Goal: Task Accomplishment & Management: Manage account settings

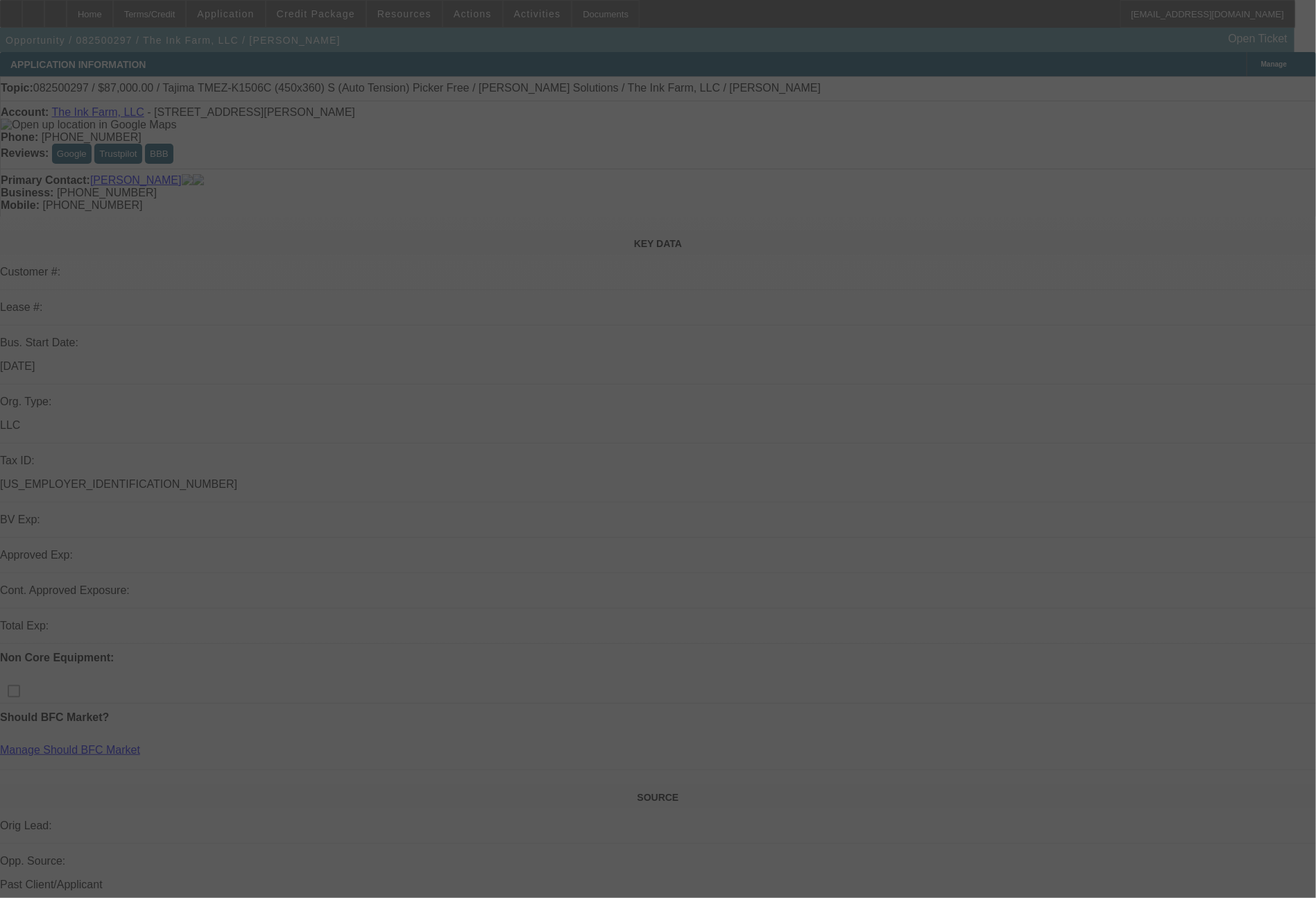
select select "0"
select select "2"
select select "0.1"
select select "4"
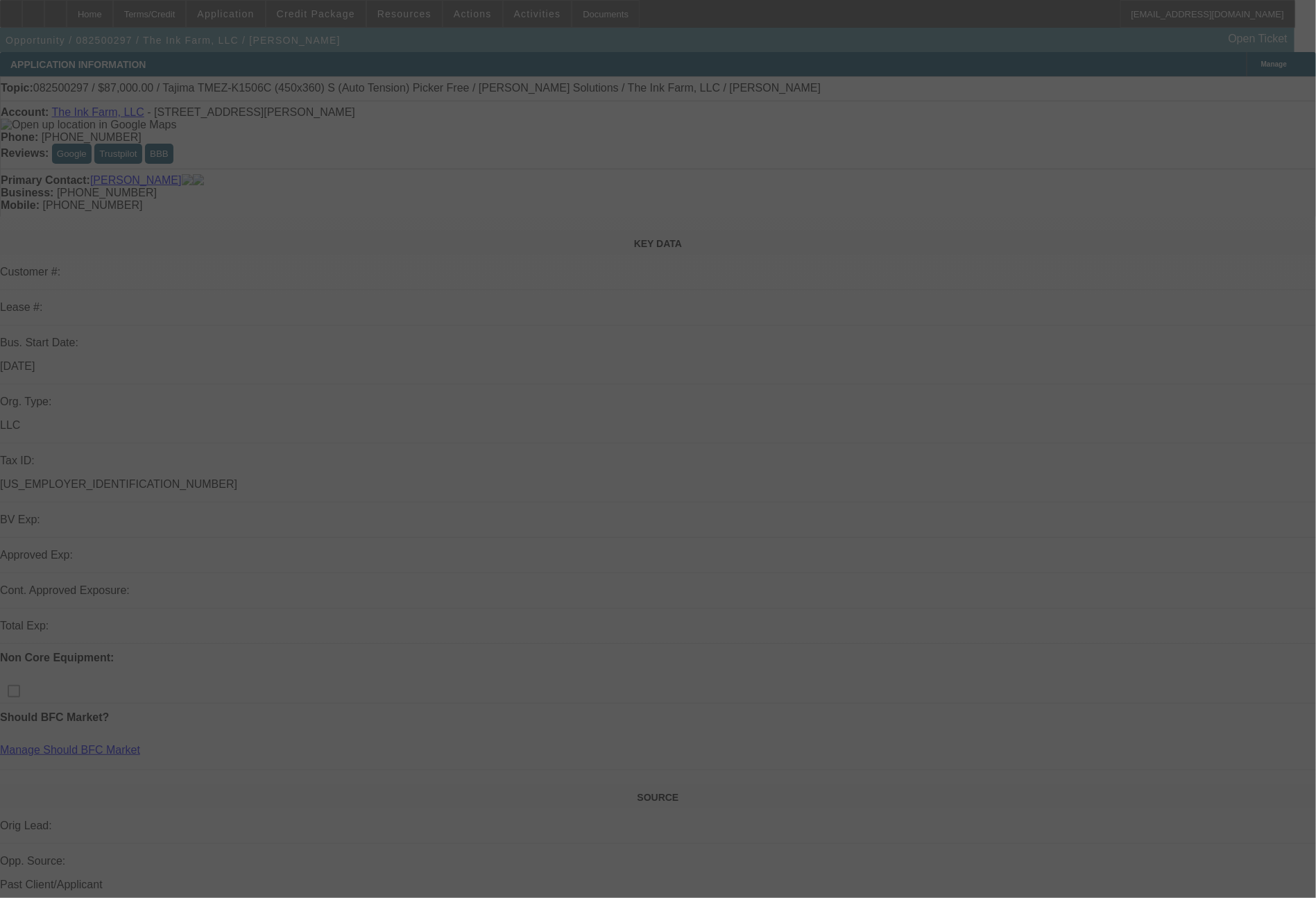
select select "0"
select select "2"
select select "0.1"
select select "4"
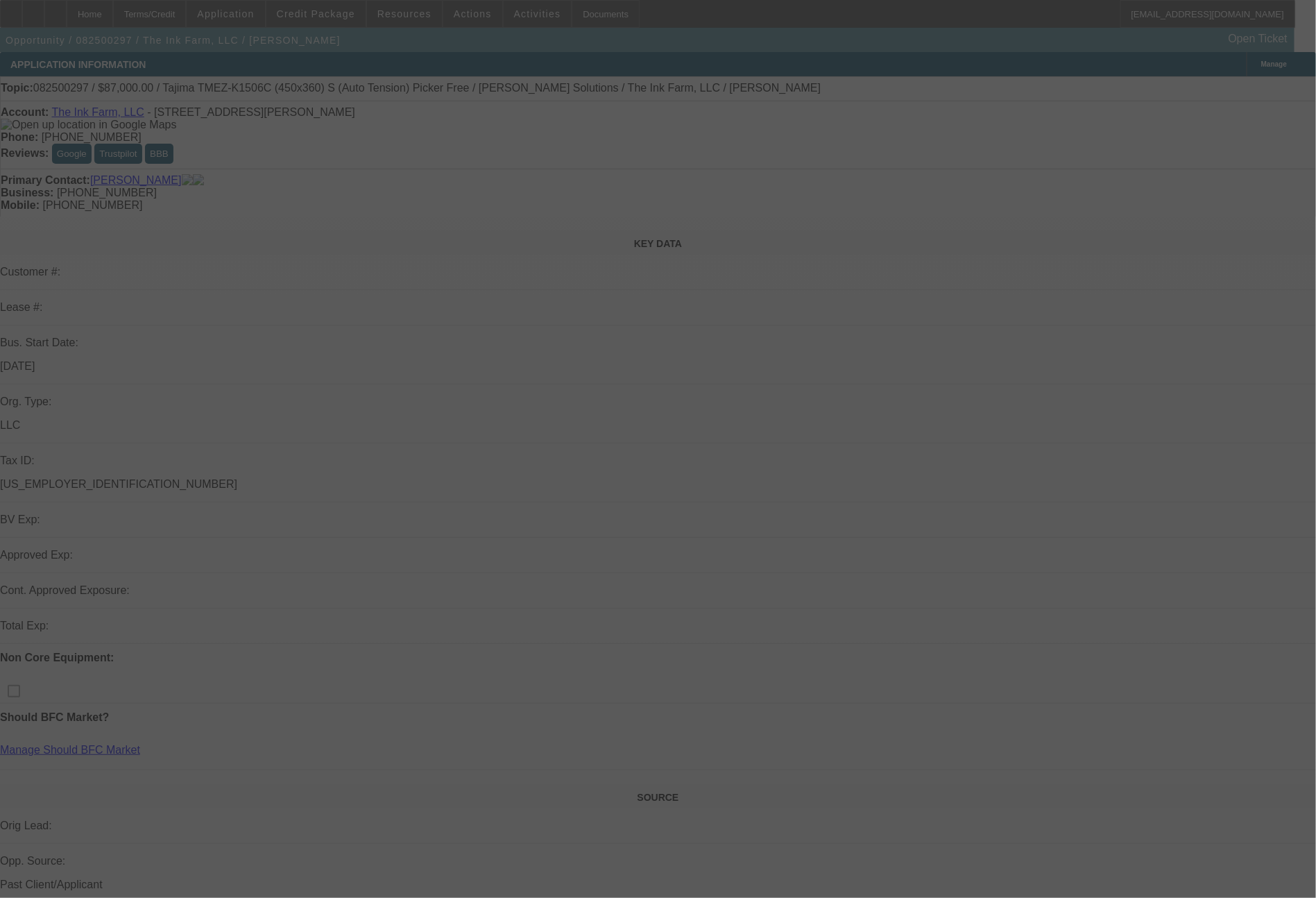
select select "0"
select select "2"
select select "0.1"
select select "4"
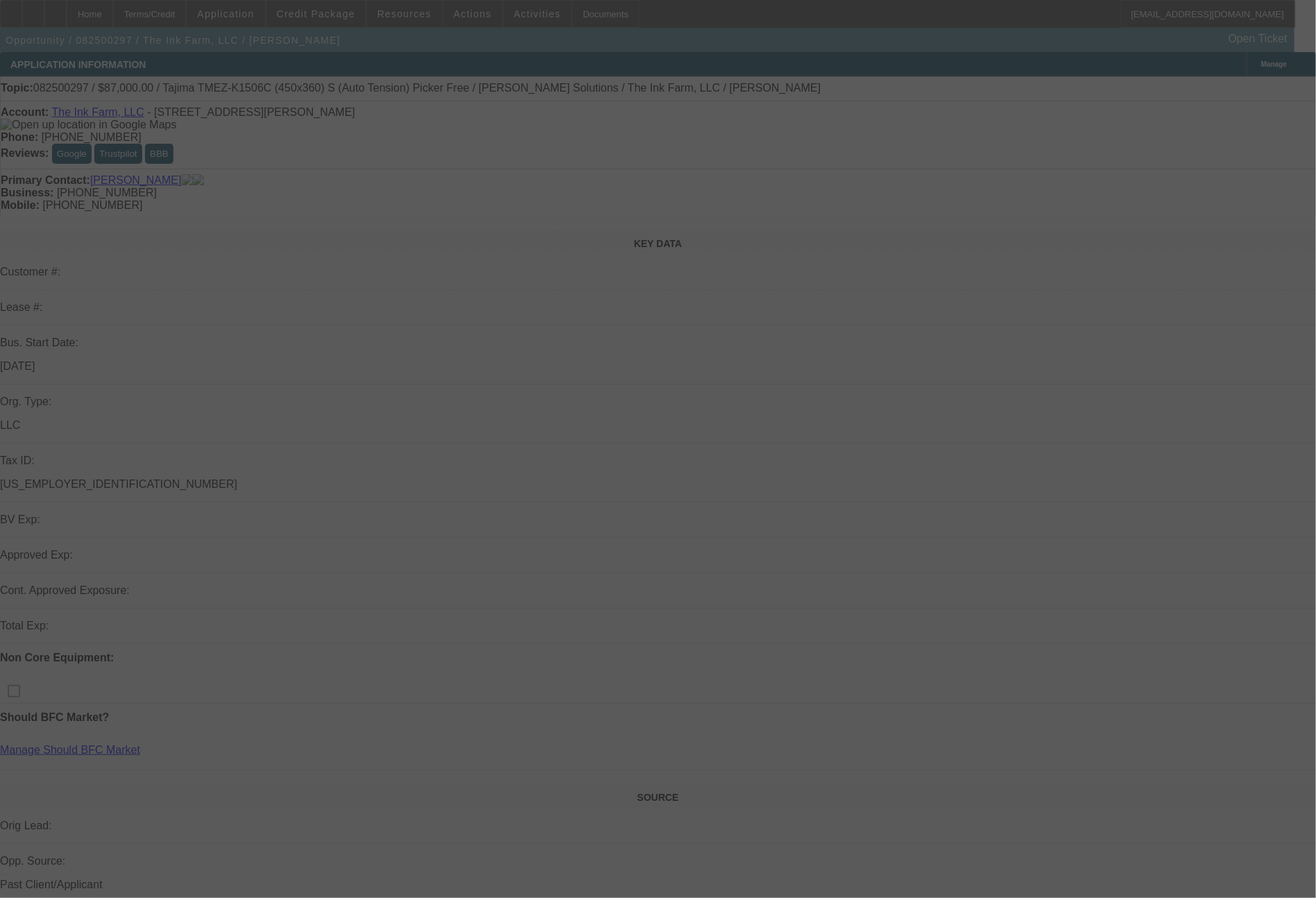
select select "0"
select select "2"
select select "0.1"
select select "4"
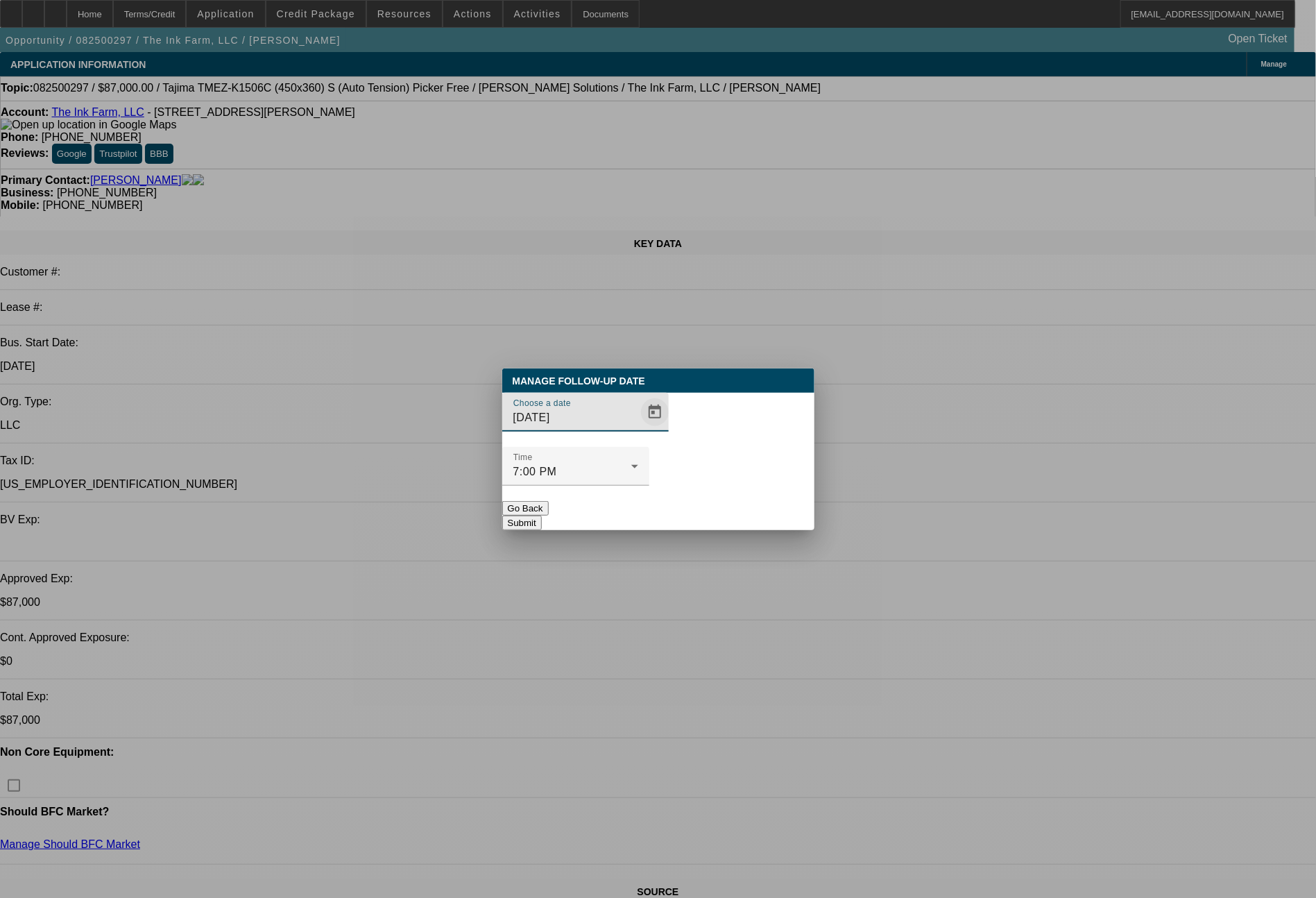
click at [638, 429] on span "Open calendar" at bounding box center [655, 412] width 34 height 34
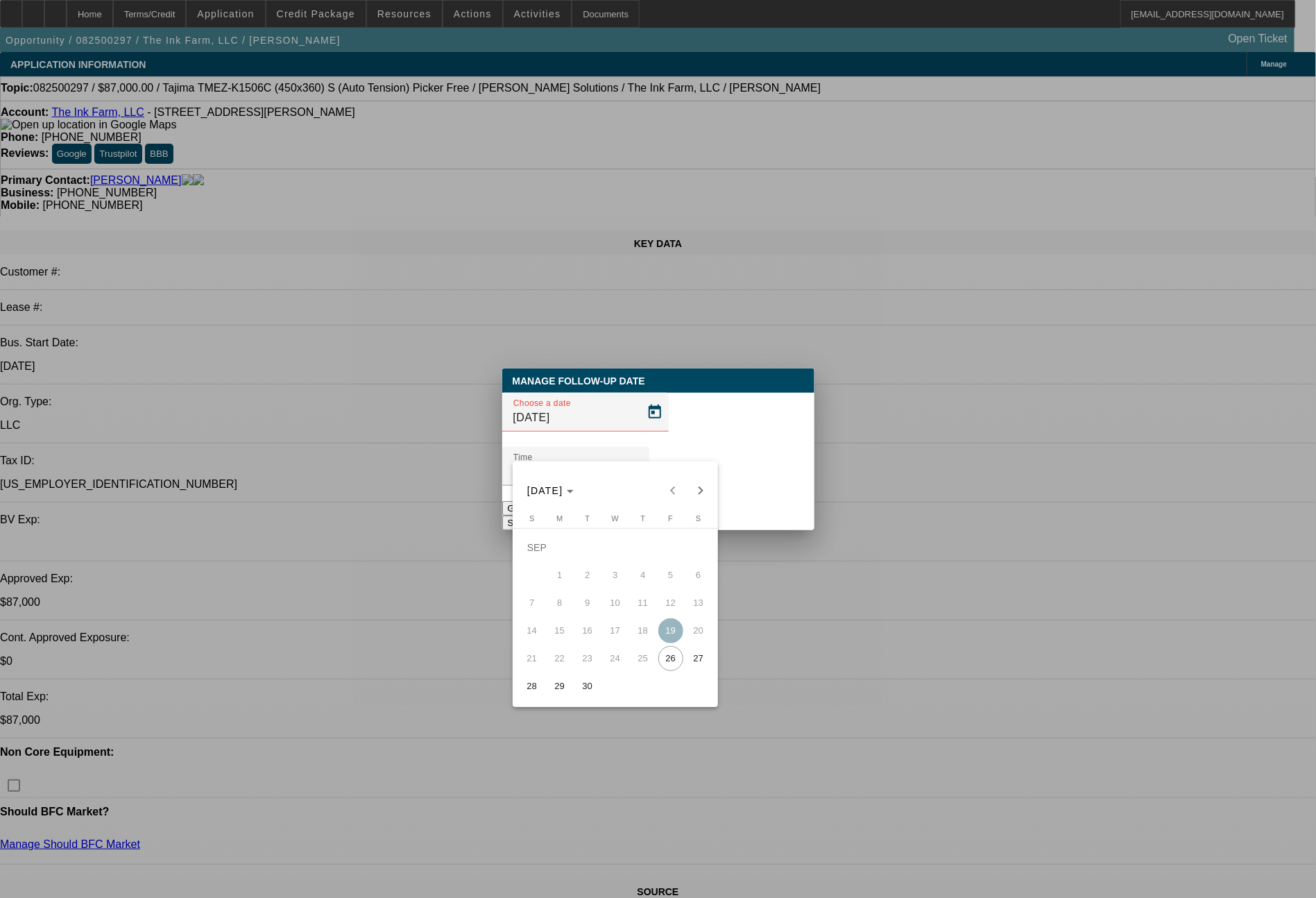
click at [581, 695] on span "30" at bounding box center [587, 686] width 25 height 25
type input "9/30/2025"
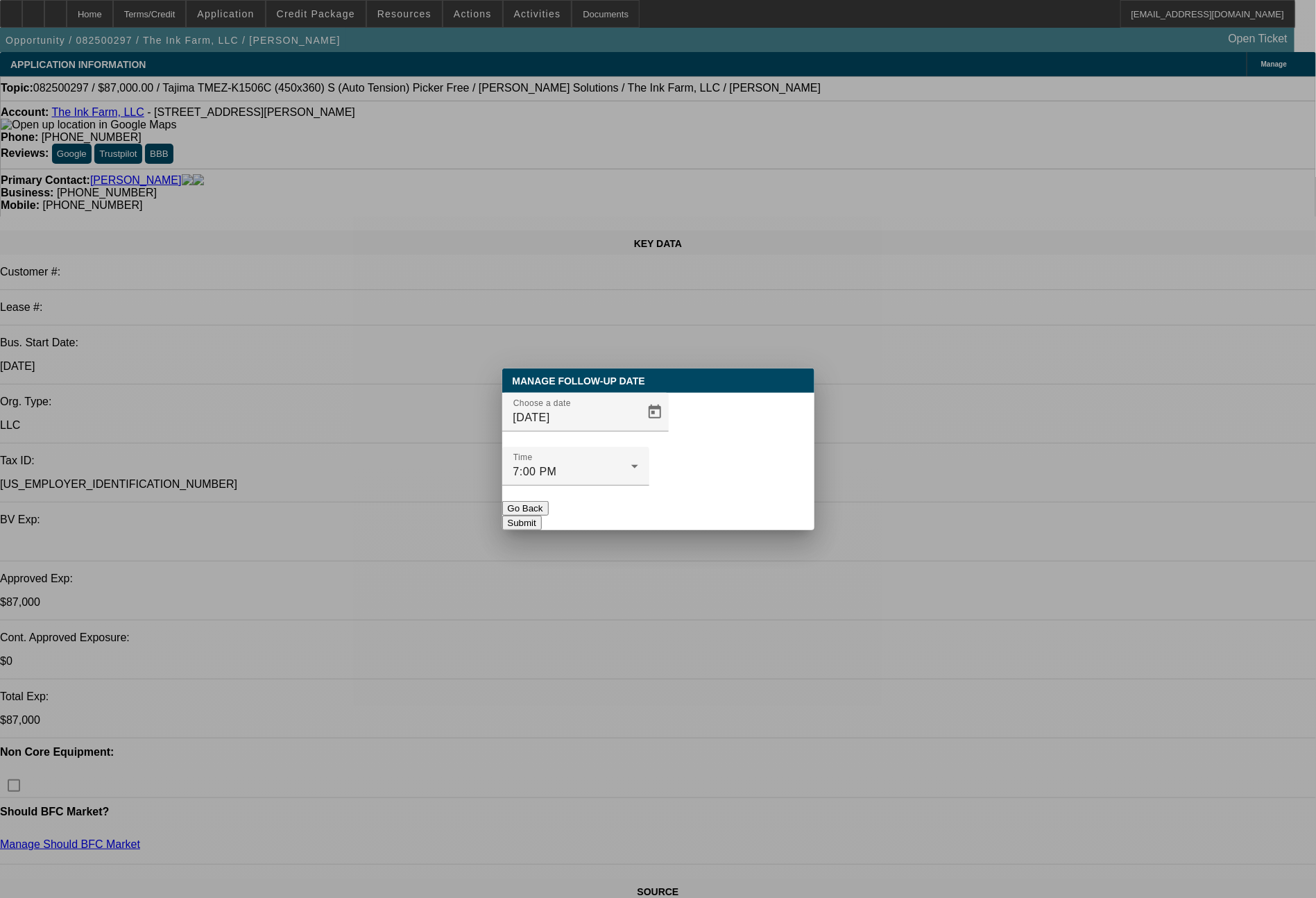
click at [542, 515] on button "Submit" at bounding box center [522, 523] width 39 height 14
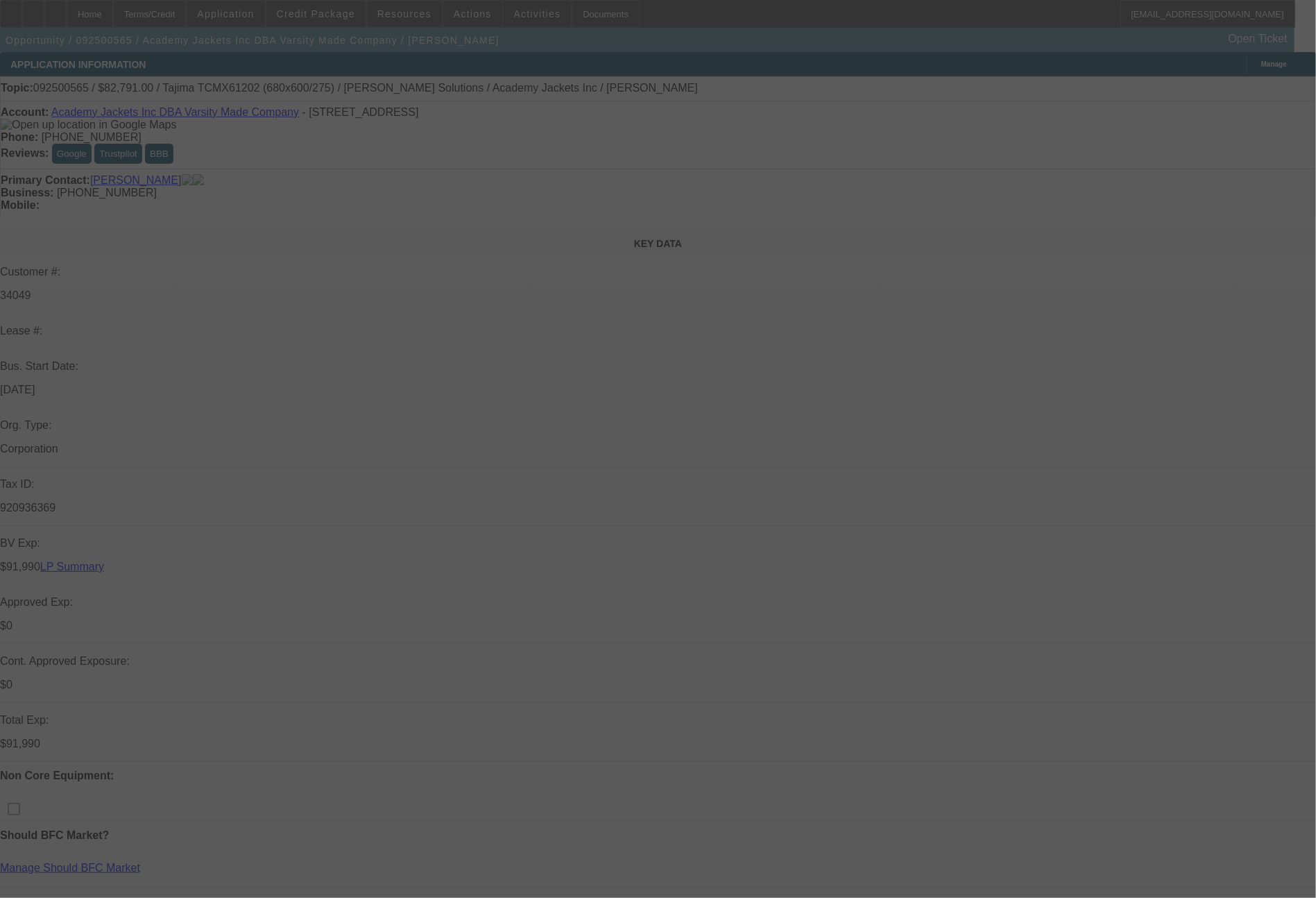
select select "0"
select select "2"
select select "0.1"
select select "4"
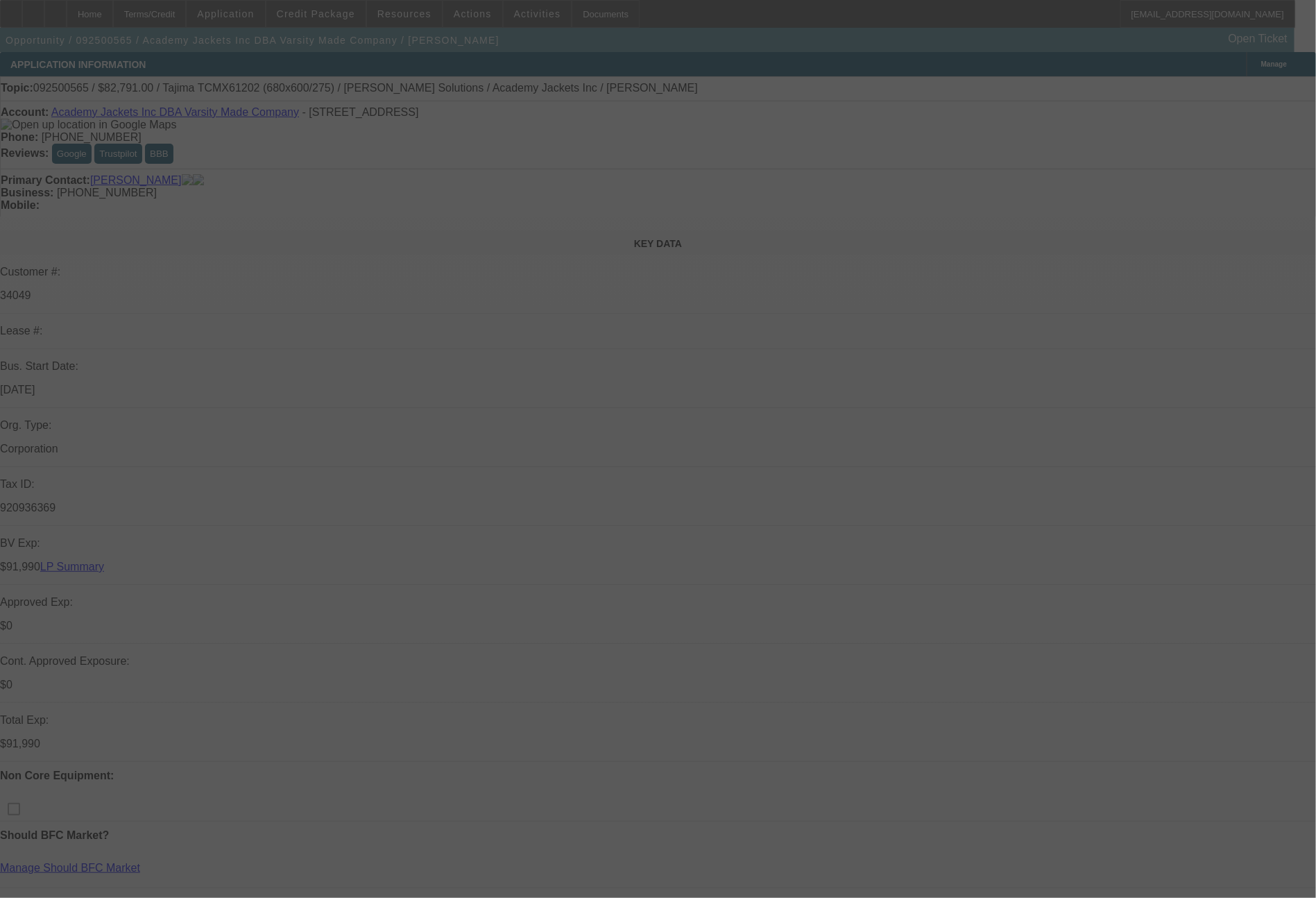
select select "0"
select select "2"
select select "0.1"
select select "4"
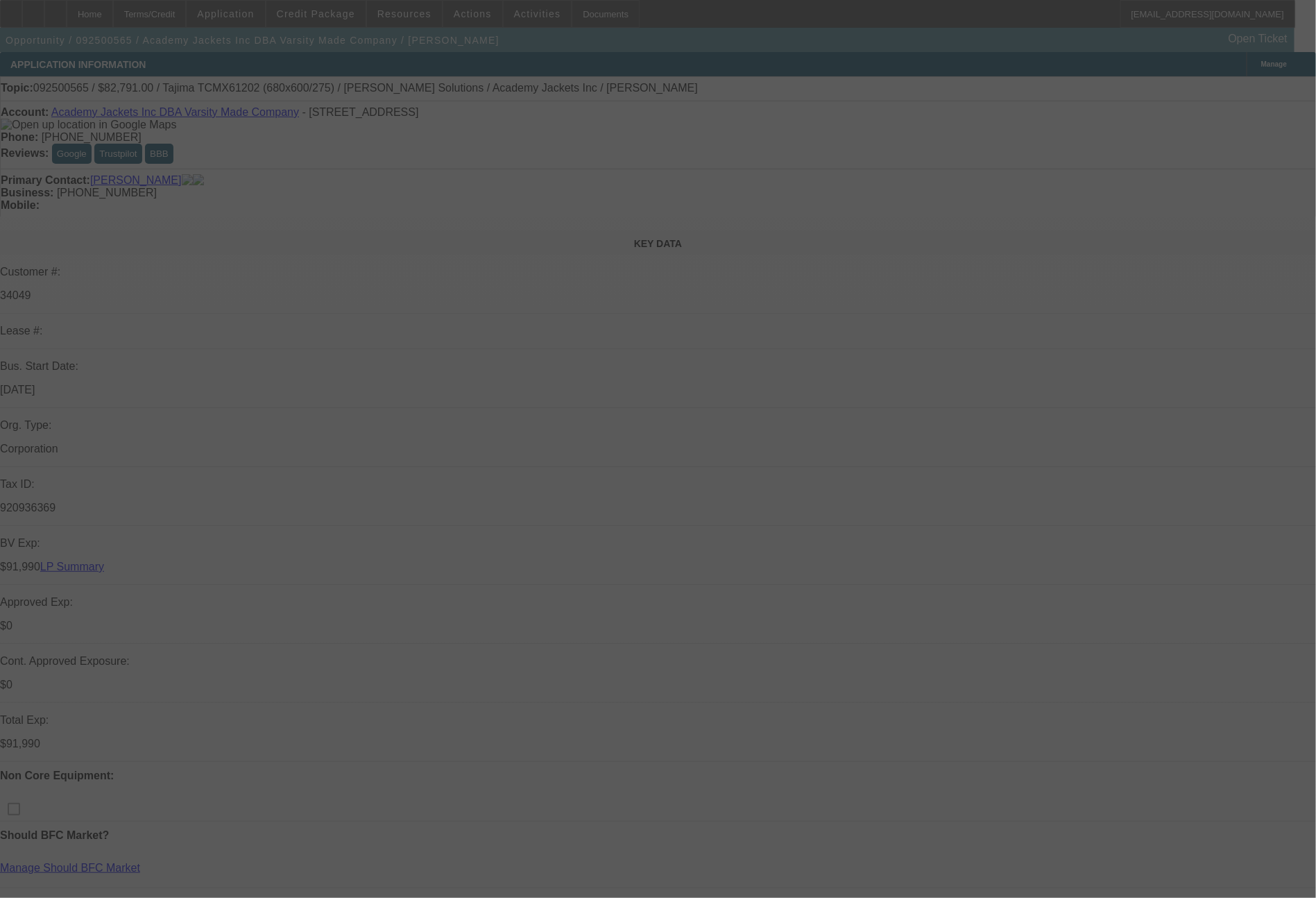
select select "0"
select select "2"
select select "0.1"
select select "4"
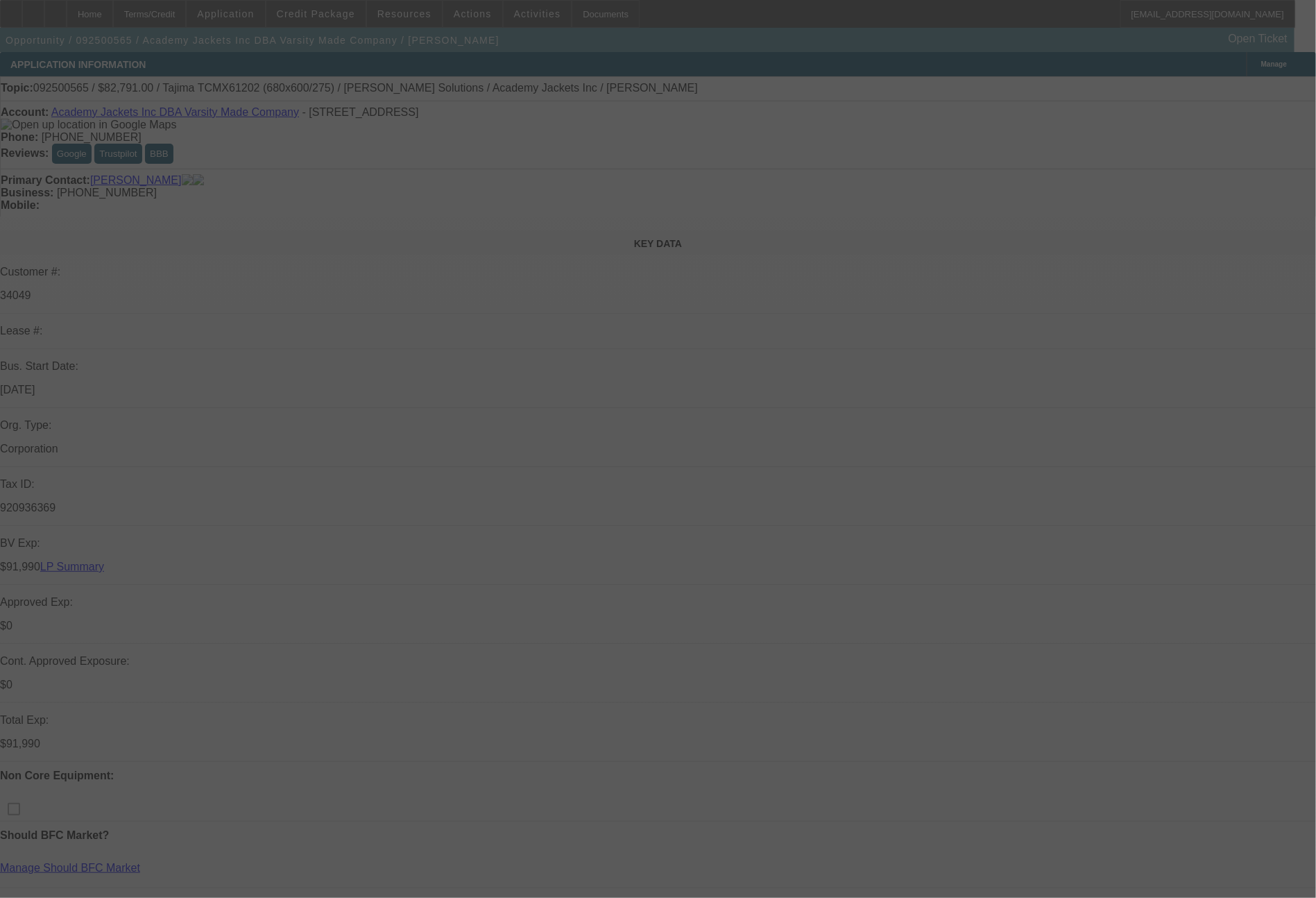
select select "0"
select select "2"
select select "0.1"
select select "4"
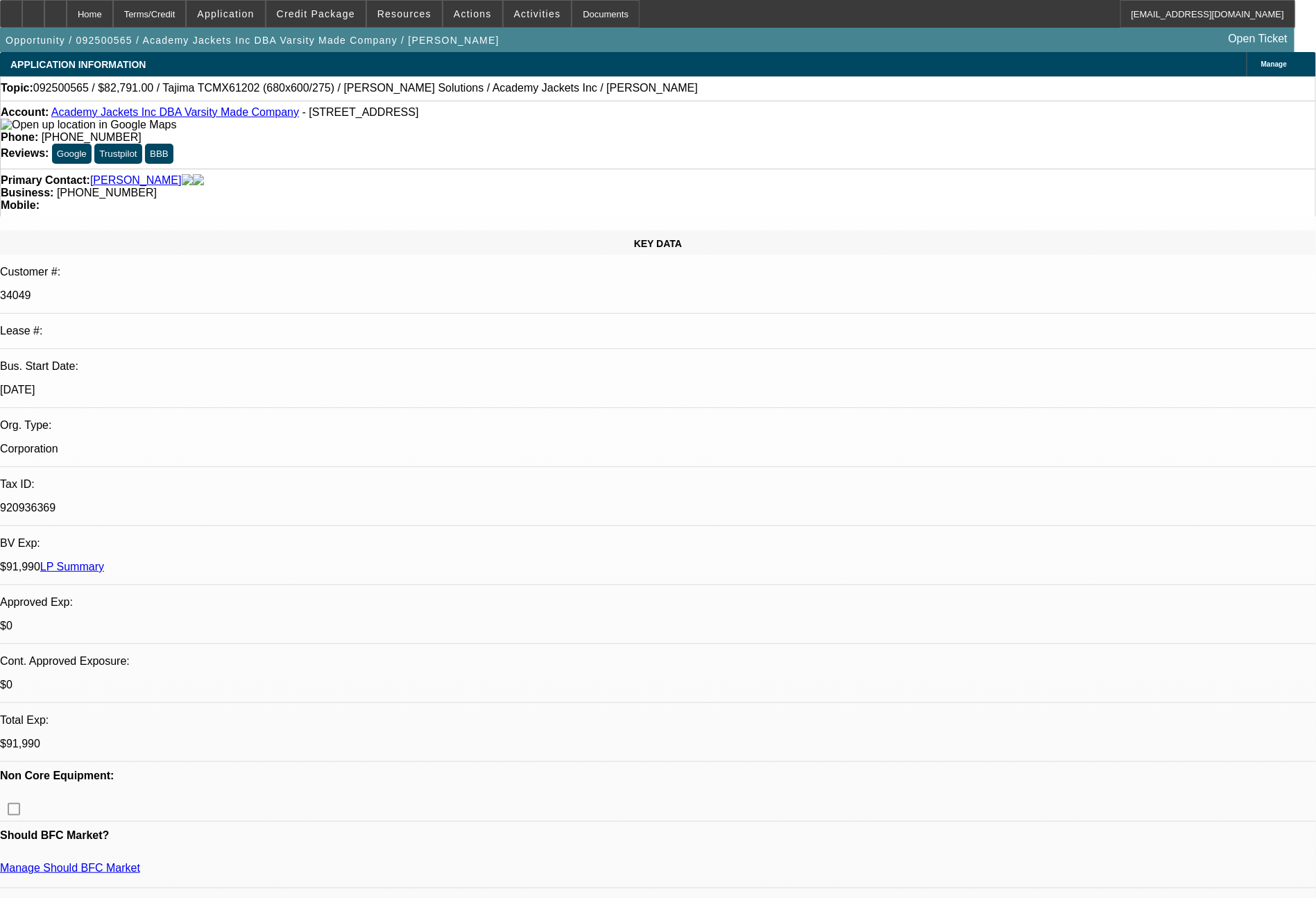
scroll to position [1782, 0]
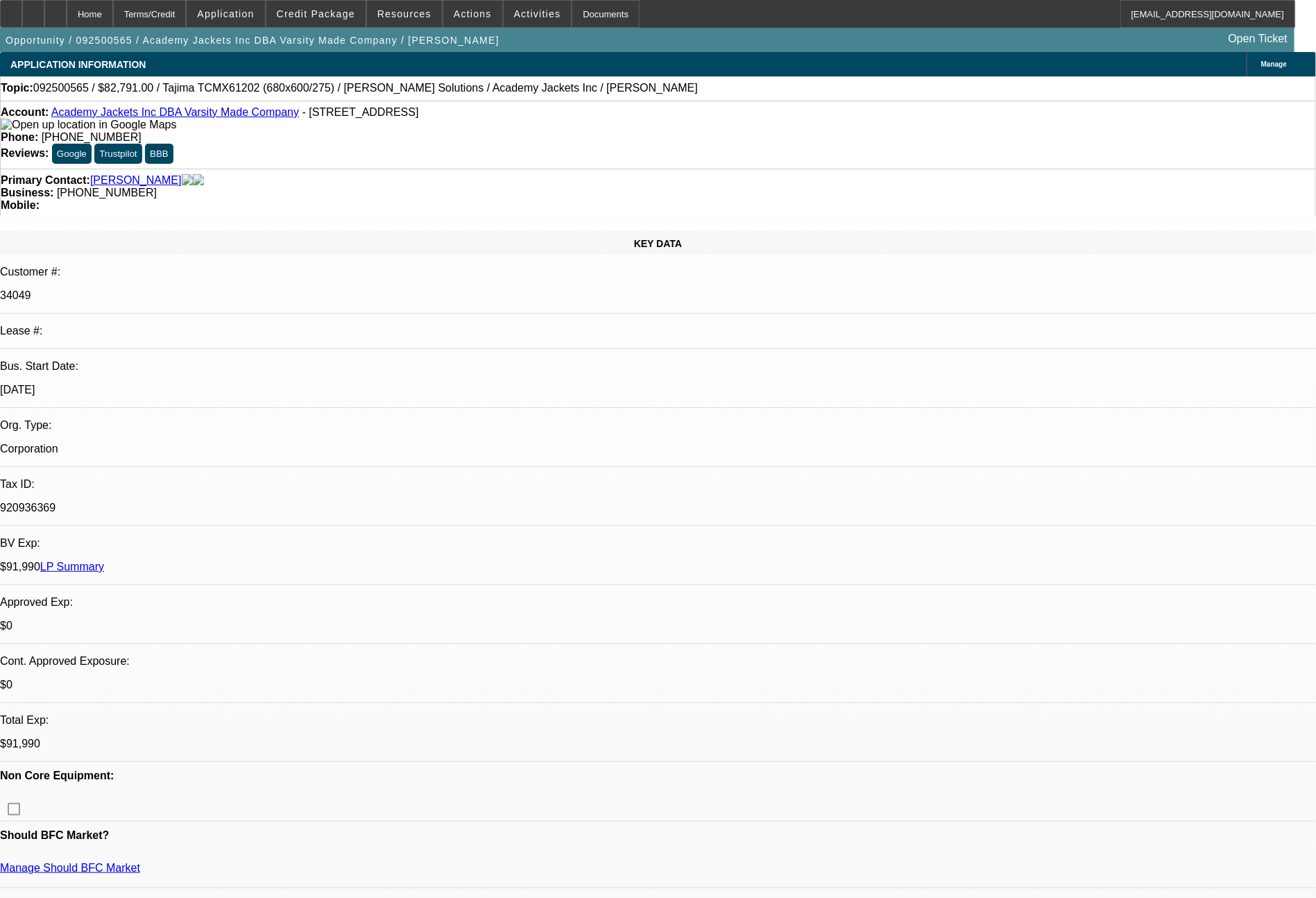
scroll to position [1240, 0]
drag, startPoint x: 1209, startPoint y: 475, endPoint x: 893, endPoint y: 454, distance: 316.7
copy div "2 years and 11 months in business, solid cashflow per banks. please send to FCE…"
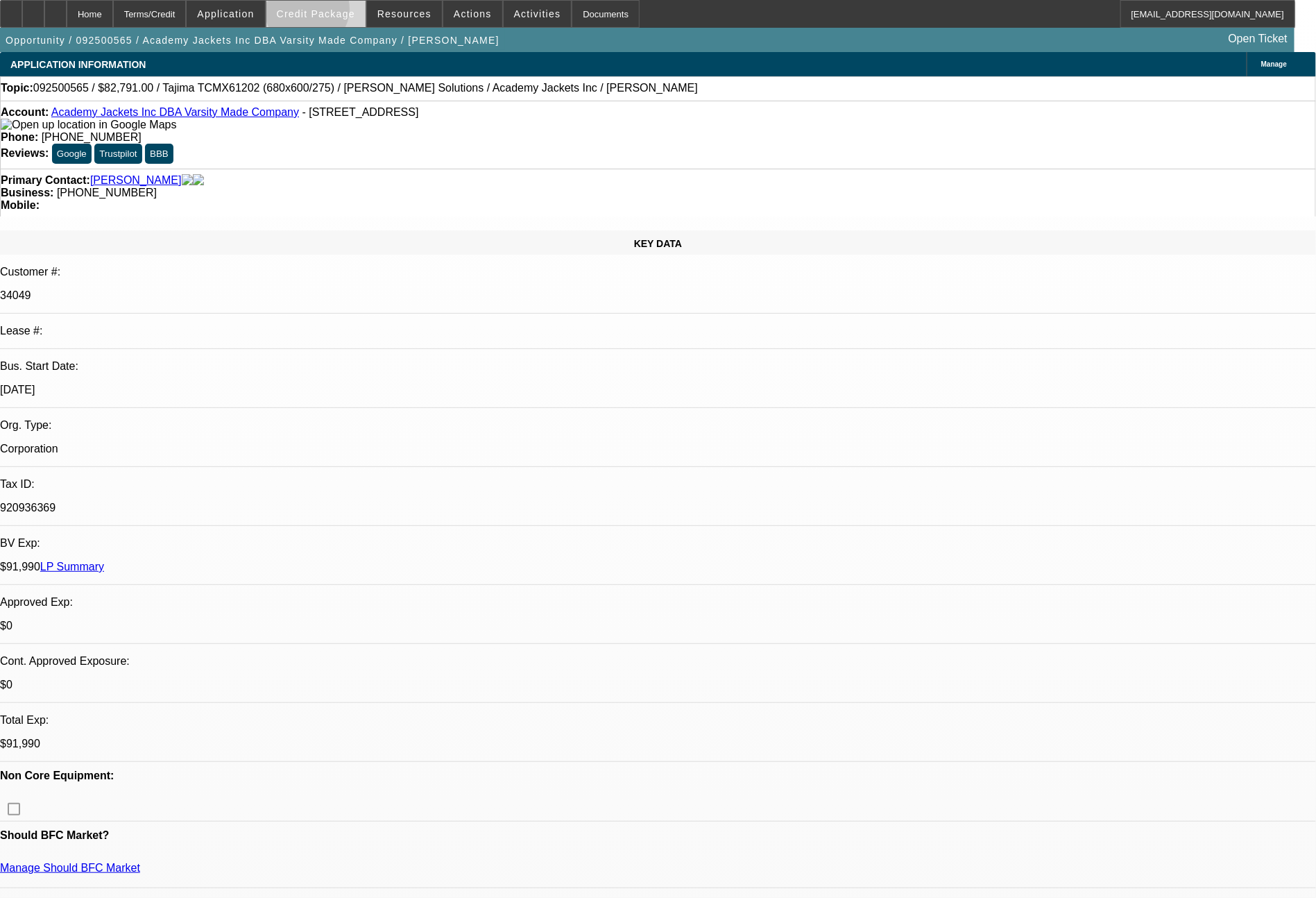
click at [334, 12] on span "Credit Package" at bounding box center [316, 14] width 79 height 11
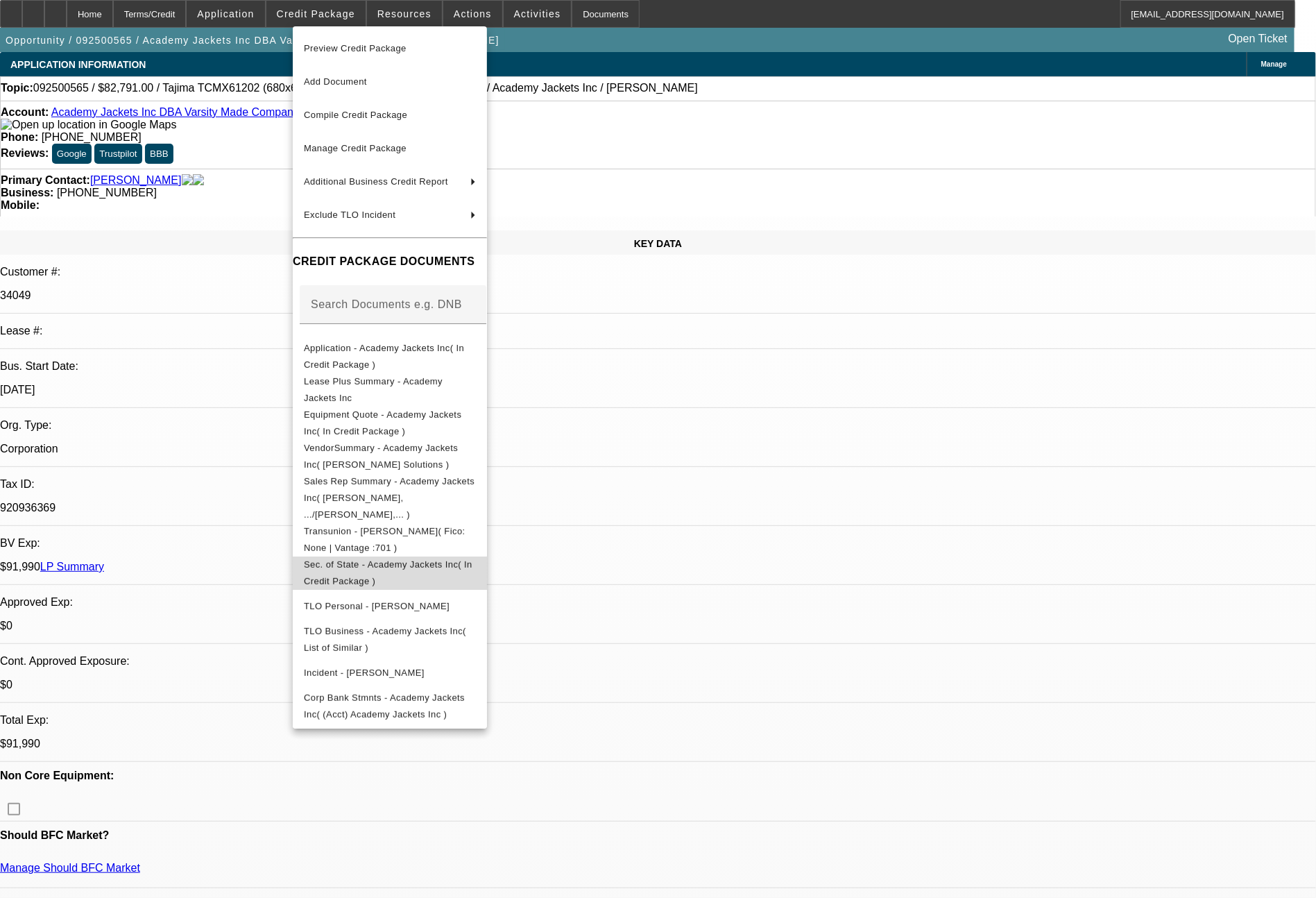
click at [393, 559] on span "Sec. of State - Academy Jackets Inc( In Credit Package )" at bounding box center [388, 573] width 169 height 27
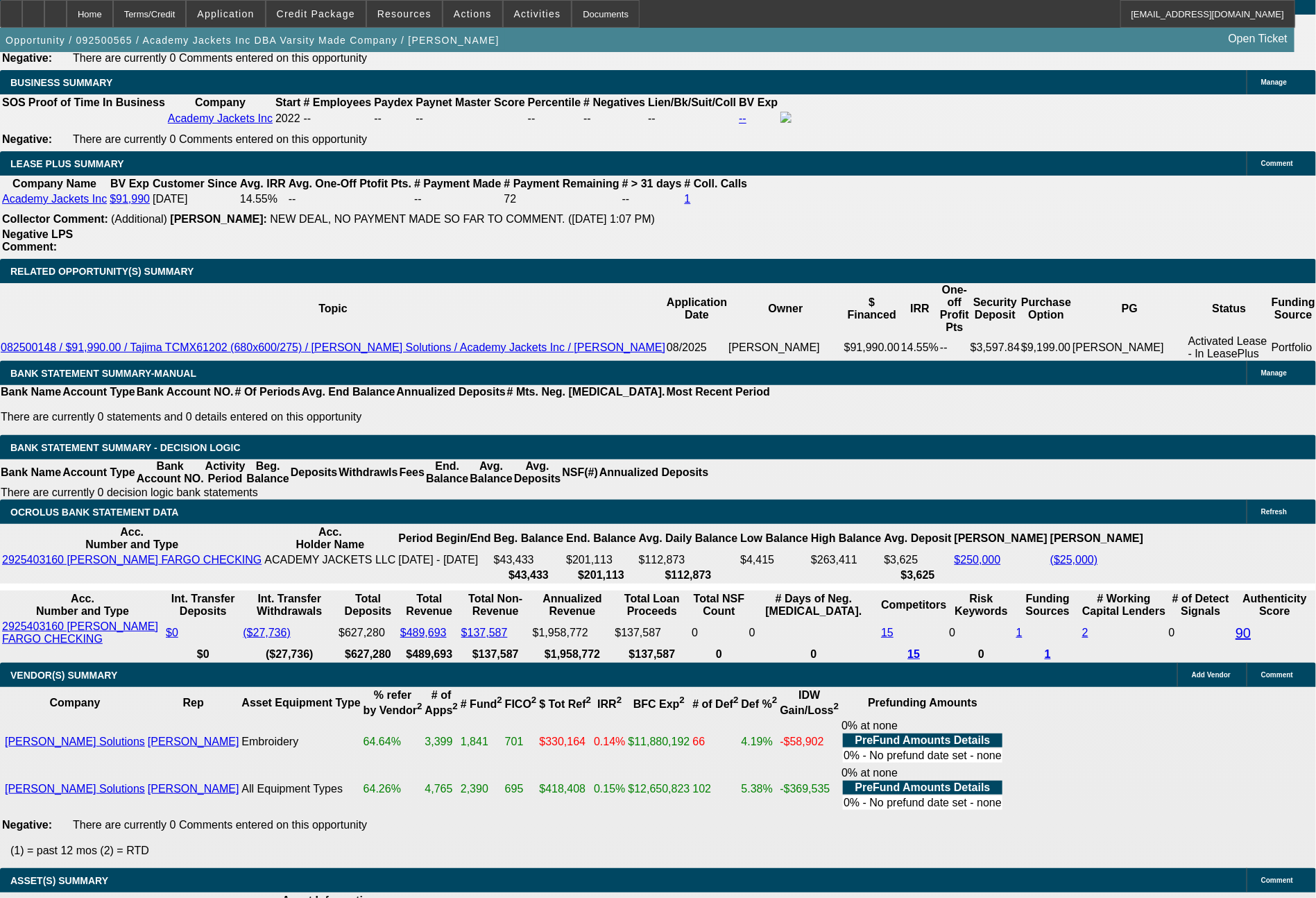
scroll to position [2232, 0]
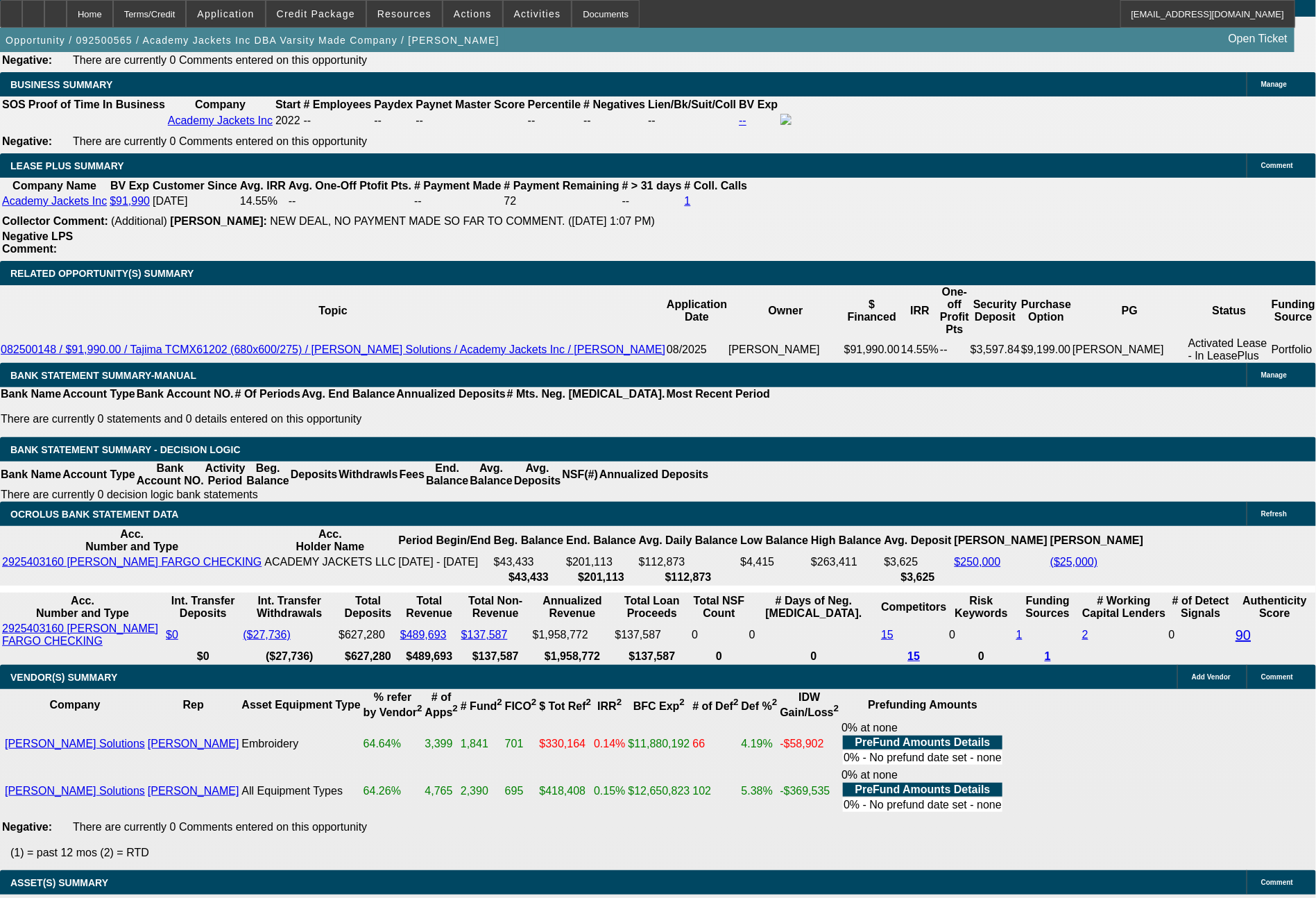
select select "0"
select select "2"
select select "0.1"
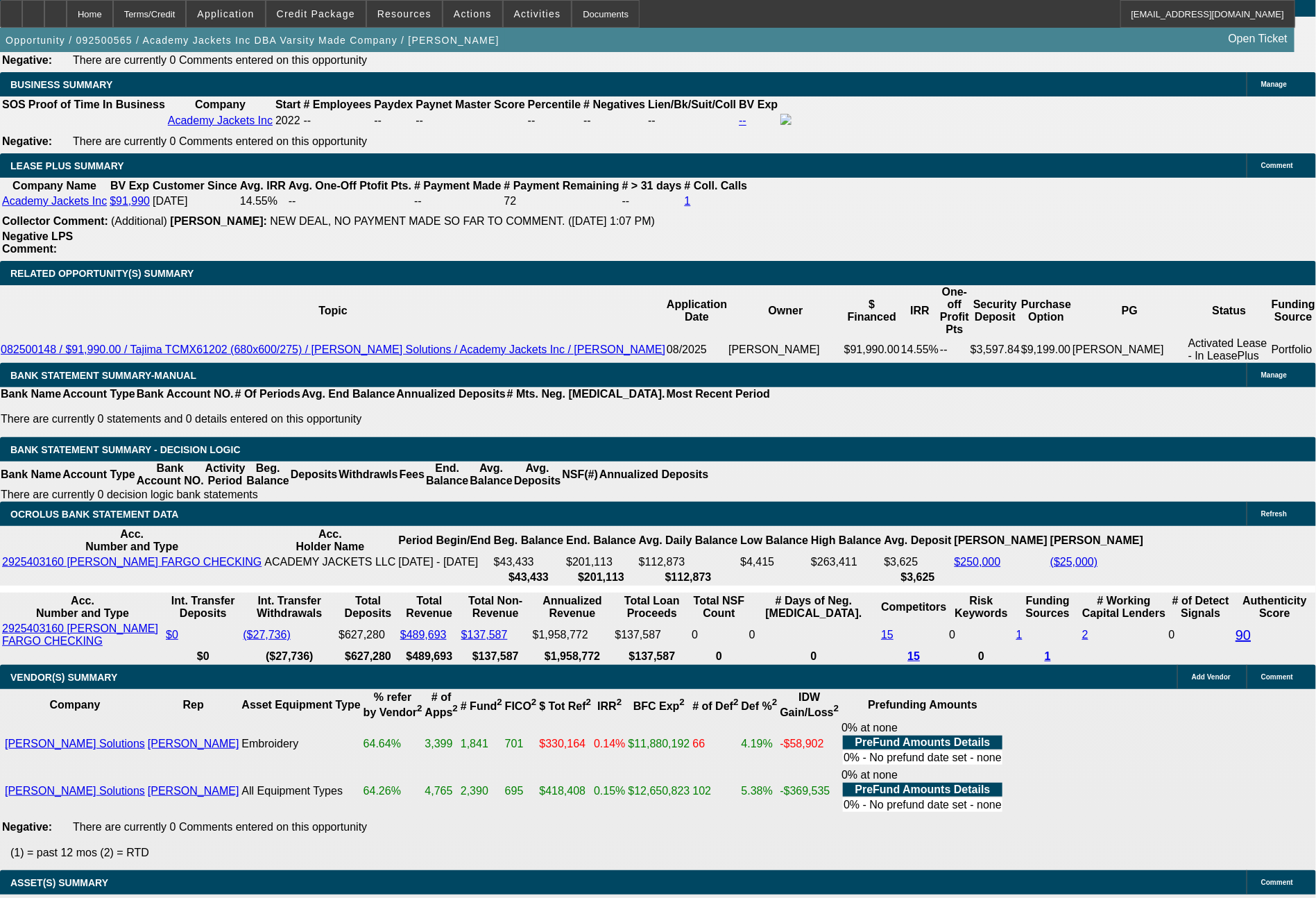
select select "4"
select select "0"
select select "2"
select select "0.1"
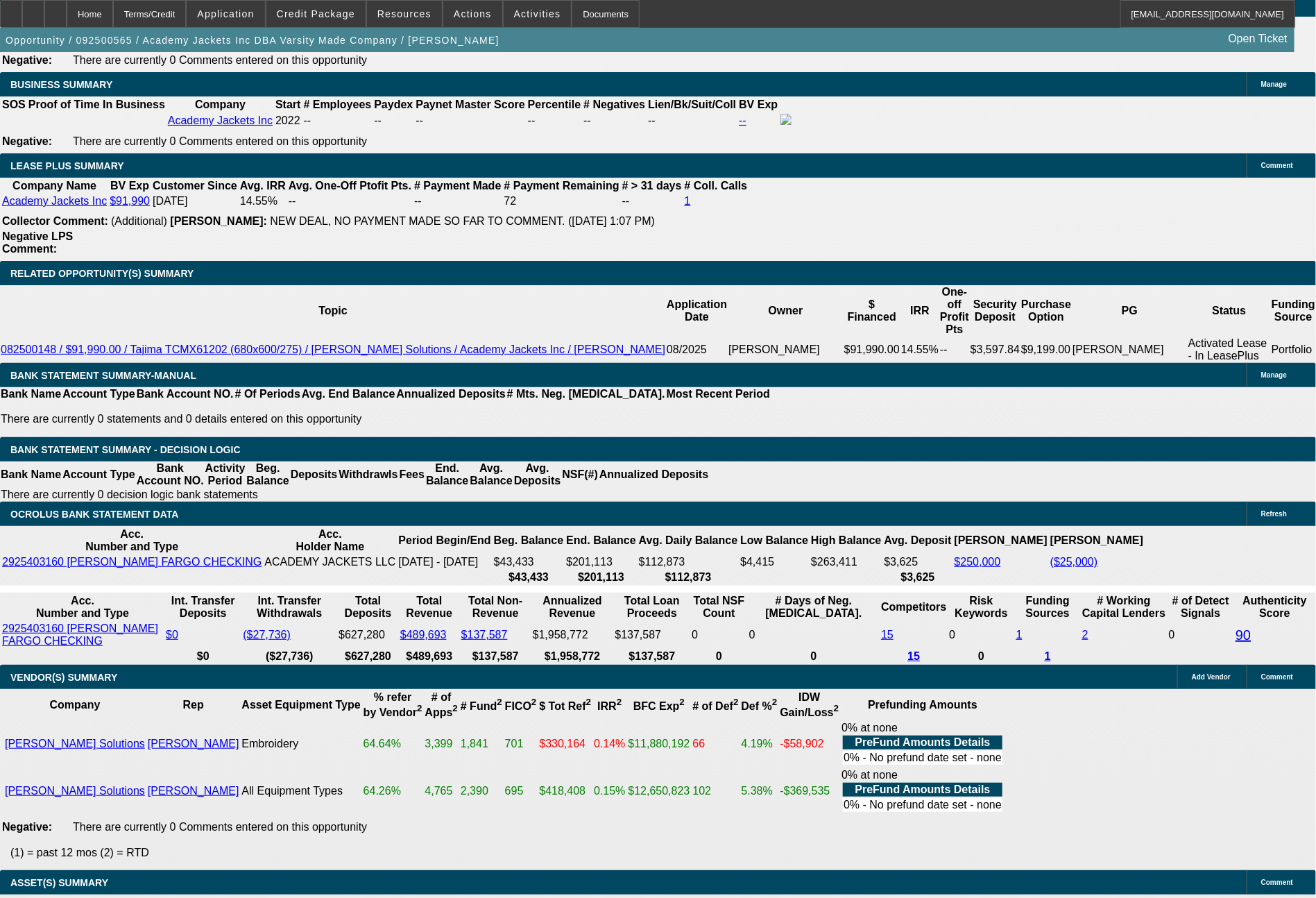
select select "4"
select select "0"
select select "2"
select select "0.1"
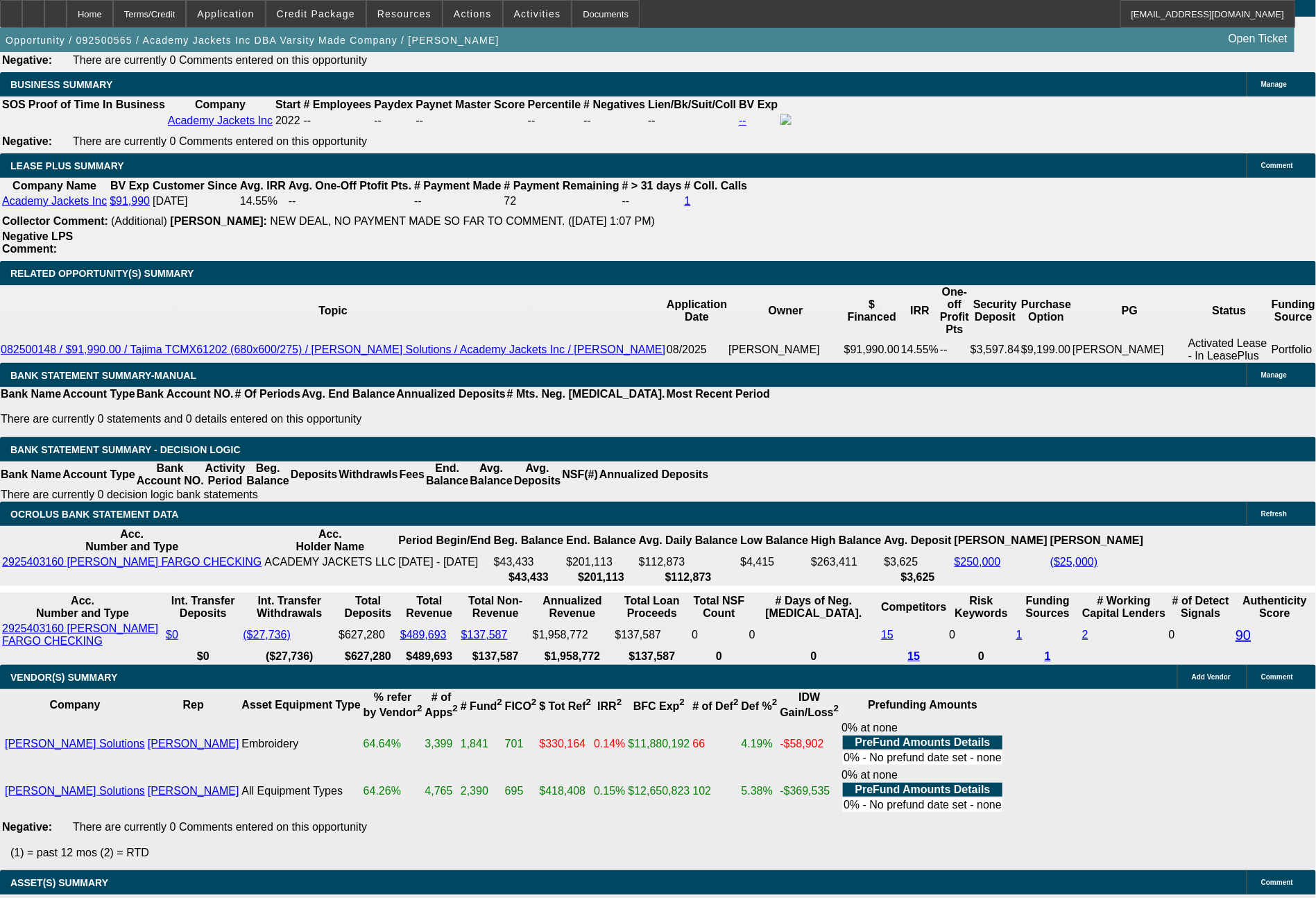
select select "4"
select select "0"
select select "2"
select select "0.1"
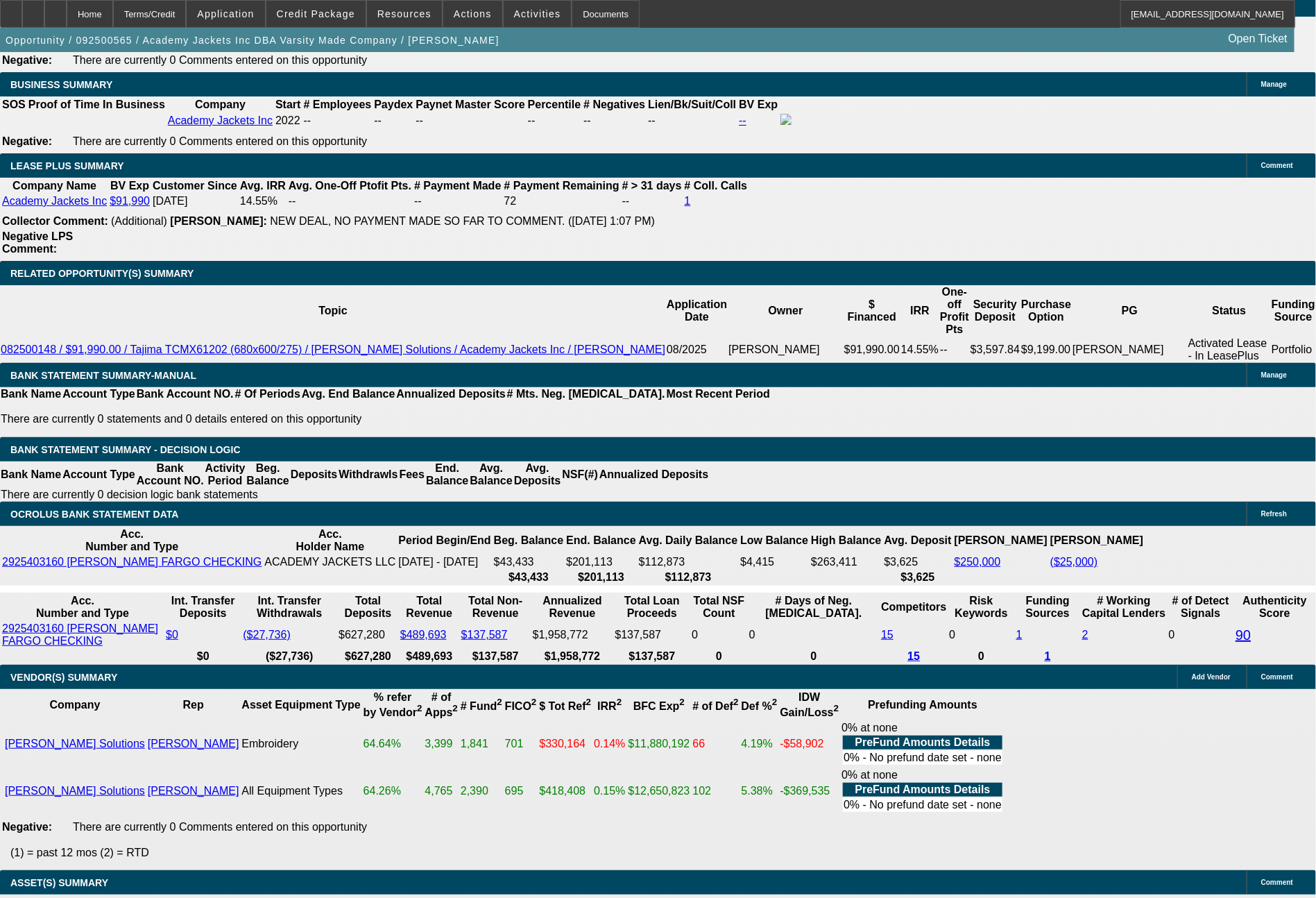
select select "4"
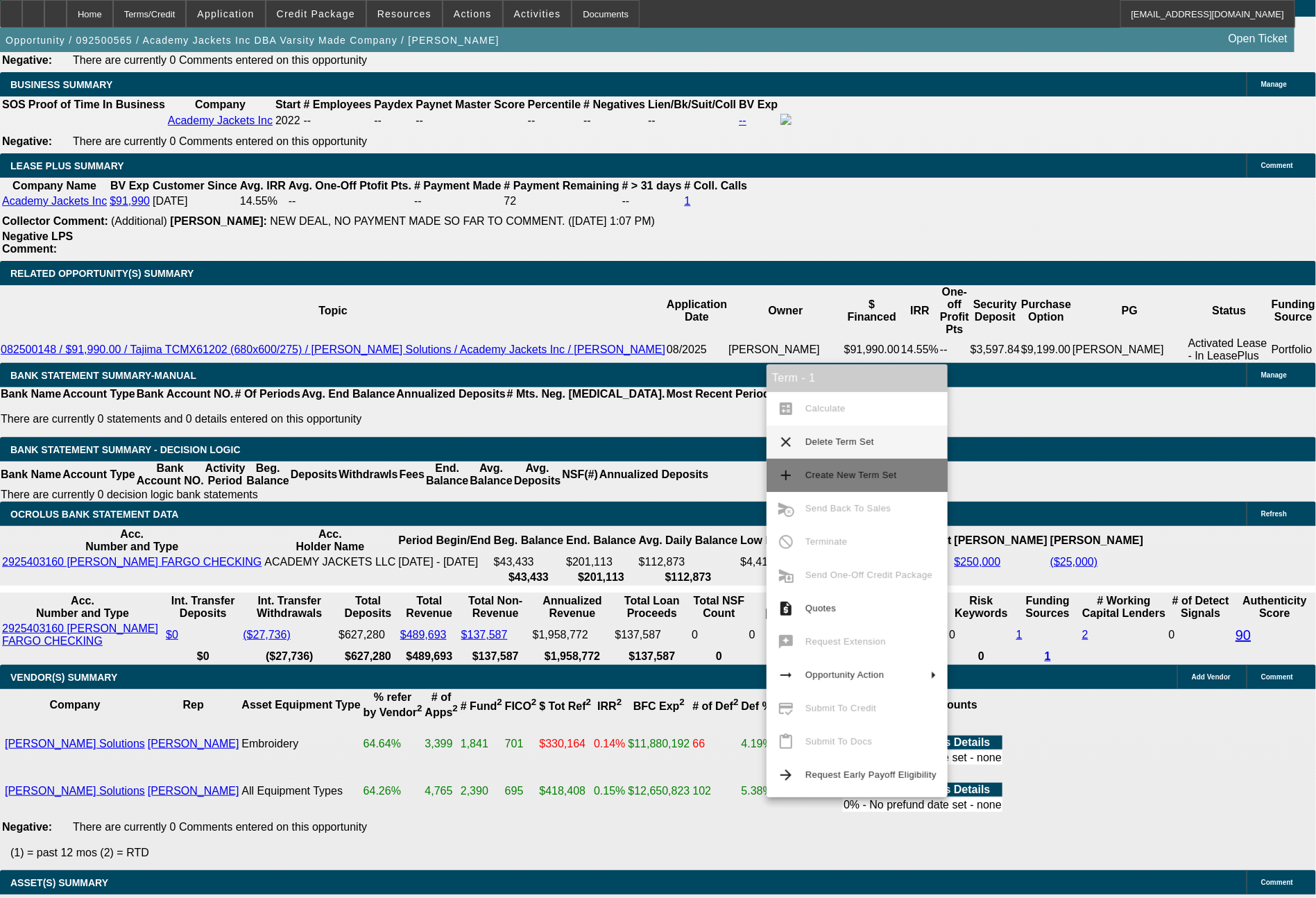
click at [811, 477] on span "Create New Term Set" at bounding box center [851, 475] width 91 height 11
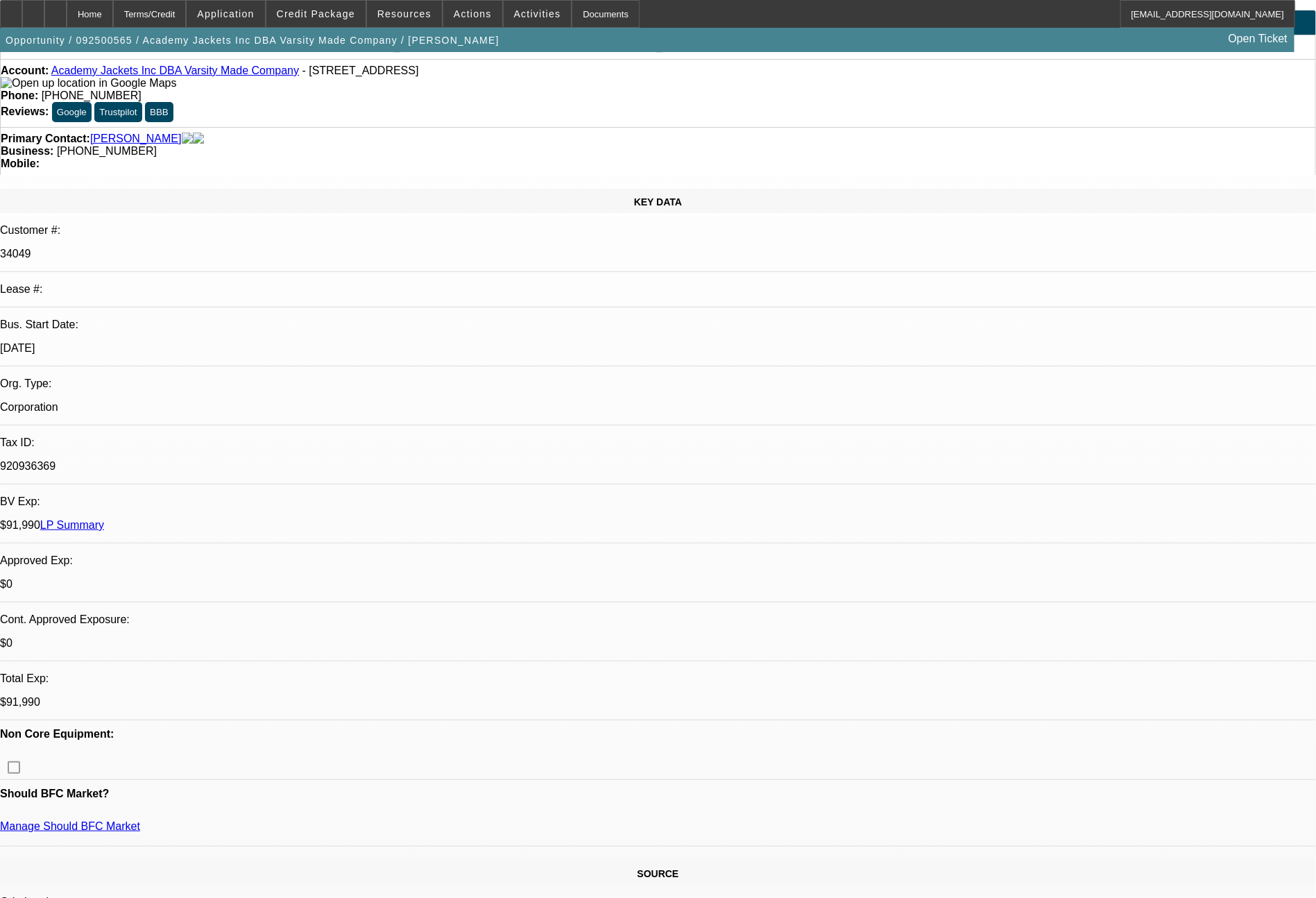
select select "0"
select select "2"
select select "0.1"
select select "4"
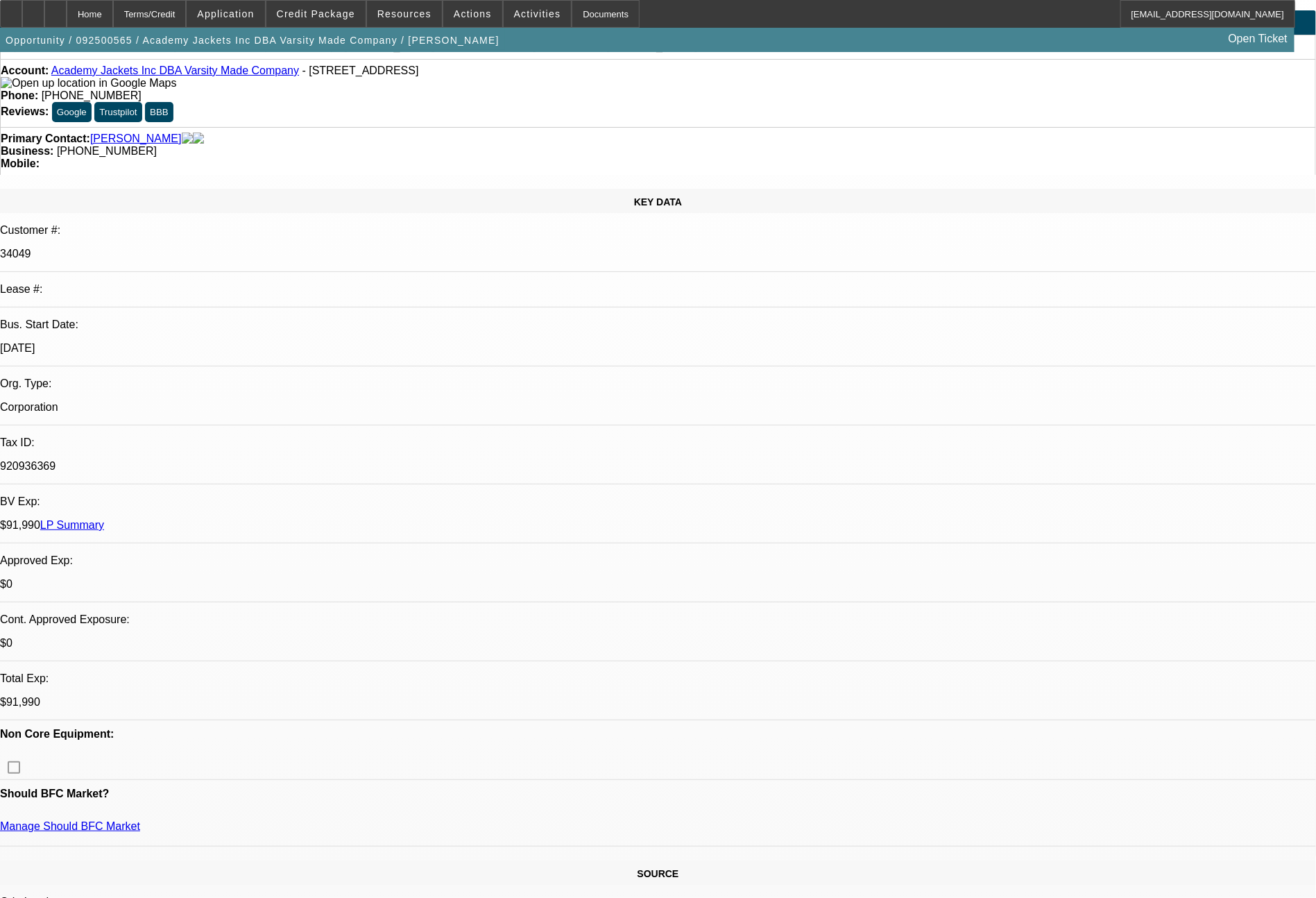
select select "0"
select select "2"
select select "0.1"
select select "4"
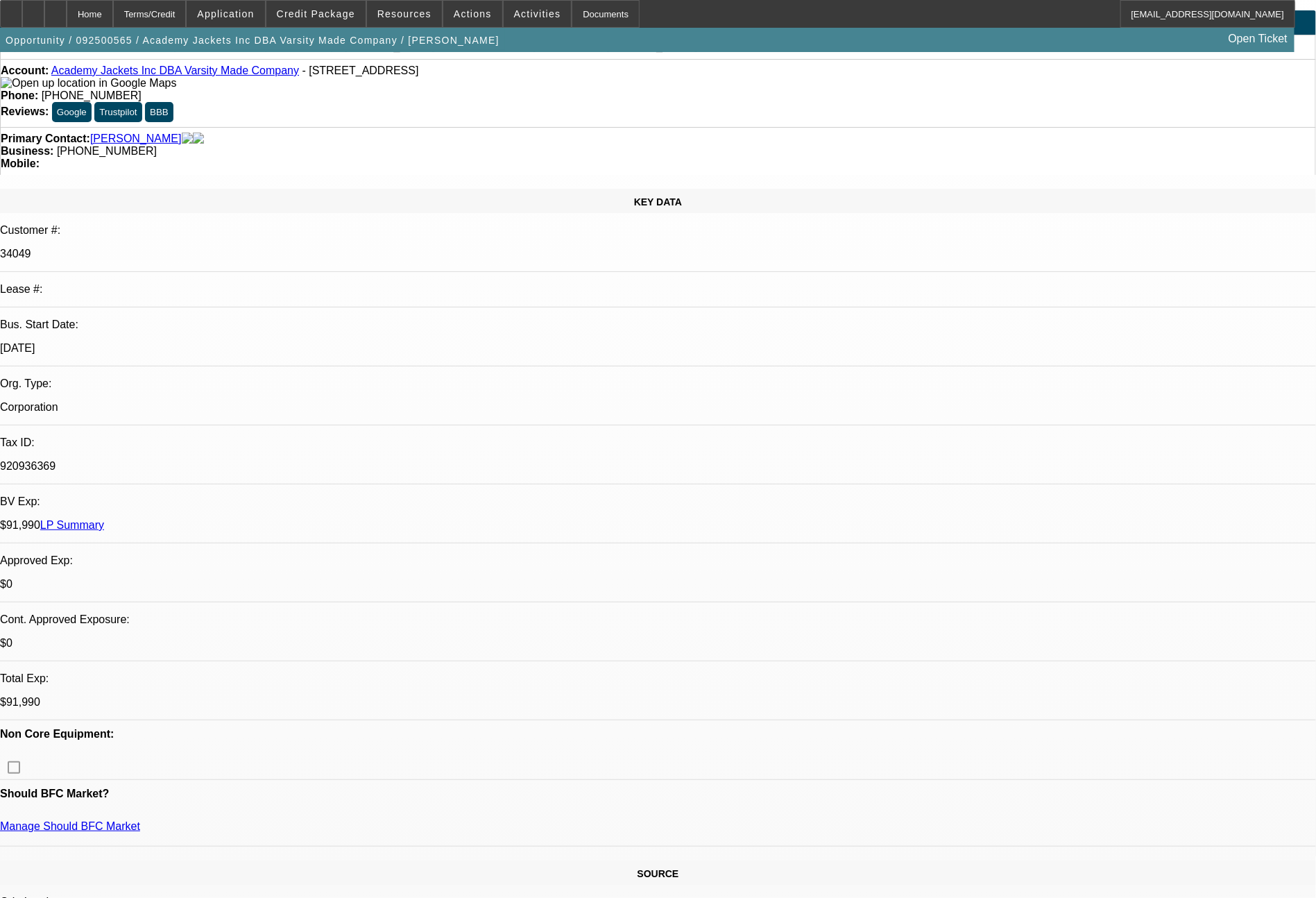
select select "0"
select select "2"
select select "0.1"
select select "4"
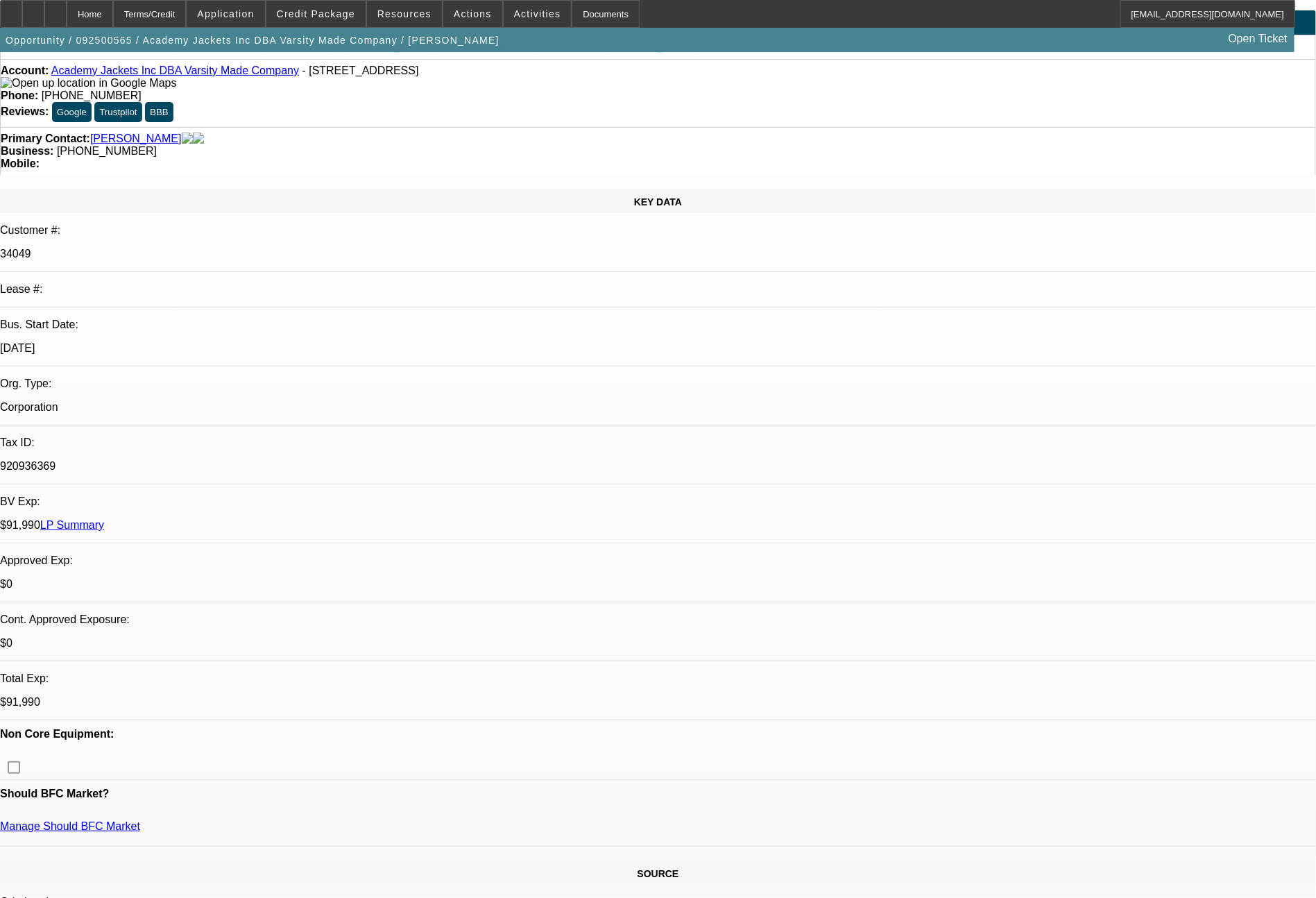
select select "0"
select select "2"
select select "0.1"
select select "4"
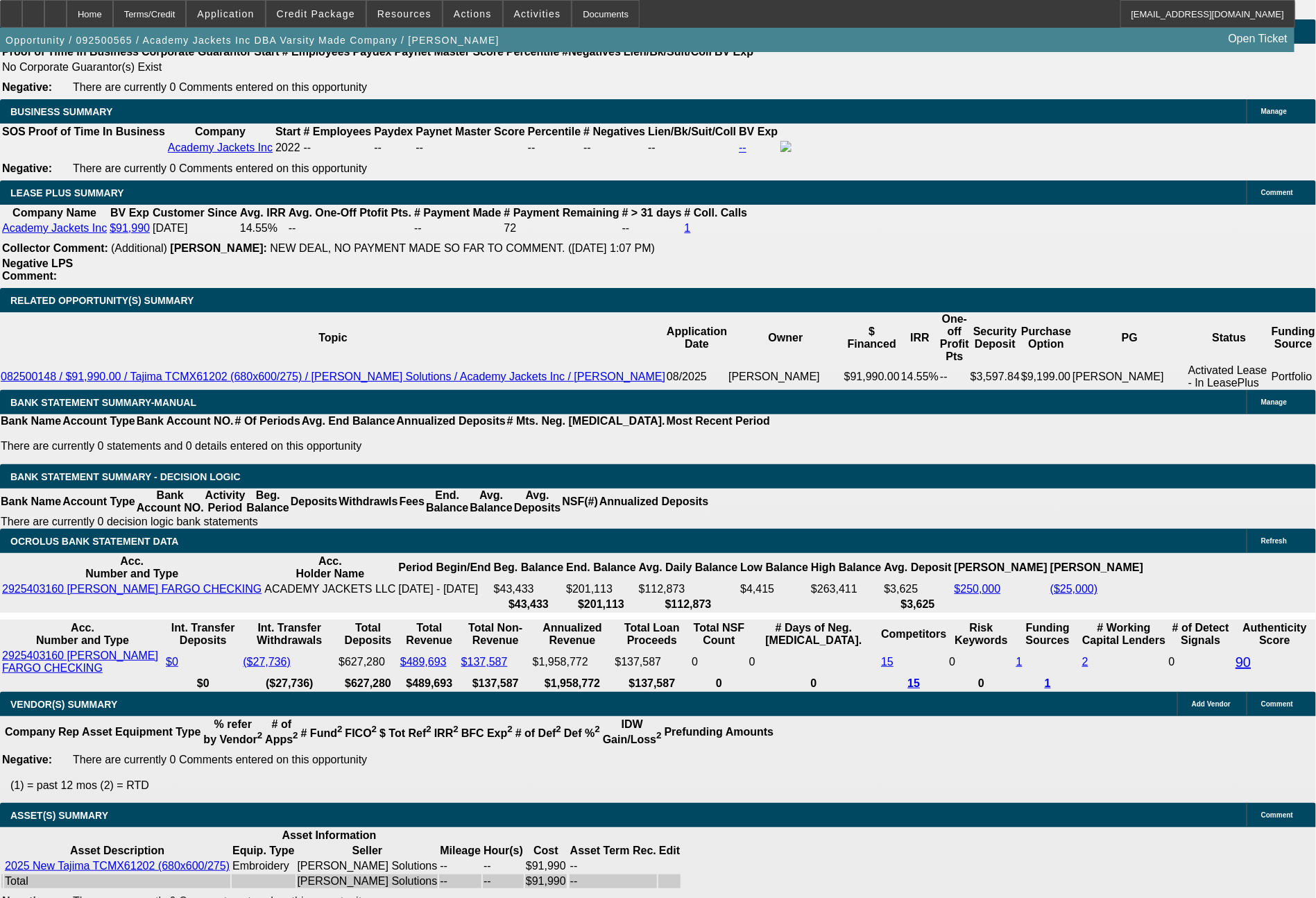
scroll to position [2219, 0]
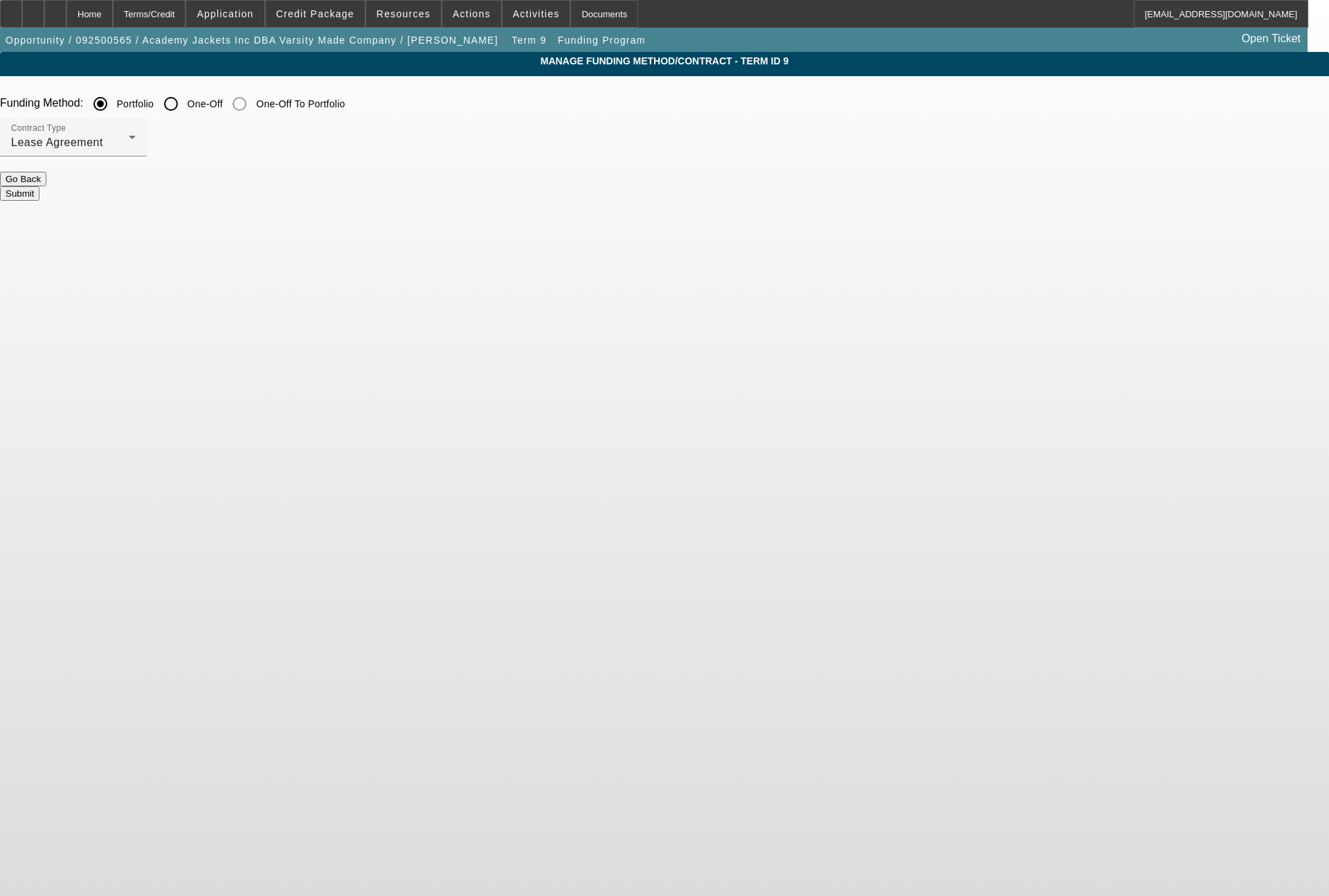
click at [185, 103] on input "One-Off" at bounding box center [170, 103] width 28 height 28
radio input "true"
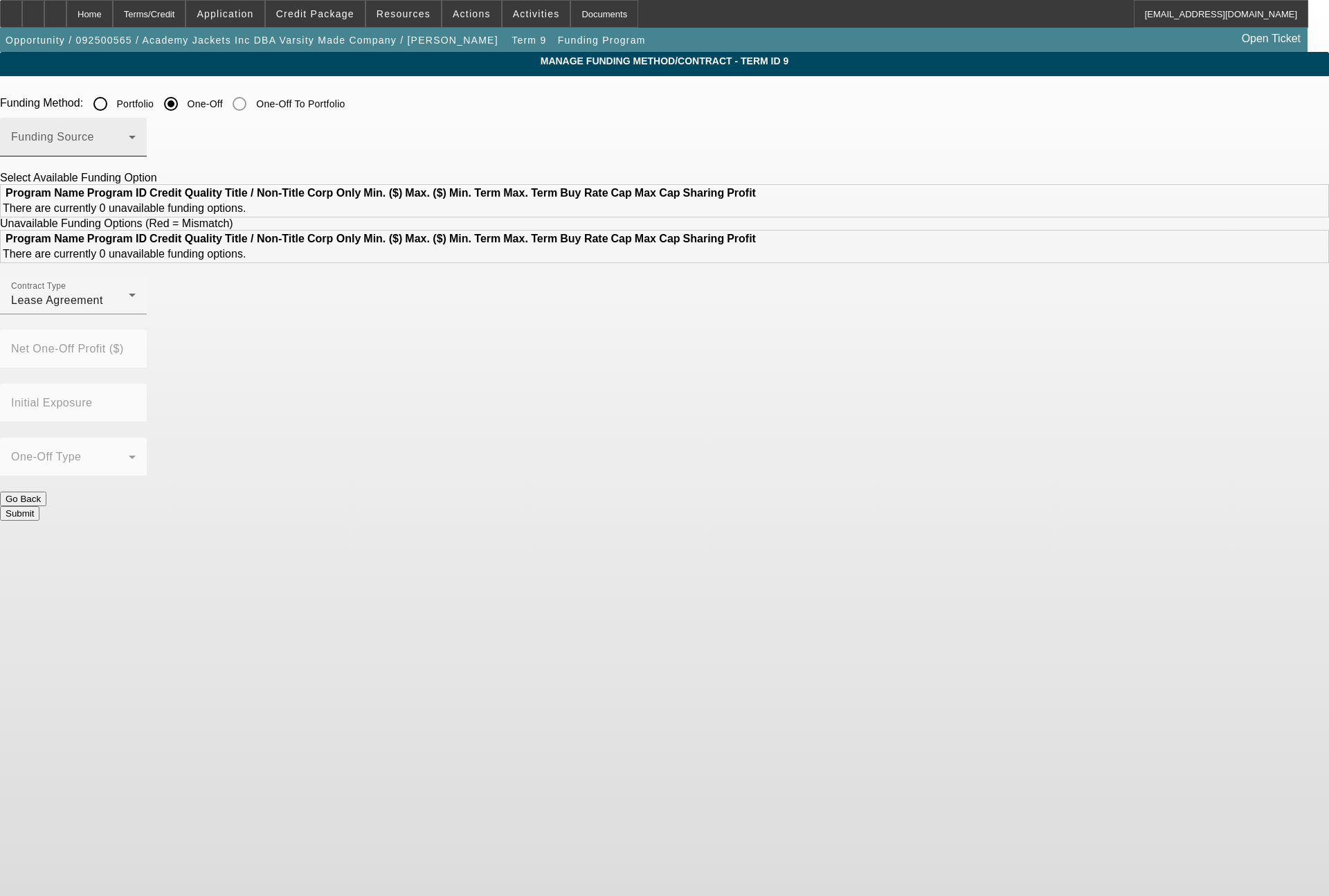
click at [128, 150] on span at bounding box center [70, 142] width 118 height 16
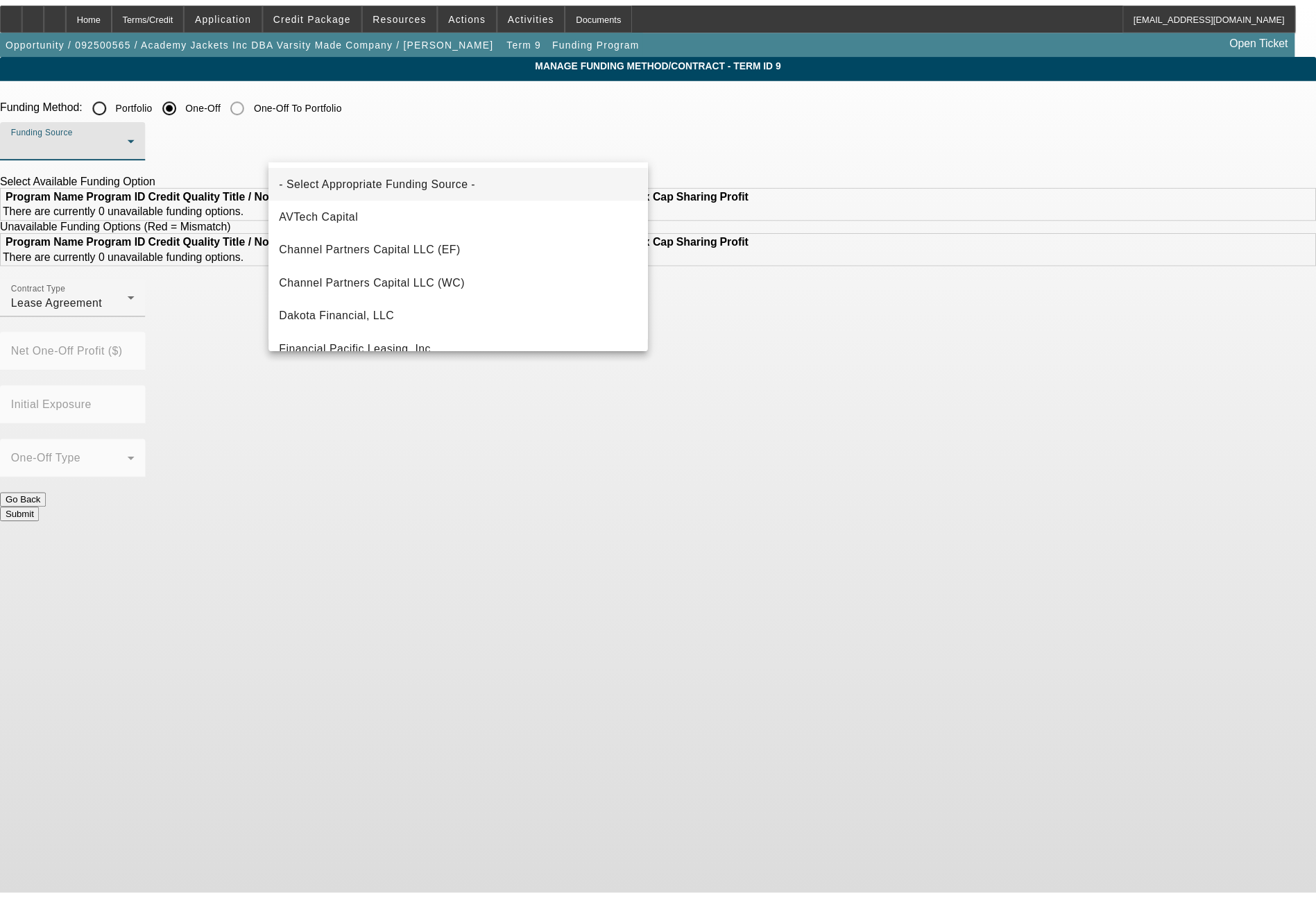
scroll to position [167, 0]
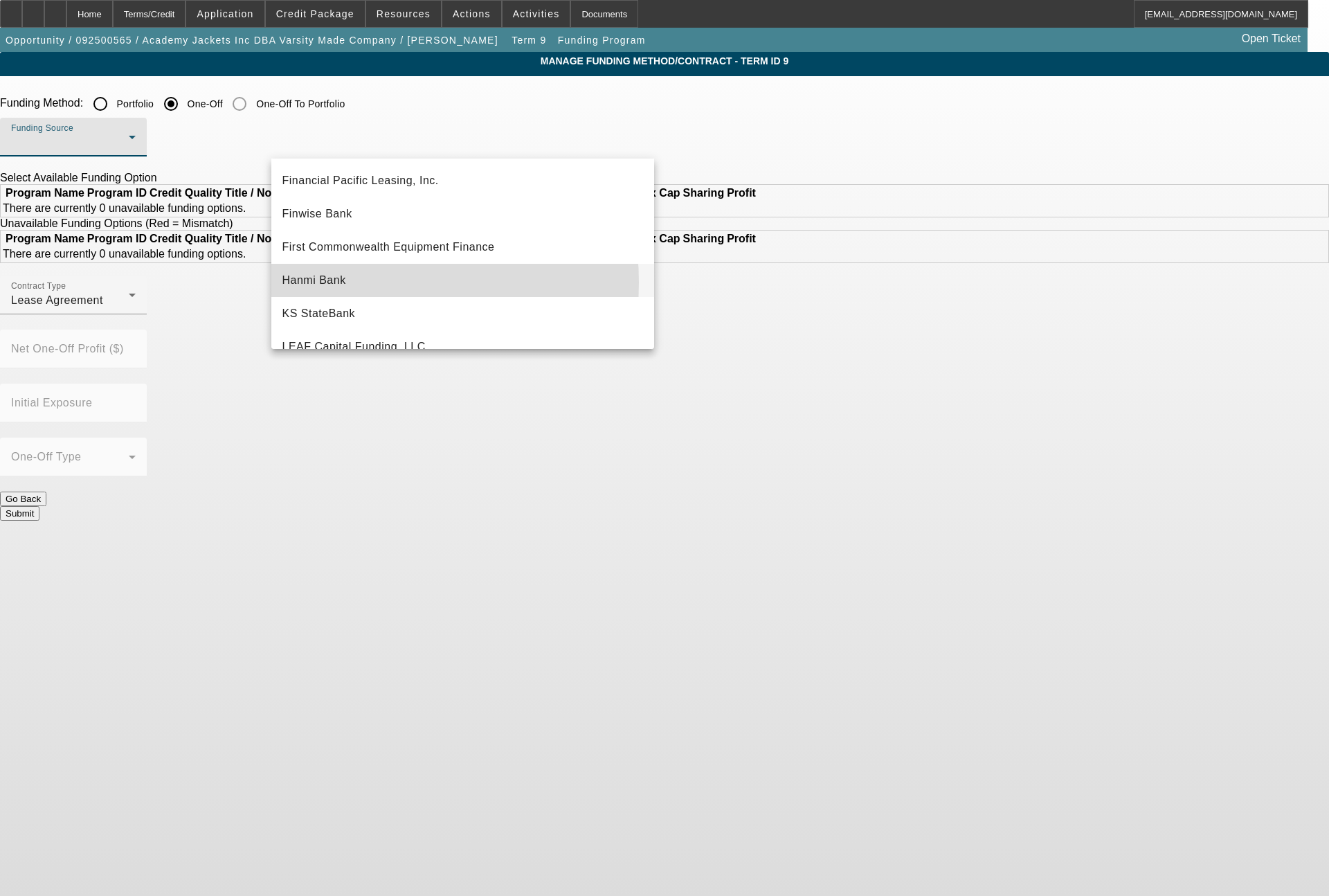
click at [337, 282] on span "Hanmi Bank" at bounding box center [314, 280] width 63 height 16
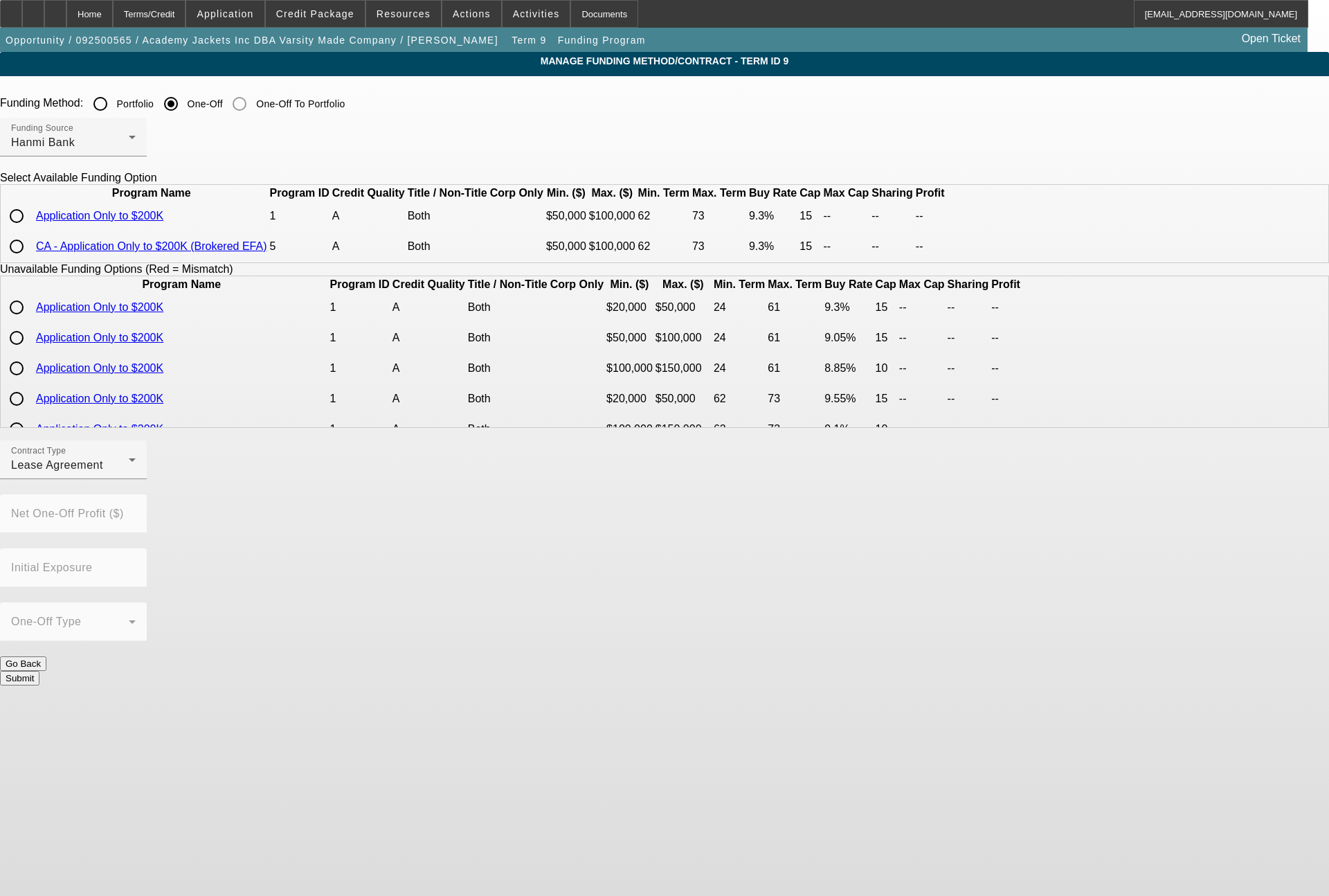
click at [31, 230] on input "radio" at bounding box center [16, 215] width 28 height 28
radio input "true"
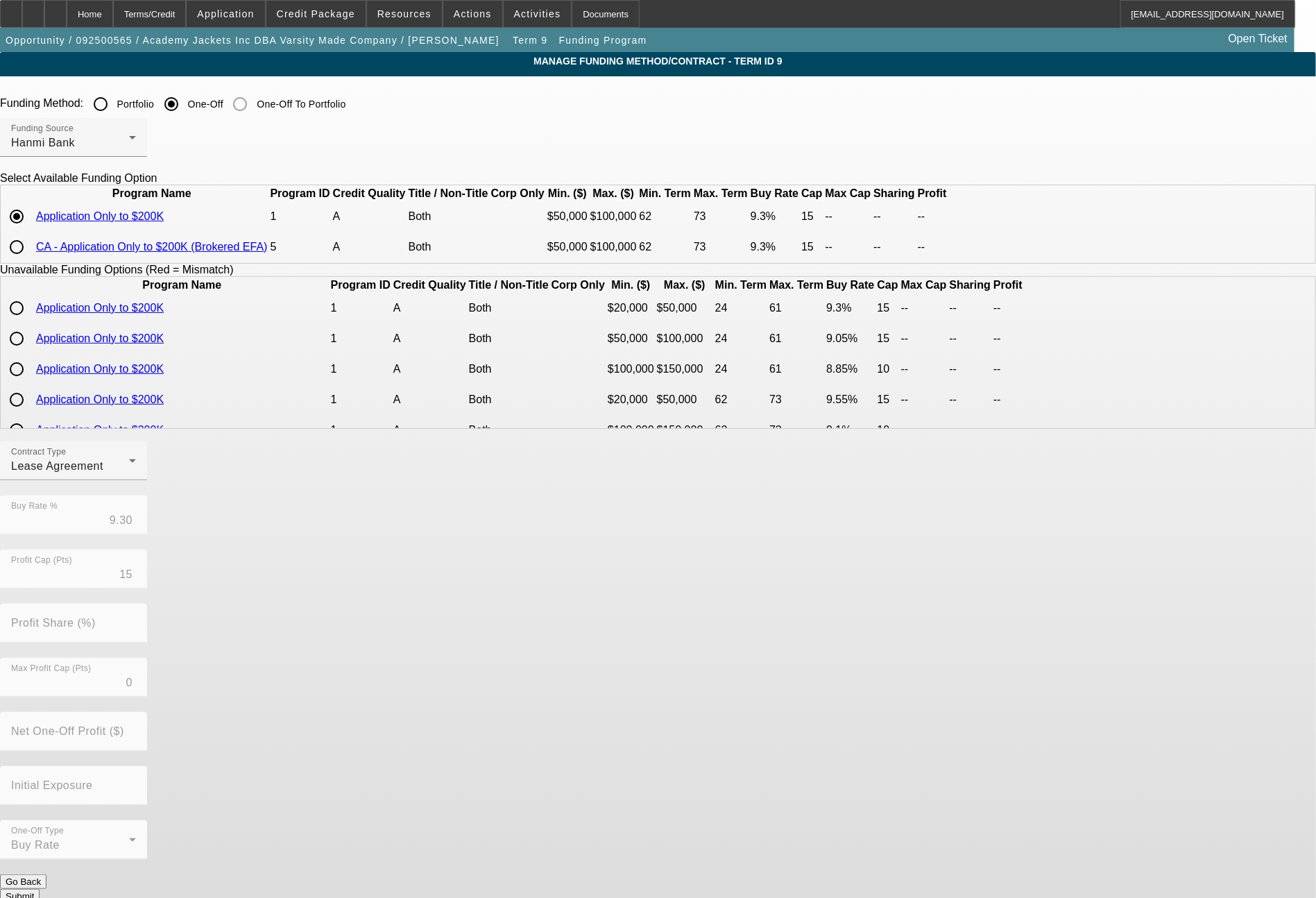
click at [31, 261] on input "radio" at bounding box center [16, 247] width 28 height 28
radio input "true"
click at [39, 889] on button "Submit" at bounding box center [19, 896] width 39 height 14
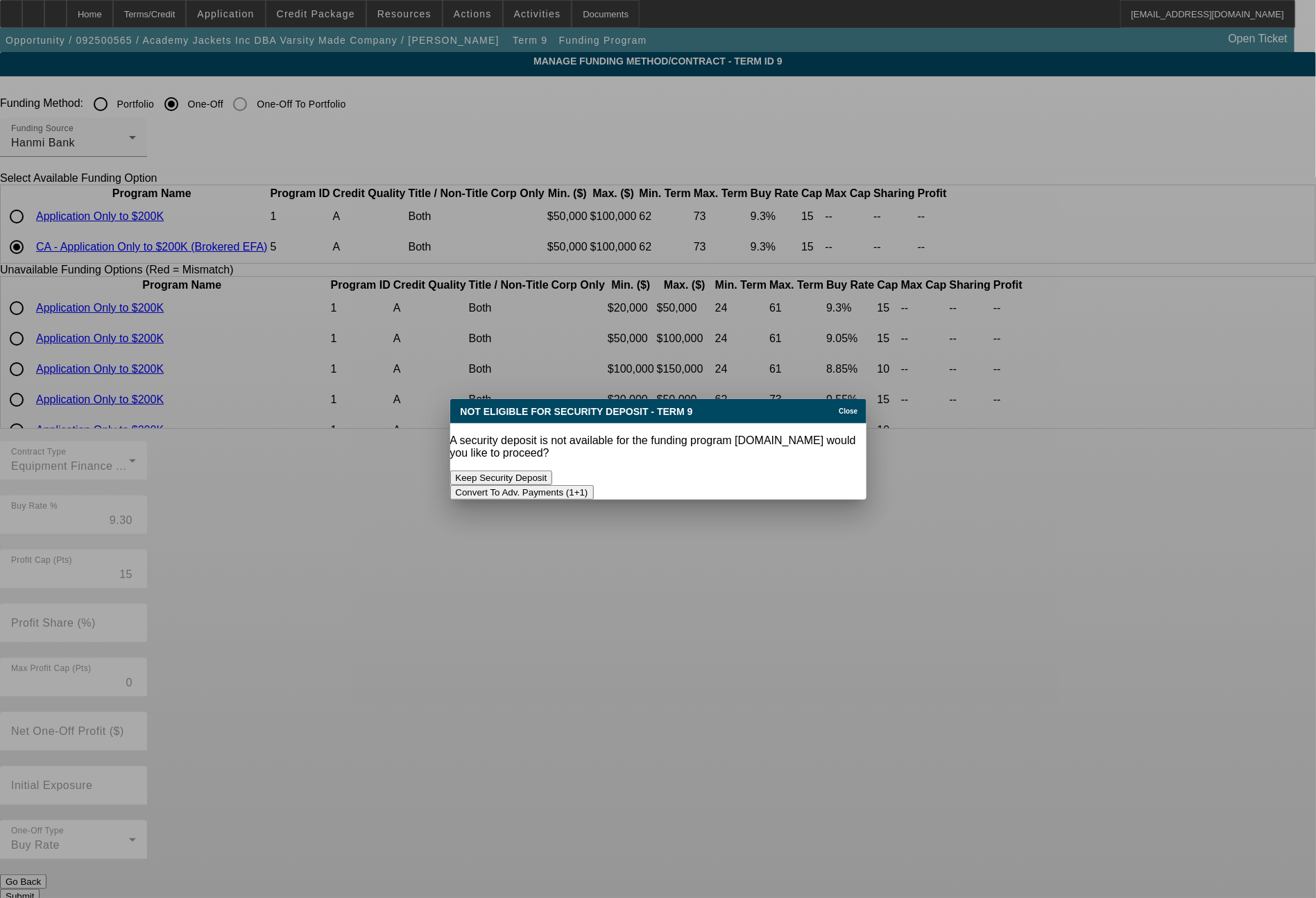
click at [594, 485] on button "Convert To Adv. Payments (1+1)" at bounding box center [522, 492] width 144 height 14
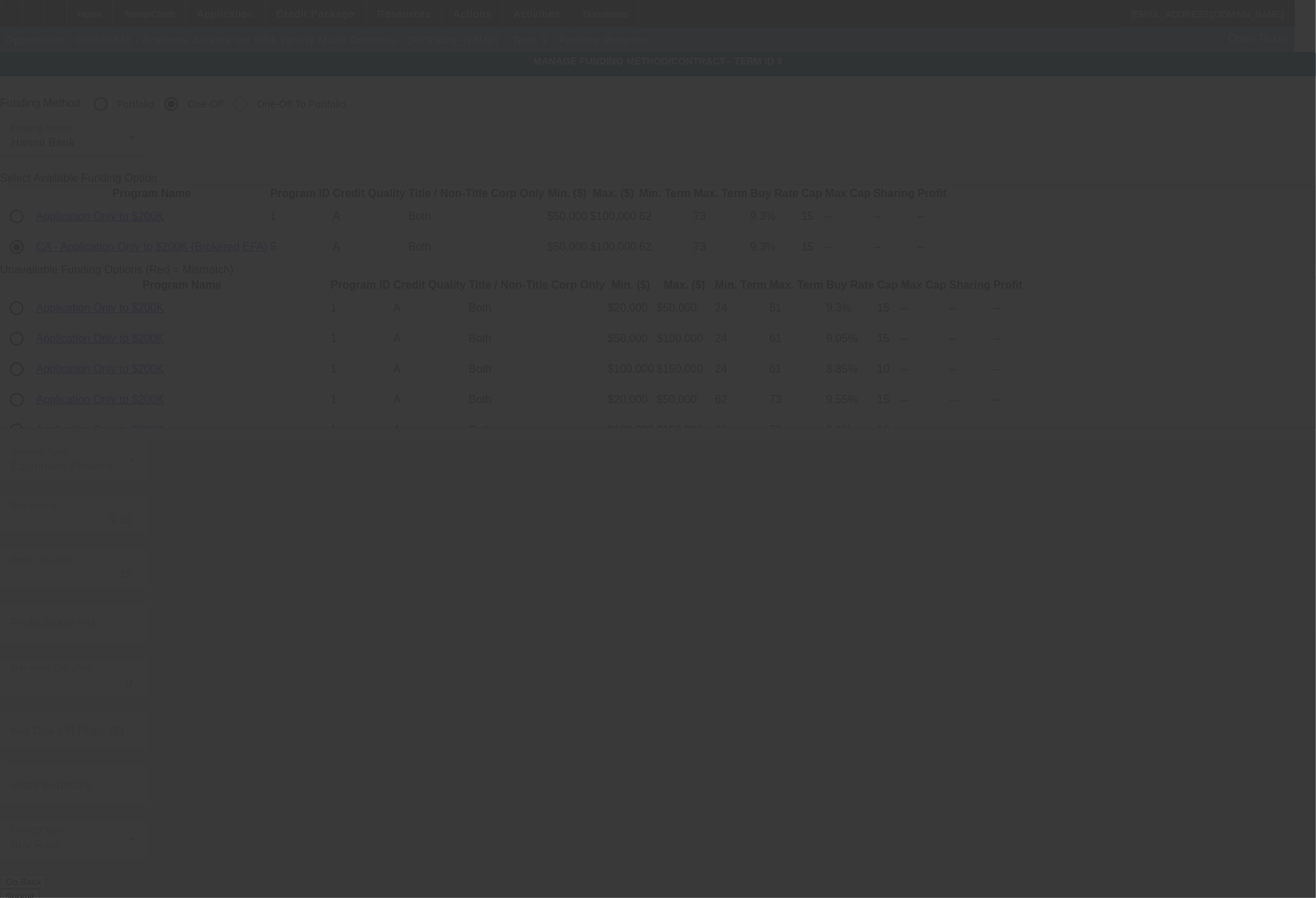
radio input "true"
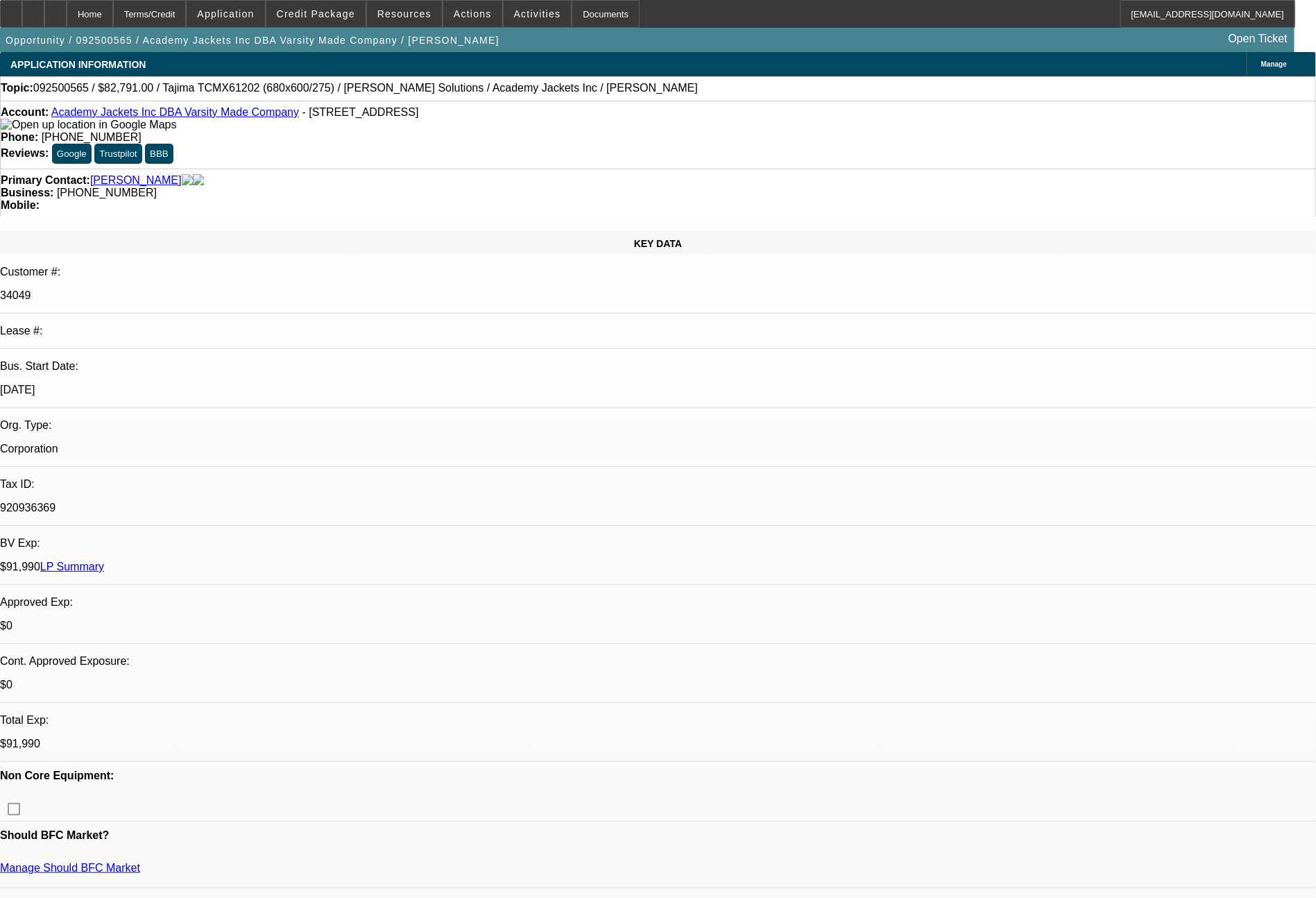
select select "0"
select select "6"
select select "0"
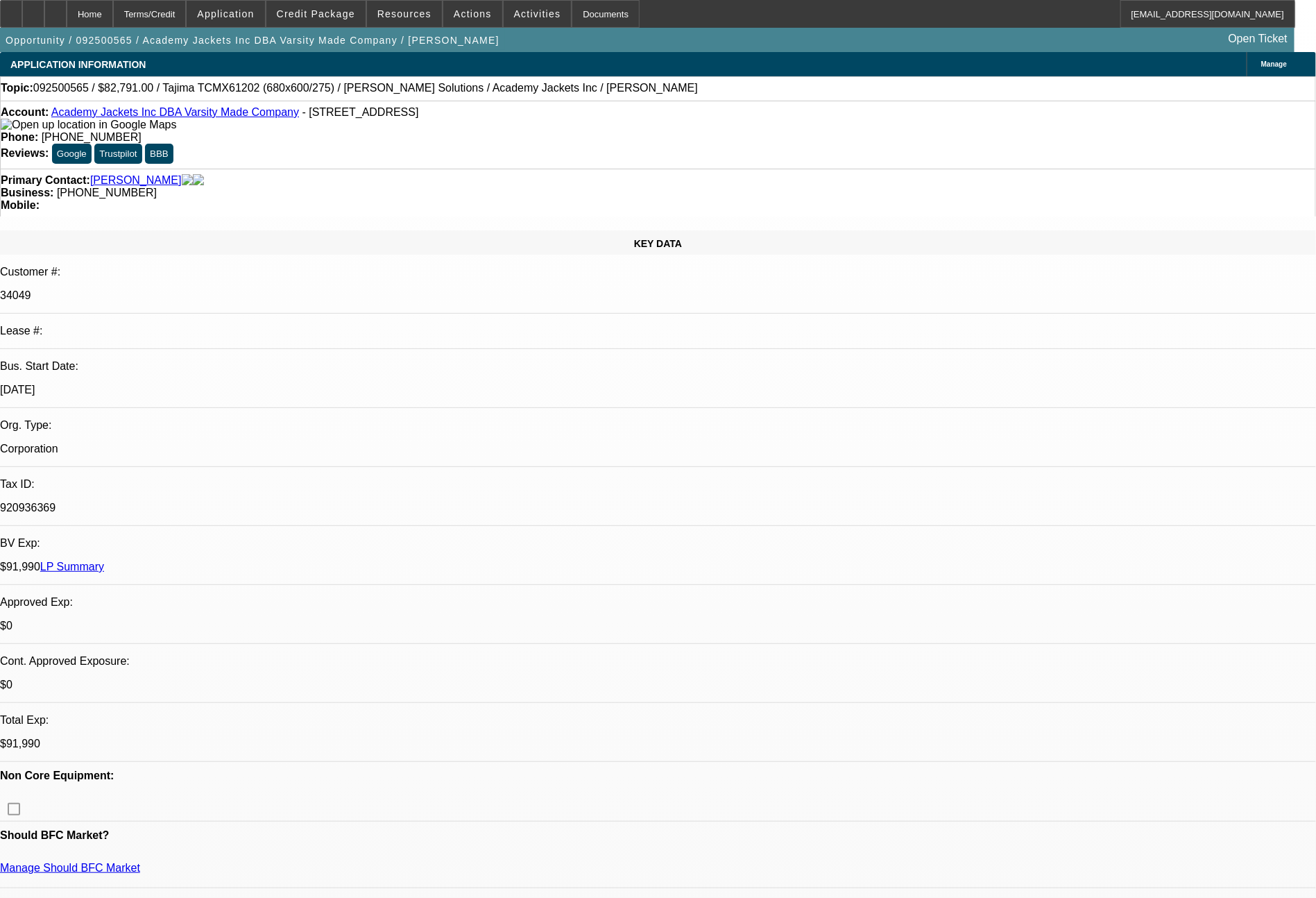
select select "2"
select select "0.1"
select select "4"
select select "0"
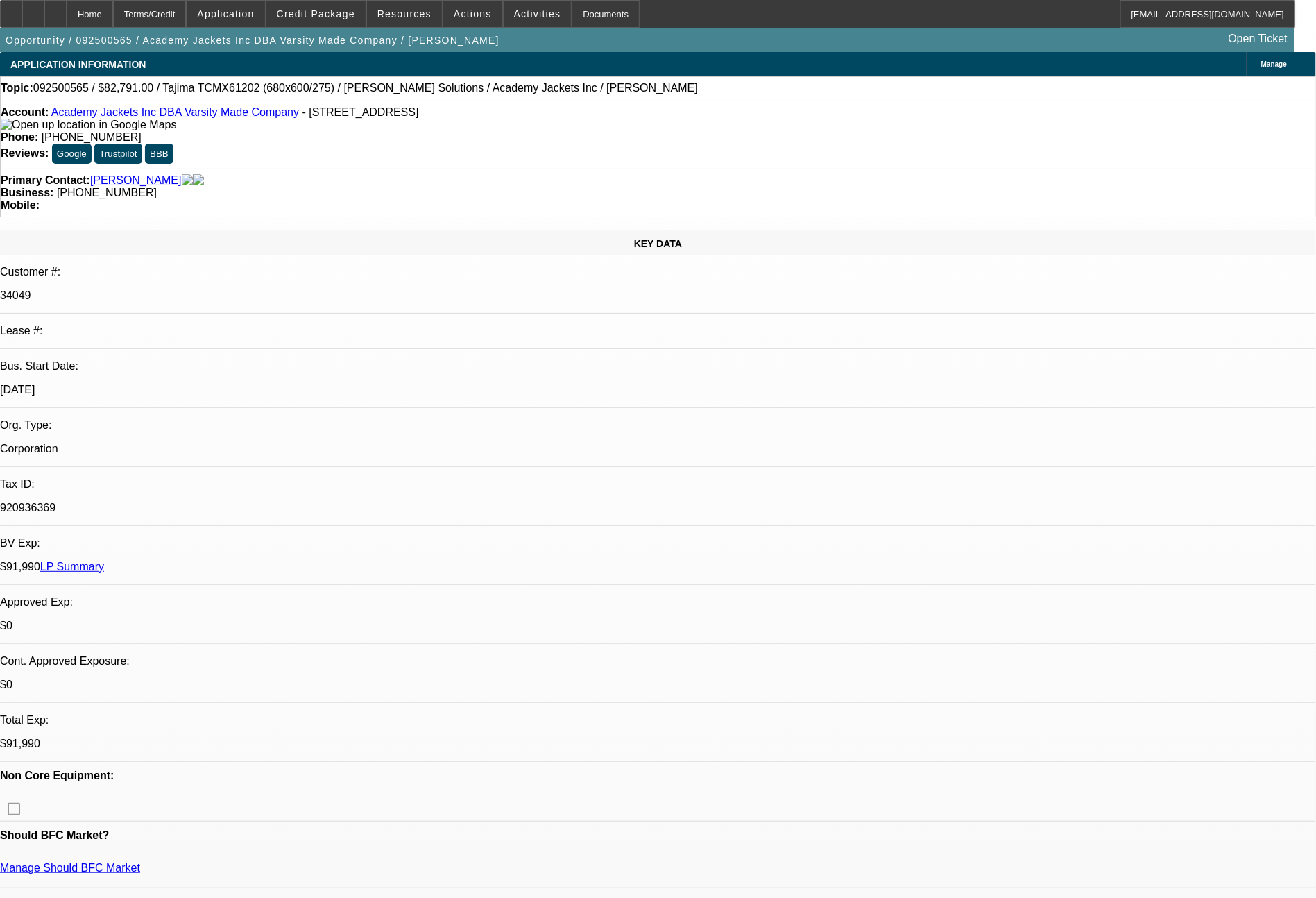
select select "2"
select select "0.1"
select select "4"
select select "0"
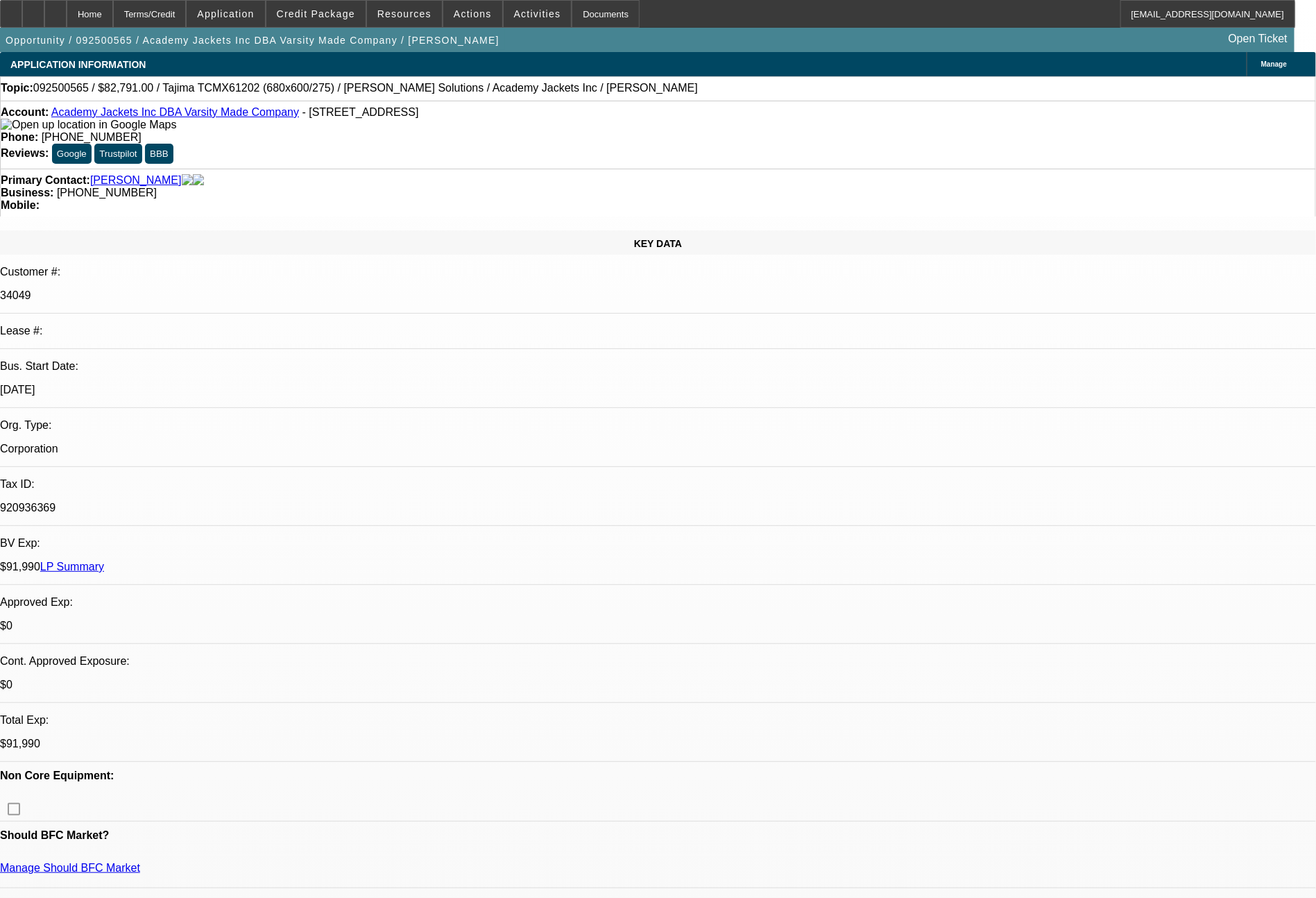
select select "2"
select select "0.1"
select select "4"
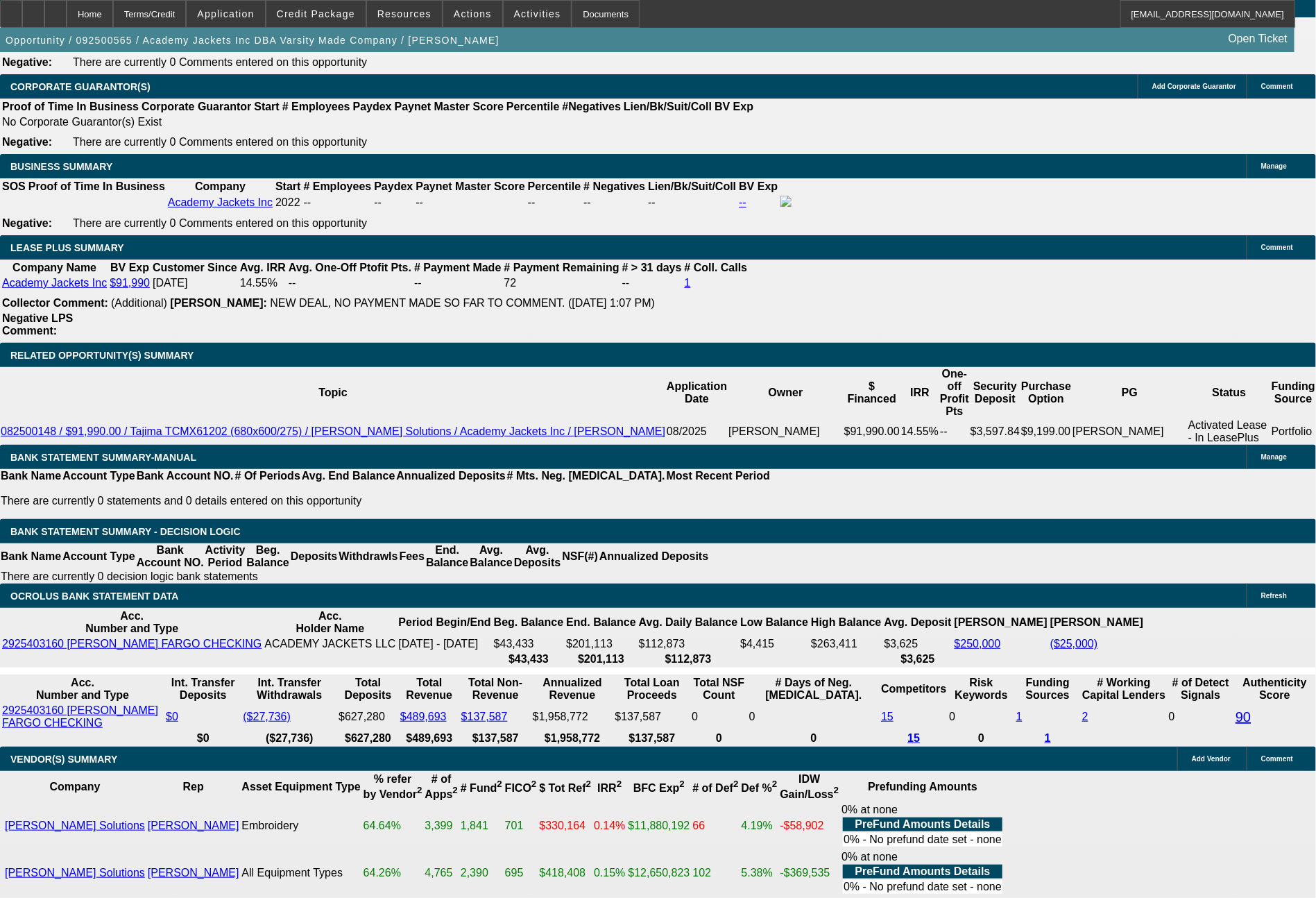
scroll to position [2230, 0]
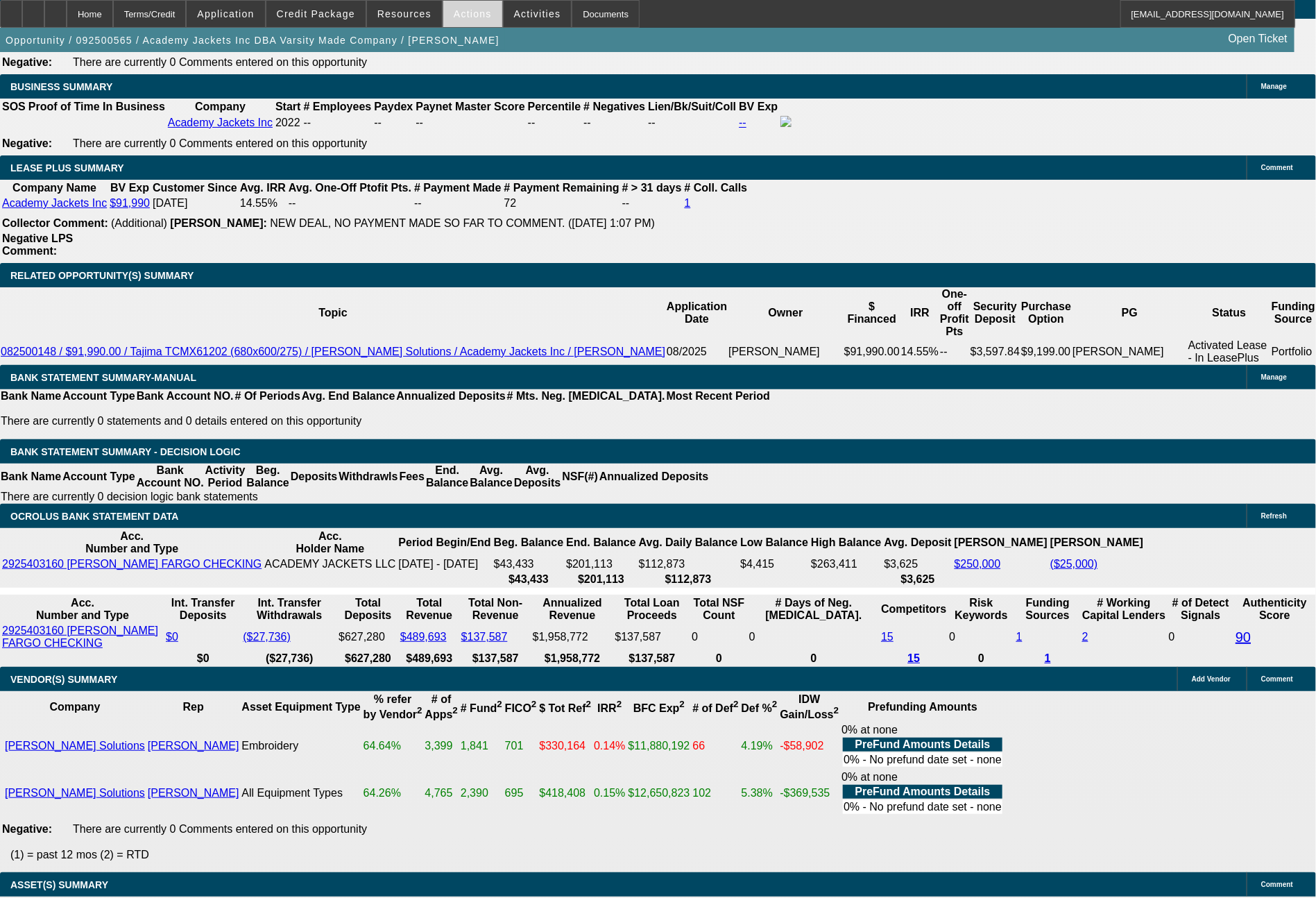
click at [477, 13] on span "Actions" at bounding box center [473, 14] width 38 height 11
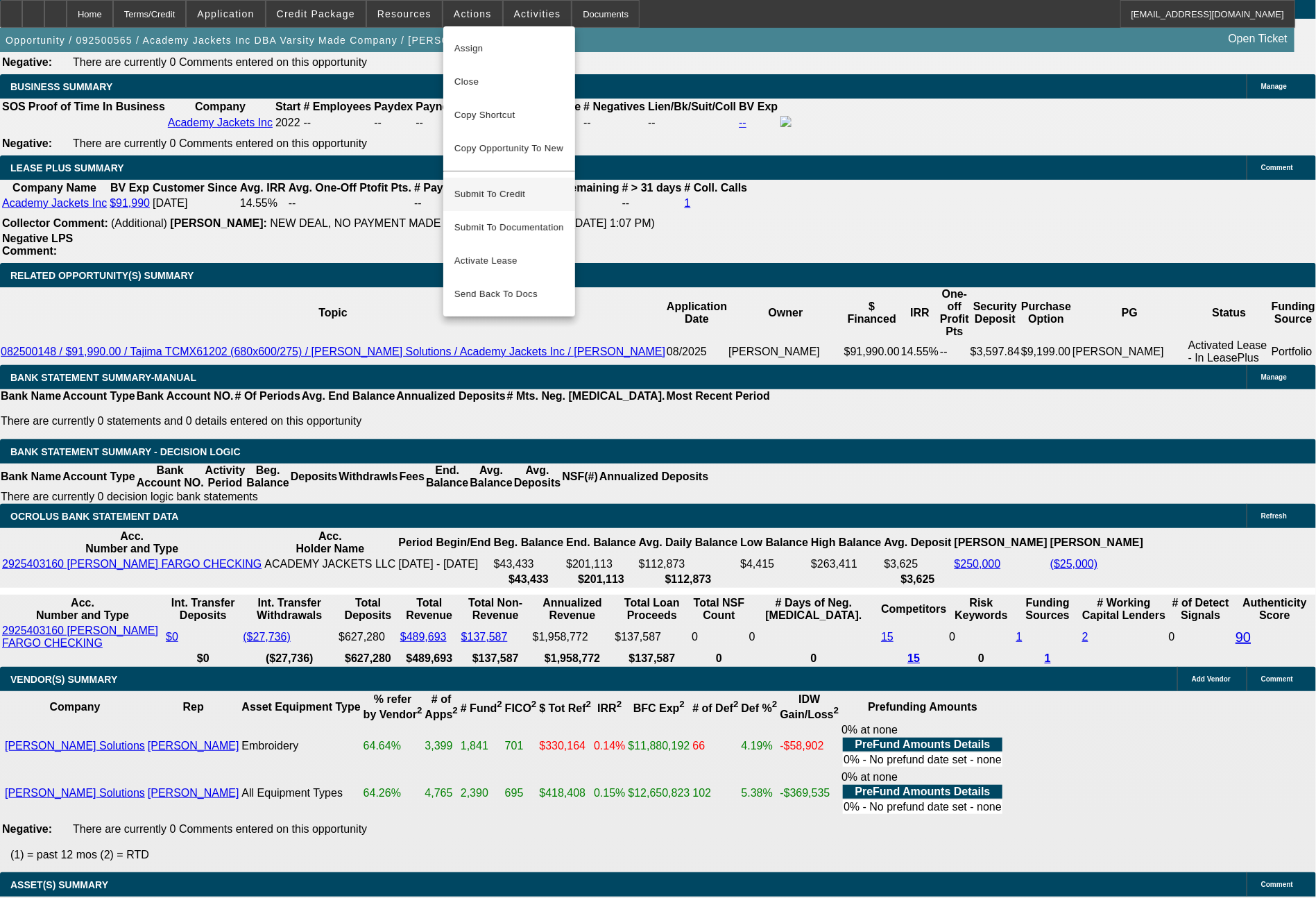
click at [508, 186] on span "Submit To Credit" at bounding box center [509, 194] width 109 height 16
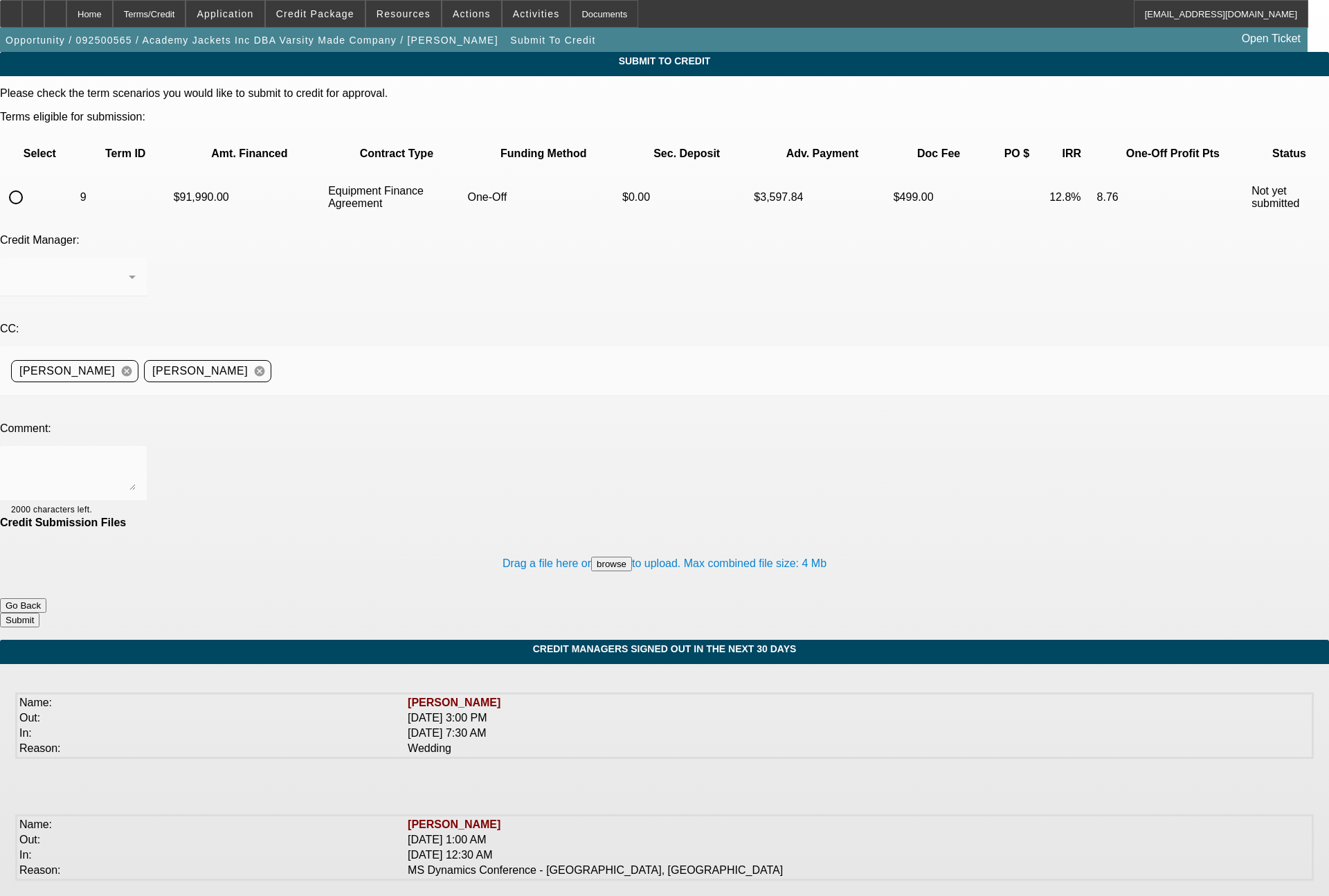
click at [30, 183] on input "radio" at bounding box center [16, 197] width 28 height 28
radio input "true"
click at [136, 457] on textarea at bounding box center [73, 473] width 125 height 34
paste textarea "2 years and 11 months in business, solid cashflow per banks. please send to FCE…"
click at [147, 446] on div "2 years and 11 months in business, solid cashflow per banks. please send to FCE…" at bounding box center [73, 474] width 147 height 56
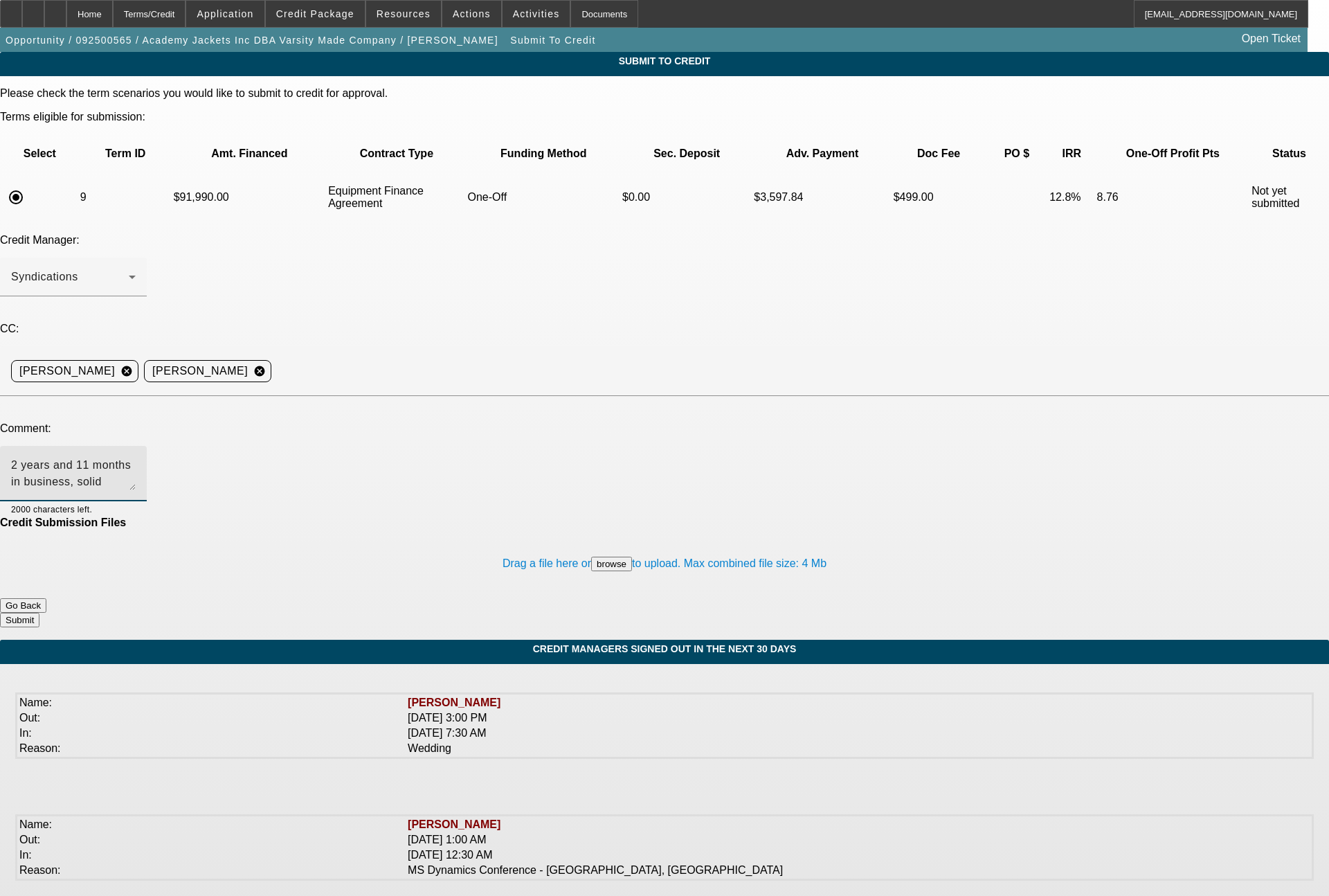
click at [136, 457] on textarea "2 years and 11 months in business, solid cashflow per banks. please send to FCE…" at bounding box center [73, 473] width 125 height 34
click at [136, 457] on textarea "Please send to Hanmi for one off review. Note, they are currently 2 years and 1…" at bounding box center [73, 473] width 125 height 34
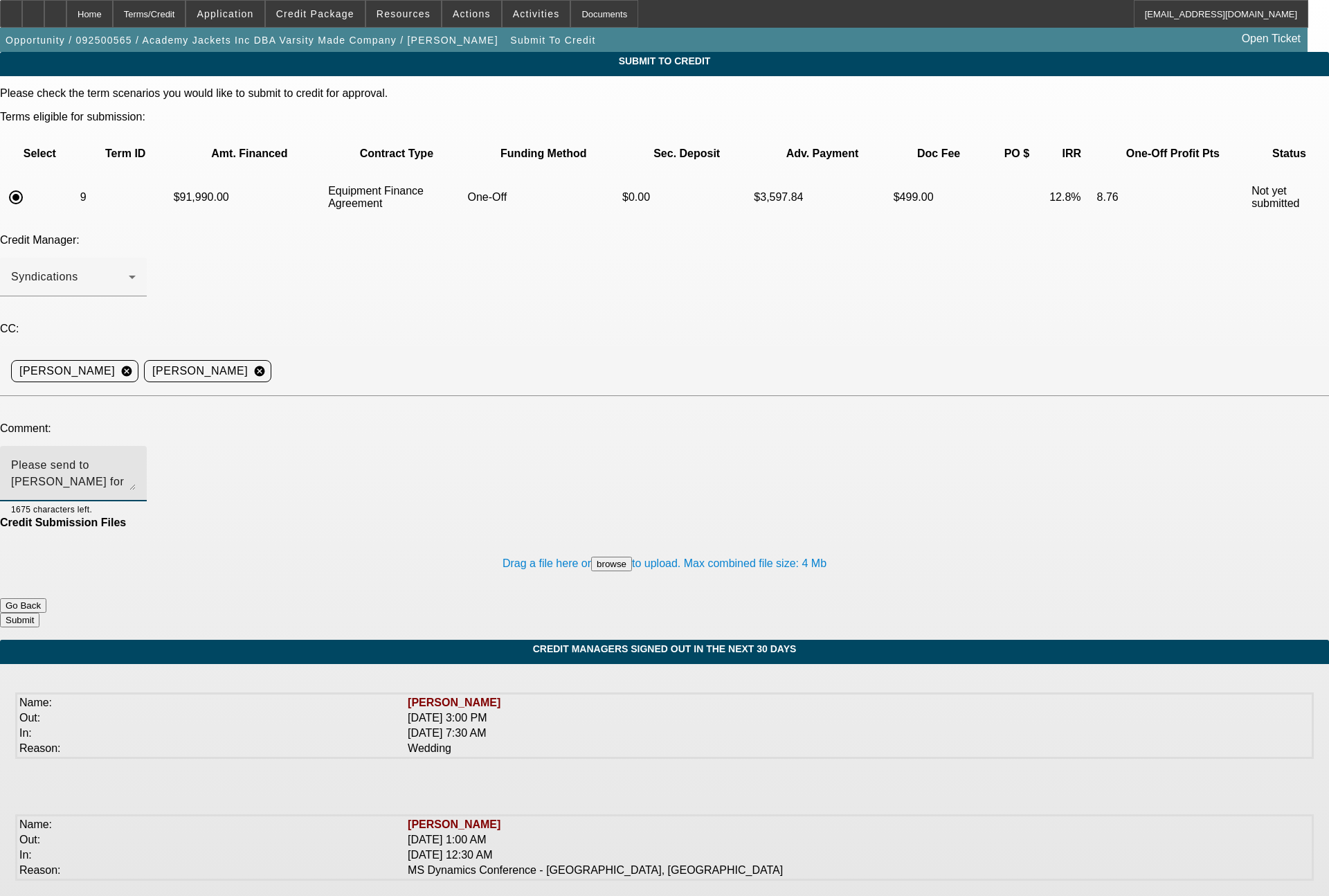
click at [136, 457] on textarea "Please send to Hanmi for one off review. Note, they are currently 2 years and 1…" at bounding box center [73, 473] width 125 height 34
type textarea "Please send to Hanmi for one off review. Note, they are currently 2 years and 1…"
click at [39, 613] on button "Submit" at bounding box center [19, 620] width 39 height 14
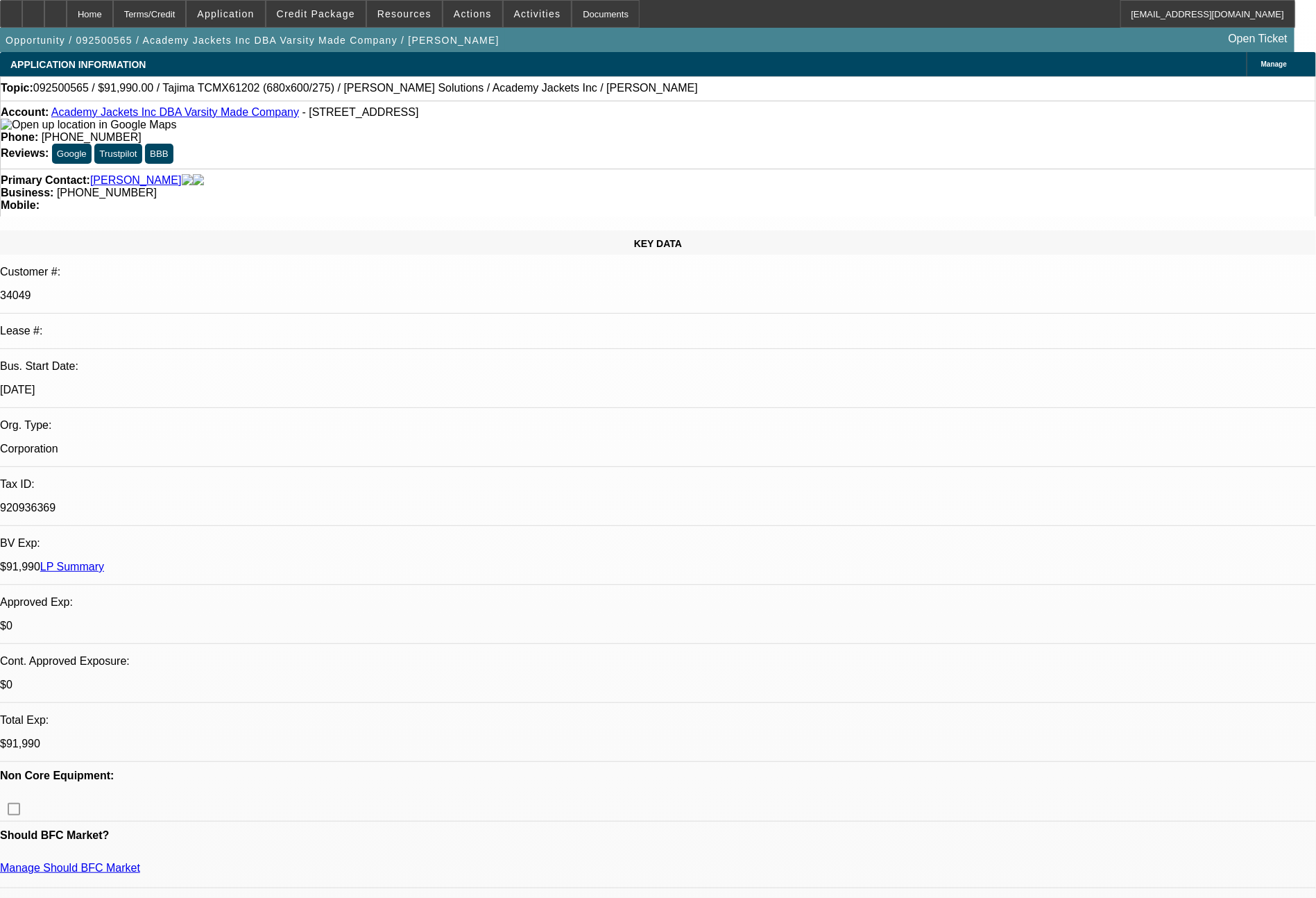
select select "0"
select select "6"
select select "0"
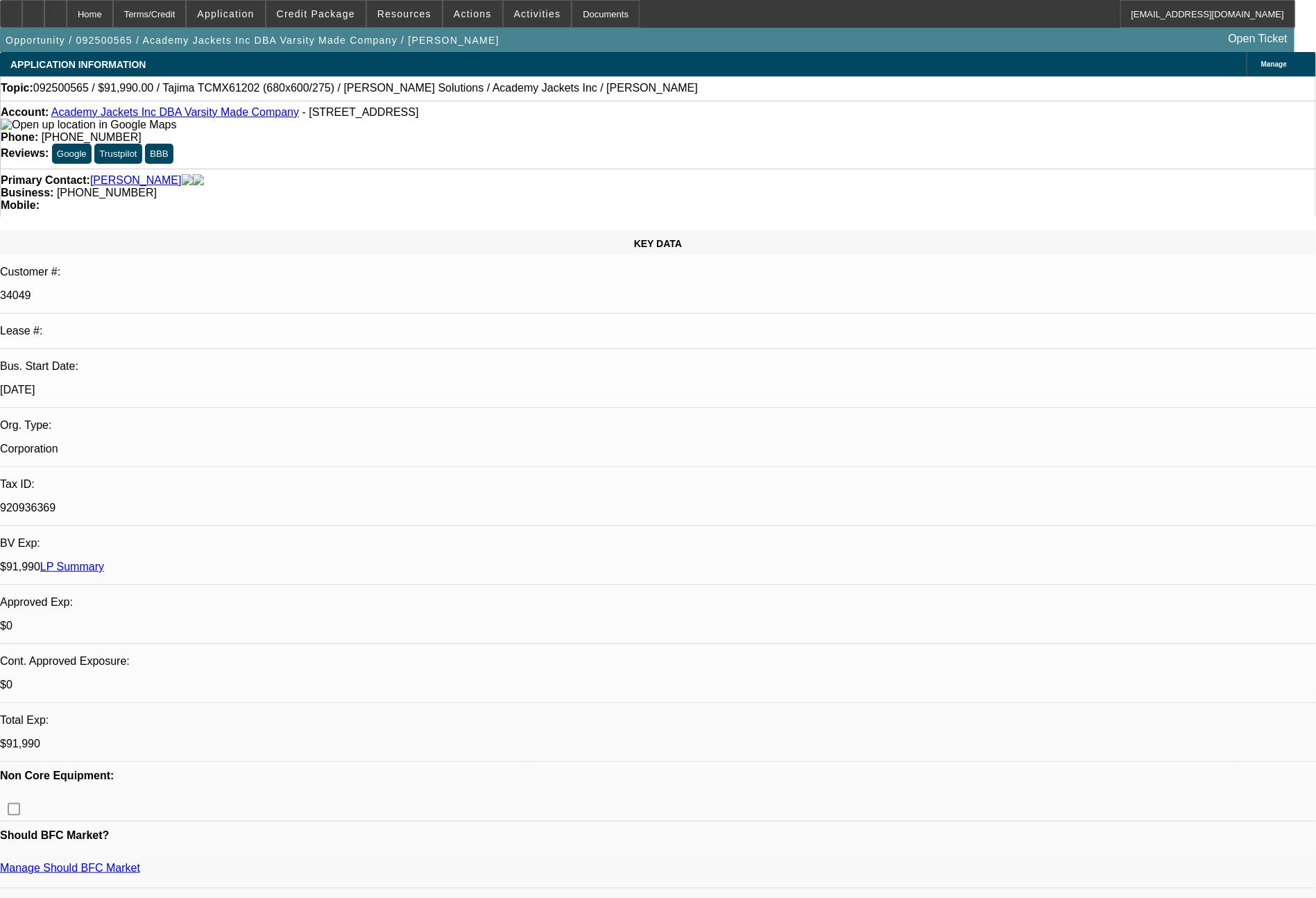
select select "2"
select select "0.1"
select select "4"
select select "0"
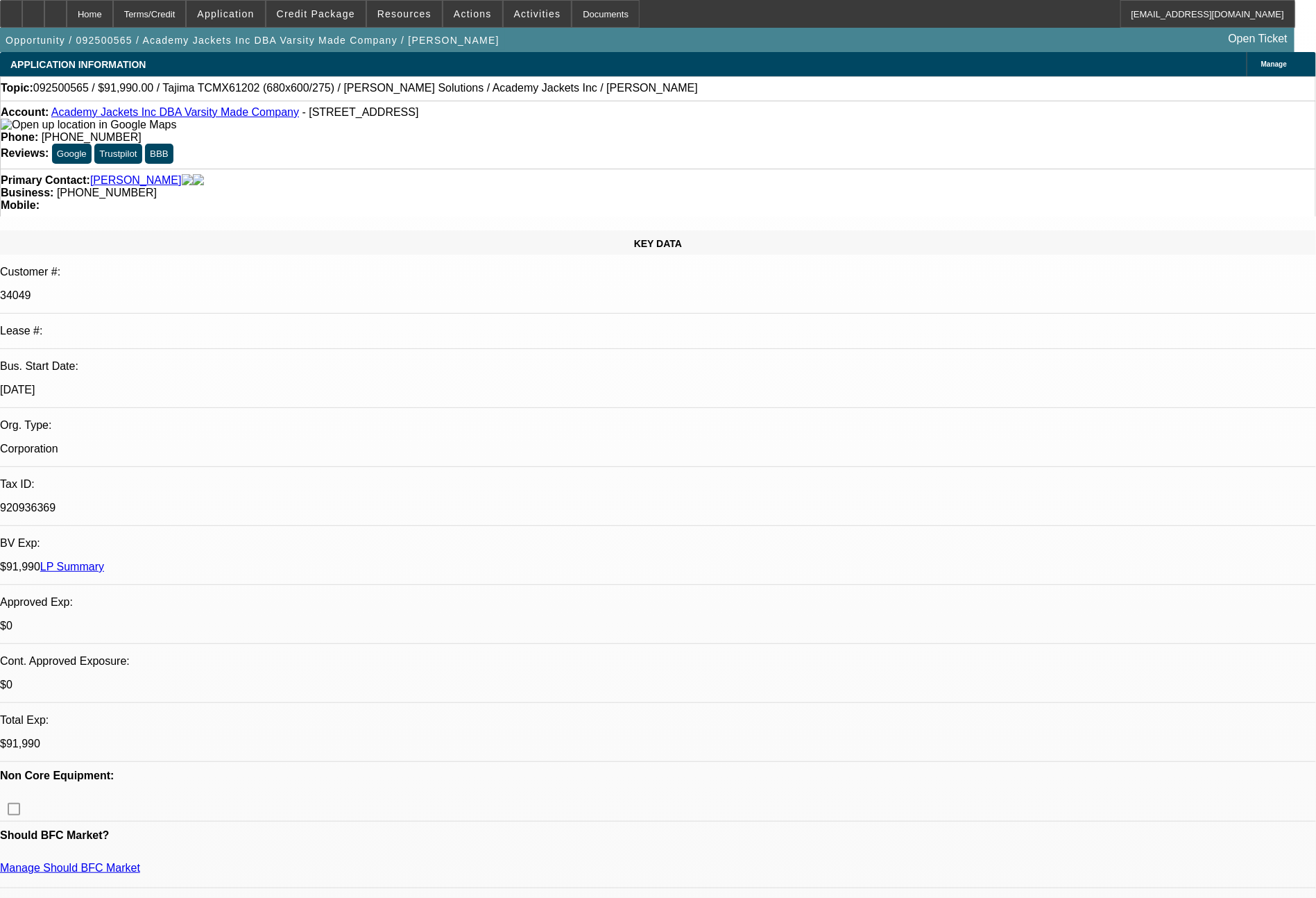
select select "2"
select select "0.1"
select select "4"
select select "0"
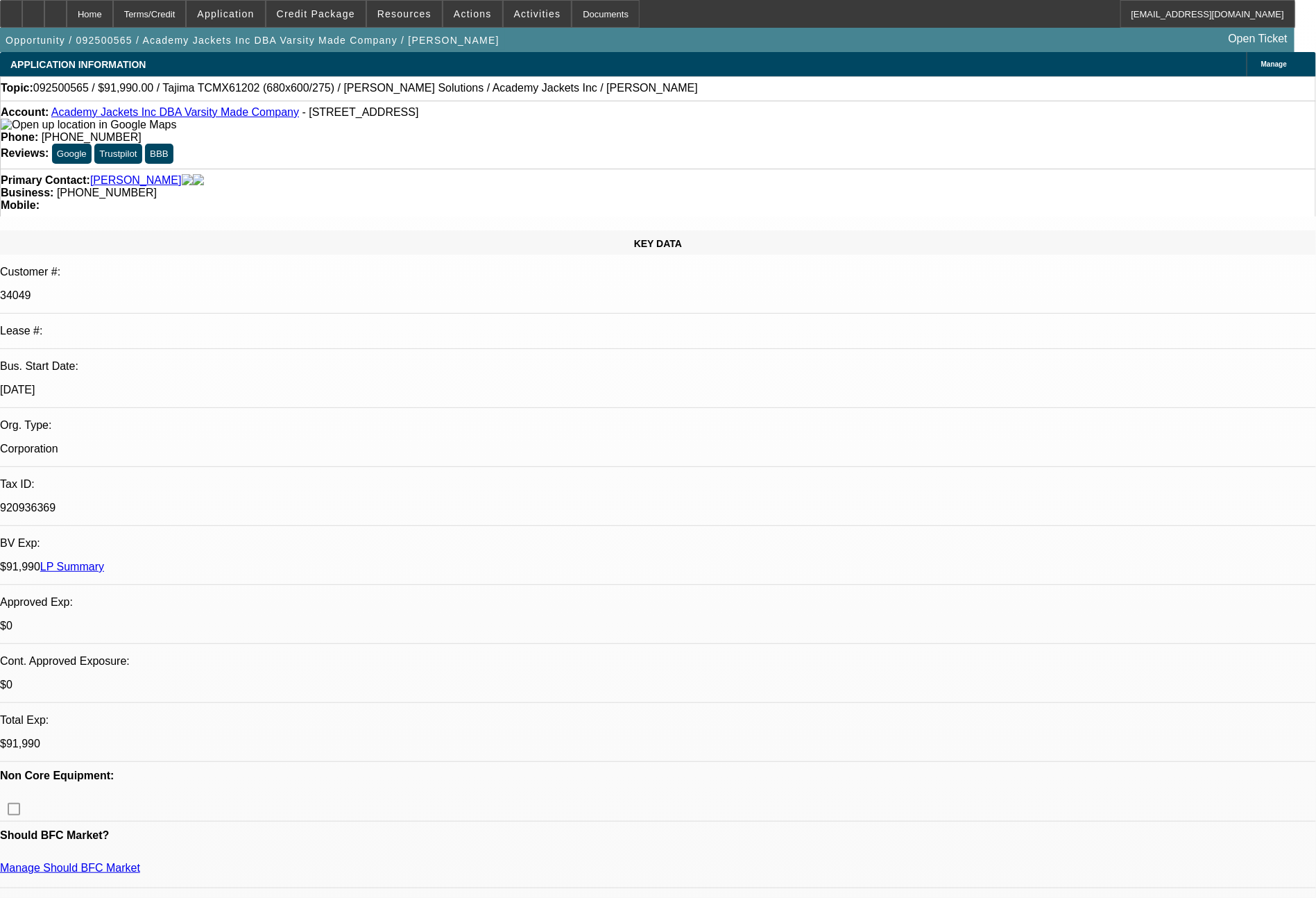
select select "2"
select select "0.1"
select select "4"
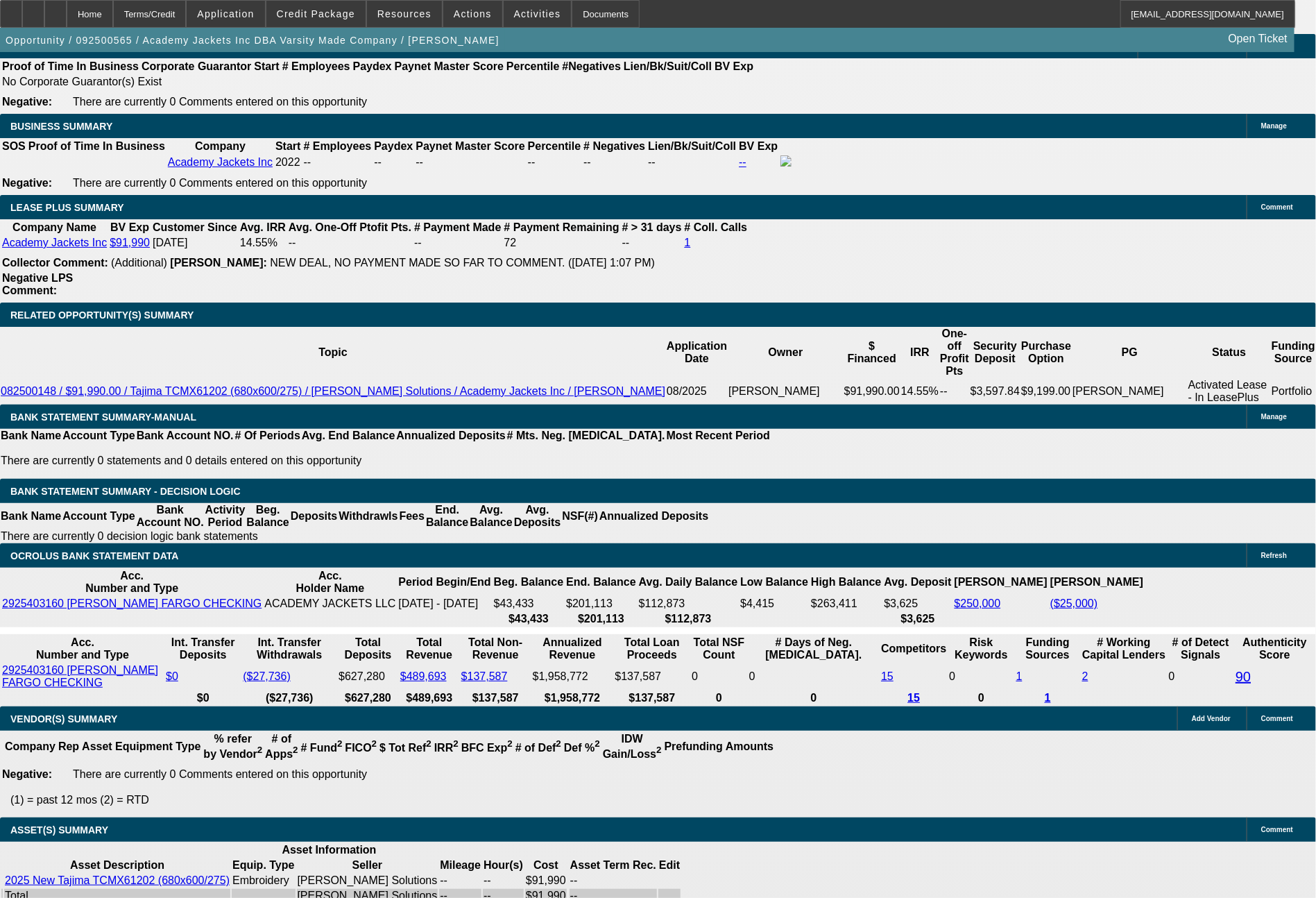
scroll to position [2271, 0]
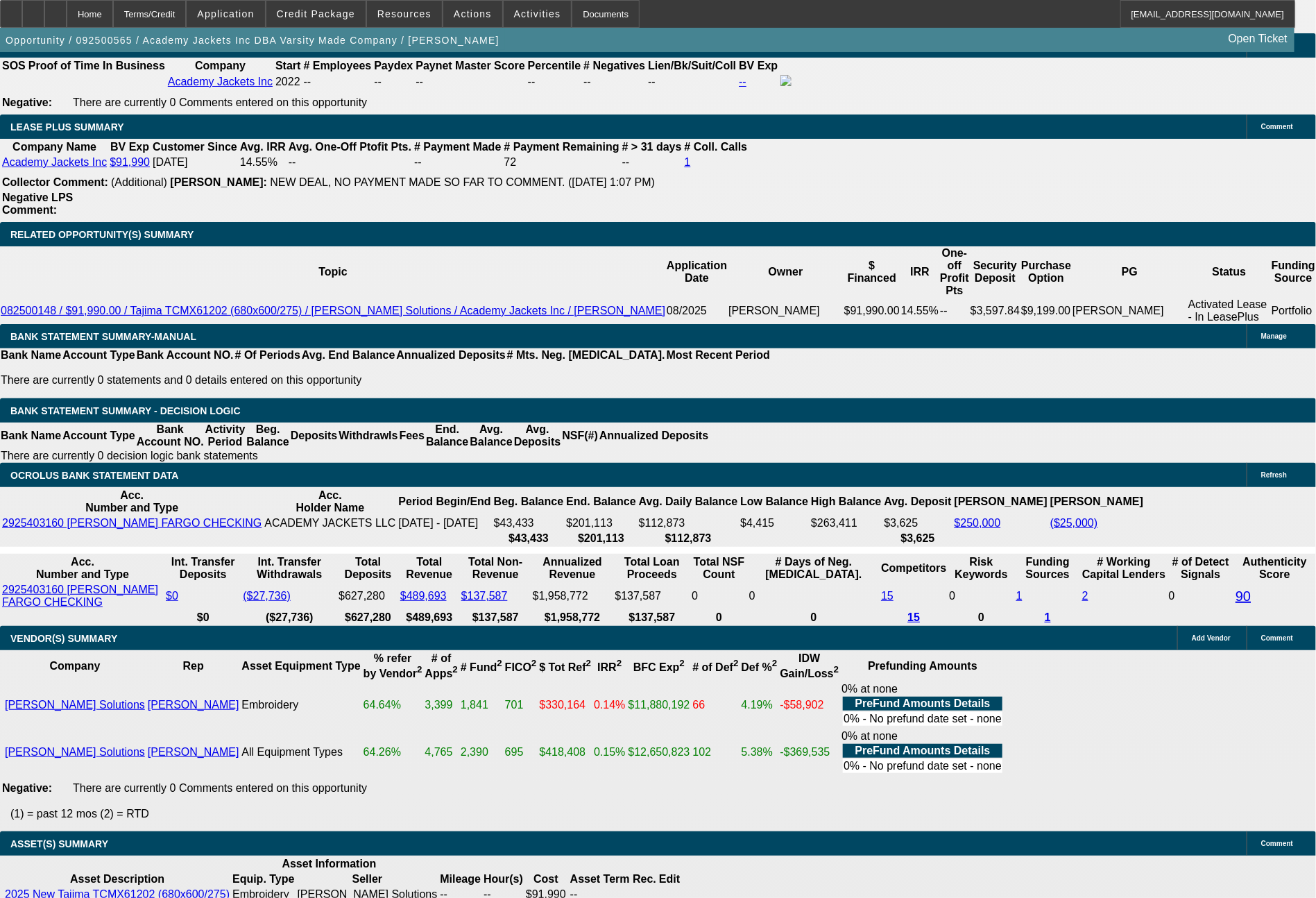
select select "0"
select select "2"
select select "0.1"
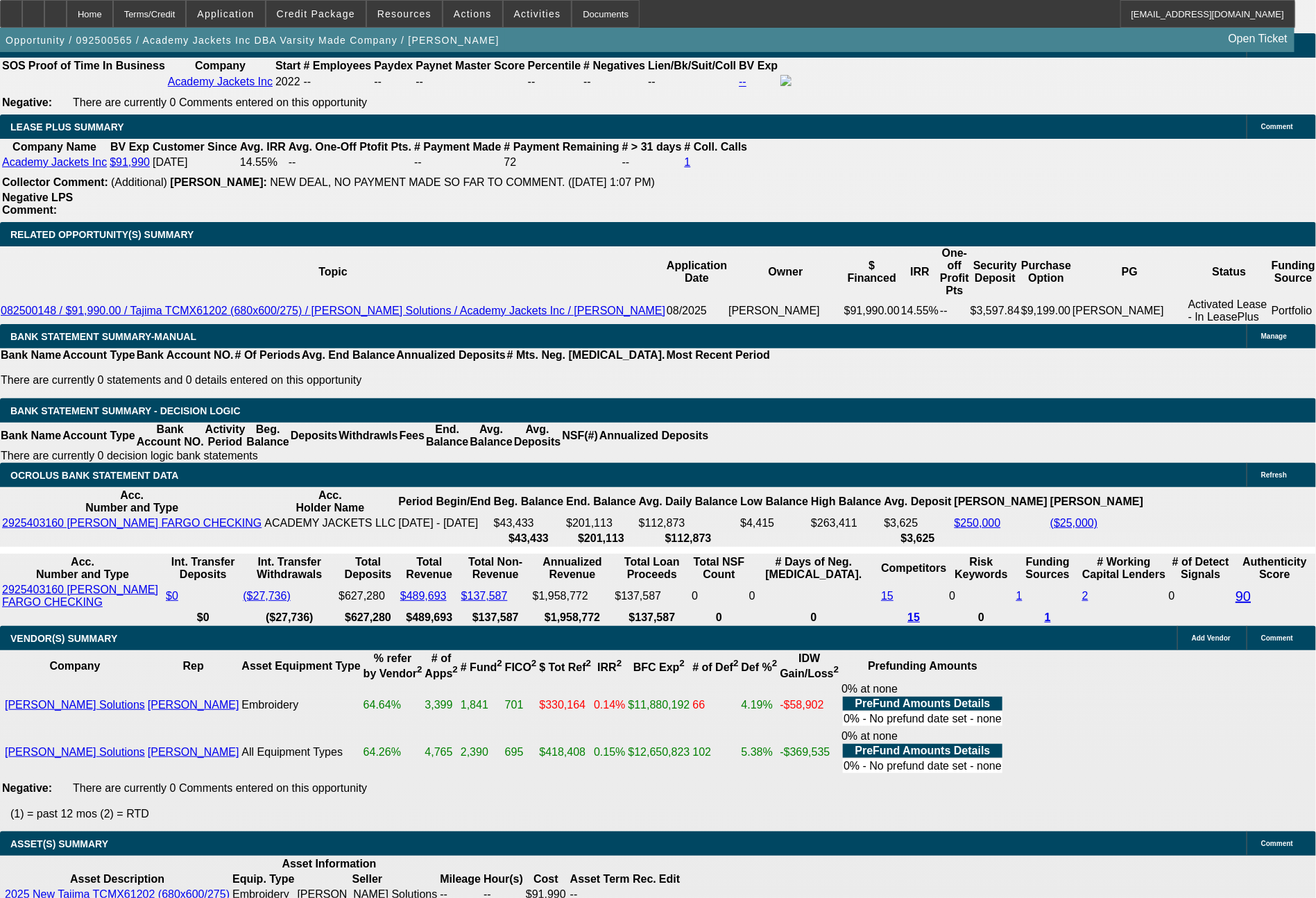
select select "4"
select select "0"
select select "2"
select select "0.1"
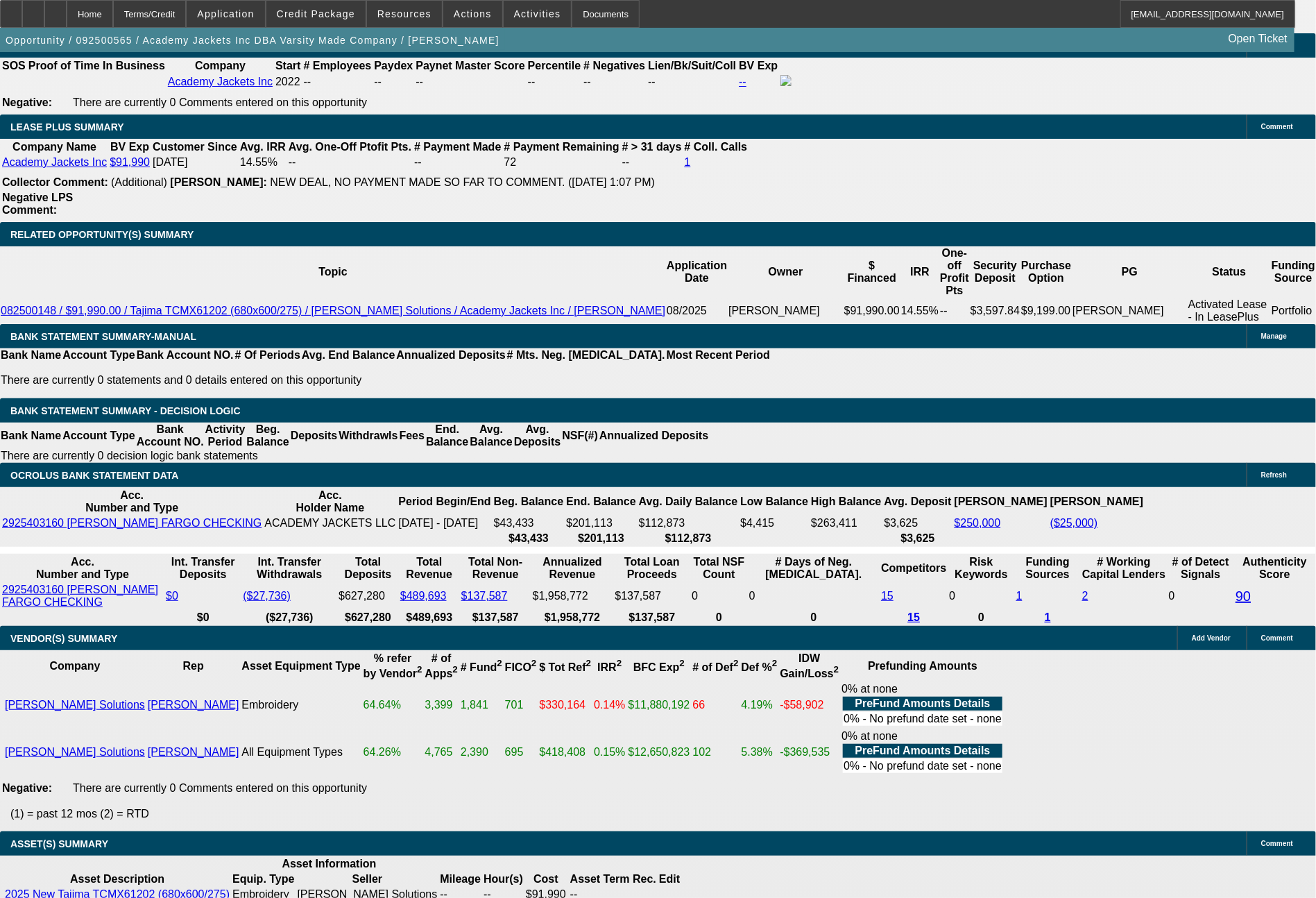
select select "4"
select select "0"
select select "2"
select select "0.1"
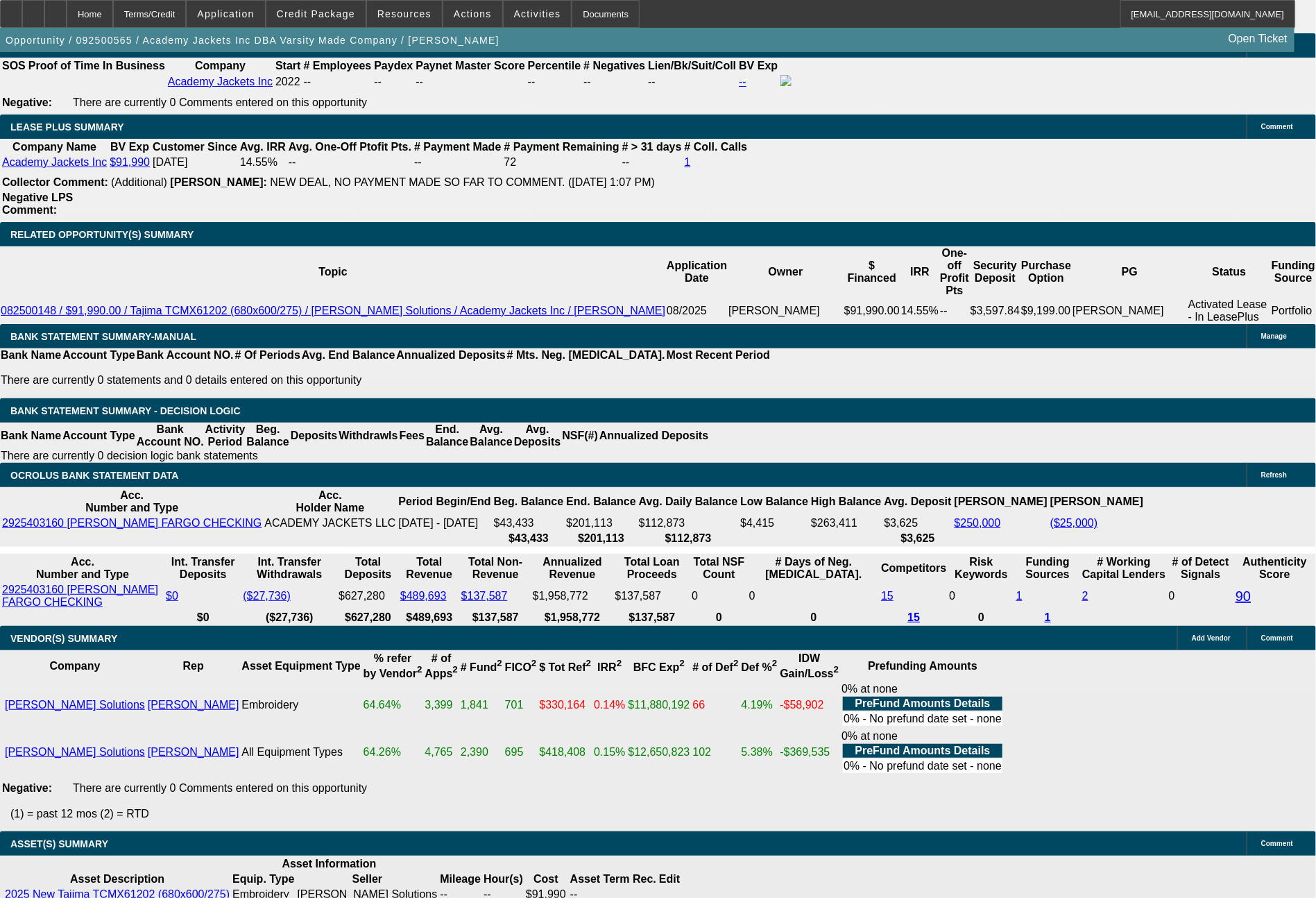
select select "4"
select select "0"
select select "2"
select select "0.1"
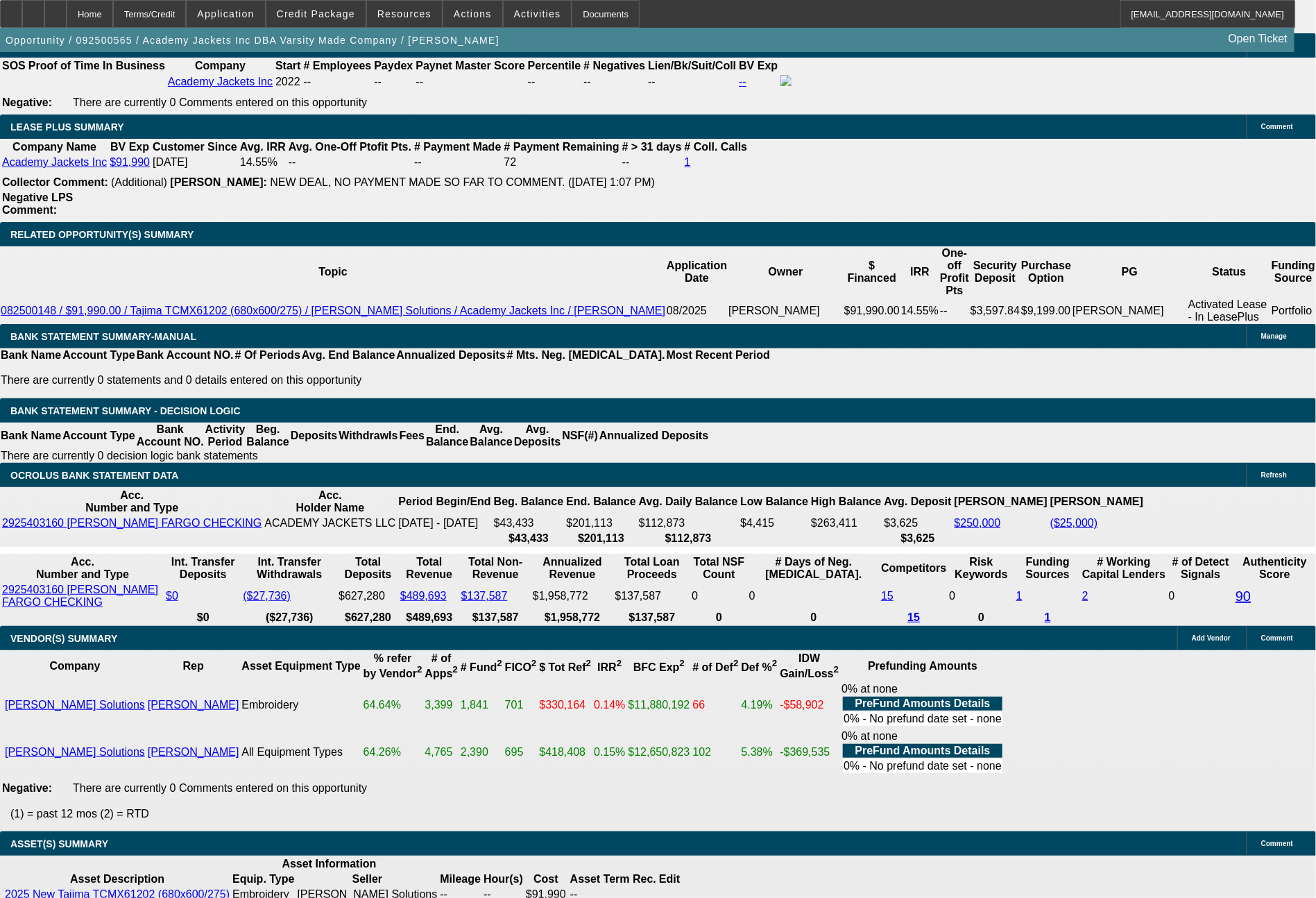
select select "4"
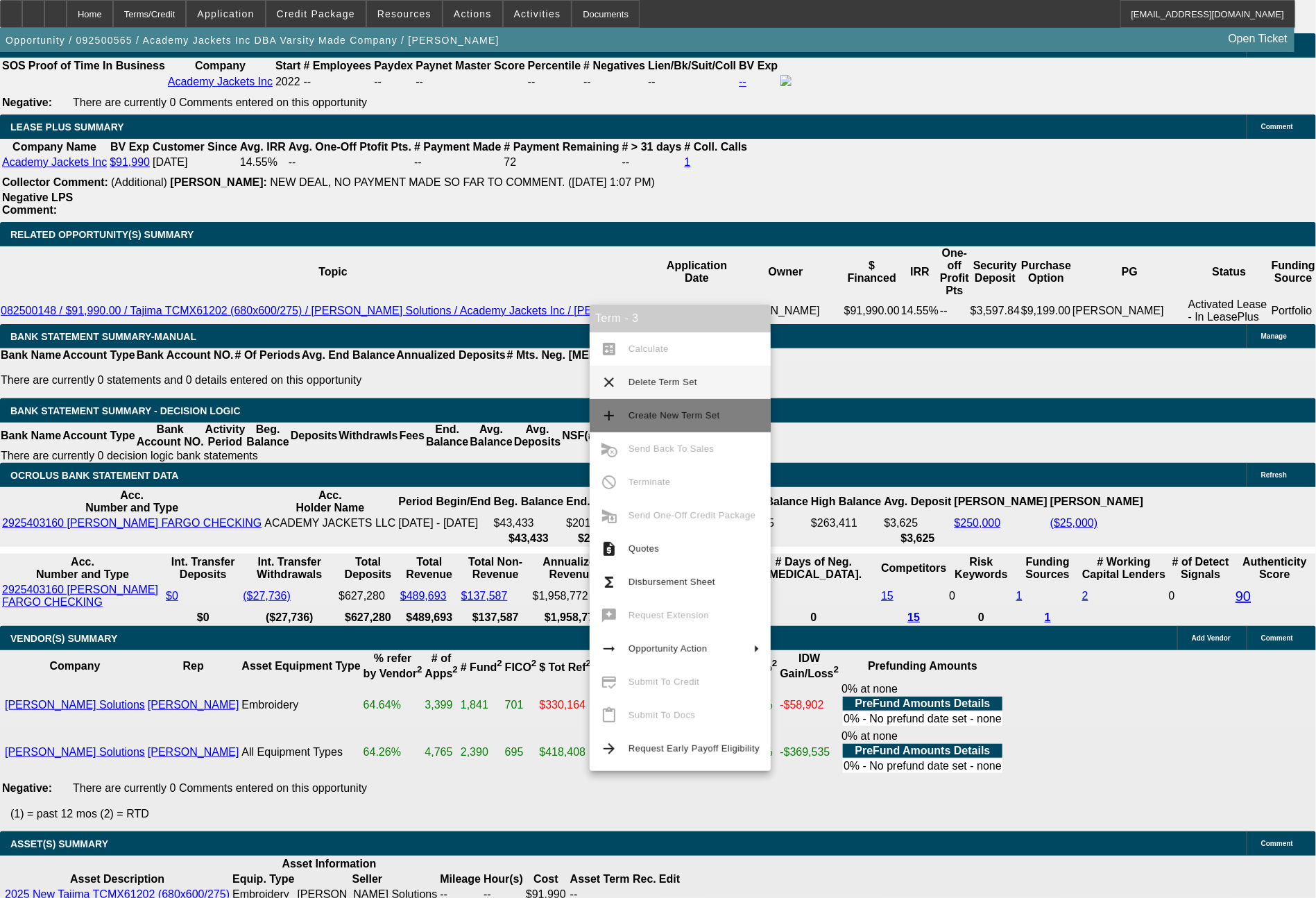
click at [648, 420] on span "Create New Term Set" at bounding box center [674, 415] width 91 height 11
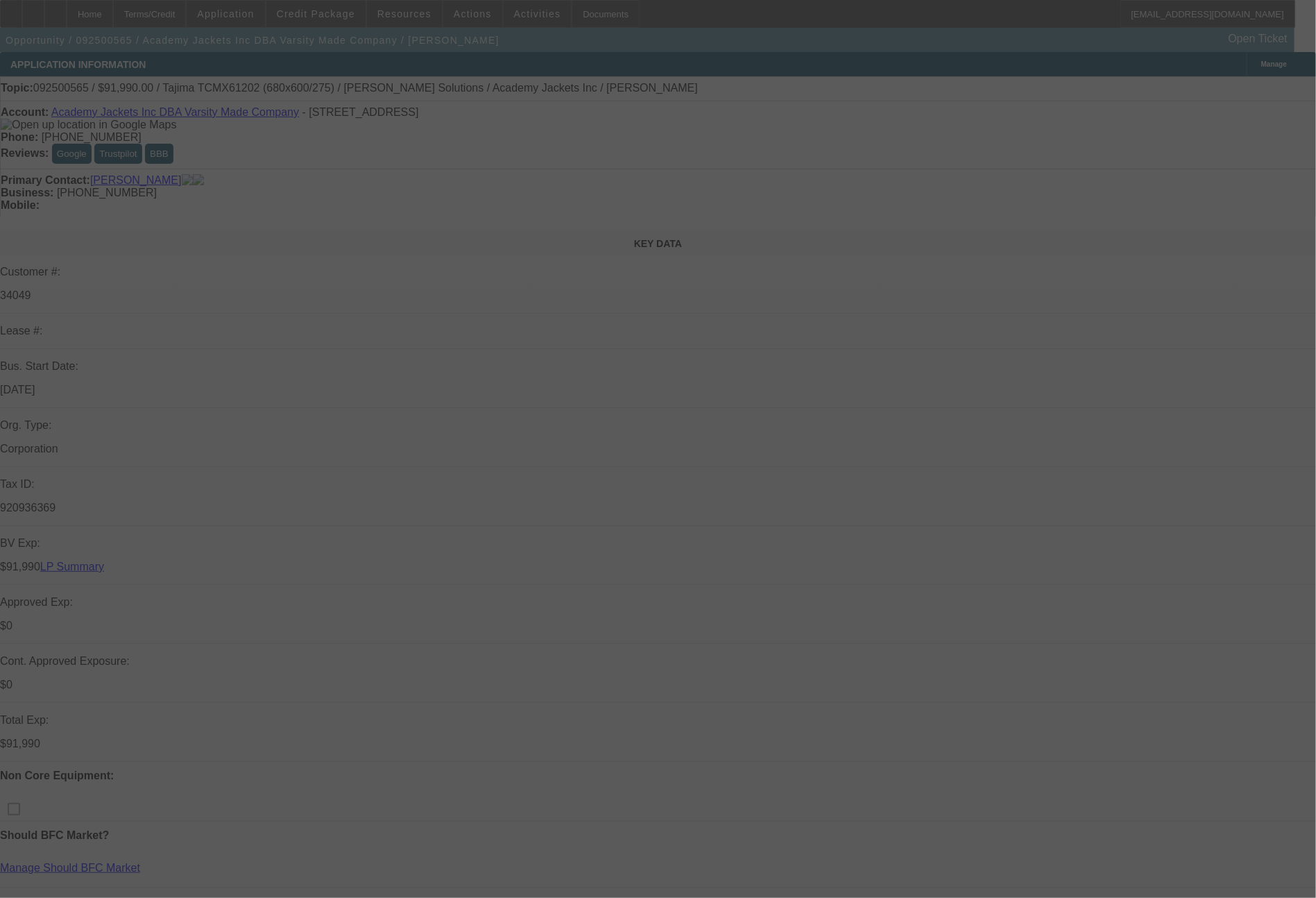
scroll to position [779, 0]
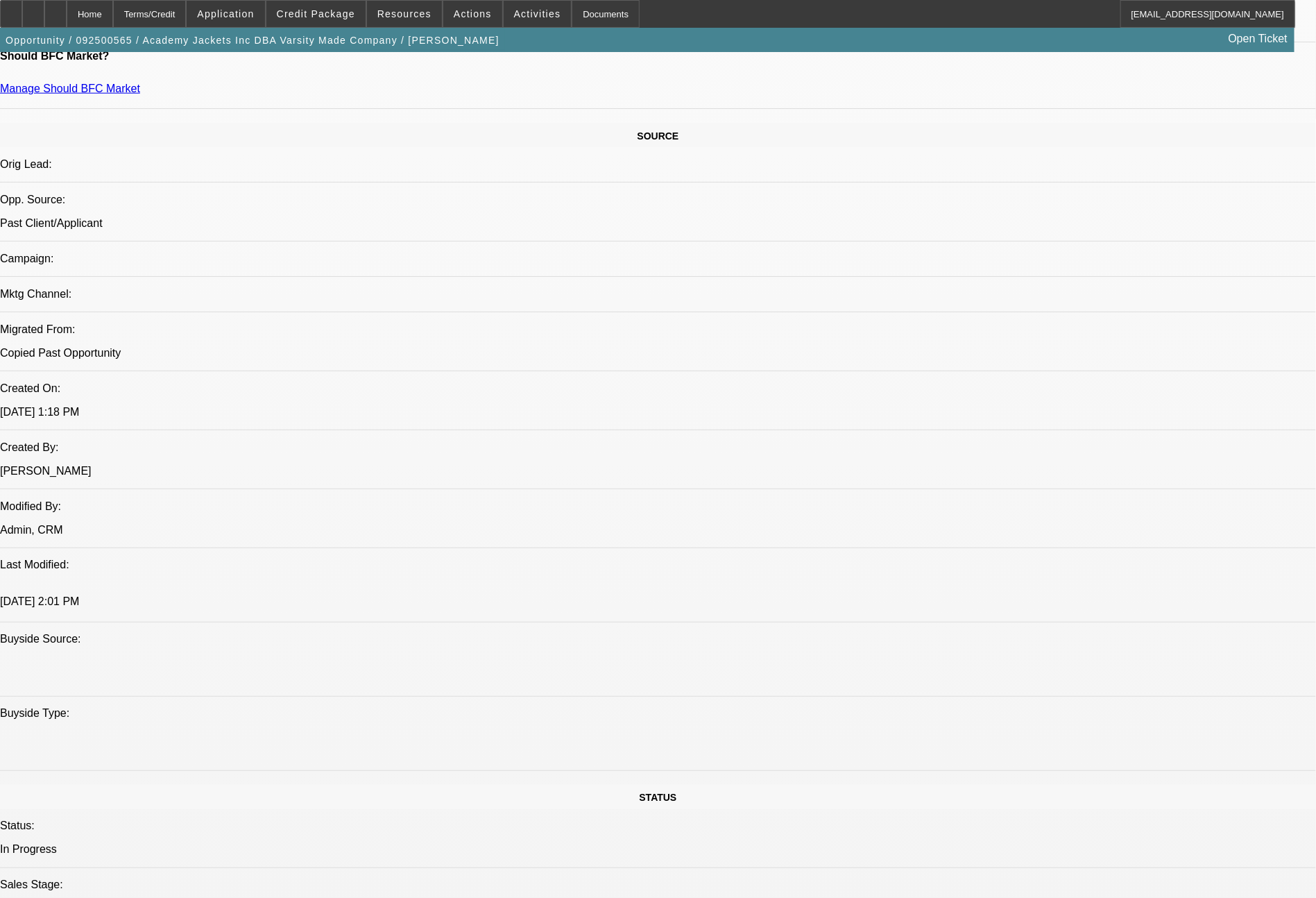
select select "0"
select select "2"
select select "0.1"
select select "4"
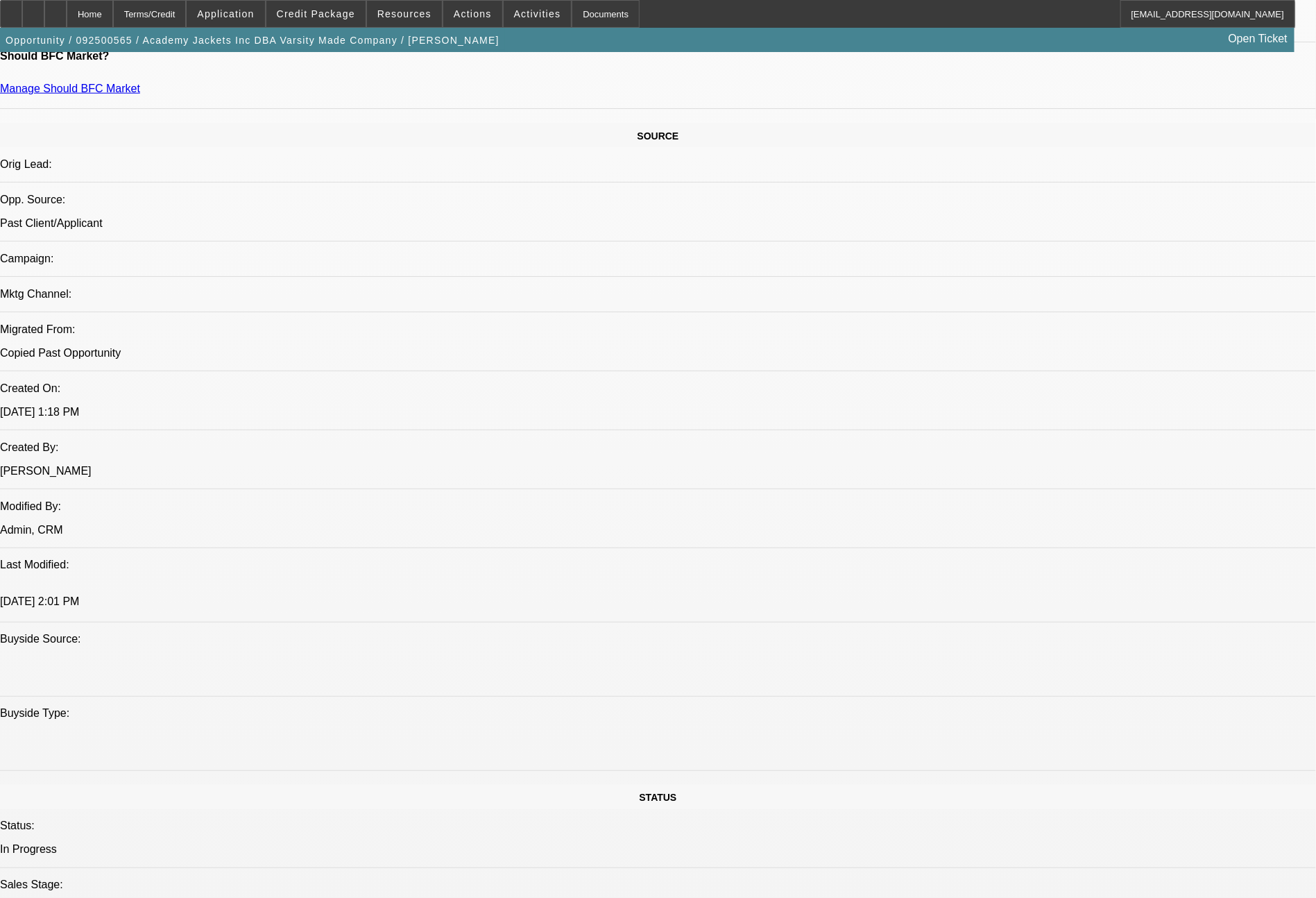
select select "0"
select select "6"
select select "0"
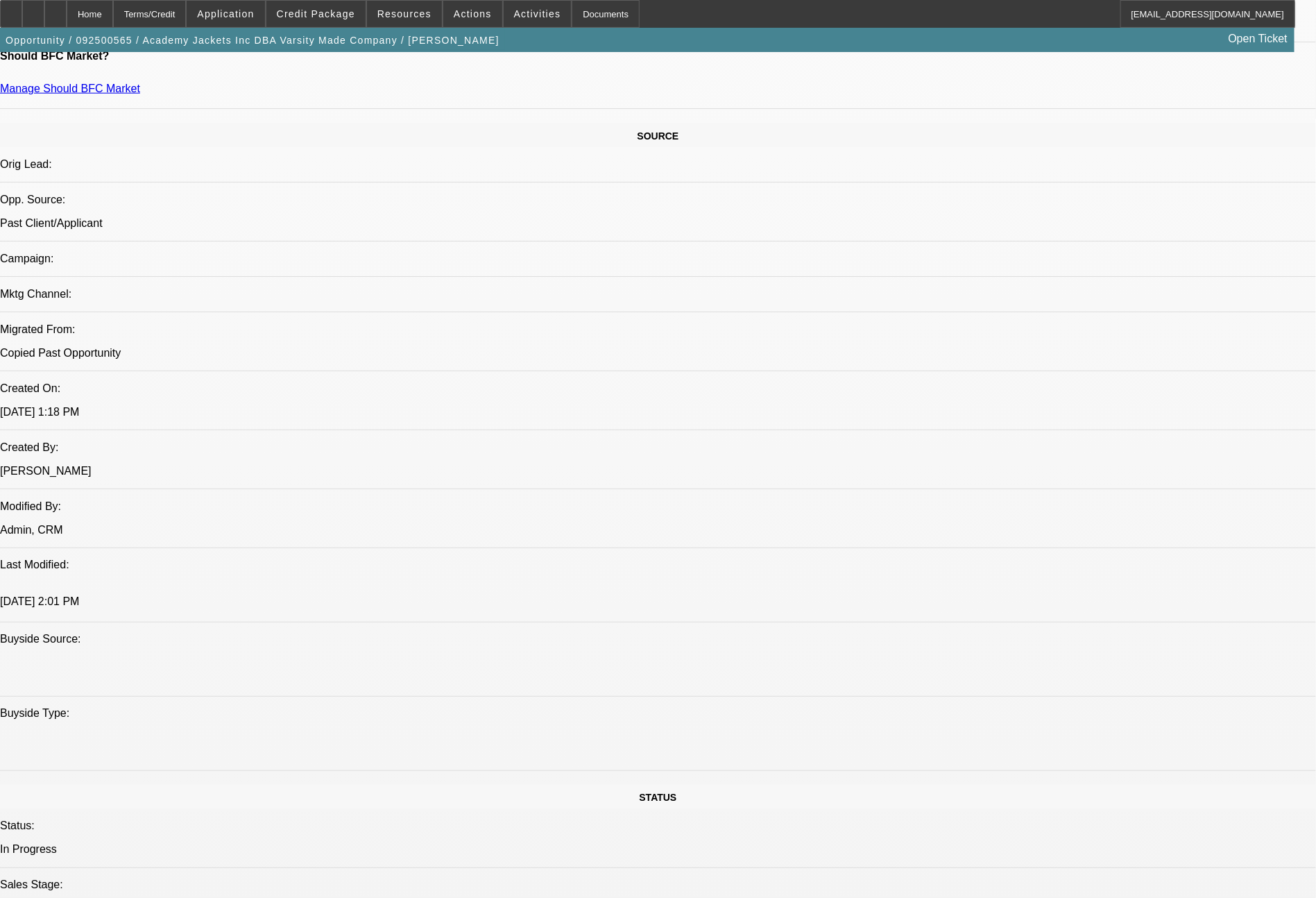
select select "2"
select select "0.1"
select select "4"
select select "0"
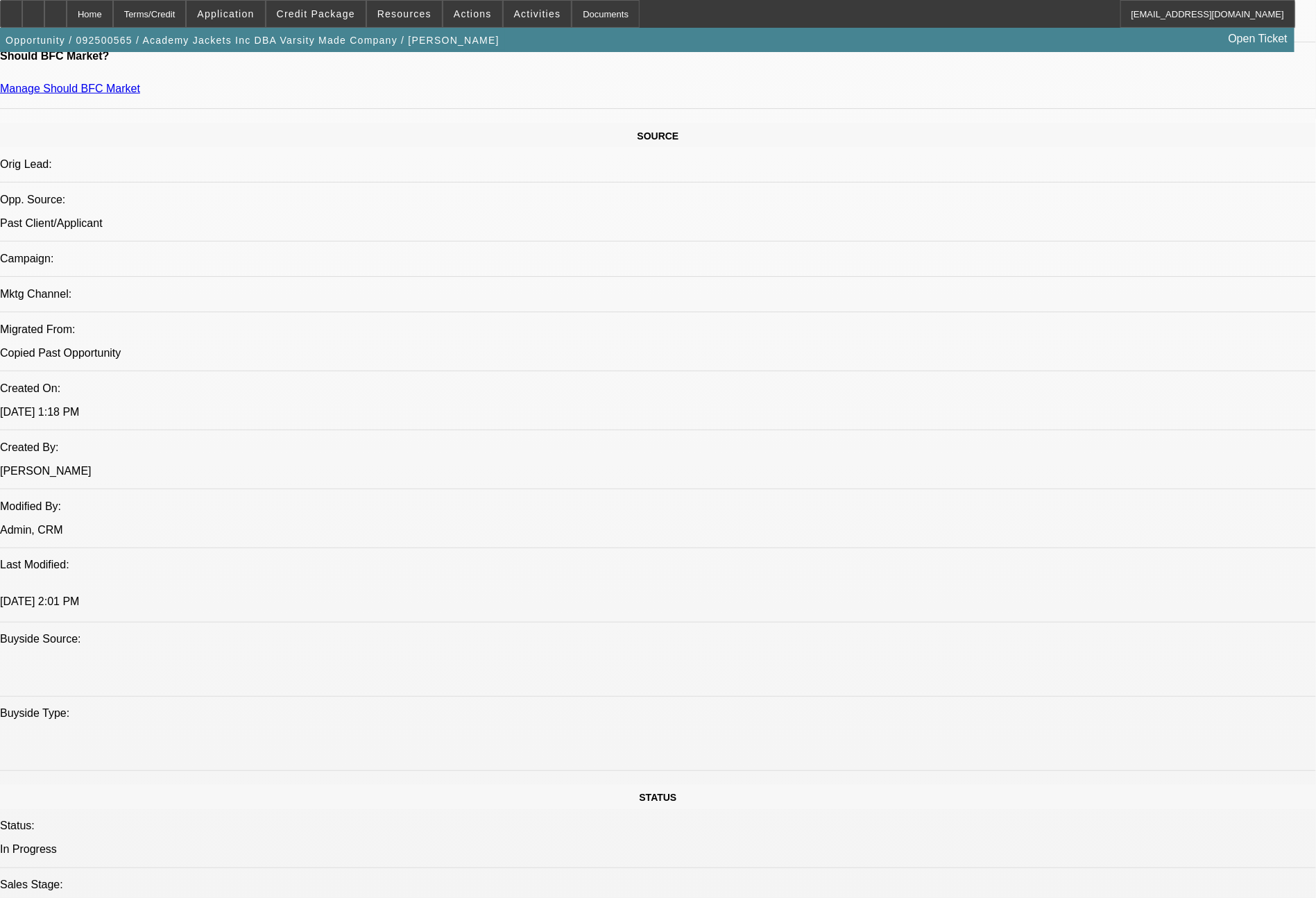
select select "2"
select select "0.1"
select select "4"
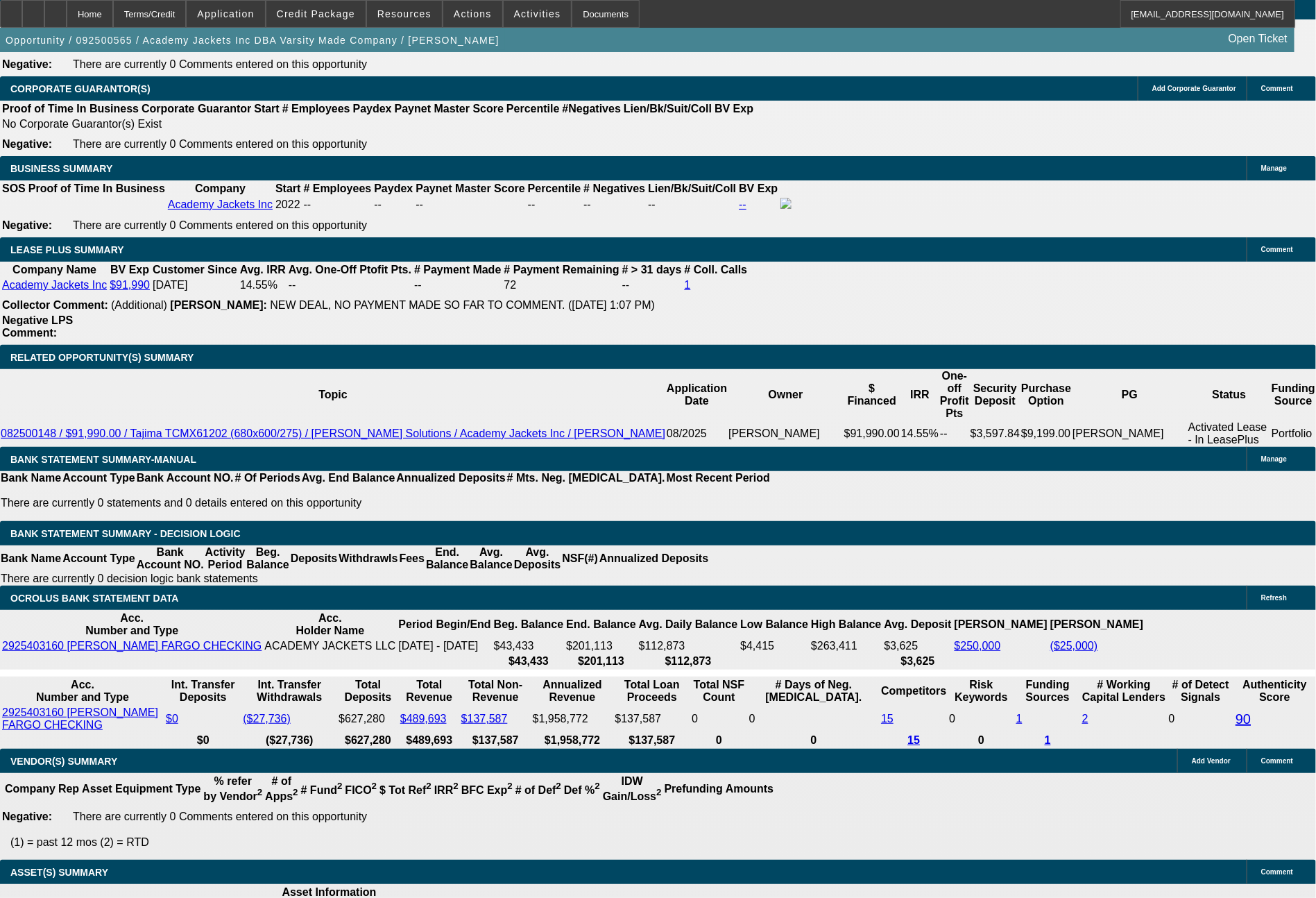
scroll to position [2228, 0]
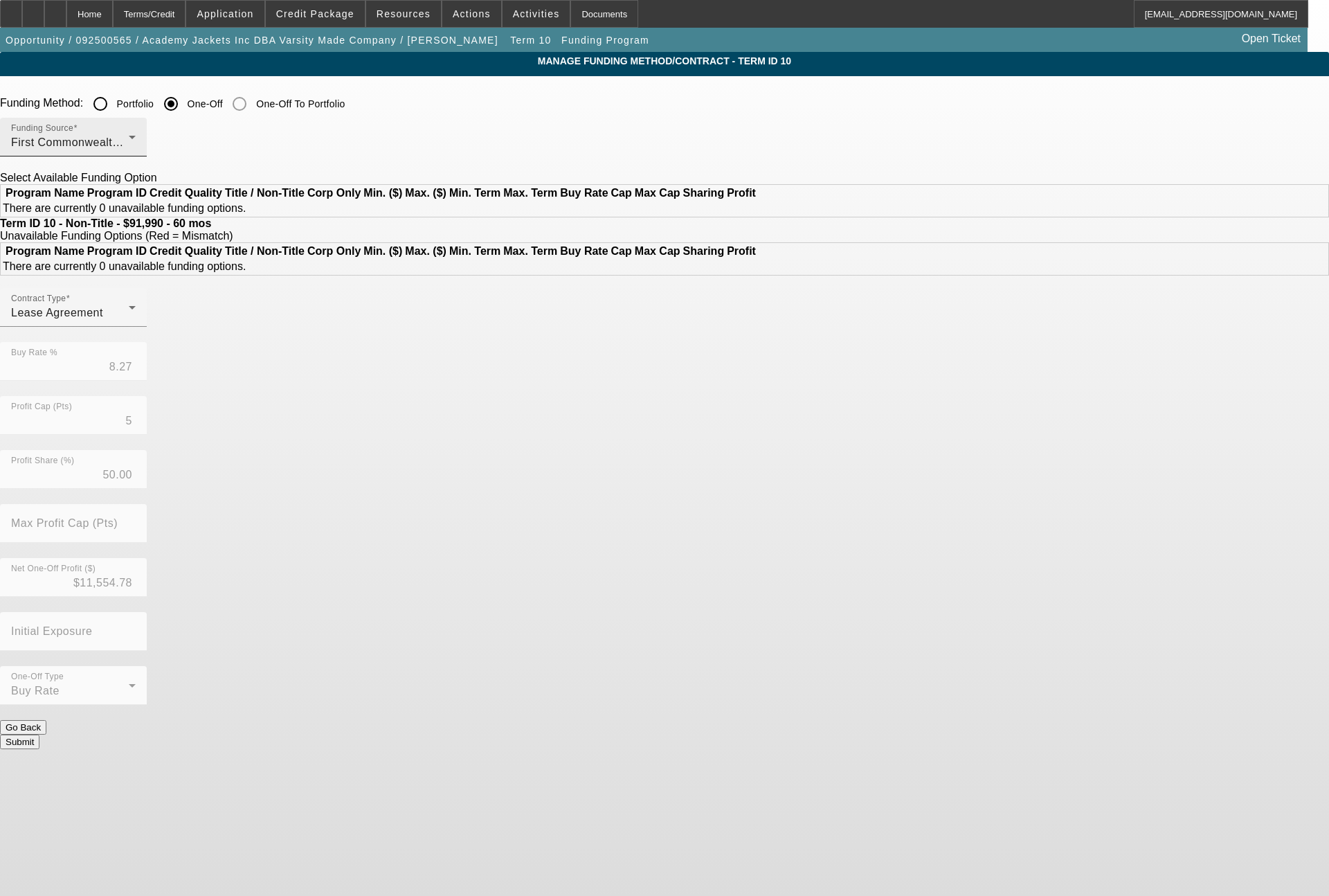
click at [128, 138] on div "First Commonwealth Equipment Finance" at bounding box center [70, 142] width 118 height 16
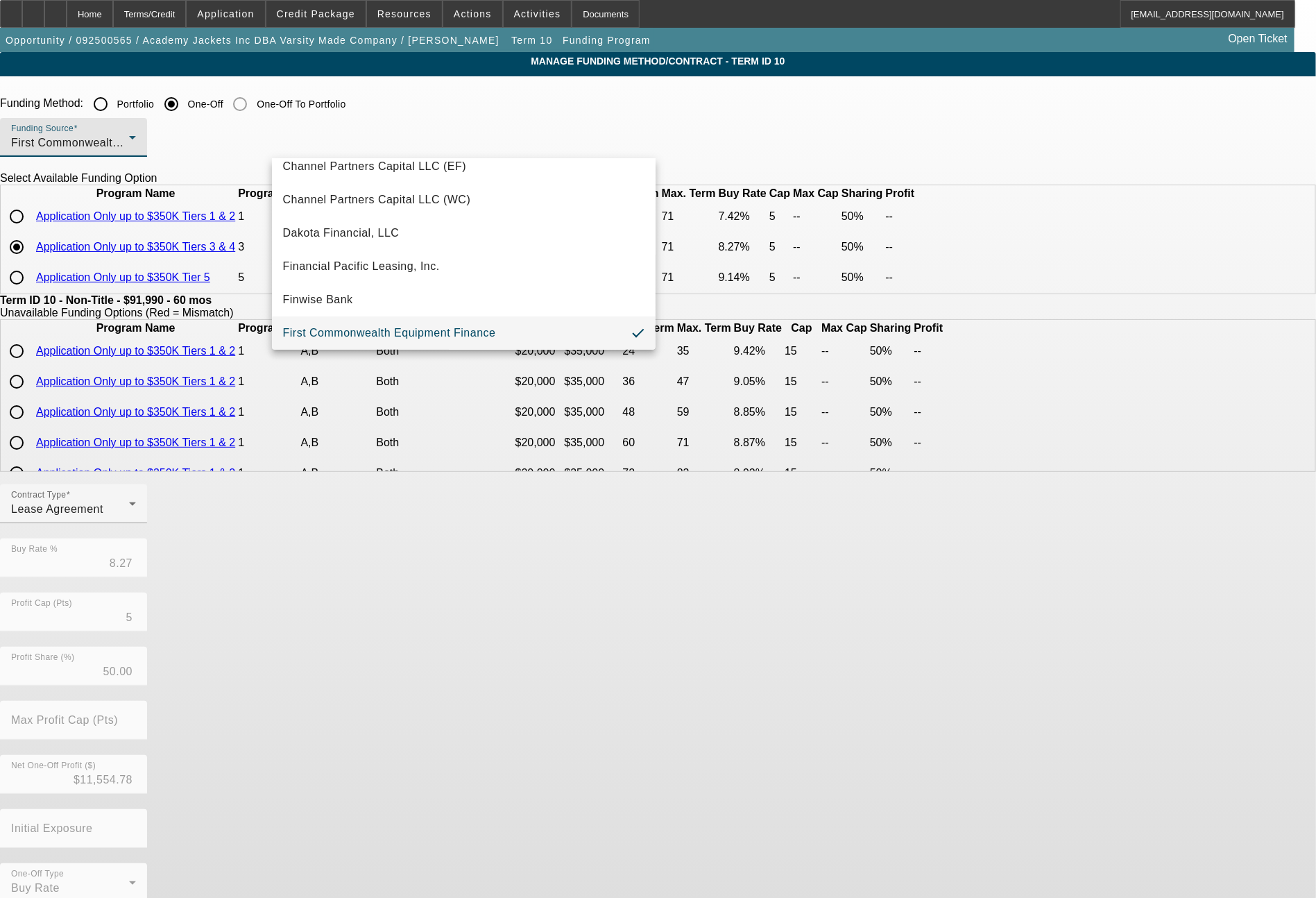
scroll to position [247, 0]
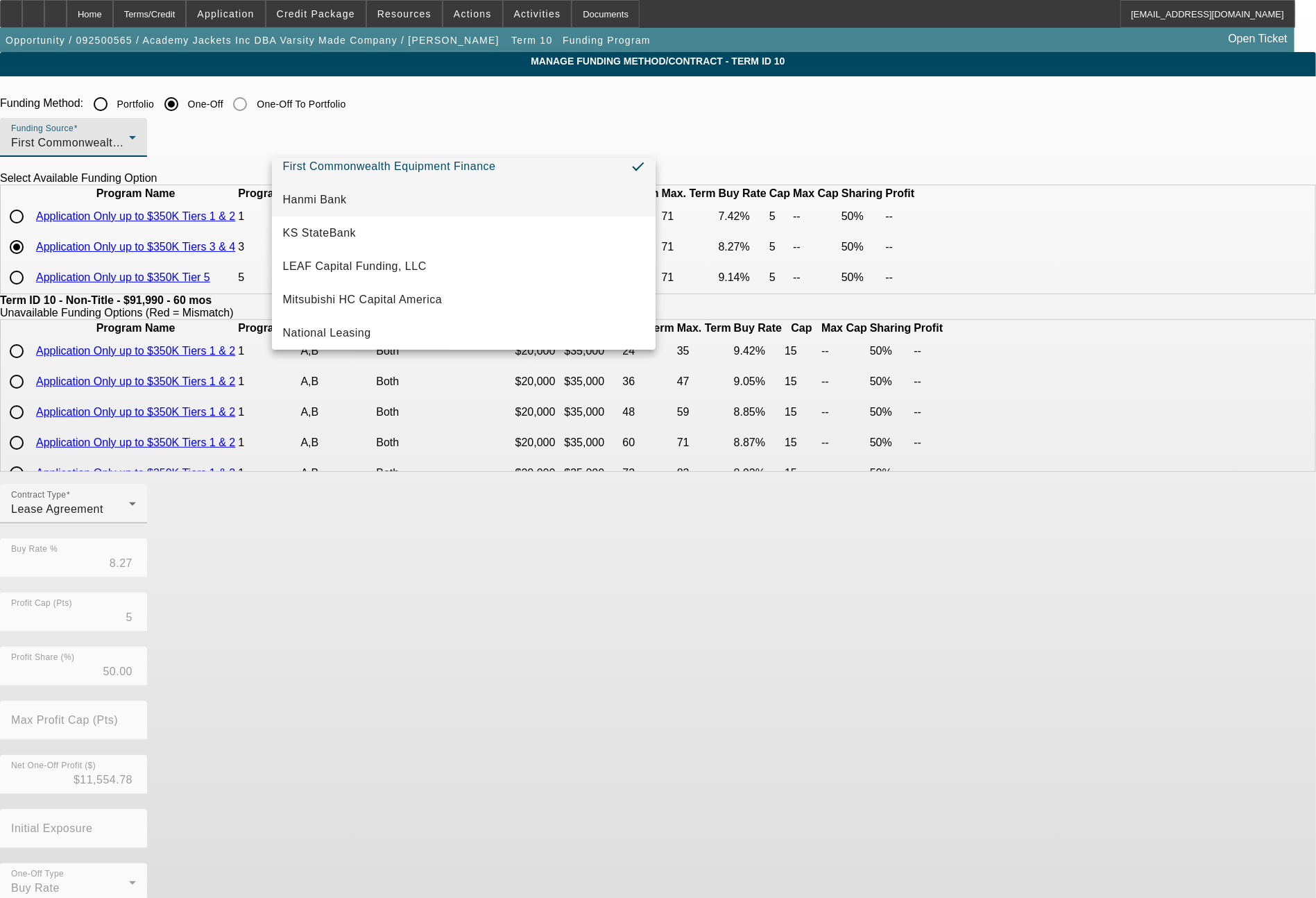
click at [313, 204] on span "Hanmi Bank" at bounding box center [315, 199] width 64 height 16
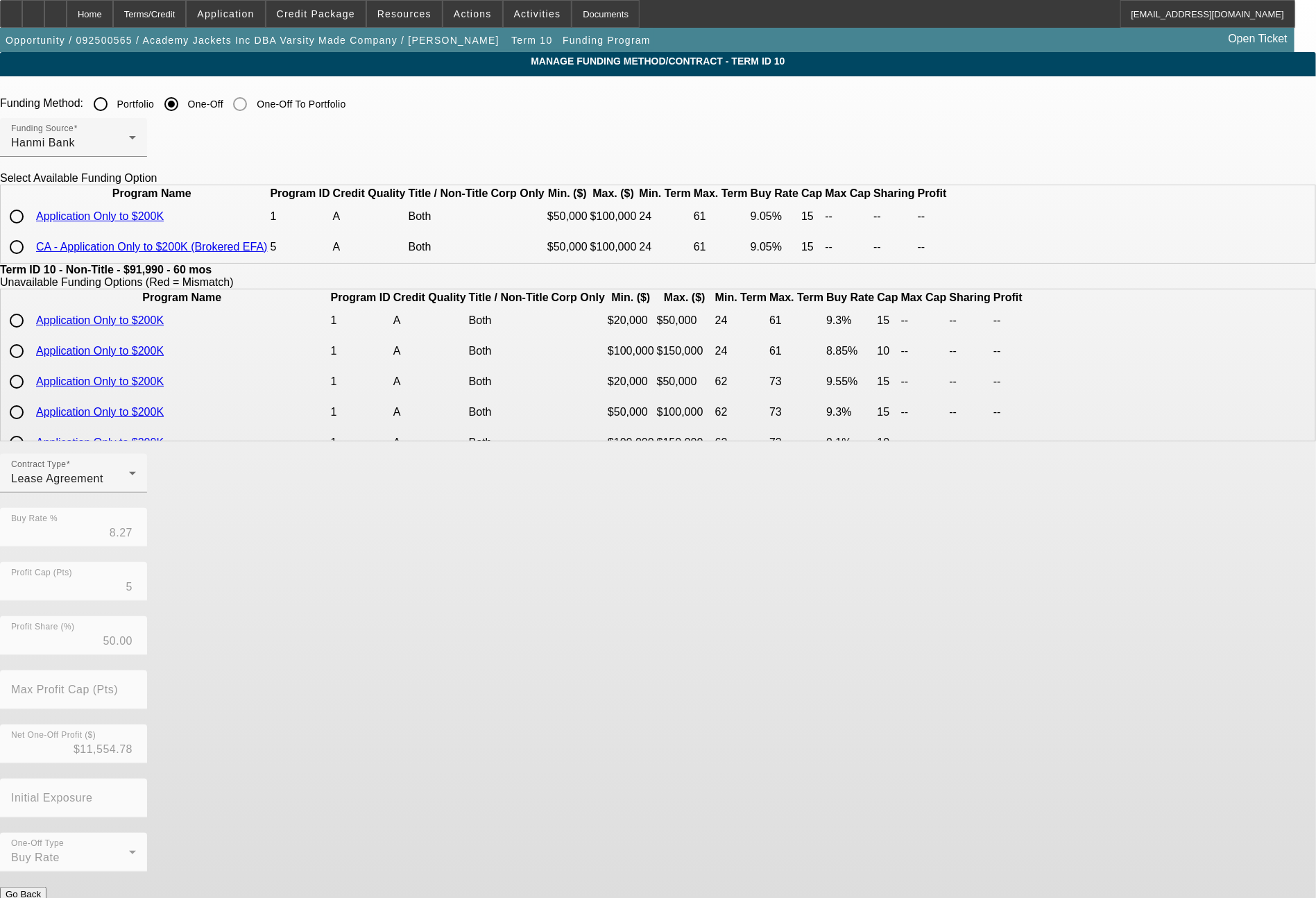
click at [31, 261] on input "radio" at bounding box center [16, 247] width 28 height 28
radio input "true"
type input "9.05"
type input "15"
type input "0"
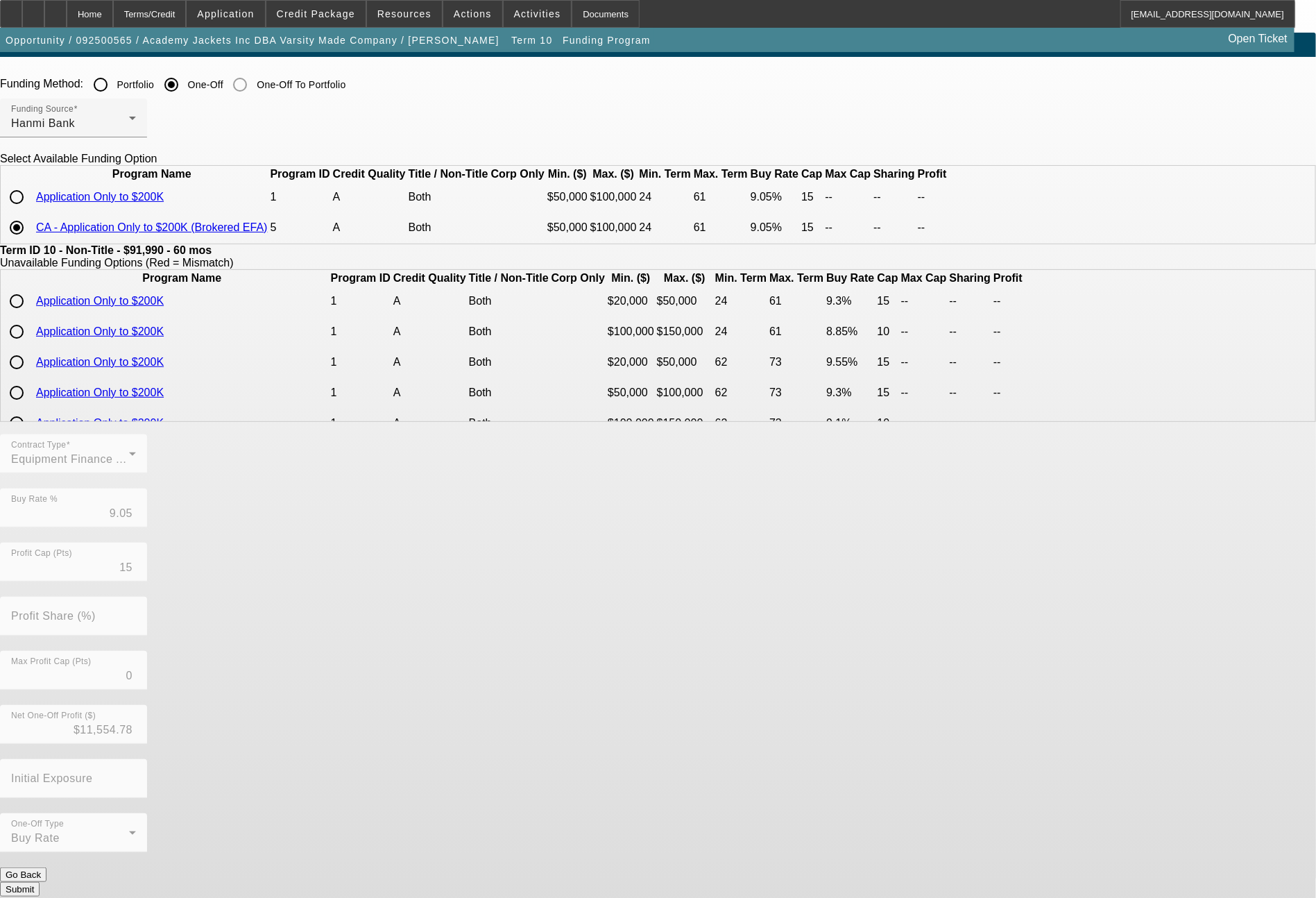
scroll to position [23, 0]
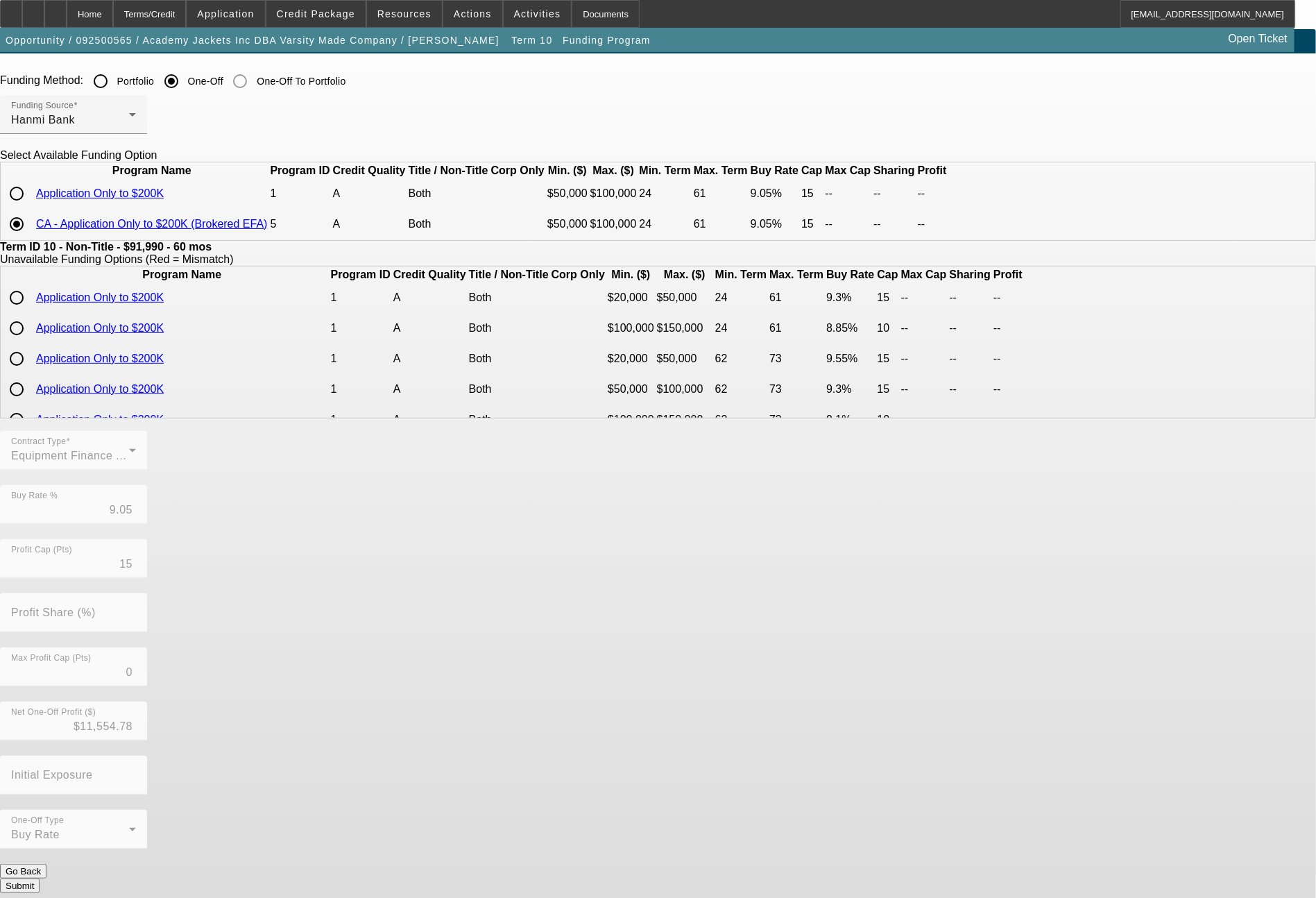
click at [39, 878] on button "Submit" at bounding box center [19, 885] width 39 height 14
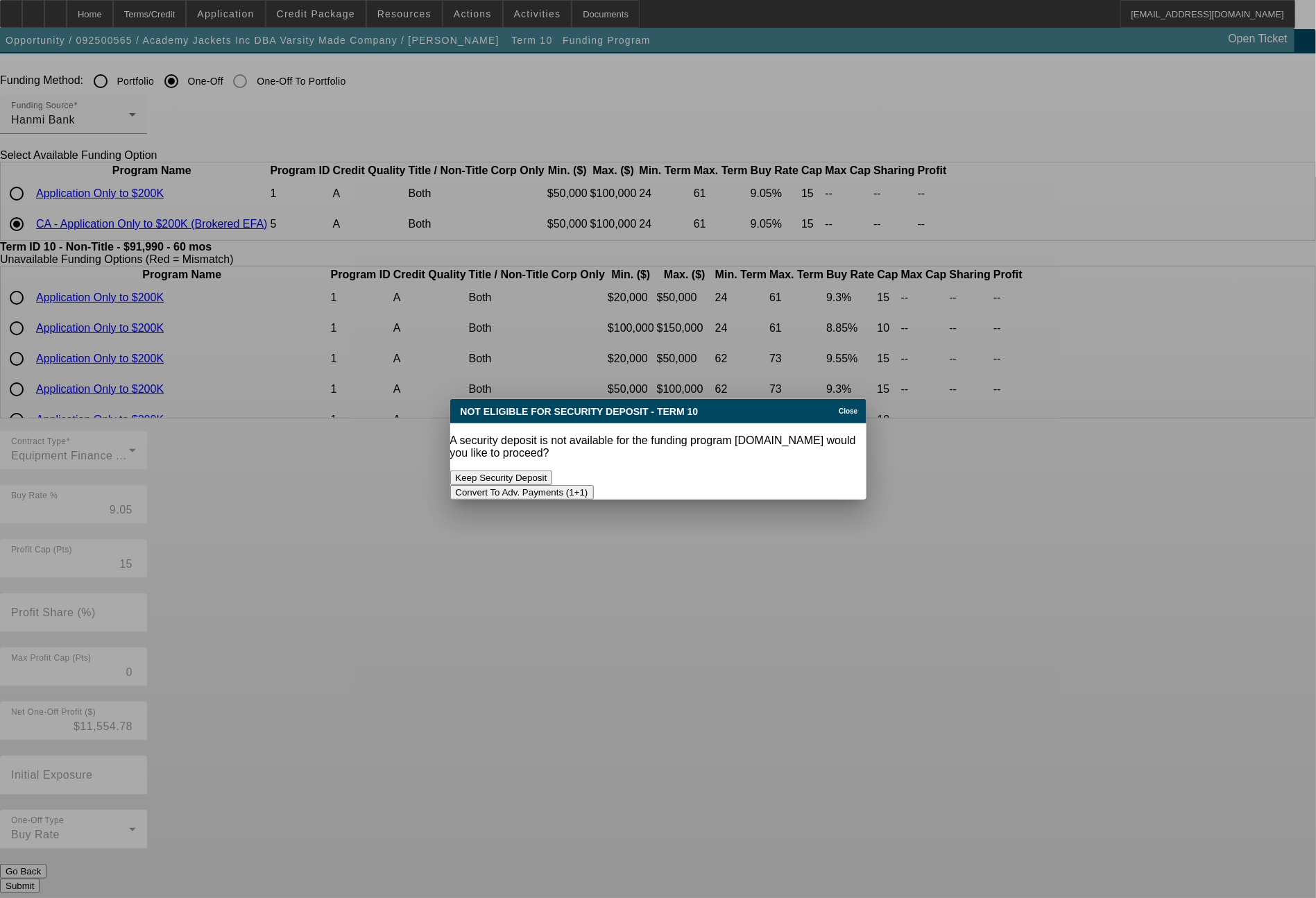
click at [594, 485] on button "Convert To Adv. Payments (1+1)" at bounding box center [522, 492] width 144 height 14
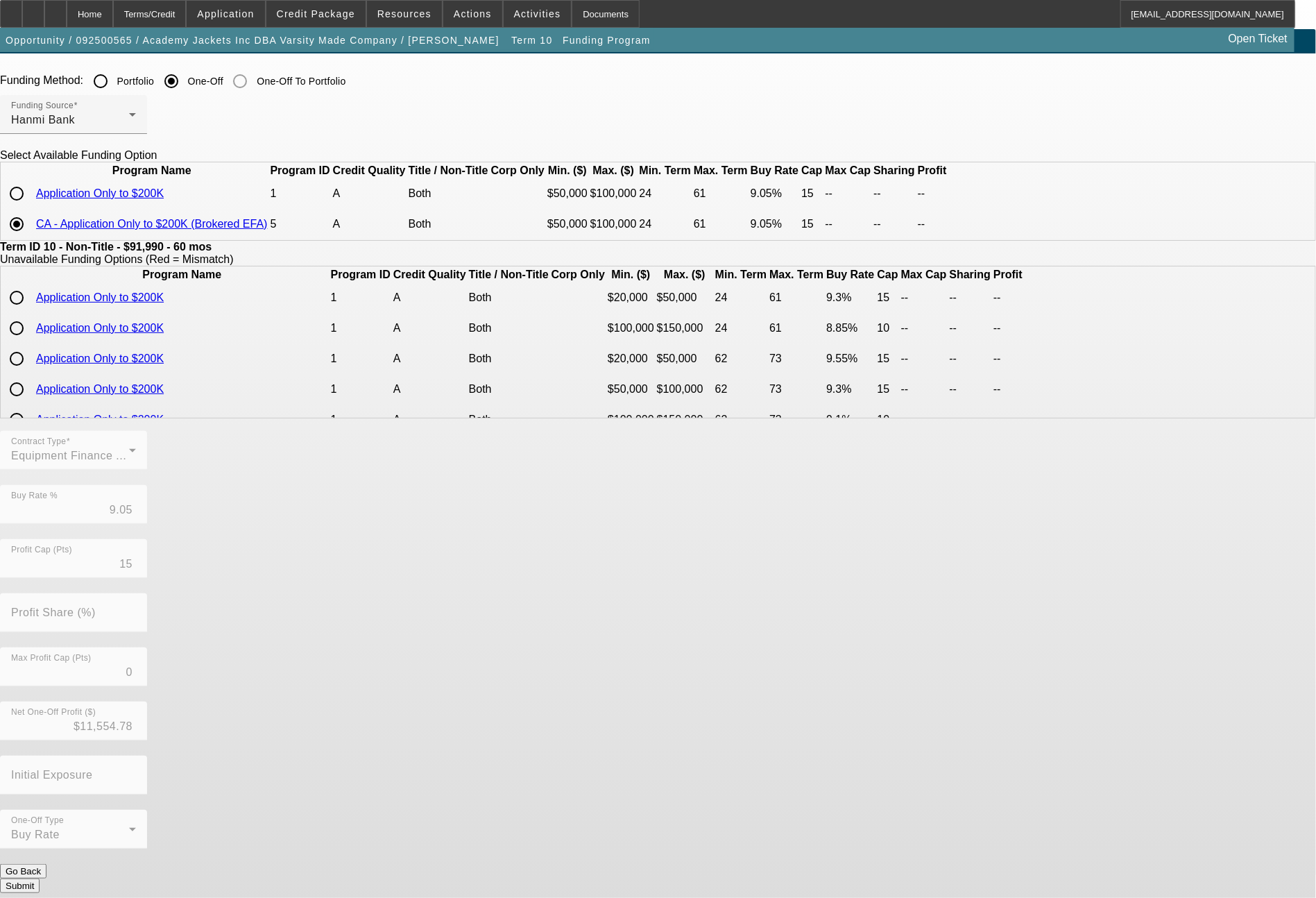
scroll to position [23, 0]
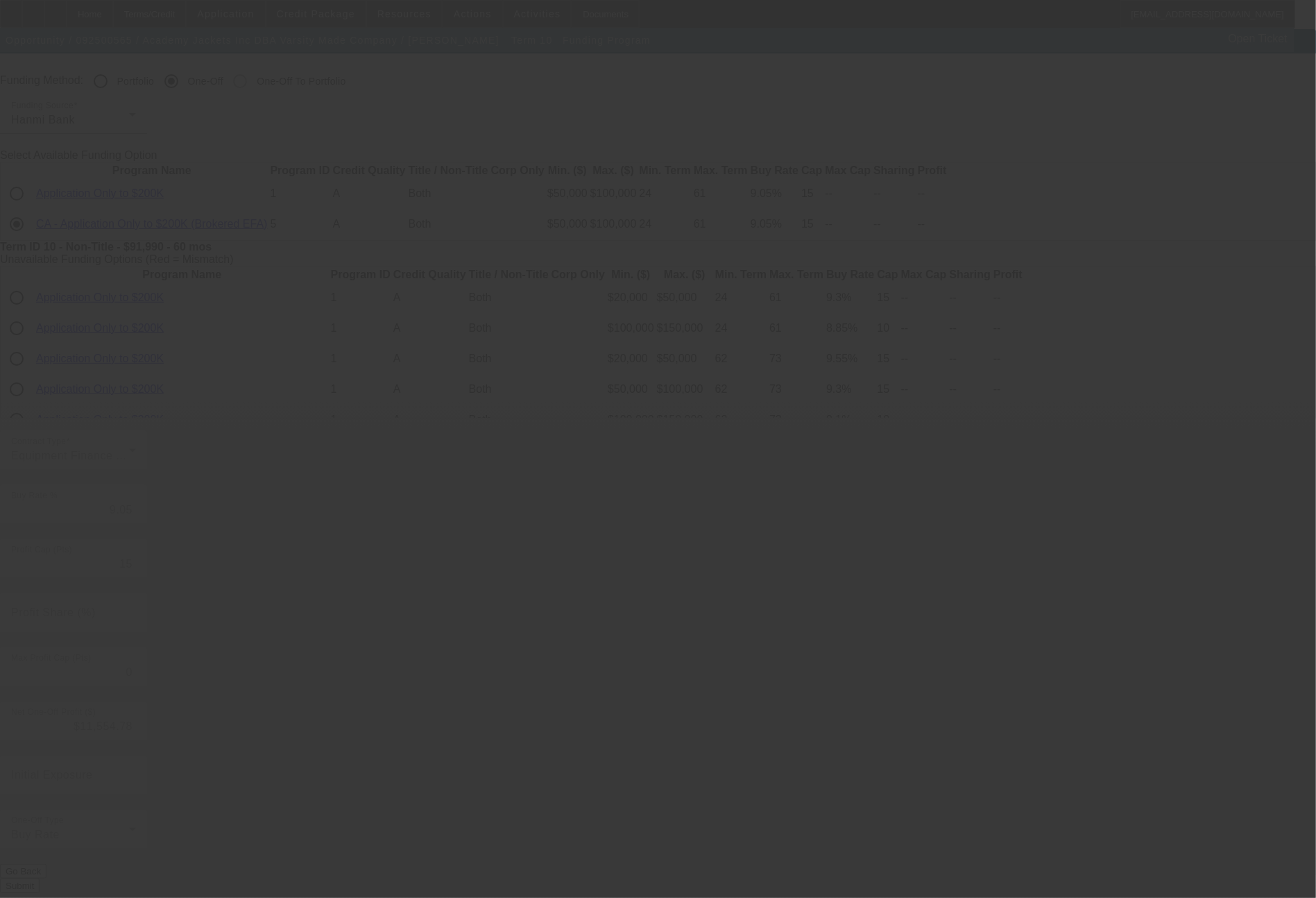
type input "8.27"
type input "5"
type input "50.00"
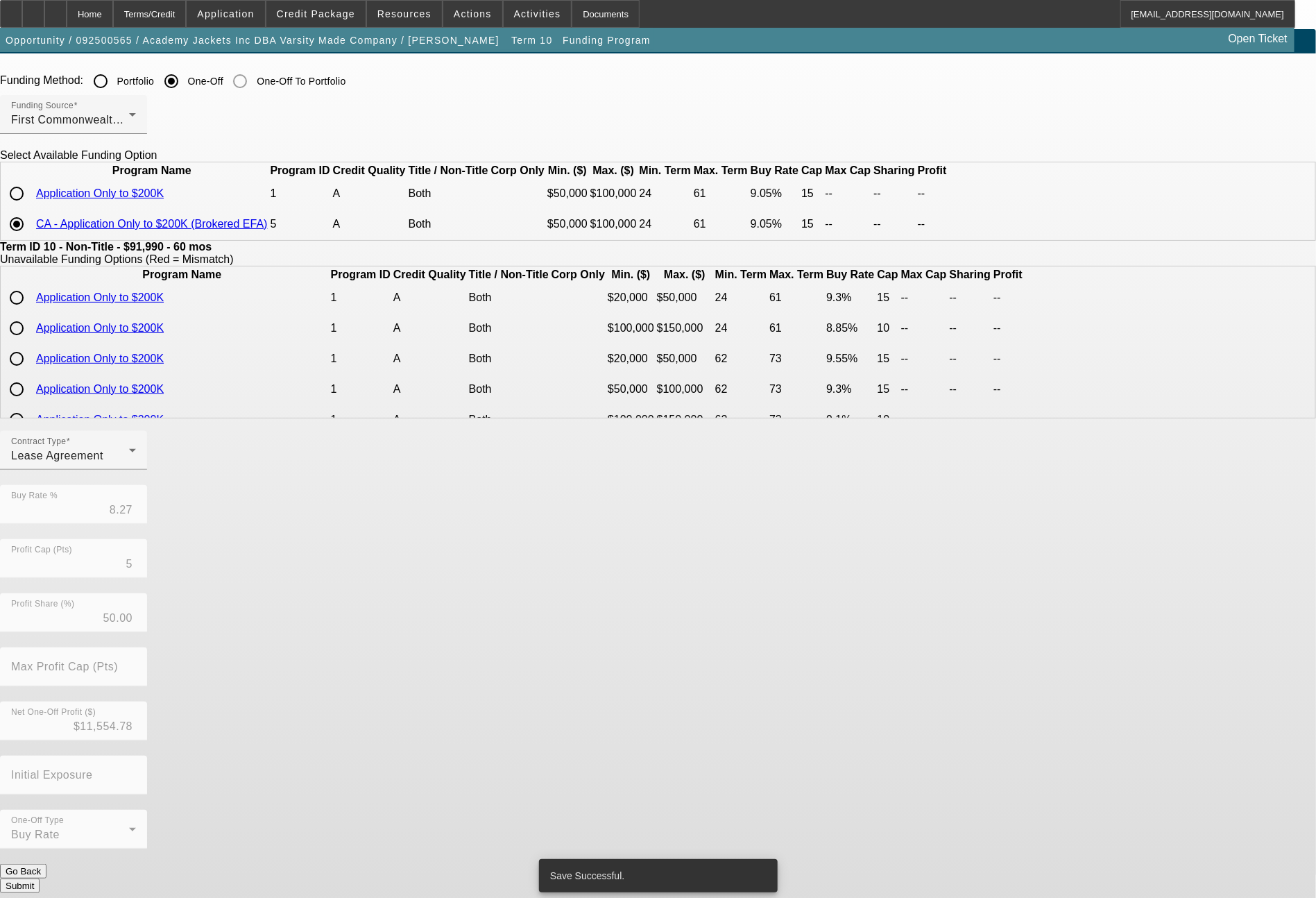
scroll to position [0, 0]
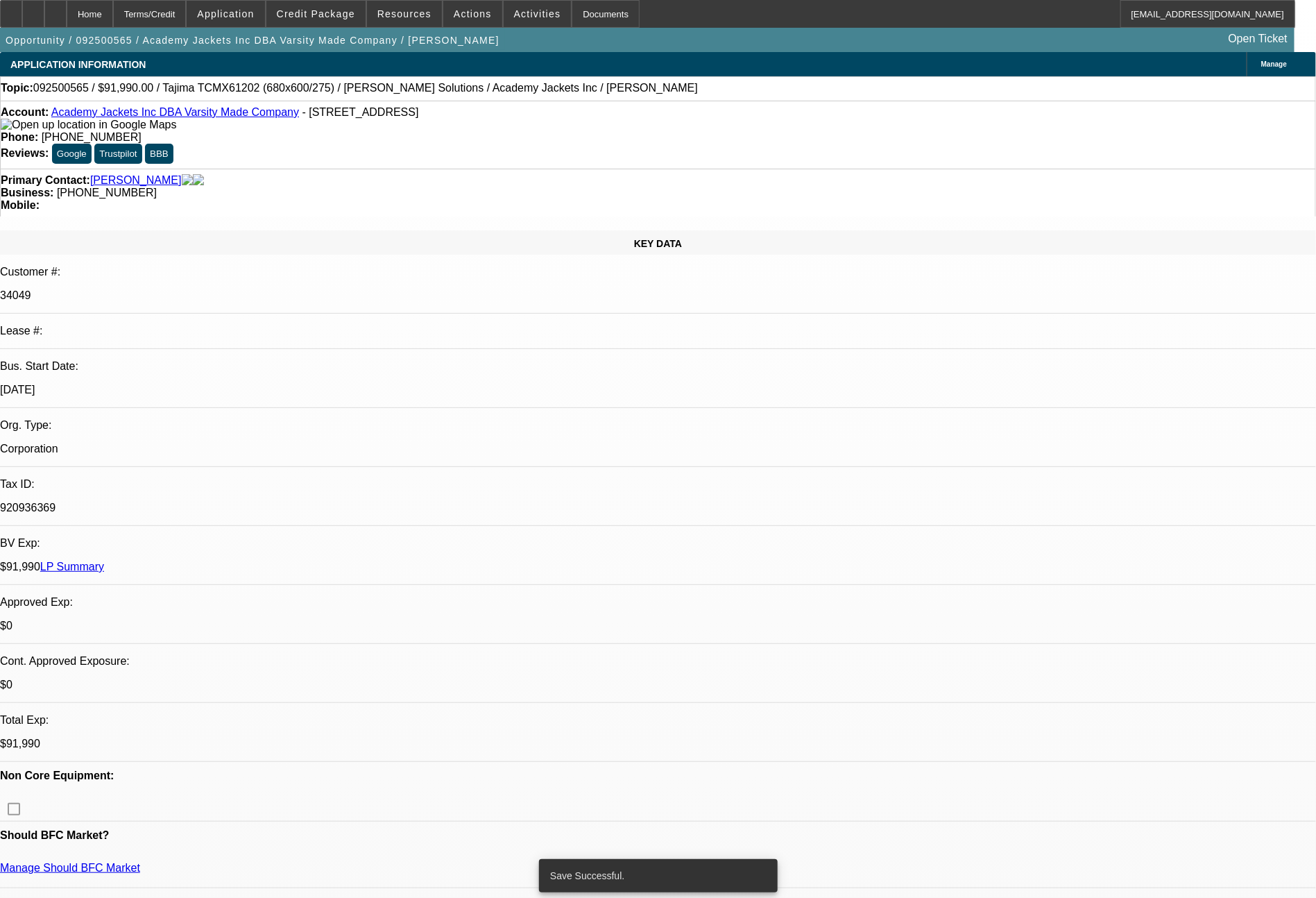
select select "0"
select select "6"
select select "0"
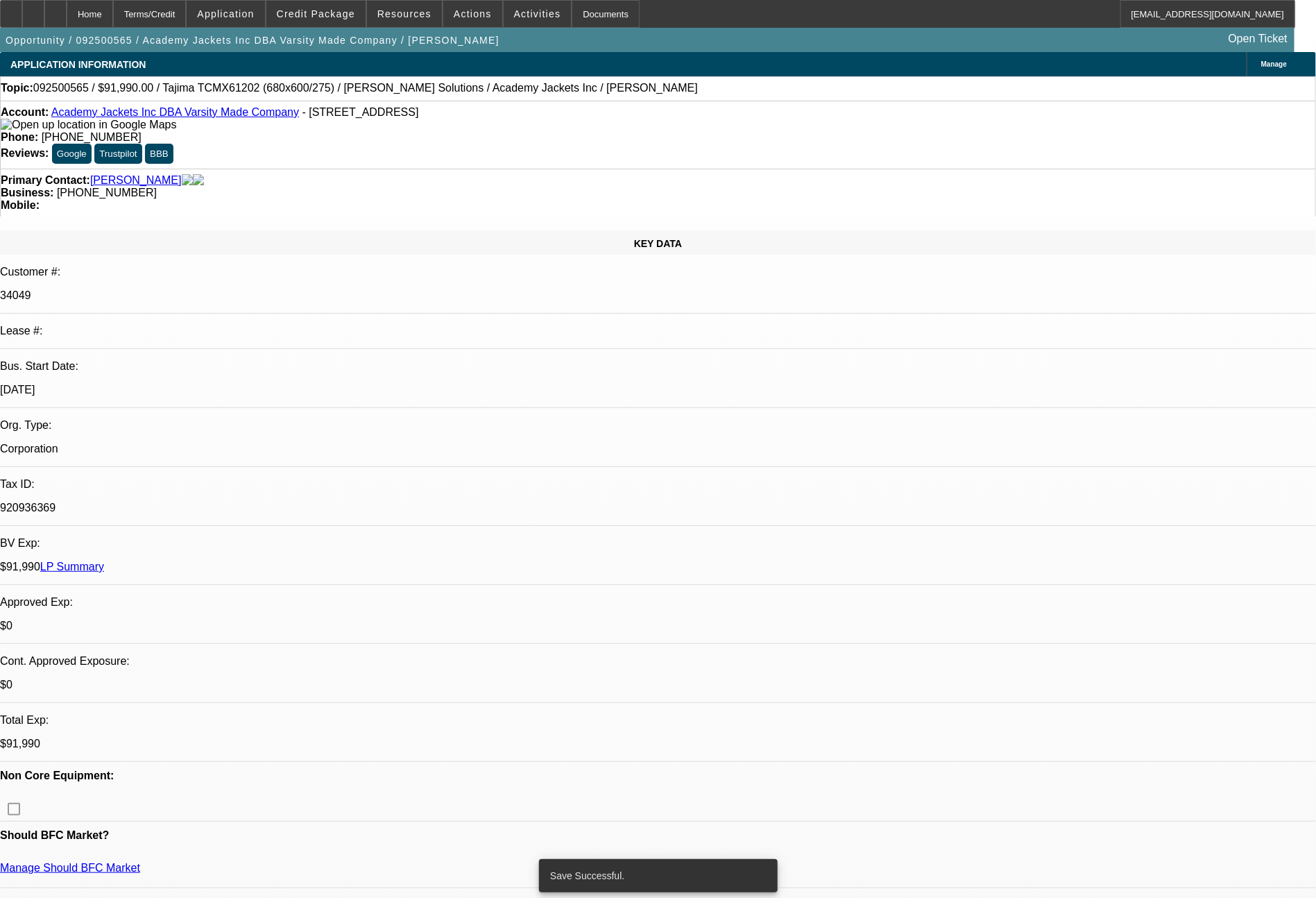
select select "0"
select select "6"
select select "0"
select select "2"
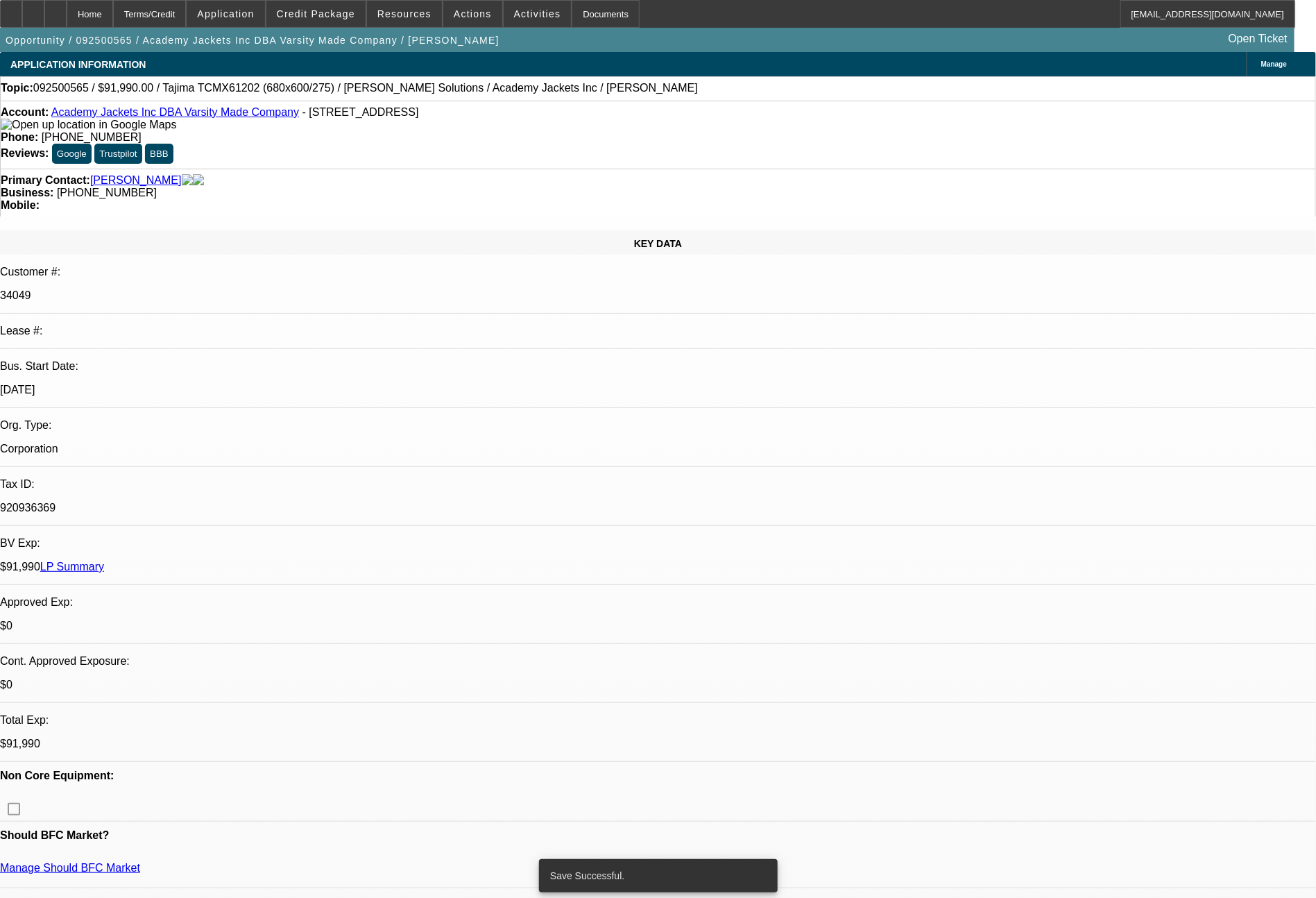
select select "2"
select select "0.1"
select select "4"
select select "0"
select select "2"
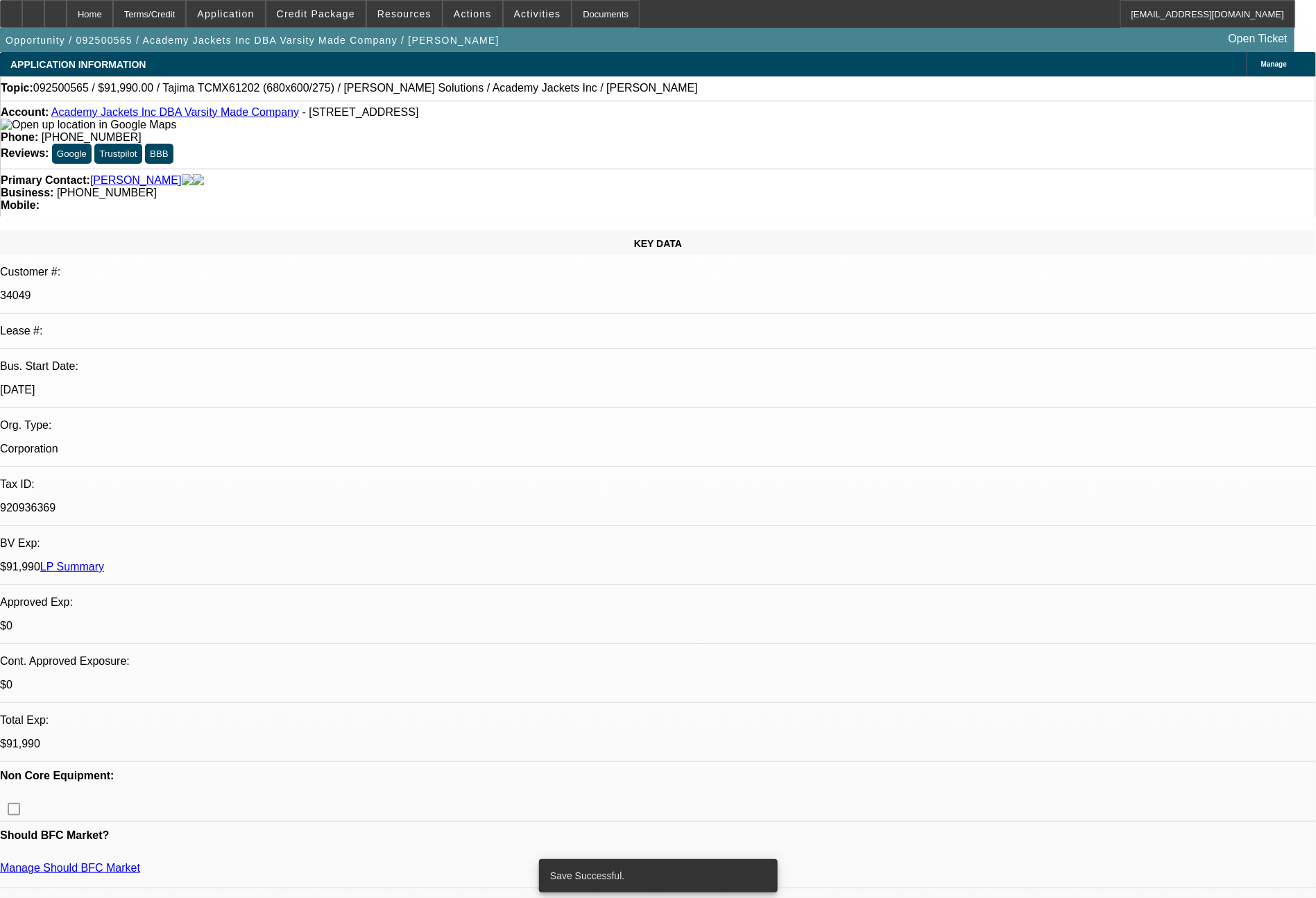
select select "2"
select select "0.1"
select select "4"
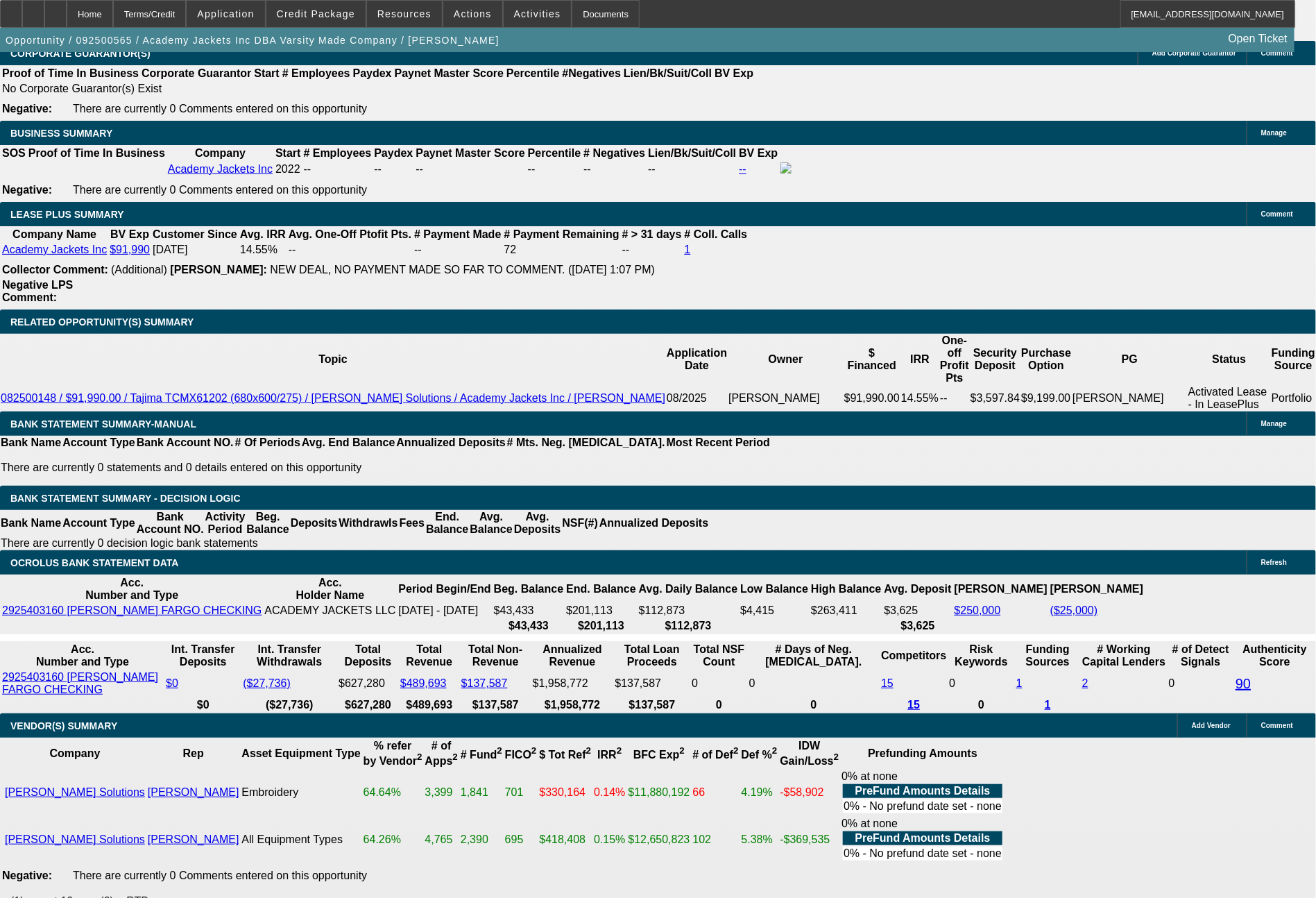
scroll to position [2281, 0]
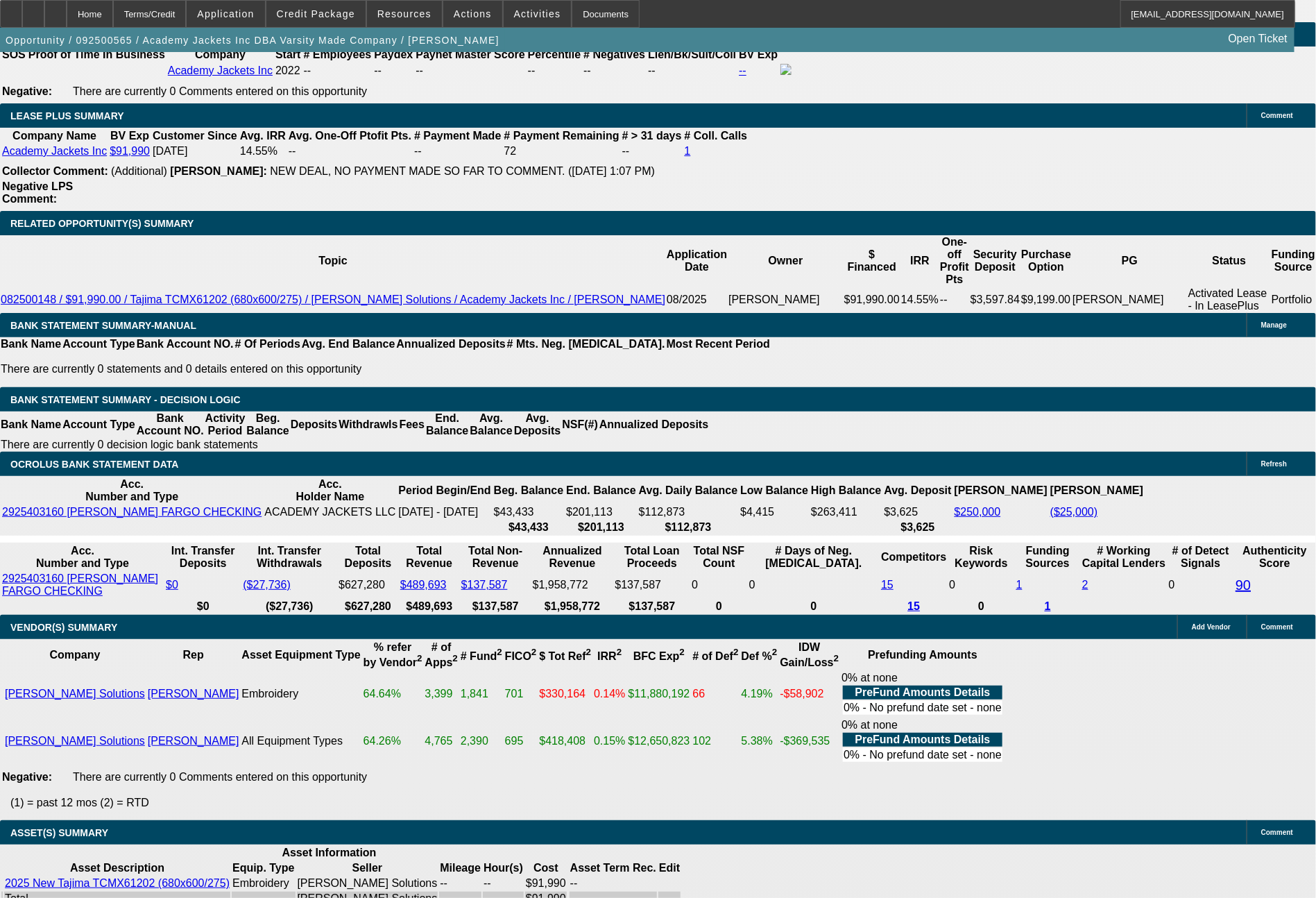
drag, startPoint x: 194, startPoint y: 481, endPoint x: 272, endPoint y: 483, distance: 78.0
type input "20"
type input "UNKNOWN"
type input "2033"
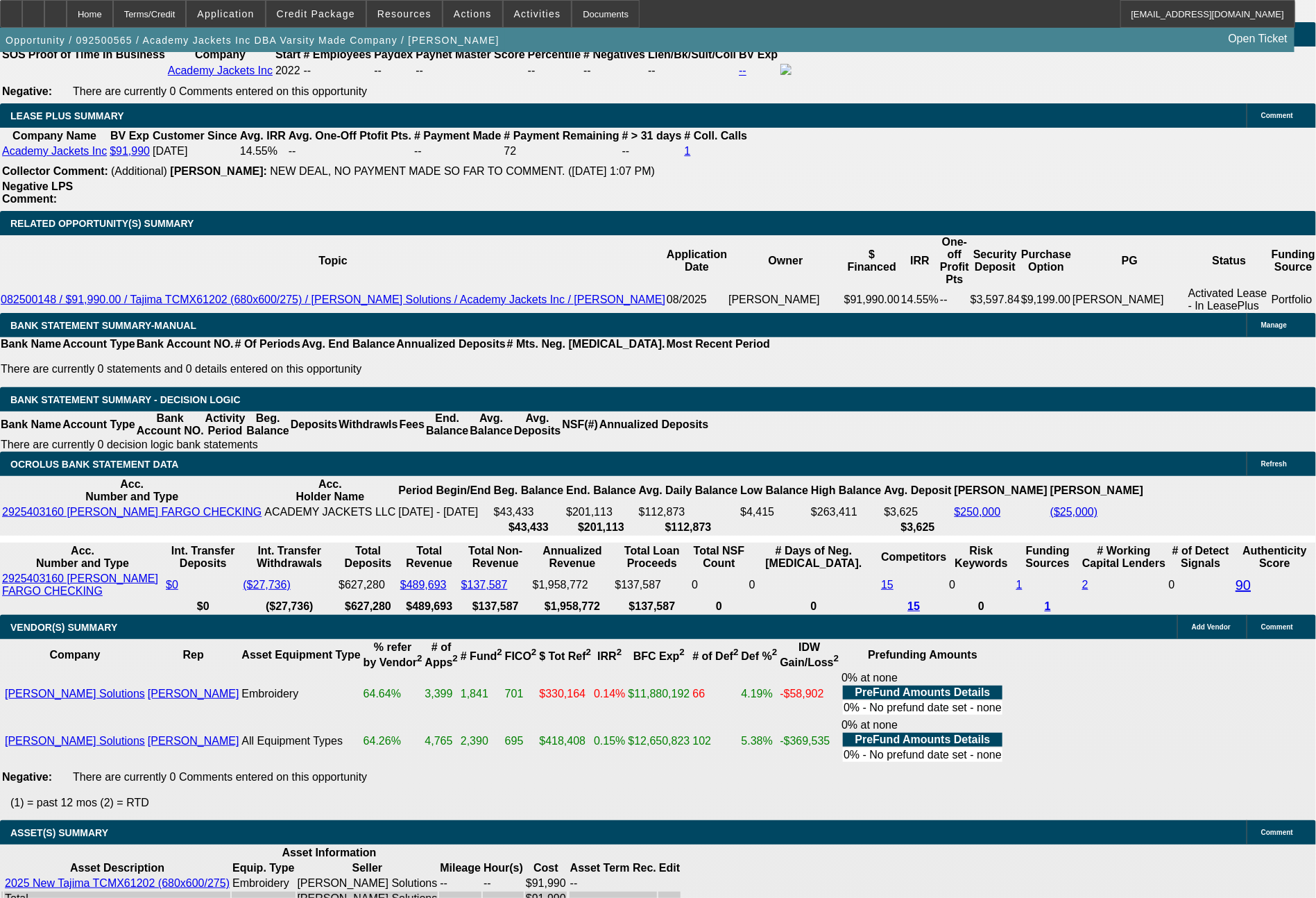
type input "11.7"
type input "203"
type input "2031"
type input "11.7"
type input "$2,031.00"
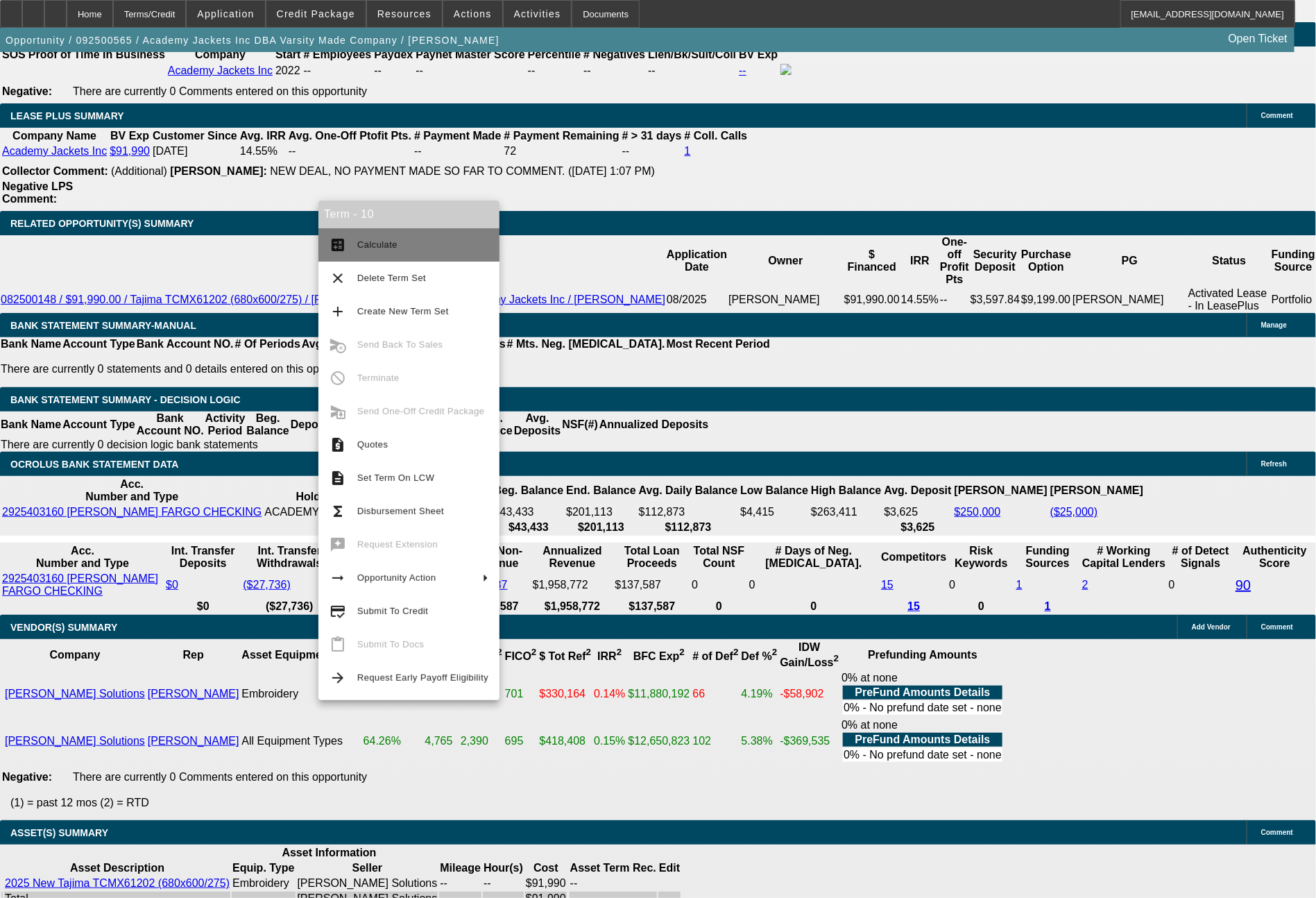
click at [409, 245] on span "Calculate" at bounding box center [422, 245] width 131 height 16
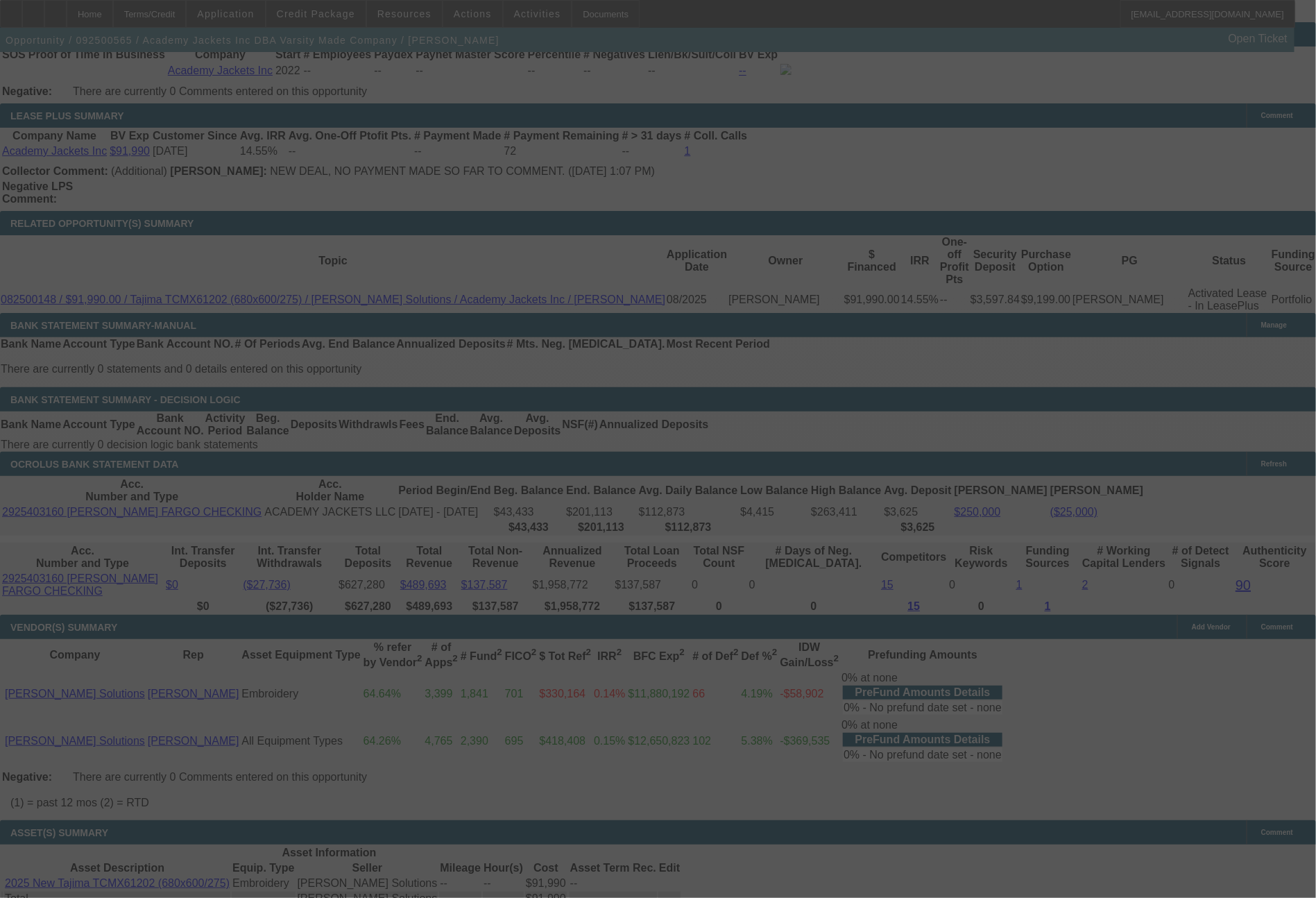
select select "0"
select select "6"
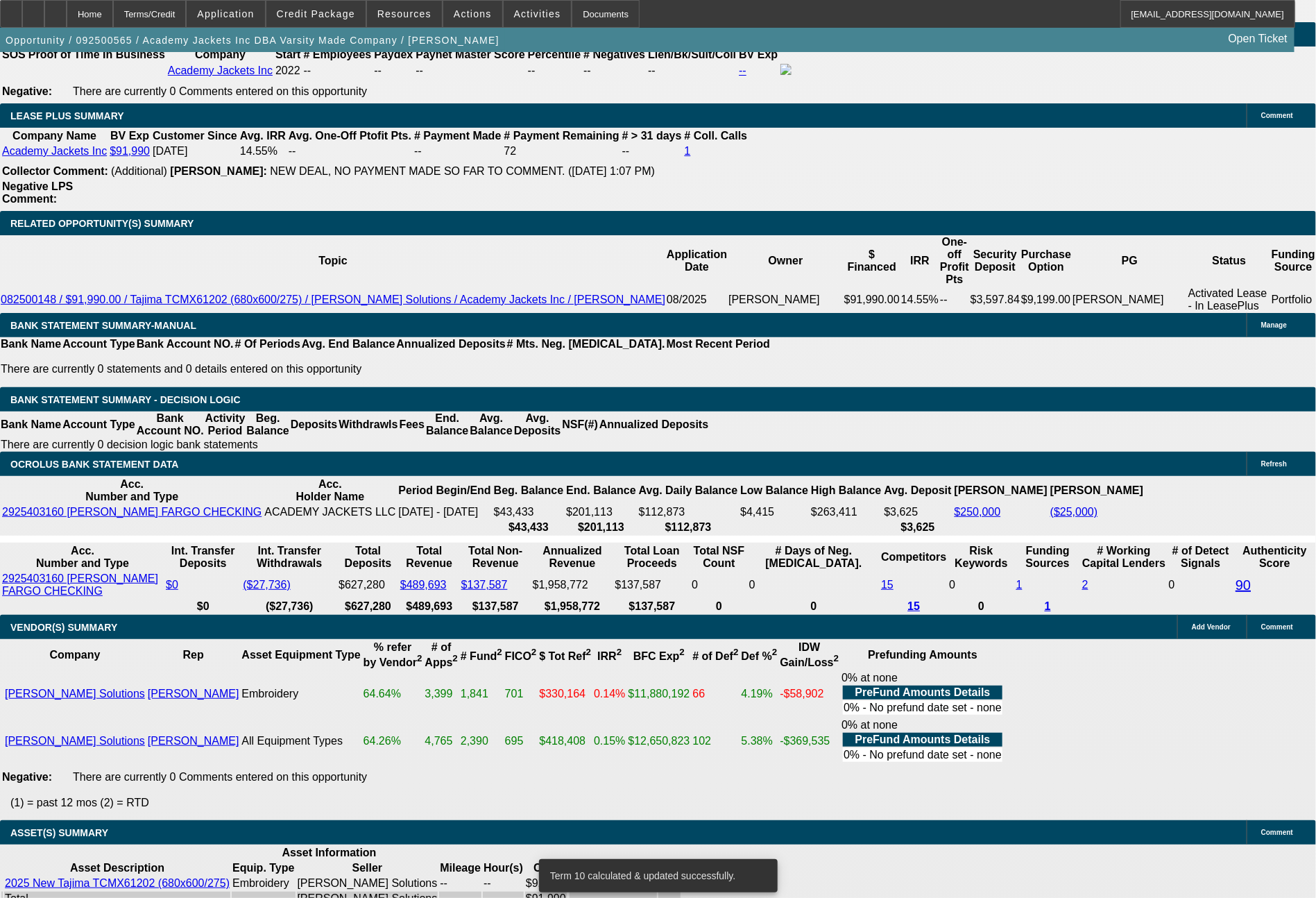
drag, startPoint x: 197, startPoint y: 479, endPoint x: 312, endPoint y: 480, distance: 115.0
type input "20"
type input "UNKNOWN"
type input "2037"
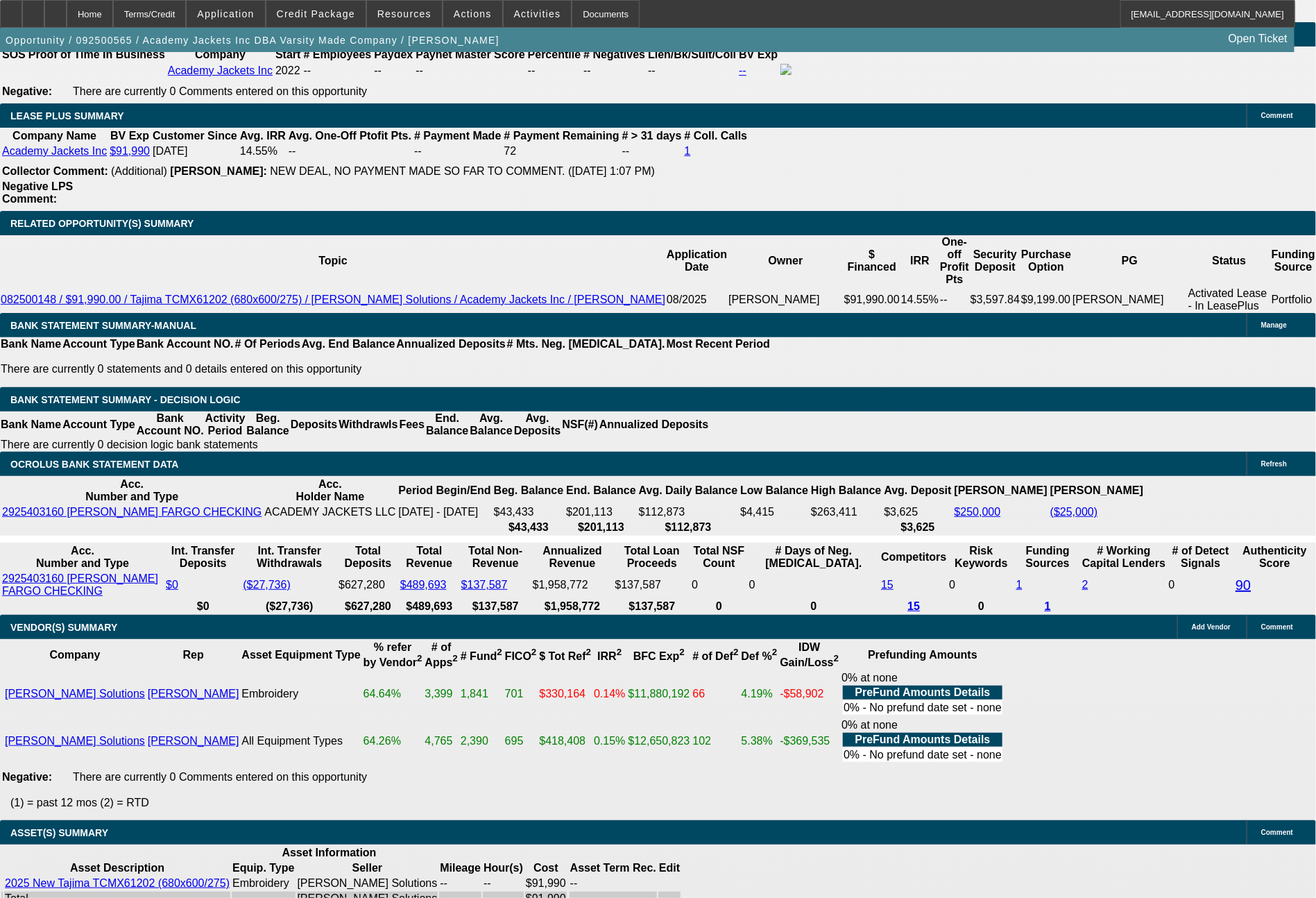
type input "11.8"
type input "203"
type input "2041"
type input "11.9"
type input "$2,041.00"
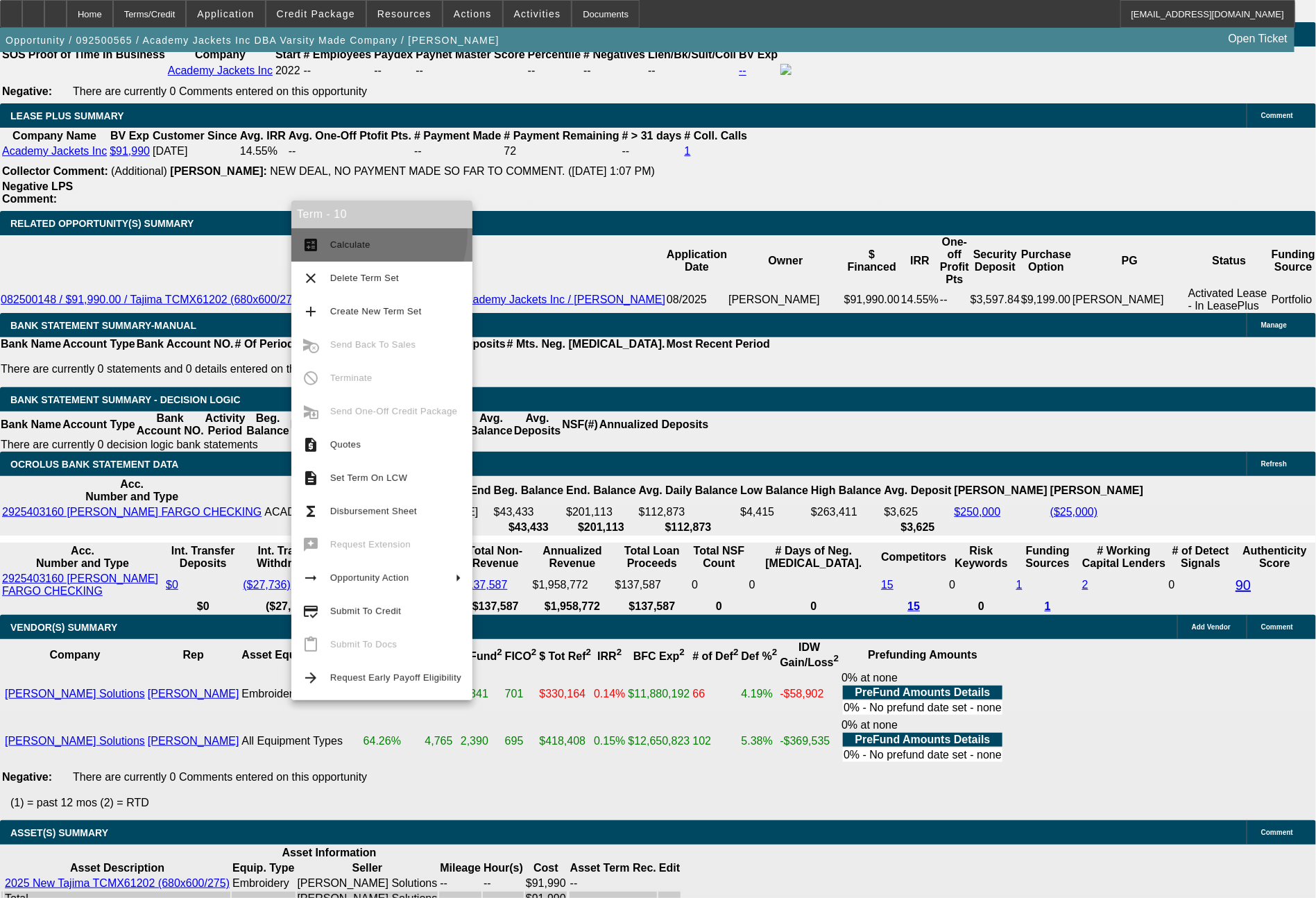
click at [366, 234] on button "calculate Calculate" at bounding box center [382, 245] width 181 height 34
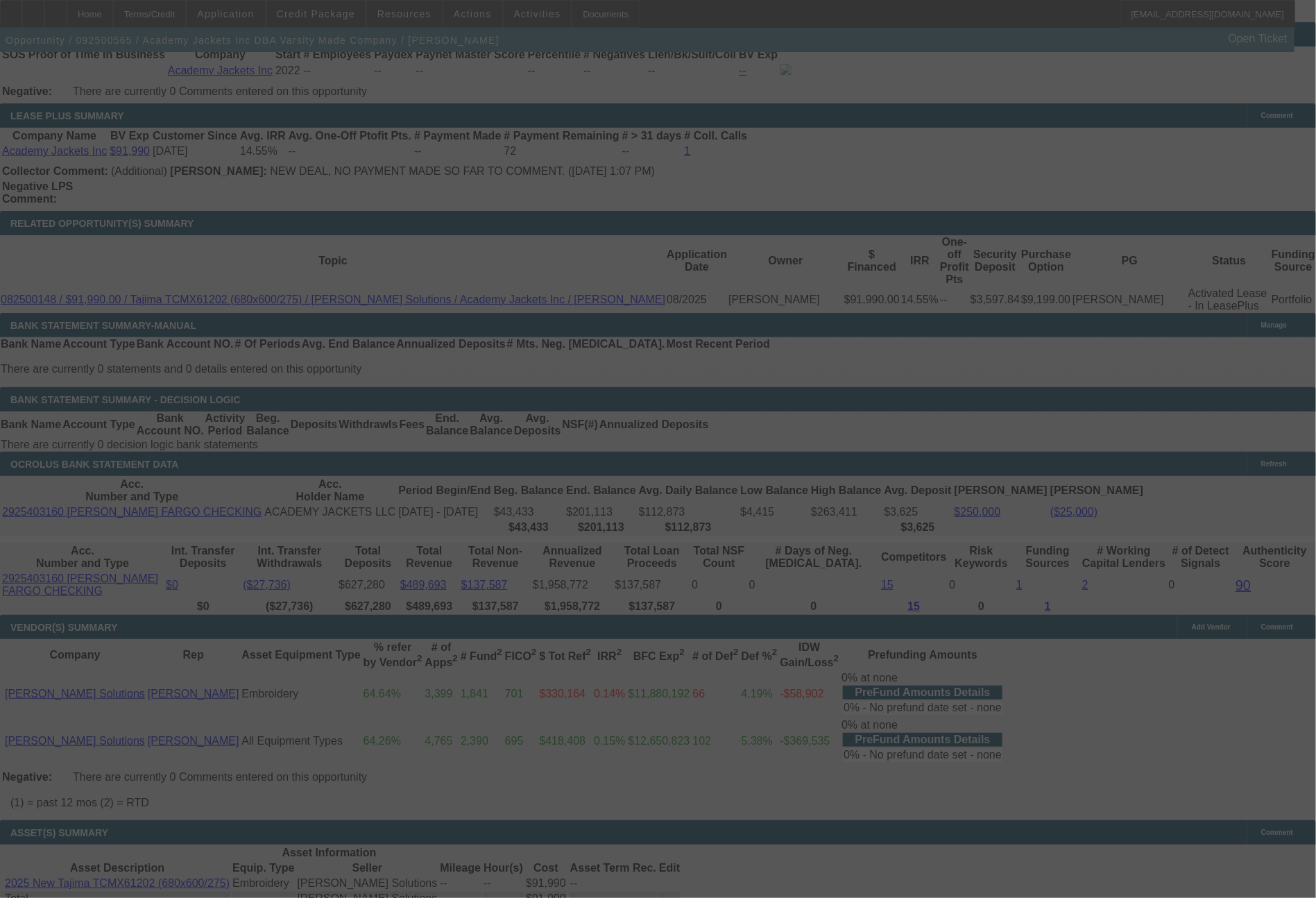
select select "0"
select select "6"
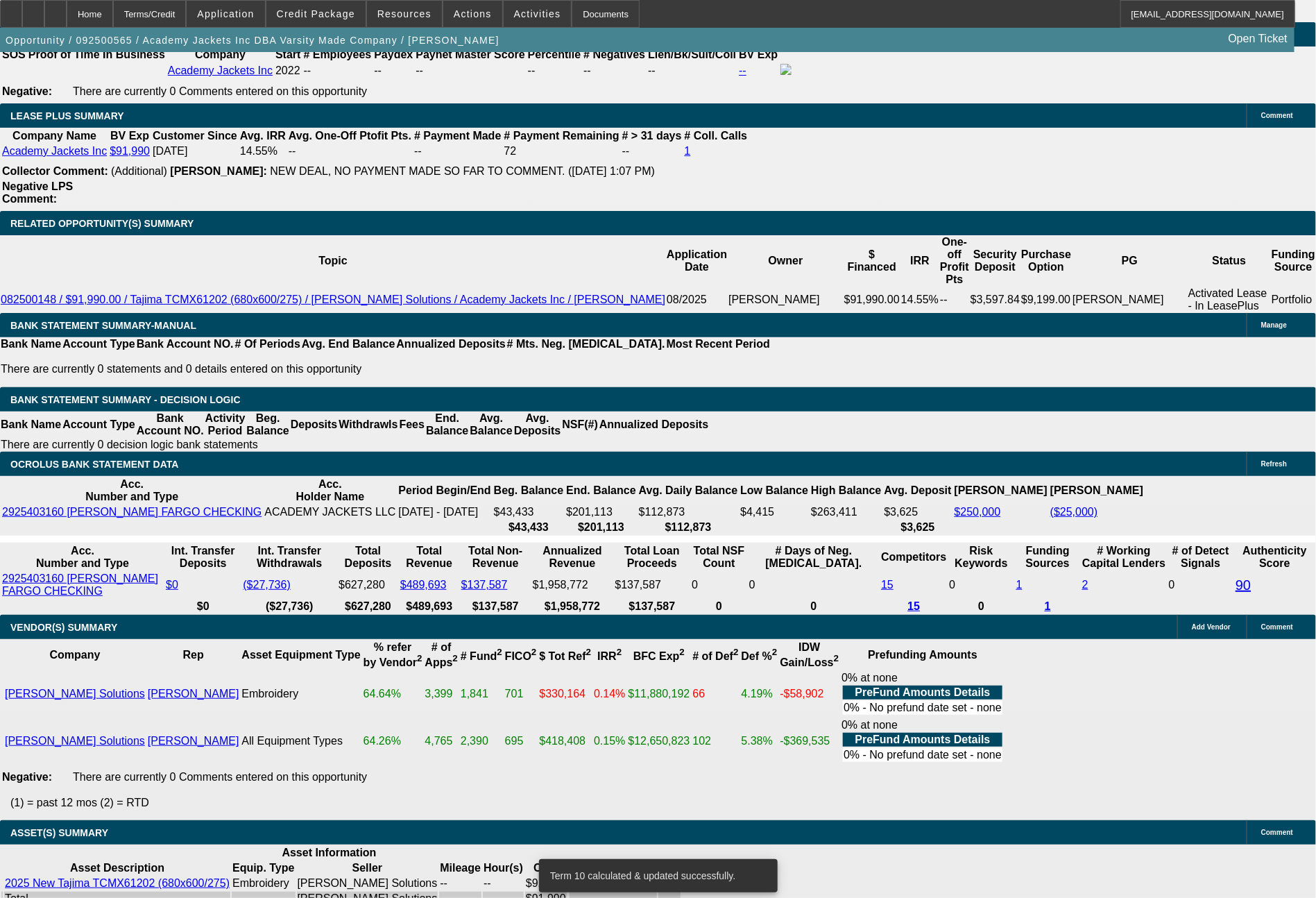
click at [478, 25] on span at bounding box center [473, 14] width 59 height 34
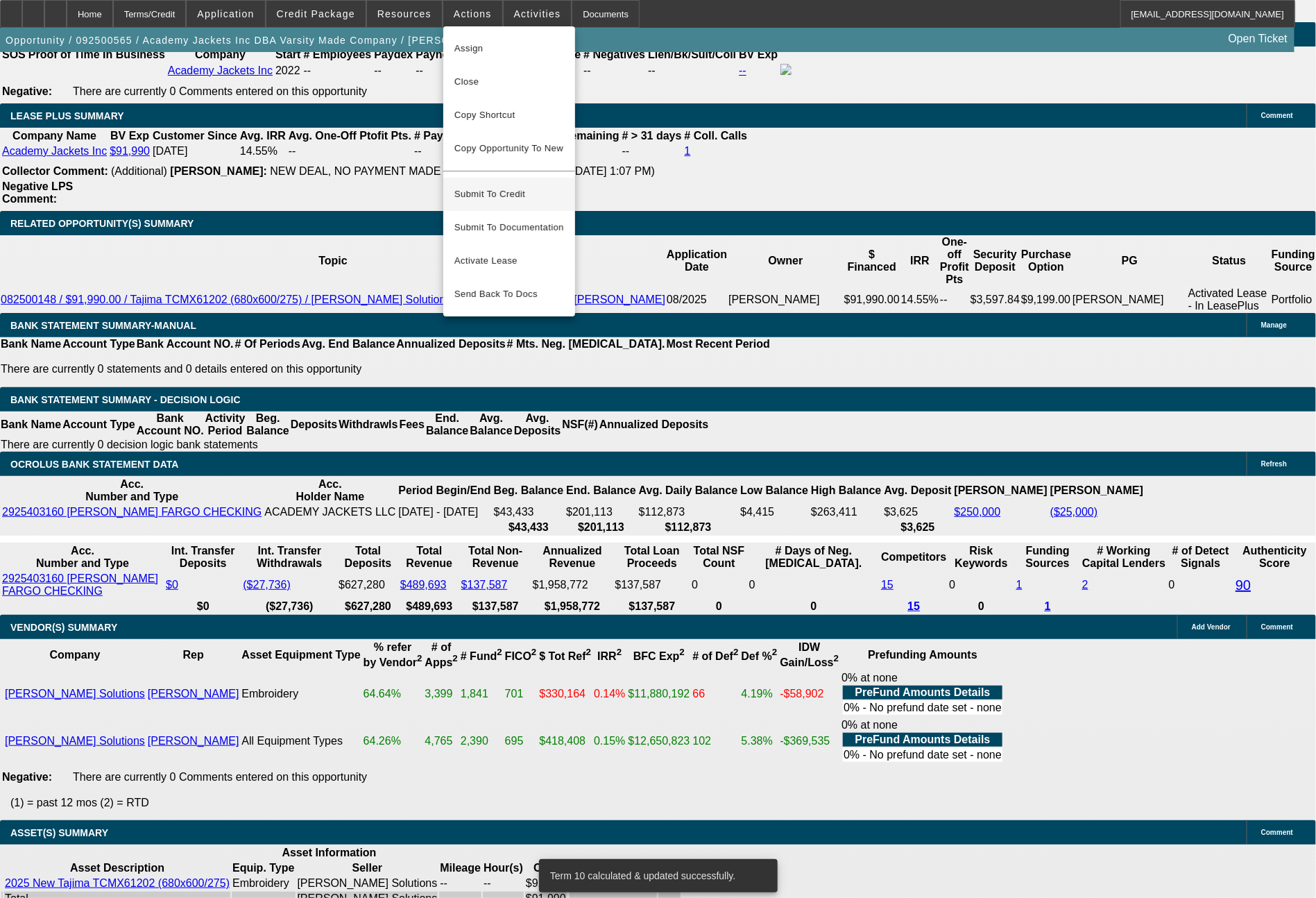
click at [495, 187] on span "Submit To Credit" at bounding box center [509, 194] width 109 height 16
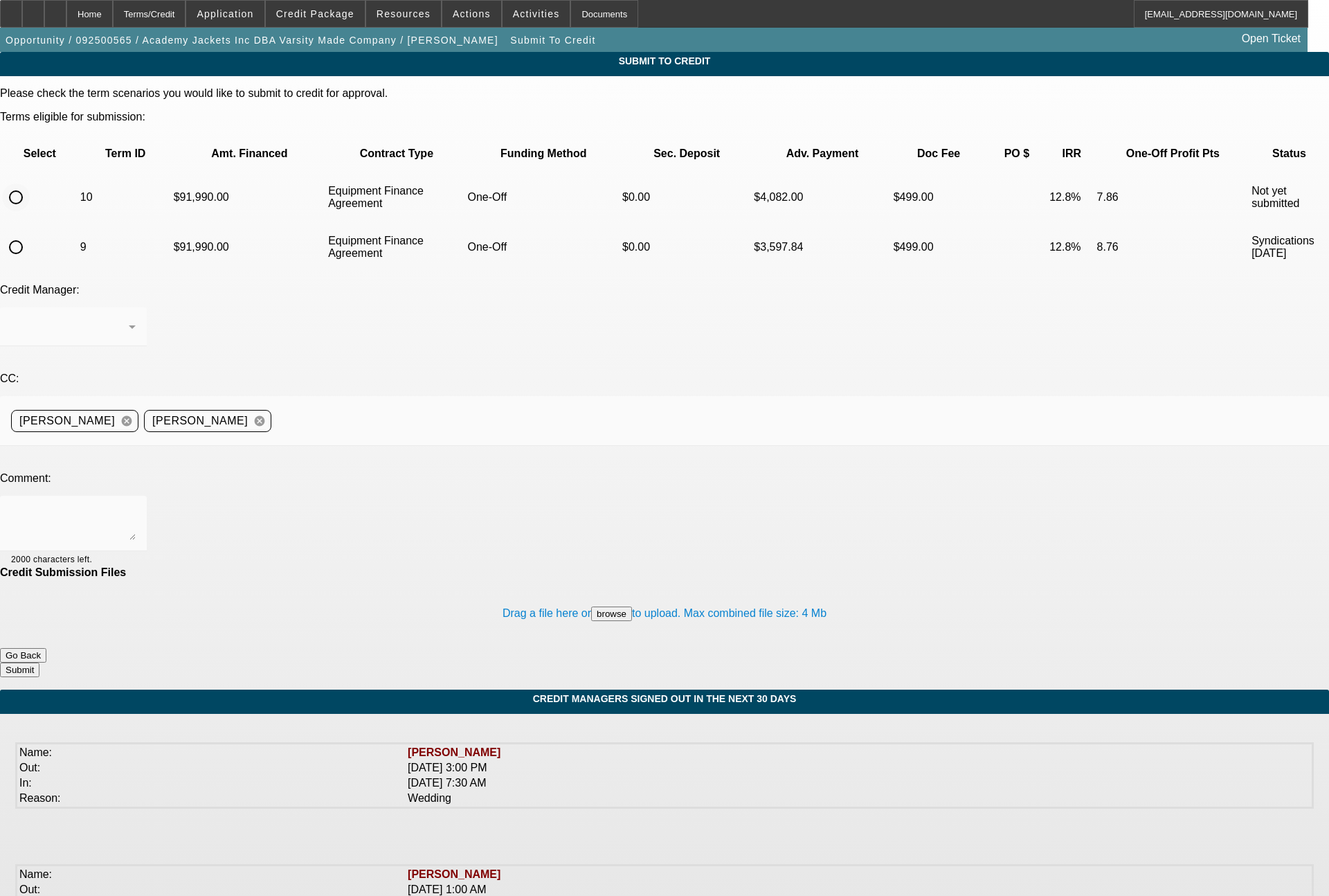
click at [30, 183] on input "radio" at bounding box center [16, 197] width 28 height 28
radio input "true"
click at [136, 506] on textarea at bounding box center [73, 523] width 125 height 34
type textarea "60 month term set for [PERSON_NAME]"
click at [39, 663] on button "Submit" at bounding box center [19, 670] width 39 height 14
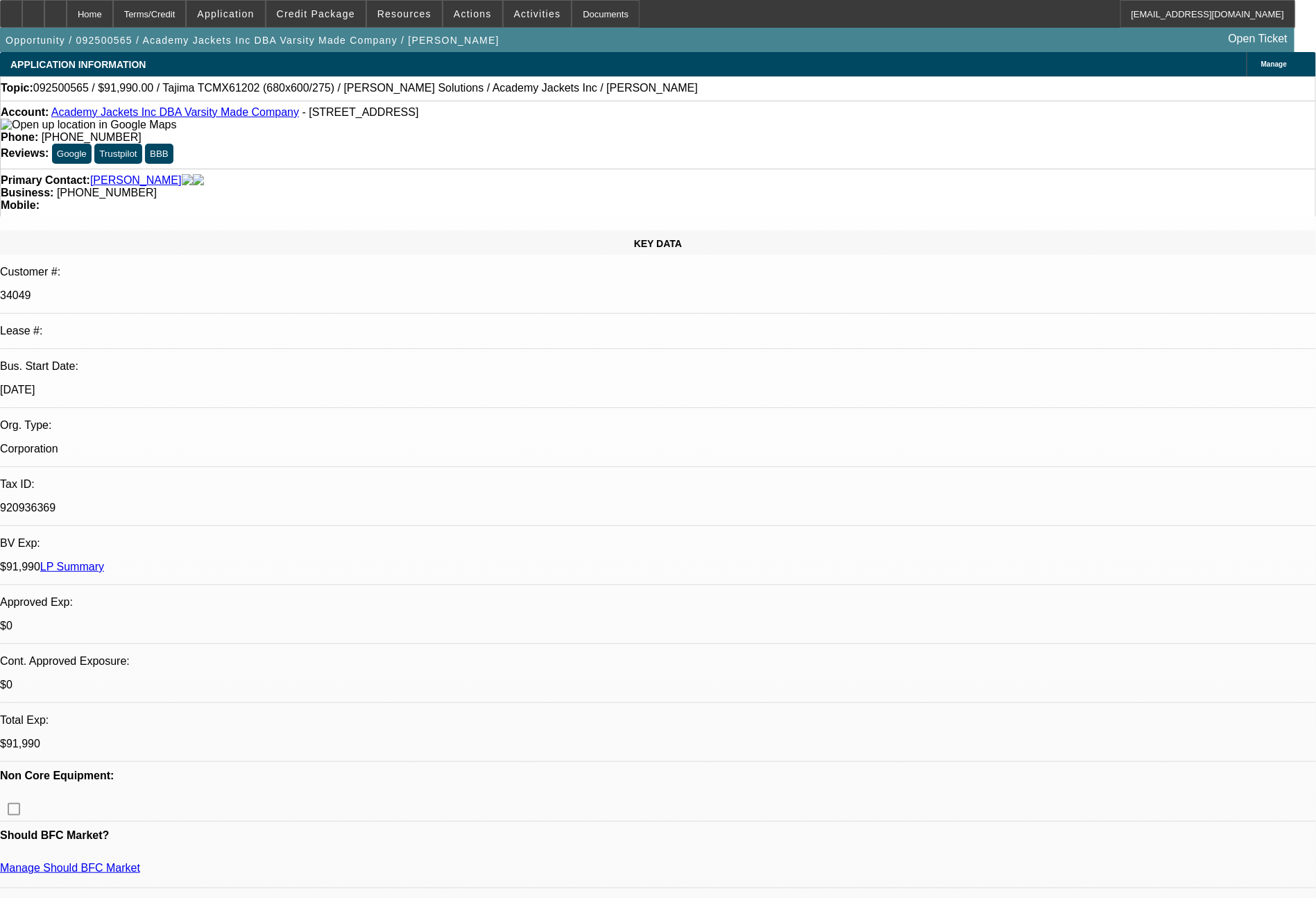
select select "0"
select select "6"
select select "0"
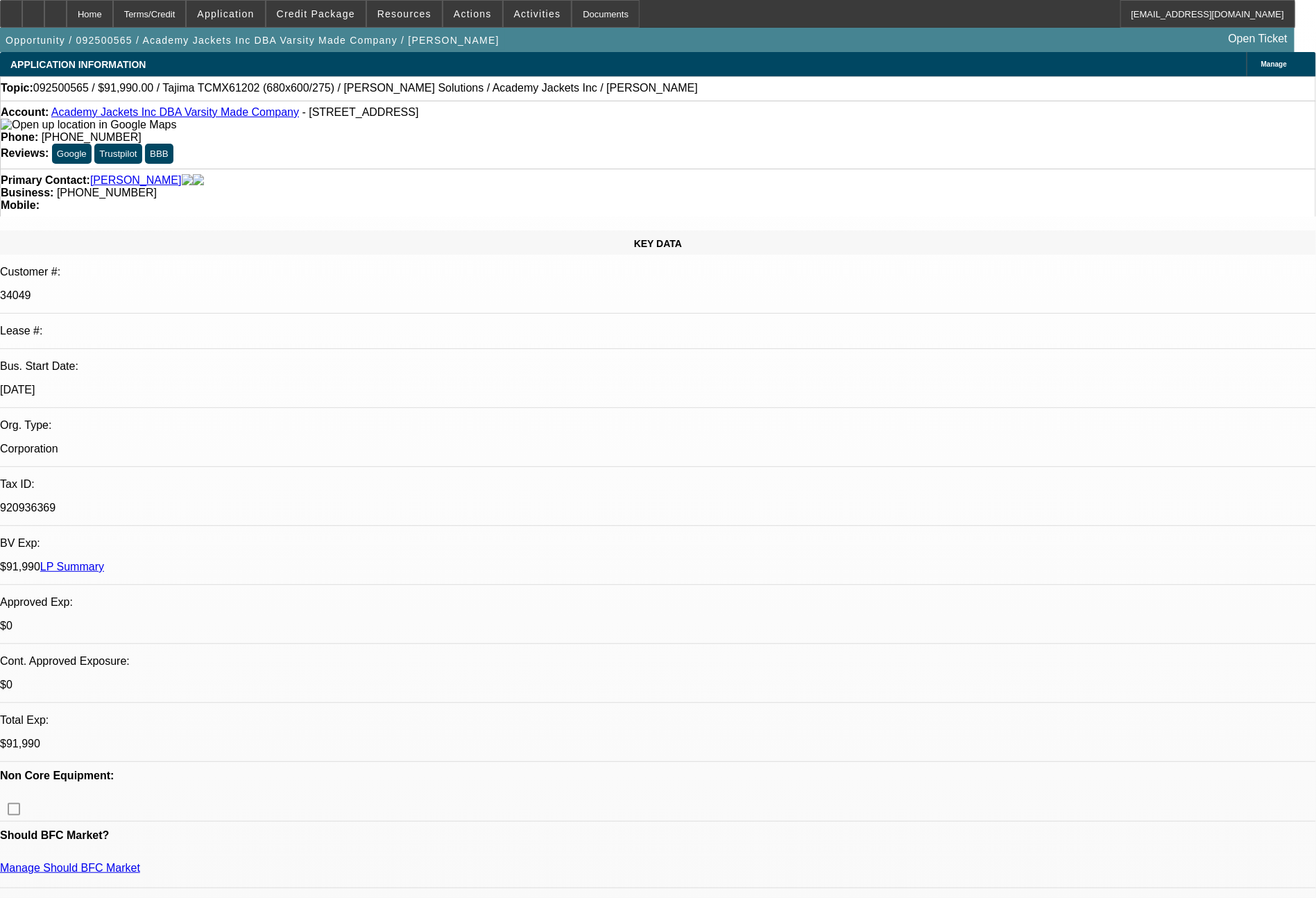
select select "0"
select select "6"
select select "0"
select select "2"
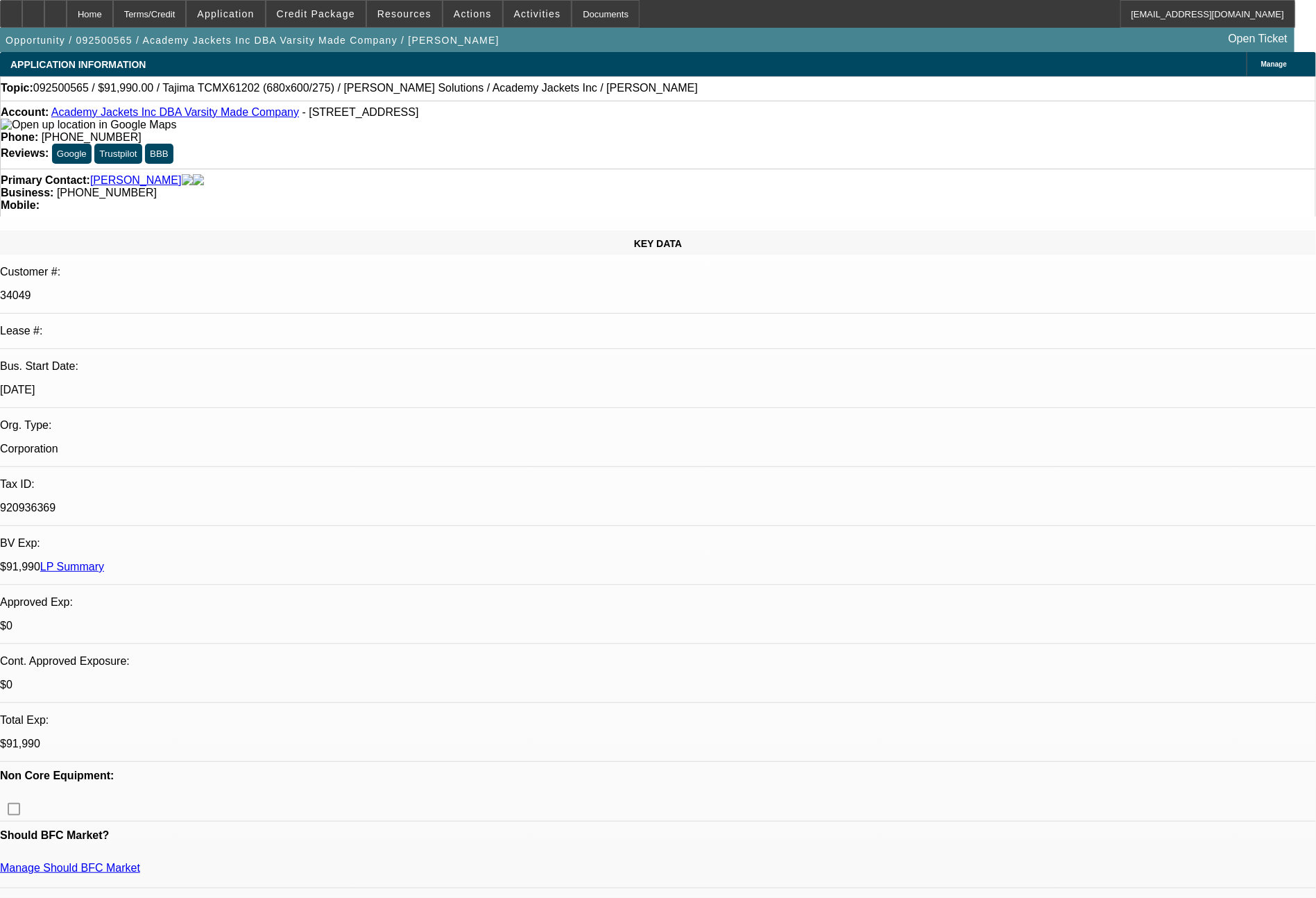
select select "2"
select select "0.1"
select select "4"
select select "0"
select select "2"
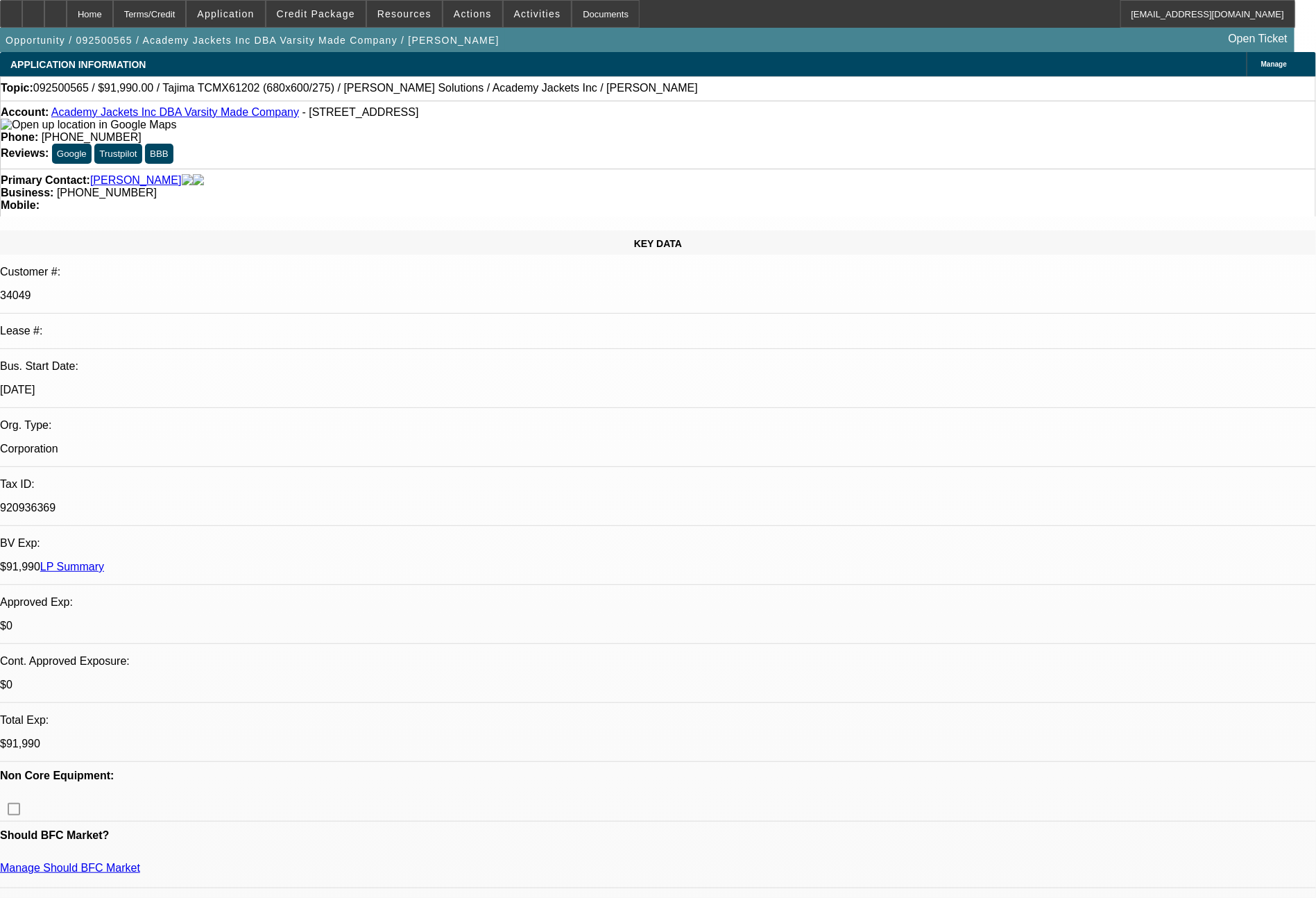
select select "2"
select select "0.1"
select select "4"
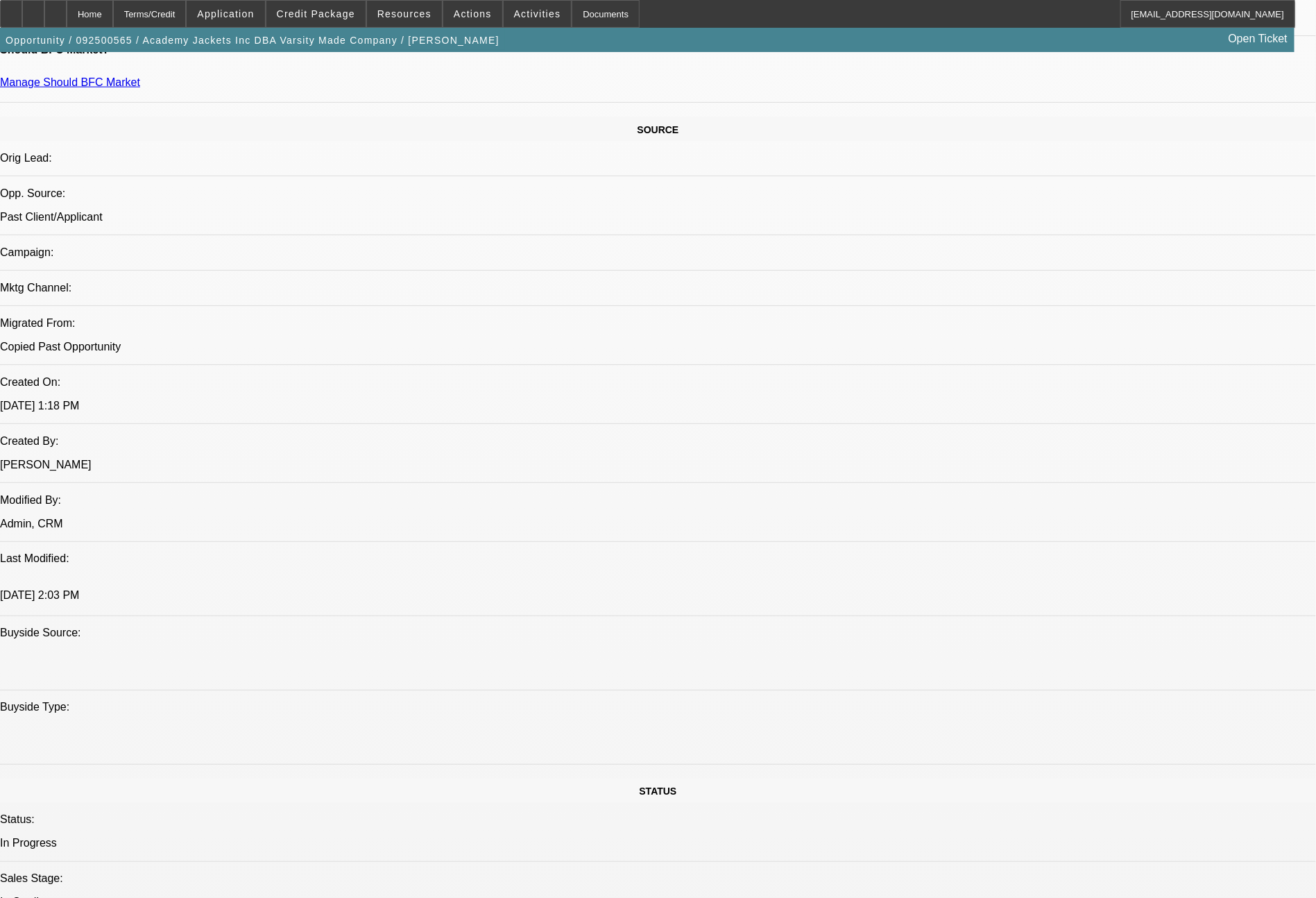
scroll to position [1572, 0]
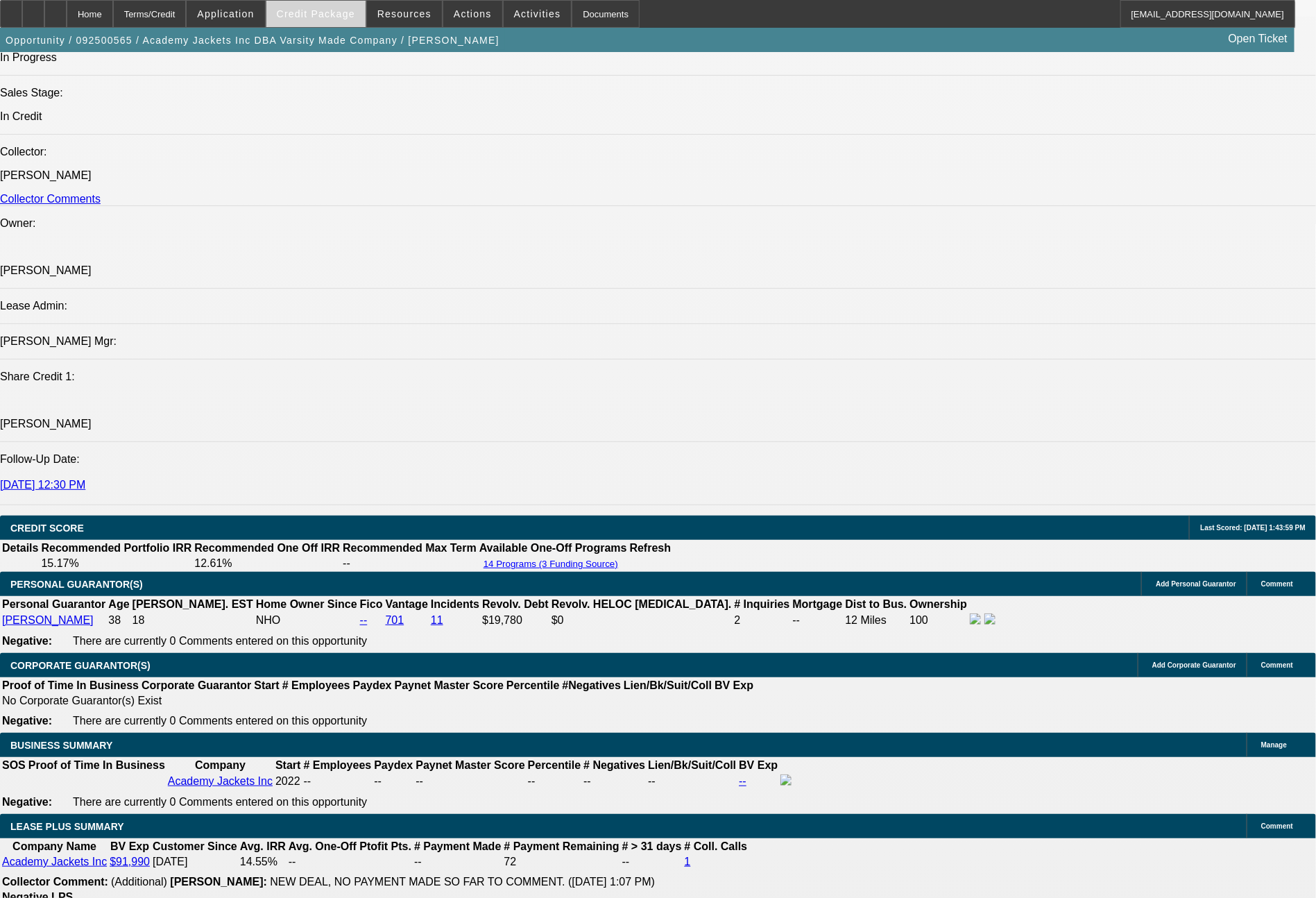
click at [355, 15] on span "Credit Package" at bounding box center [316, 14] width 79 height 11
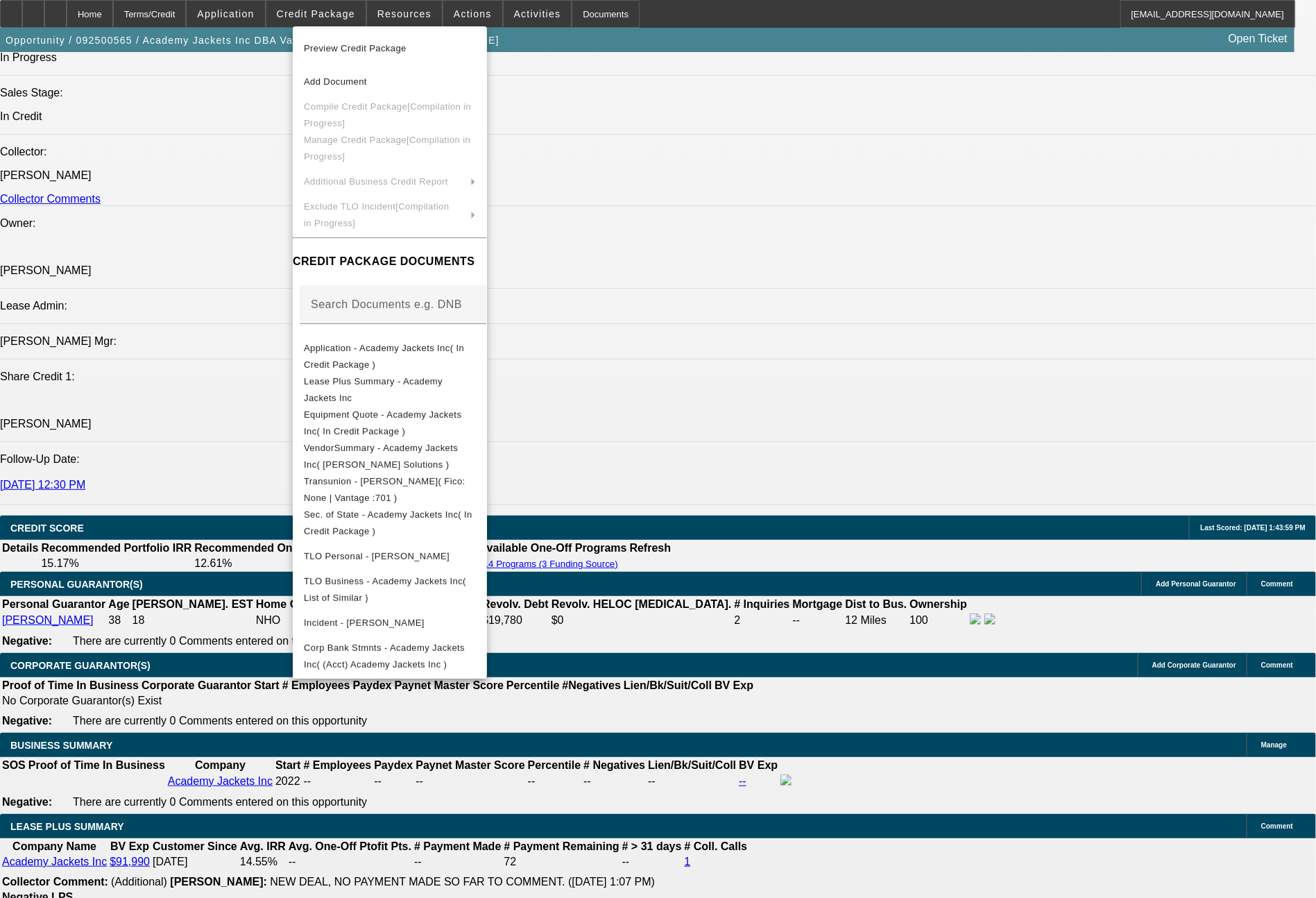
click at [931, 581] on div at bounding box center [658, 449] width 1316 height 898
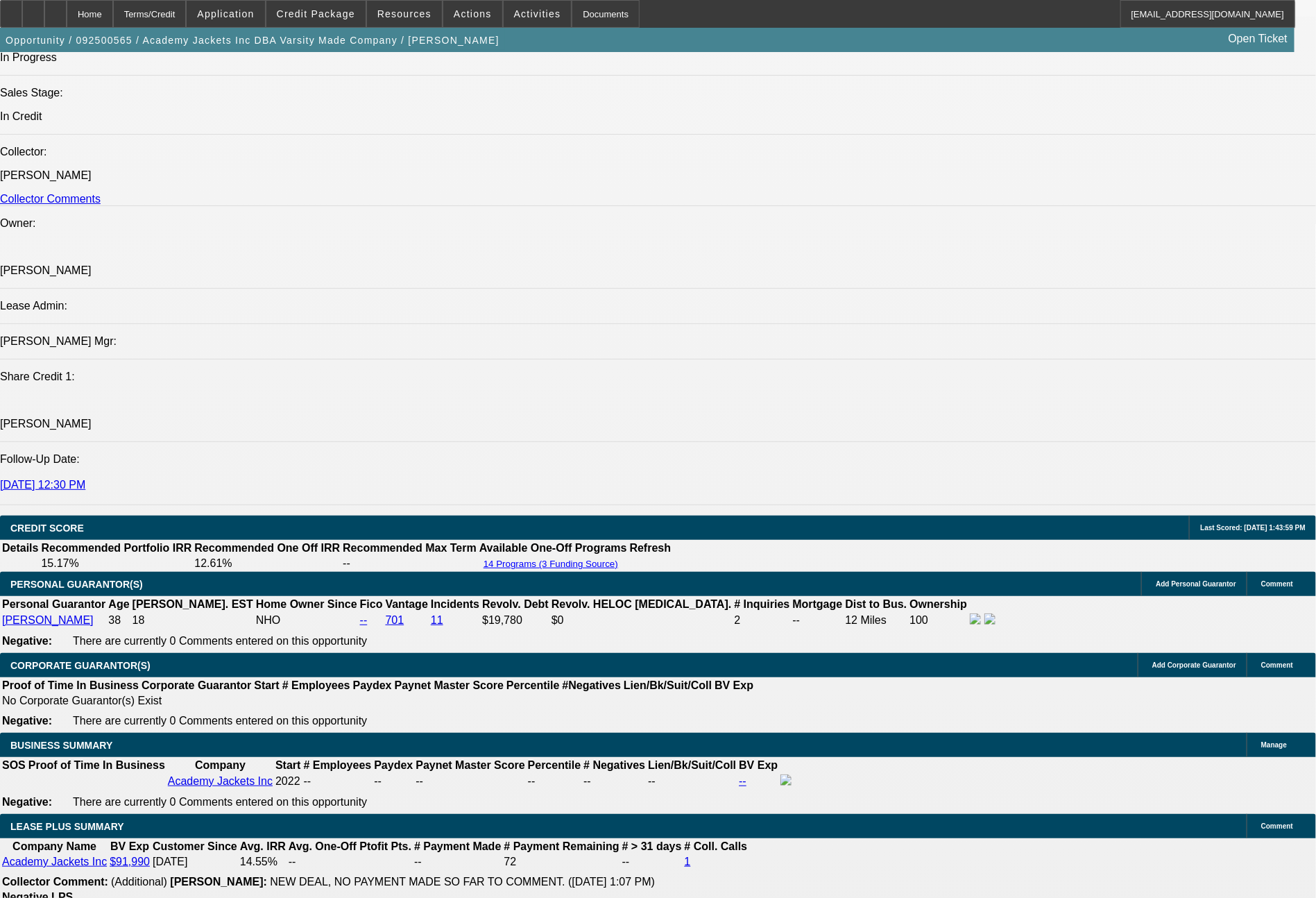
scroll to position [0, 0]
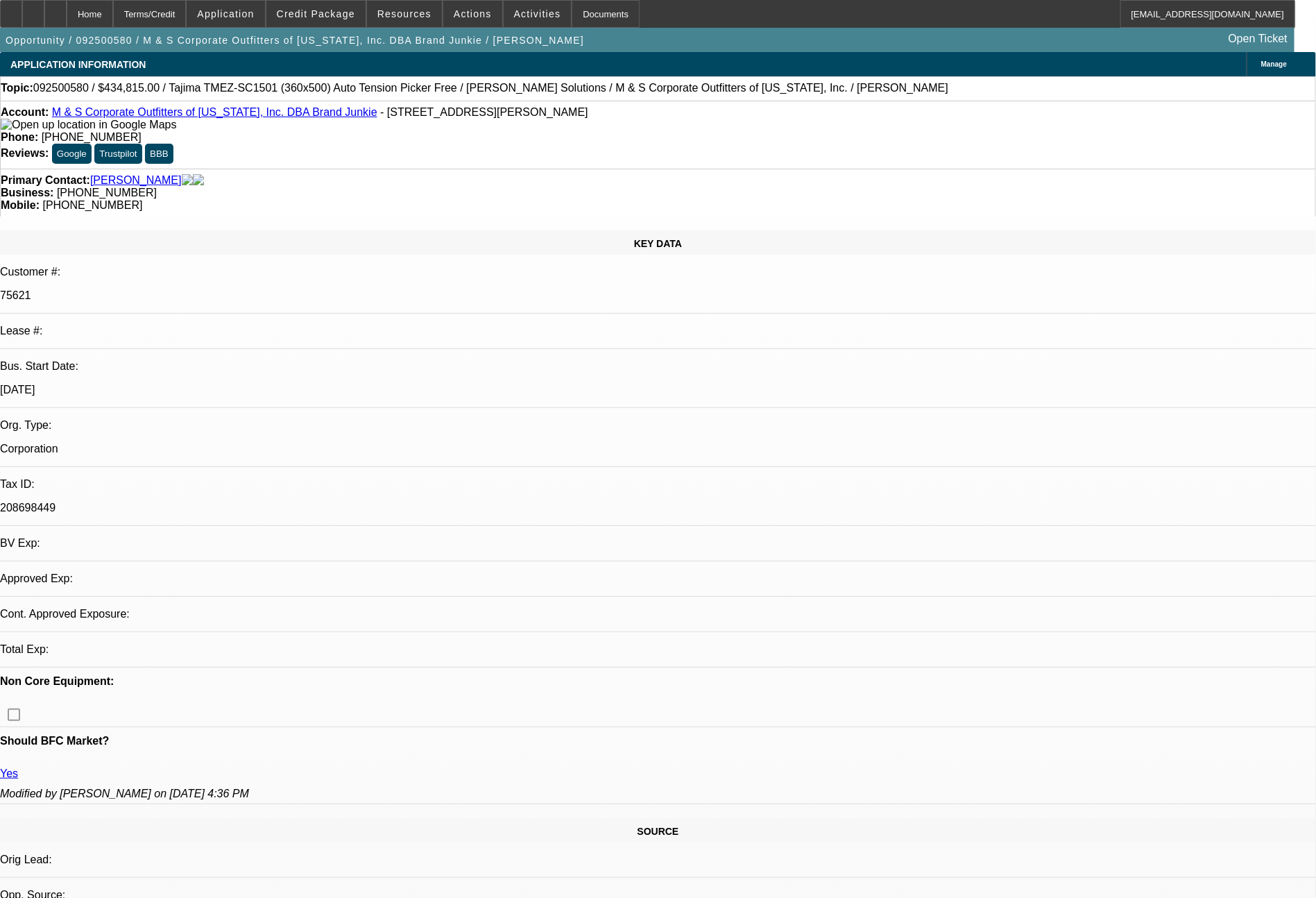
select select "0"
select select "2"
select select "0"
select select "2"
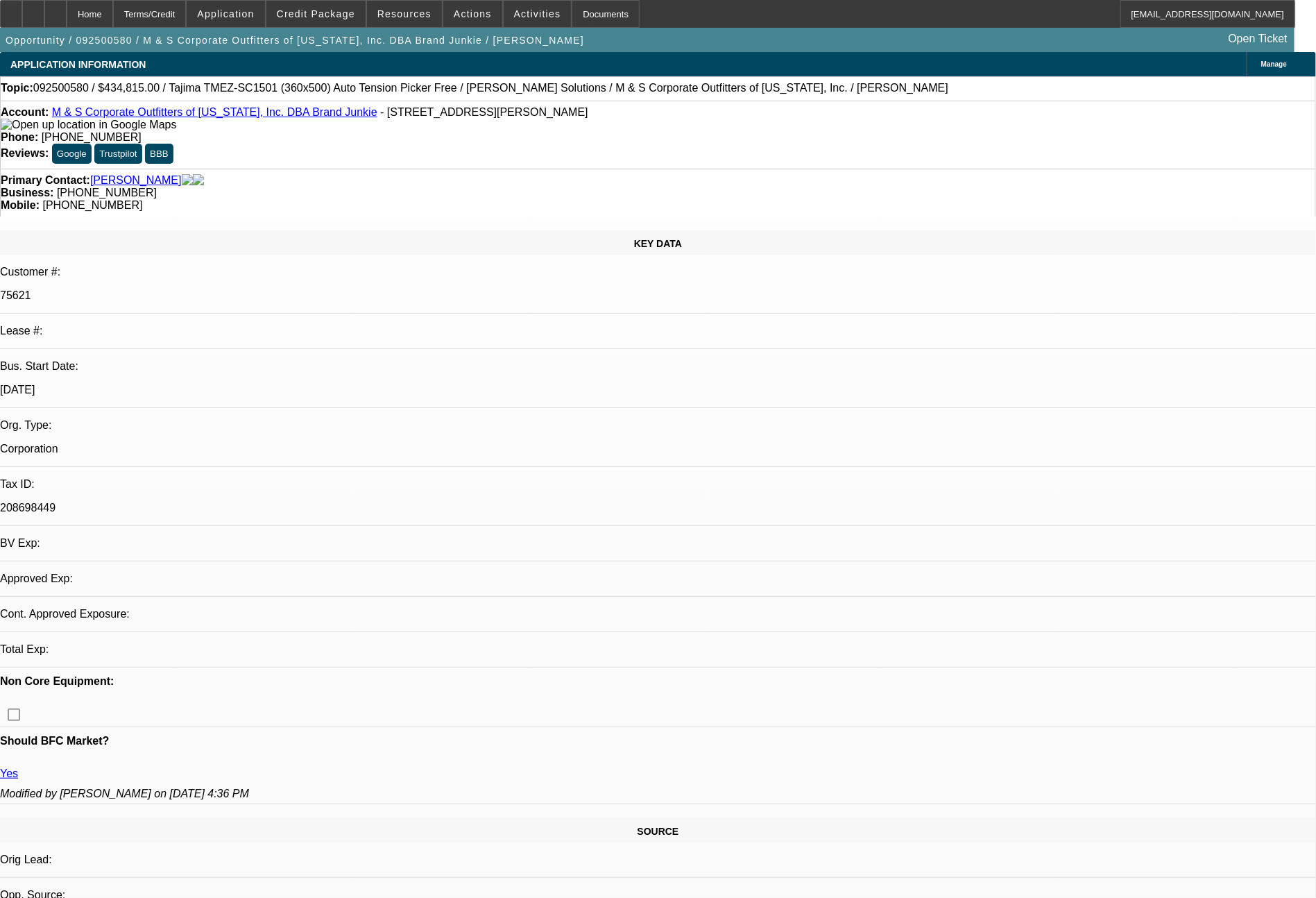
select select "0"
select select "1"
select select "2"
select select "6"
select select "1"
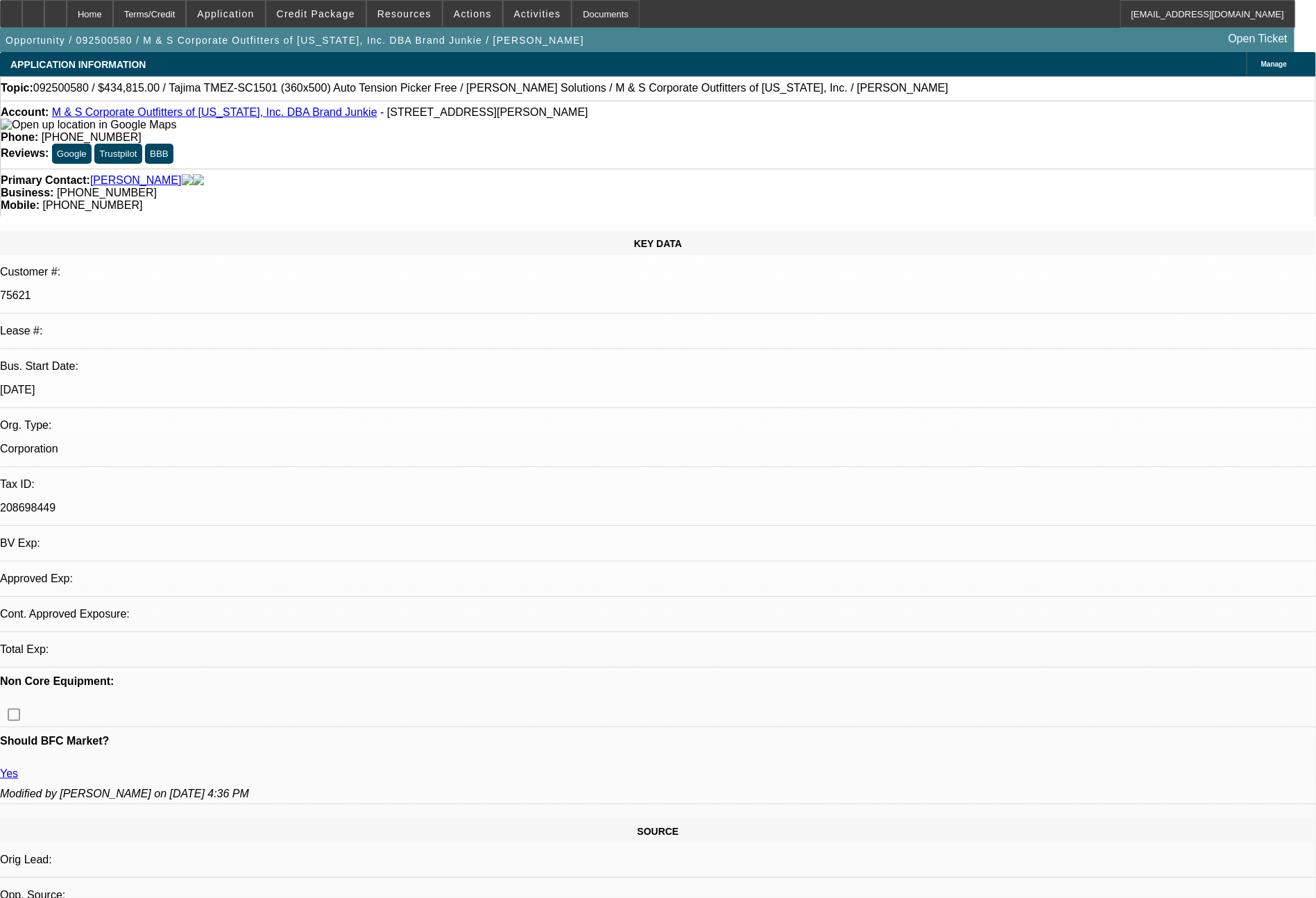
select select "2"
select select "6"
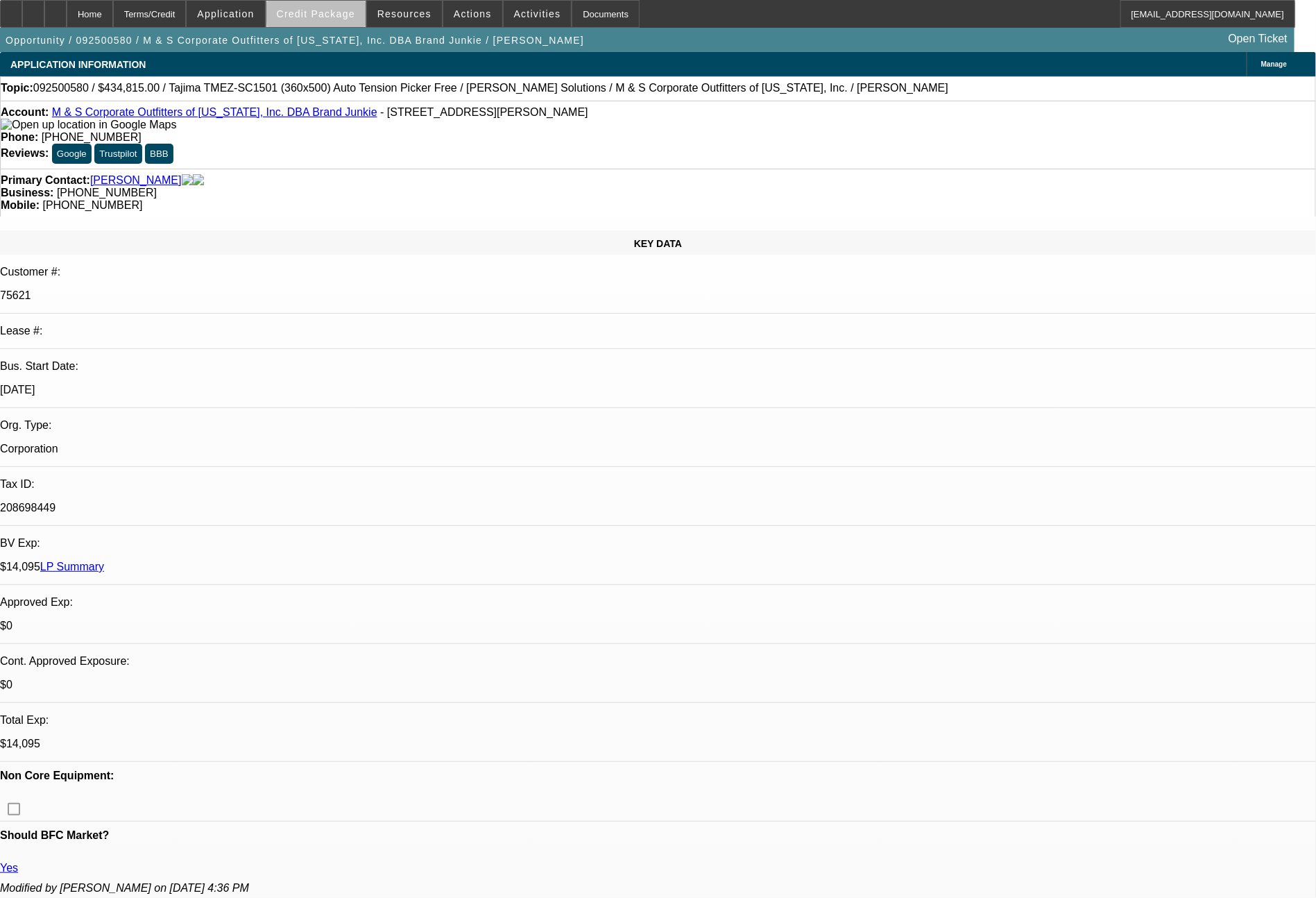
click at [365, 14] on span at bounding box center [316, 14] width 99 height 34
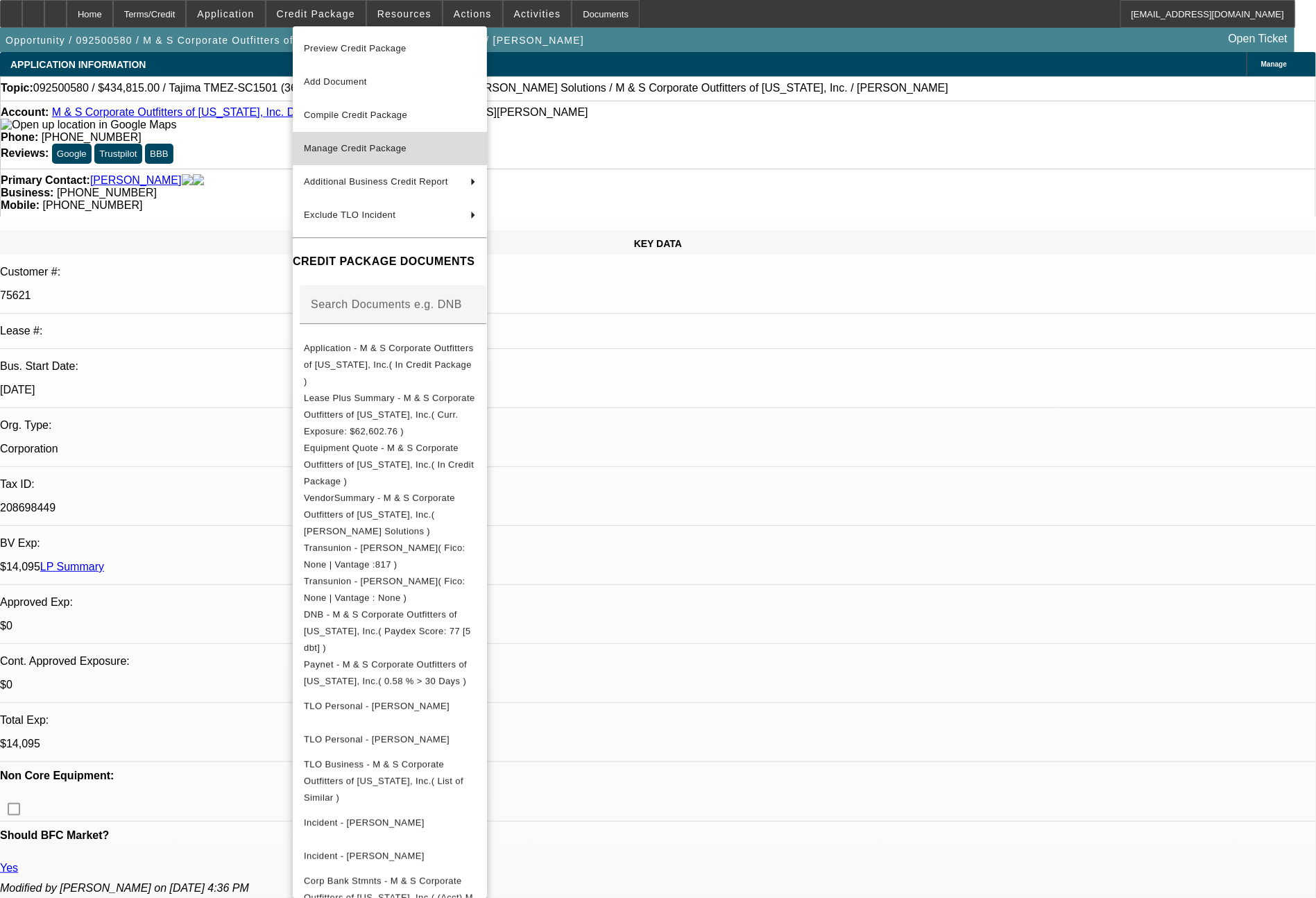
click at [377, 144] on span "Manage Credit Package" at bounding box center [355, 148] width 103 height 11
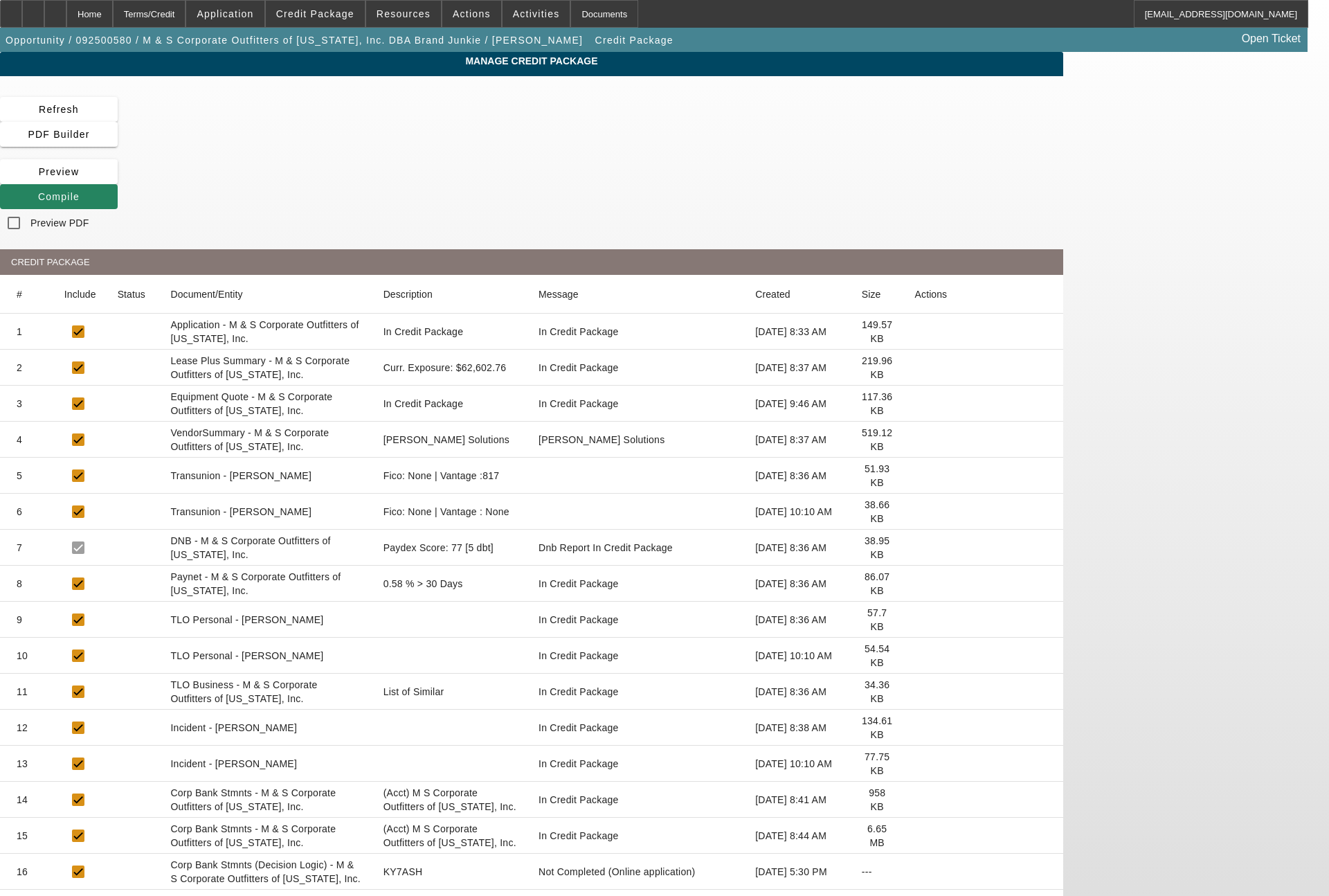
click at [915, 511] on icon at bounding box center [915, 511] width 0 height 0
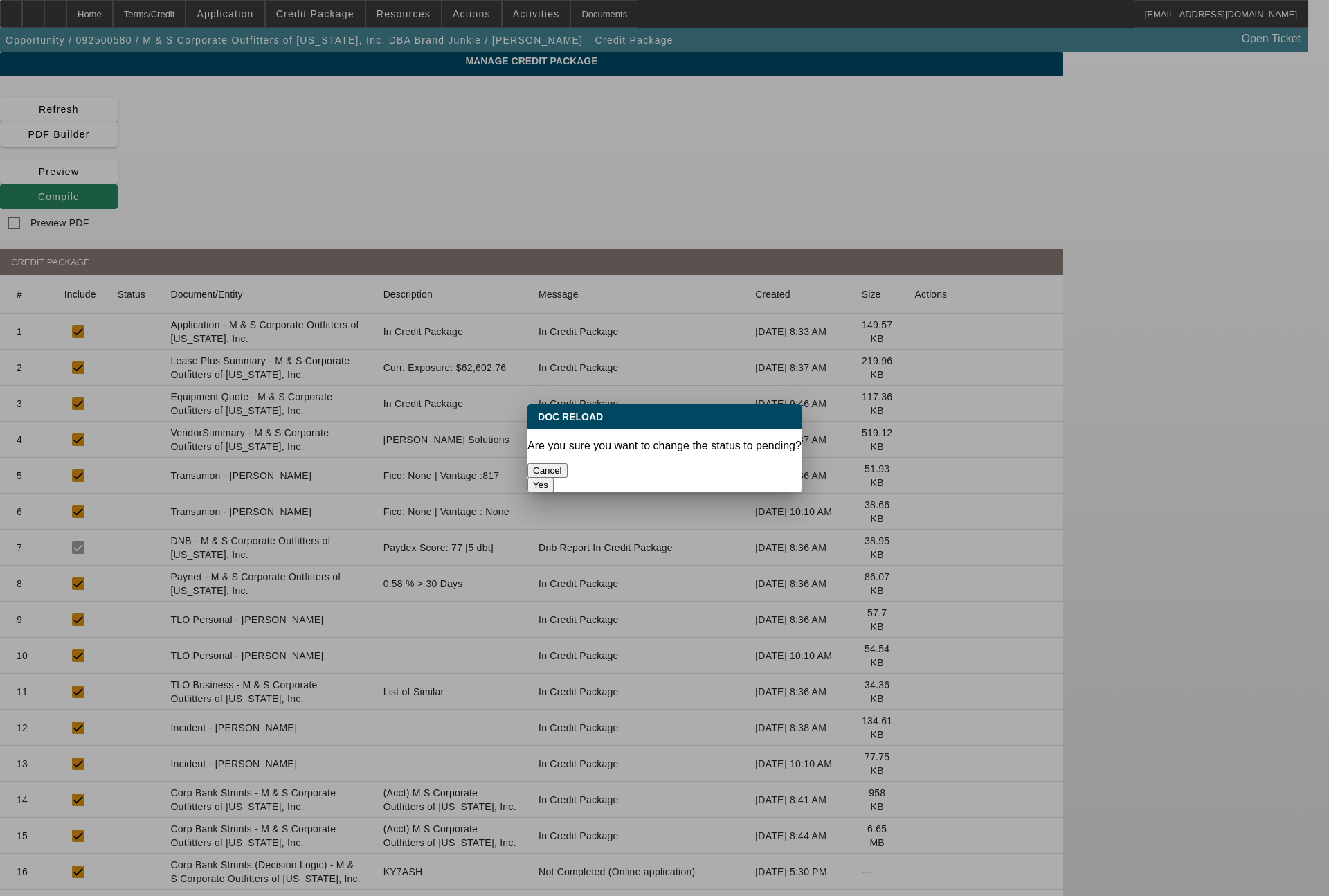
click at [554, 478] on button "Yes" at bounding box center [540, 485] width 26 height 14
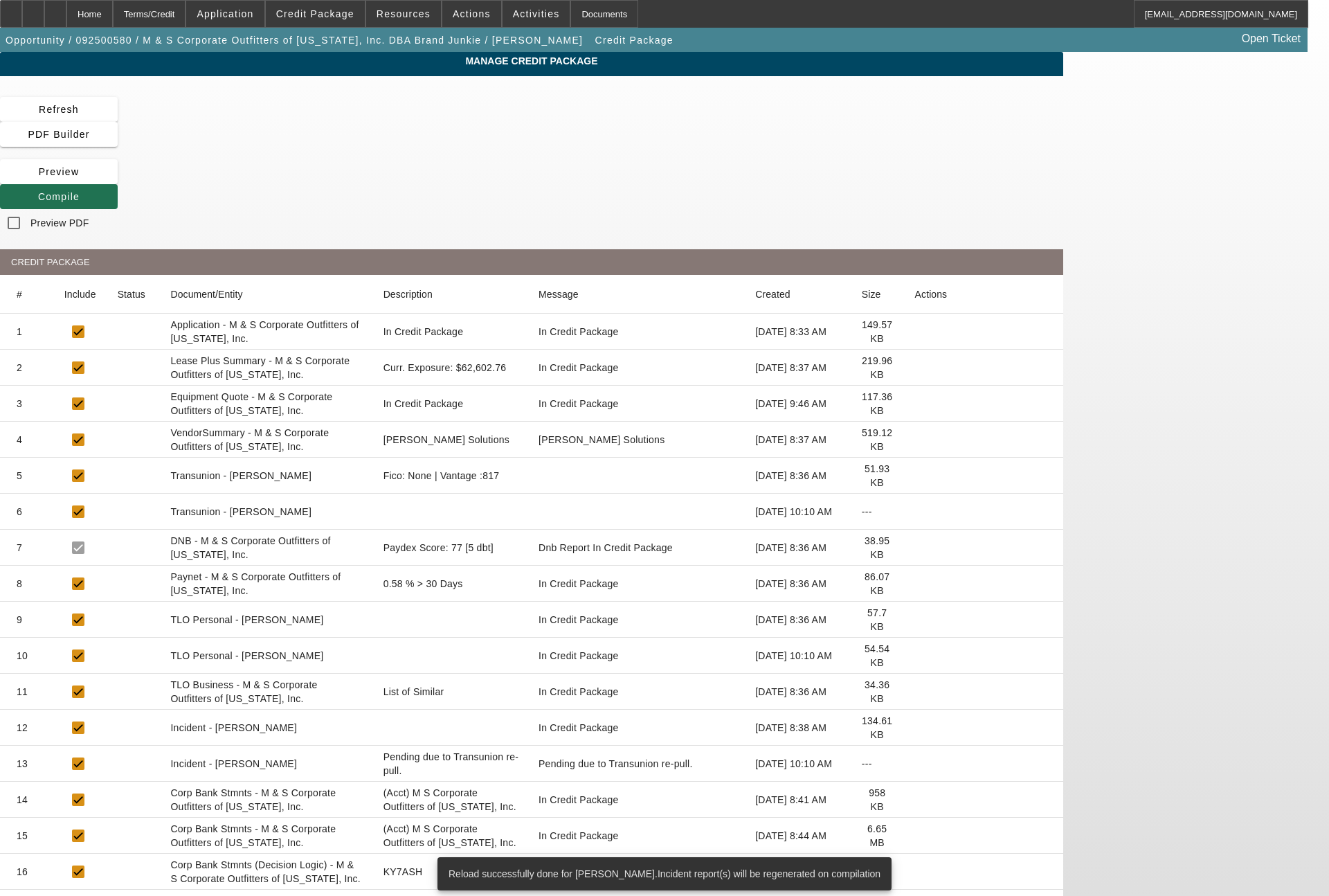
click at [80, 191] on span "Compile" at bounding box center [58, 197] width 41 height 11
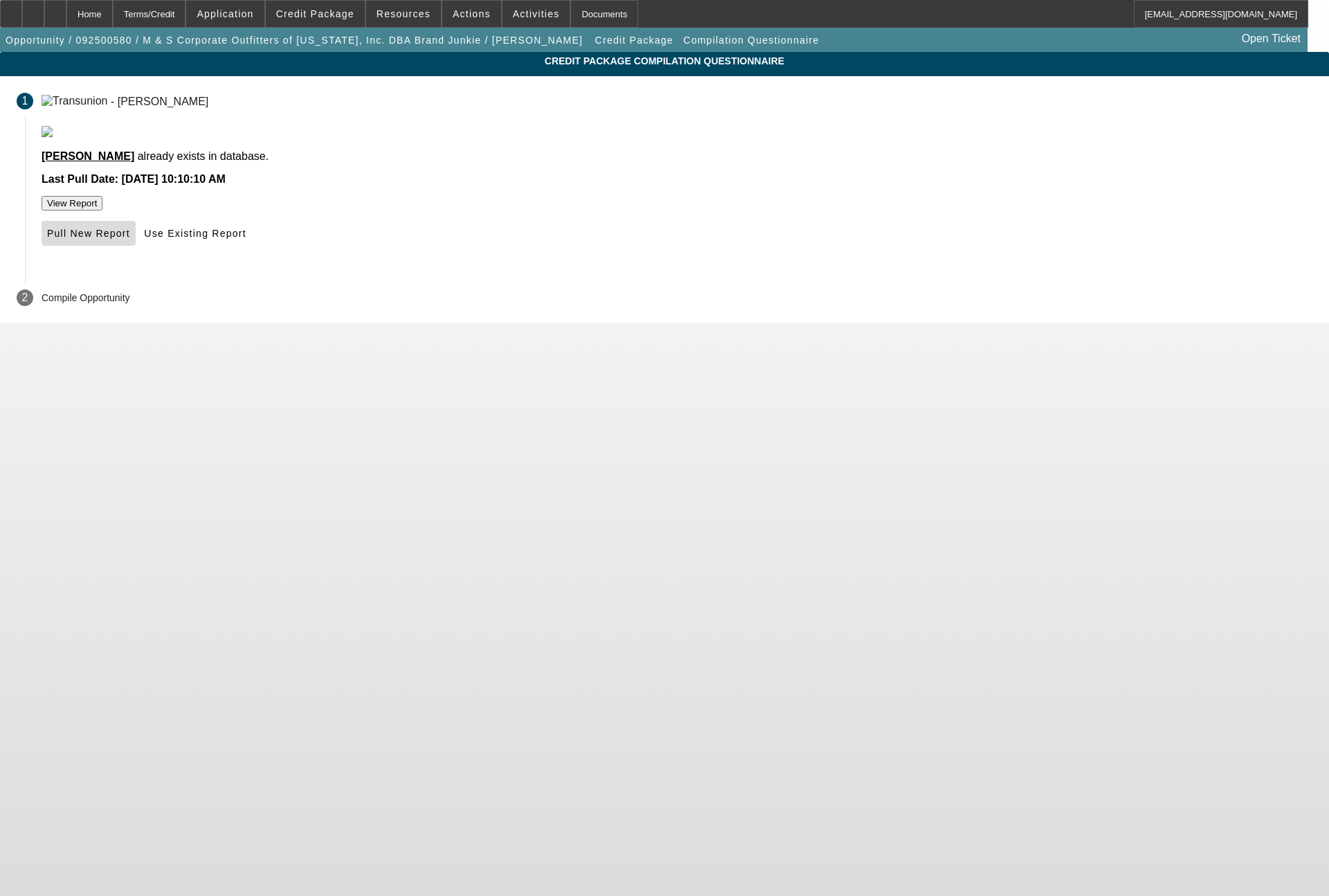
click at [130, 239] on span "Pull New Report" at bounding box center [88, 233] width 83 height 11
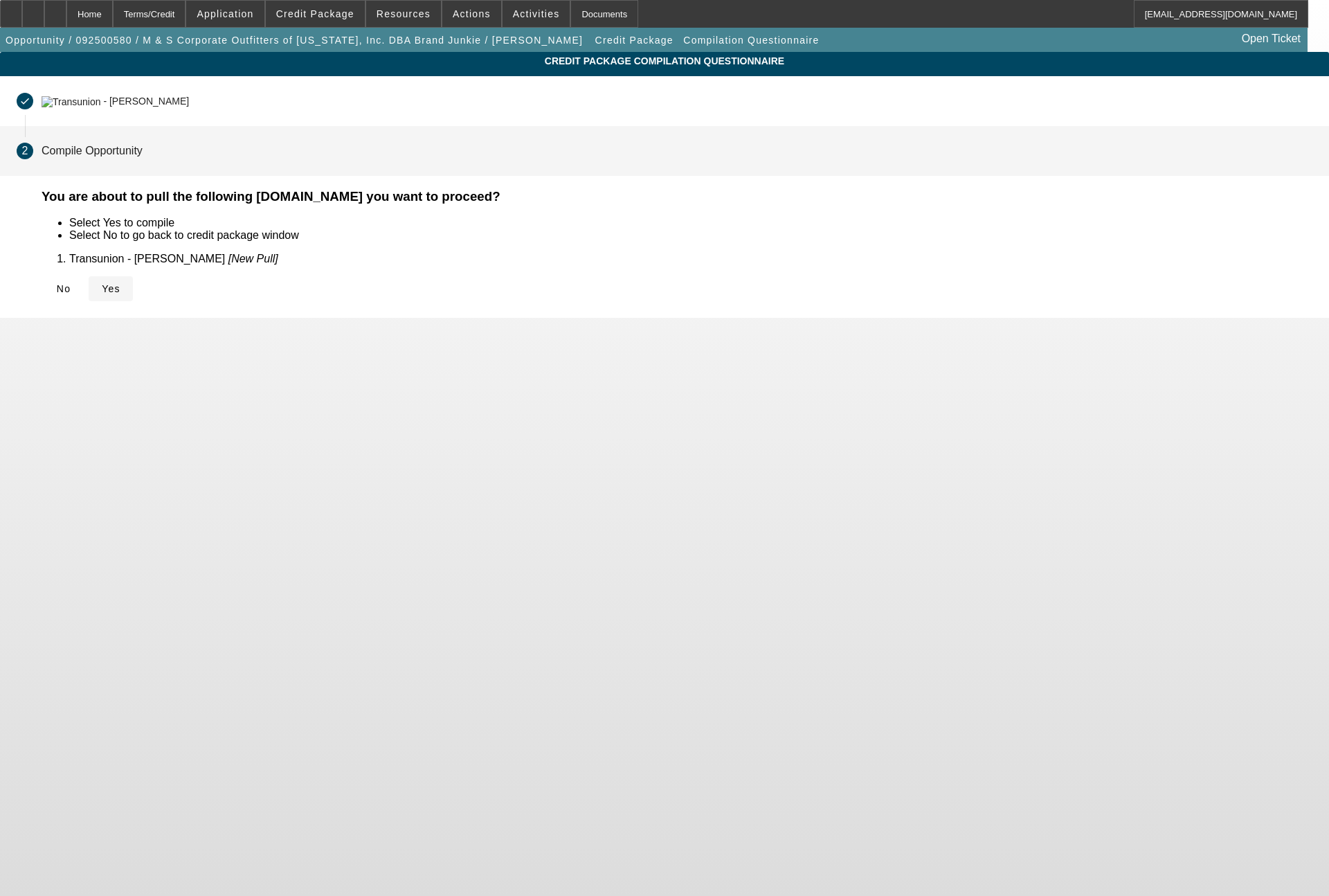
click at [133, 295] on span at bounding box center [111, 288] width 44 height 34
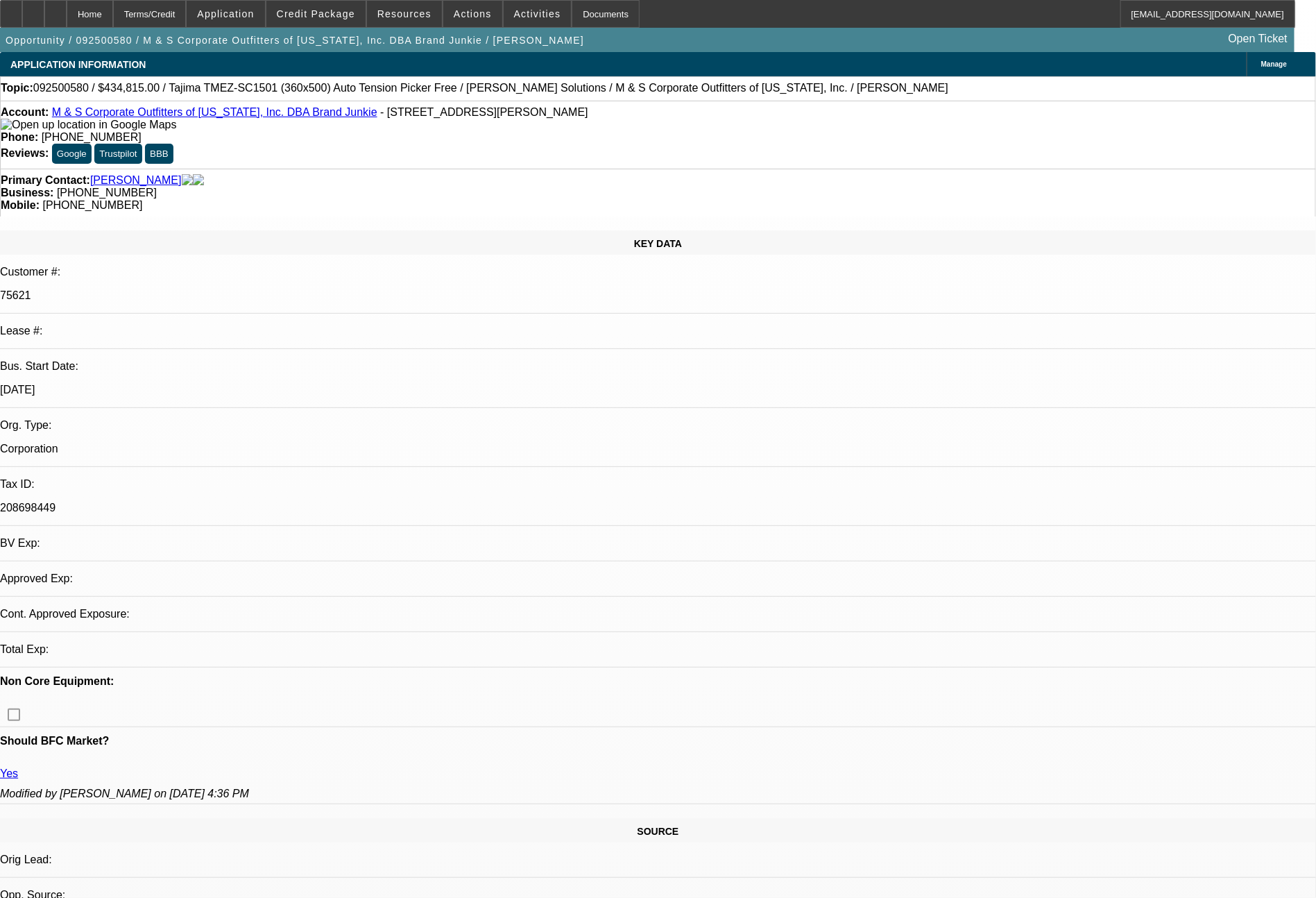
select select "0"
select select "2"
select select "0"
select select "6"
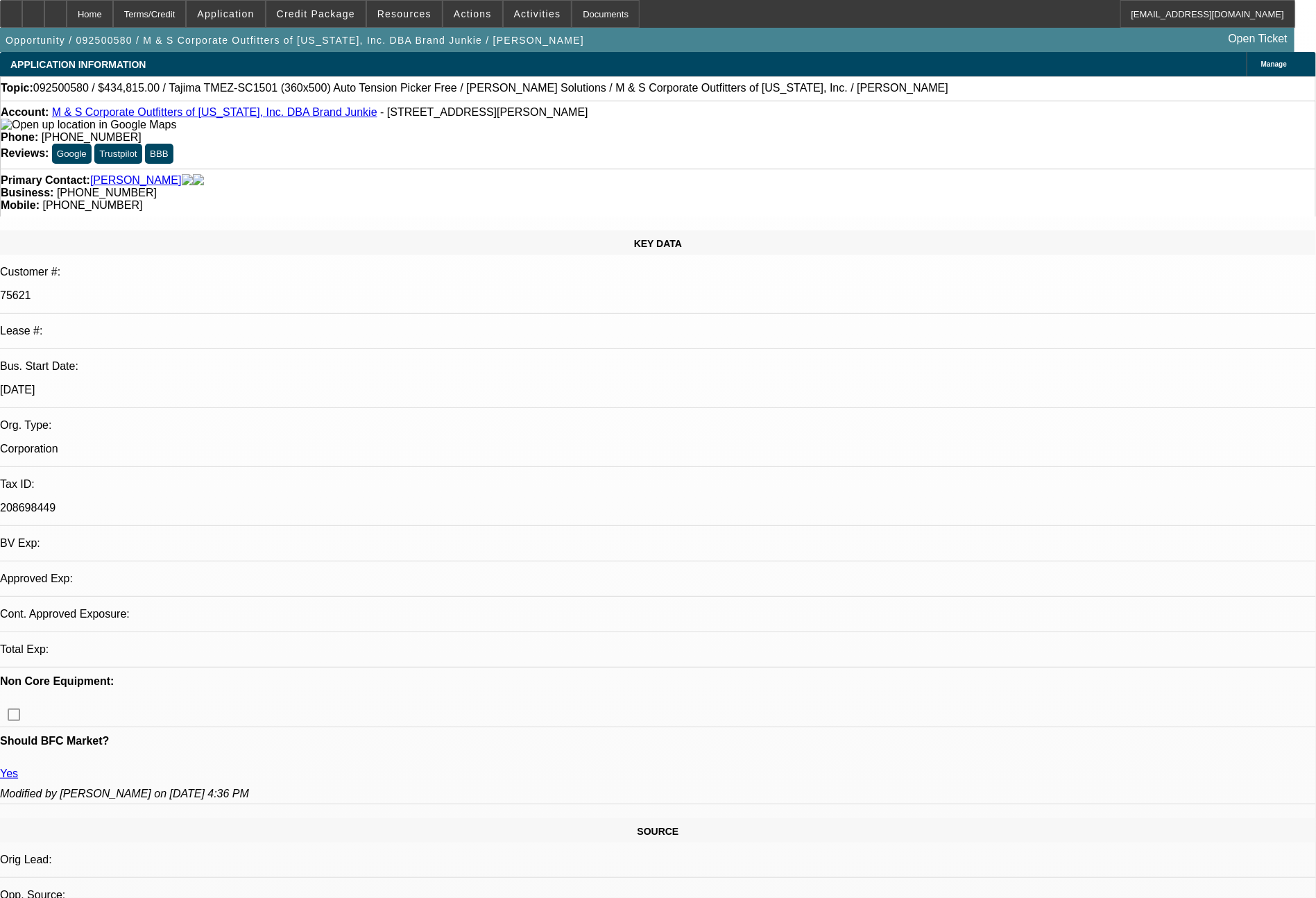
select select "0"
select select "2"
select select "0"
select select "6"
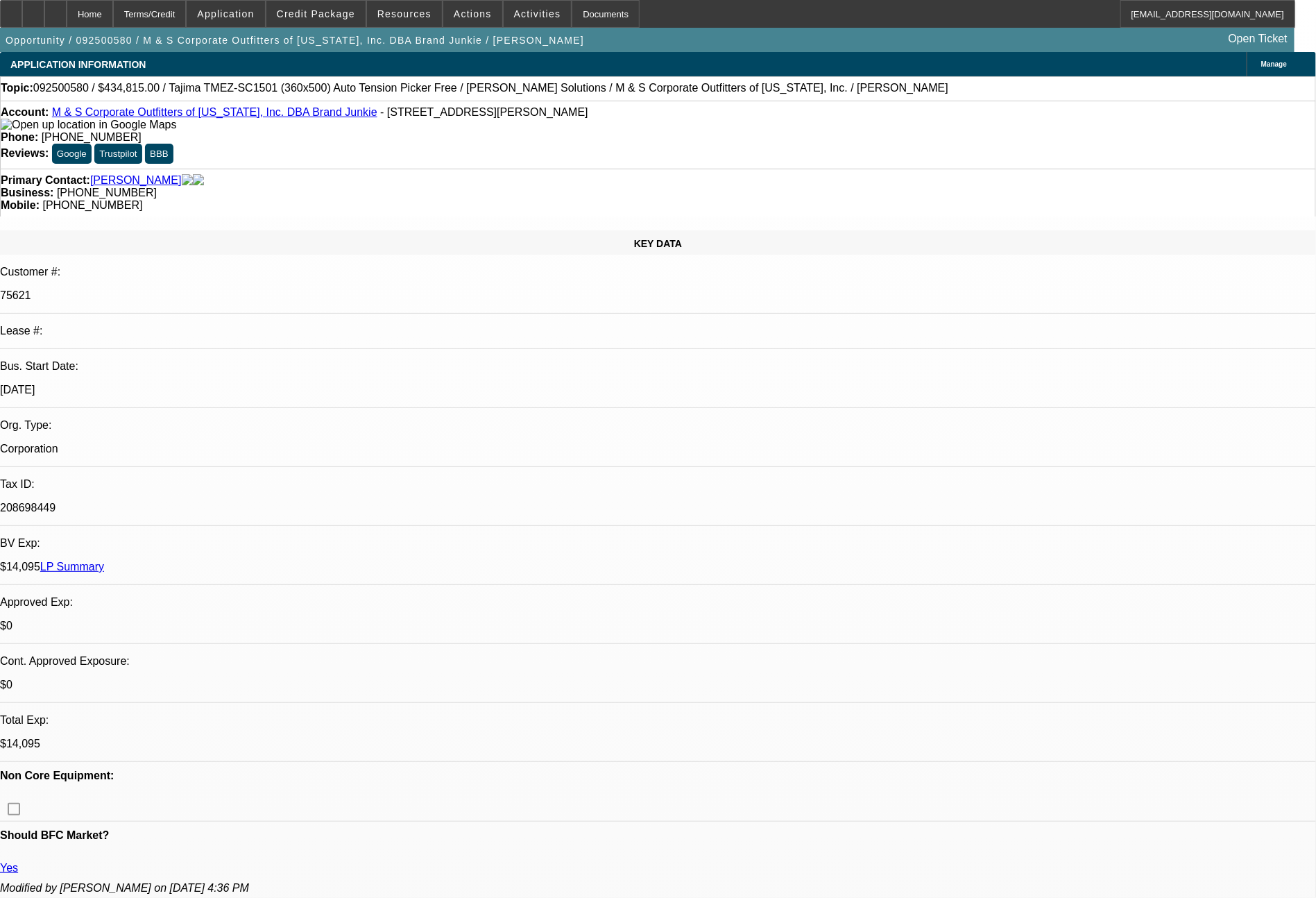
select select "0"
select select "2"
select select "0"
select select "6"
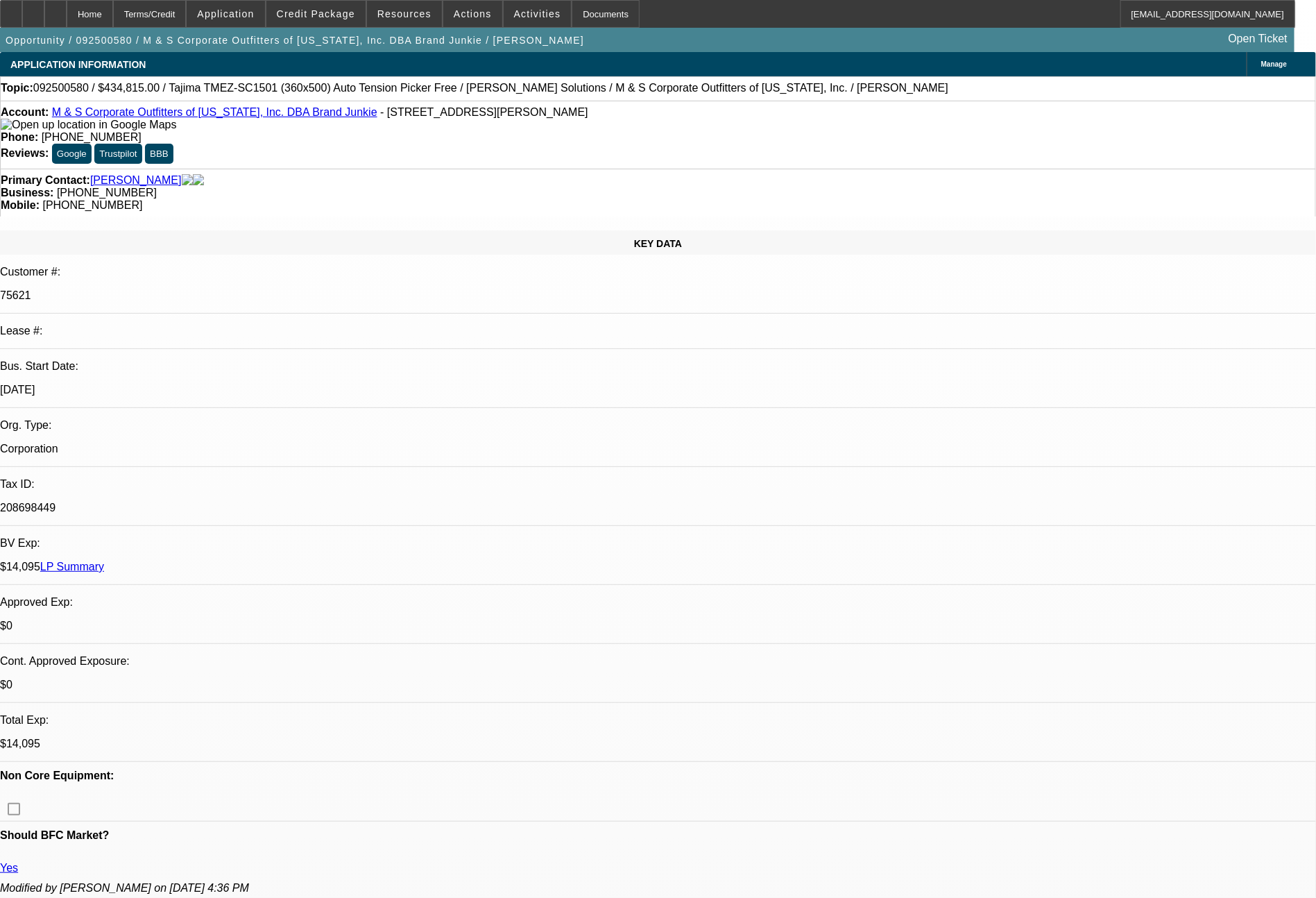
select select "0"
select select "2"
select select "0"
select select "6"
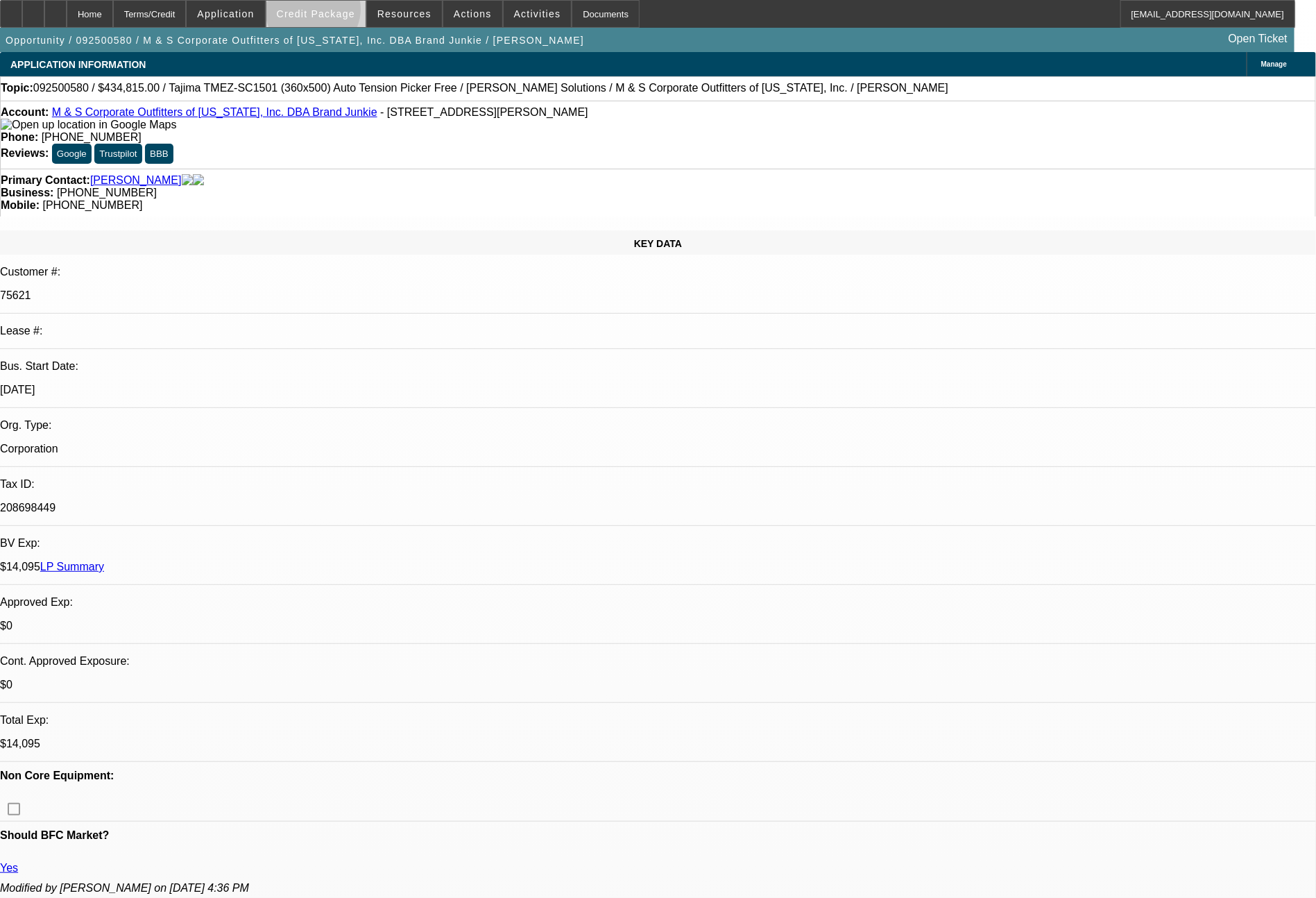
click at [339, 12] on span "Credit Package" at bounding box center [316, 14] width 79 height 11
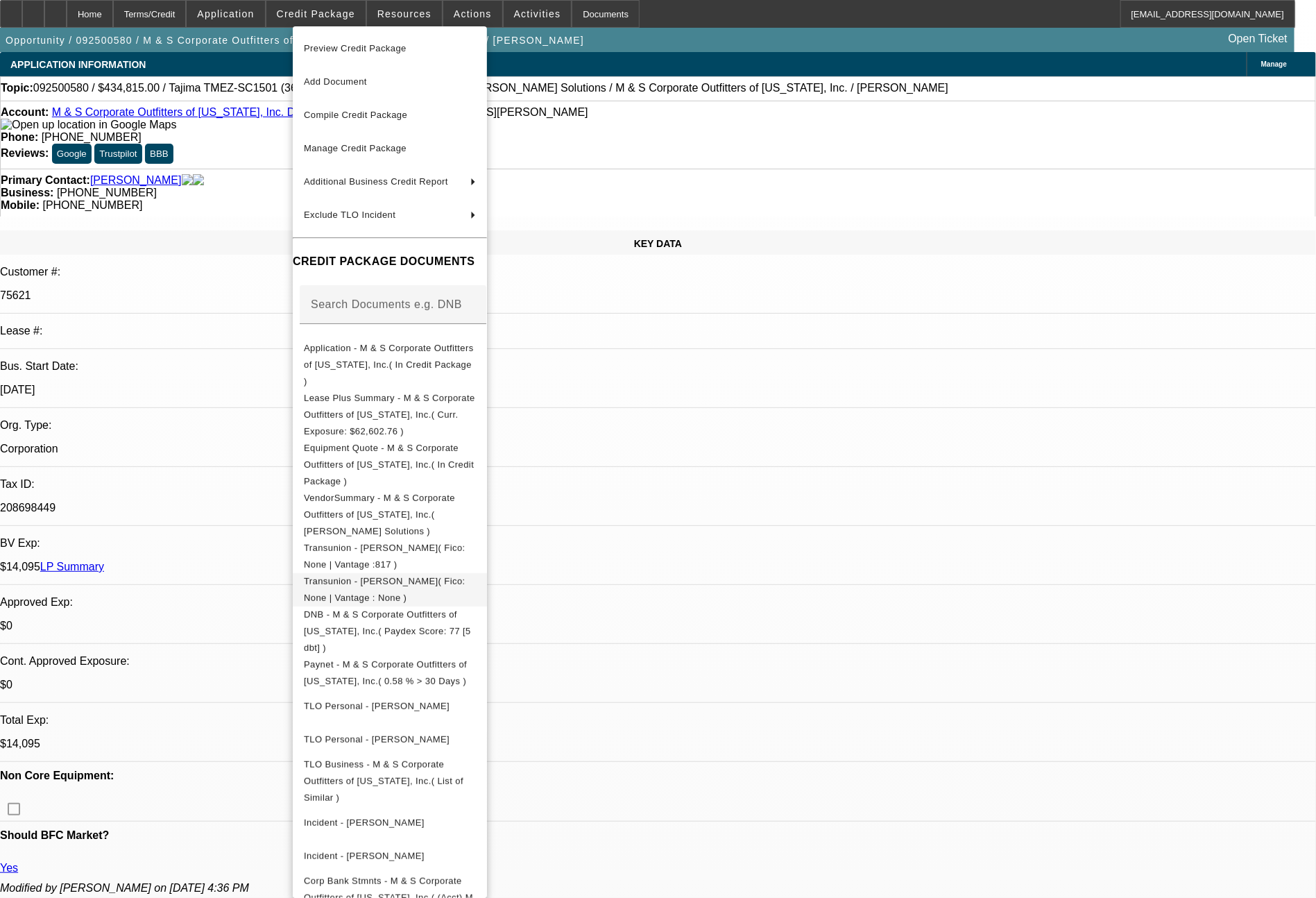
click at [447, 573] on button "Transunion - [PERSON_NAME]( Fico: None | Vantage : None )" at bounding box center [390, 590] width 194 height 34
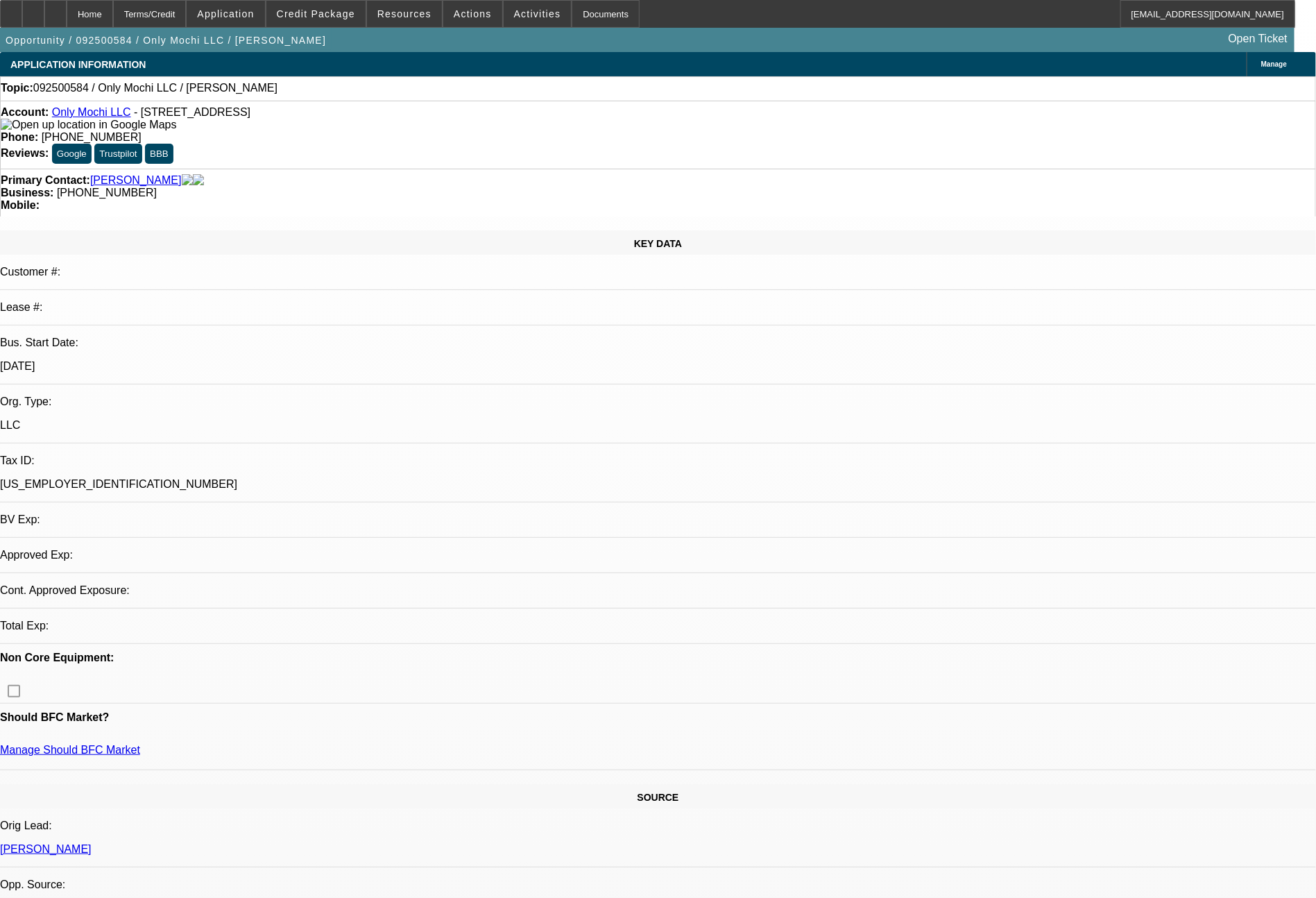
select select "0"
select select "2"
select select "0.1"
select select "4"
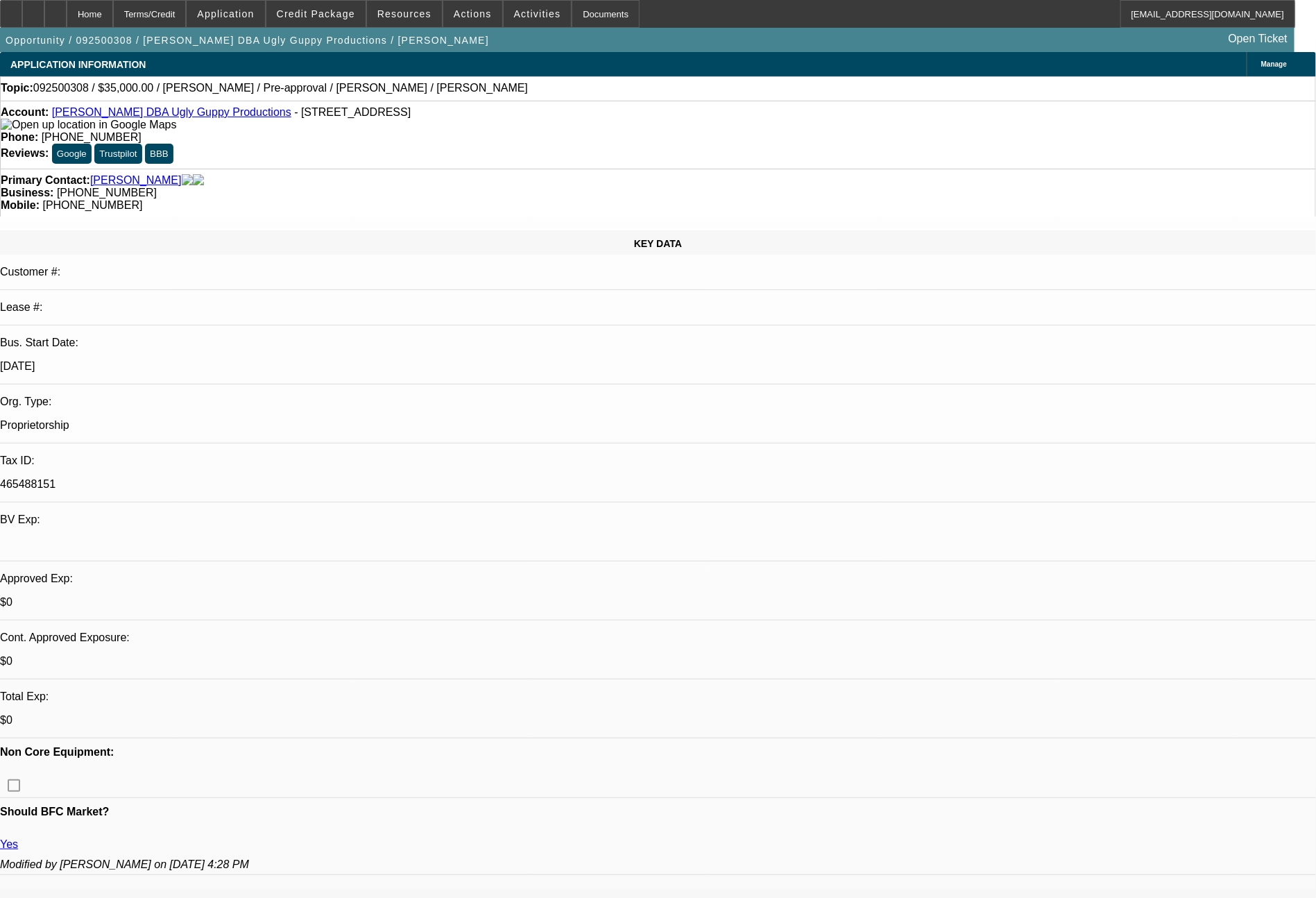
select select "0"
select select "6"
select select "0"
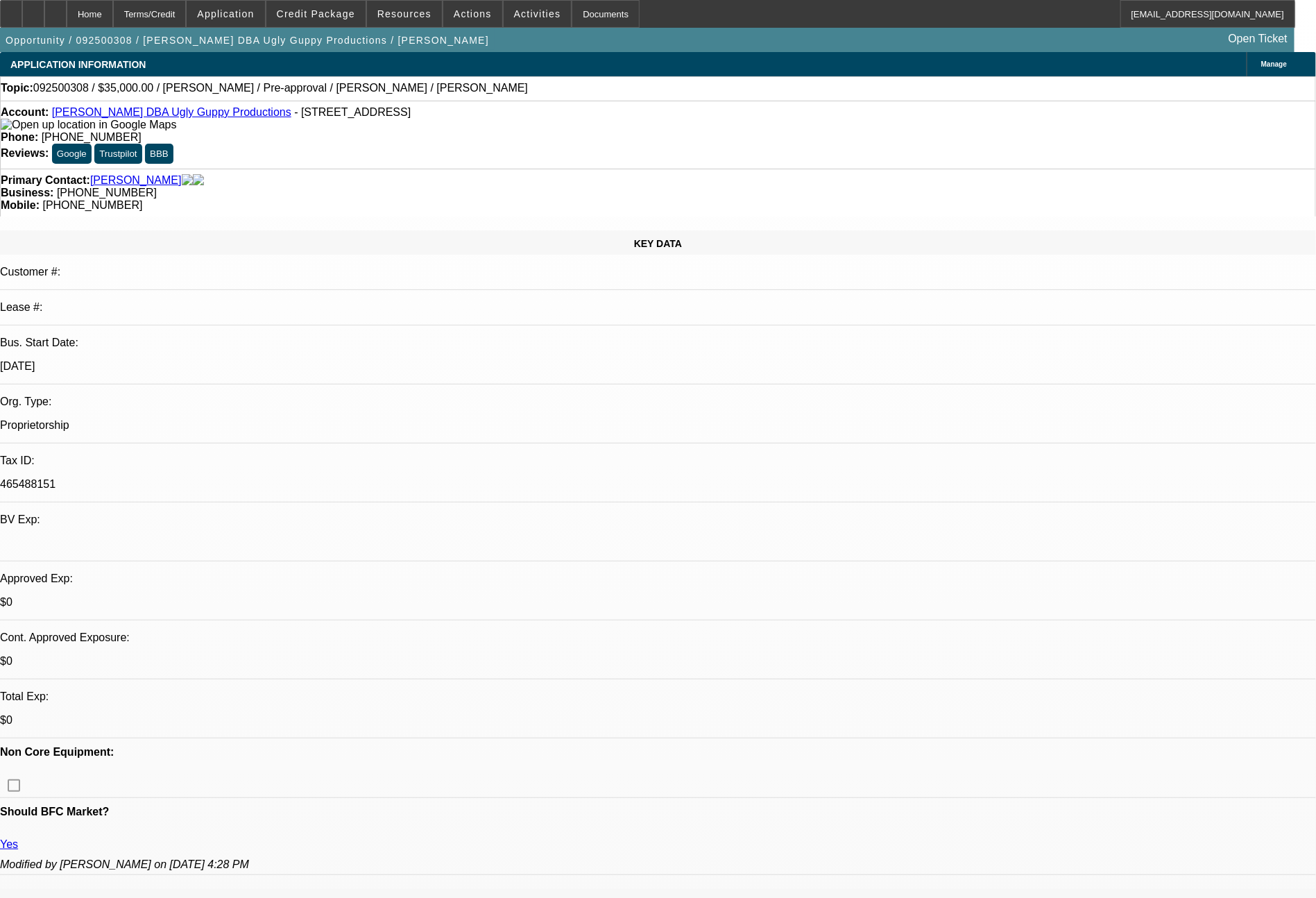
select select "0"
select select "6"
select select "0"
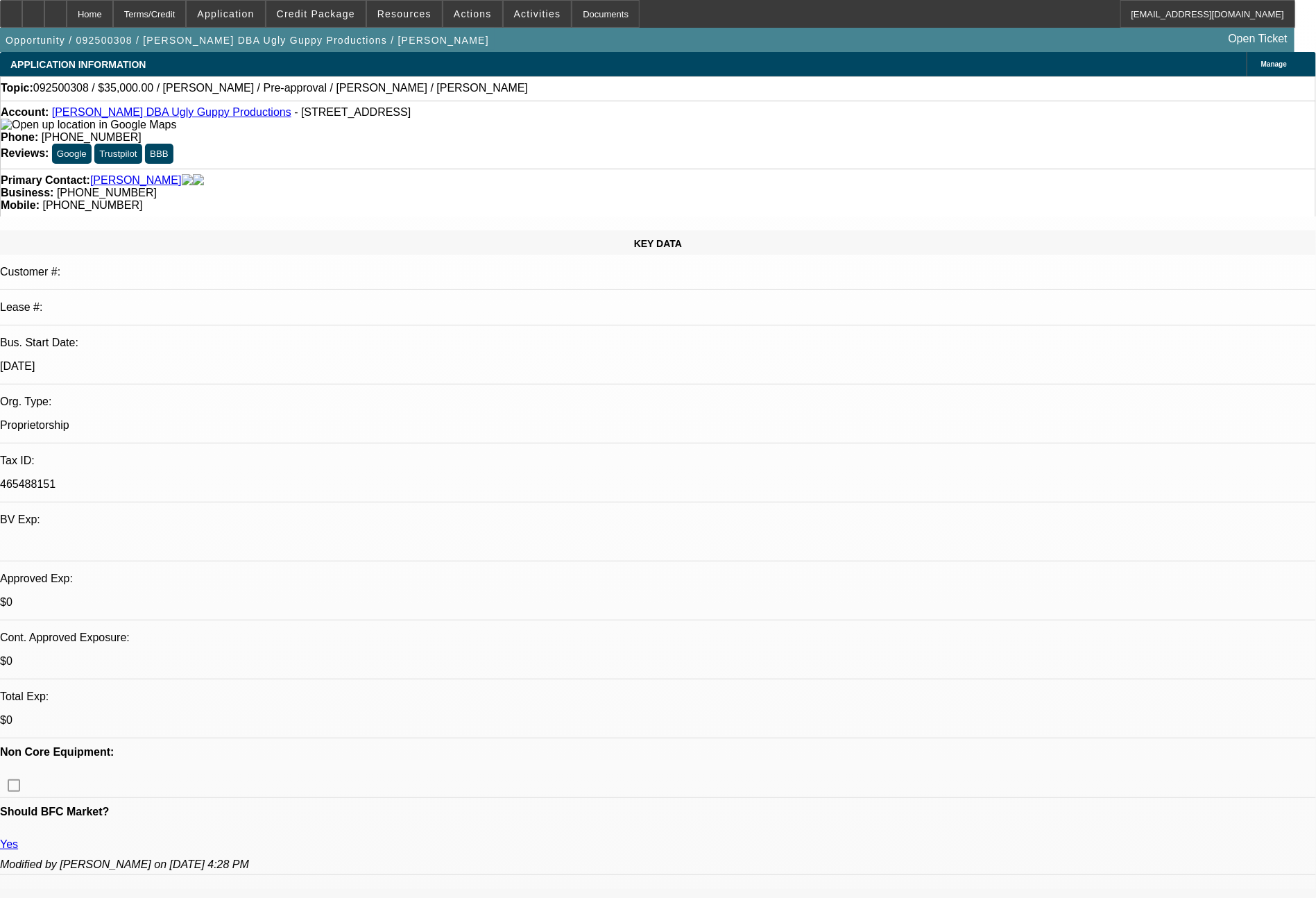
select select "0"
select select "6"
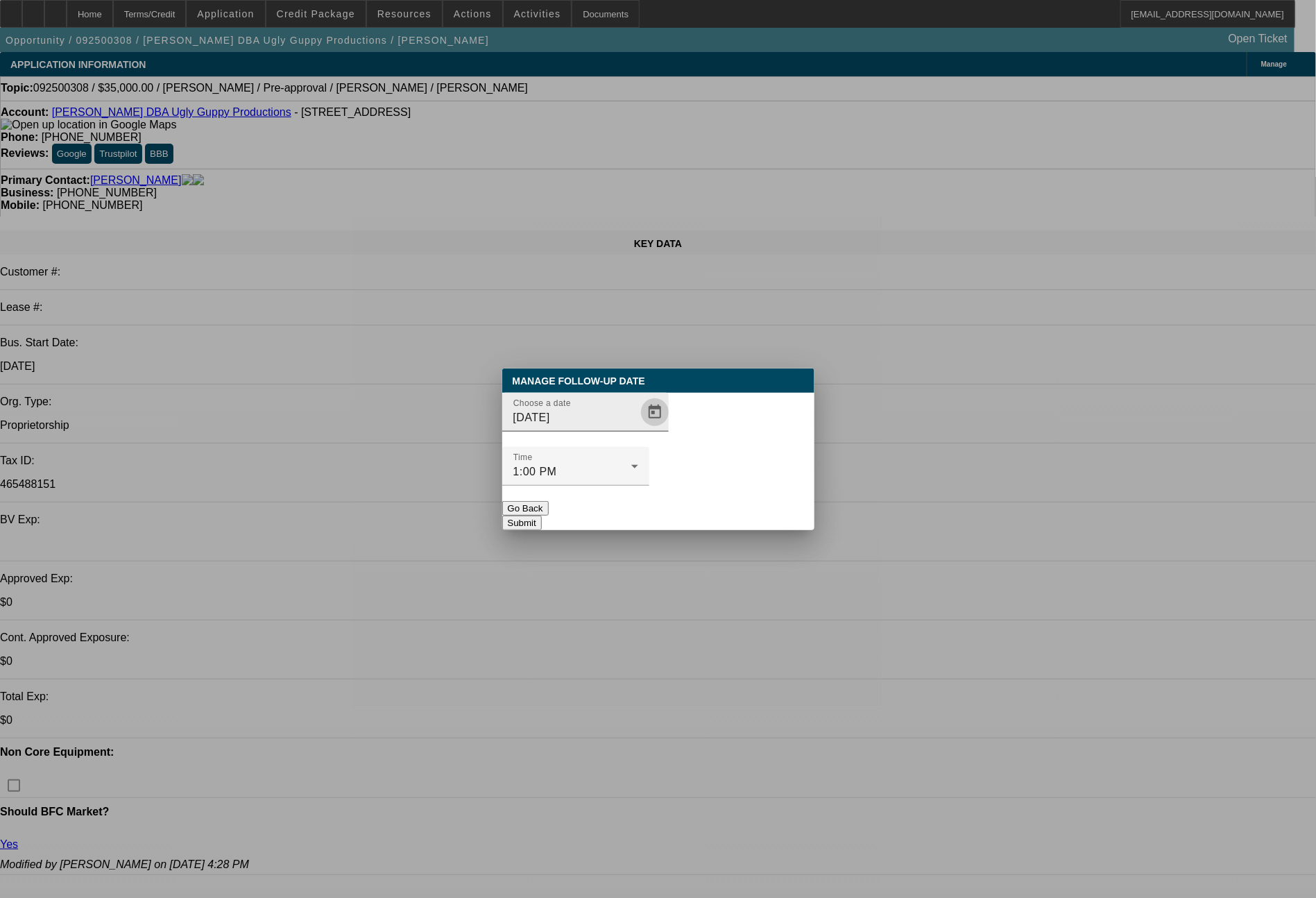
click at [638, 429] on span "Open calendar" at bounding box center [655, 412] width 34 height 34
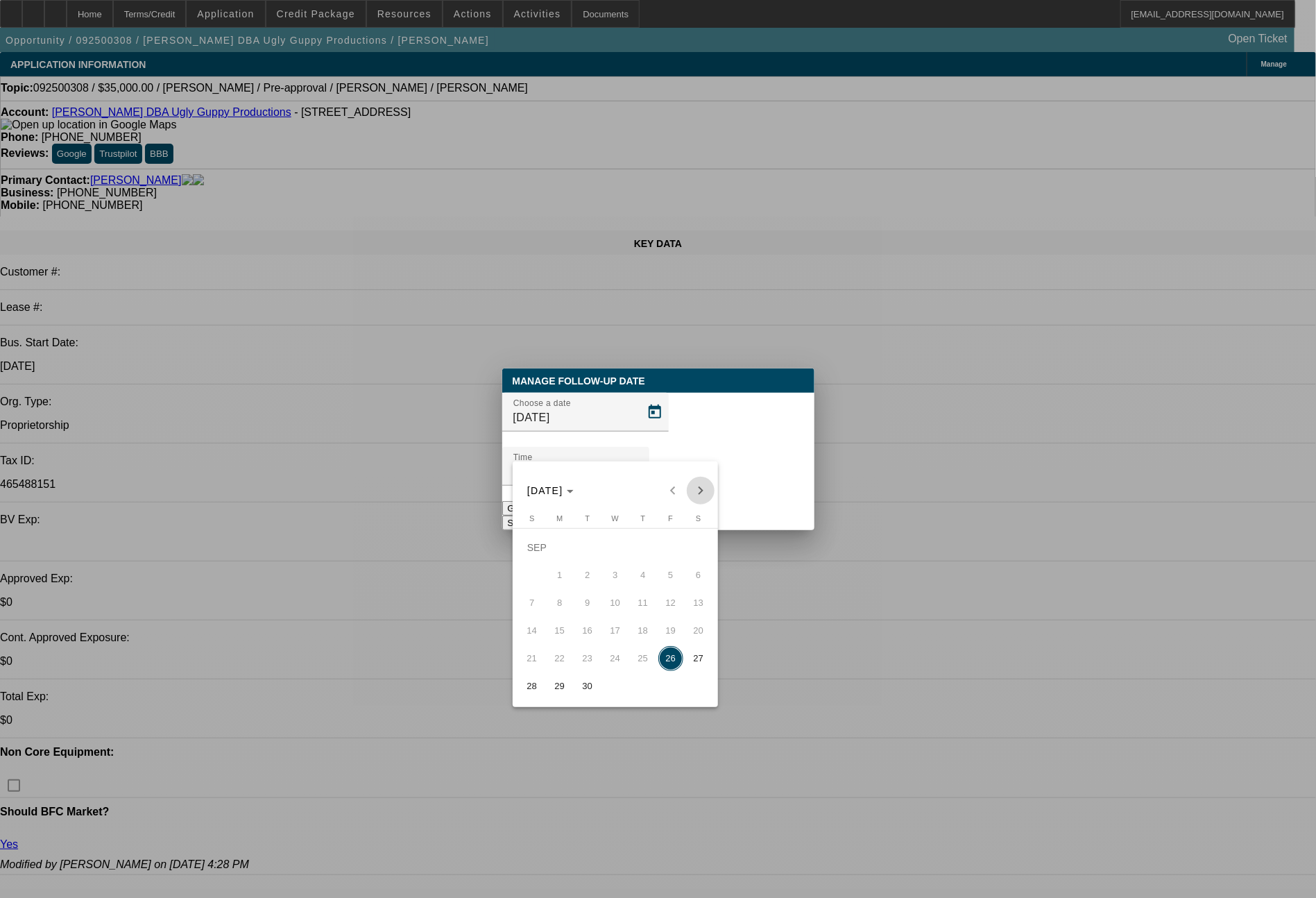
click at [697, 488] on span "Next month" at bounding box center [701, 490] width 28 height 28
click at [551, 576] on span "6" at bounding box center [560, 575] width 25 height 25
type input "[DATE]"
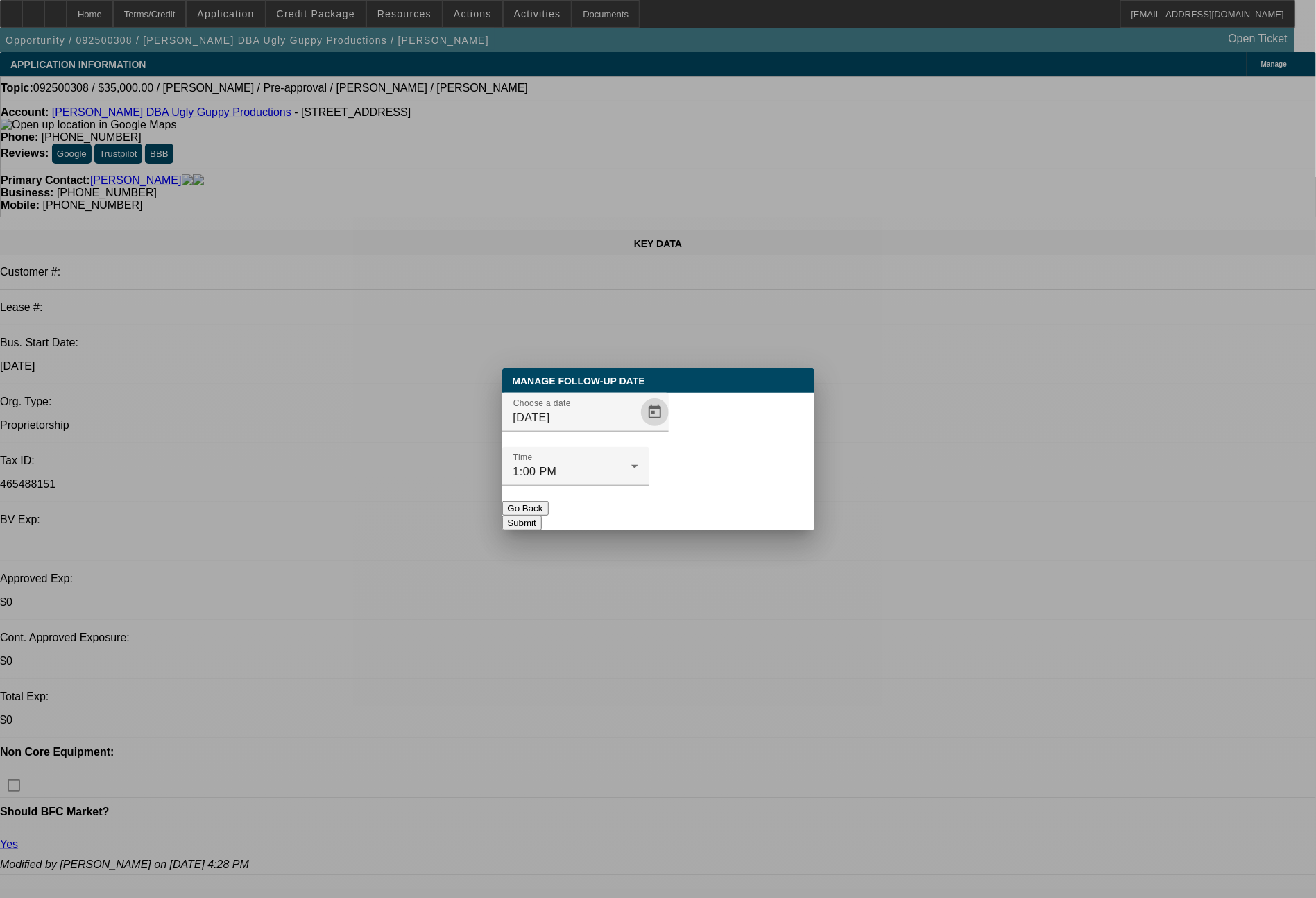
click at [542, 515] on button "Submit" at bounding box center [522, 523] width 39 height 14
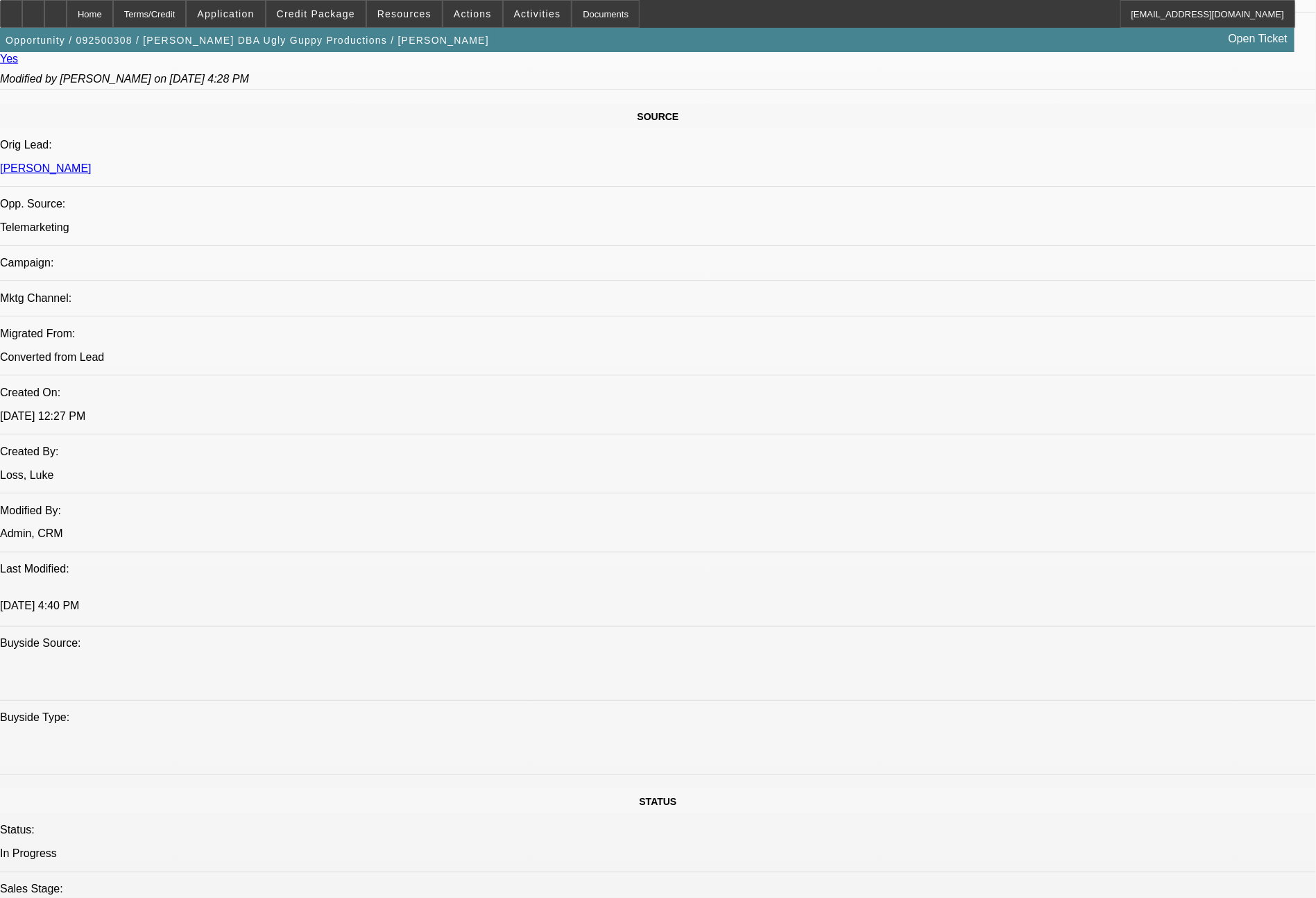
scroll to position [1572, 0]
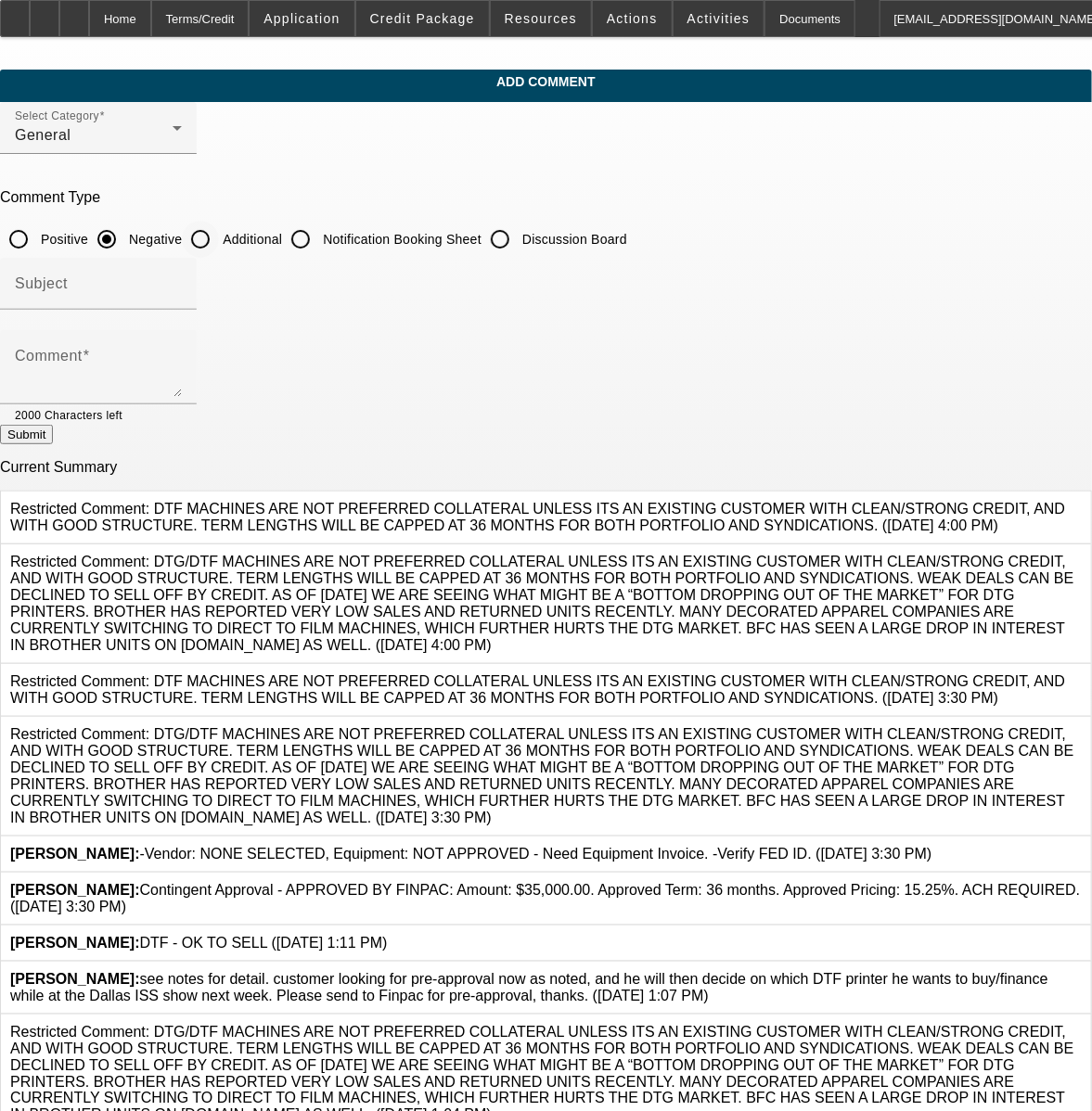
click at [219, 245] on input "Additional" at bounding box center [200, 239] width 37 height 37
radio input "true"
click at [182, 353] on textarea "Comment" at bounding box center [98, 375] width 167 height 45
type textarea "9/26 - will see him in person at the [GEOGRAPHIC_DATA] ISS show next week, look…"
click at [53, 443] on button "Submit" at bounding box center [26, 434] width 53 height 19
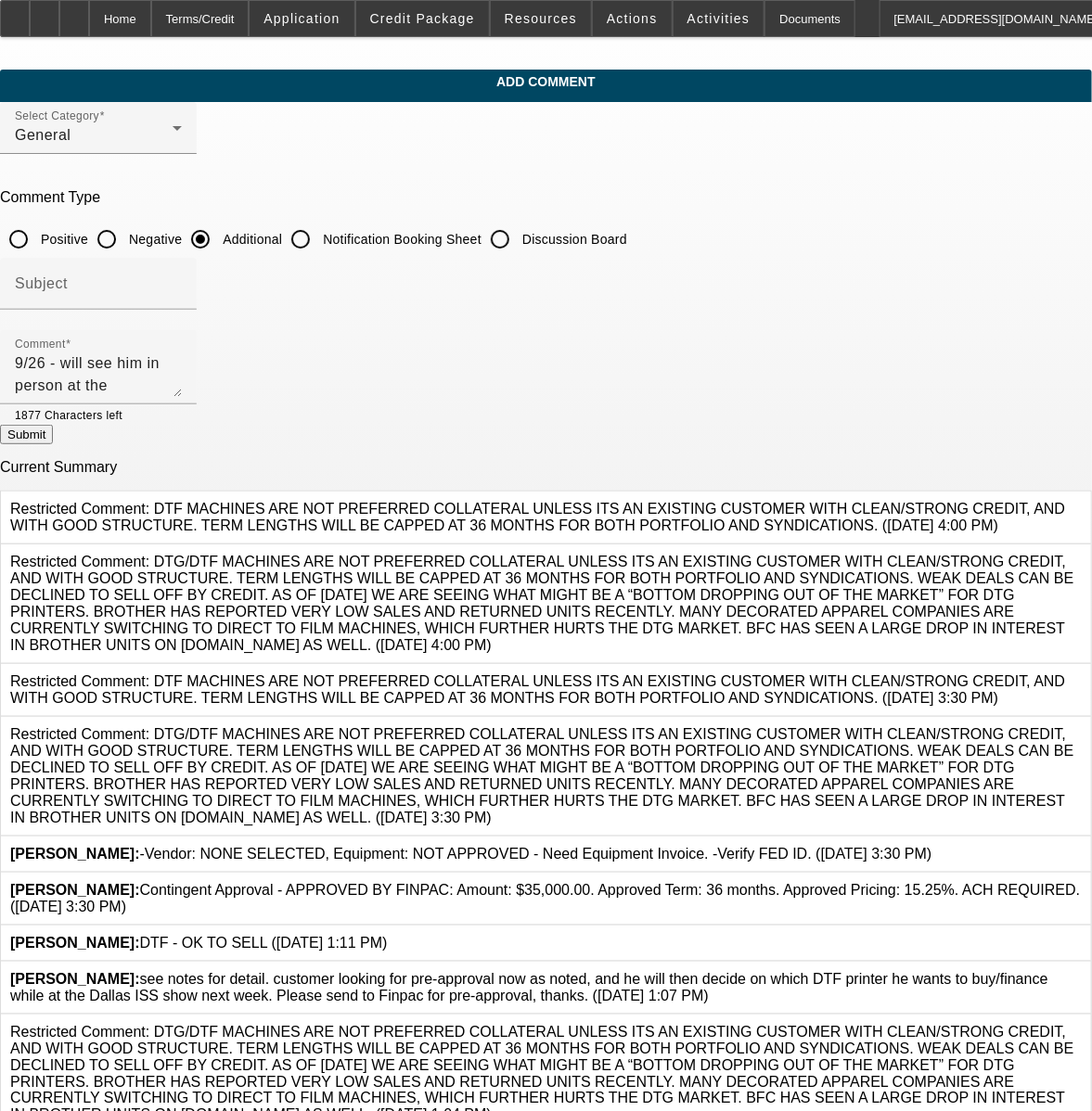
radio input "true"
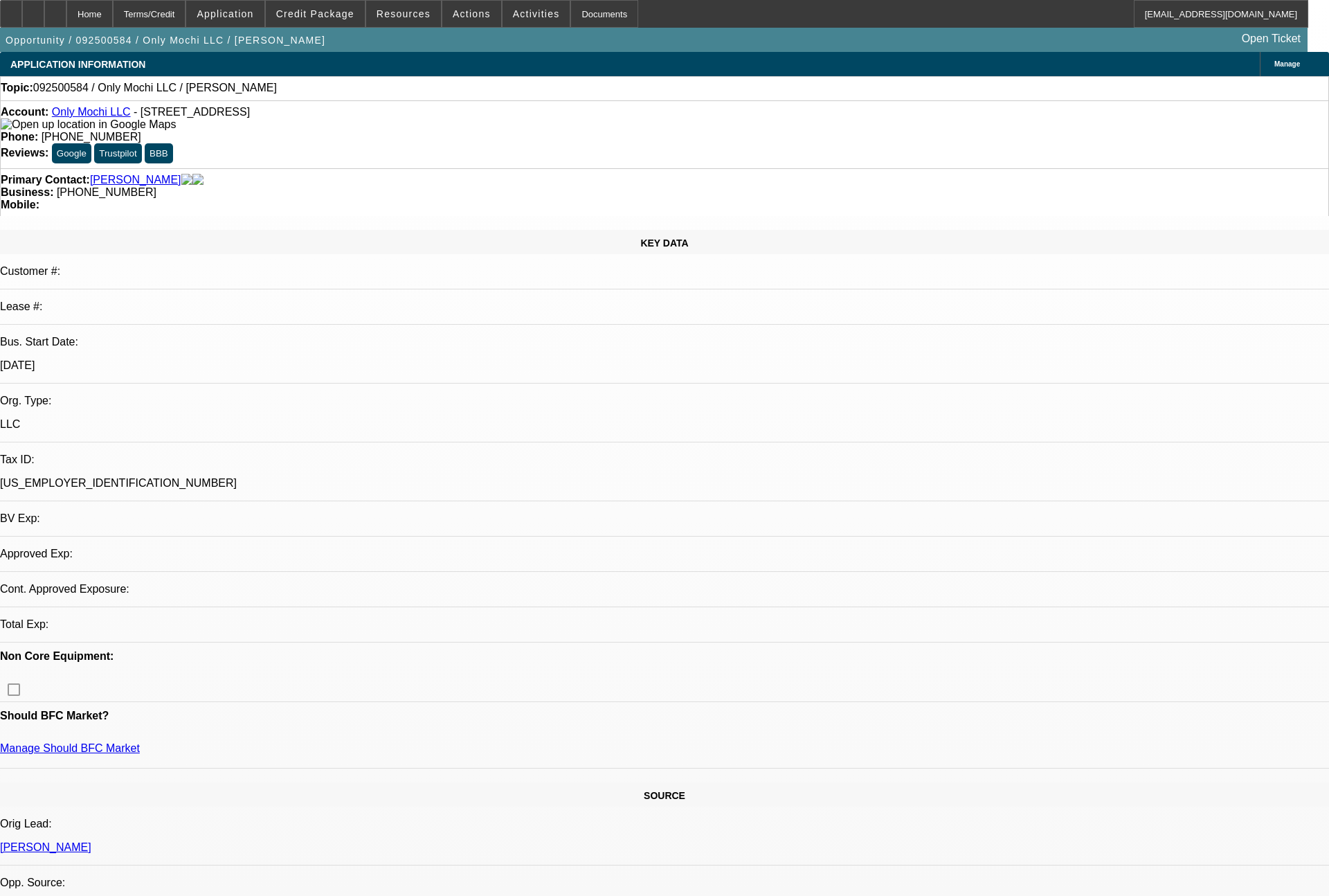
select select "0"
select select "2"
select select "0.1"
select select "4"
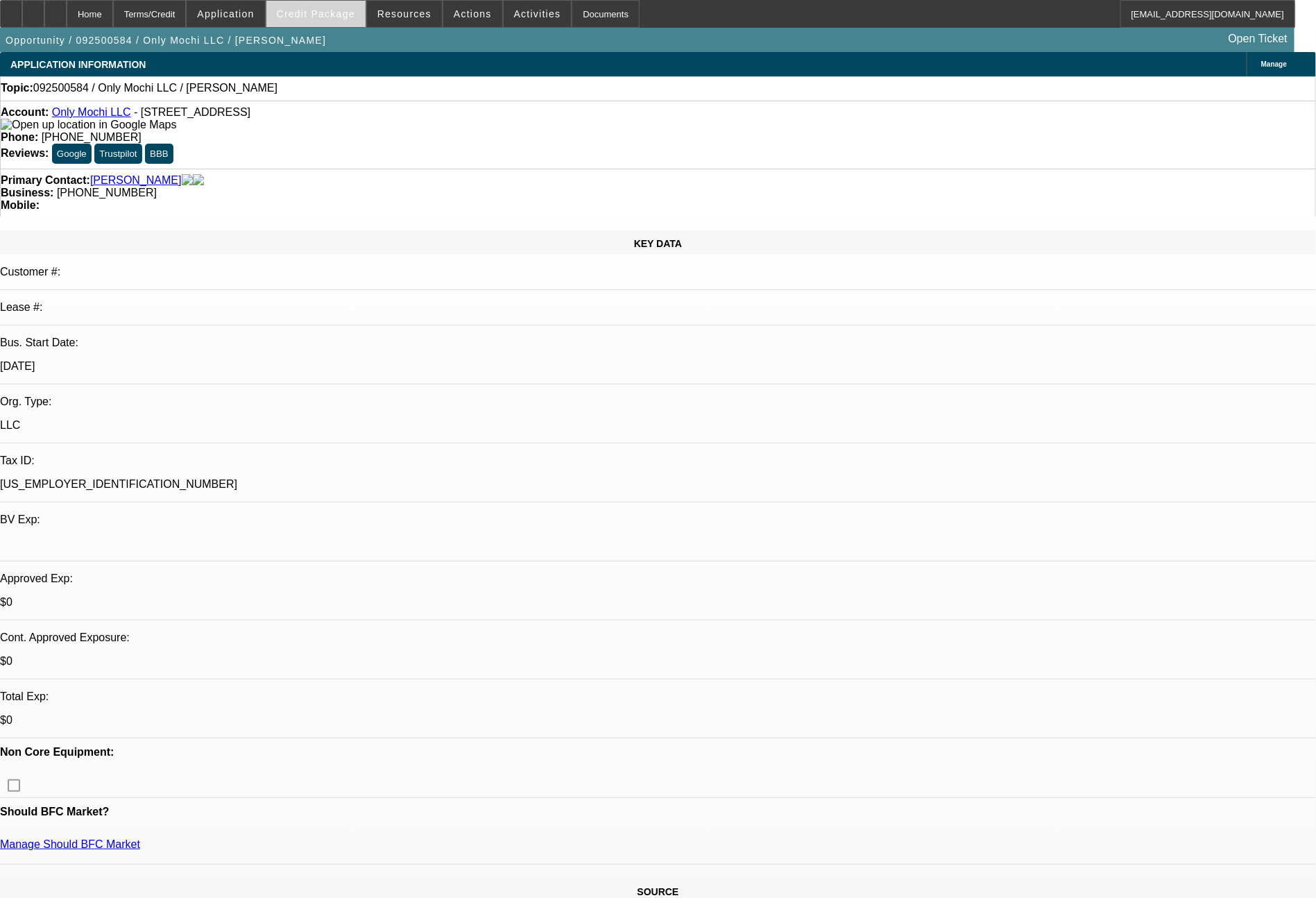
click at [355, 9] on span "Credit Package" at bounding box center [316, 14] width 79 height 11
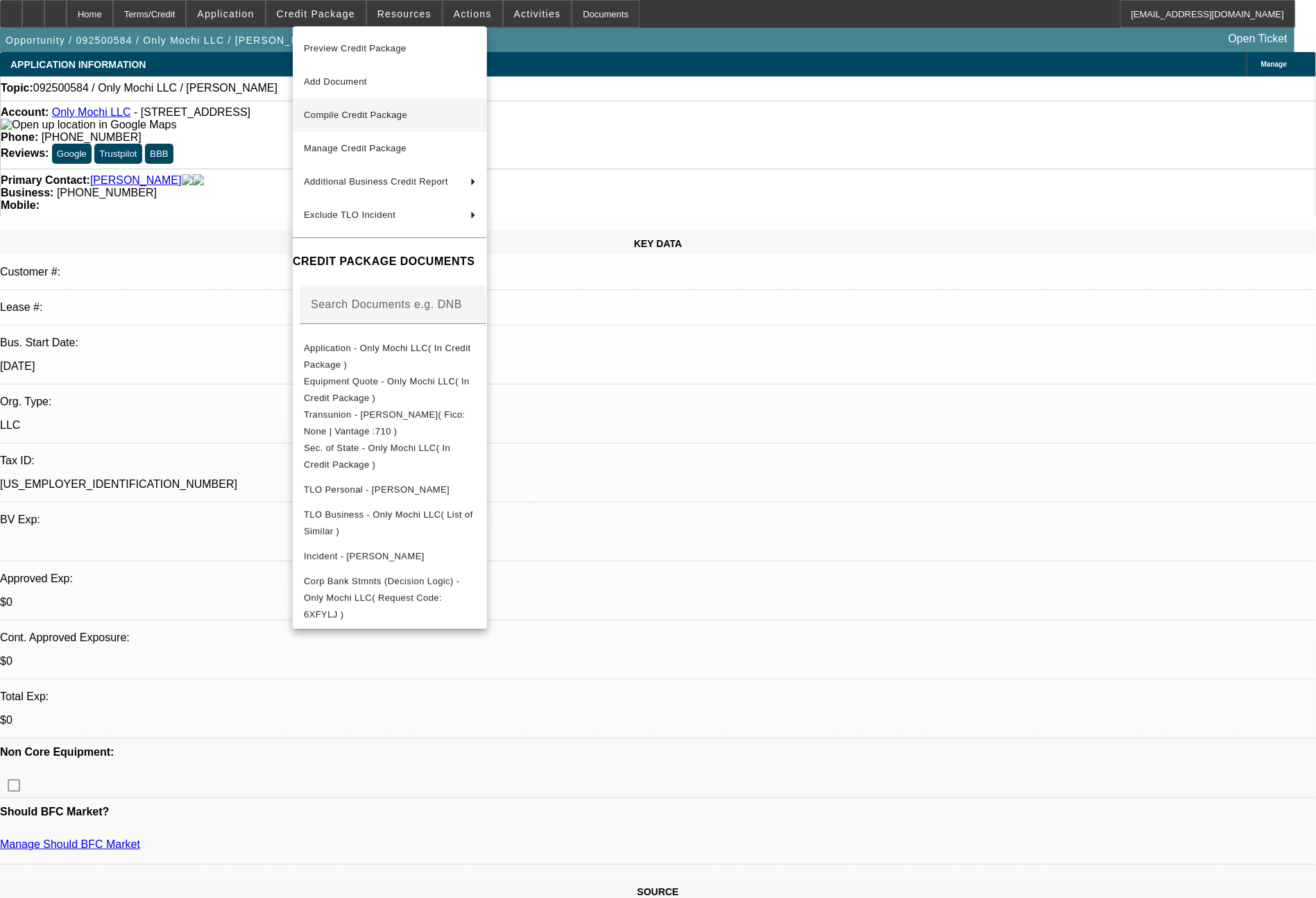
click at [372, 111] on span "Compile Credit Package" at bounding box center [355, 114] width 104 height 11
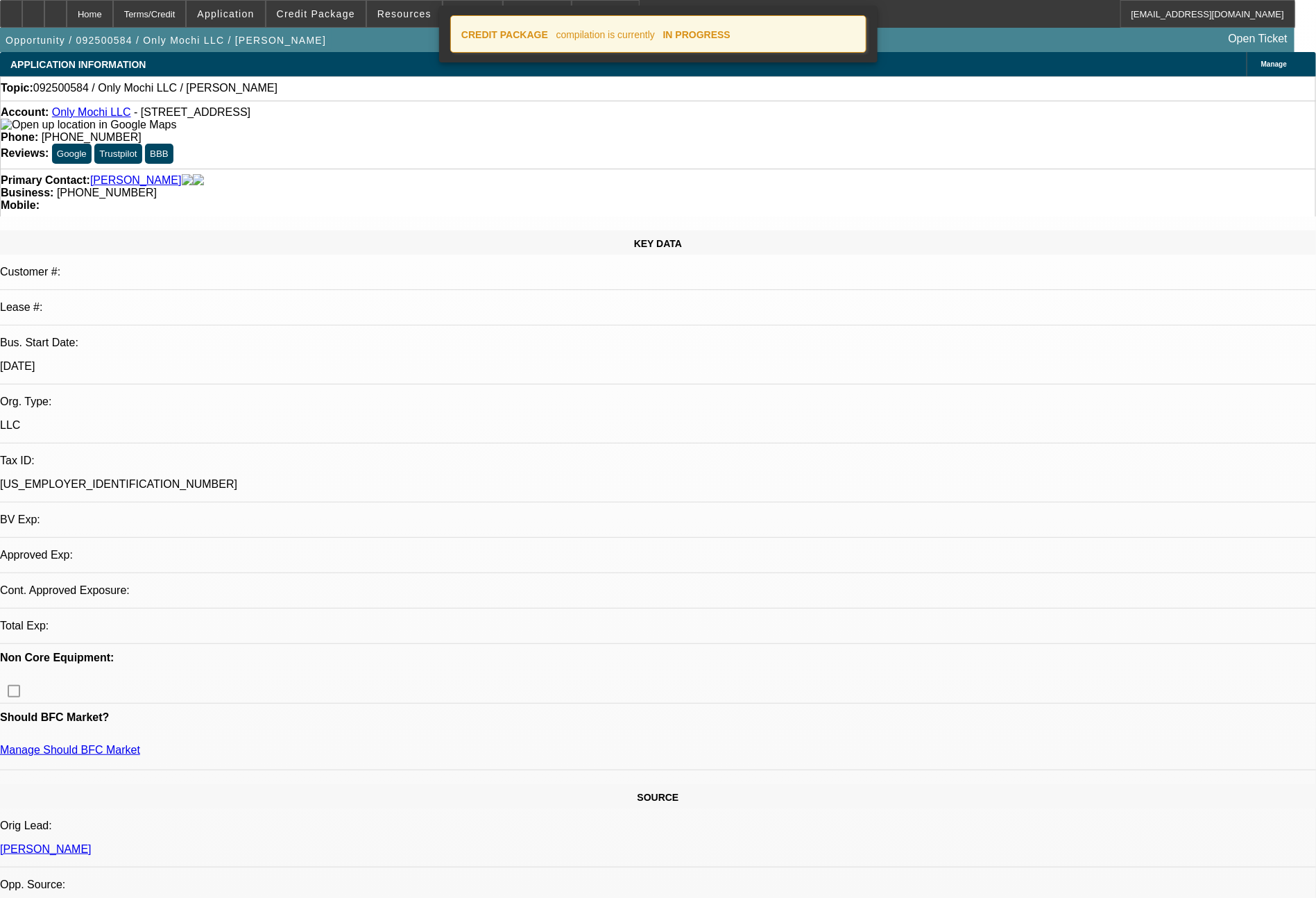
select select "0"
select select "2"
select select "0.1"
select select "4"
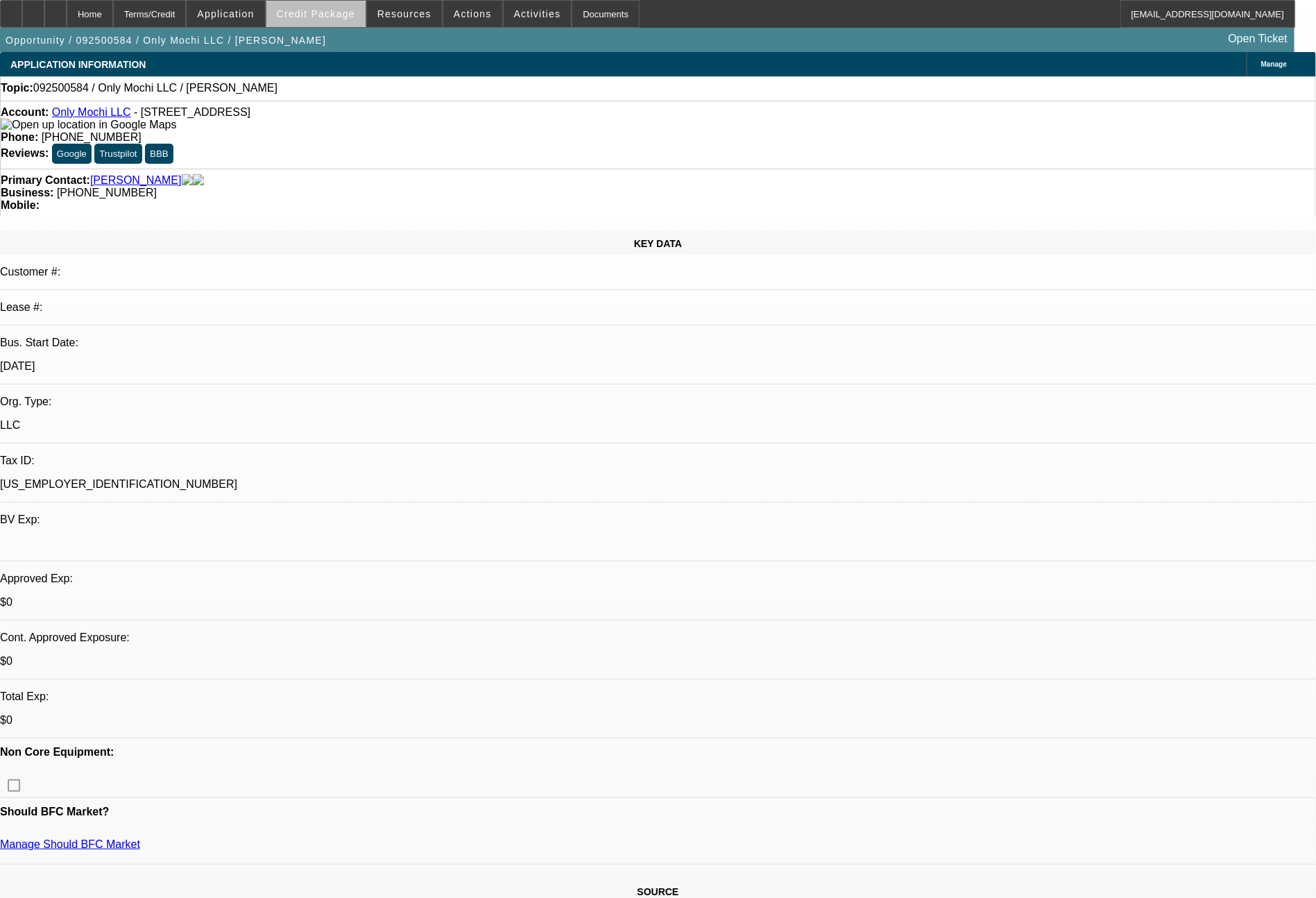
click at [344, 15] on span "Credit Package" at bounding box center [316, 14] width 79 height 11
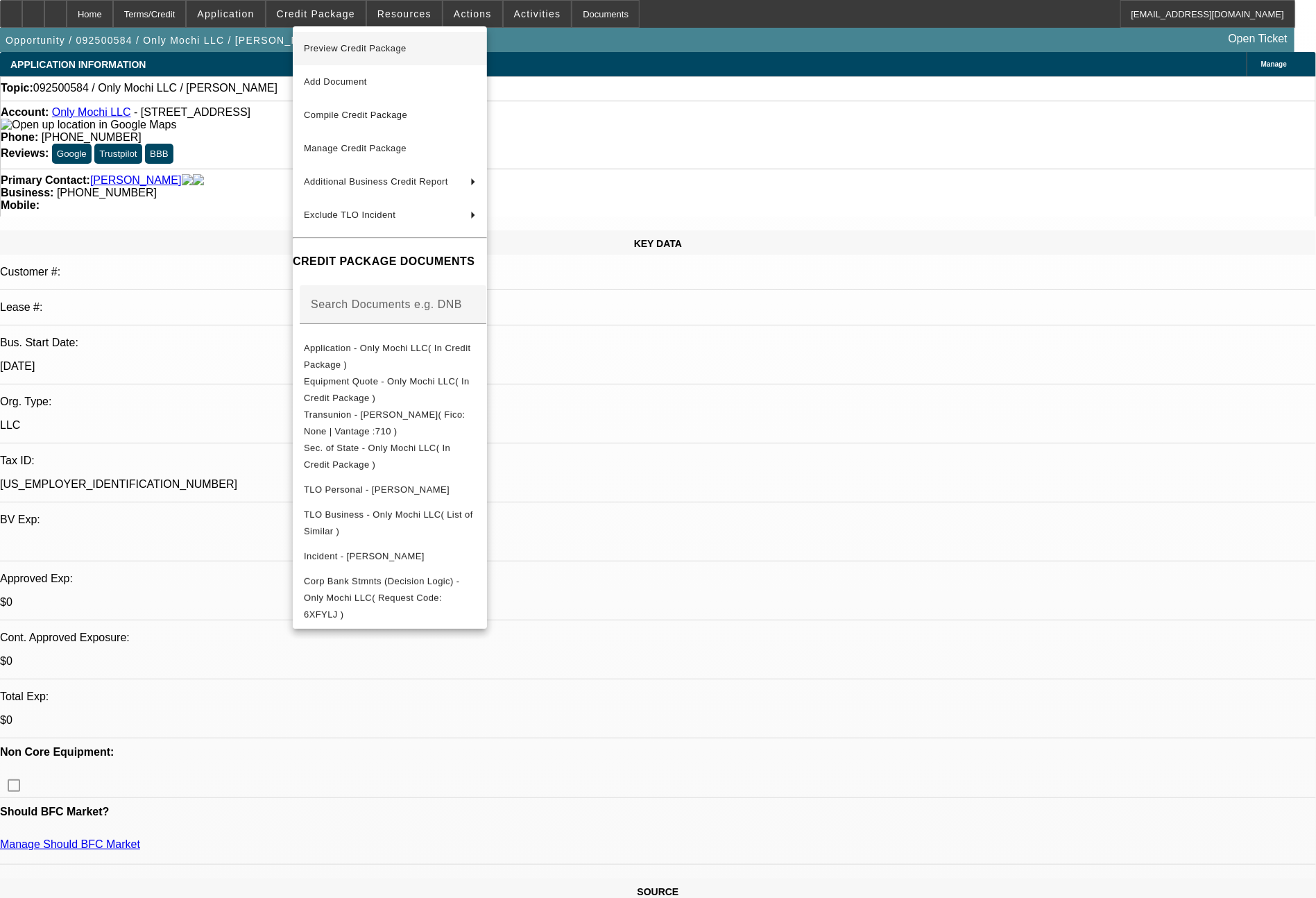
click at [377, 46] on span "Preview Credit Package" at bounding box center [355, 48] width 103 height 11
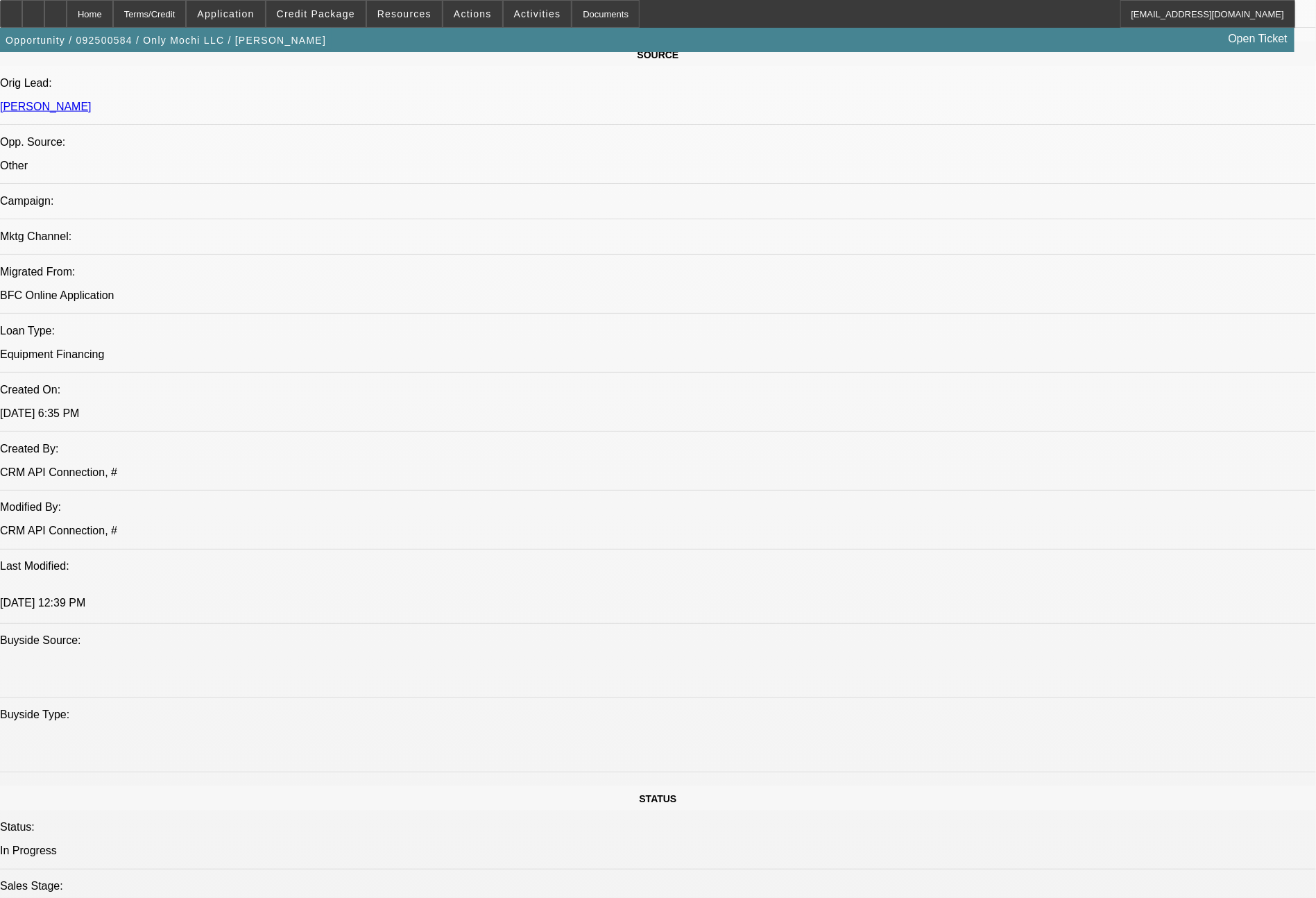
scroll to position [1572, 0]
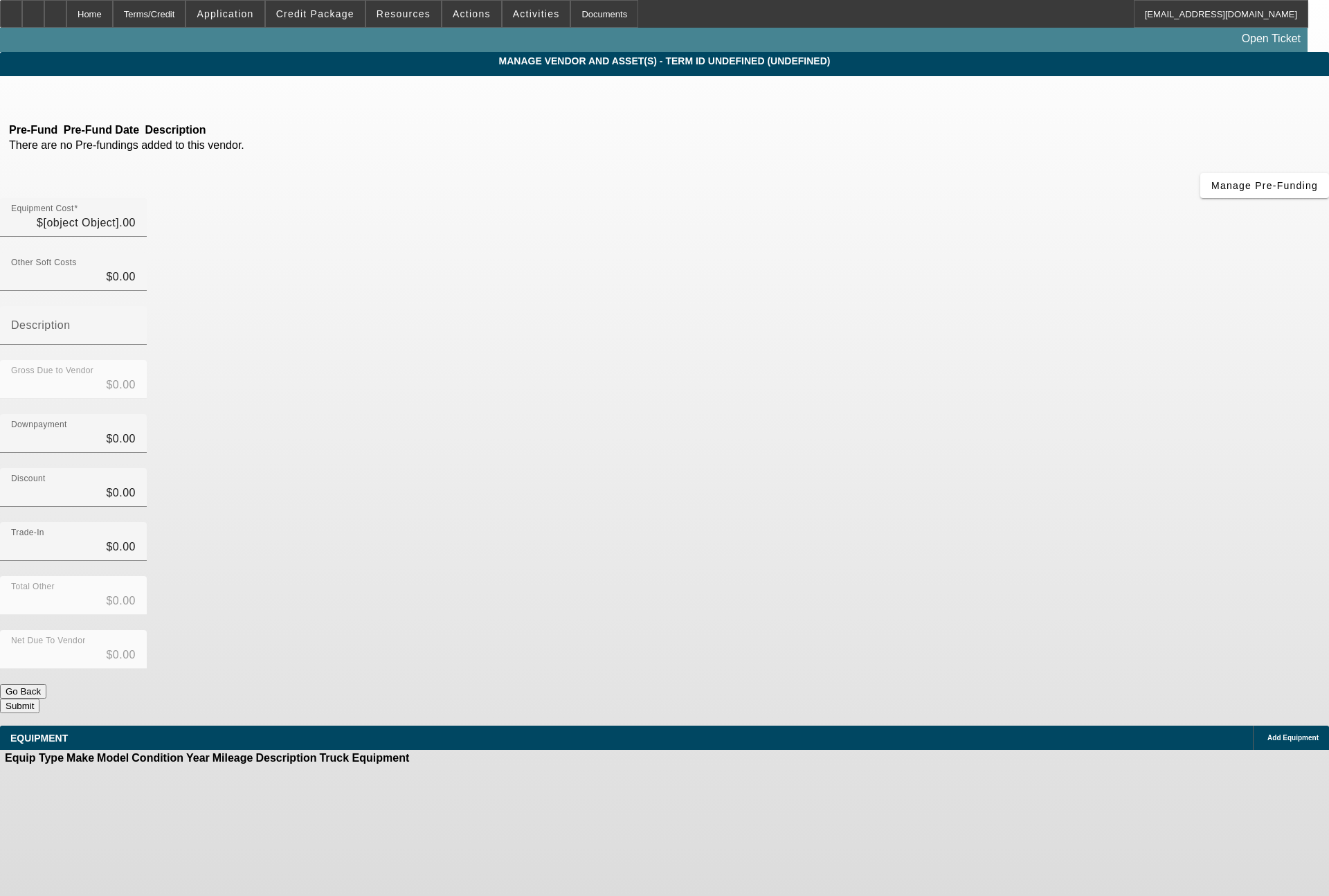
type input "$17,729.00"
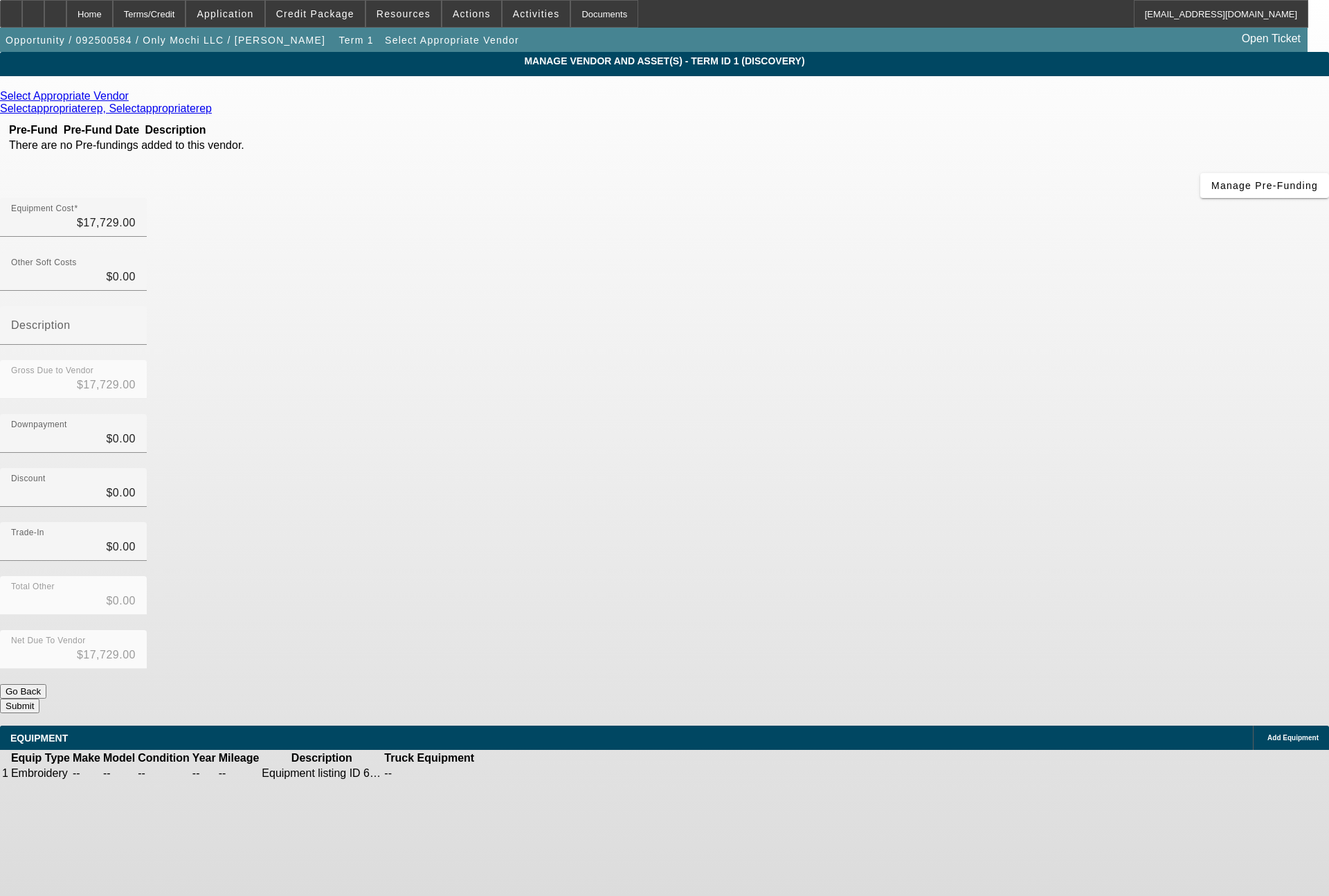
click at [132, 94] on icon at bounding box center [132, 96] width 0 height 11
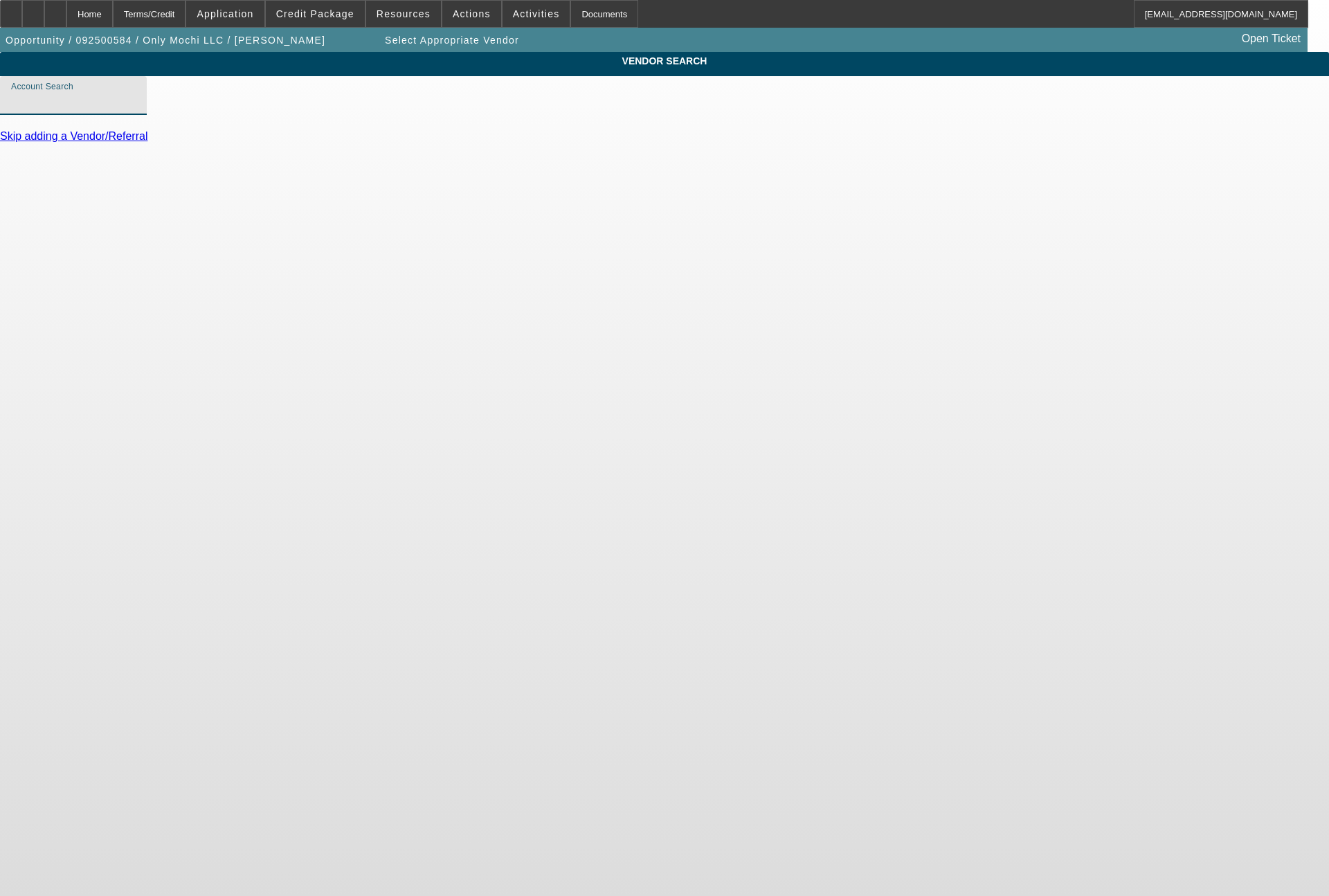
click at [136, 109] on input "Account Search" at bounding box center [73, 101] width 125 height 16
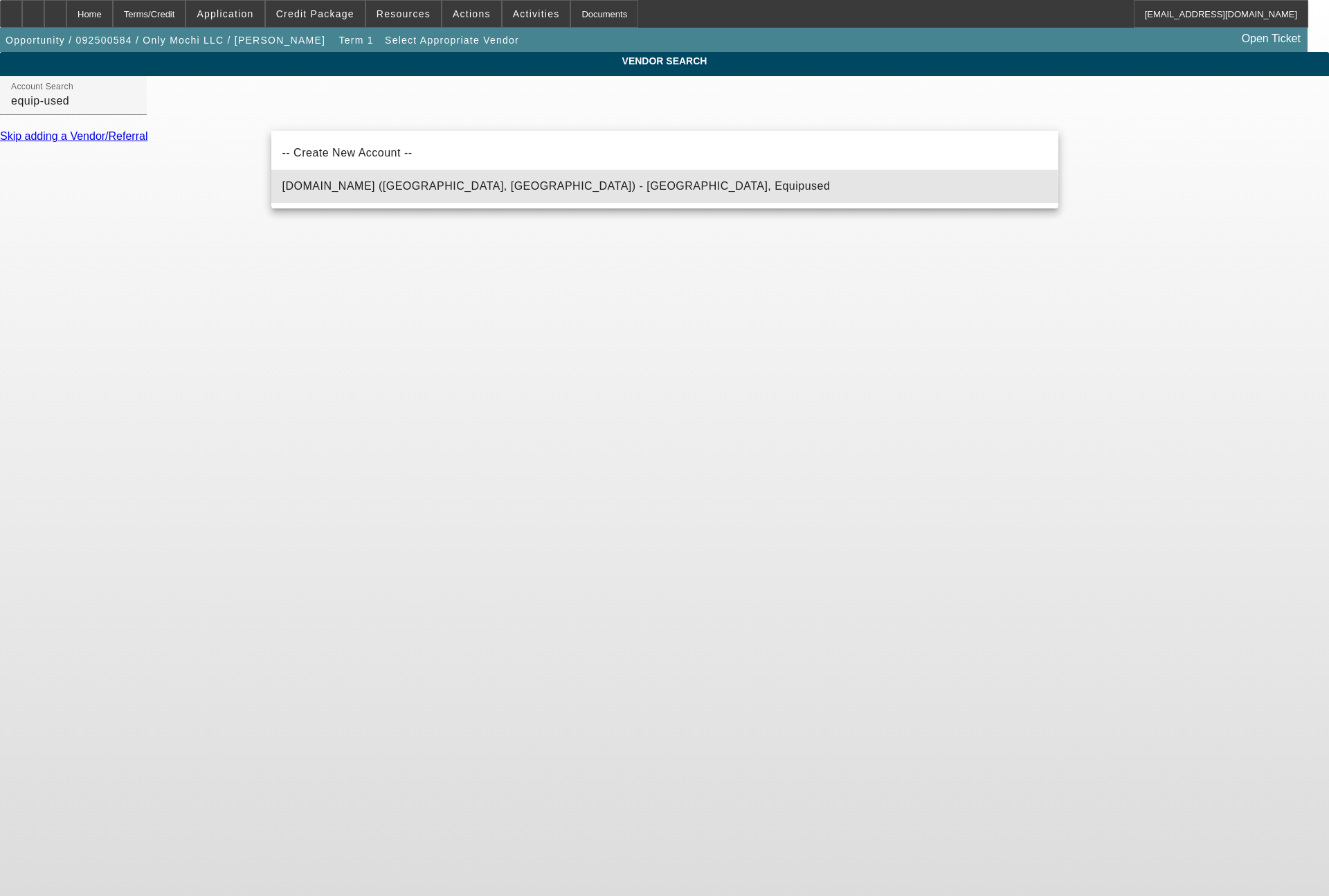
click at [418, 198] on mat-option "[DOMAIN_NAME] ([GEOGRAPHIC_DATA], [GEOGRAPHIC_DATA]) - [GEOGRAPHIC_DATA], Equip…" at bounding box center [664, 186] width 787 height 34
type input "[DOMAIN_NAME] ([GEOGRAPHIC_DATA], [GEOGRAPHIC_DATA]) - [GEOGRAPHIC_DATA], Equip…"
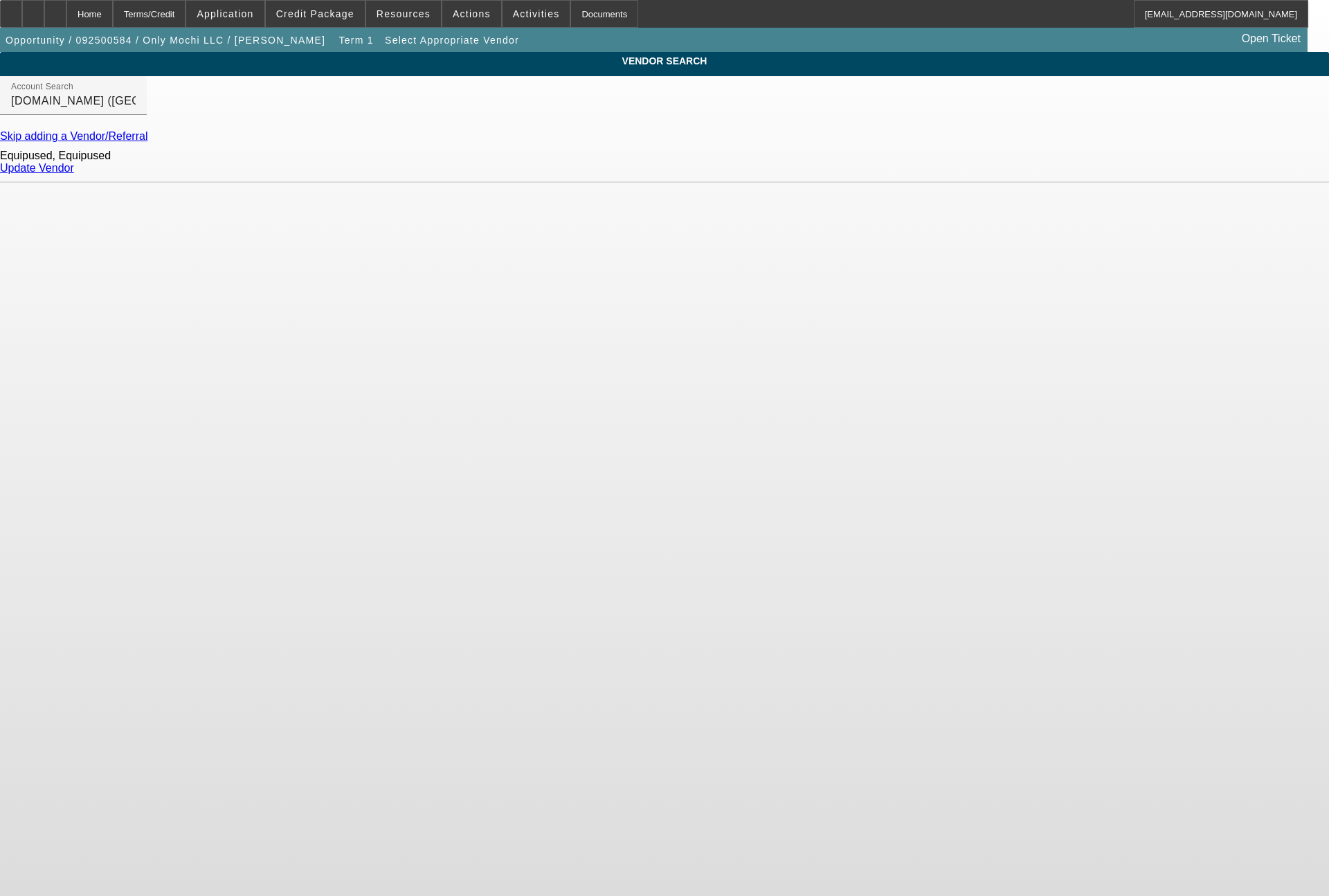
click at [74, 174] on link "Update Vendor" at bounding box center [37, 168] width 74 height 11
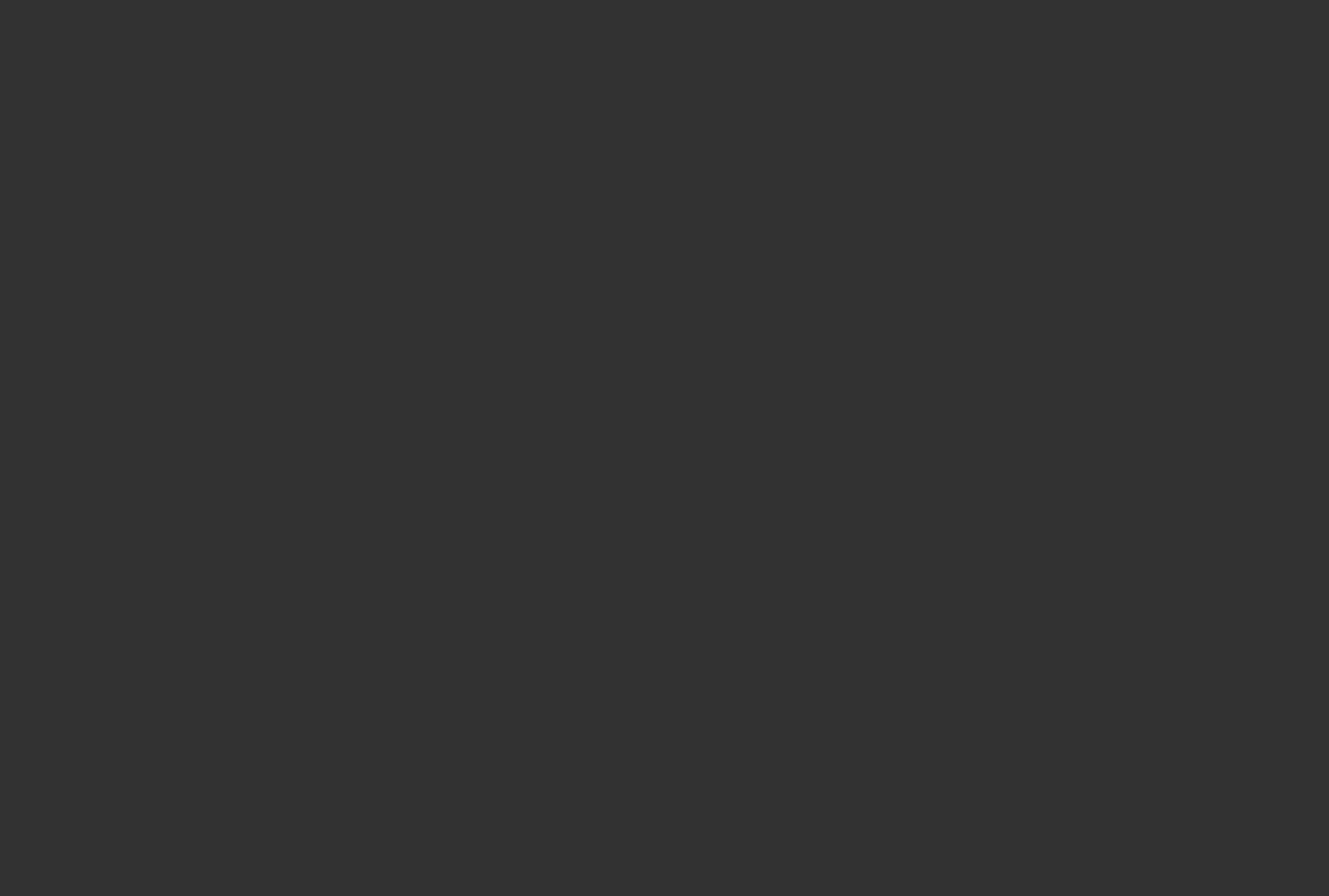
type input "$17,729.00"
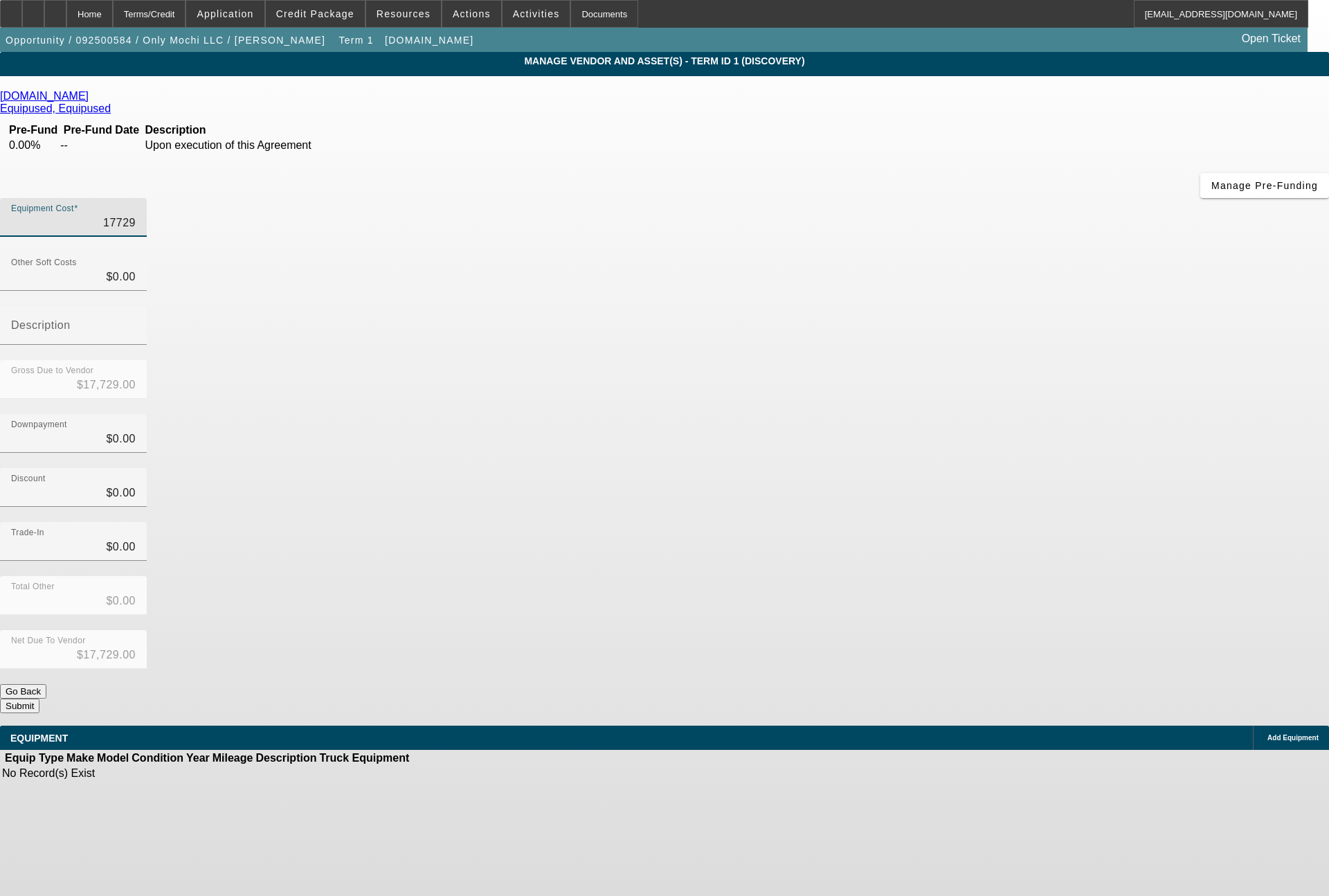
drag, startPoint x: 785, startPoint y: 115, endPoint x: 864, endPoint y: 117, distance: 79.0
click at [864, 198] on div "Equipment Cost 17729" at bounding box center [664, 225] width 1329 height 54
type input "1"
type input "$1.00"
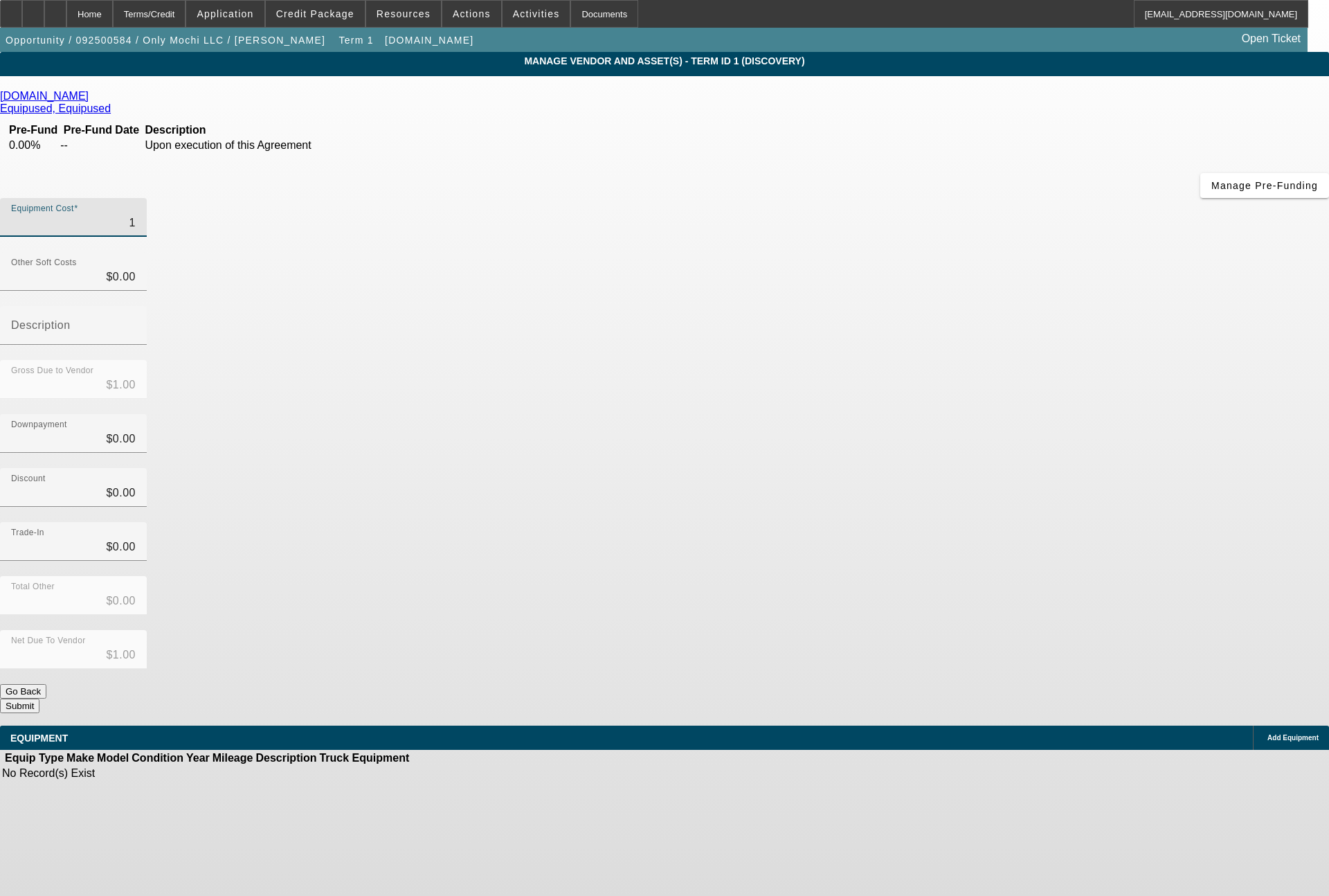
type input "16"
type input "$16.00"
type input "161"
type input "$161.00"
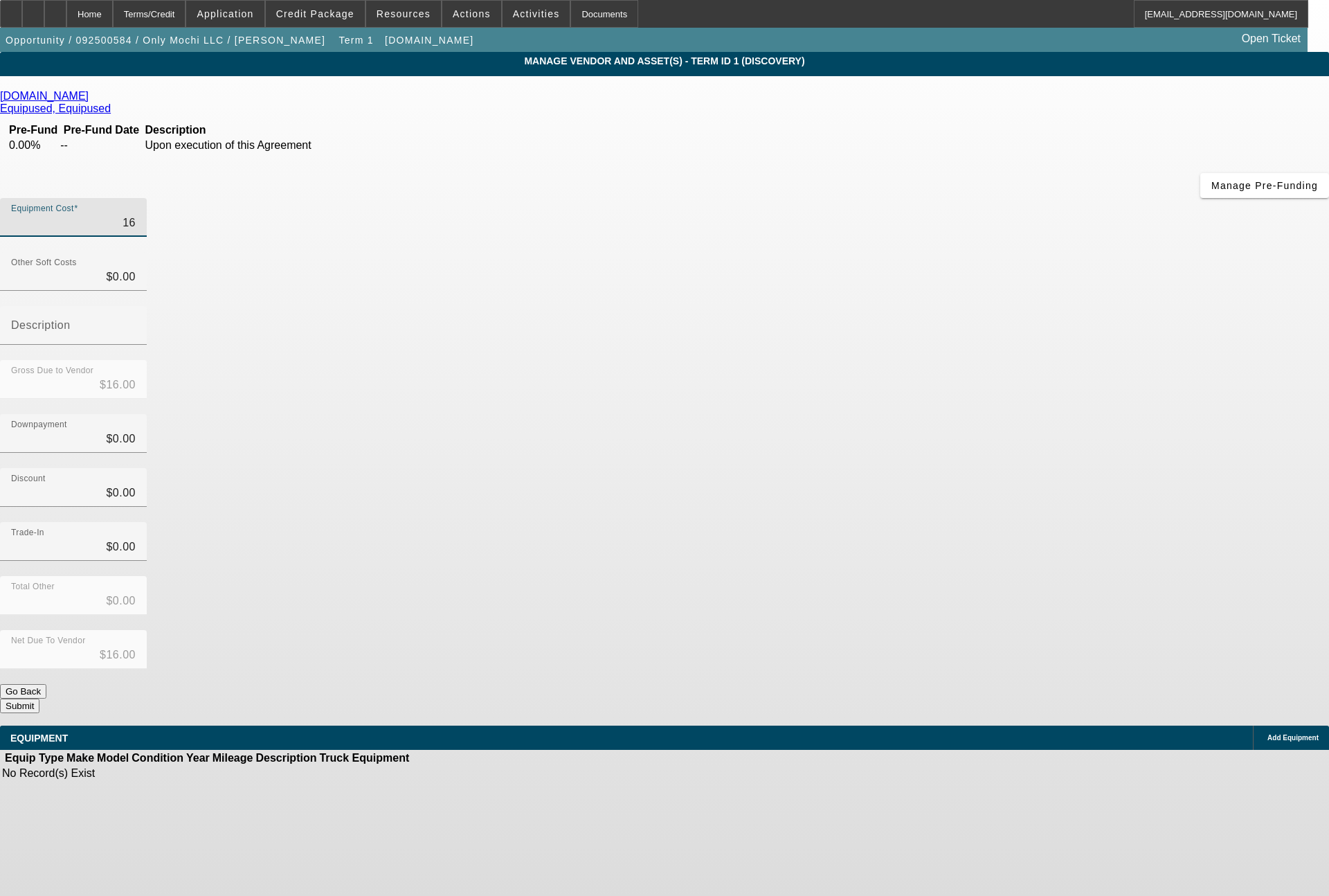
type input "$161.00"
type input "1610"
type input "$1,610.00"
type input "16107"
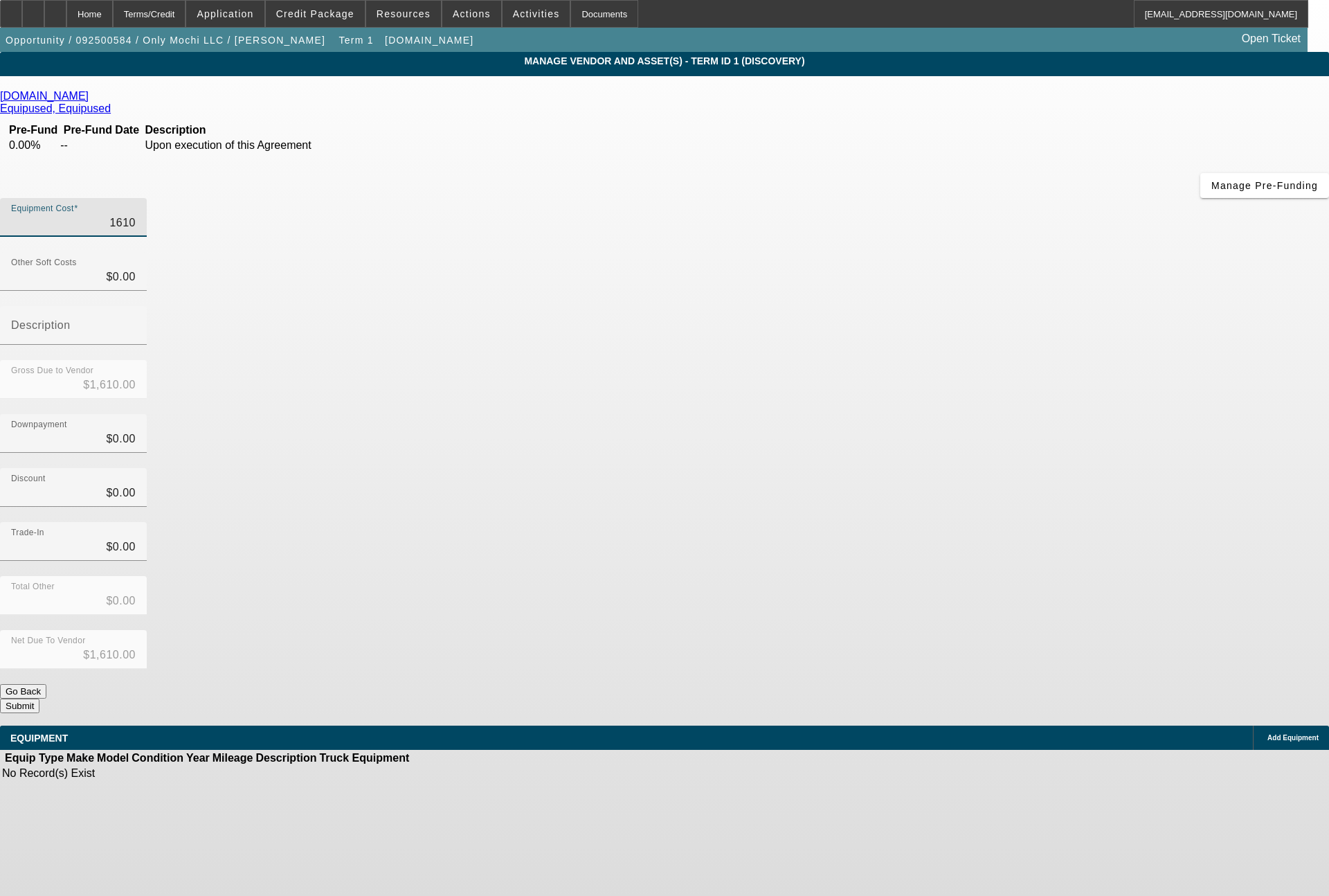
type input "$16,107.00"
type input "161073"
type input "$161,073.00"
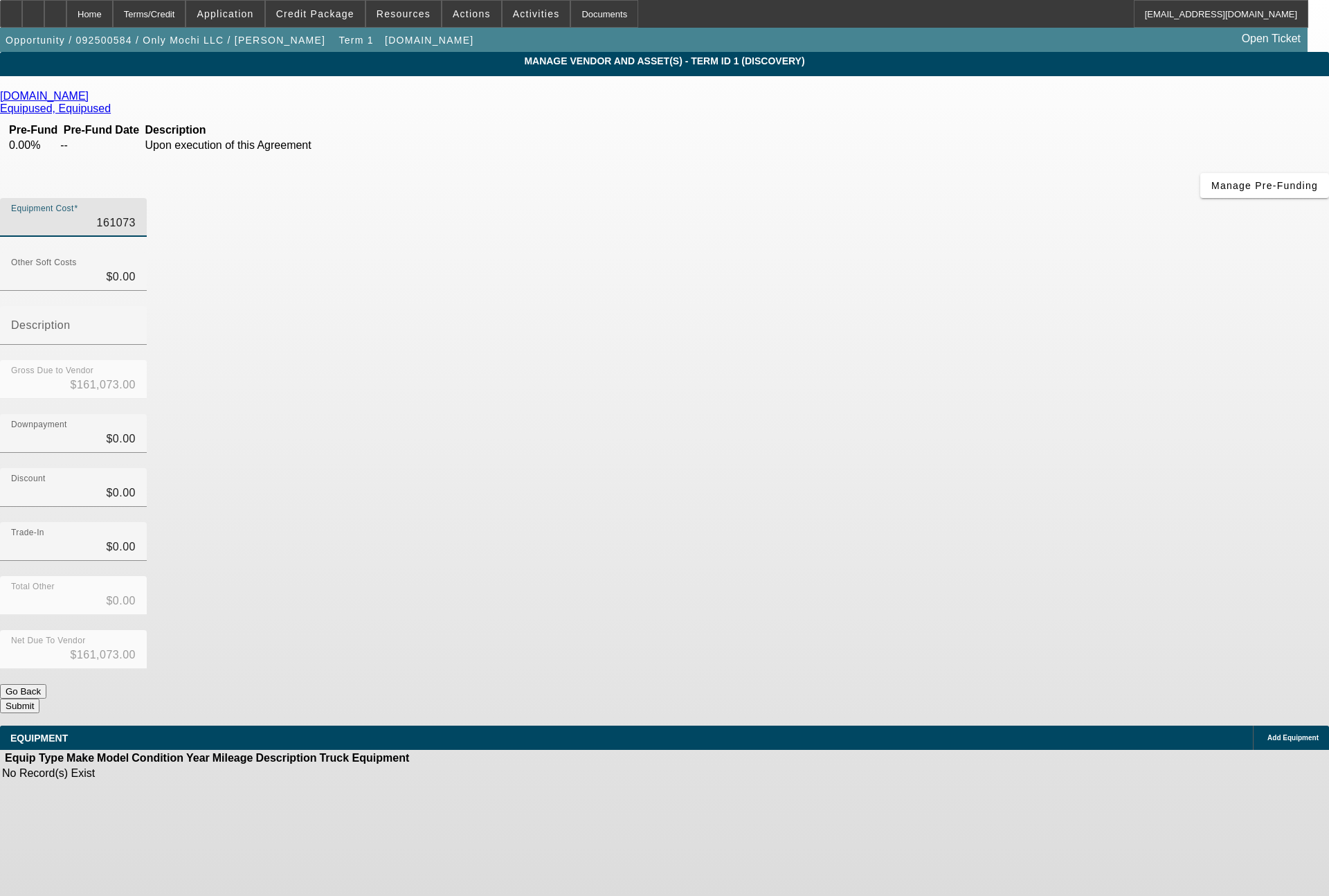
type input "16107"
type input "$16,107.00"
type input "1610"
type input "$1,610.00"
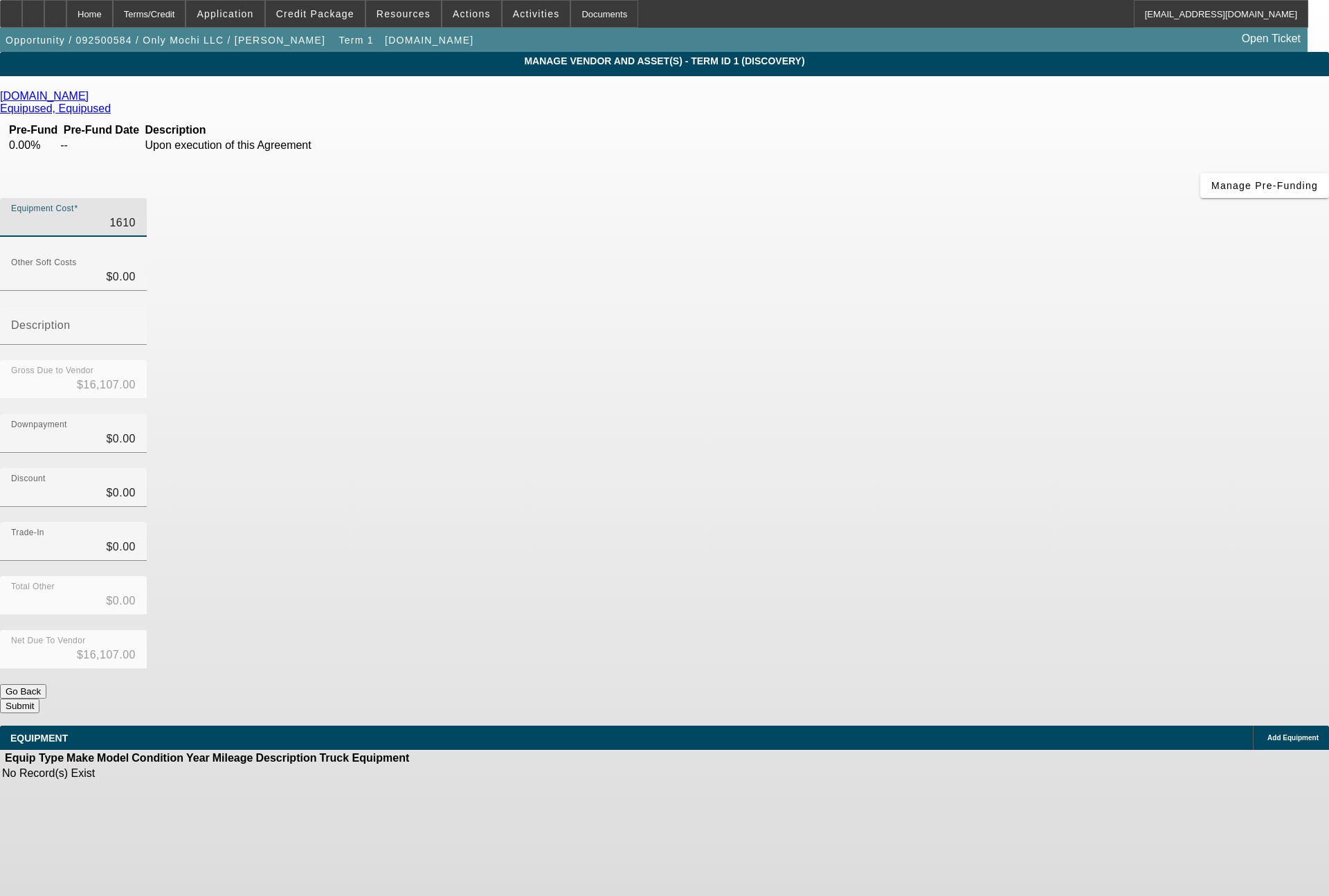
type input "$1,610.00"
type input "161"
type input "$161.00"
type input "1617"
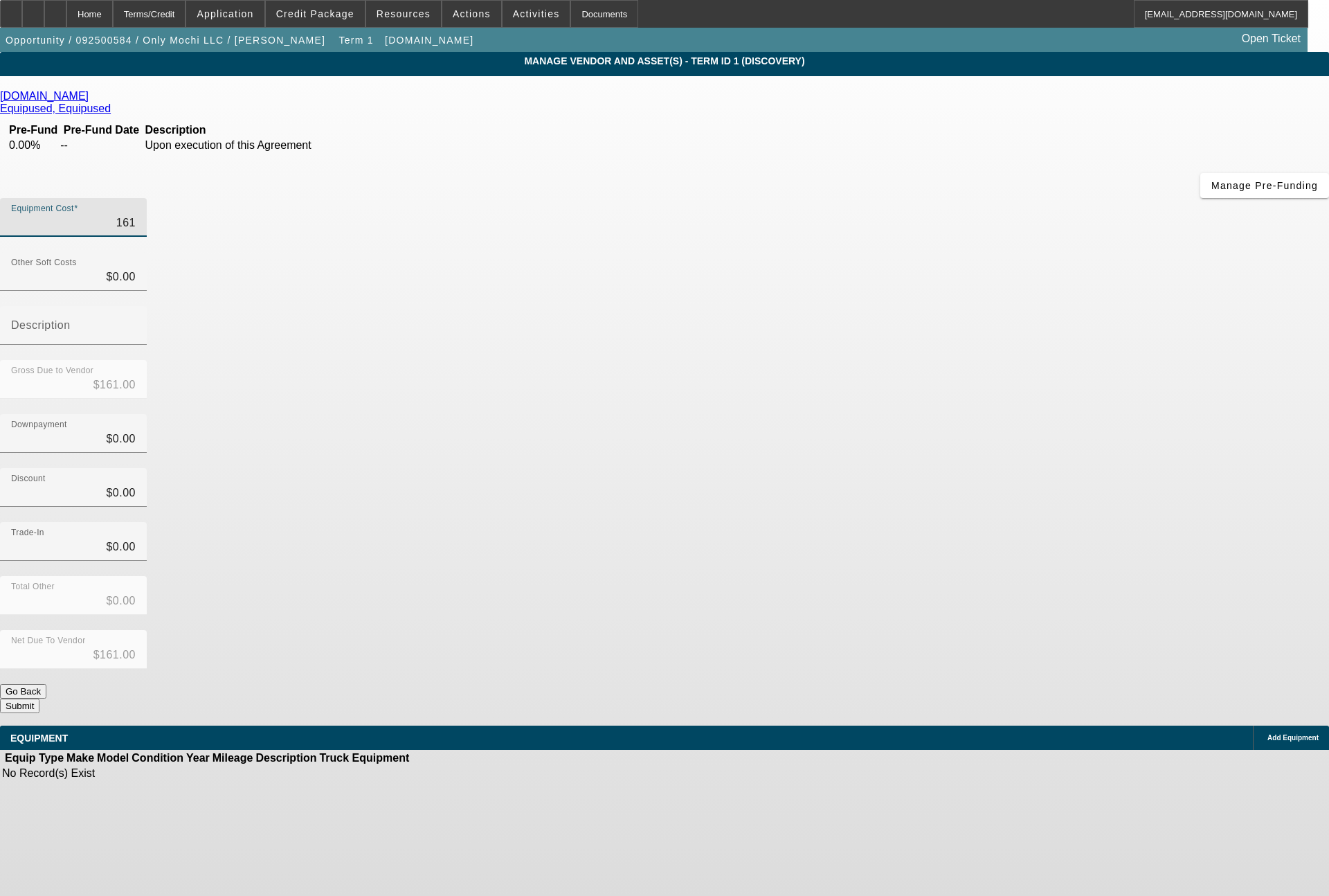
type input "$1,617.00"
type input "16173"
type input "$16,173.00"
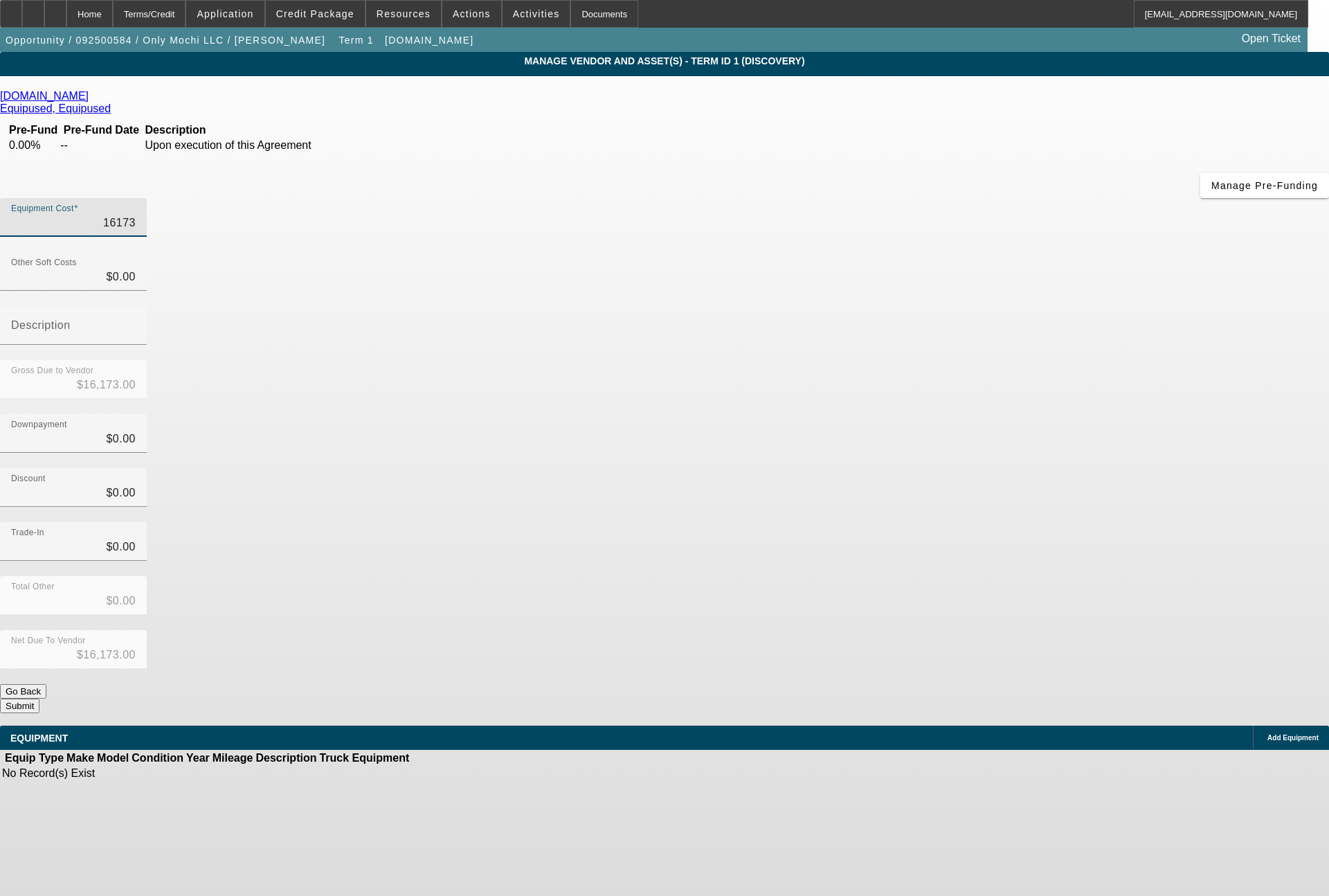
type input "$16,173.00"
click at [1268, 734] on span "Add Equipment" at bounding box center [1293, 738] width 51 height 8
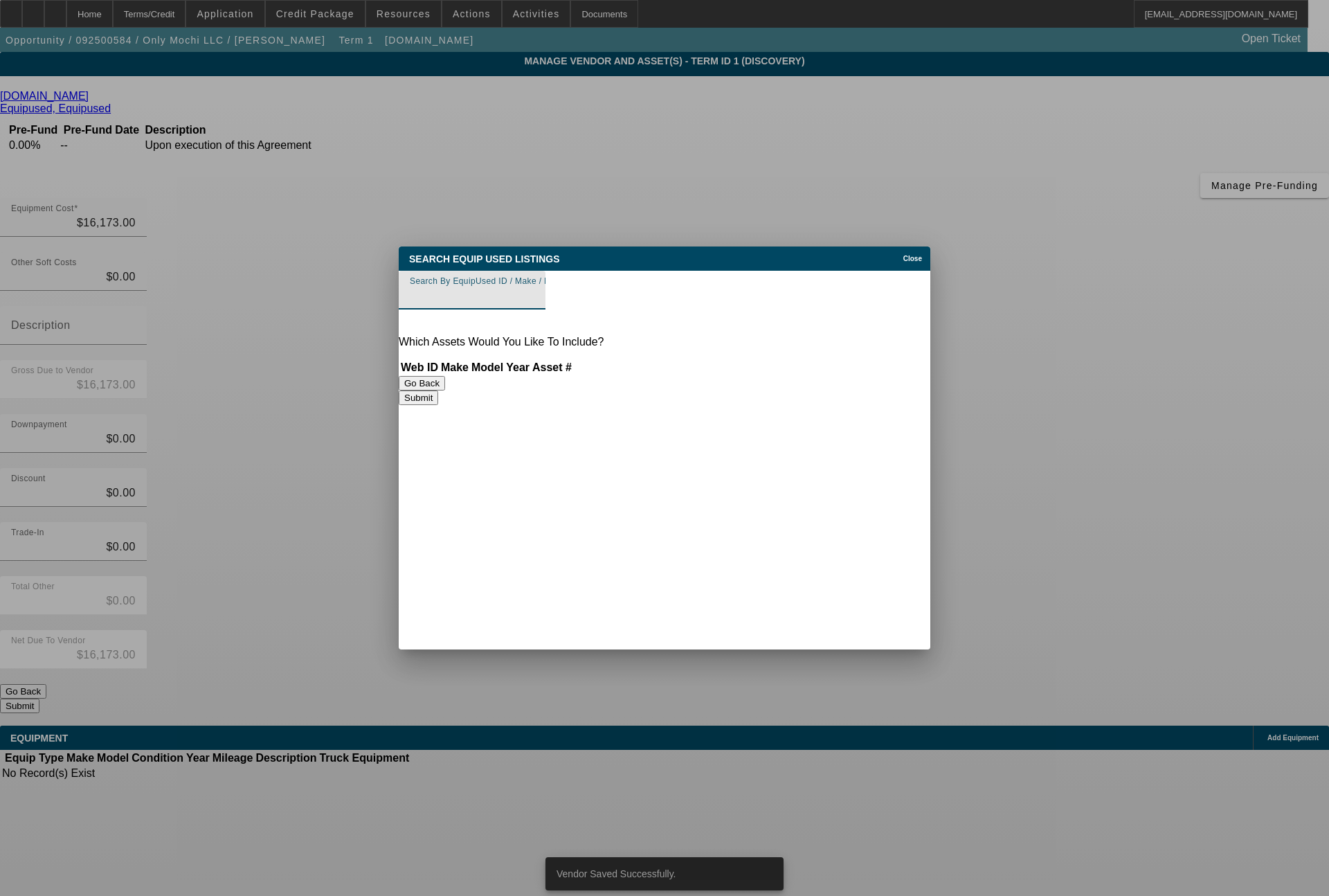
click at [528, 297] on input "Search By EquipUsed ID / Make / Model" at bounding box center [472, 295] width 125 height 16
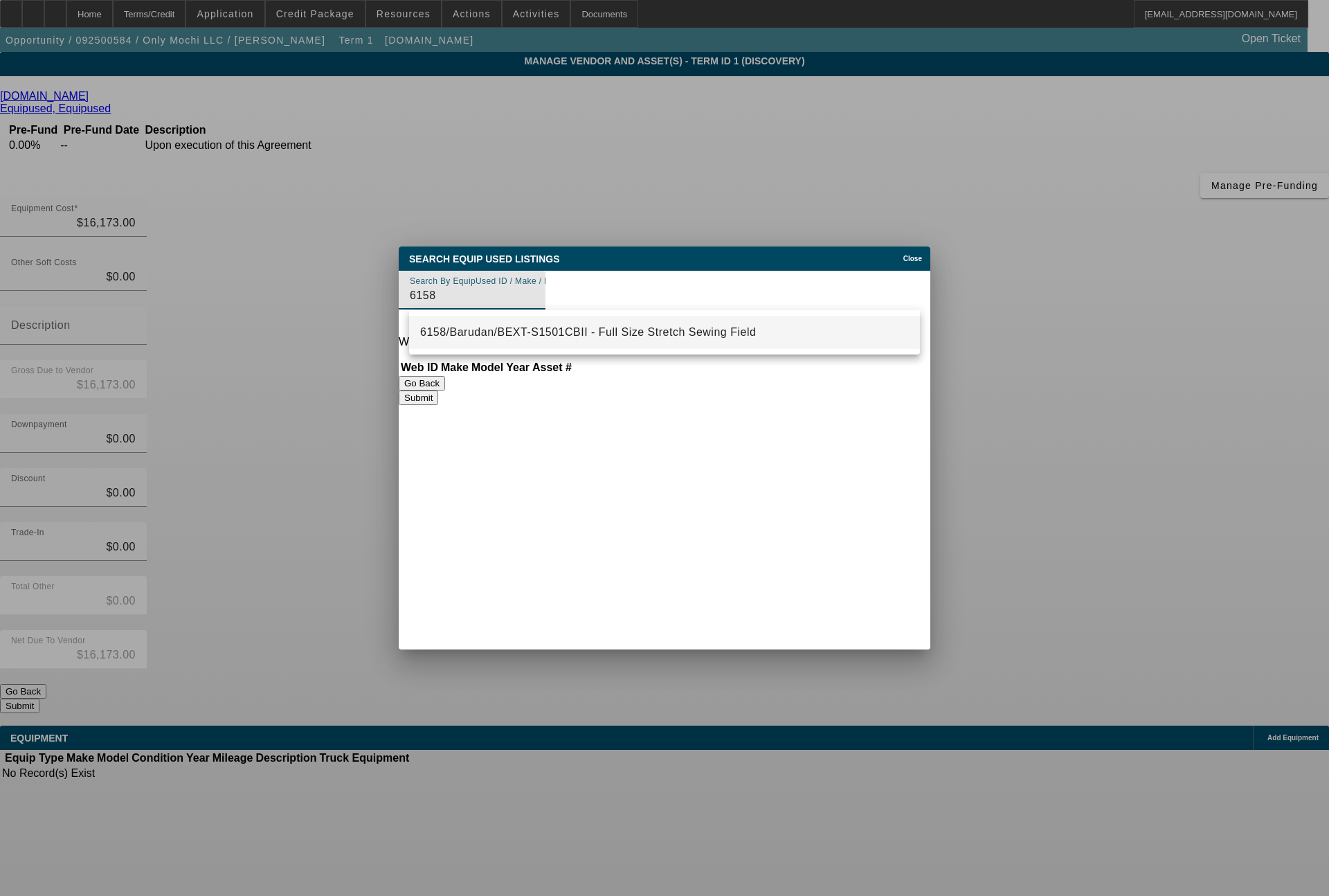
click at [479, 332] on span "6158/Barudan/BEXT-S1501CBII - Full Size Stretch Sewing Field" at bounding box center [588, 332] width 336 height 11
type input "6158/Barudan/BEXT-S1501CBII - Full Size Stretch Sewing Field"
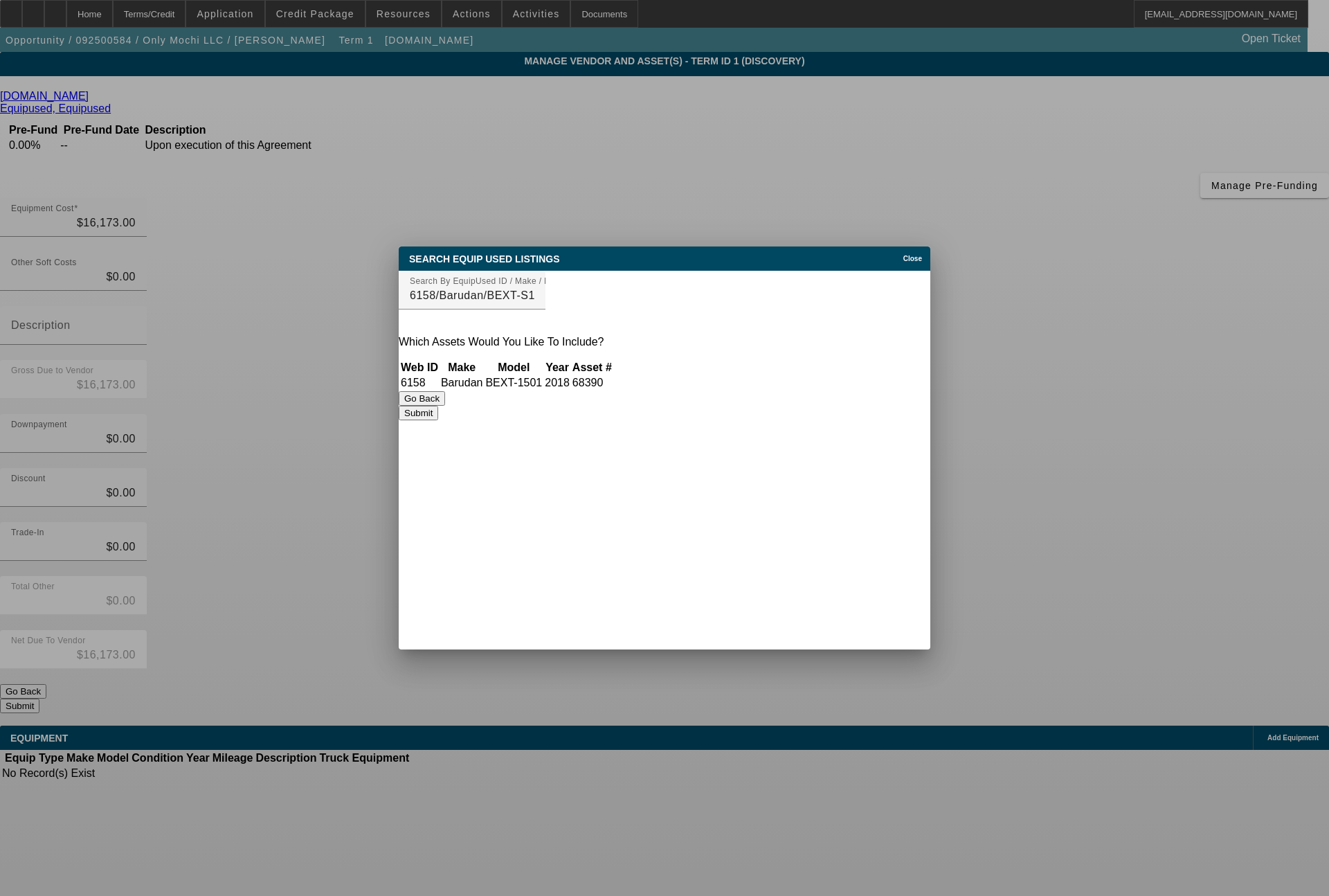
click at [438, 414] on button "Submit" at bounding box center [418, 413] width 39 height 14
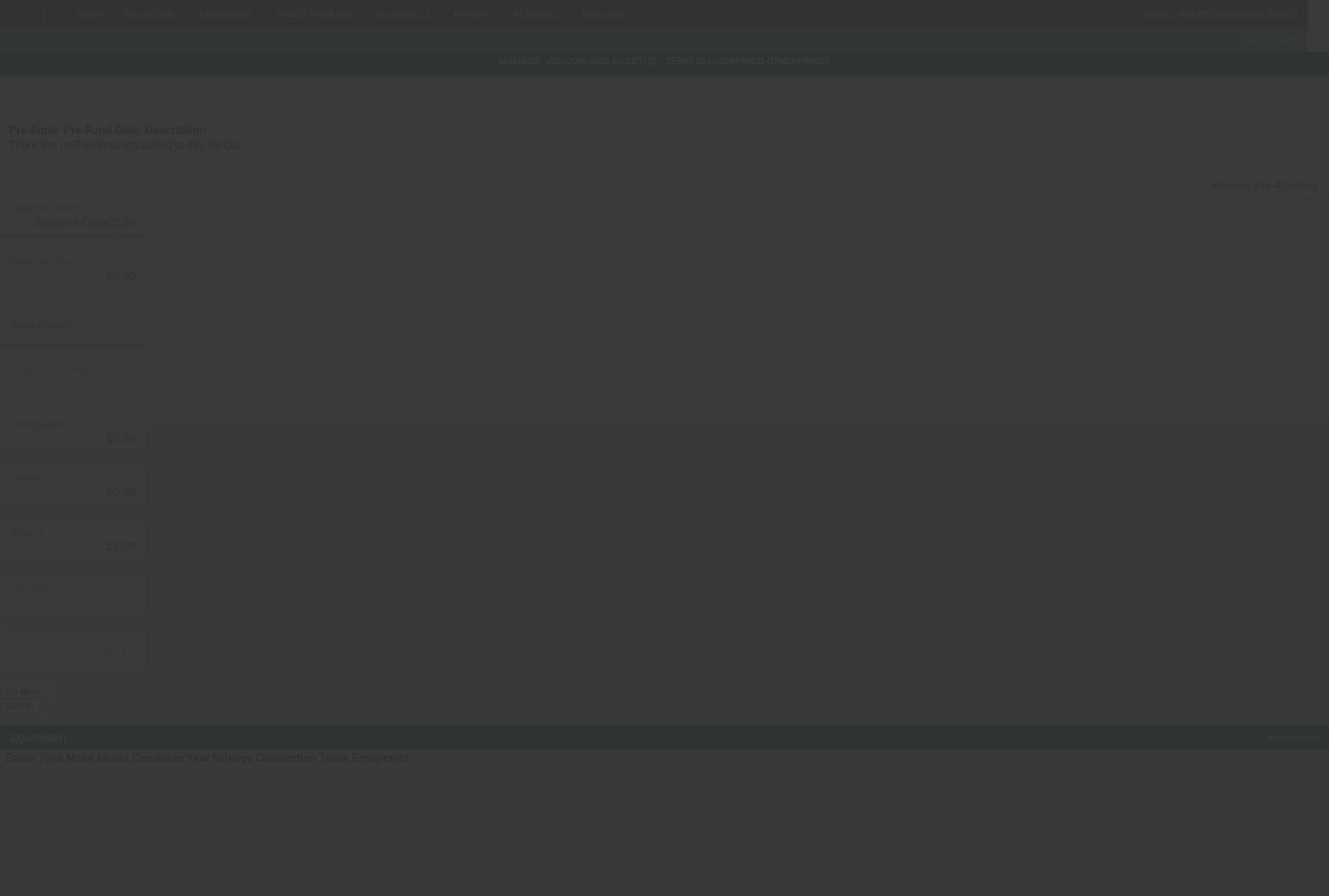
type input "$16,173.00"
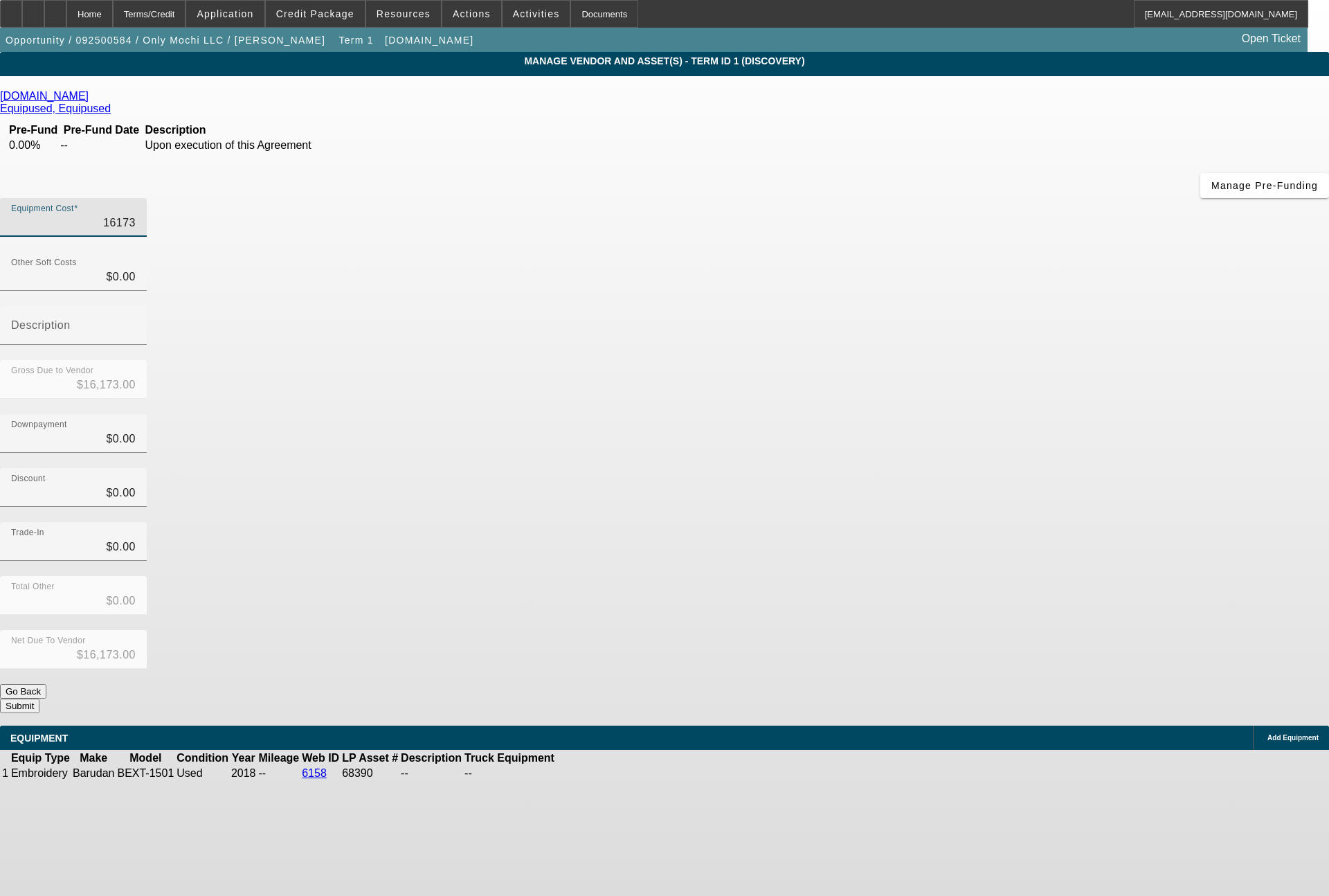
drag, startPoint x: 791, startPoint y: 114, endPoint x: 860, endPoint y: 115, distance: 69.0
click at [860, 198] on div "Equipment Cost 16173" at bounding box center [664, 225] width 1329 height 54
type input "1"
type input "$1.00"
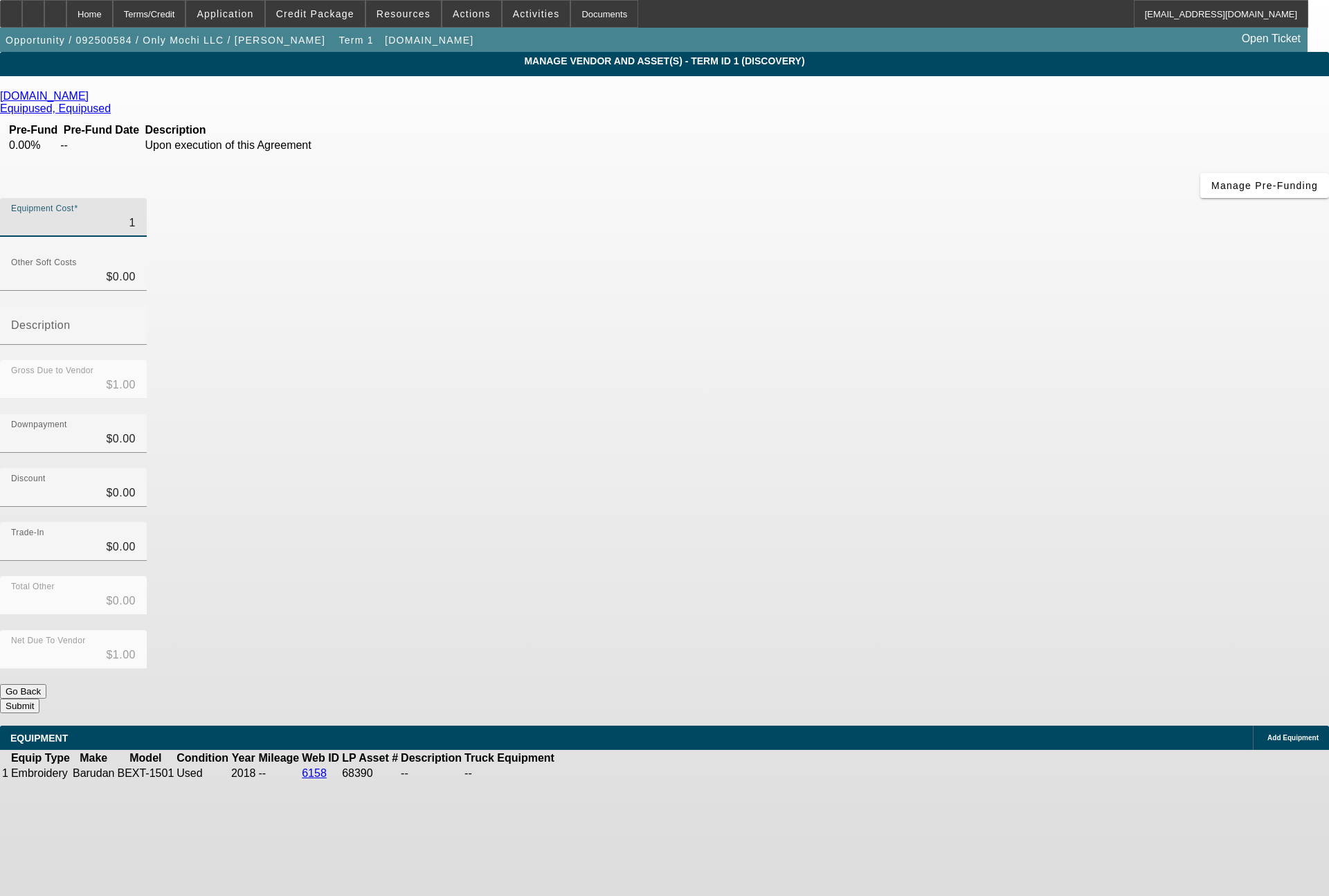
type input "17"
type input "$17.00"
type input "177"
type input "$177.00"
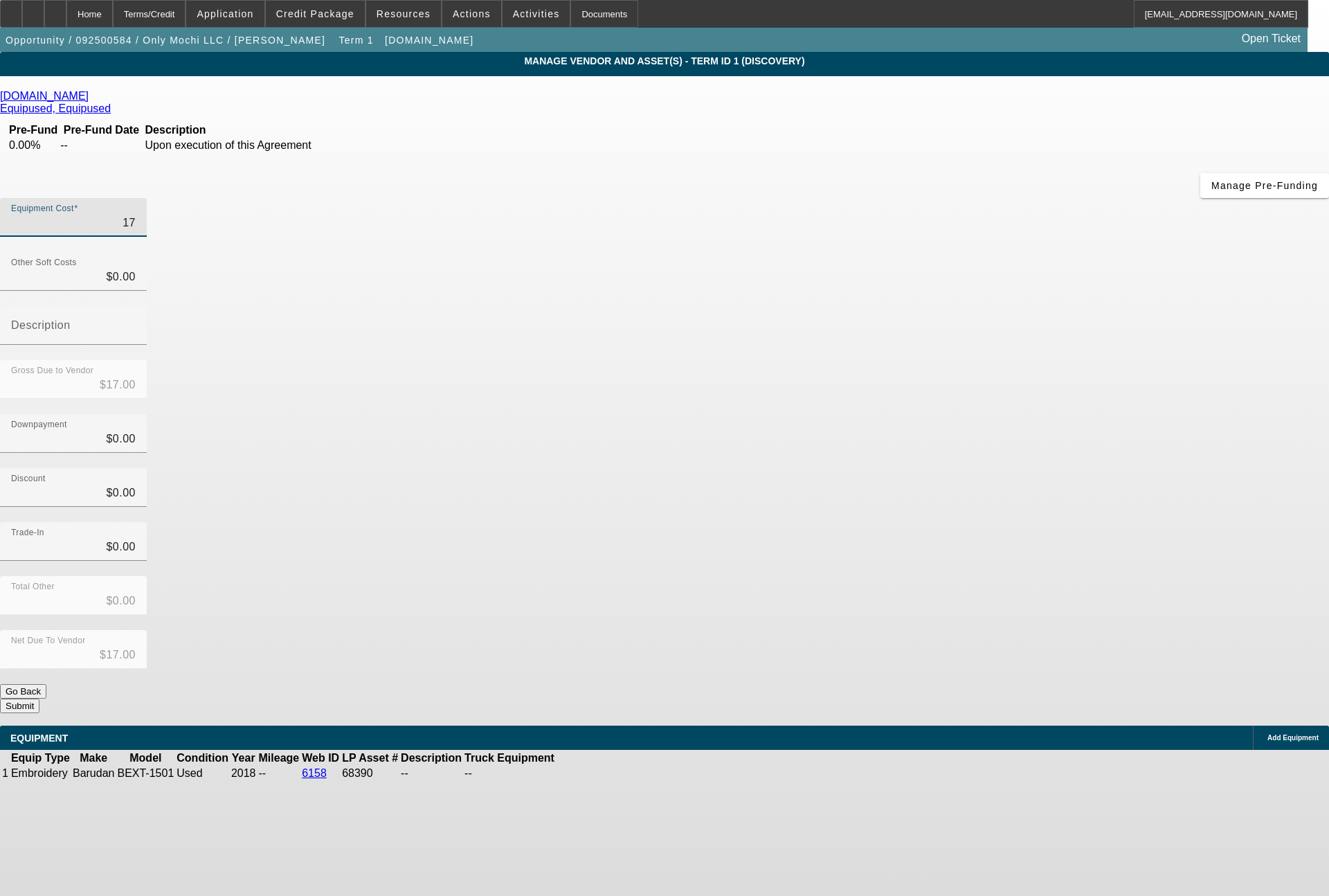
type input "$177.00"
type input "1772"
type input "$1,772.00"
type input "17728"
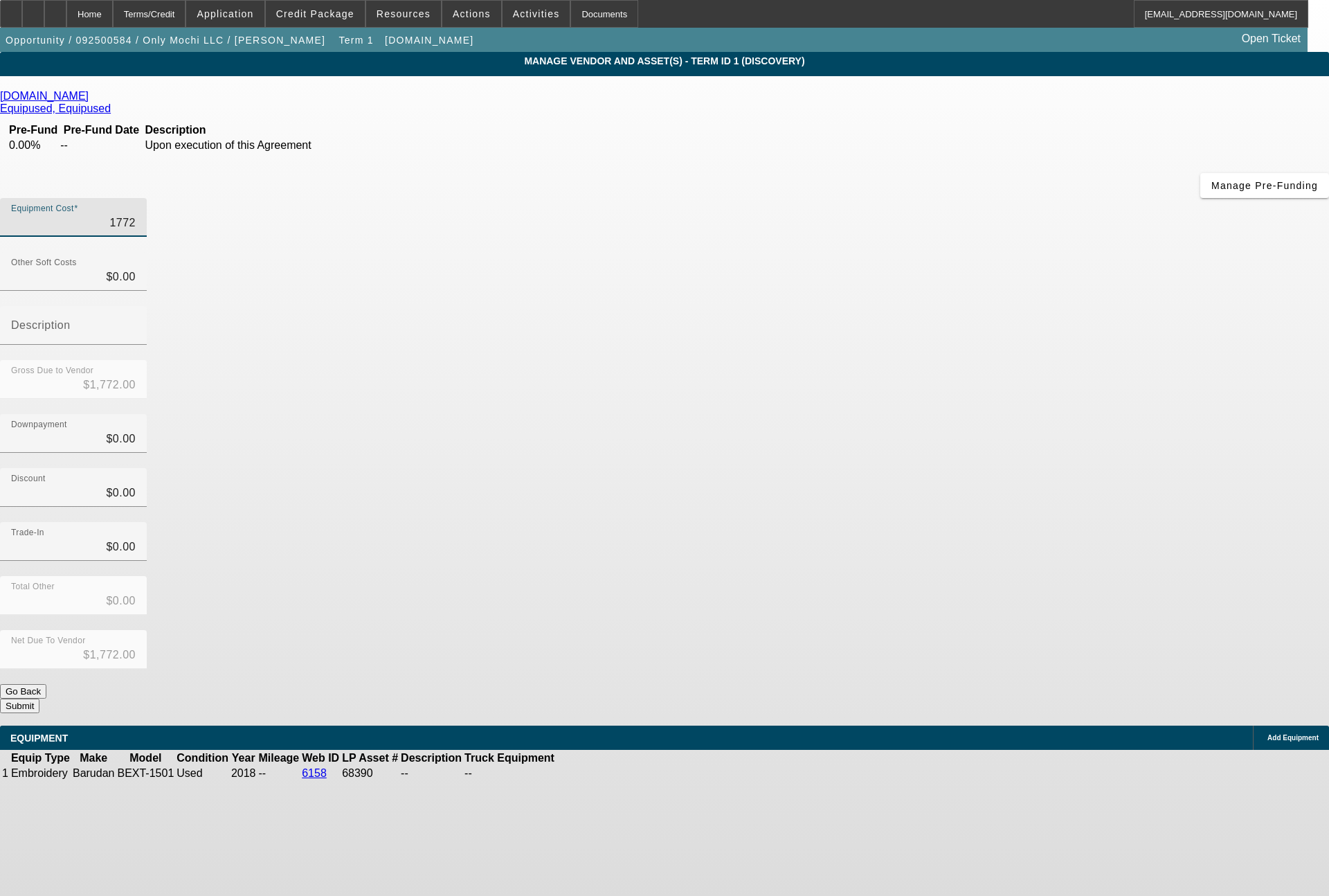
type input "$17,728.00"
type input "17728.8"
type input "$17,728.80"
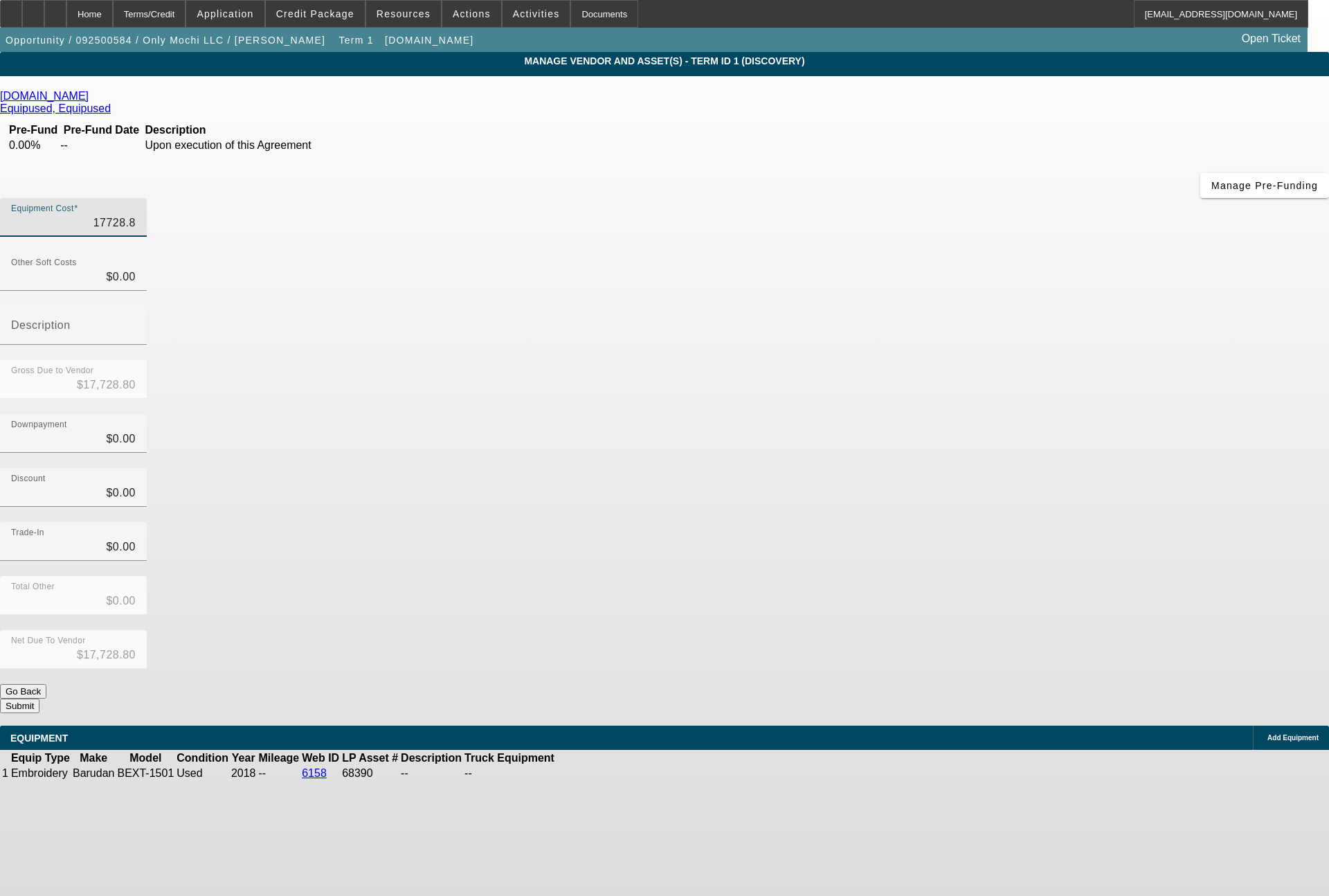
type input "17728.83"
type input "$17,728.83"
click at [39, 698] on button "Submit" at bounding box center [19, 706] width 39 height 14
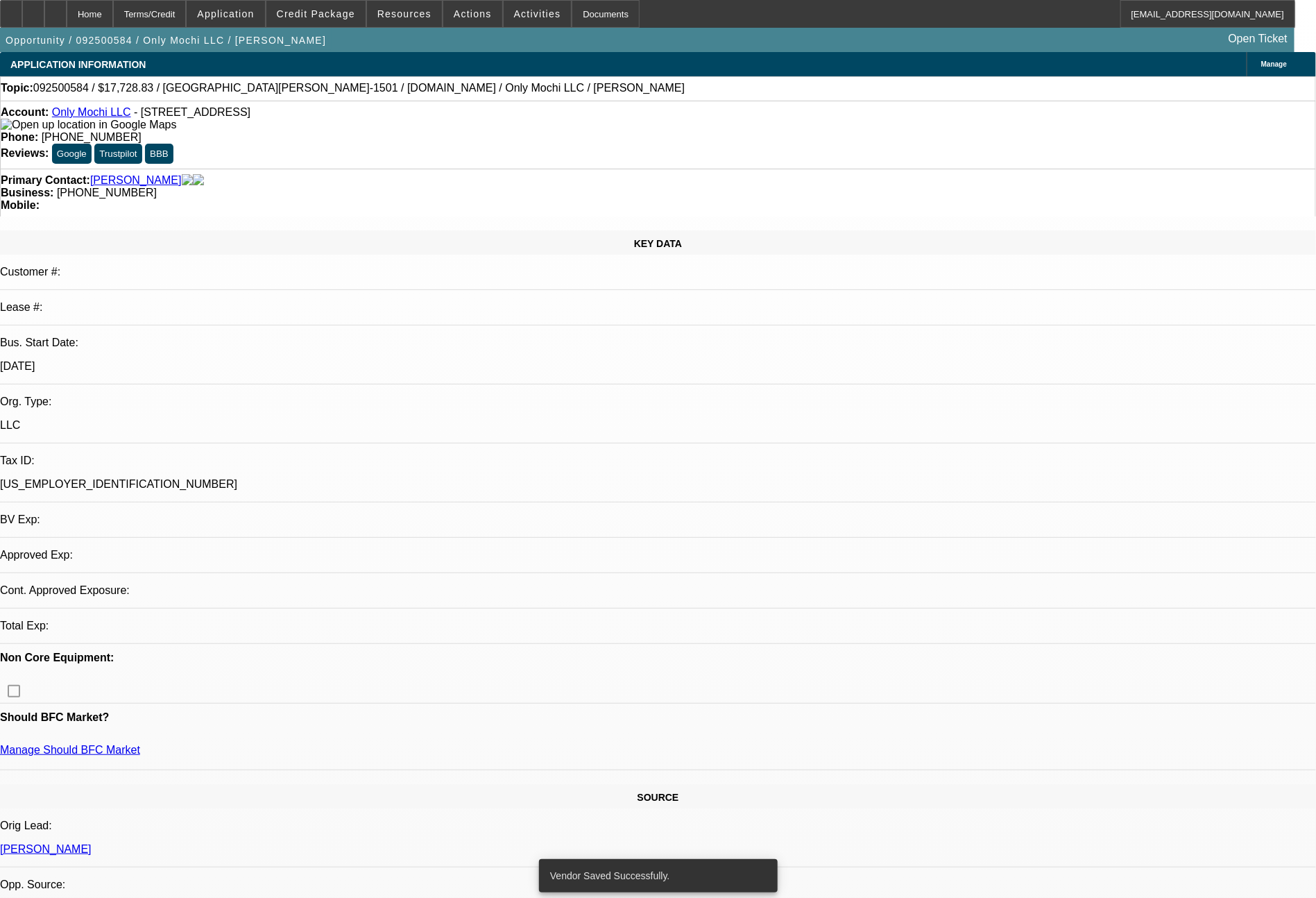
select select "0"
select select "2"
select select "0.1"
select select "4"
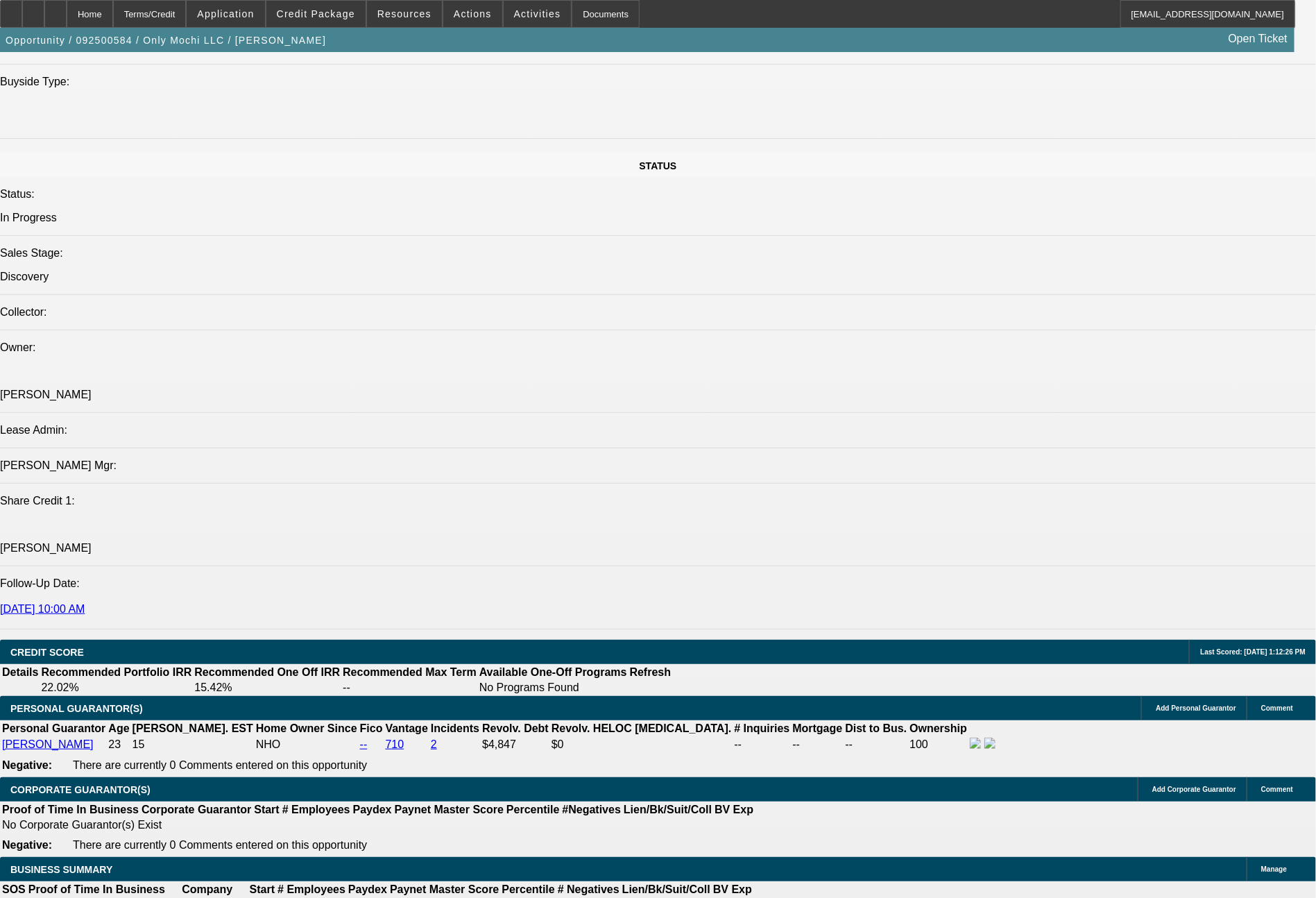
scroll to position [1567, 0]
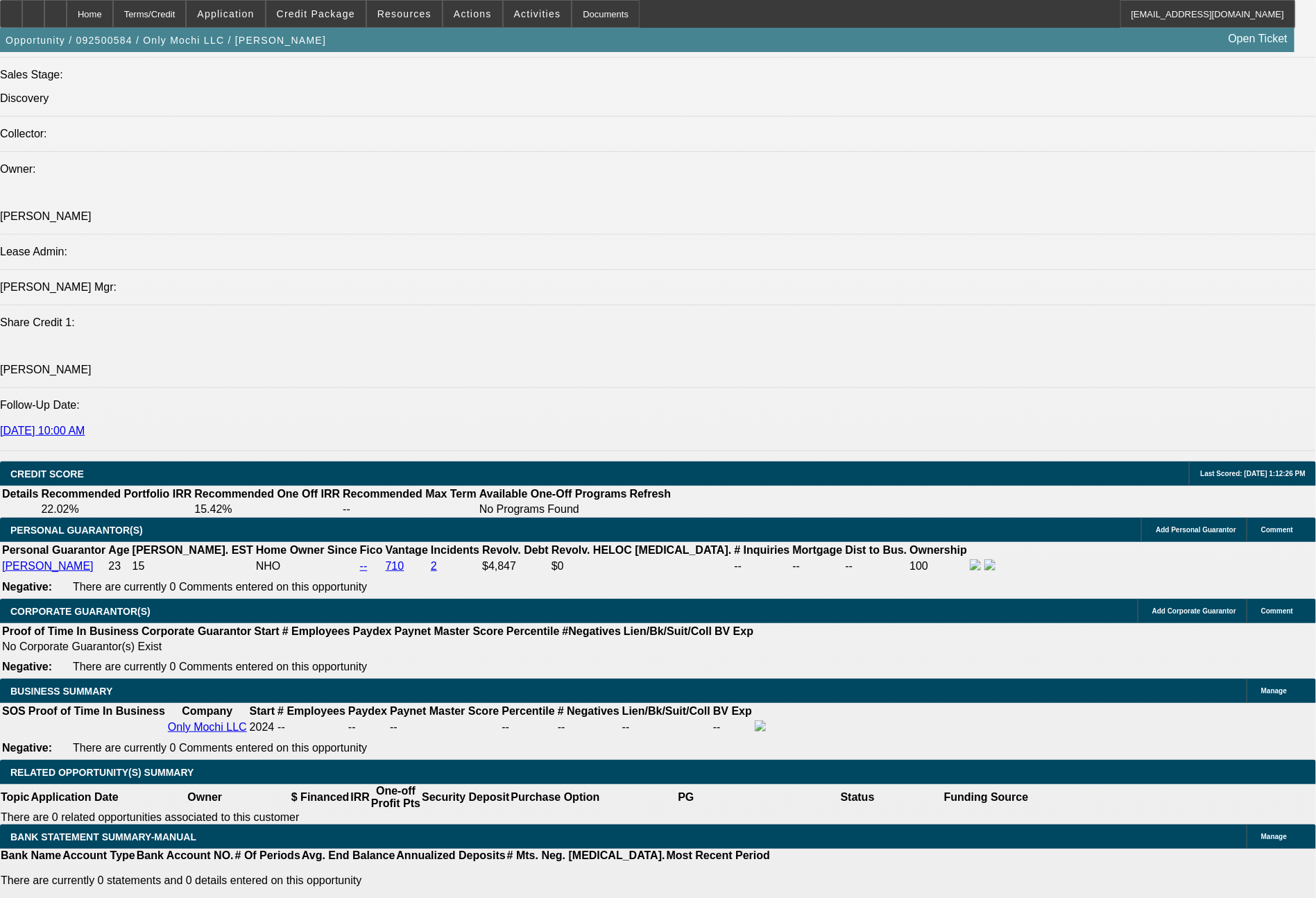
type input "$0.00"
type input "UNKNOWN"
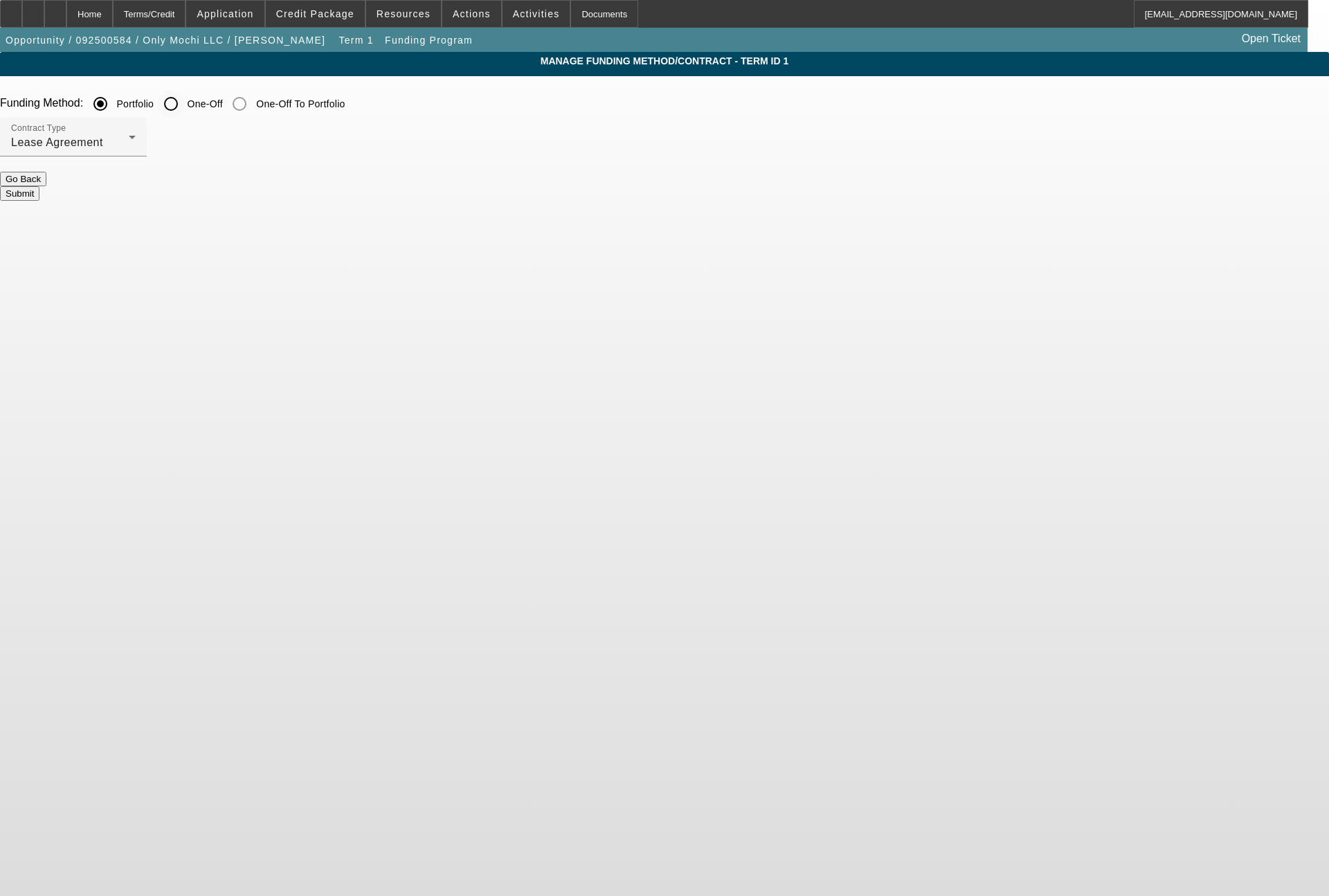
click at [185, 103] on input "One-Off" at bounding box center [170, 103] width 28 height 28
radio input "true"
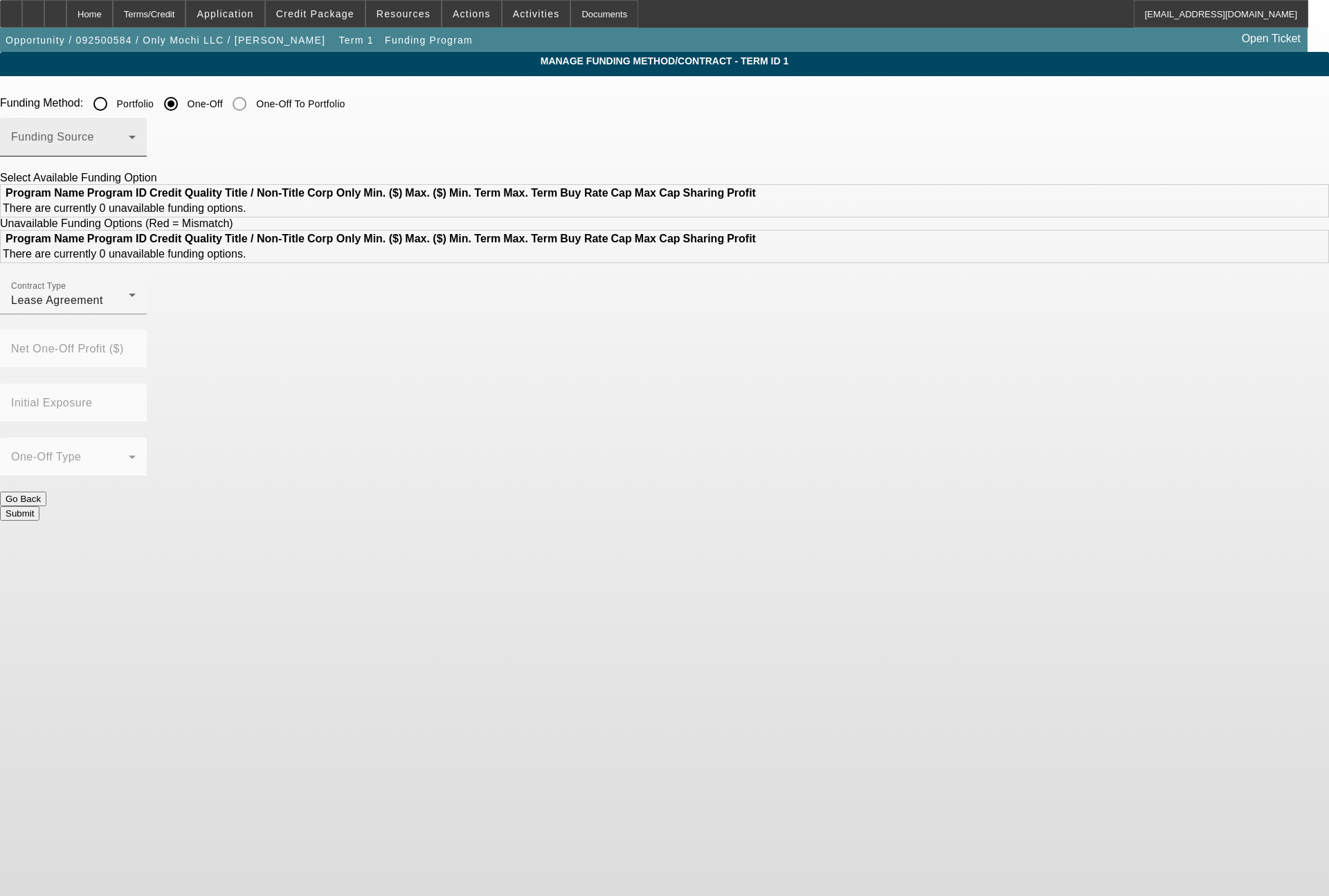
click at [136, 135] on mat-select at bounding box center [73, 142] width 125 height 16
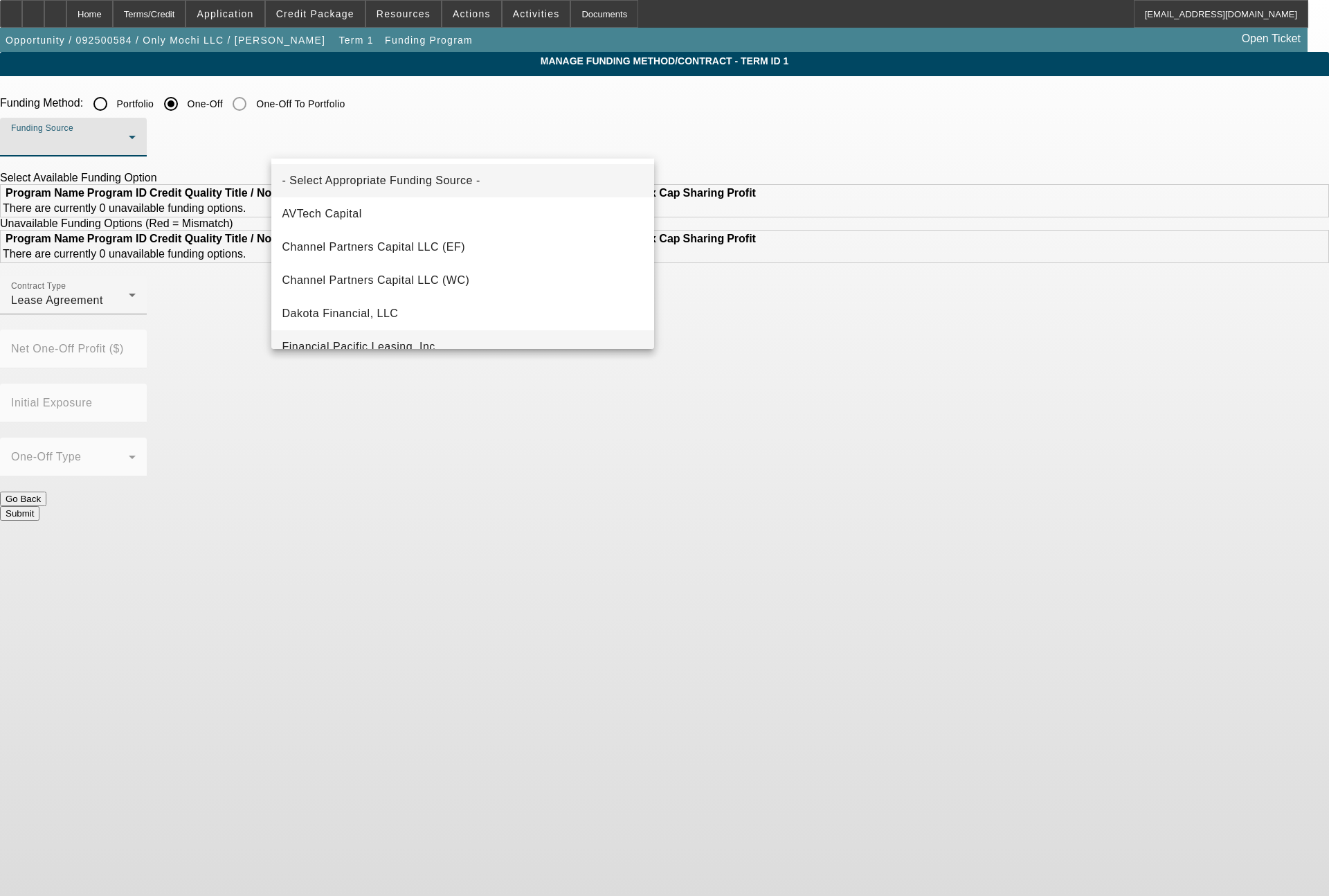
click at [408, 341] on span "Financial Pacific Leasing, Inc." at bounding box center [360, 346] width 156 height 16
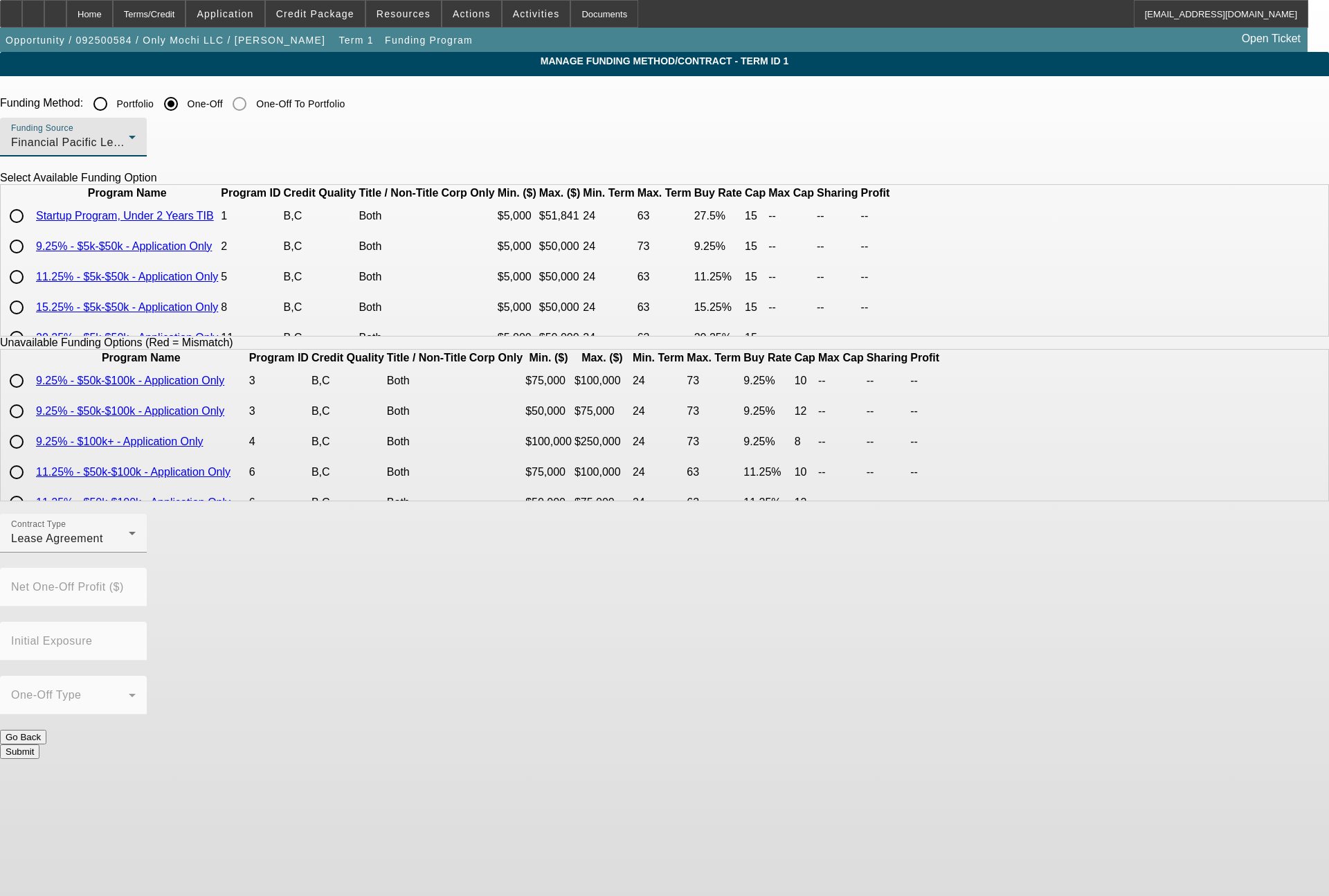
click at [31, 230] on input "radio" at bounding box center [16, 215] width 28 height 28
radio input "true"
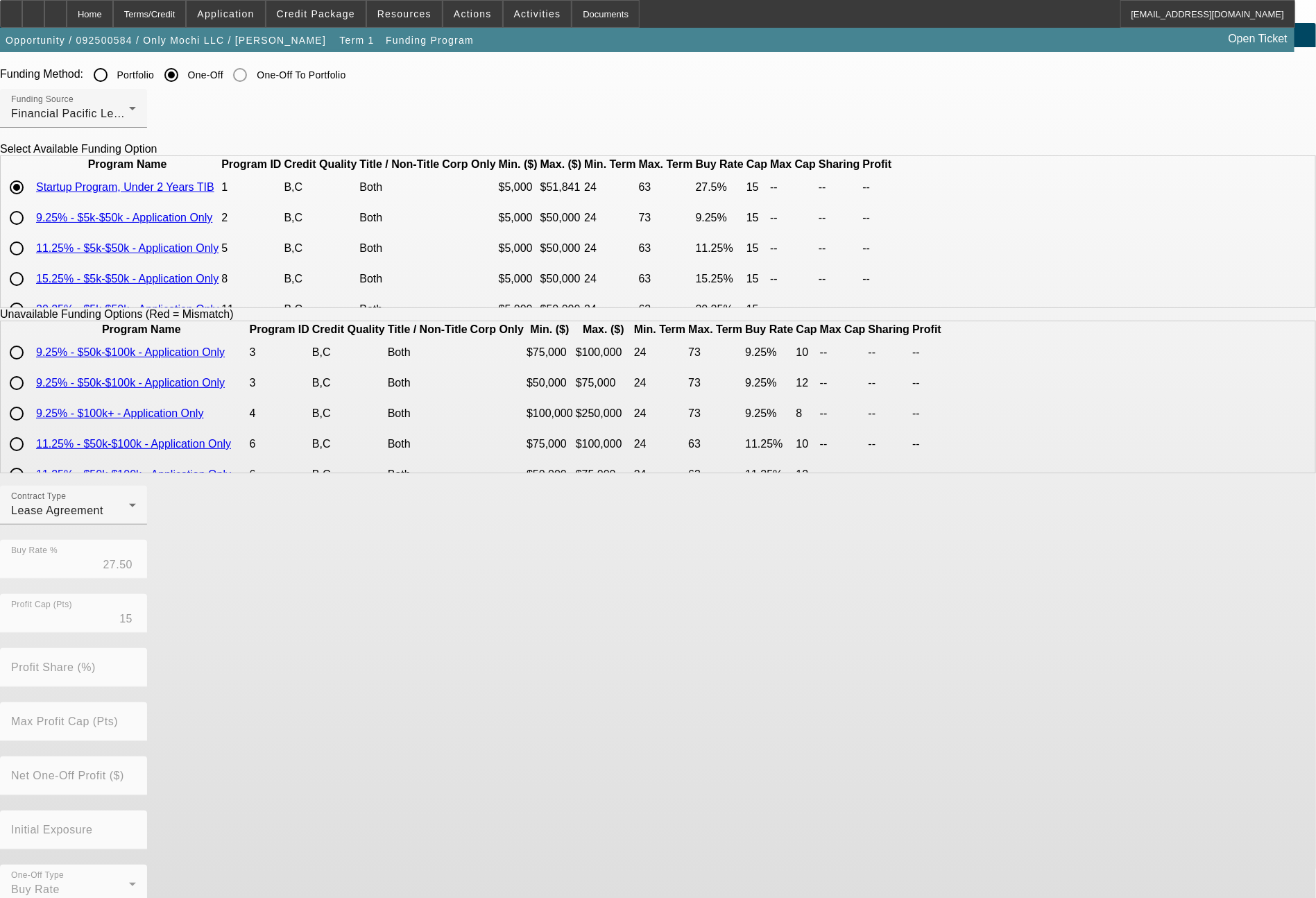
scroll to position [55, 0]
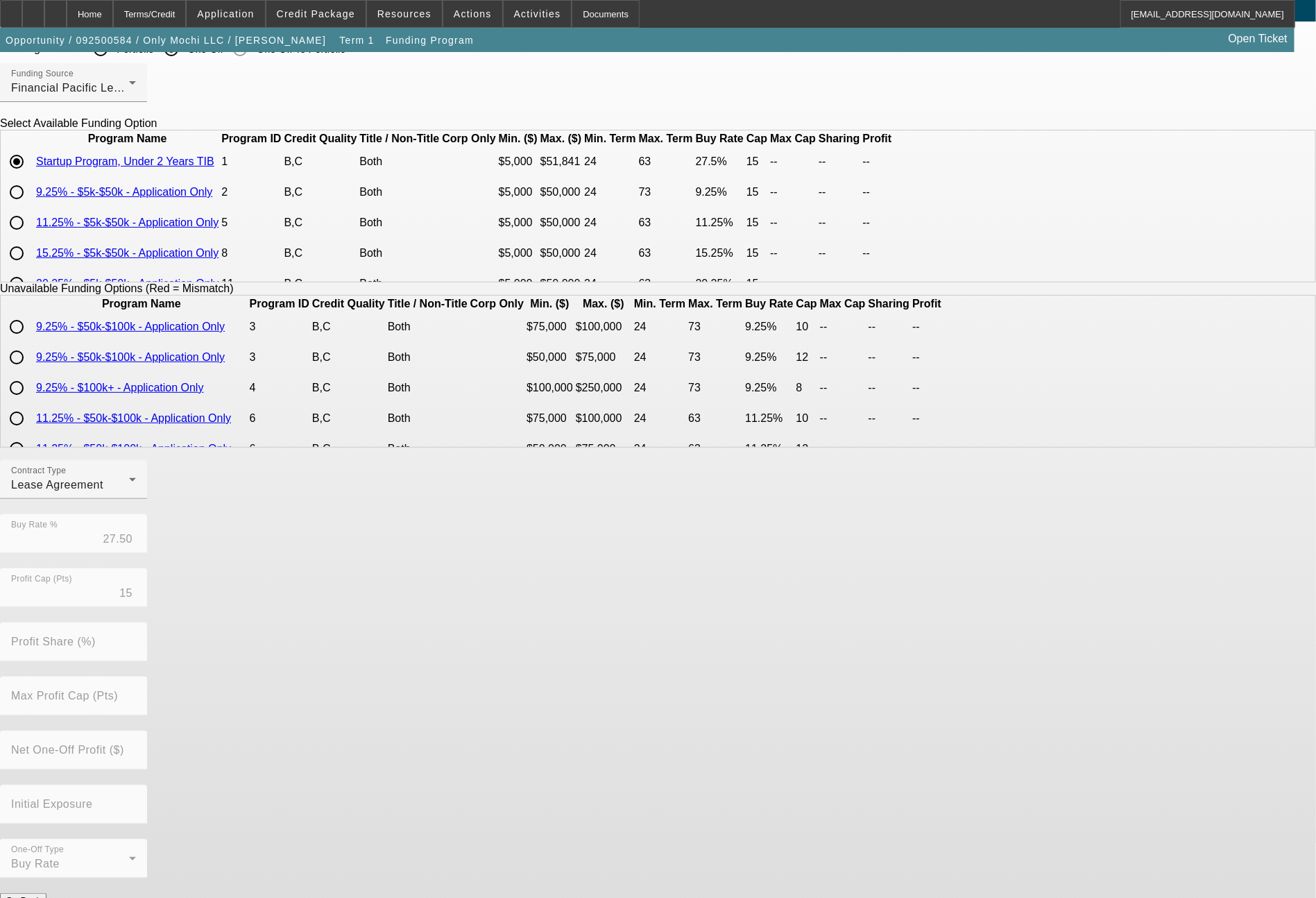
click at [39, 897] on button "Submit" at bounding box center [19, 914] width 39 height 14
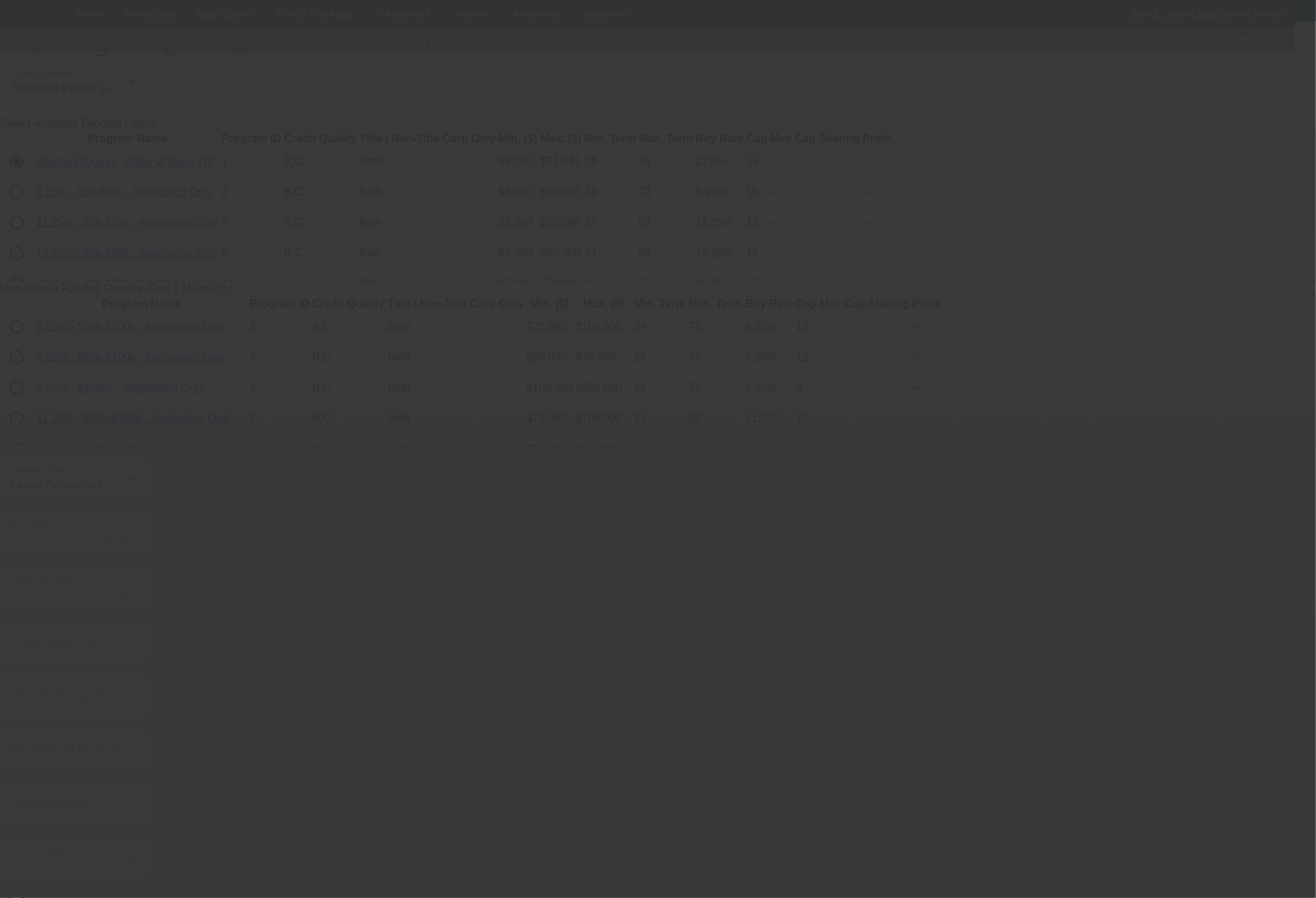
radio input "true"
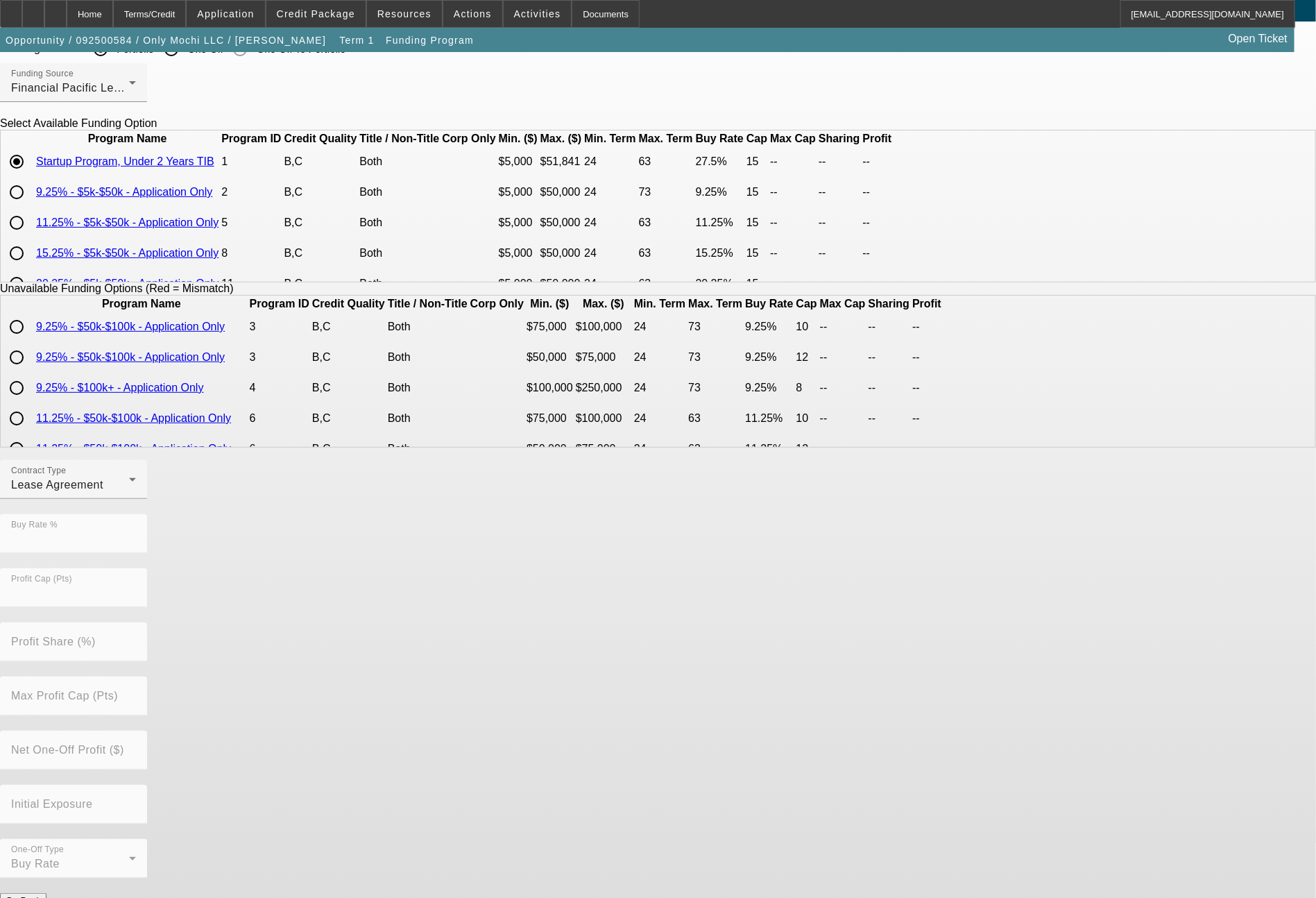
scroll to position [0, 0]
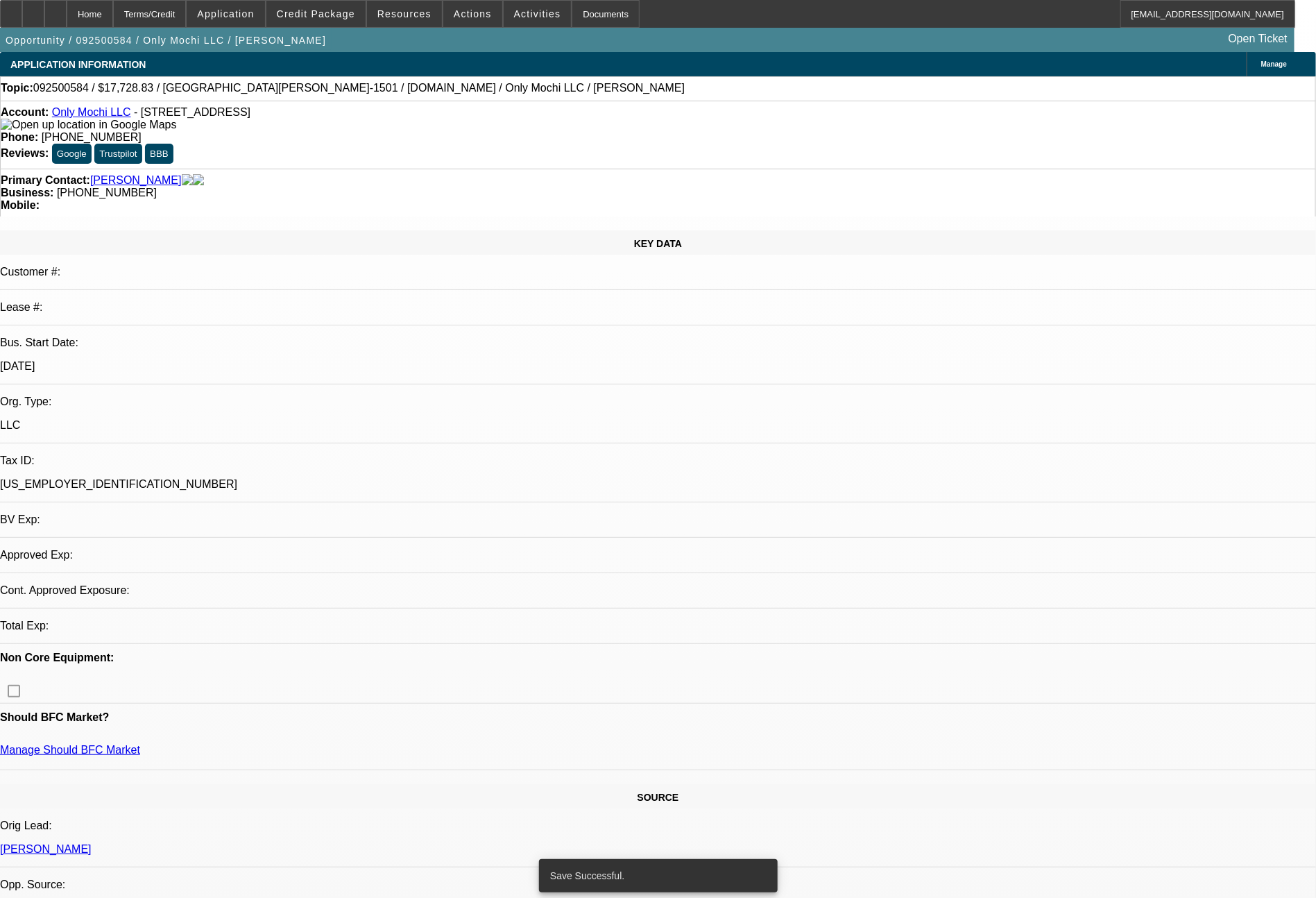
select select "0"
select select "2"
select select "0.1"
select select "4"
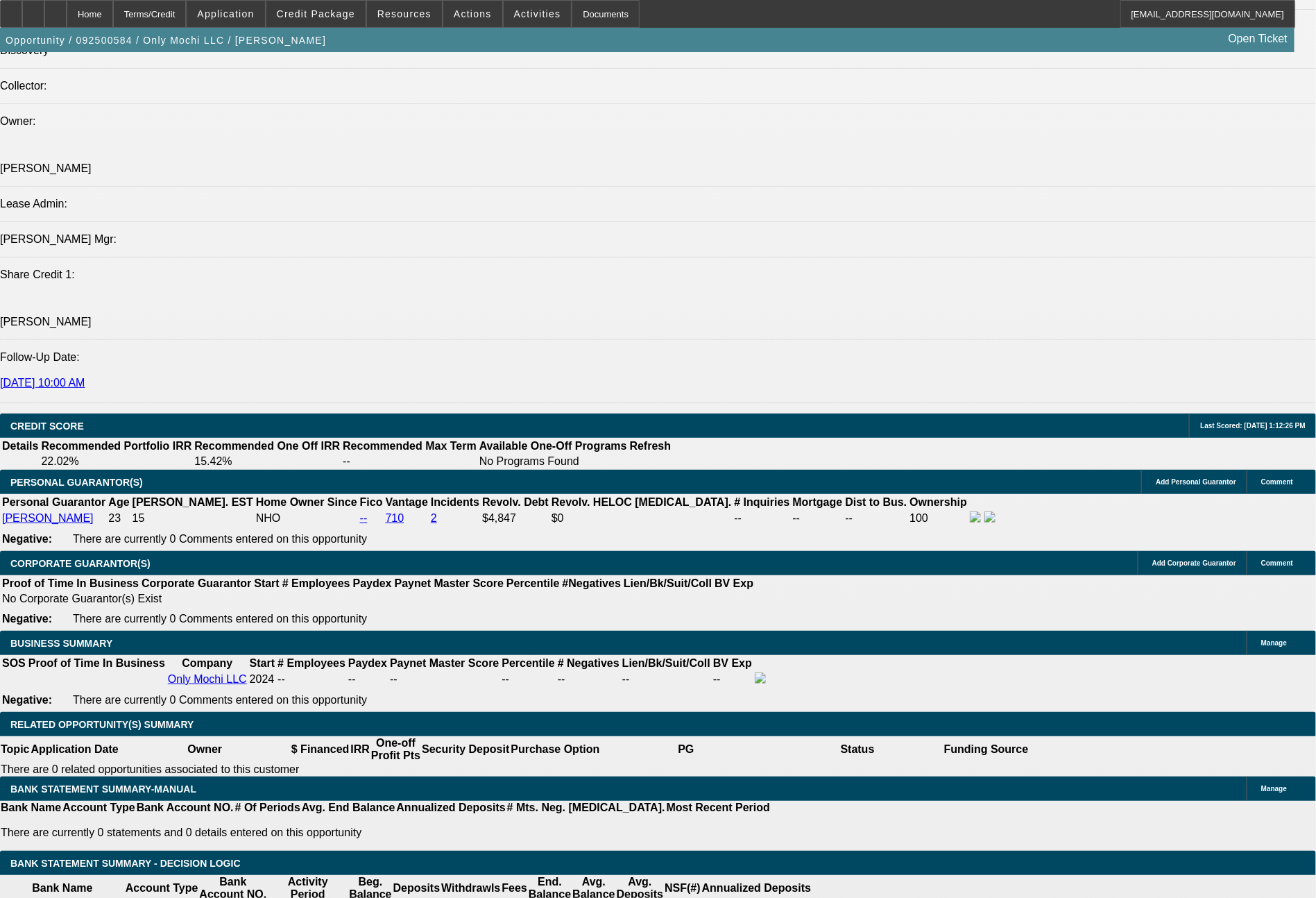
scroll to position [1777, 0]
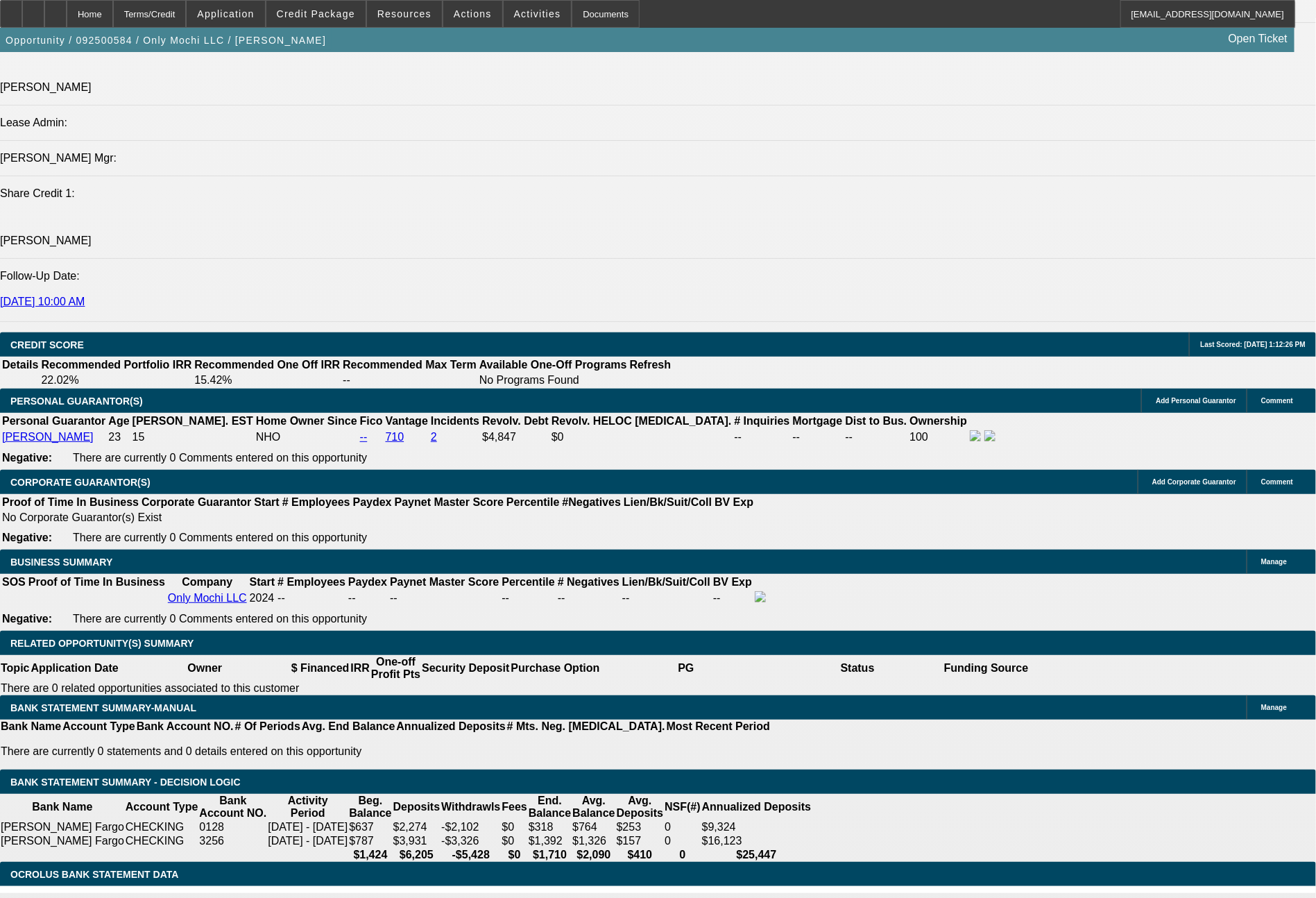
type input "60"
type input "650"
type input "$1,300.00"
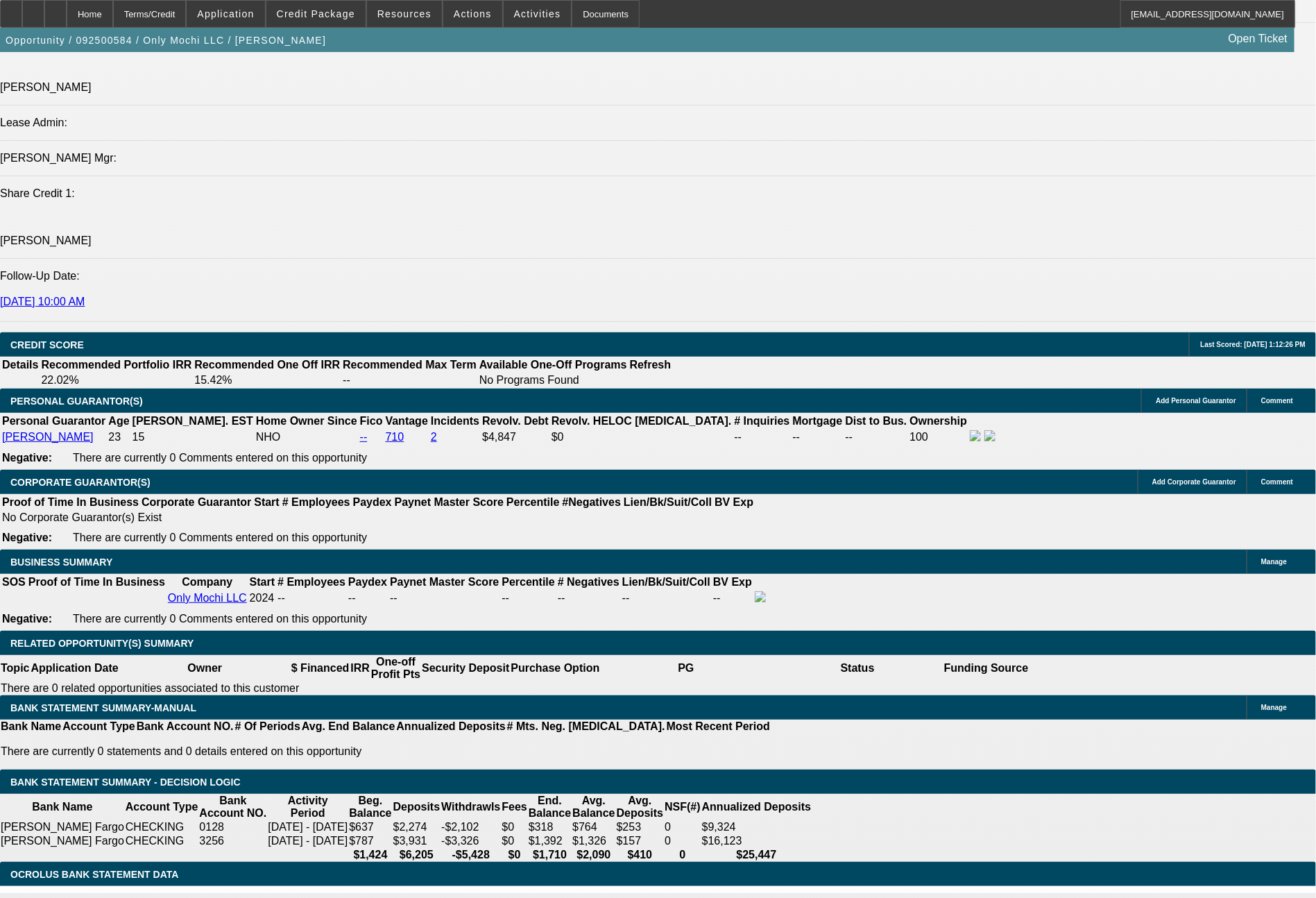
type input "36.8"
type input "65"
type input "$130.00"
type input "6"
type input "597"
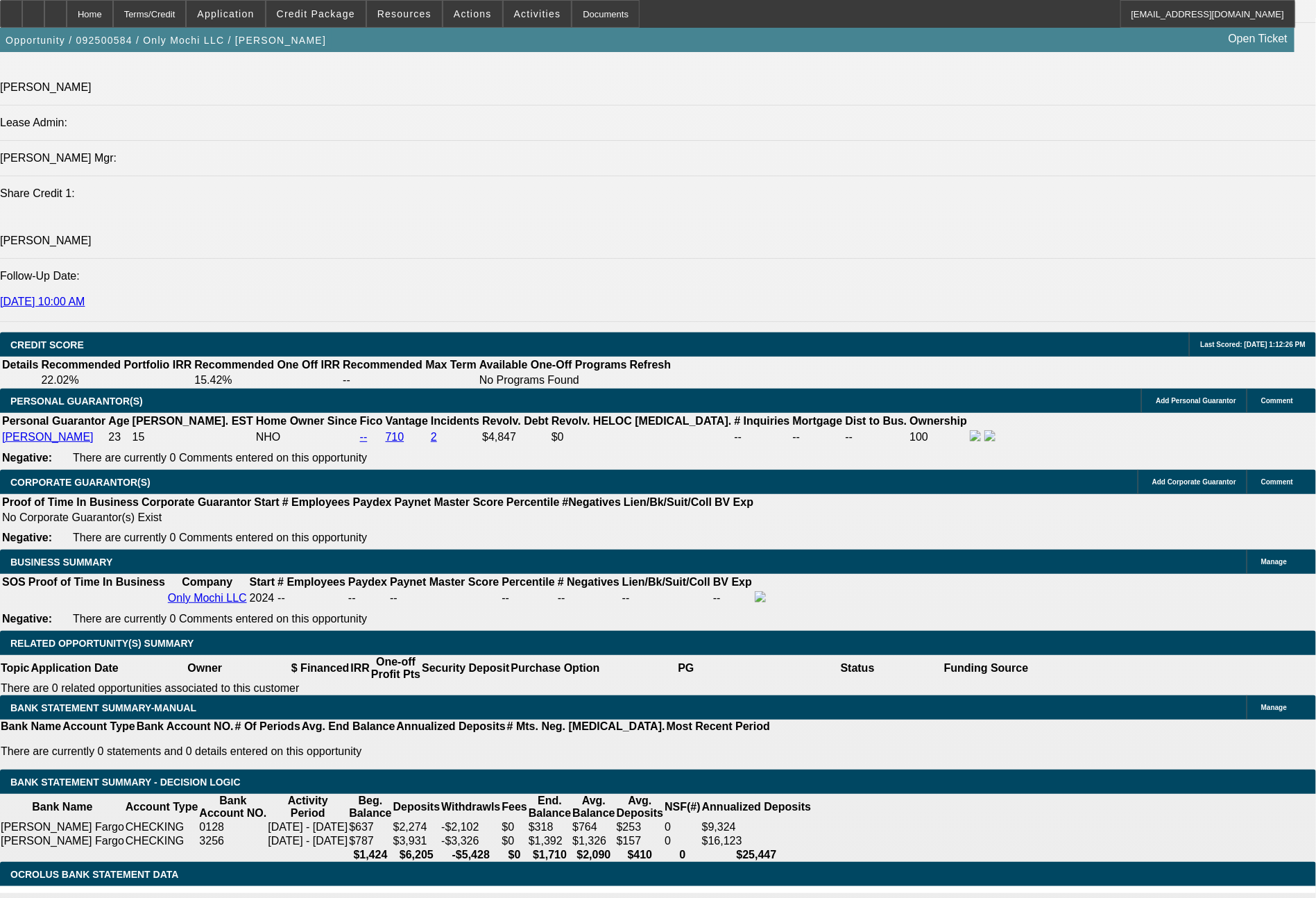
type input "$1,194.00"
type input "32.1"
type input "$597.00"
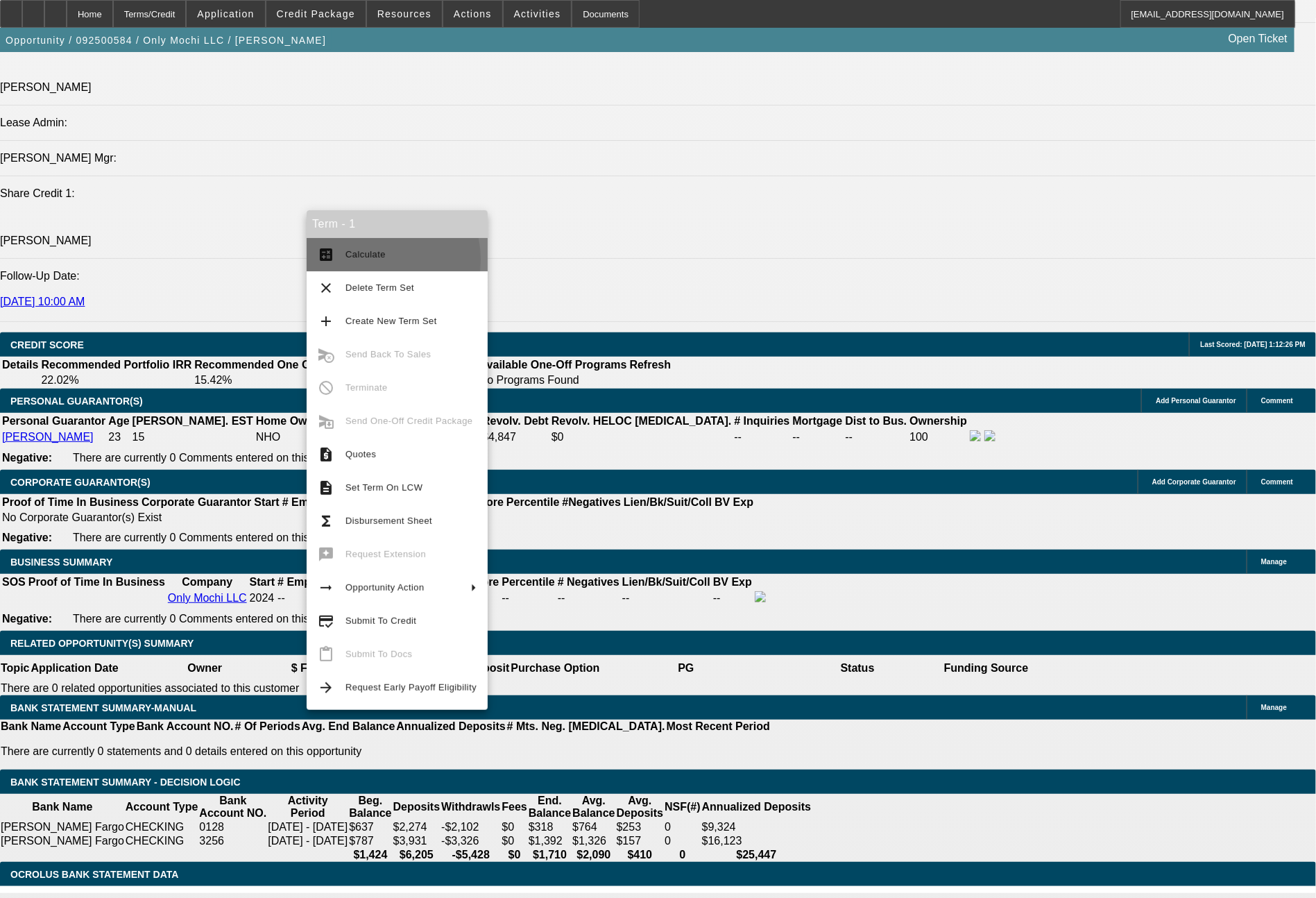
click at [375, 260] on span "Calculate" at bounding box center [410, 254] width 131 height 16
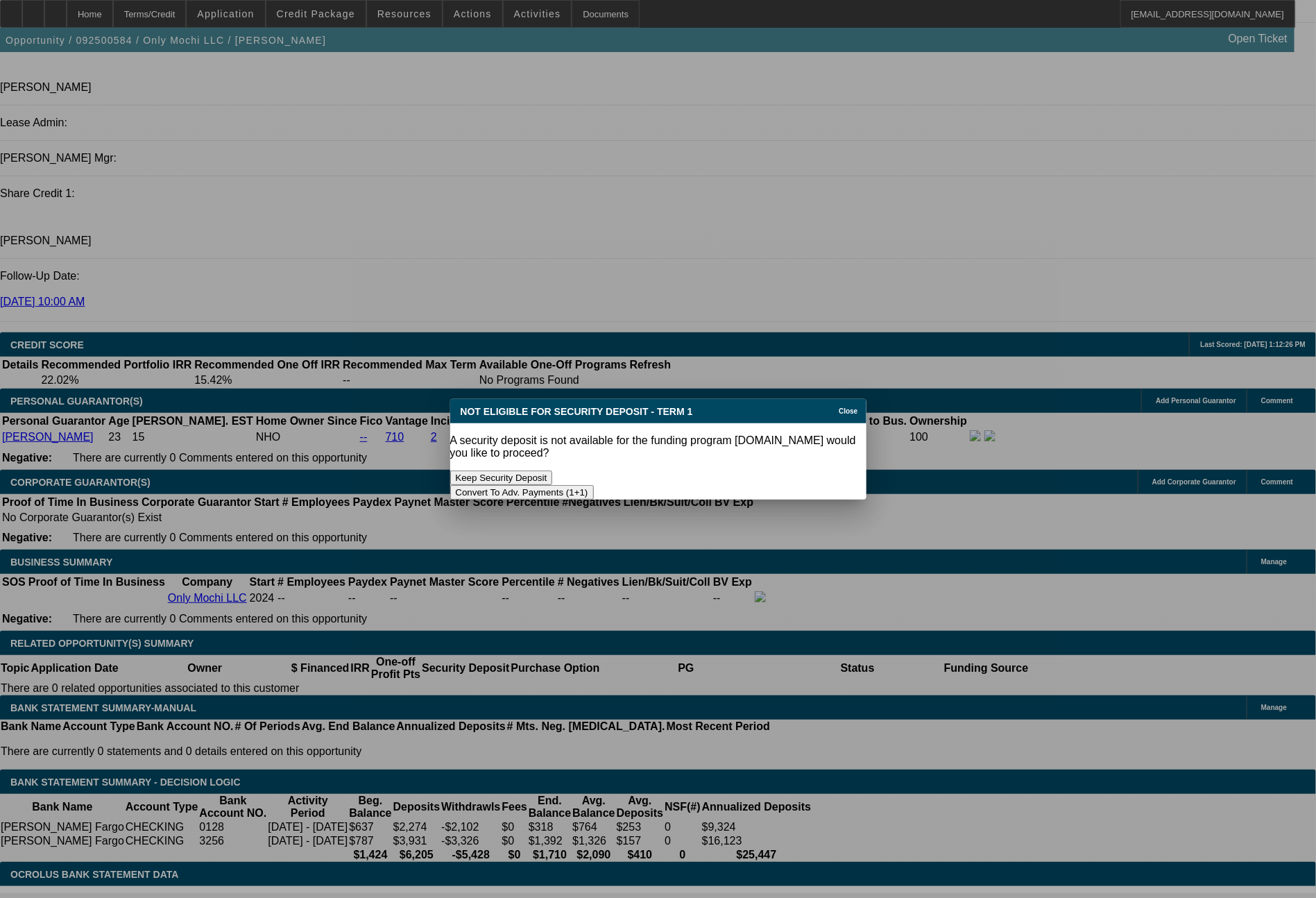
scroll to position [0, 0]
click at [594, 485] on button "Convert To Adv. Payments (1+1)" at bounding box center [522, 492] width 144 height 14
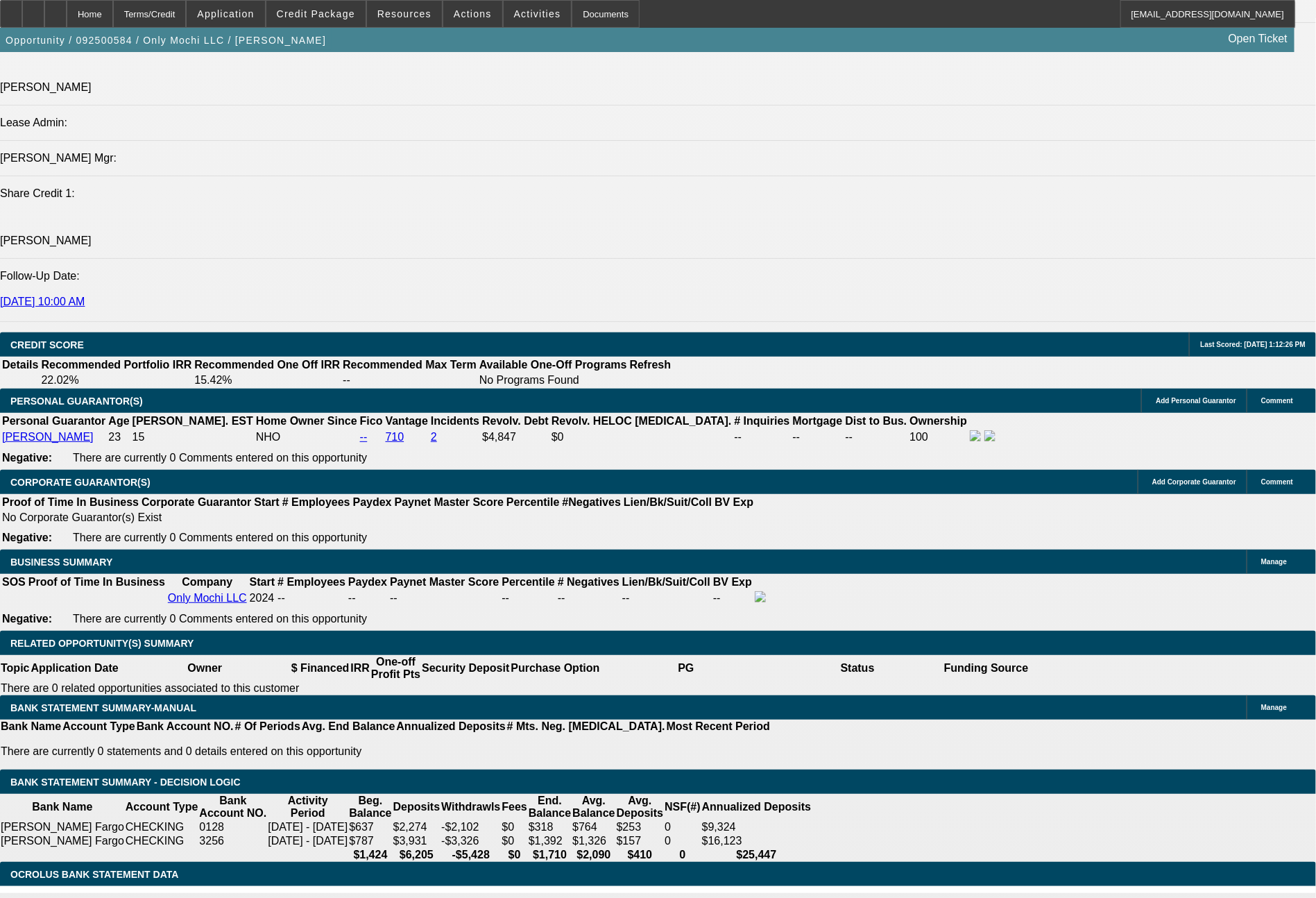
scroll to position [1777, 0]
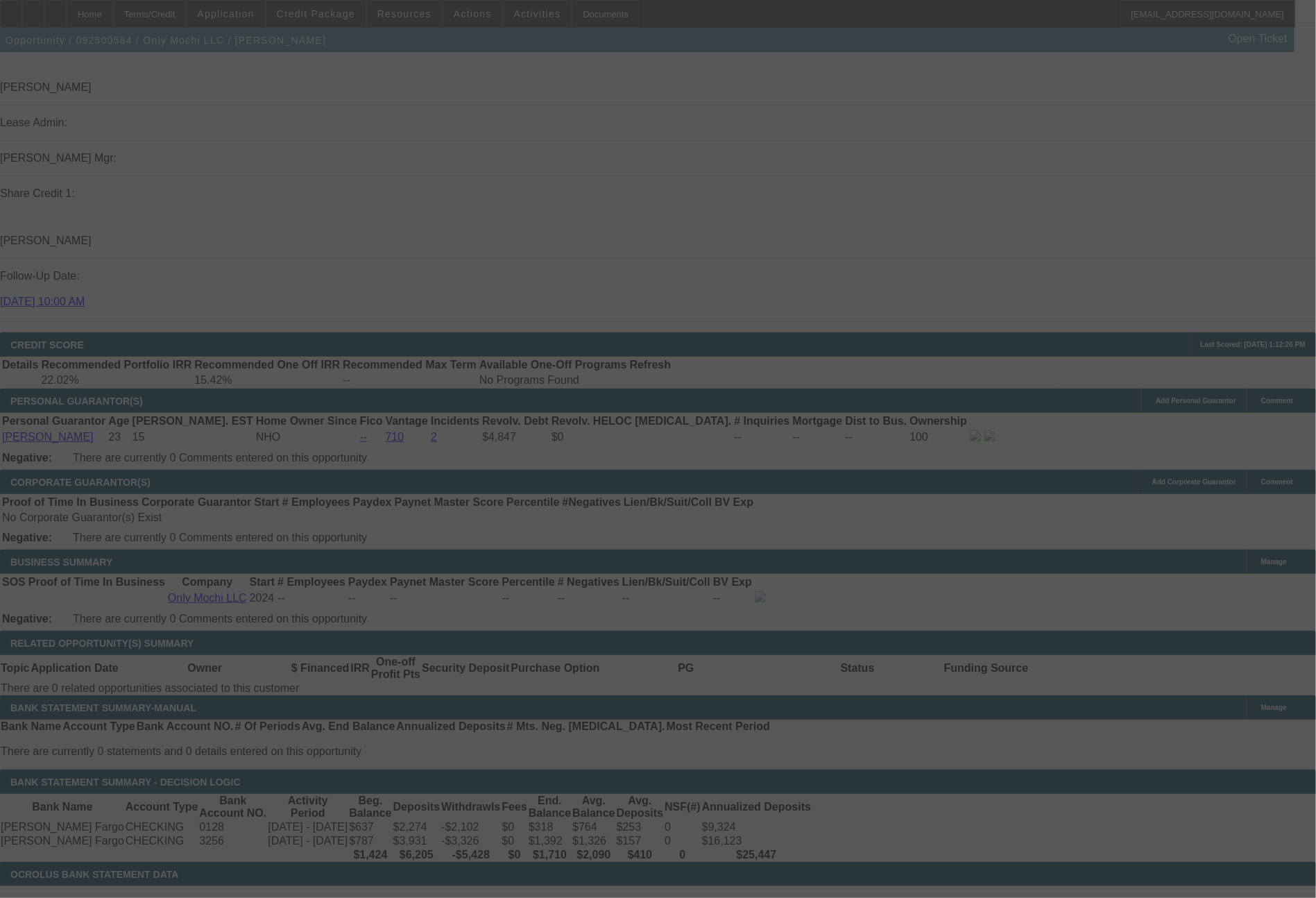
type input "$0.00"
select select "0"
select select "1"
select select "0"
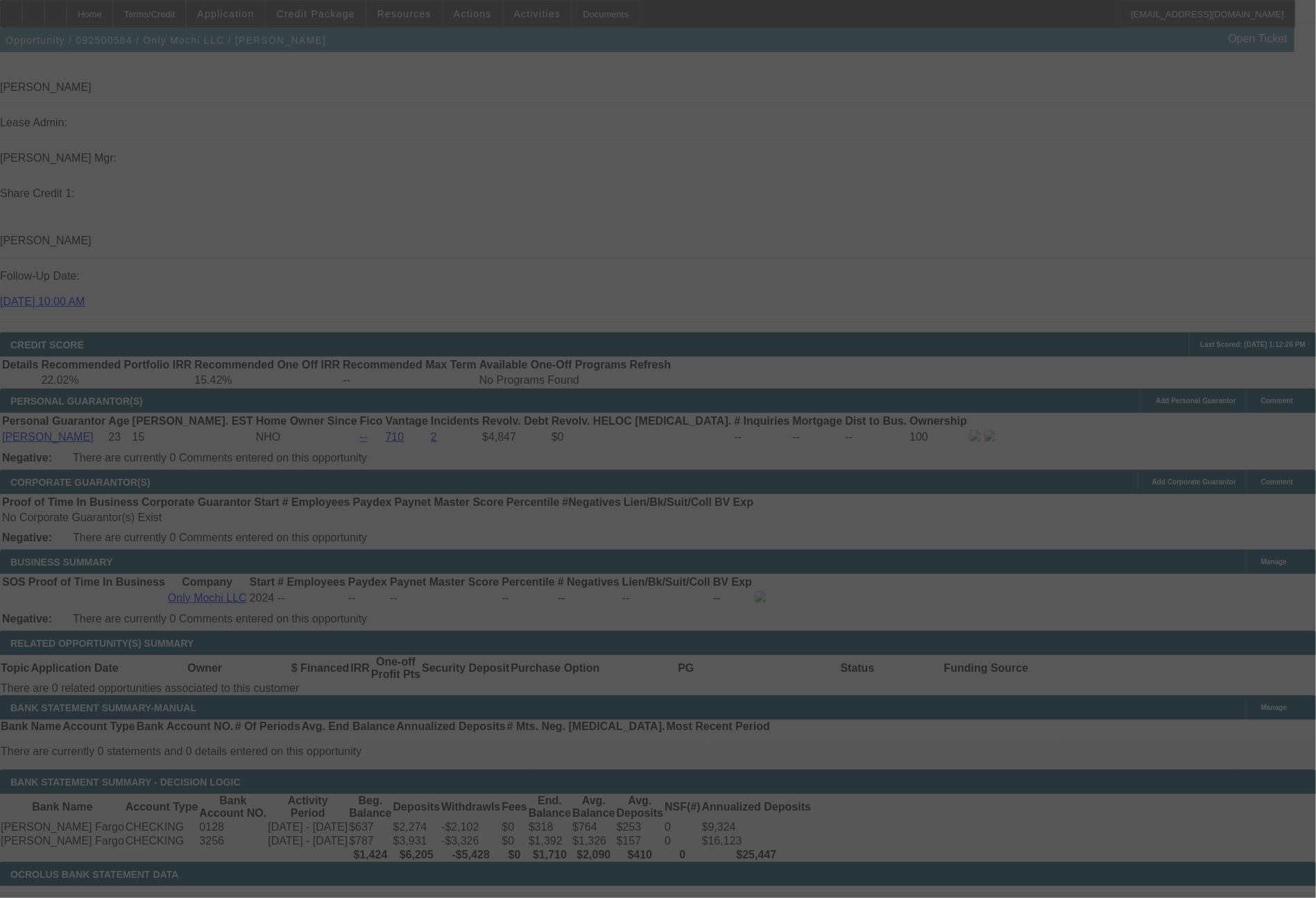
select select "0.1"
select select "4"
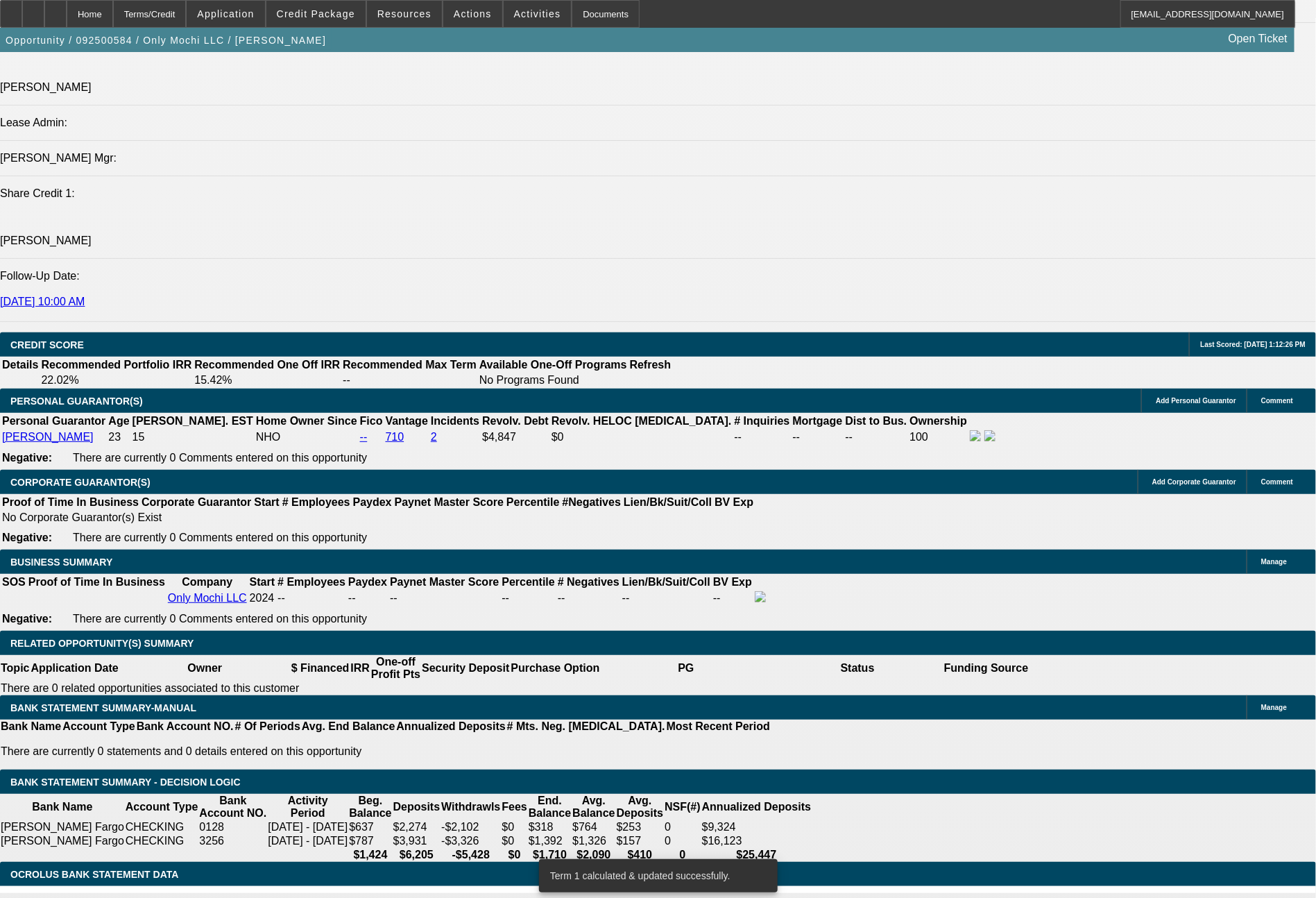
drag, startPoint x: 207, startPoint y: 512, endPoint x: 290, endPoint y: 526, distance: 84.2
type input "574"
type input "UNKNOWN"
type input "30"
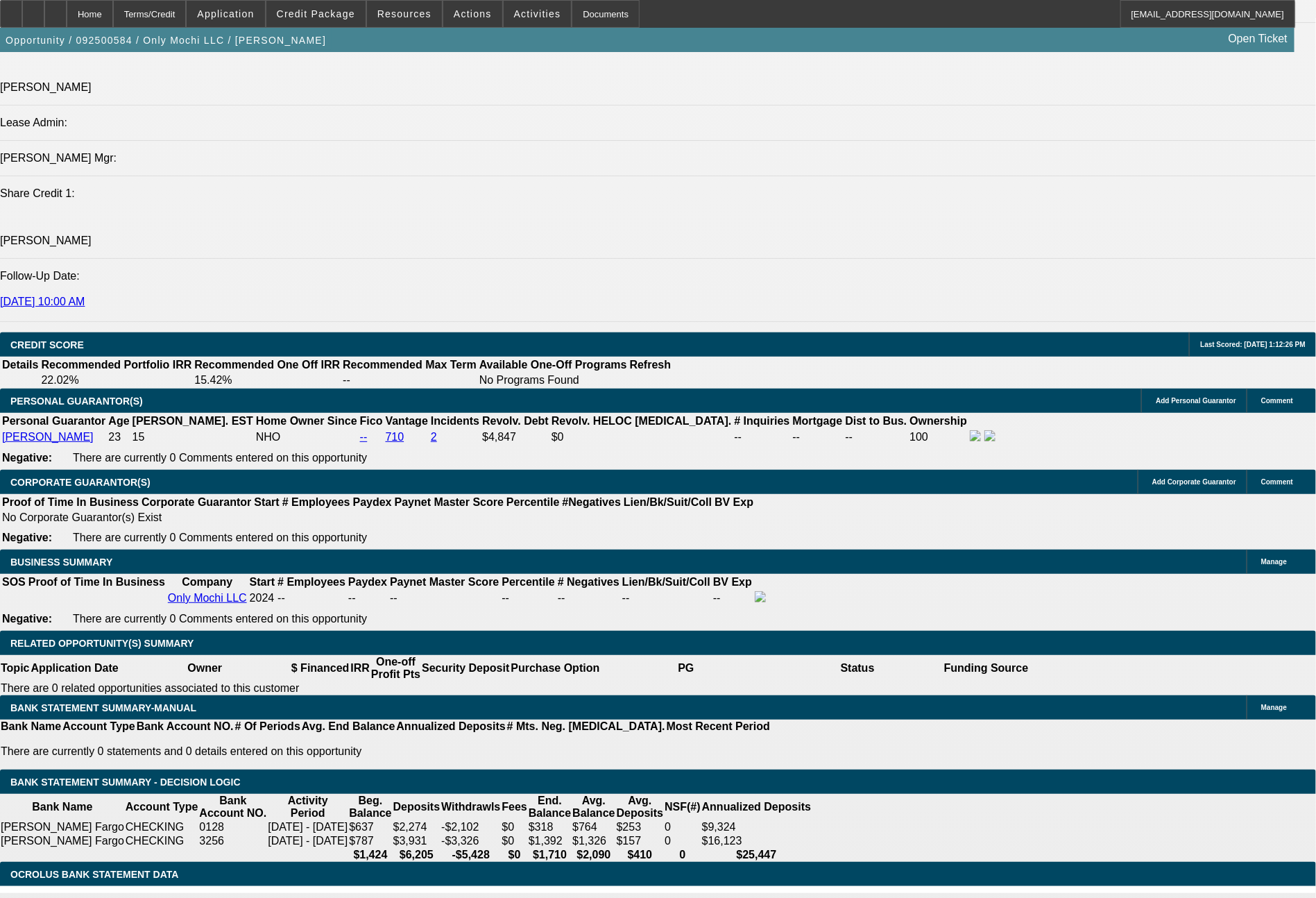
type input "571"
type input "29.8"
type input "$571.00"
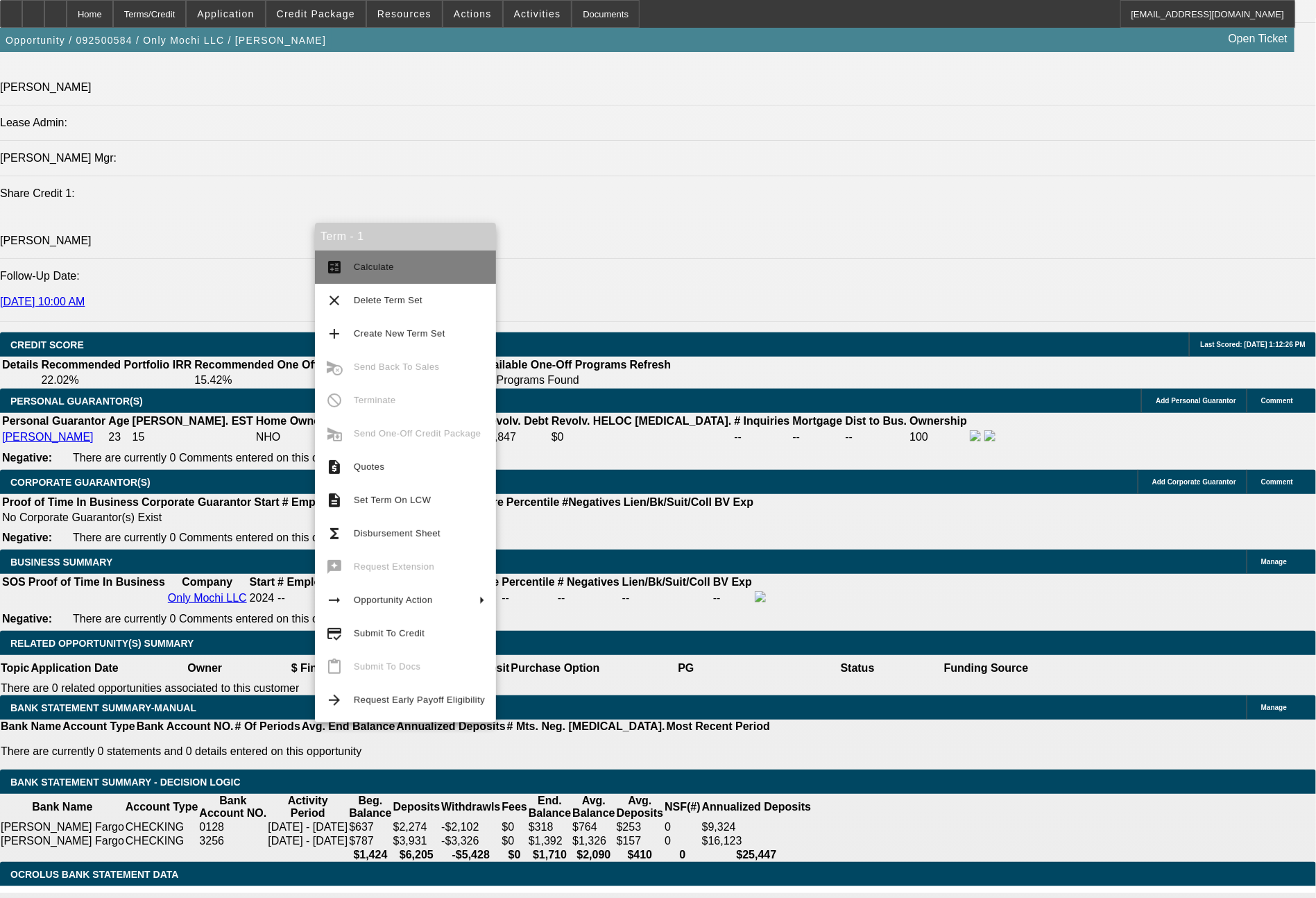
click at [367, 279] on button "calculate Calculate" at bounding box center [405, 267] width 181 height 34
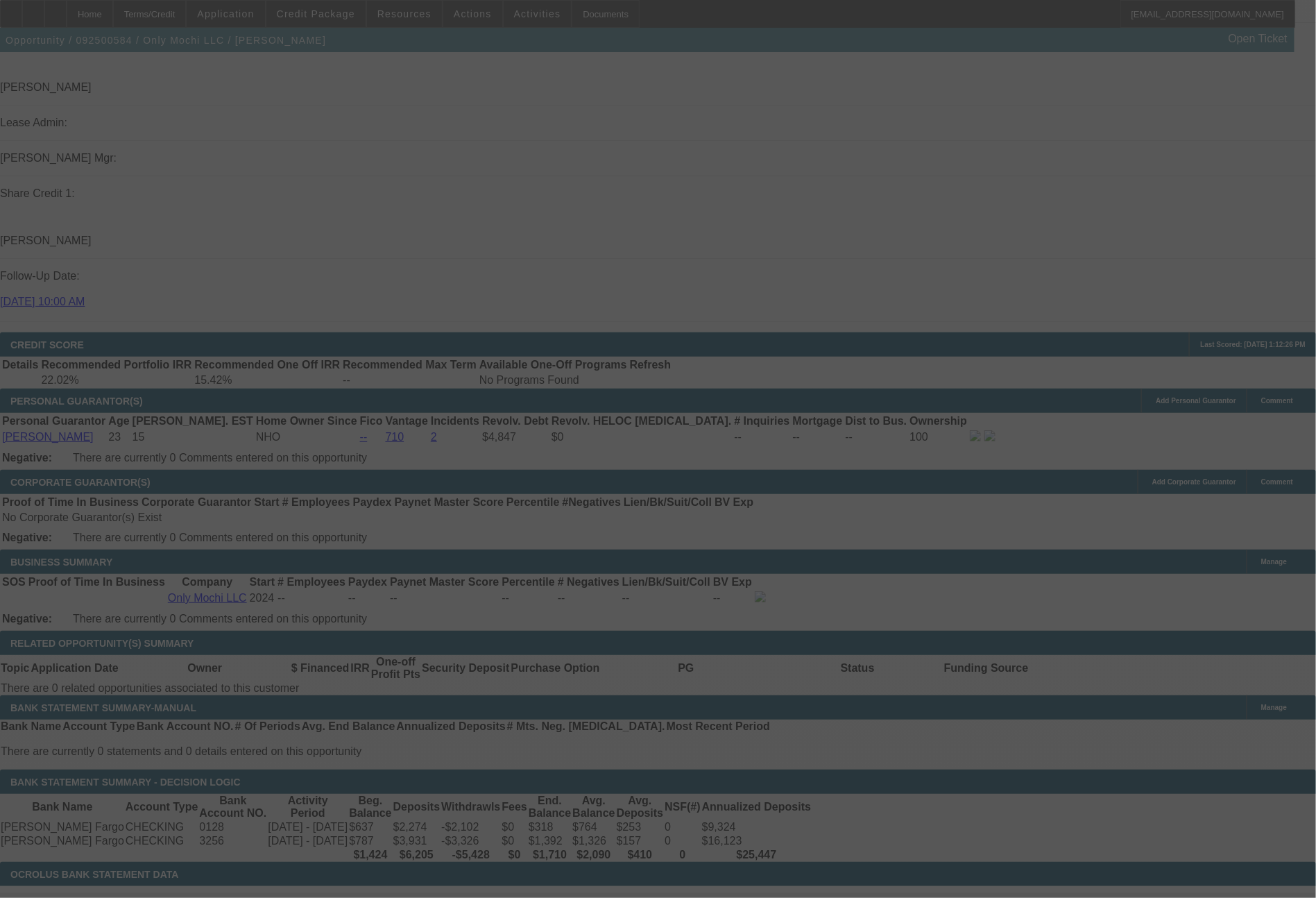
select select "0"
select select "0.1"
select select "4"
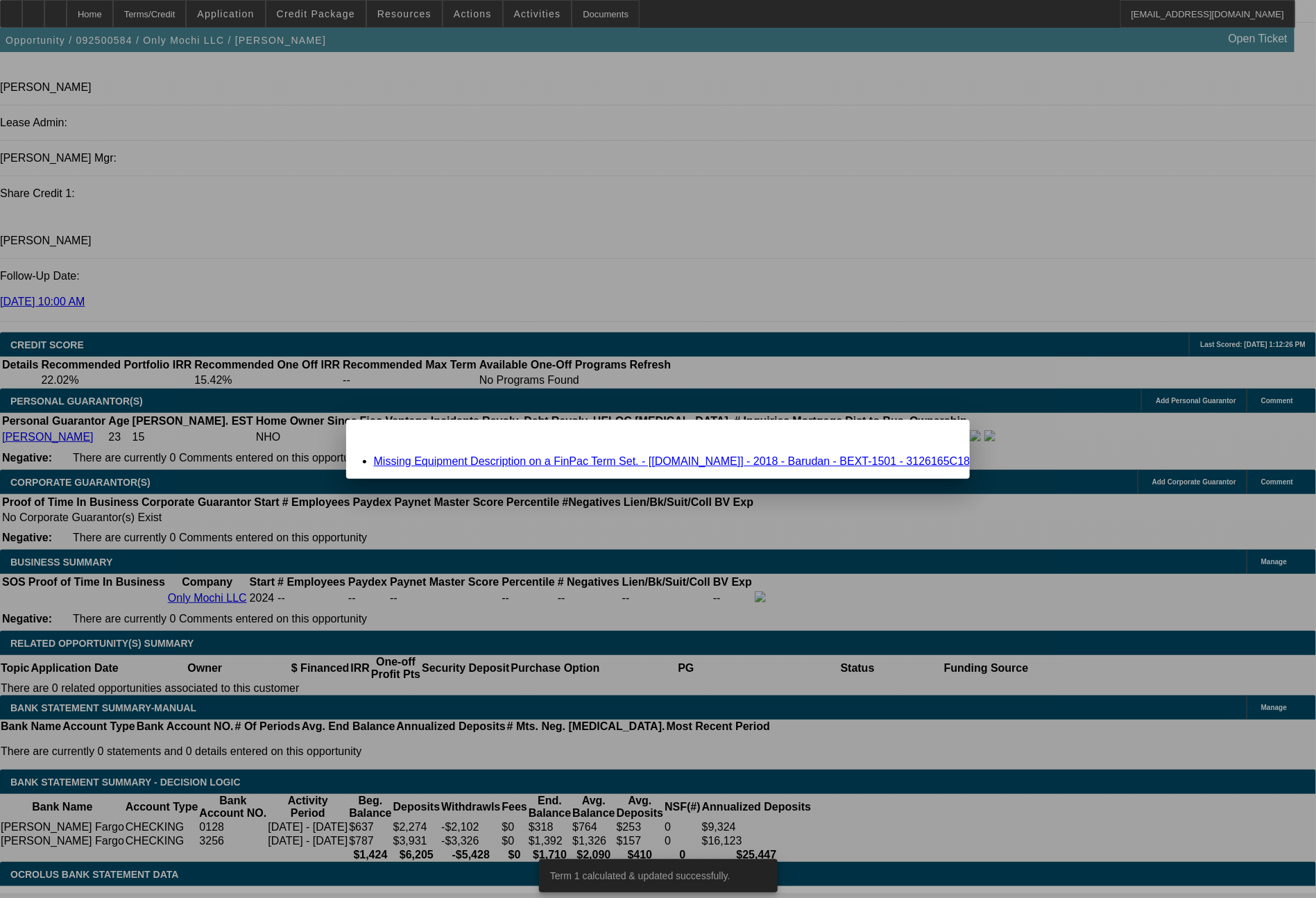
scroll to position [0, 0]
drag, startPoint x: 896, startPoint y: 446, endPoint x: 893, endPoint y: 439, distance: 7.6
click at [939, 435] on div "Close" at bounding box center [954, 428] width 31 height 16
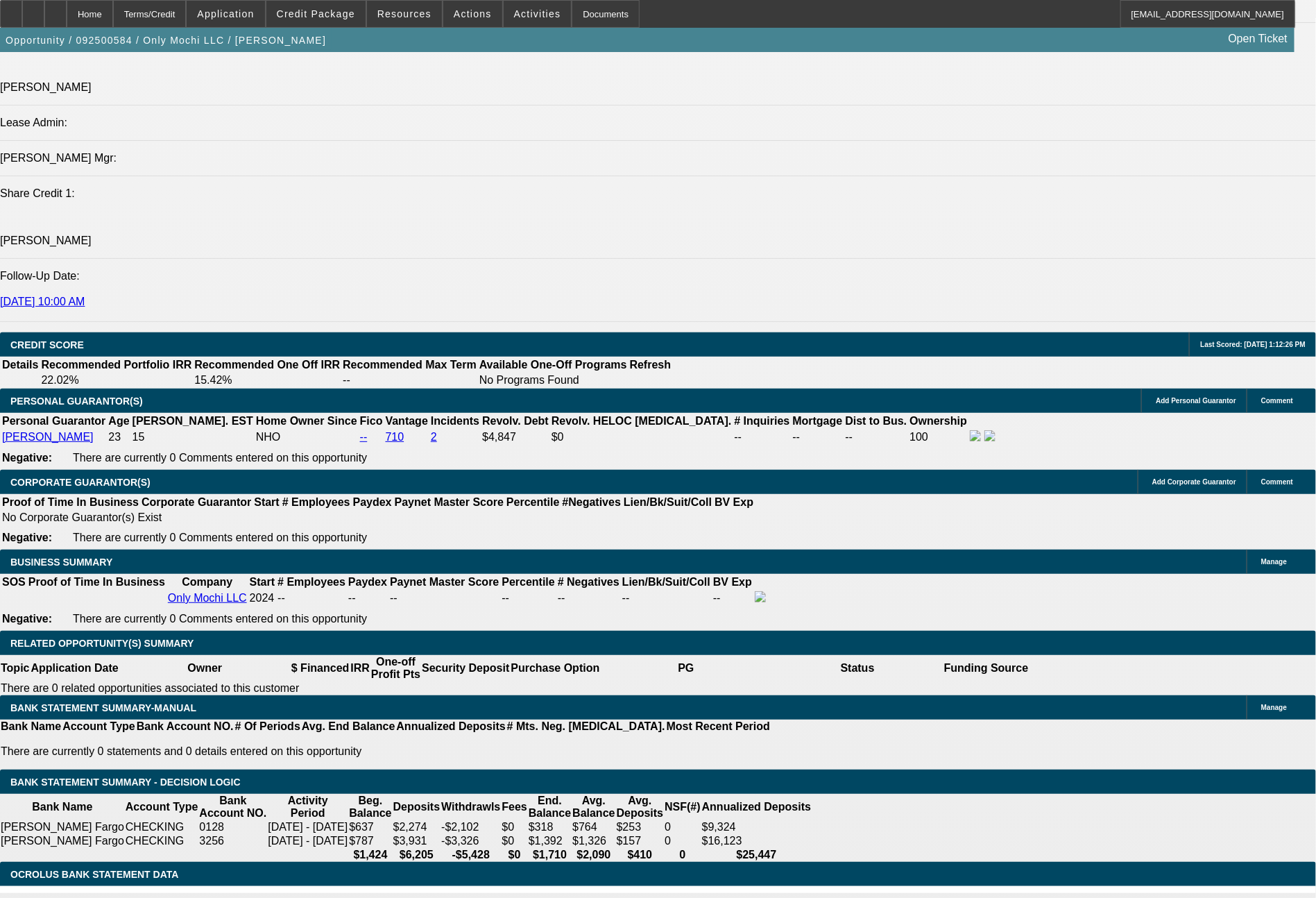
scroll to position [1777, 0]
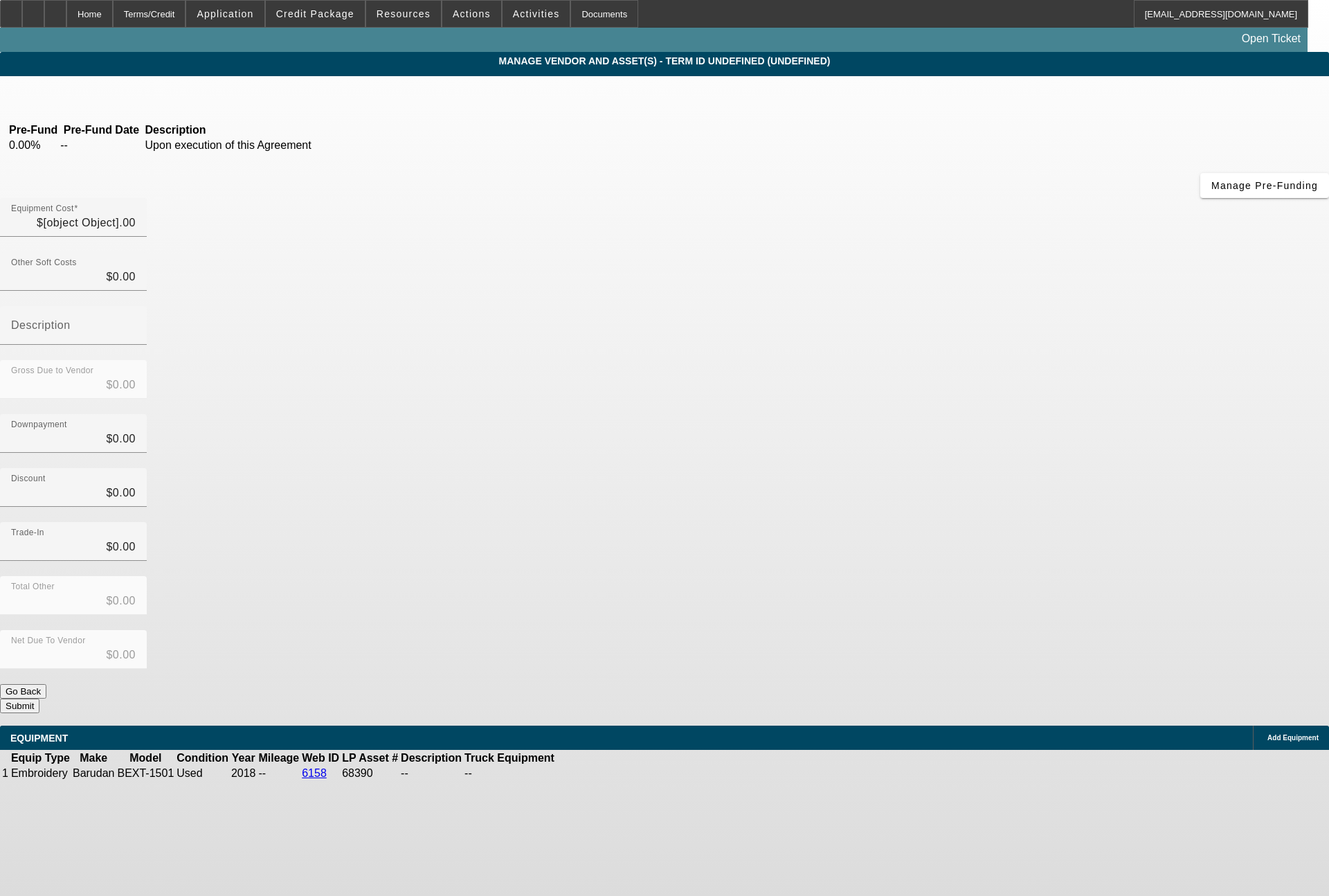
type input "$17,728.83"
click at [598, 773] on icon at bounding box center [598, 773] width 0 height 0
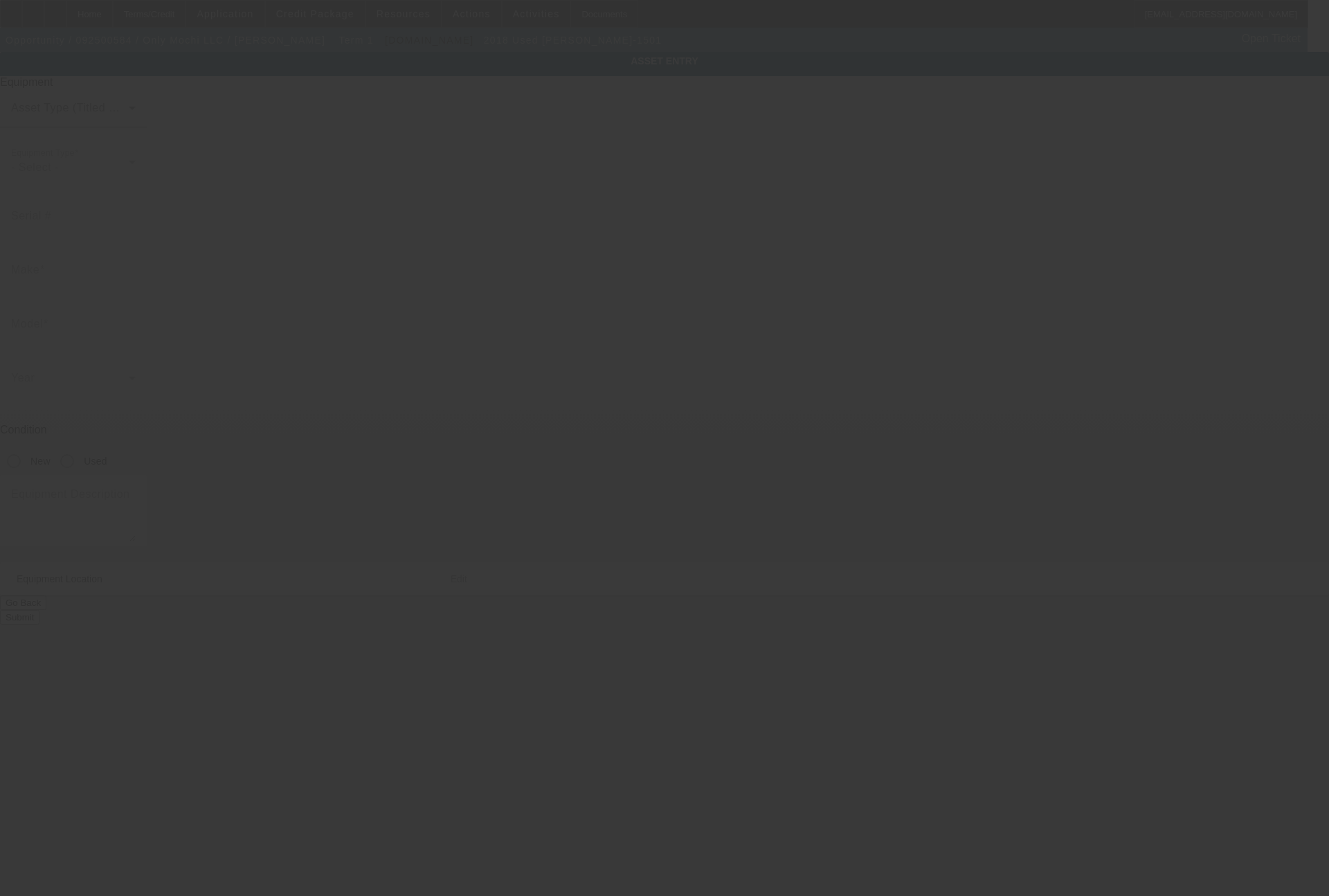
type input "3126165C18"
type input "Barudan"
type input "BEXT-1501"
radio input "true"
type input "2413 Spanish Fork Ave"
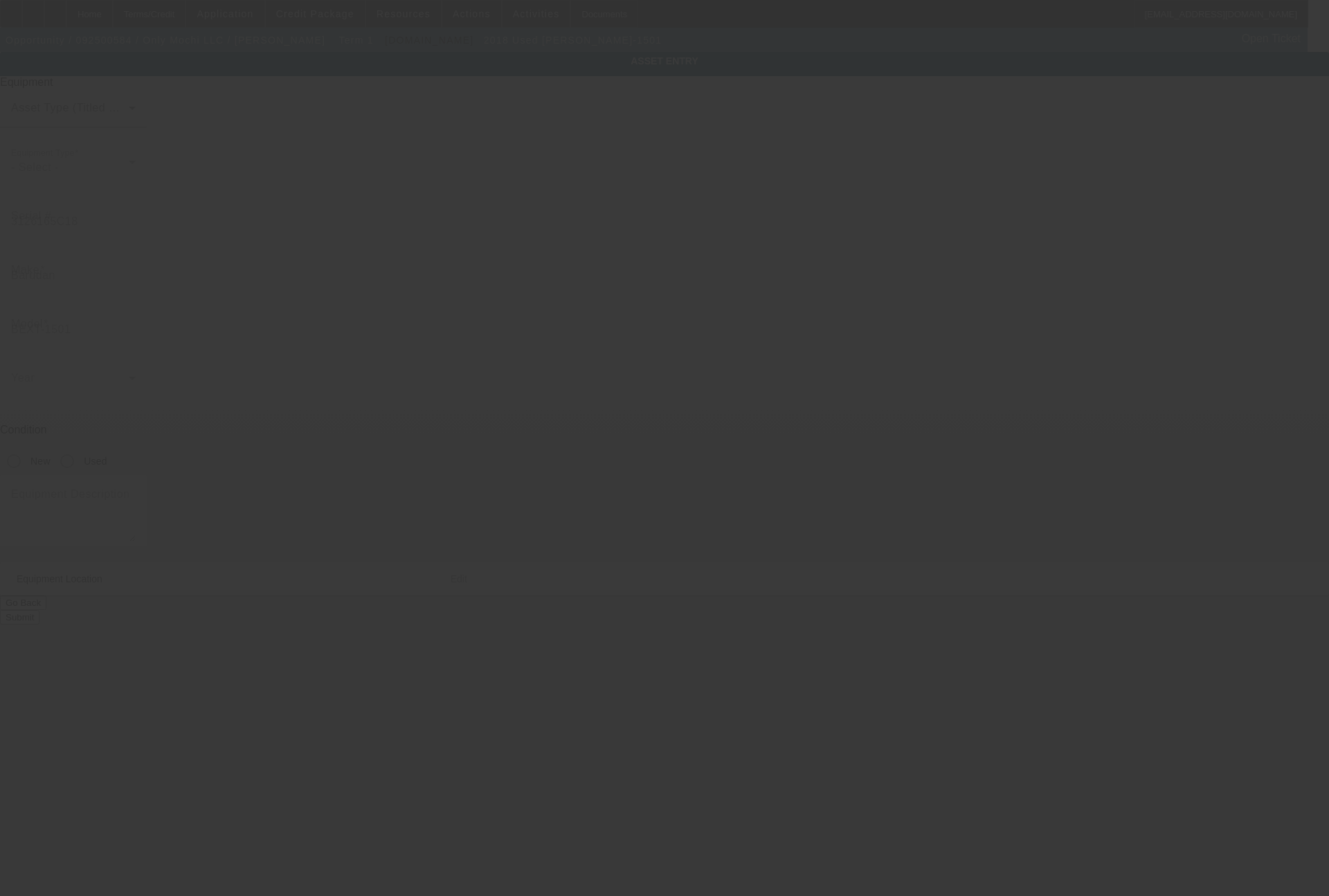
type input "North Las Vegas"
type input "89031"
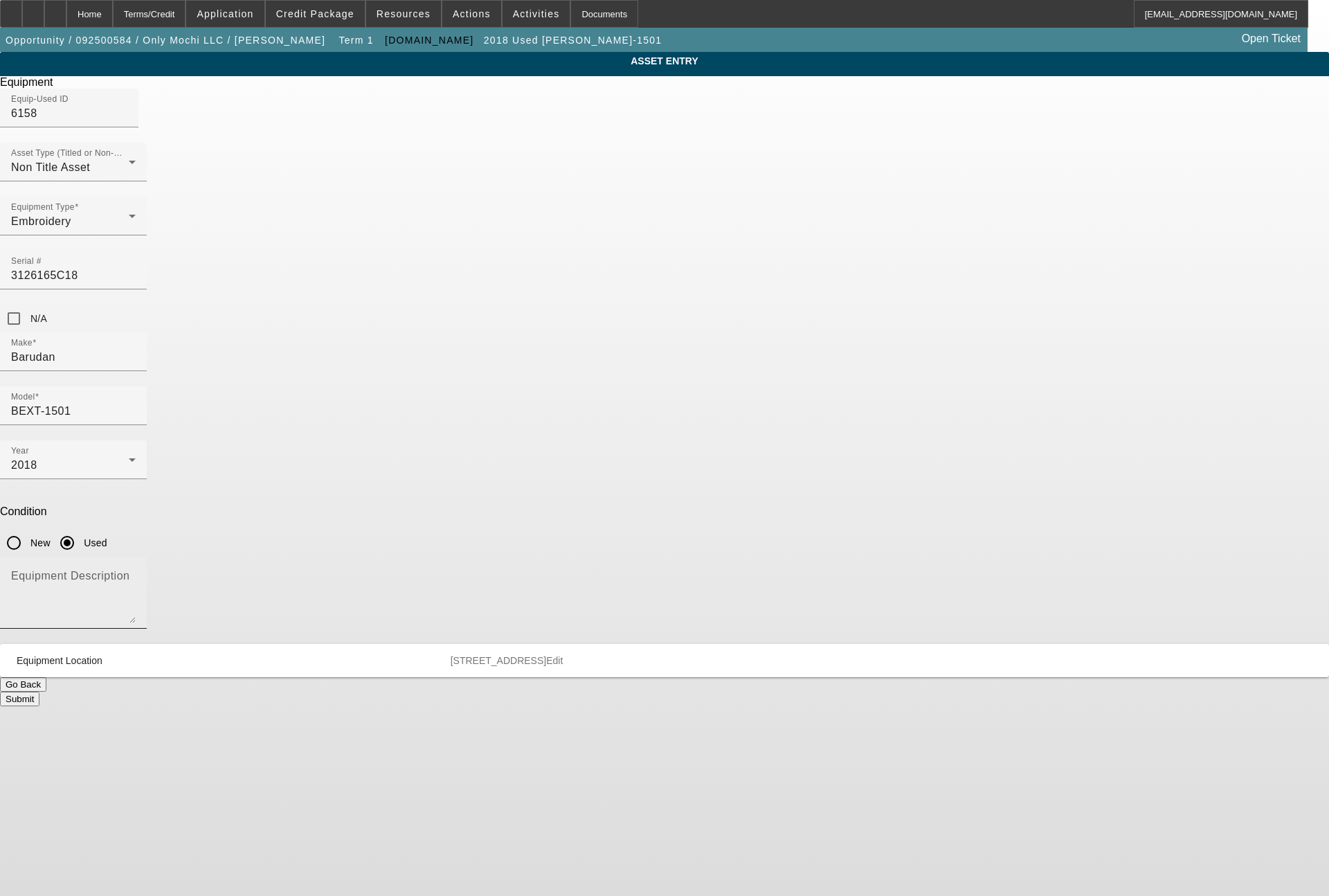
click at [136, 573] on textarea "Equipment Description" at bounding box center [73, 598] width 125 height 50
type textarea "single head machine"
click at [39, 691] on button "Submit" at bounding box center [19, 698] width 39 height 14
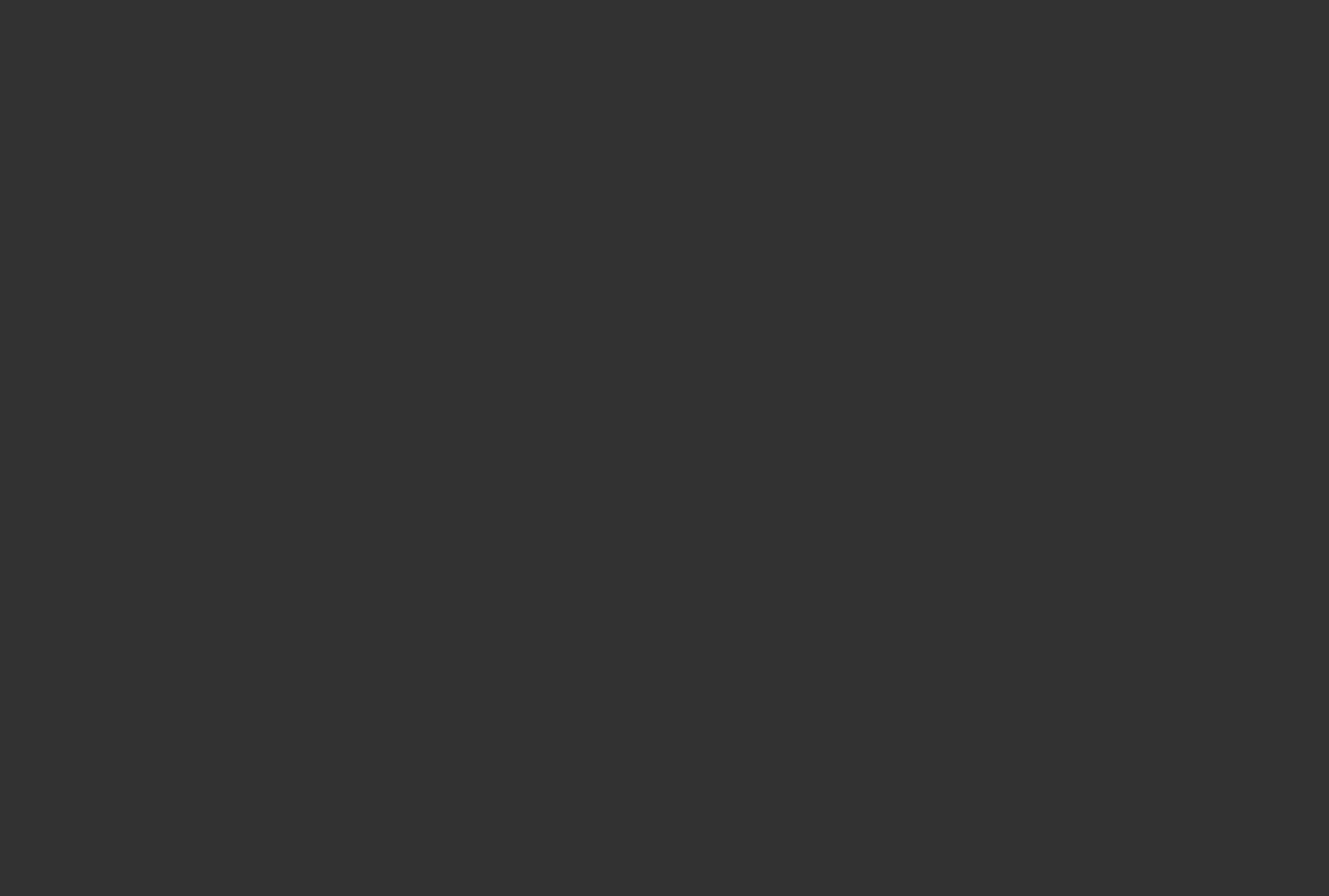
type input "$17,728.83"
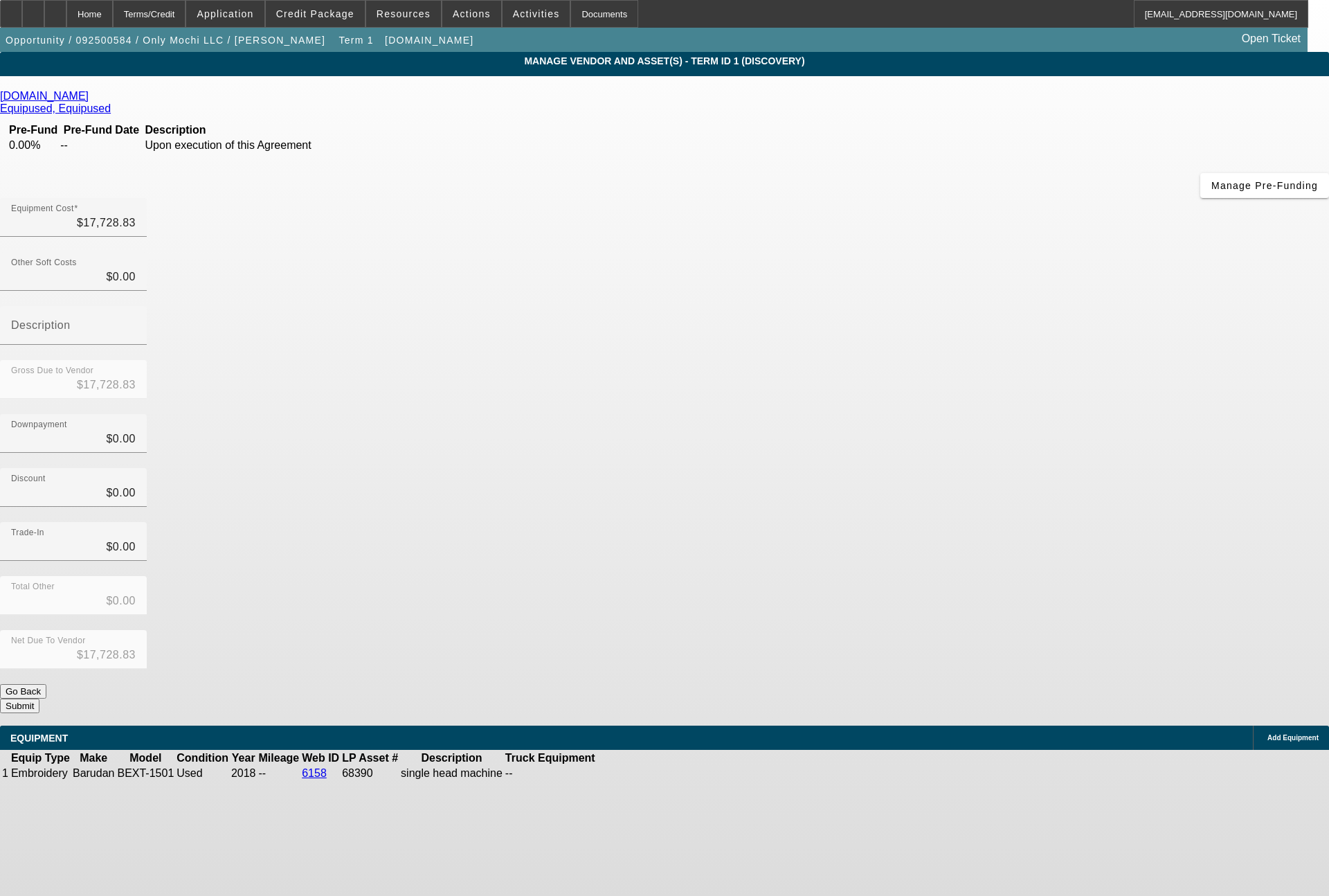
click at [39, 698] on button "Submit" at bounding box center [19, 706] width 39 height 14
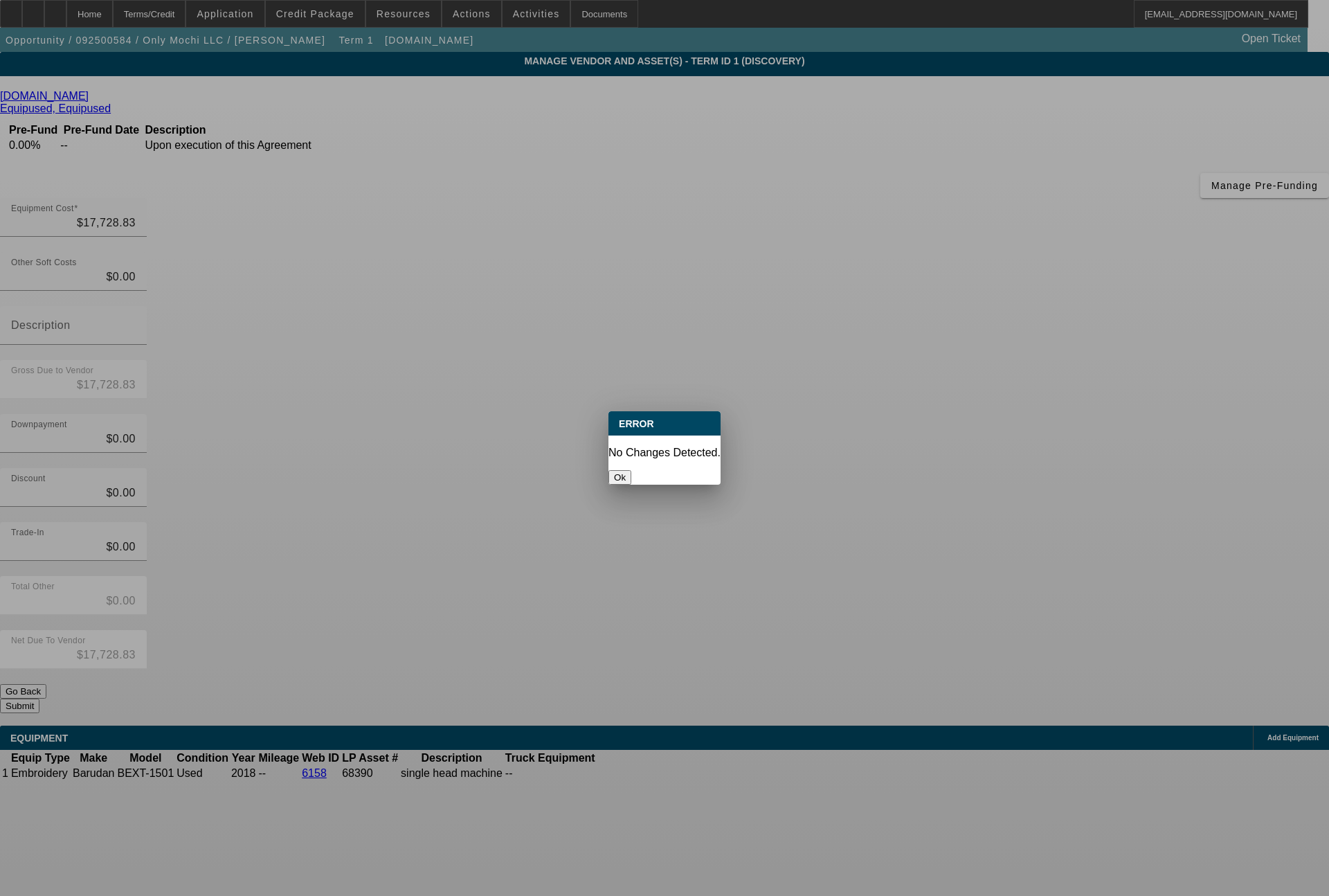
click at [631, 470] on button "Ok" at bounding box center [620, 477] width 23 height 14
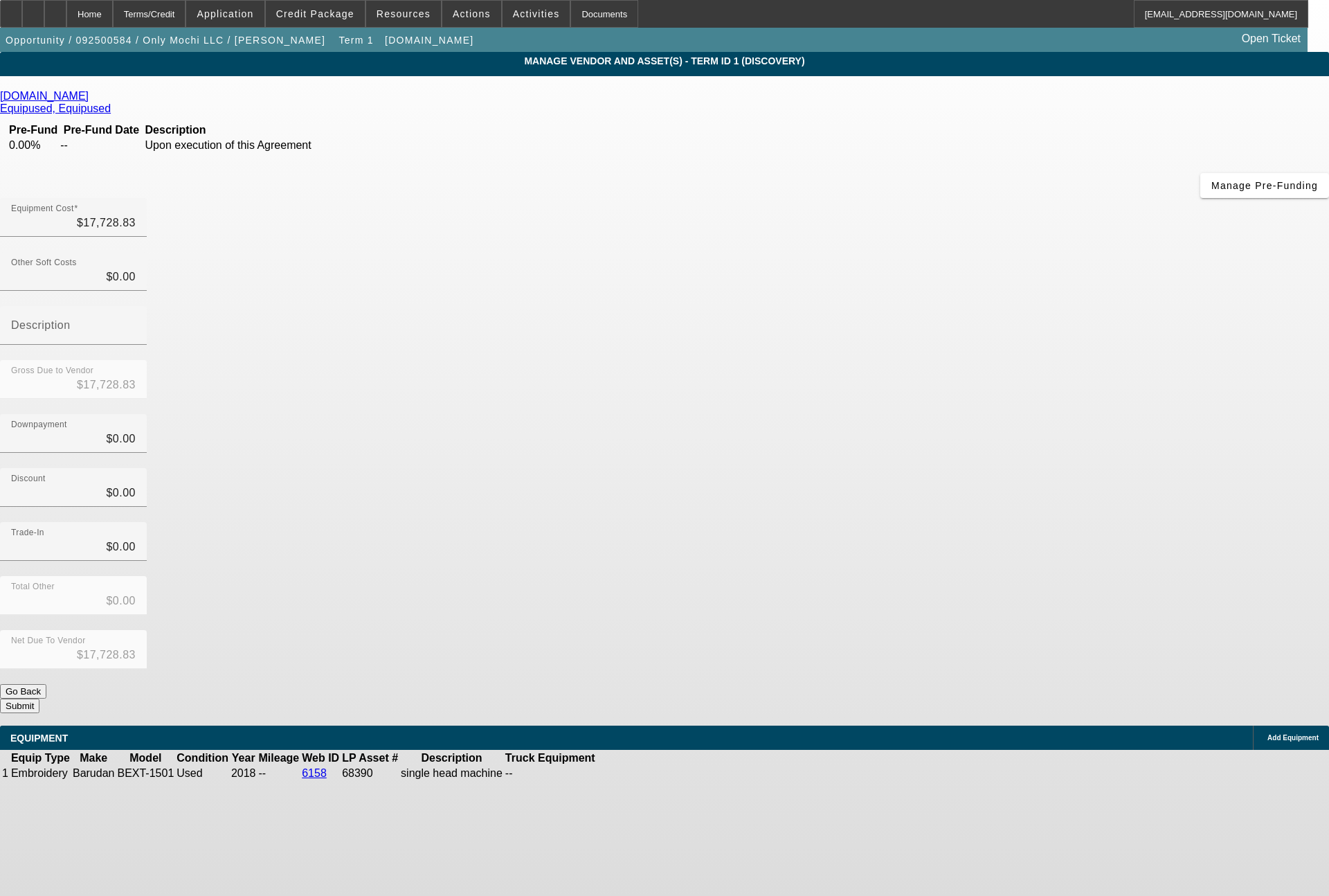
click at [39, 698] on button "Submit" at bounding box center [19, 706] width 39 height 14
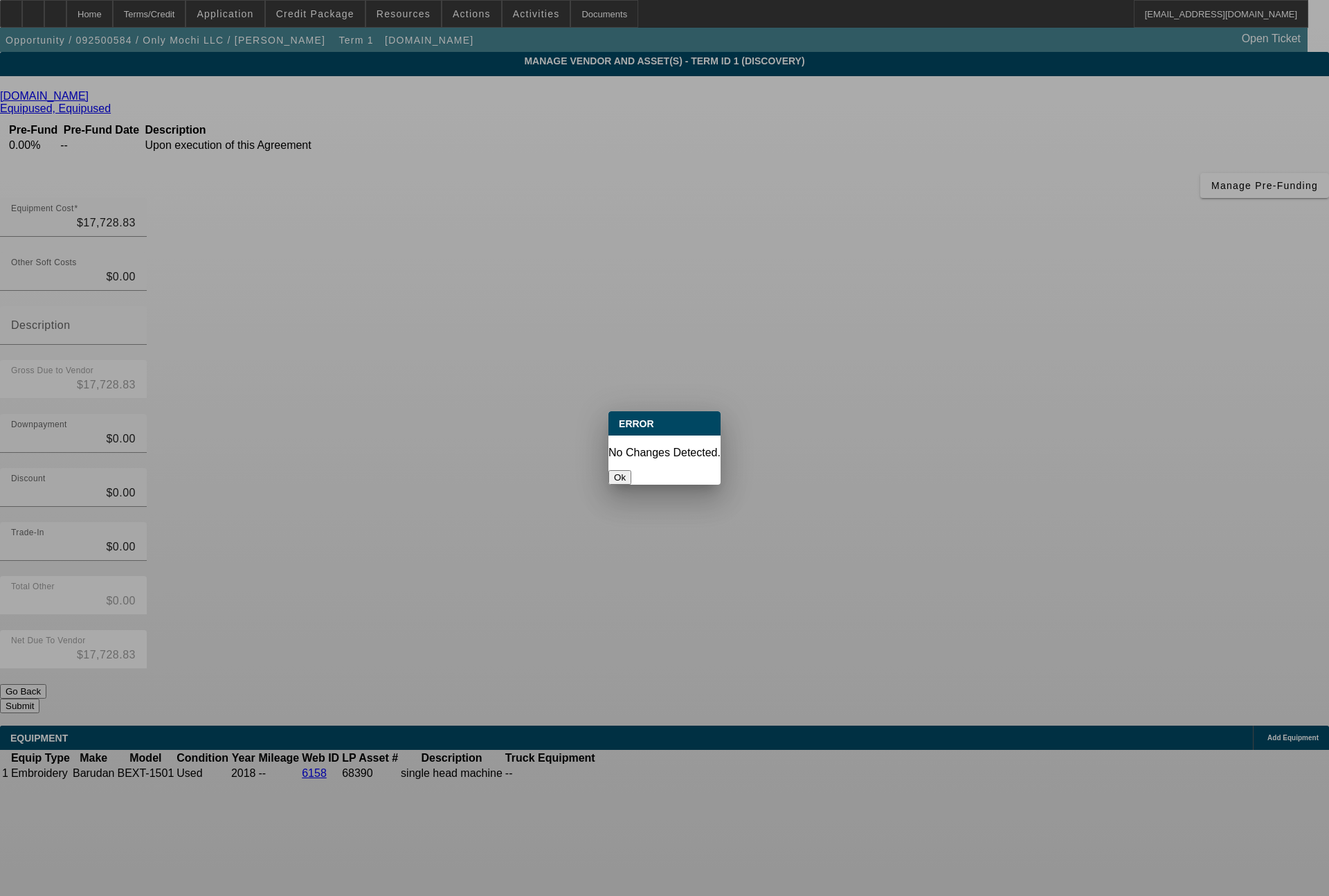
click at [631, 470] on button "Ok" at bounding box center [620, 477] width 23 height 14
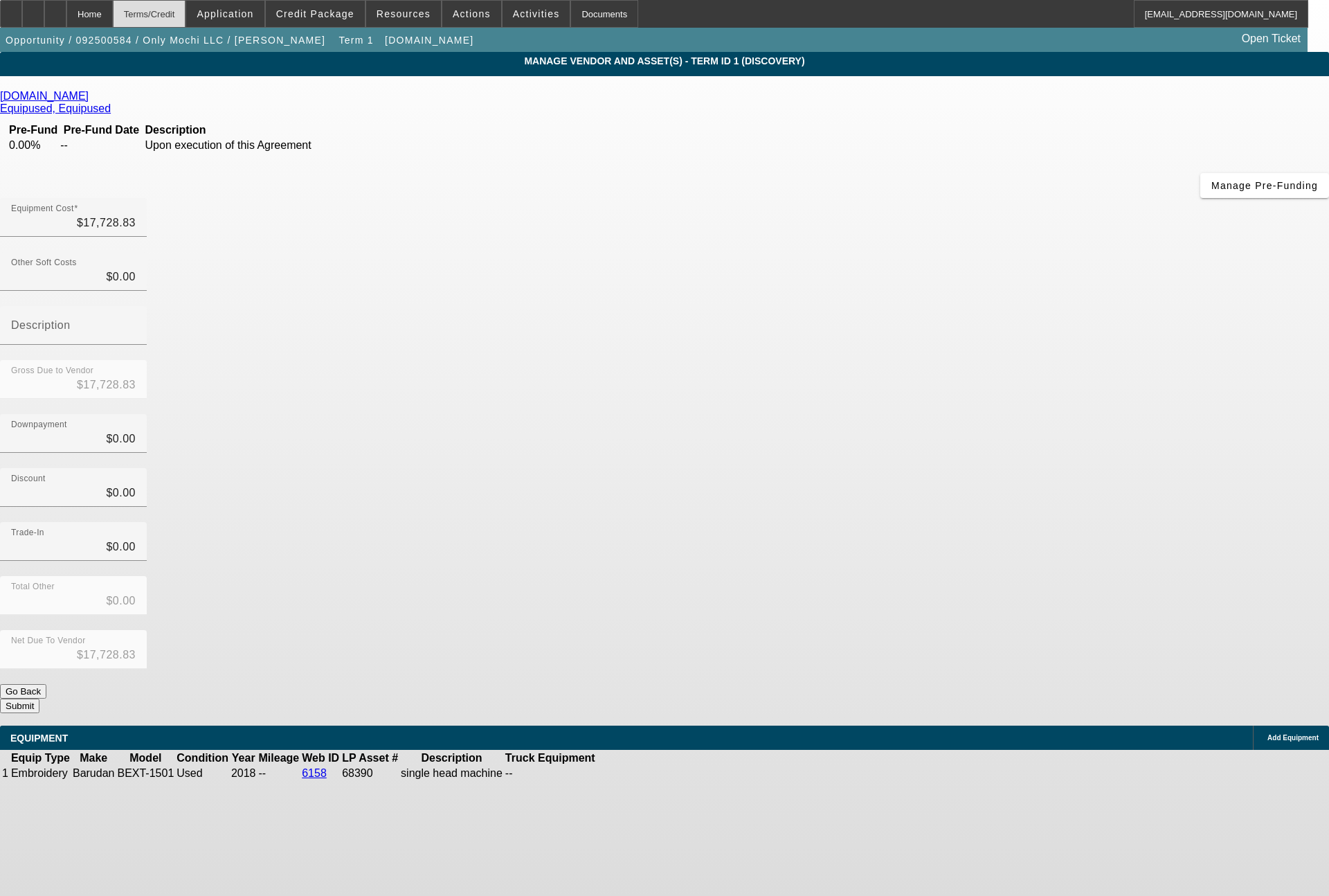
click at [186, 14] on div "Terms/Credit" at bounding box center [149, 14] width 73 height 28
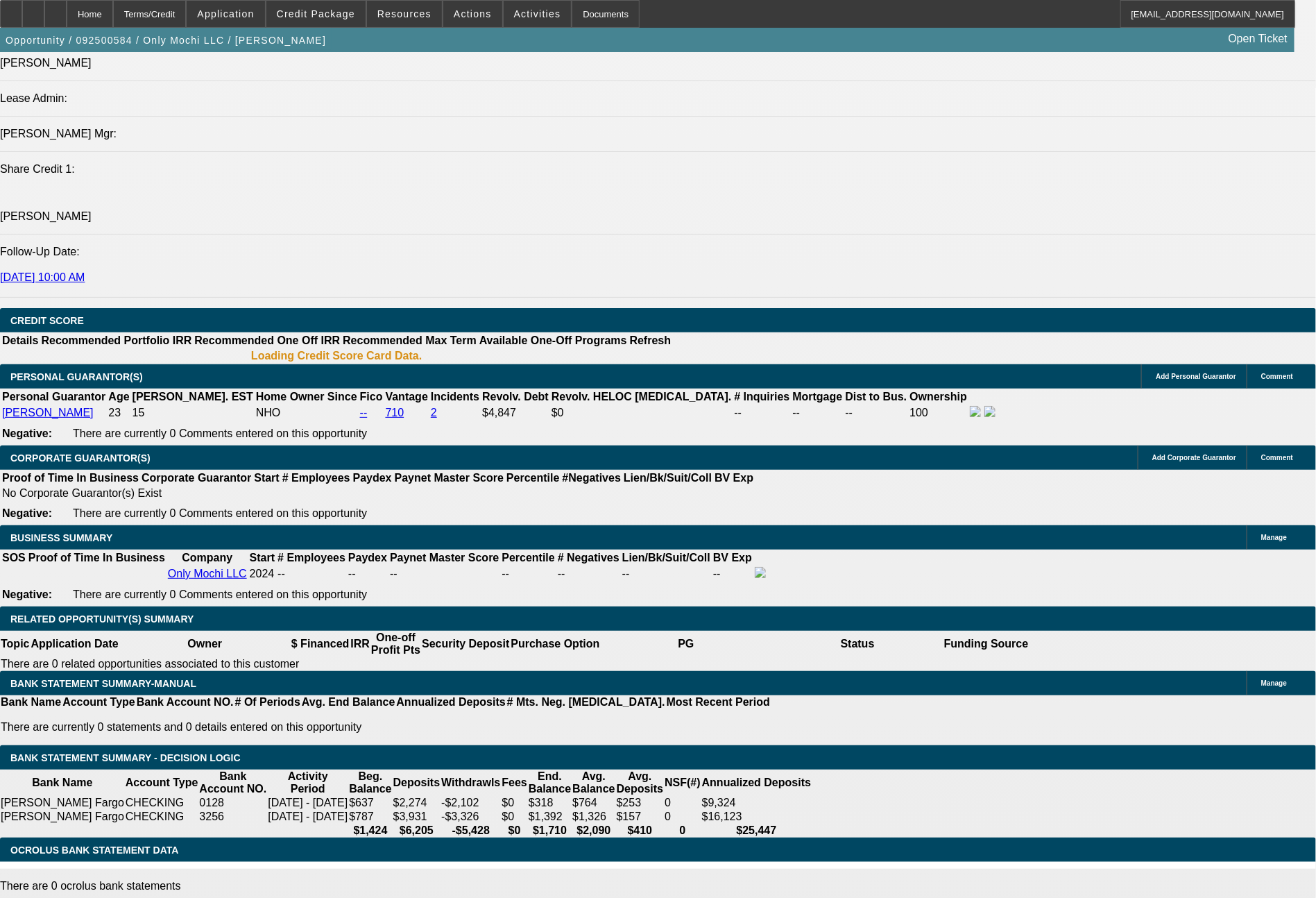
select select "0"
select select "0.1"
select select "4"
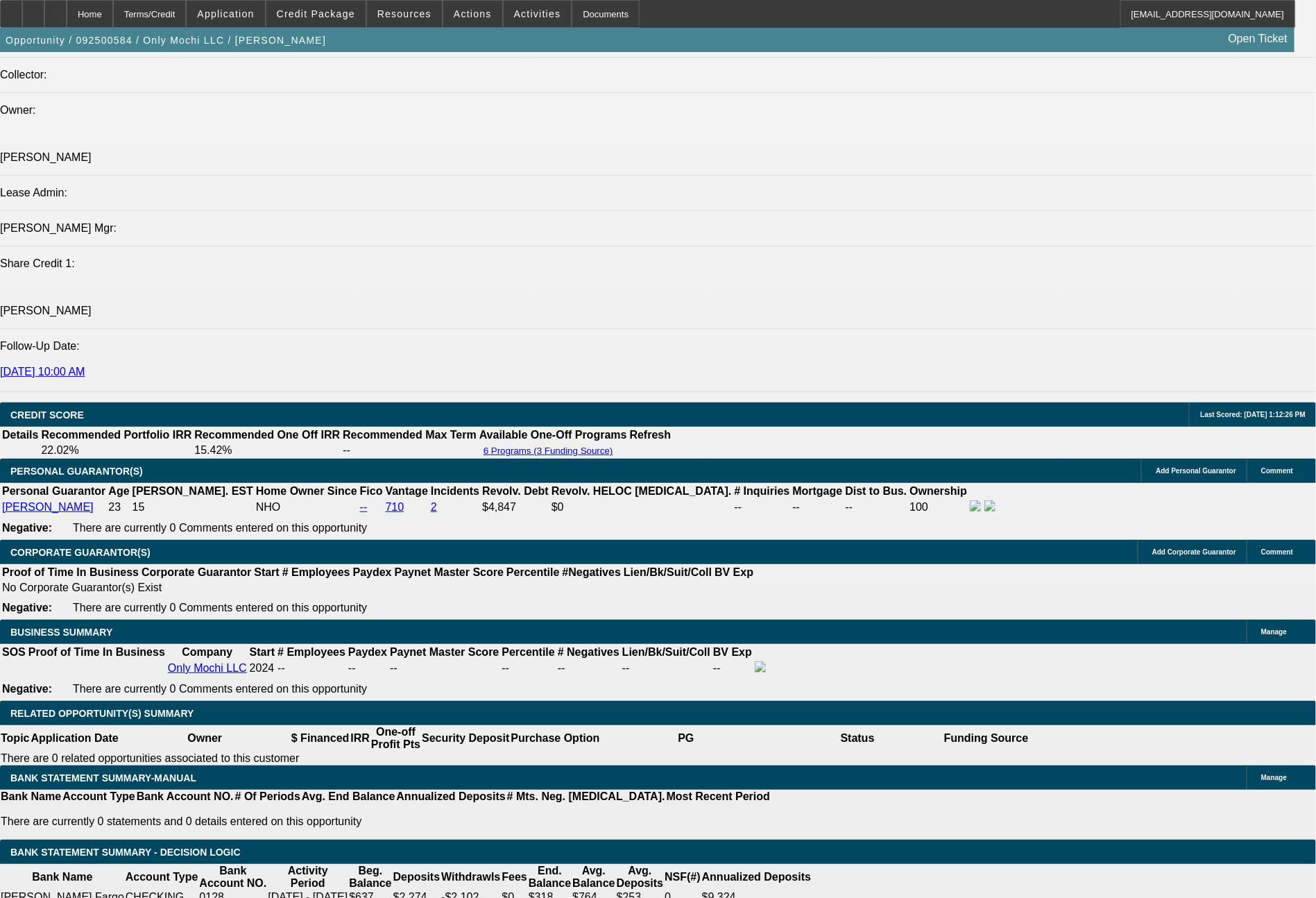
scroll to position [1702, 0]
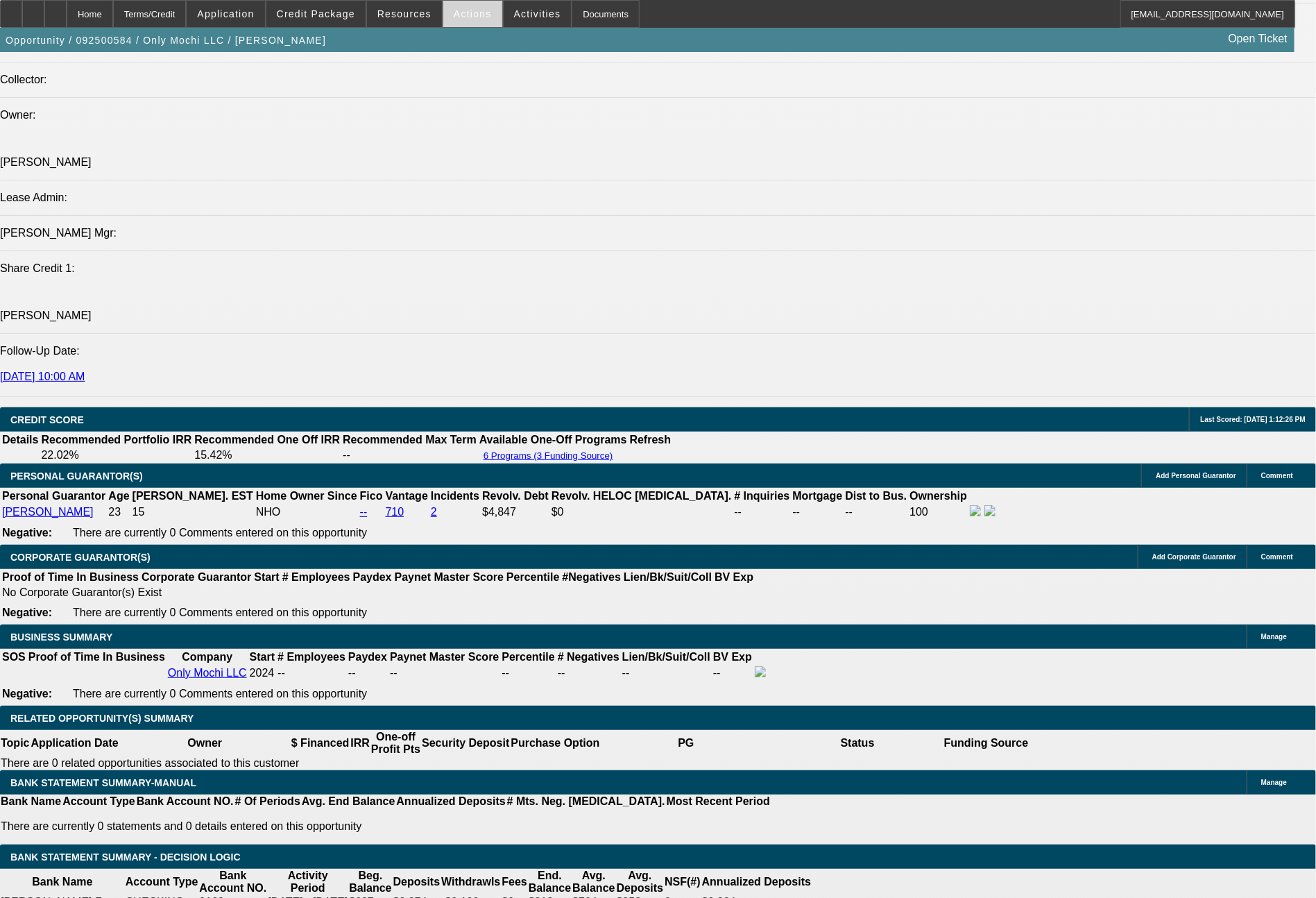
click at [464, 9] on span "Actions" at bounding box center [473, 14] width 38 height 11
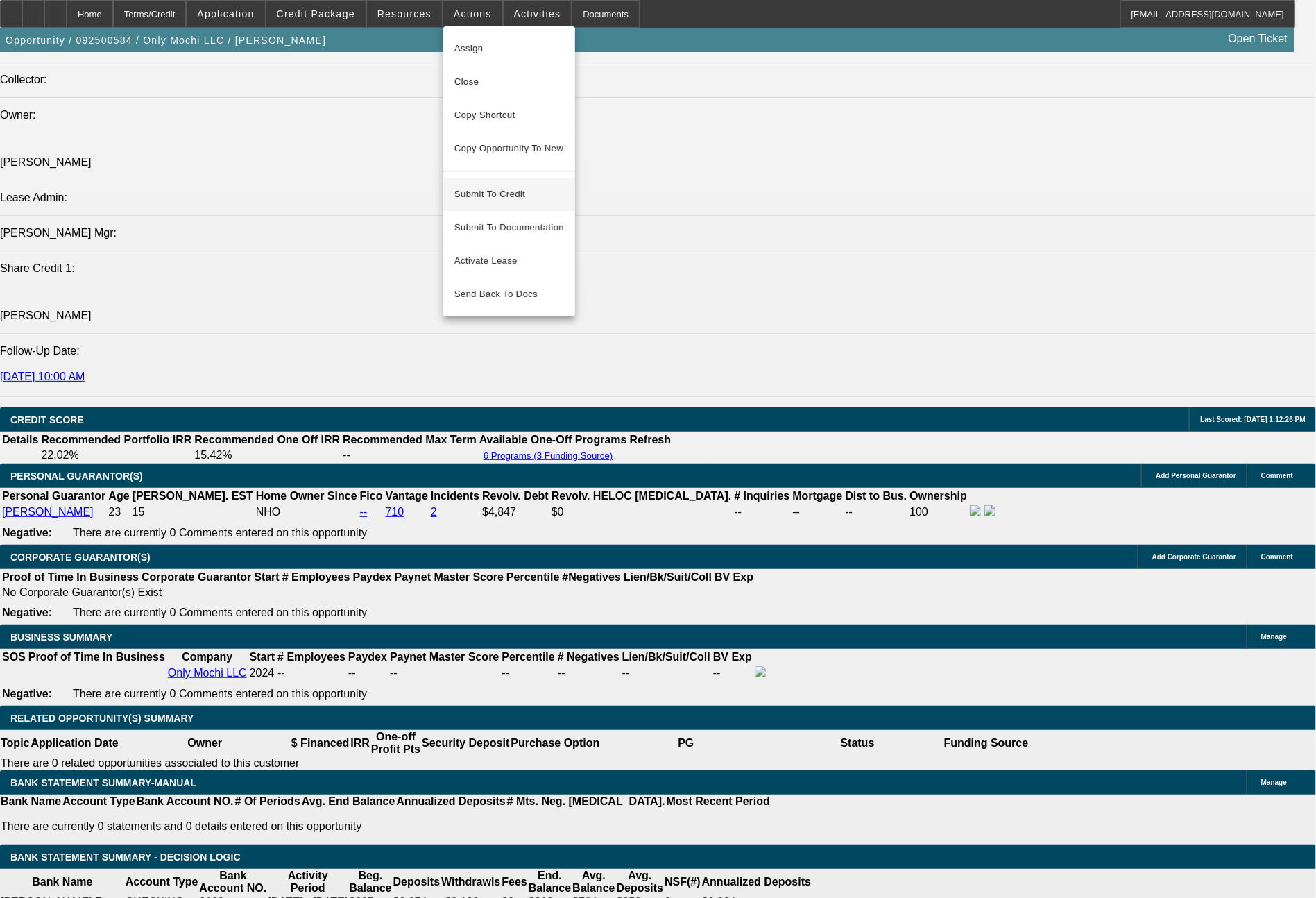
click at [495, 177] on button "Submit To Credit" at bounding box center [509, 194] width 132 height 34
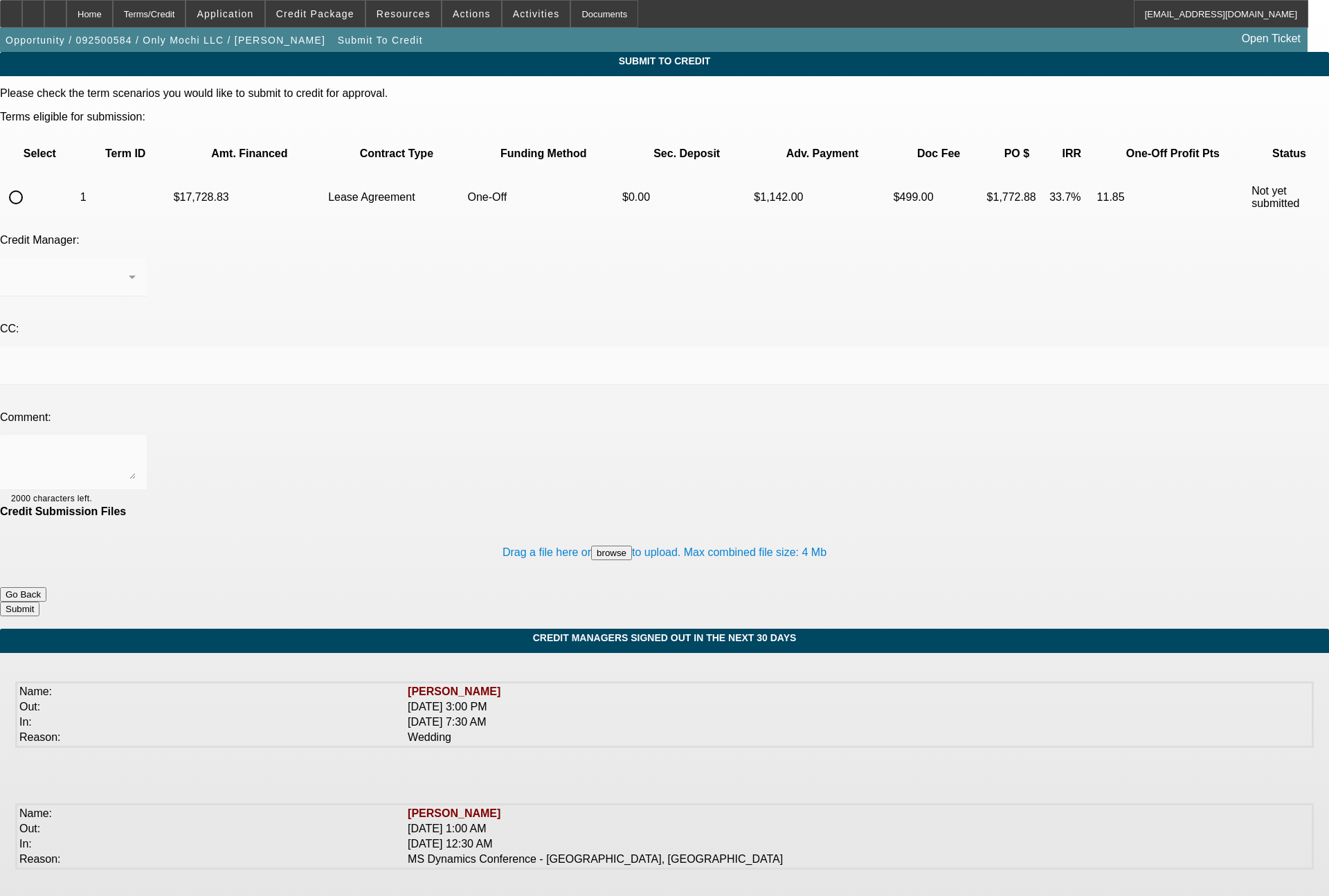
click at [30, 183] on input "radio" at bounding box center [16, 197] width 28 height 28
radio input "true"
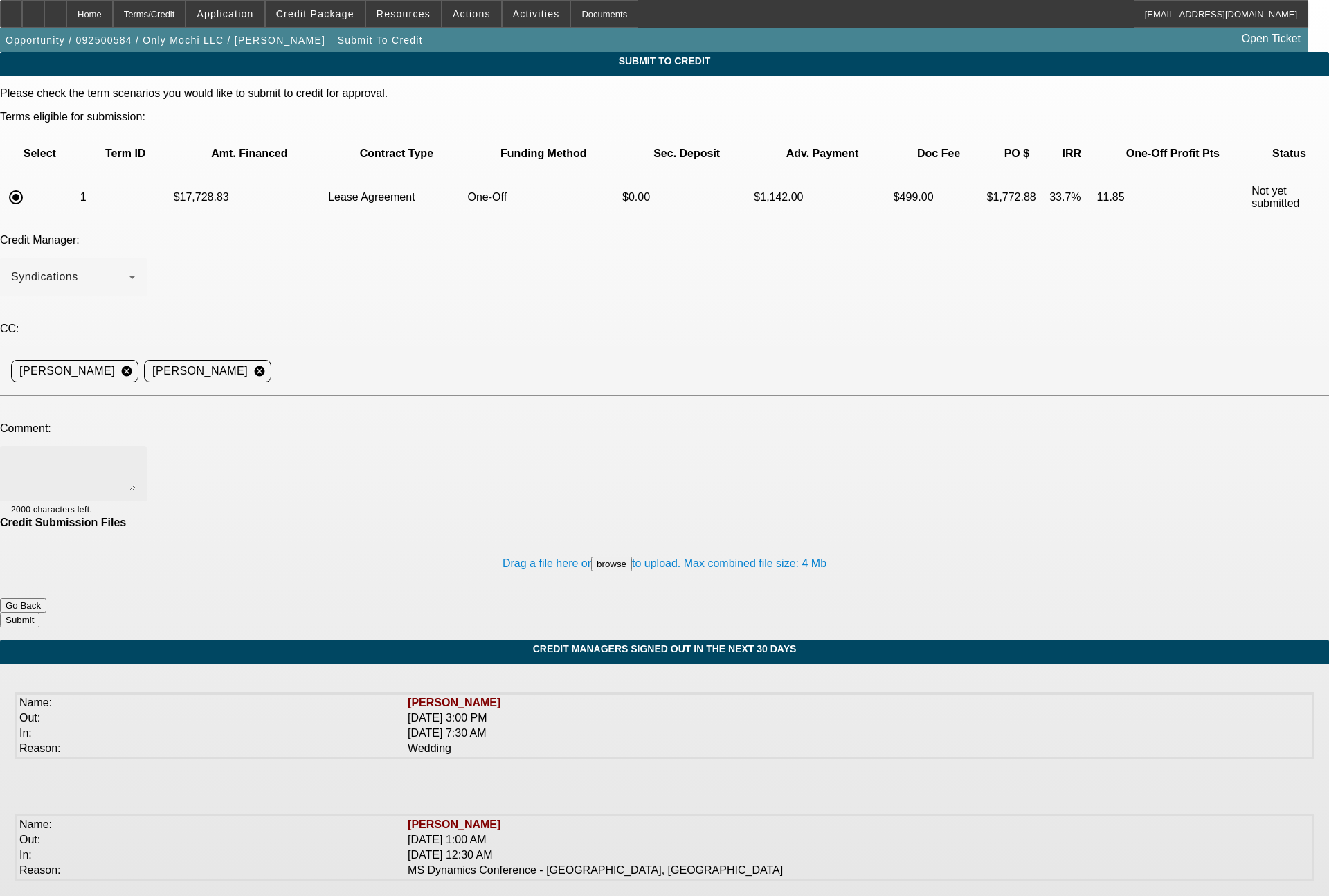
click at [136, 446] on div at bounding box center [73, 474] width 125 height 56
type textarea "please send to Finpac for one off review, thanks"
click at [39, 613] on button "Submit" at bounding box center [19, 620] width 39 height 14
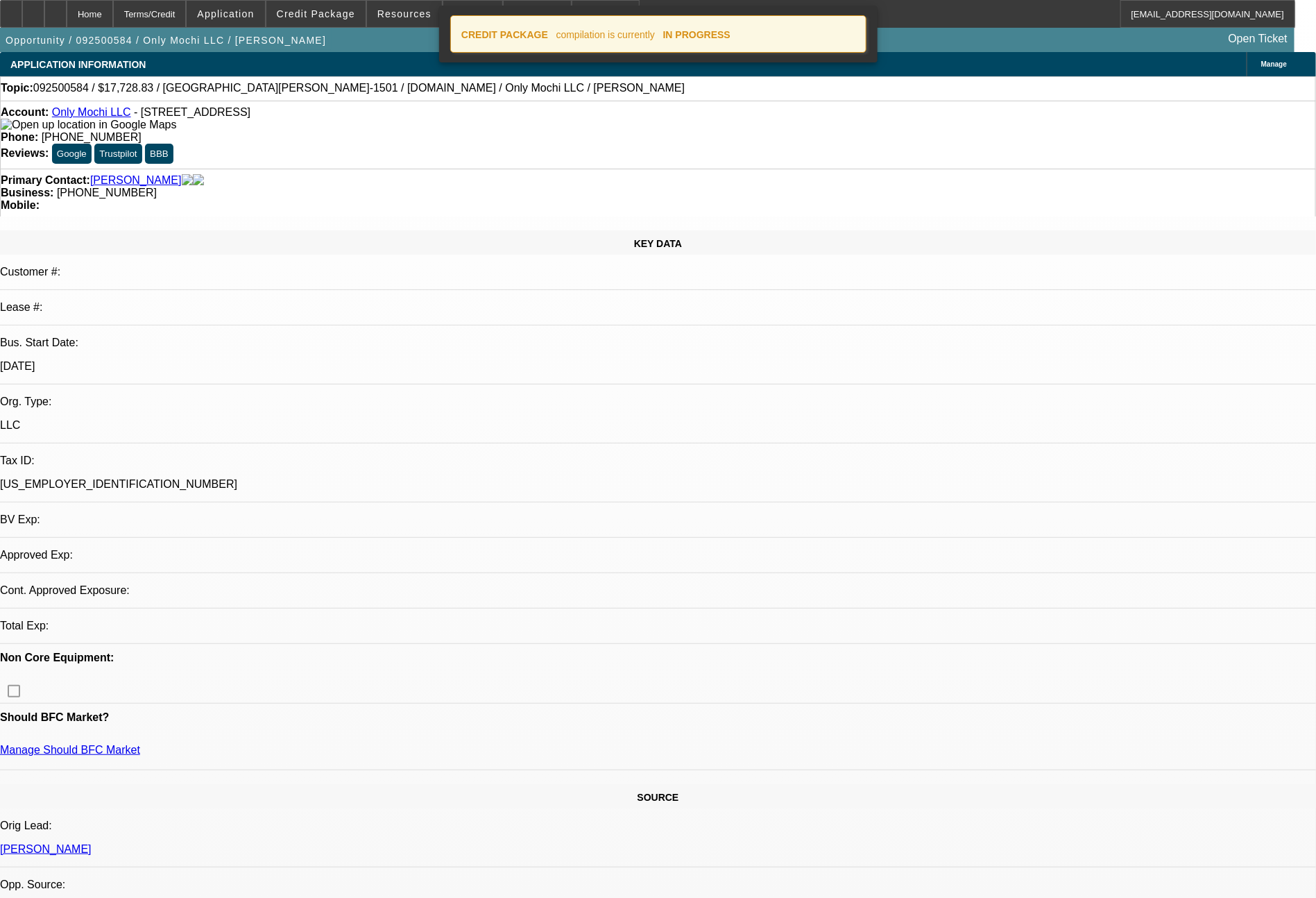
select select "0"
select select "0.1"
select select "4"
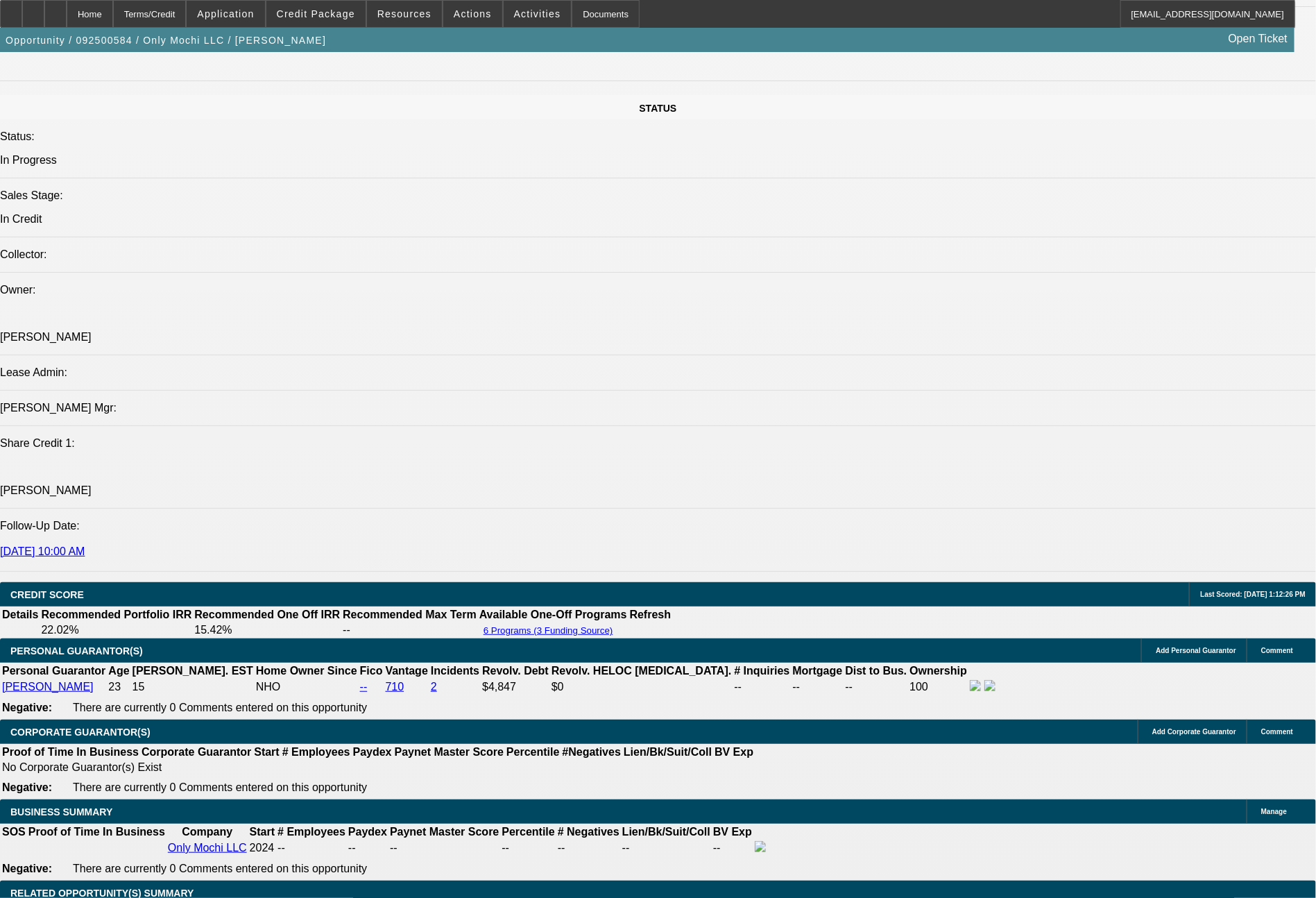
scroll to position [1526, 0]
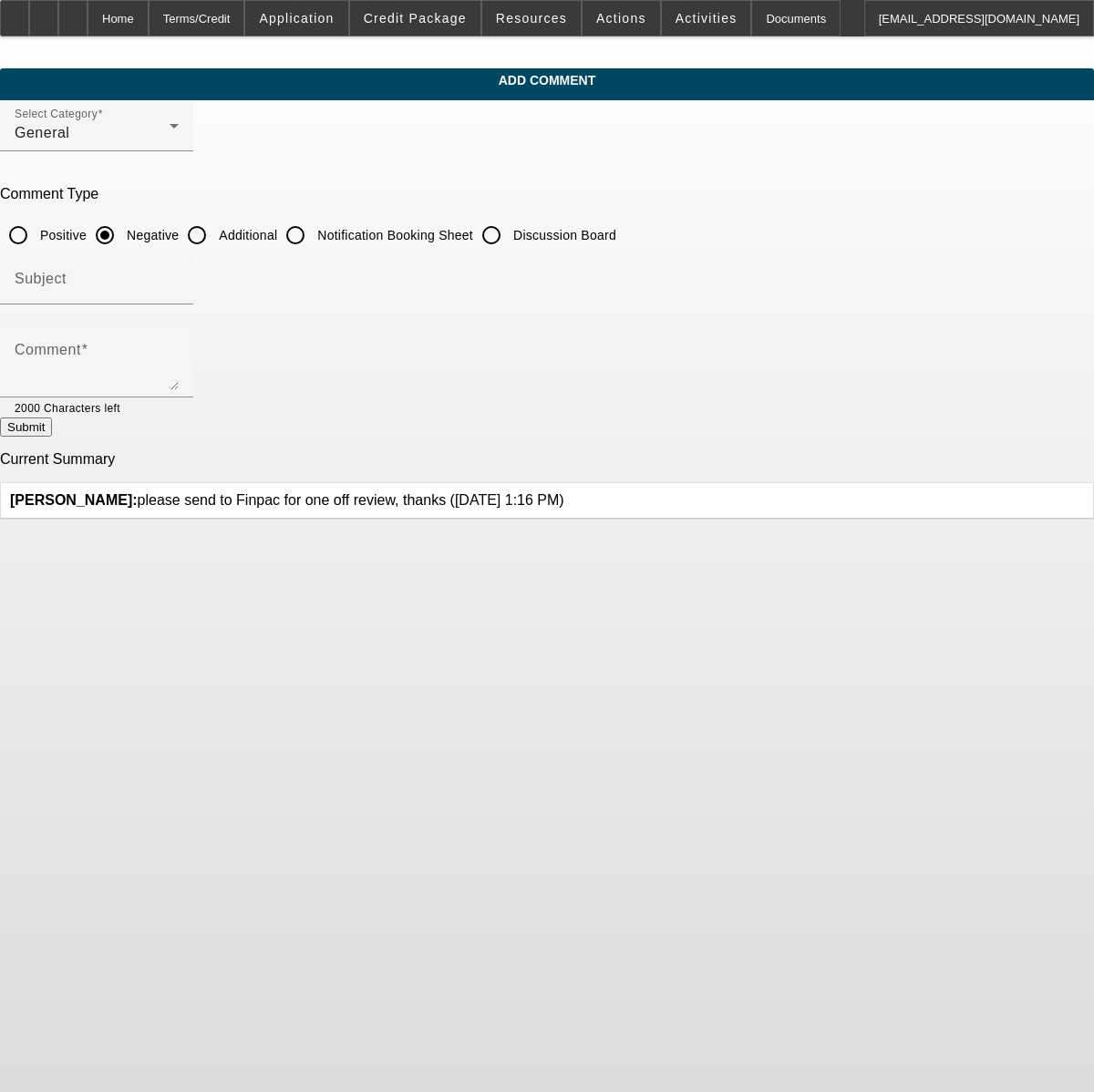
click at [215, 243] on input "Additional" at bounding box center [196, 235] width 37 height 37
radio input "true"
click at [179, 355] on textarea "Comment" at bounding box center [97, 368] width 164 height 44
type textarea "18 months in business, young man, light personal credit, no established busines…"
click at [52, 422] on button "Submit" at bounding box center [25, 427] width 52 height 19
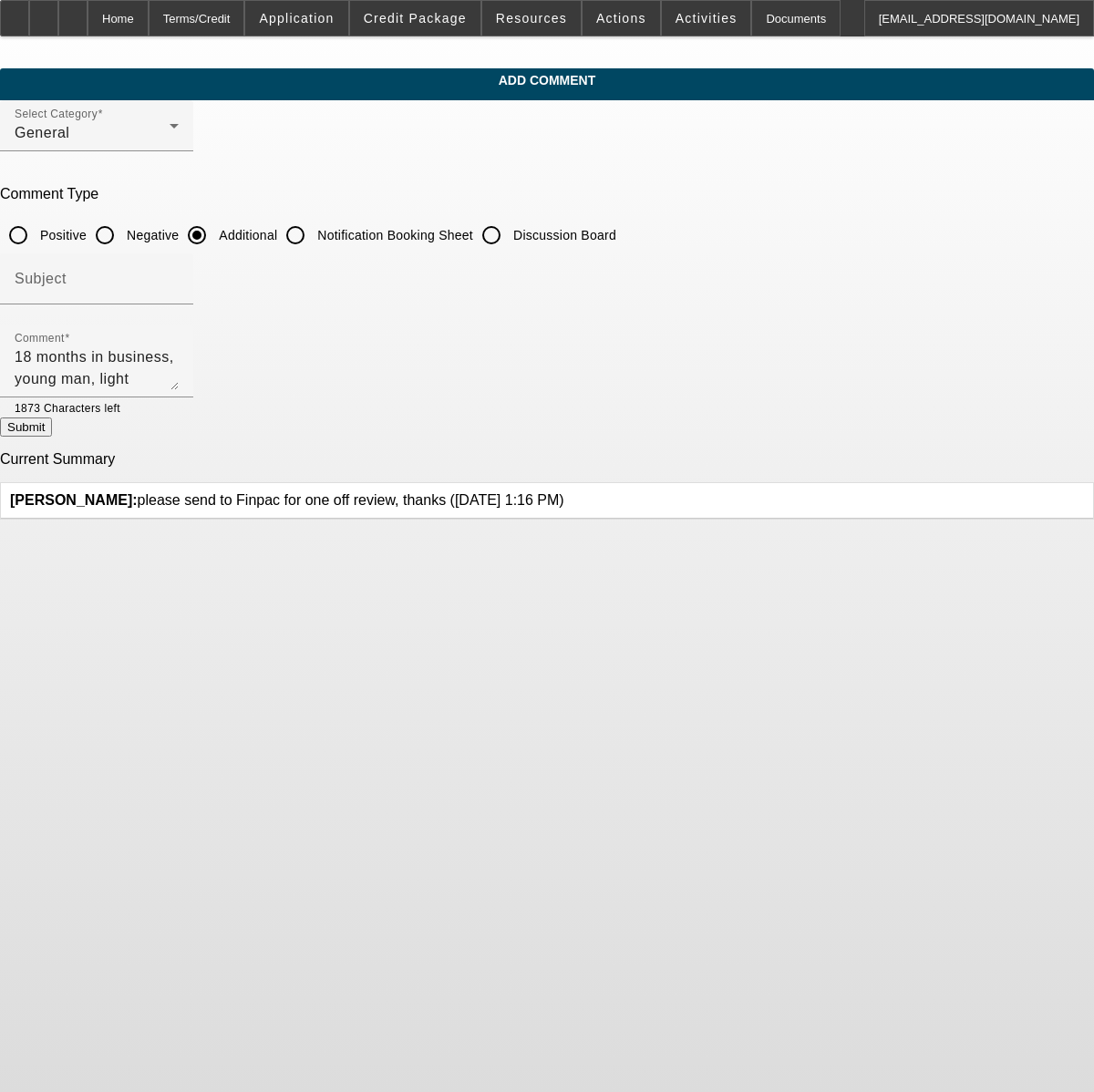
radio input "true"
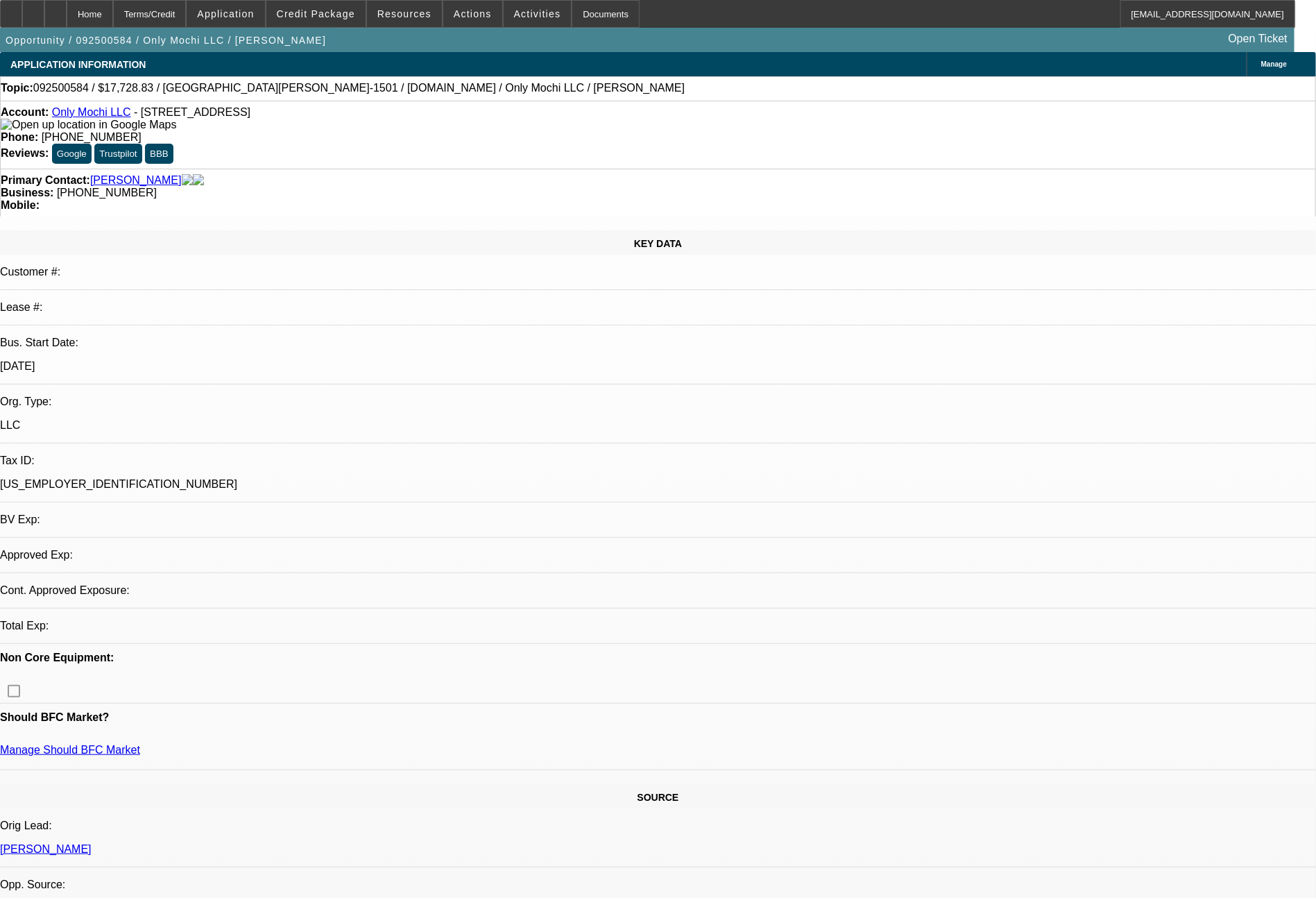
select select "0"
select select "0.1"
select select "4"
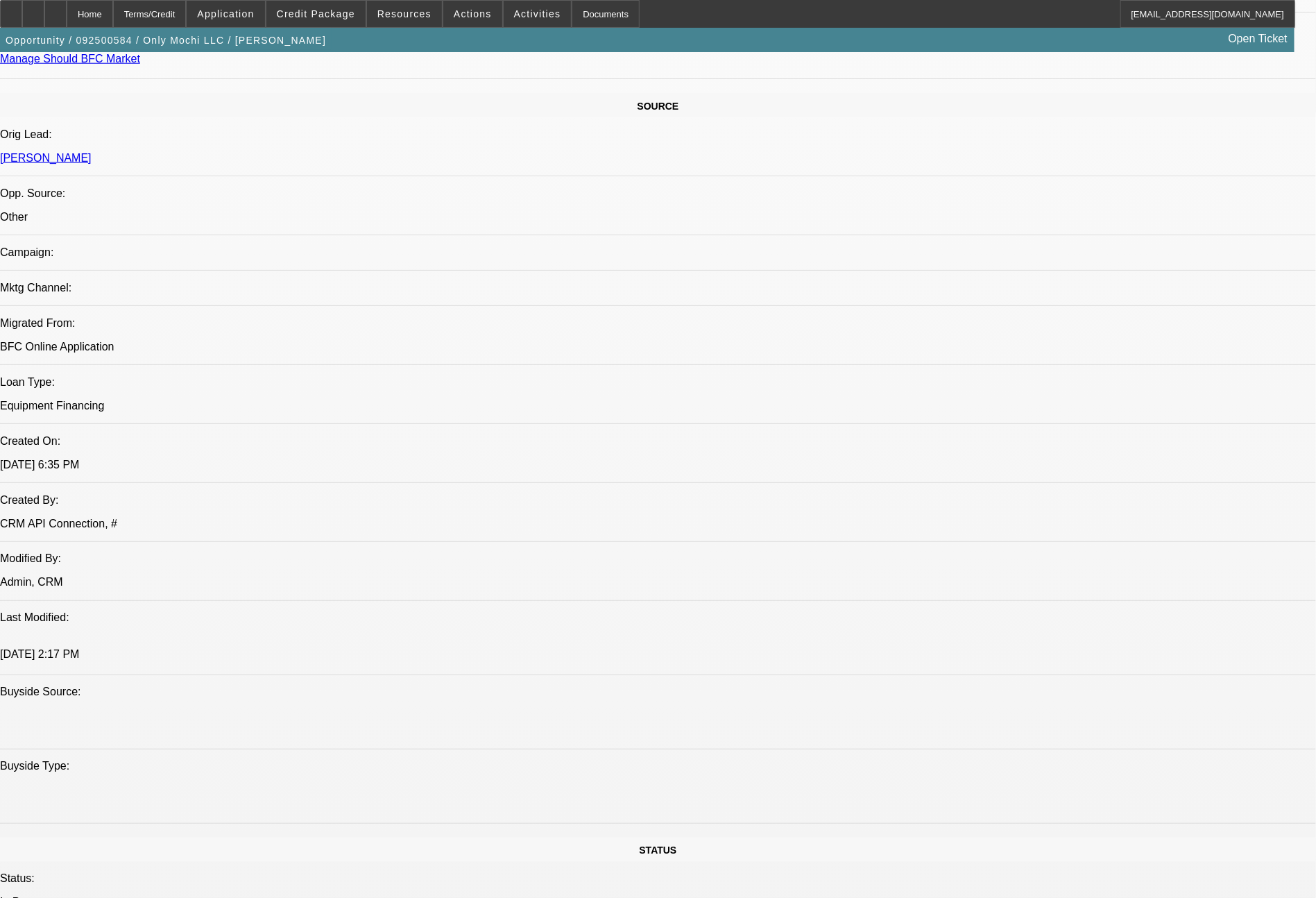
scroll to position [1572, 0]
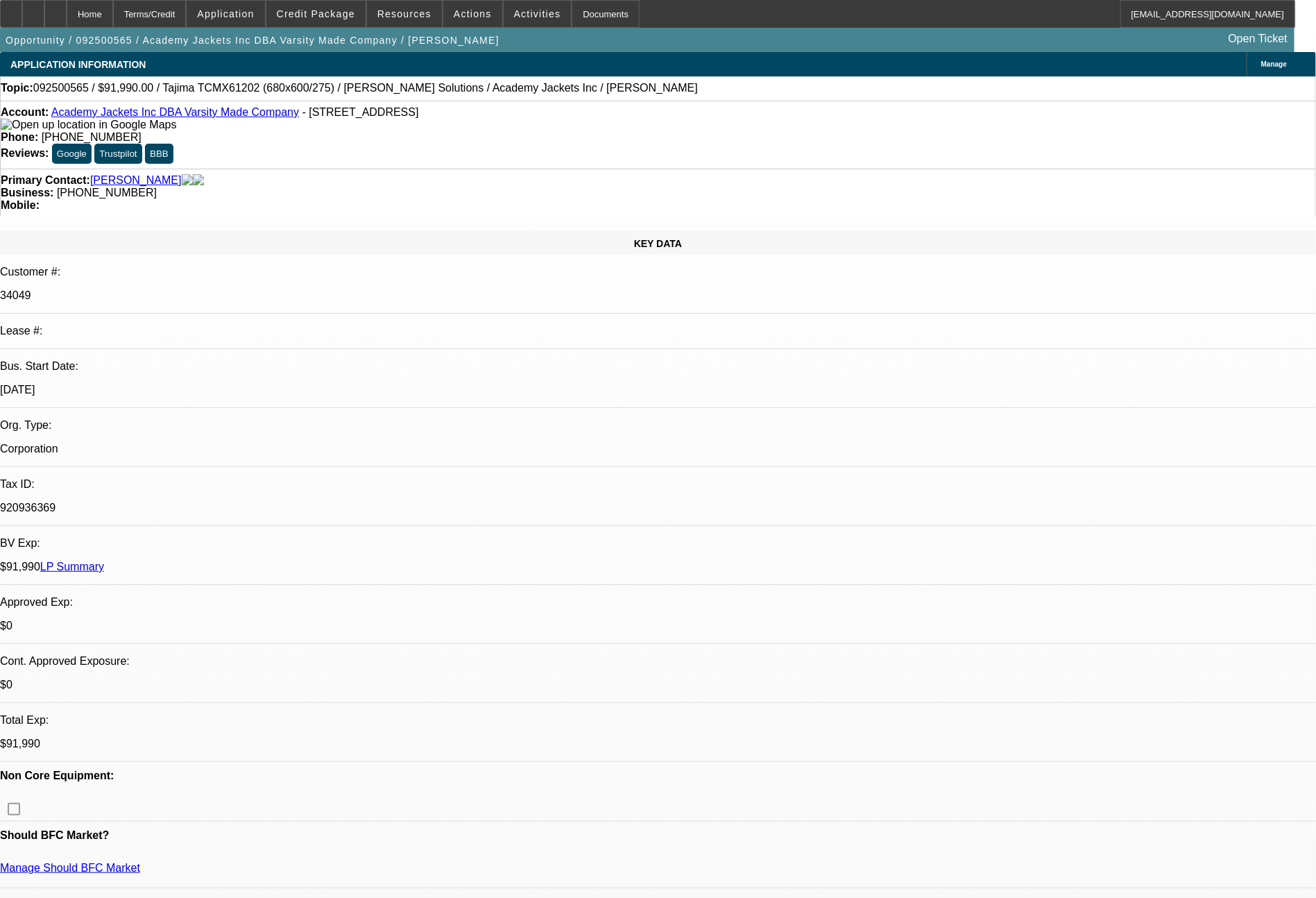
select select "0"
select select "6"
select select "0"
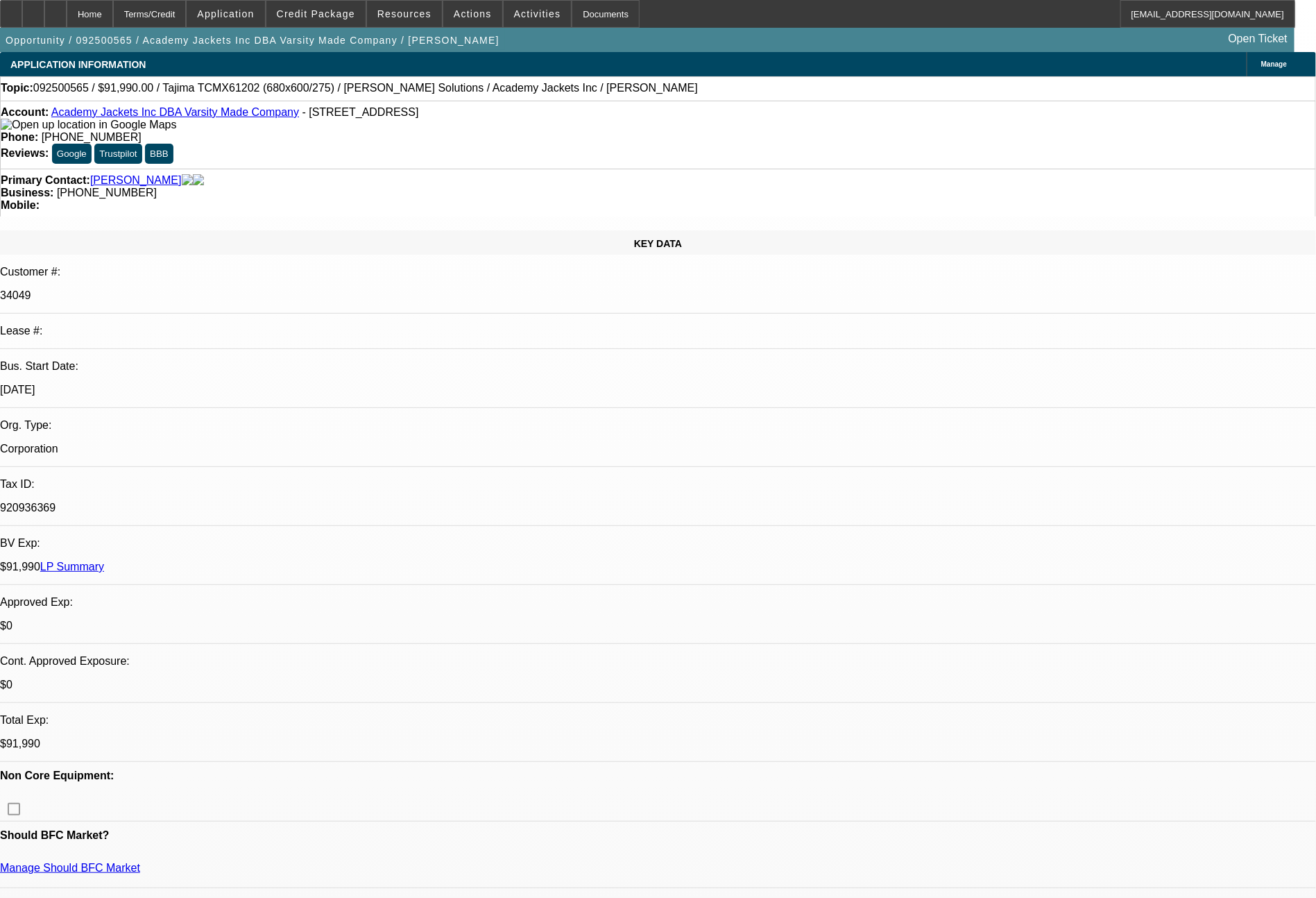
select select "0"
select select "6"
select select "0"
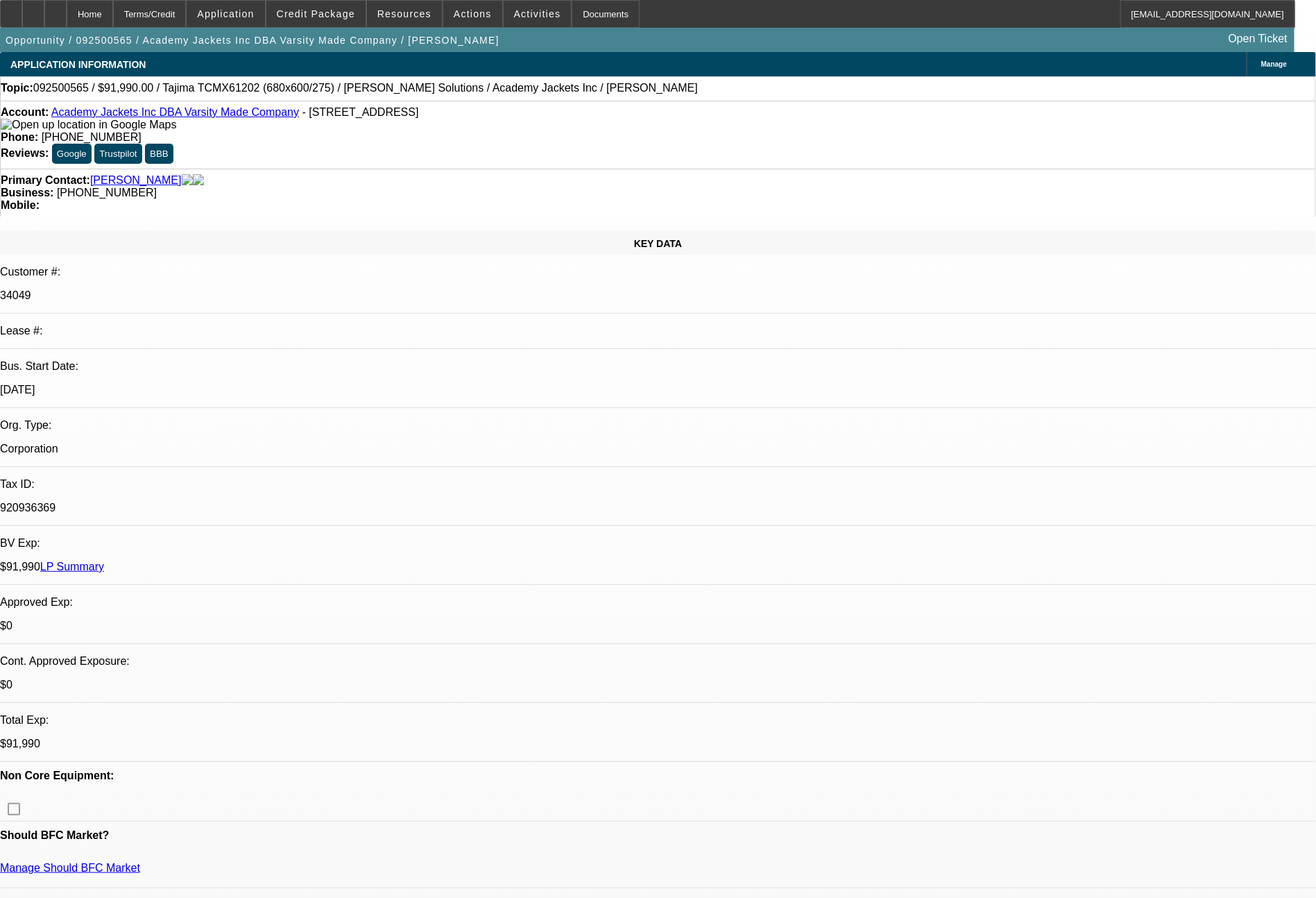
select select "0"
select select "6"
select select "0"
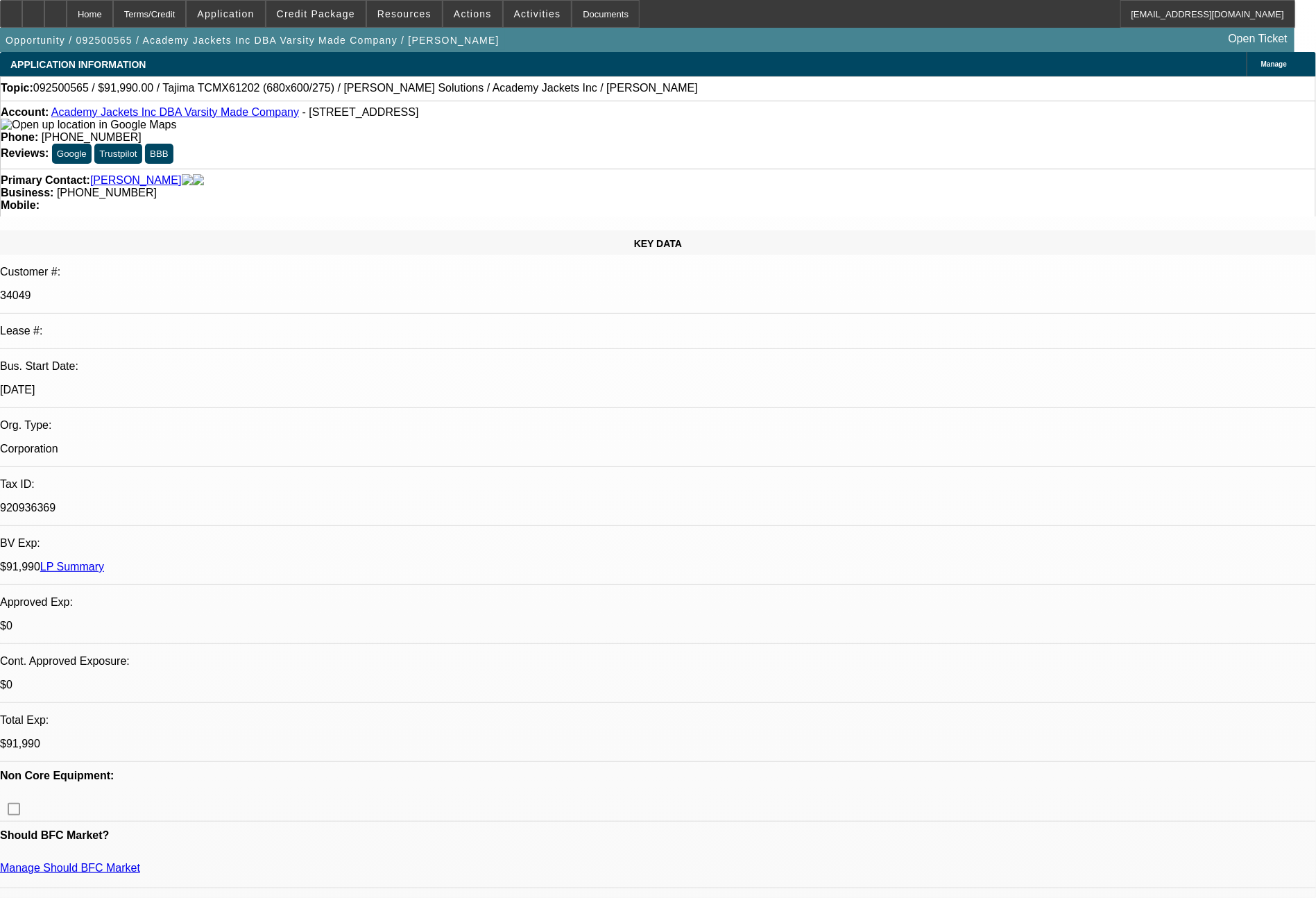
select select "6"
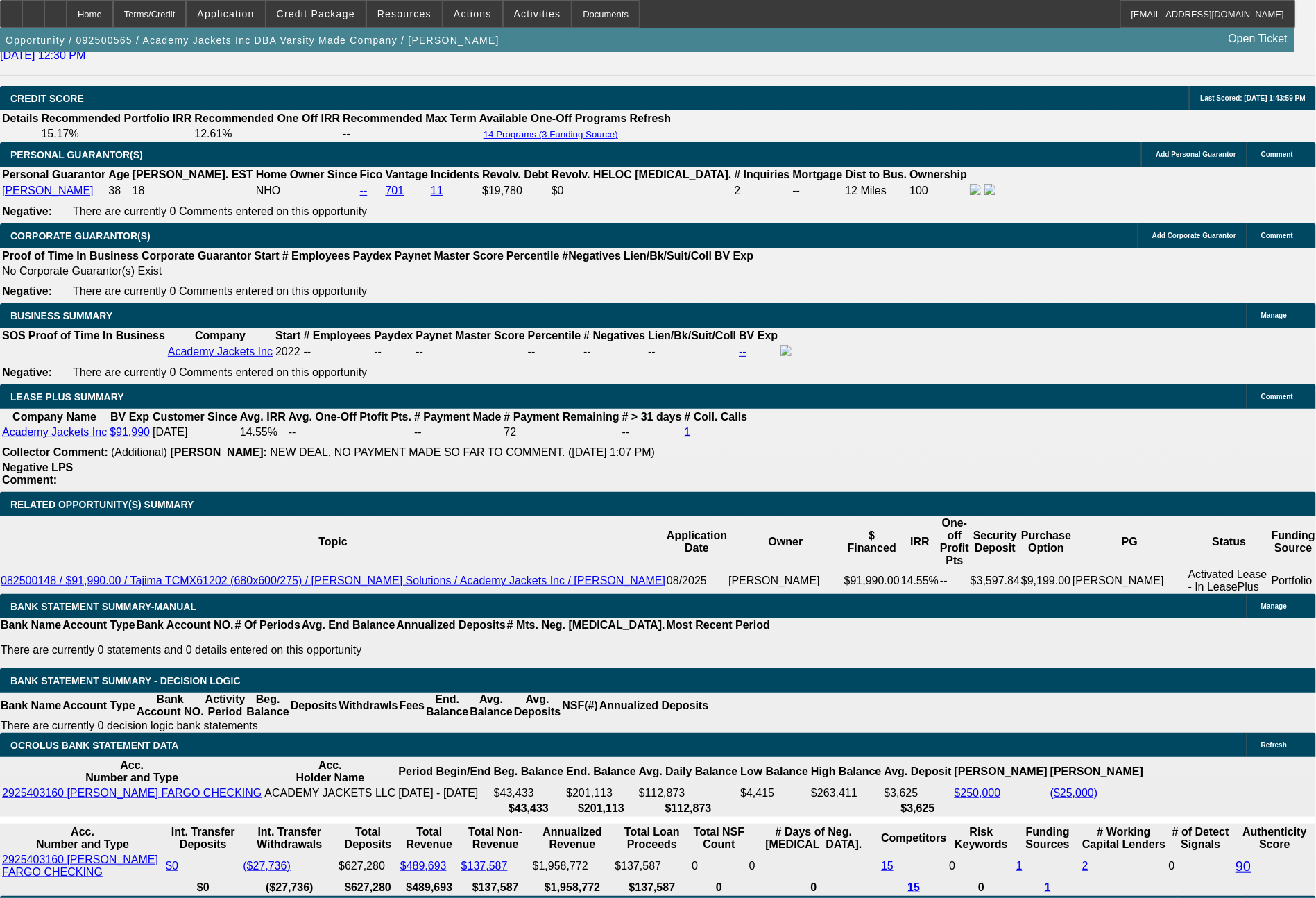
scroll to position [2071, 0]
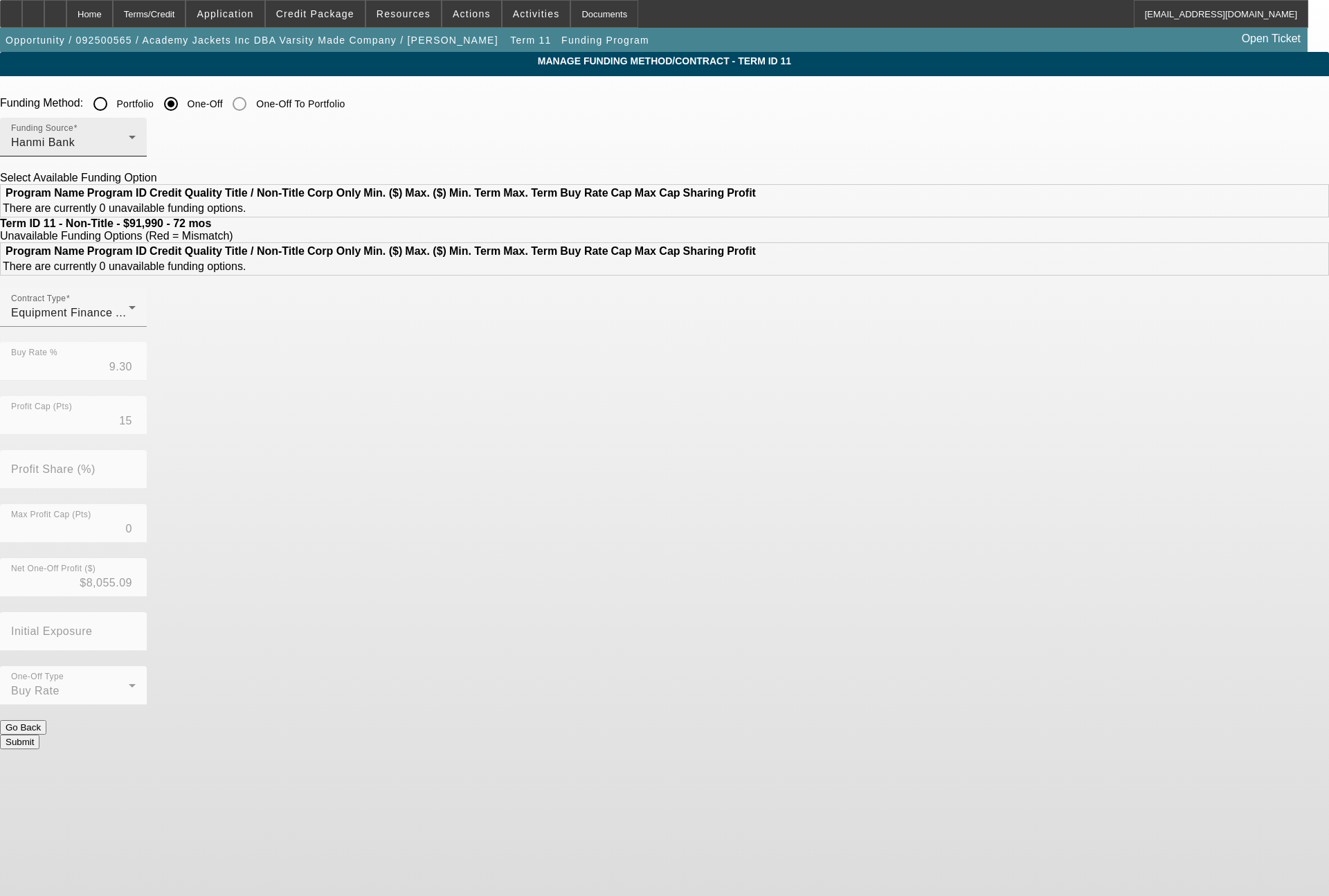
click at [136, 153] on div "Funding Source Hanmi Bank" at bounding box center [73, 137] width 125 height 39
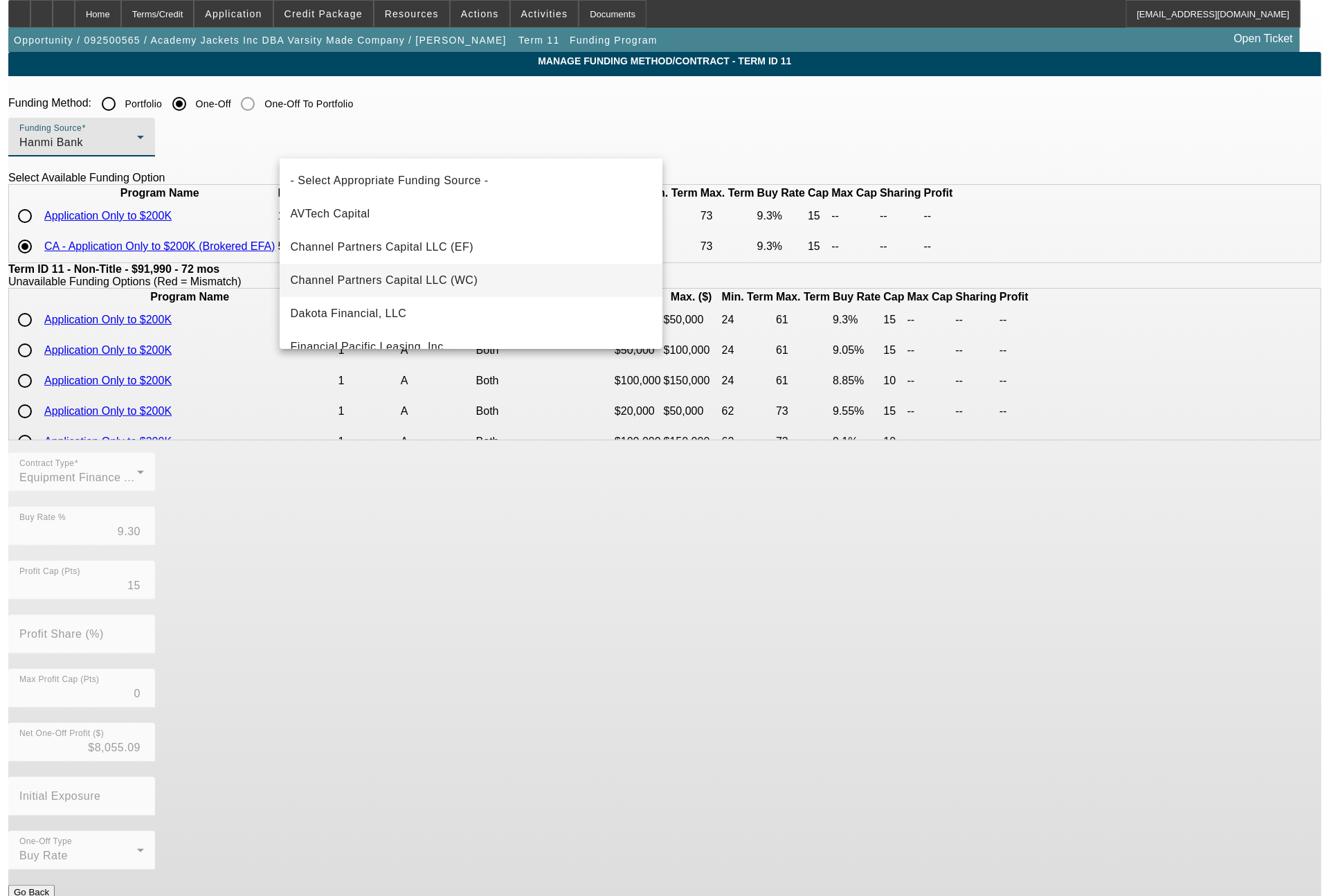
scroll to position [114, 0]
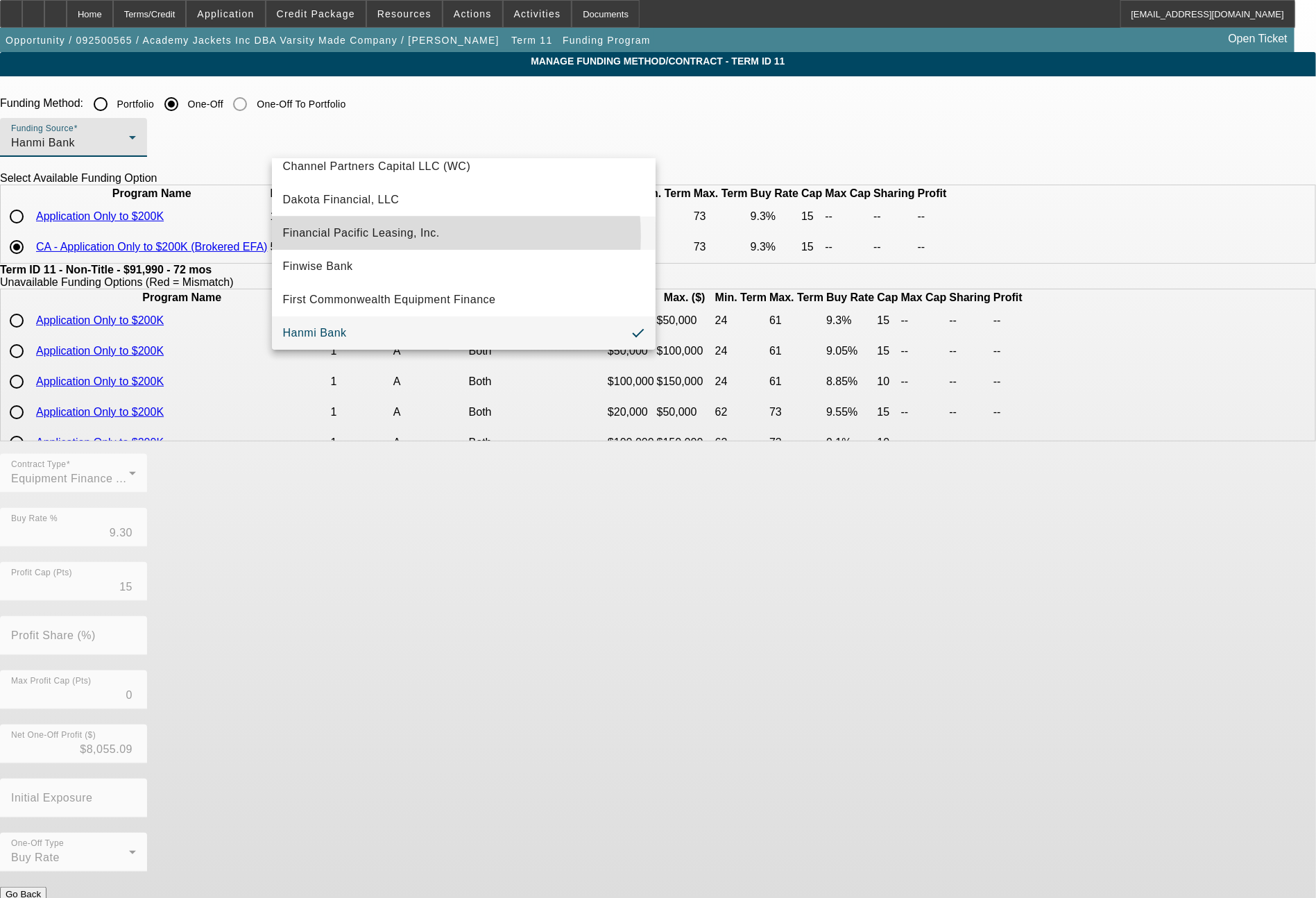
click at [417, 236] on span "Financial Pacific Leasing, Inc." at bounding box center [361, 232] width 157 height 16
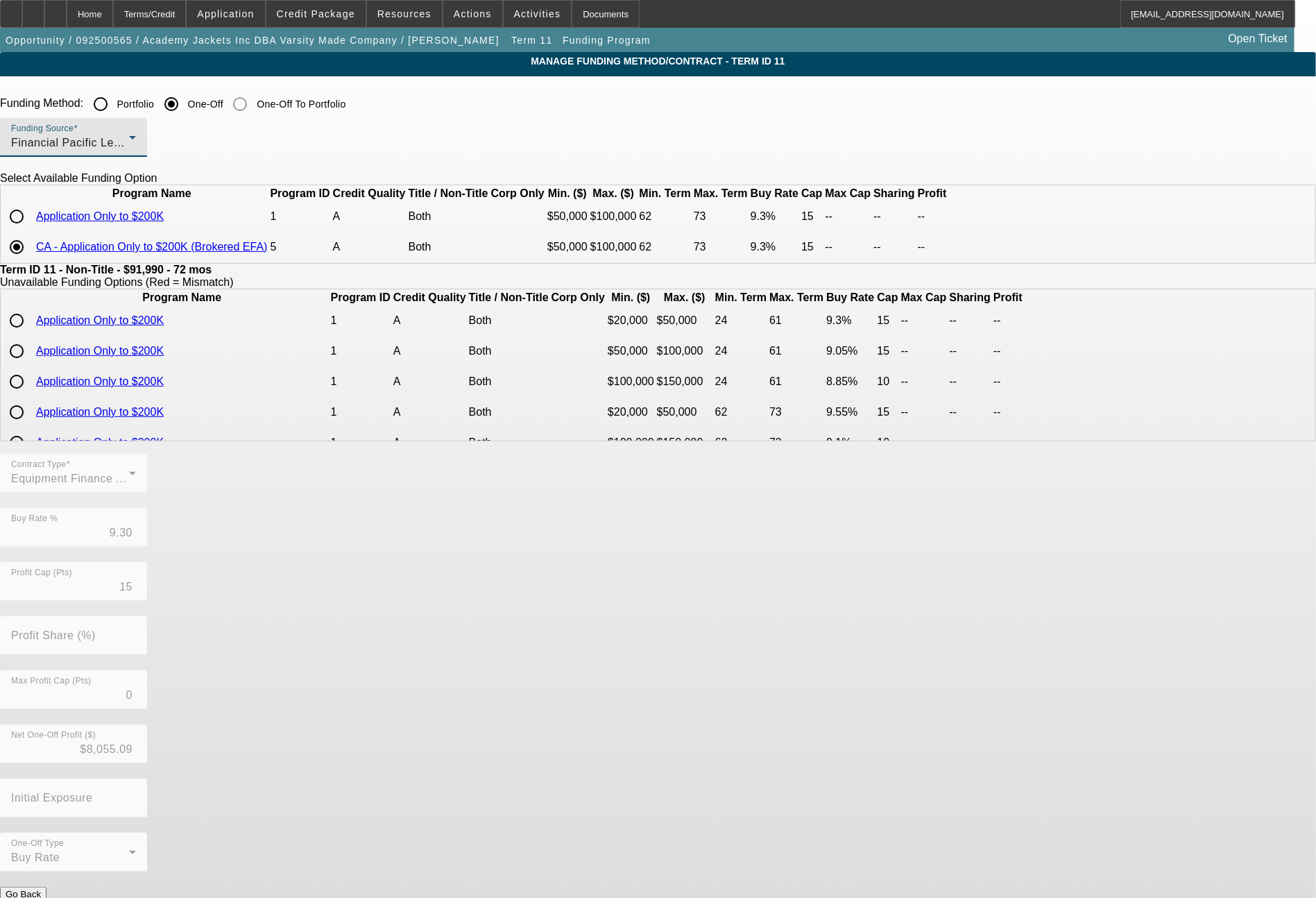
type input "9.25"
type input "10"
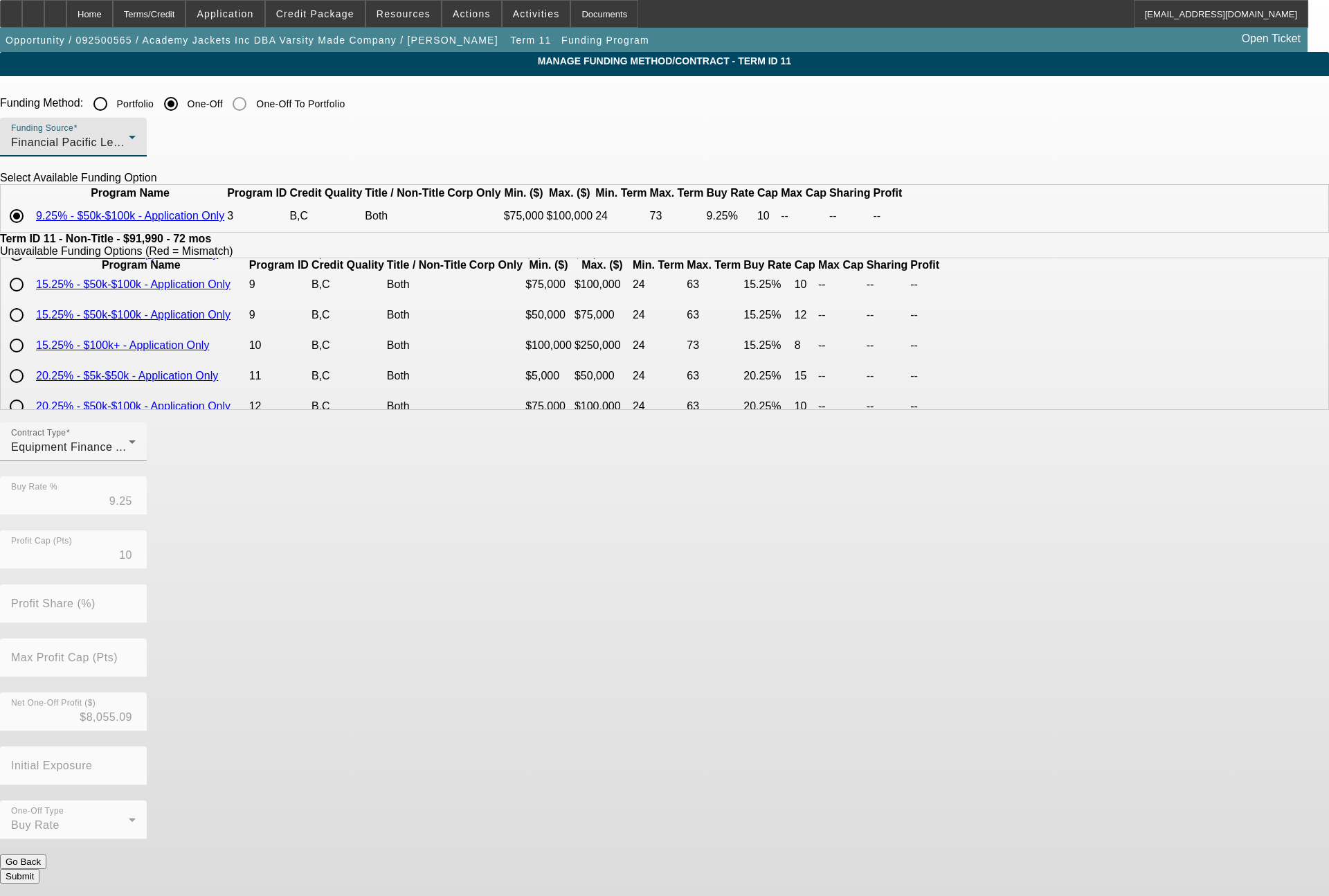
scroll to position [332, 0]
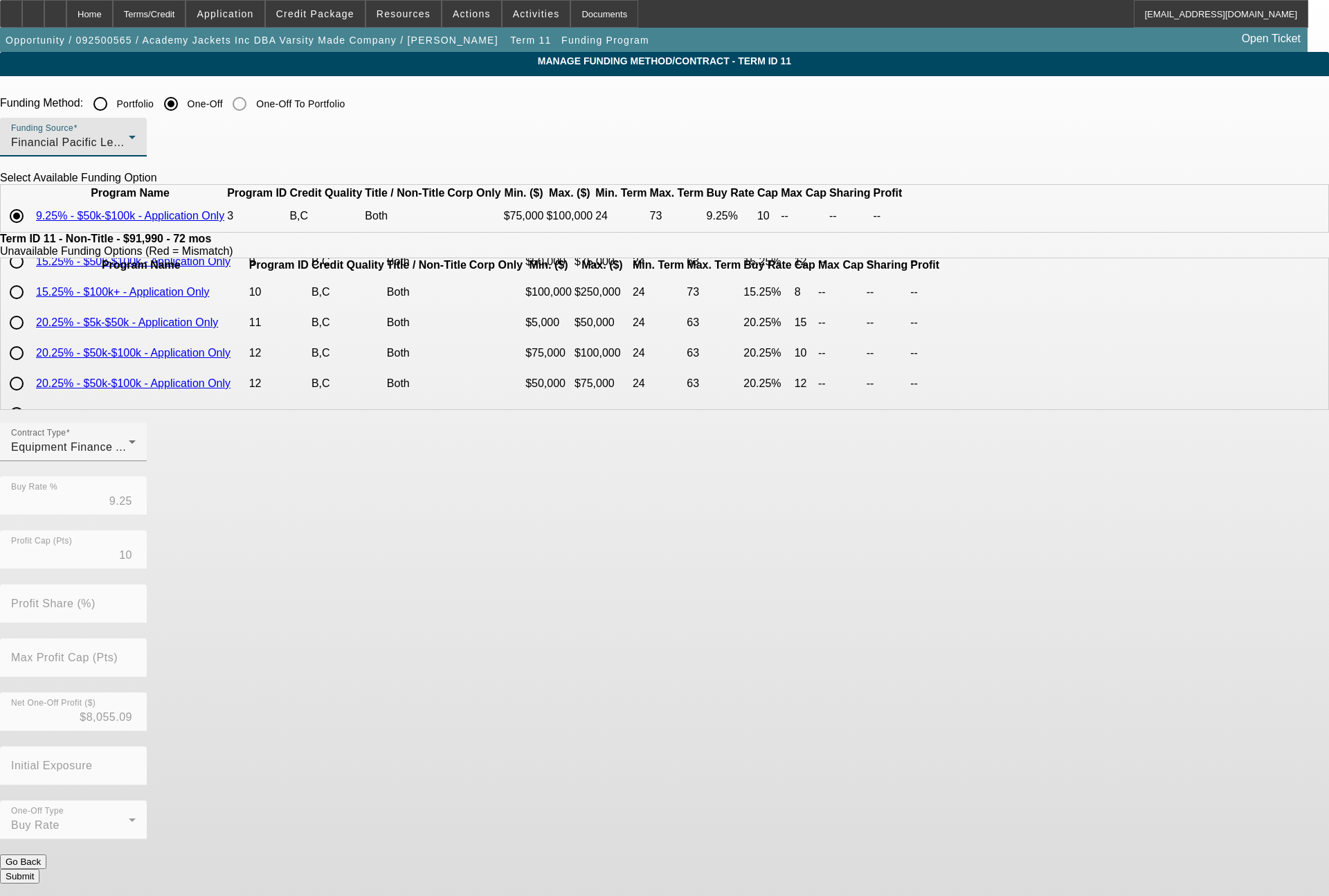
click at [31, 275] on input "radio" at bounding box center [16, 261] width 28 height 28
radio input "true"
click at [186, 14] on div "Terms/Credit" at bounding box center [149, 14] width 73 height 28
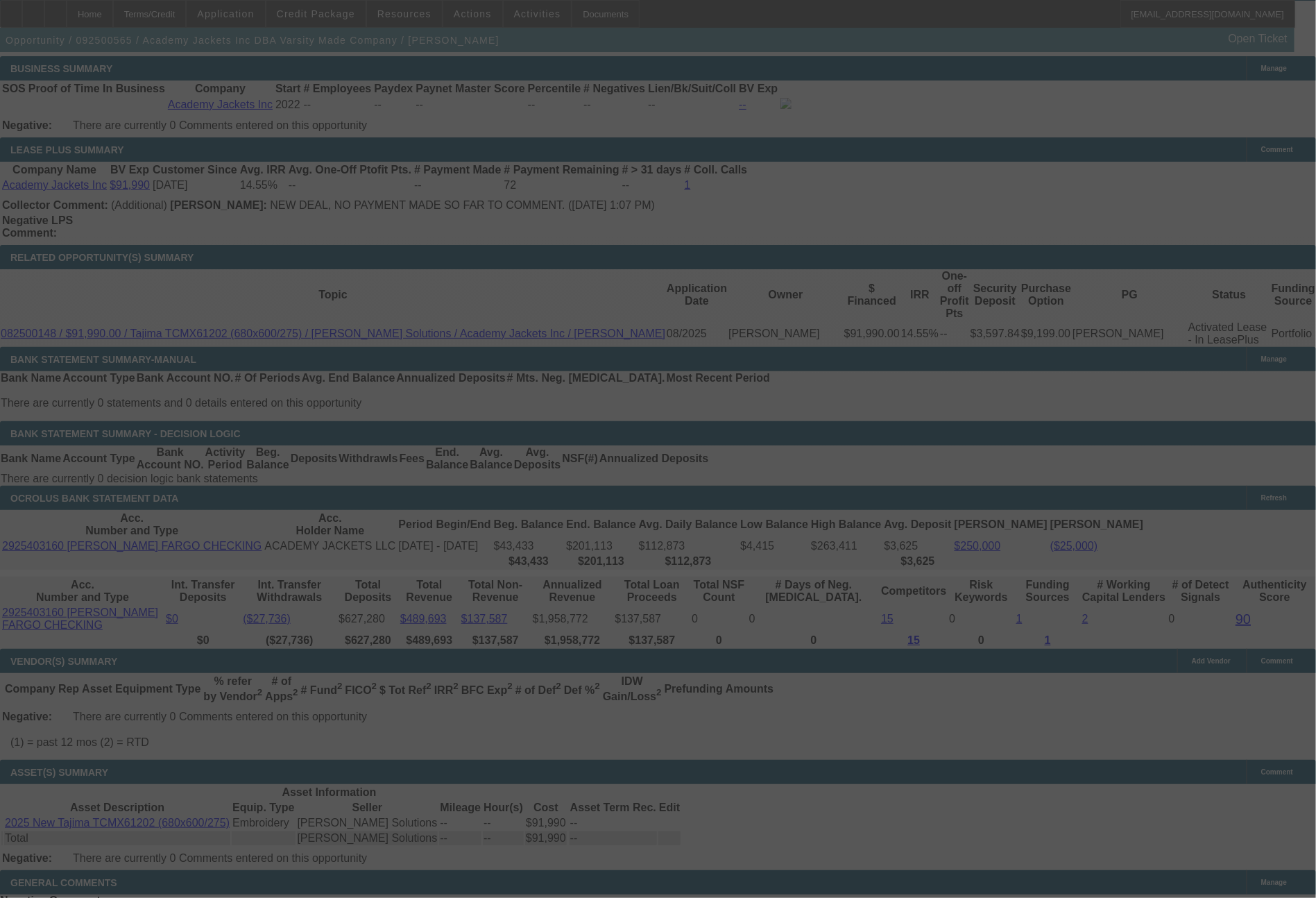
scroll to position [2242, 0]
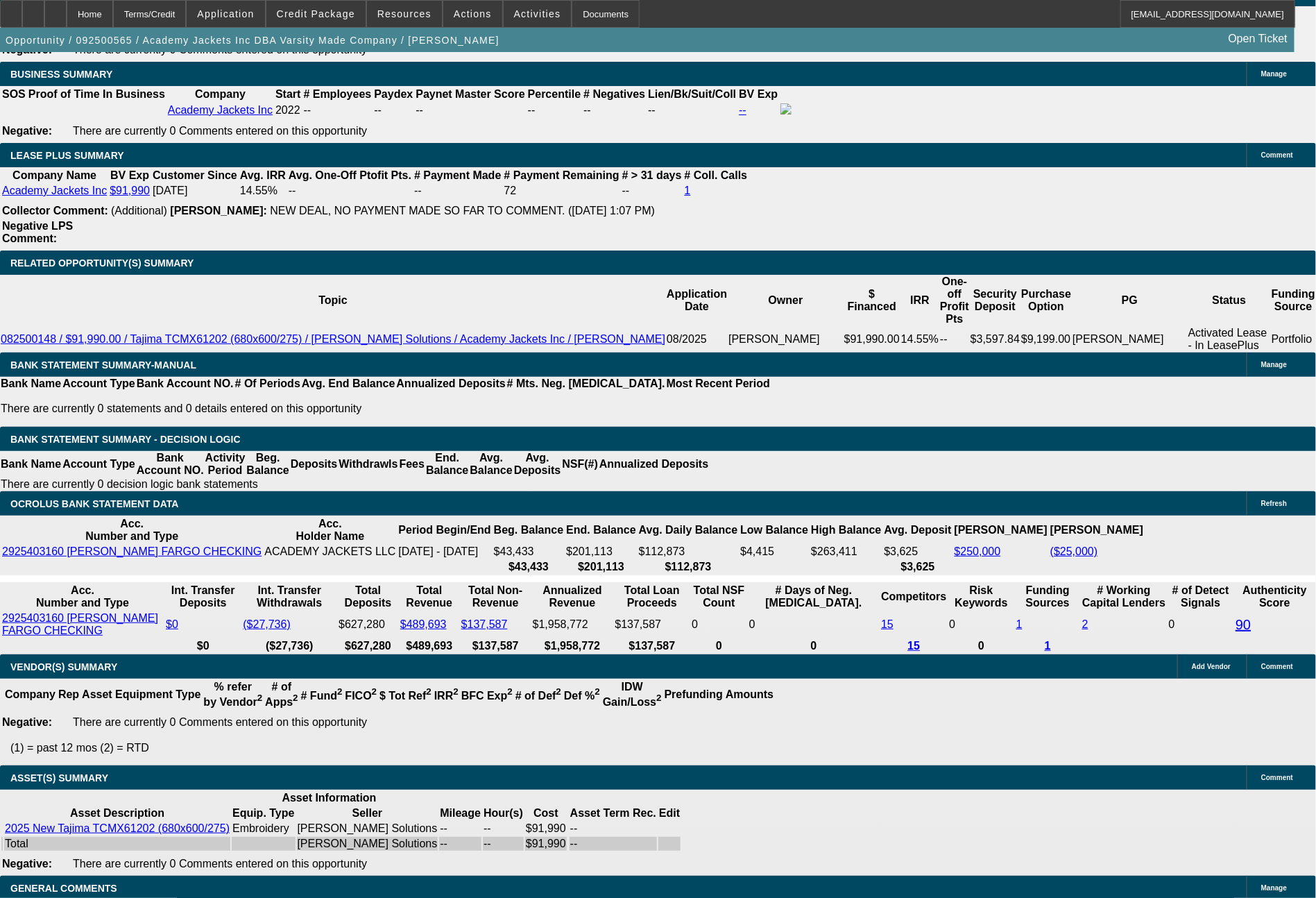
select select "0"
select select "6"
select select "0"
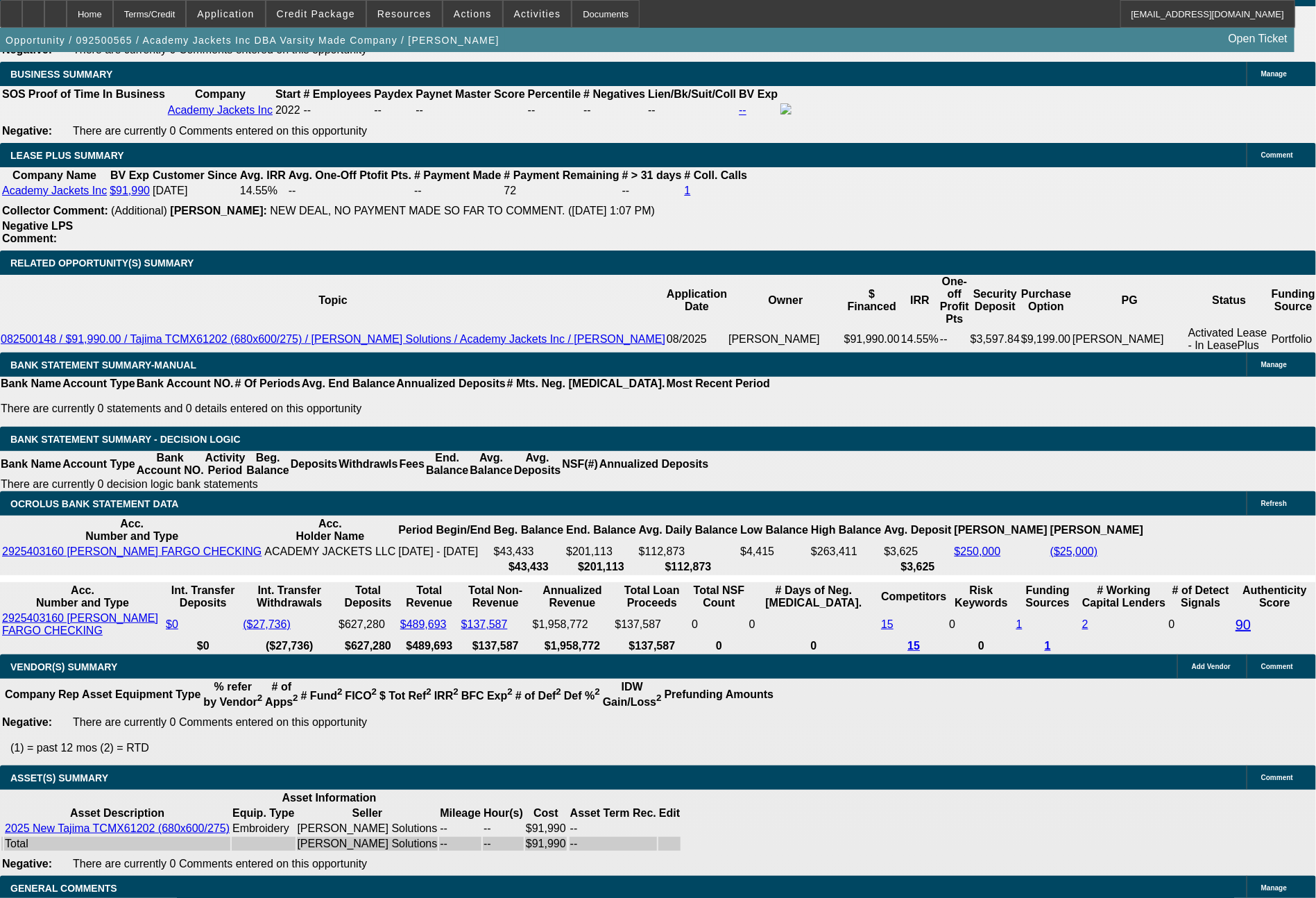
select select "0"
select select "6"
select select "0"
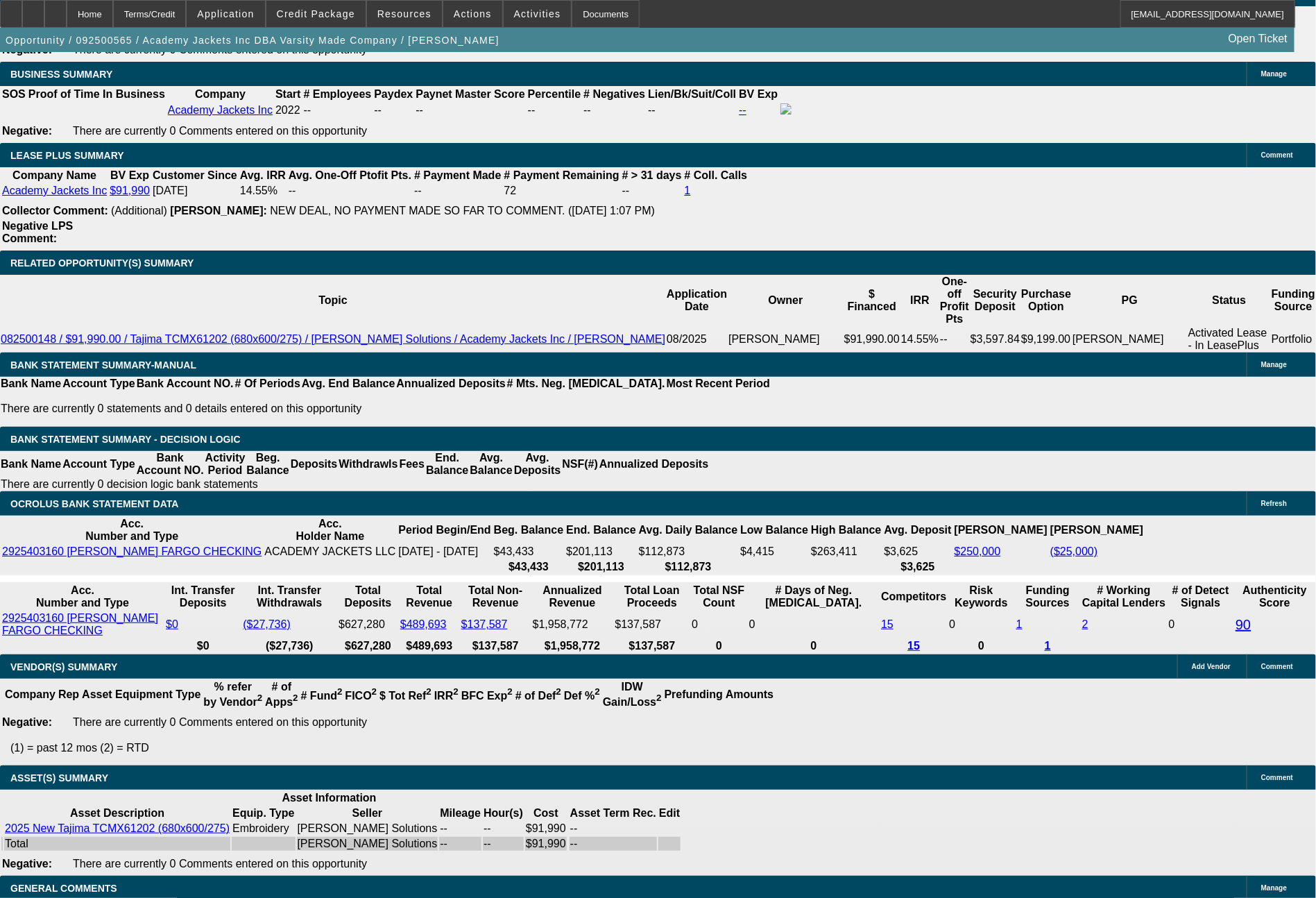
select select "0"
select select "6"
select select "0"
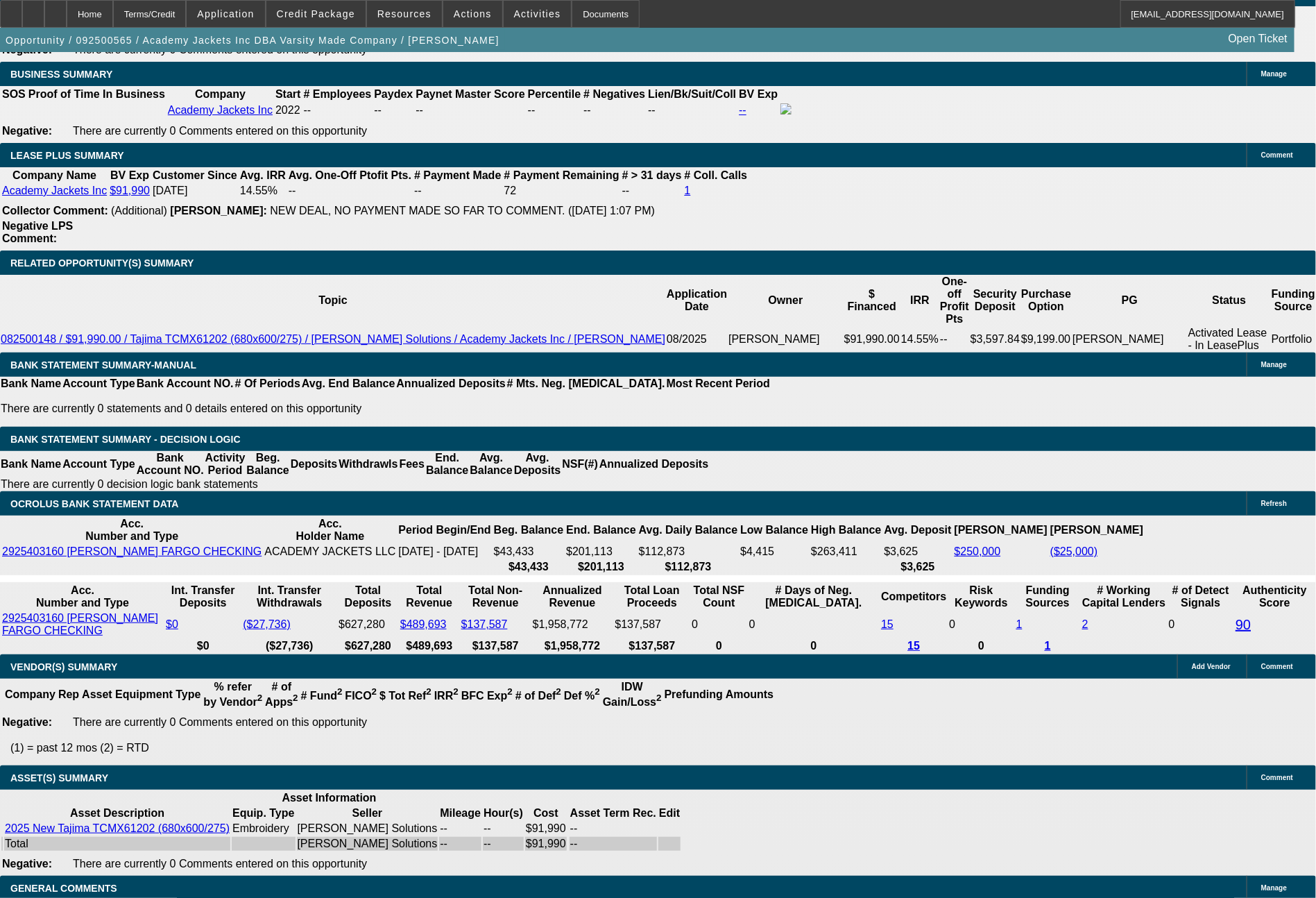
select select "6"
drag, startPoint x: 437, startPoint y: 333, endPoint x: 510, endPoint y: 333, distance: 73.0
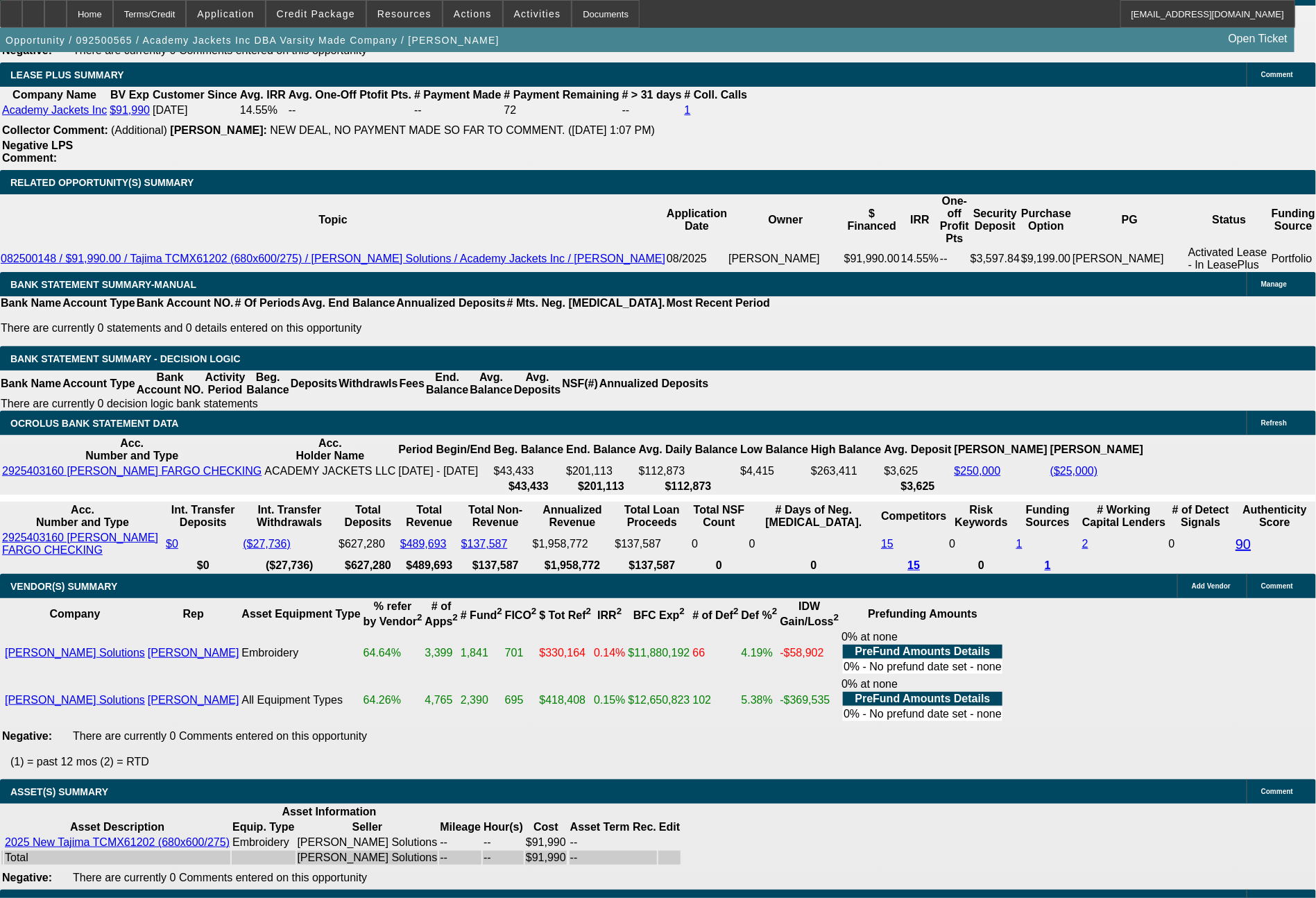
type input "$16,990.00"
type input "UNKNOWN"
type input "$1,466.65"
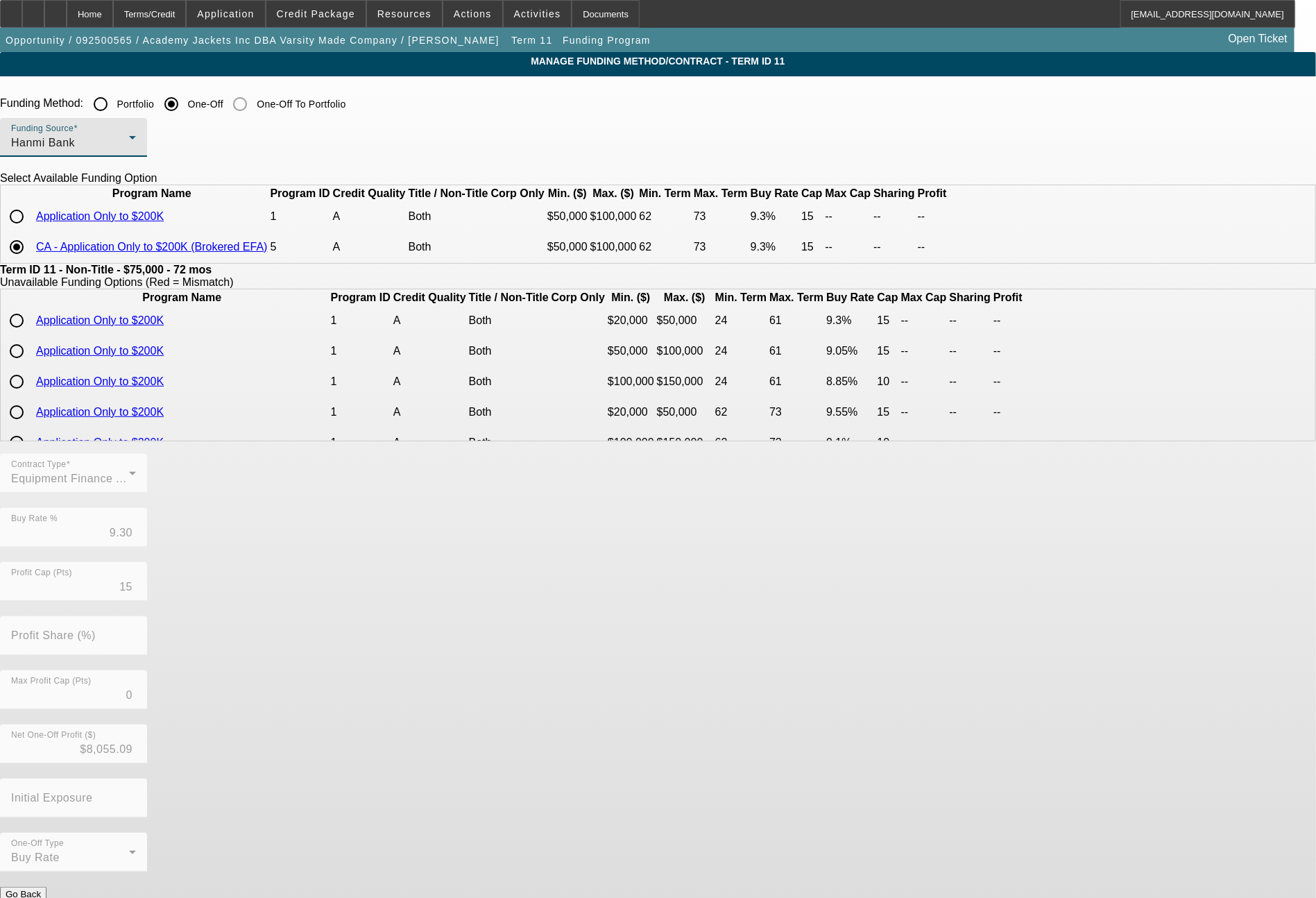
click at [129, 138] on div "Hanmi Bank" at bounding box center [70, 142] width 118 height 16
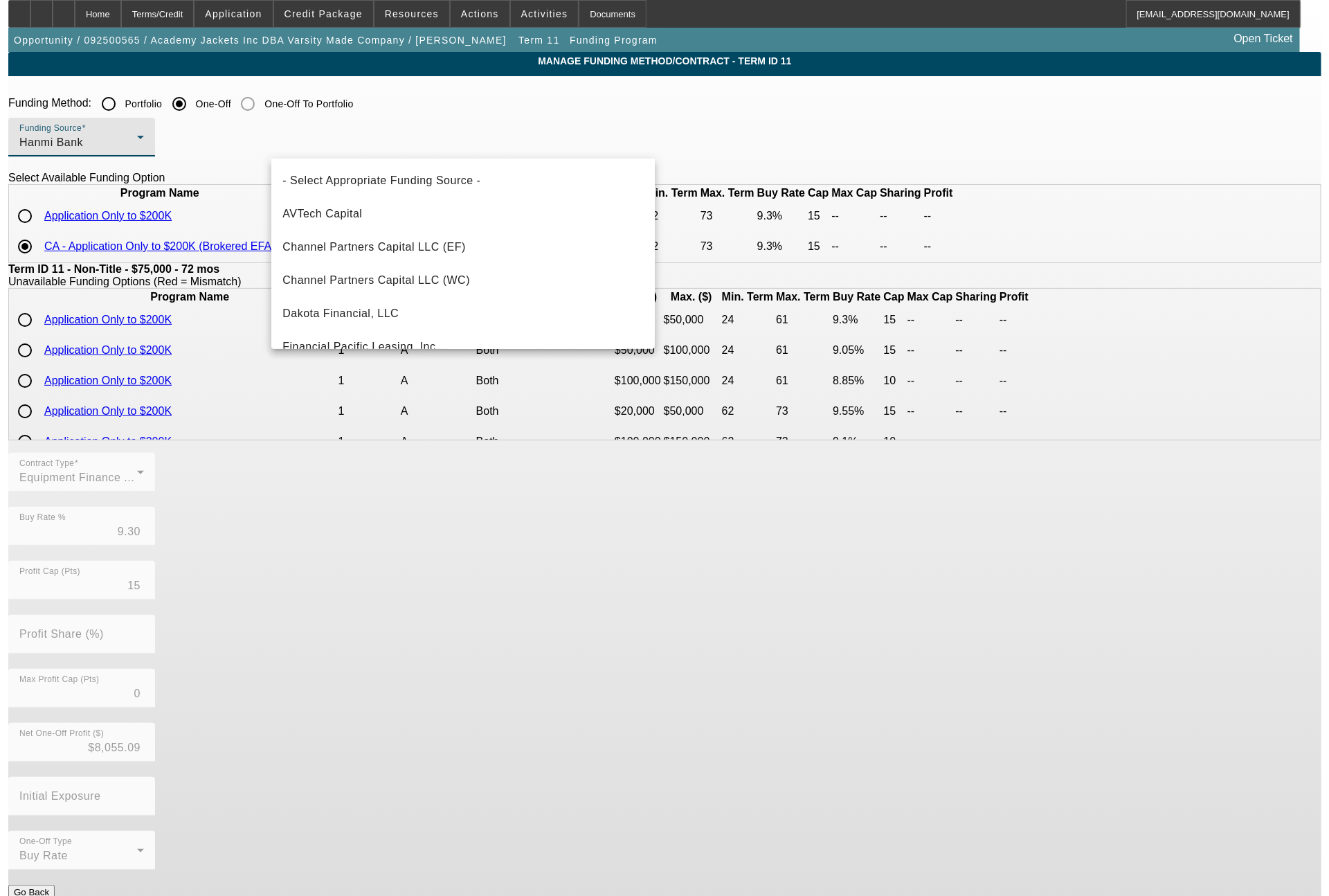
scroll to position [114, 0]
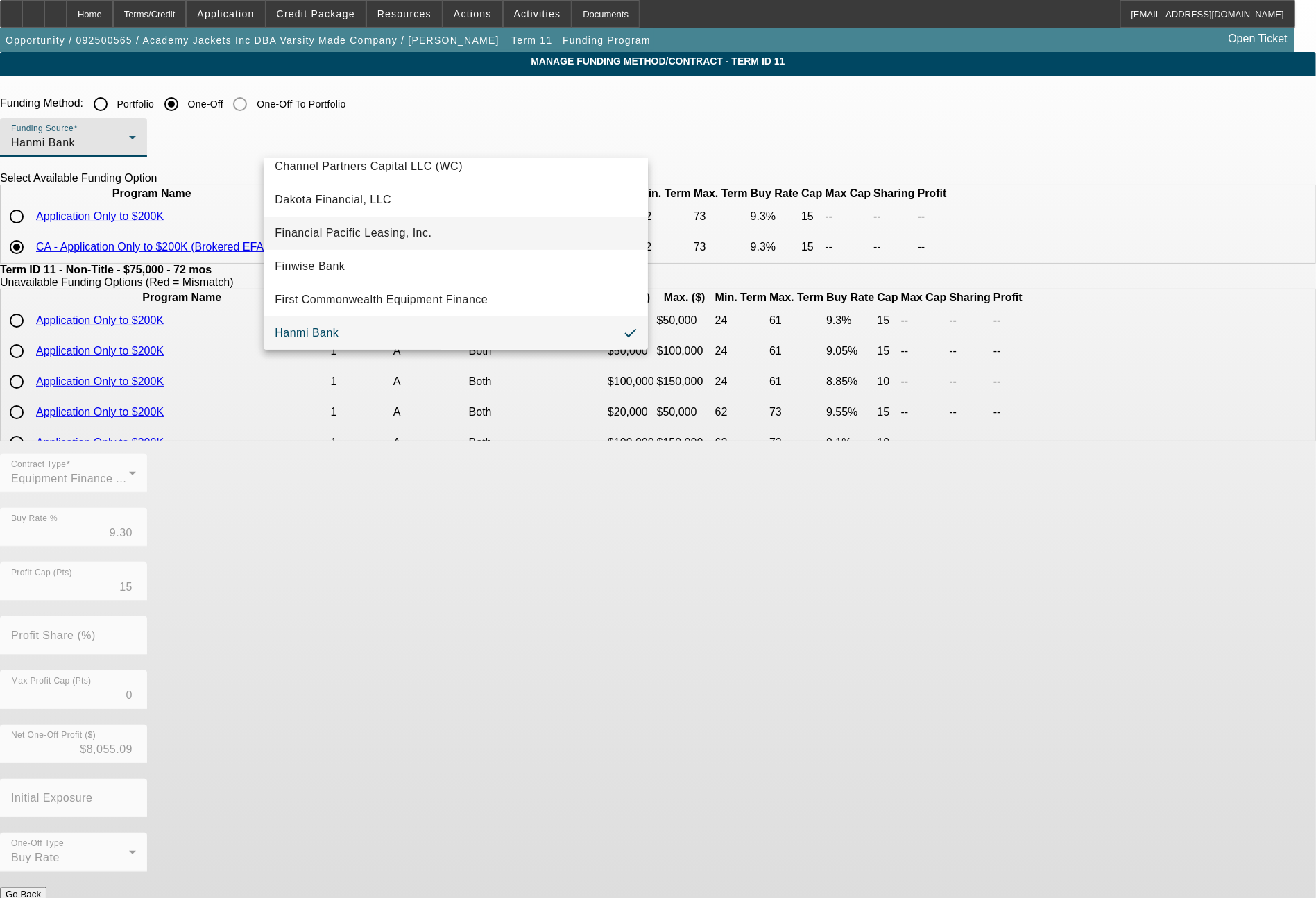
click at [348, 222] on mat-option "Financial Pacific Leasing, Inc." at bounding box center [456, 233] width 385 height 34
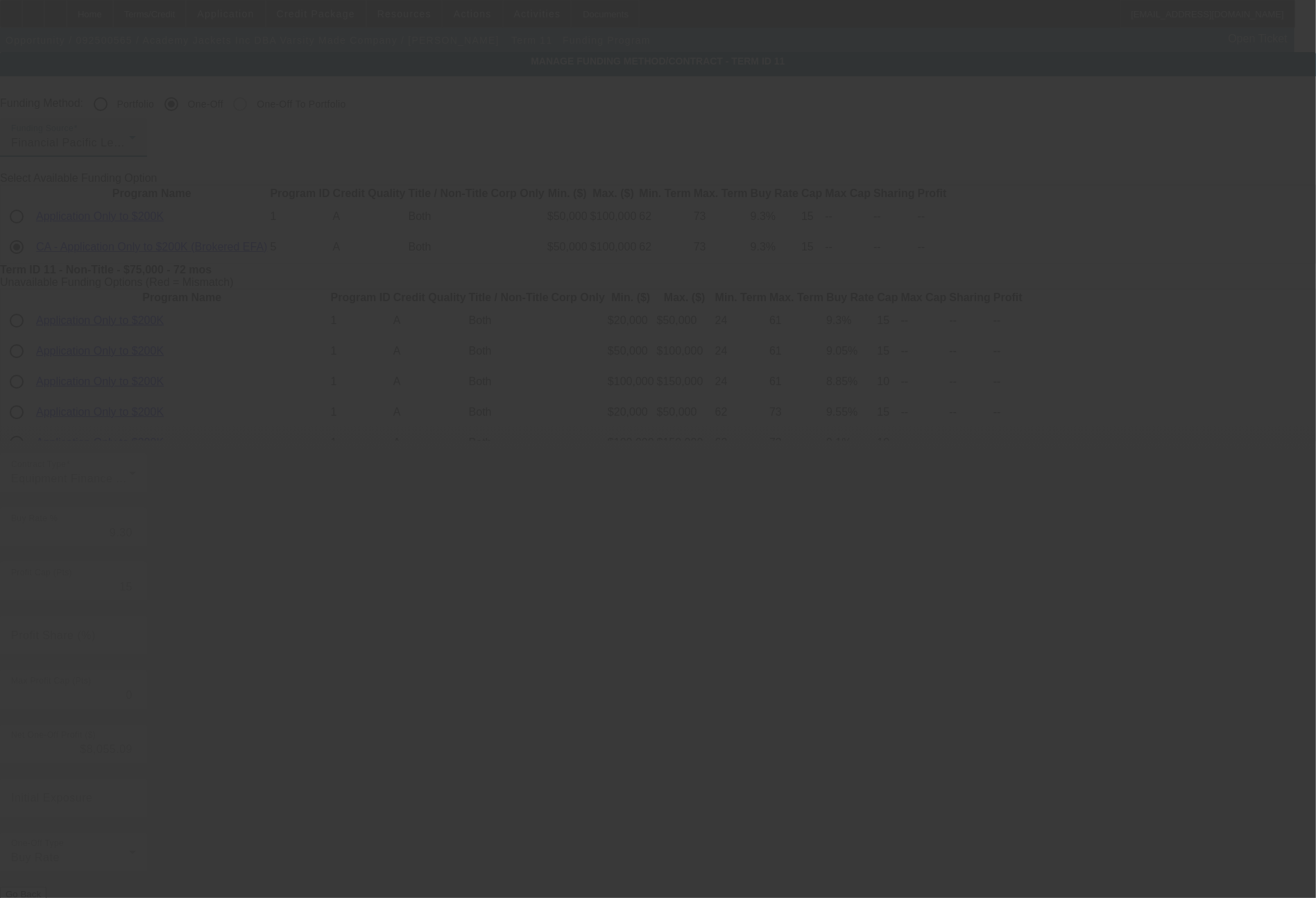
type input "9.25"
type input "12"
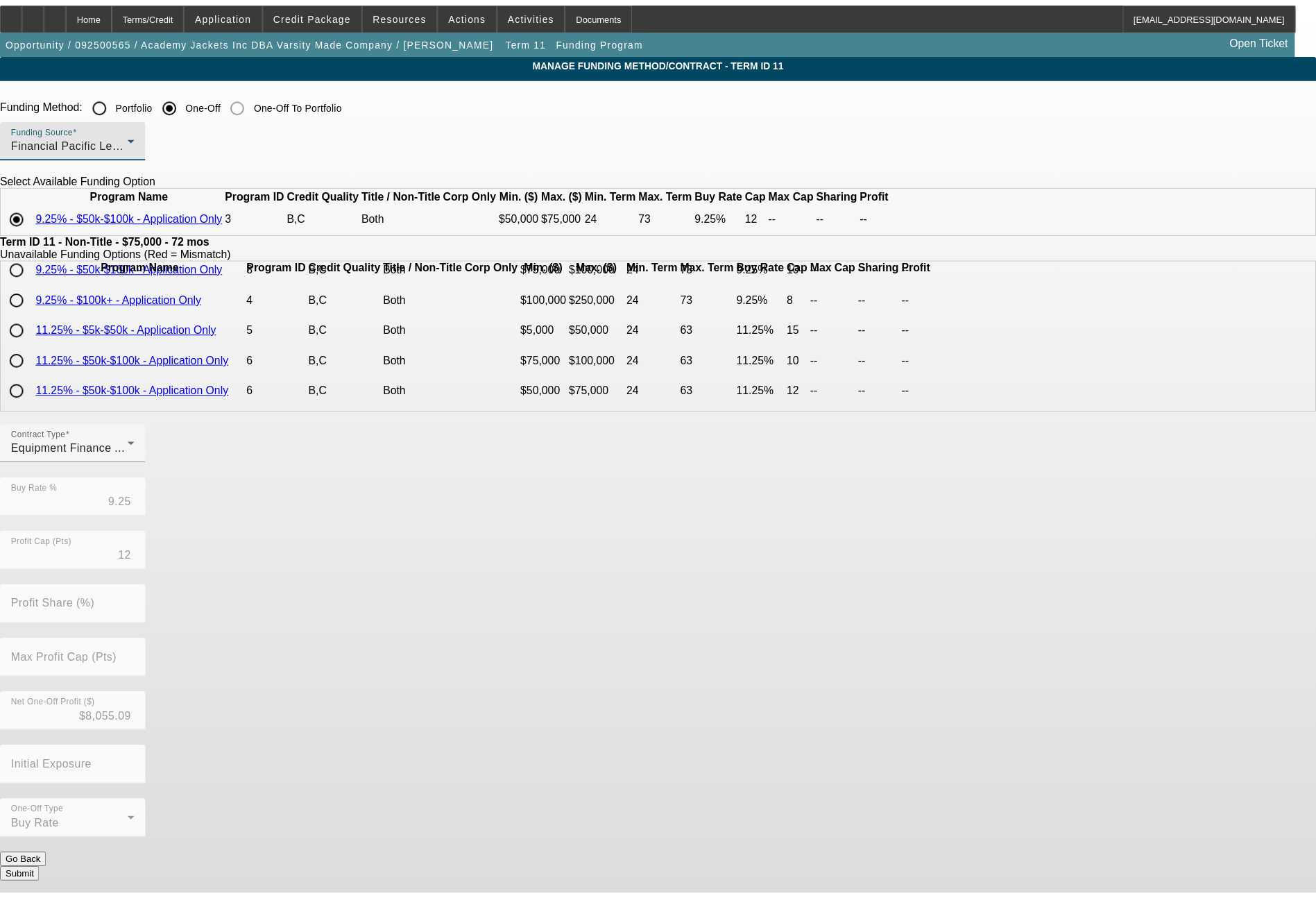
scroll to position [125, 0]
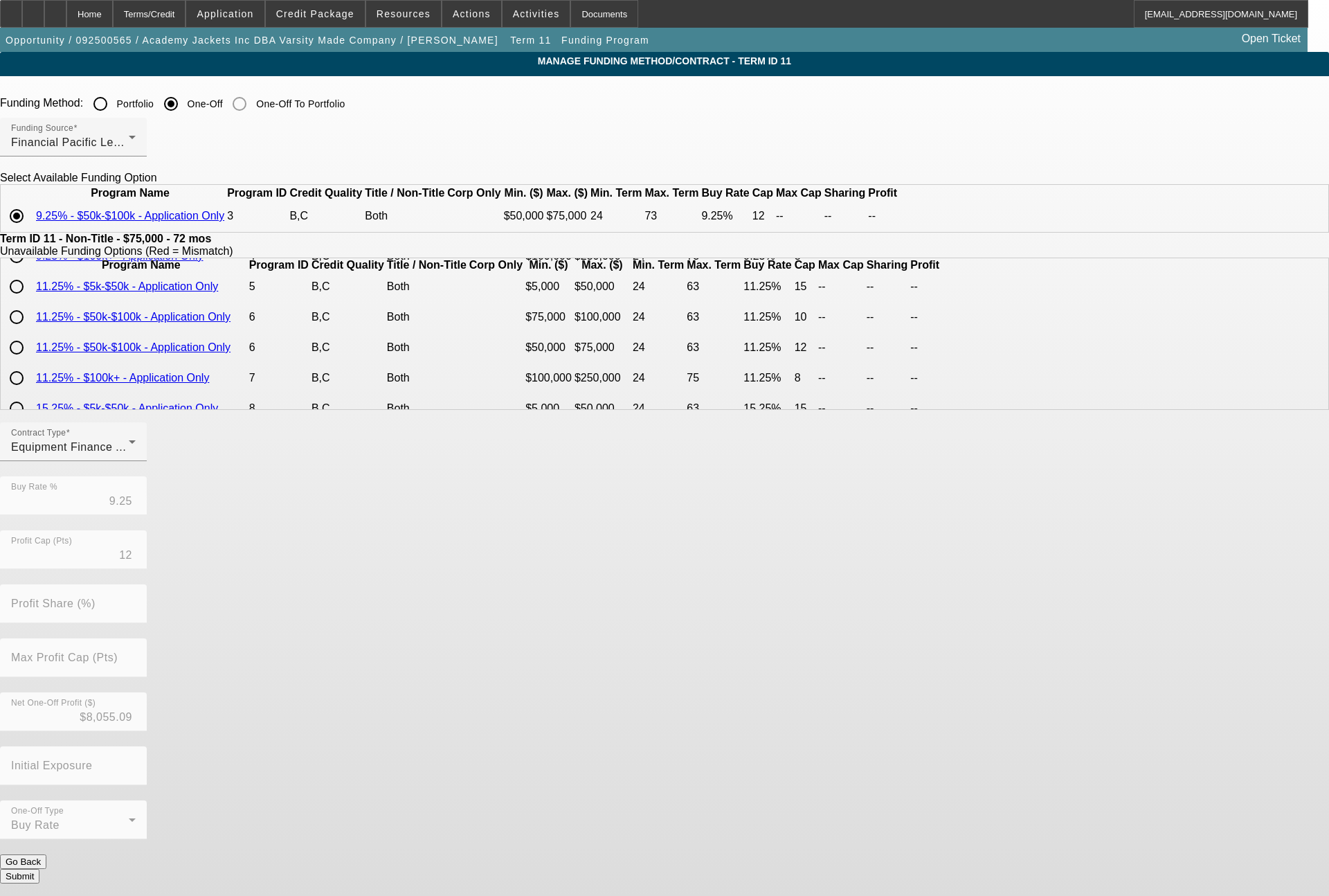
click at [39, 869] on button "Submit" at bounding box center [19, 876] width 39 height 14
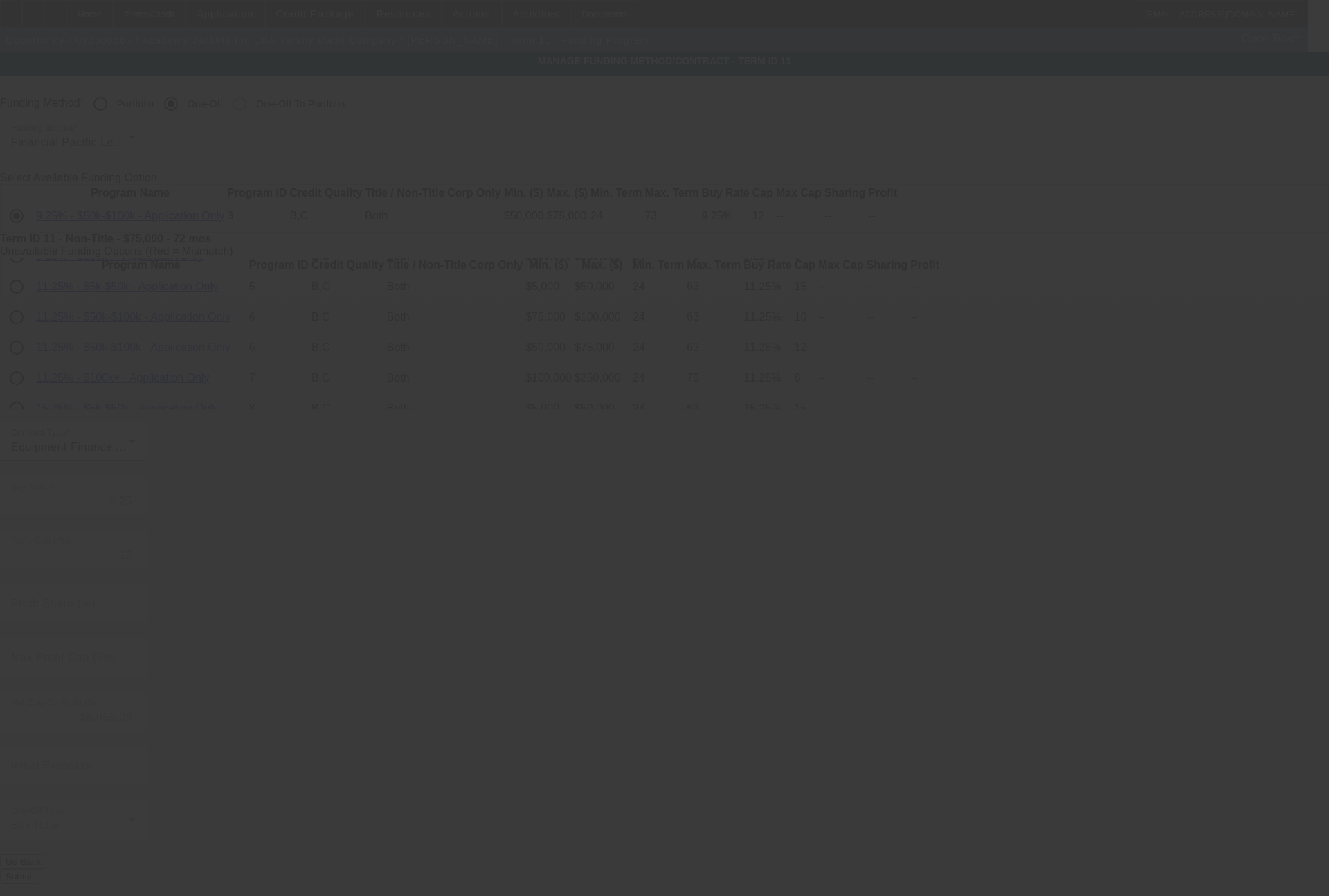
type input "9.30"
type input "15"
type input "0"
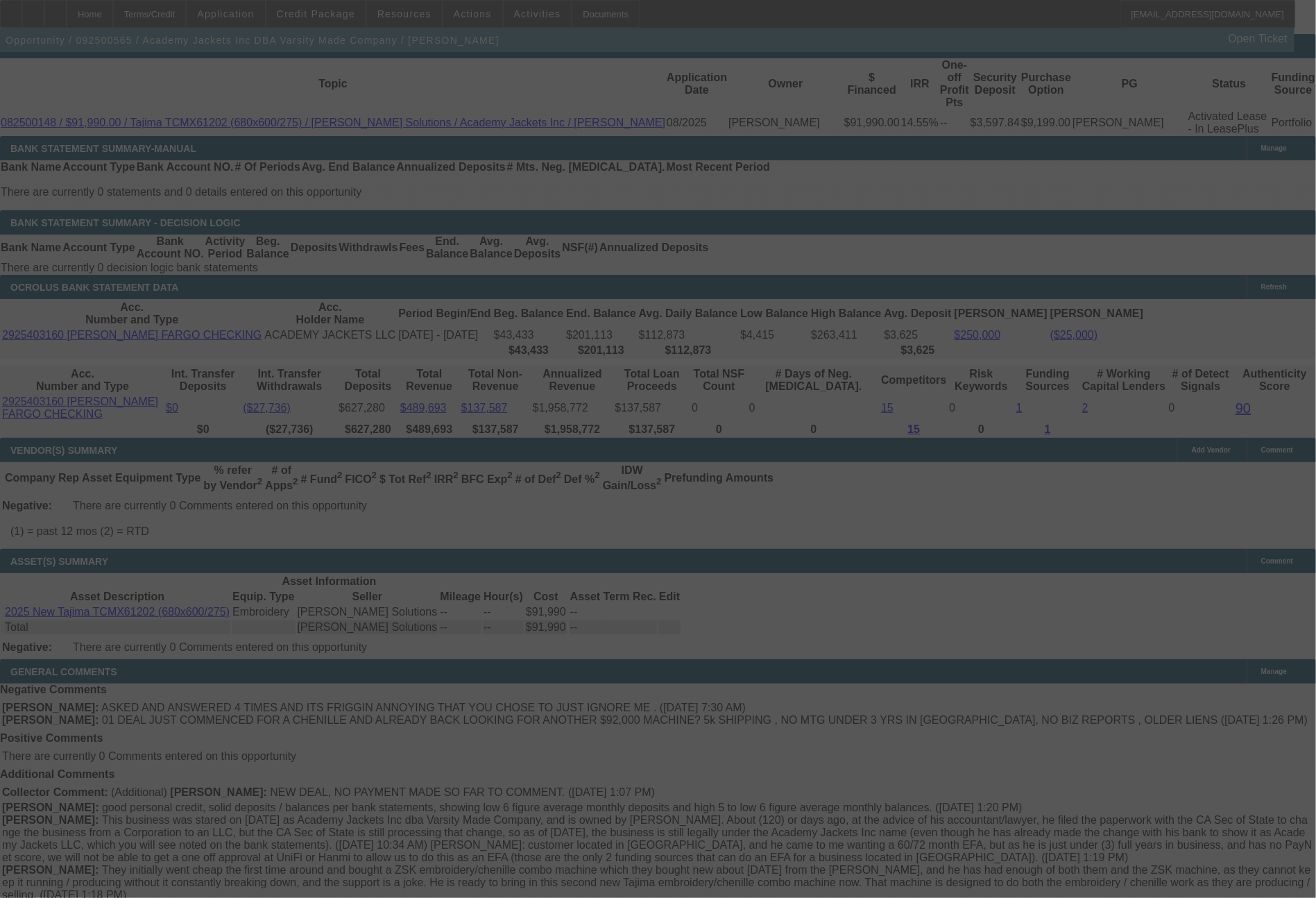
scroll to position [2359, 0]
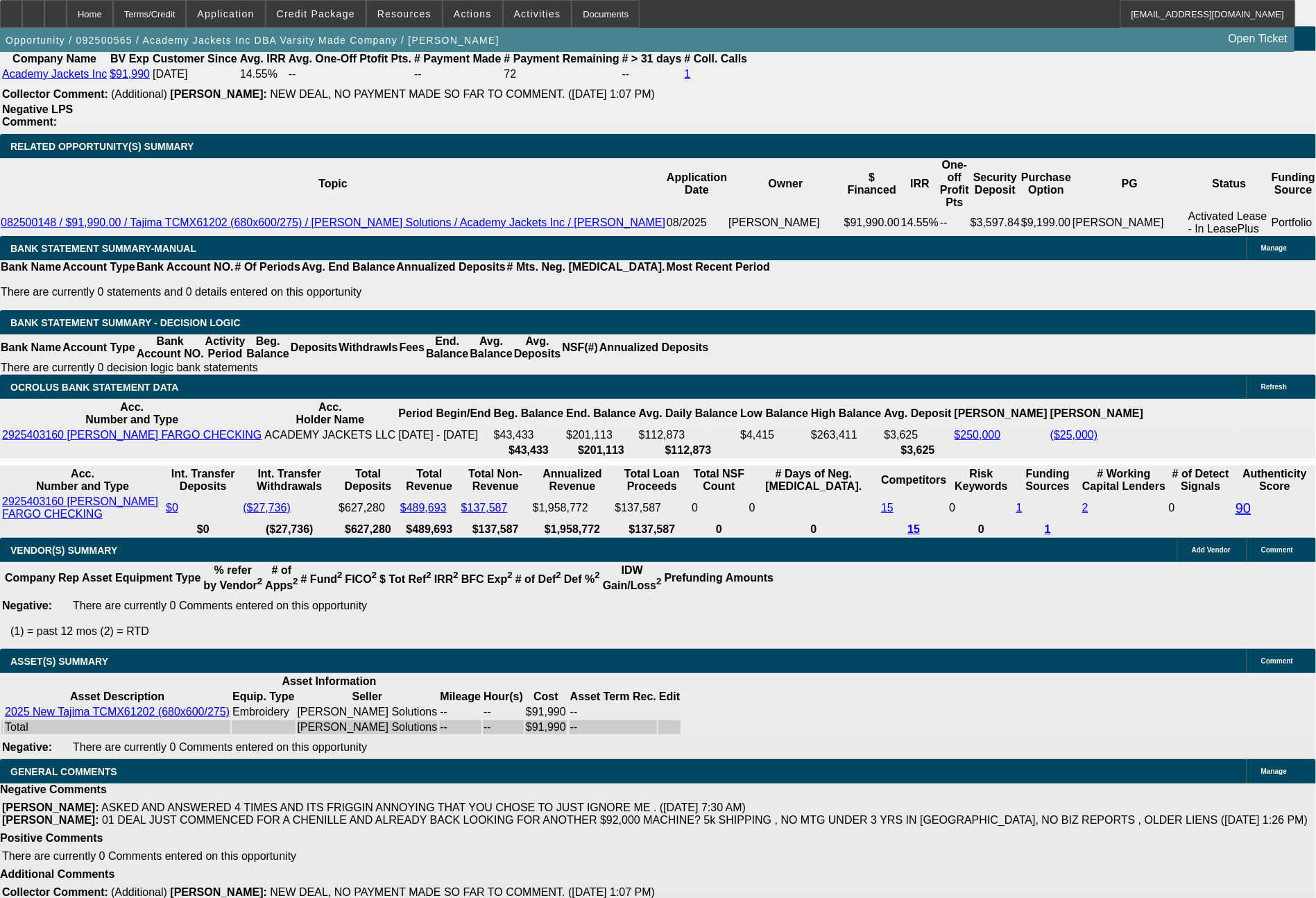
select select "0"
select select "6"
select select "0"
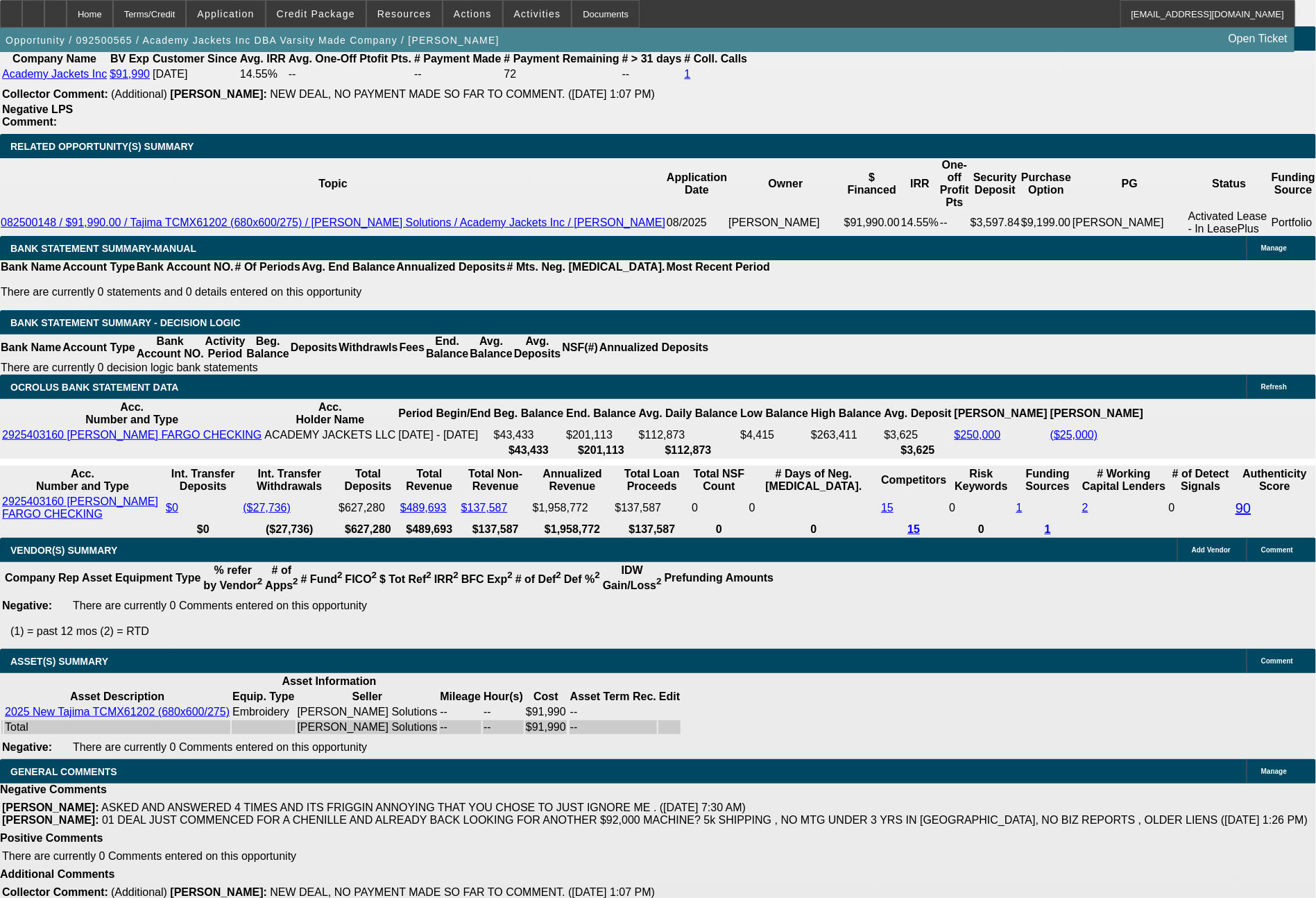
select select "0"
select select "6"
select select "0"
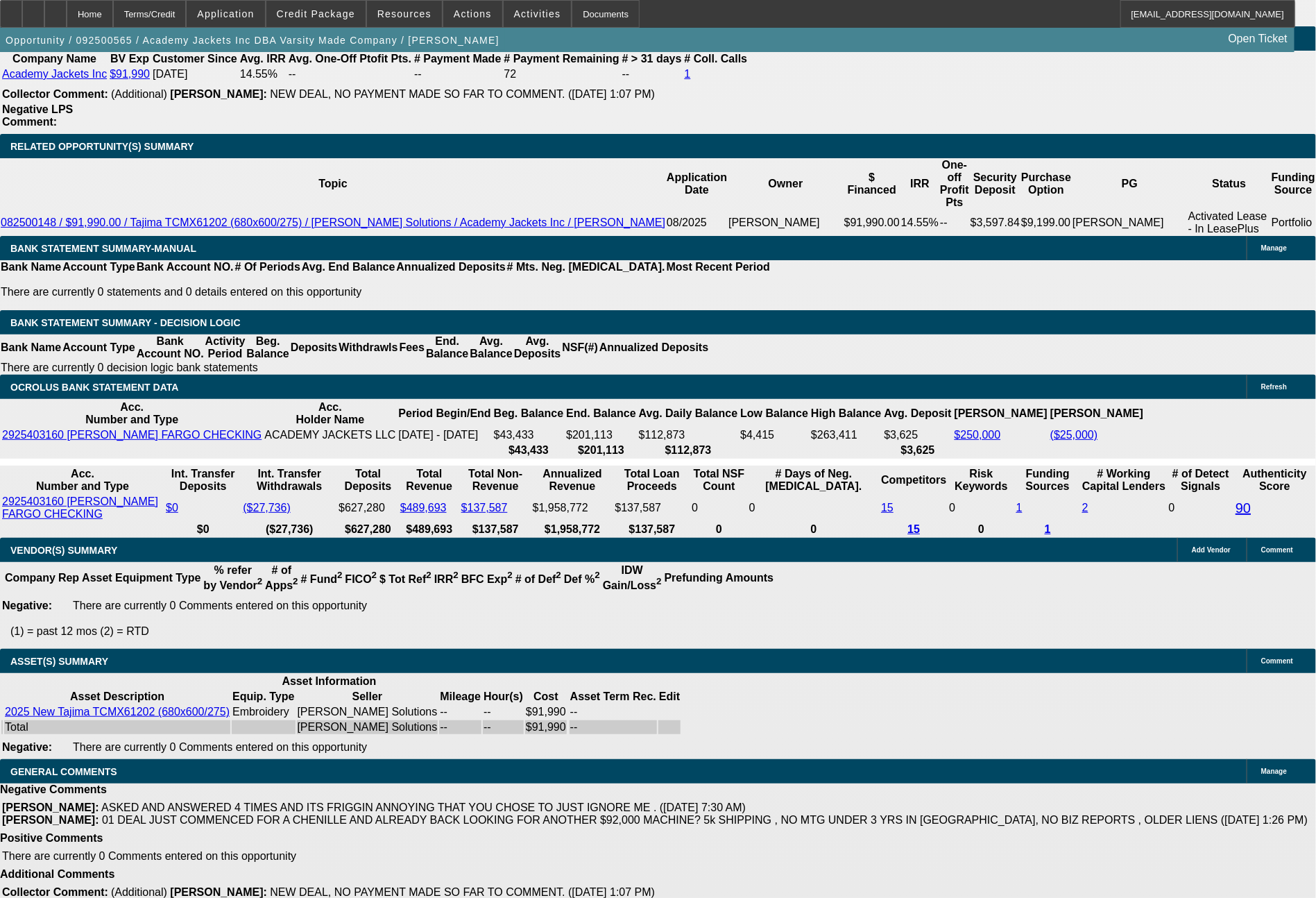
select select "0"
select select "6"
select select "0"
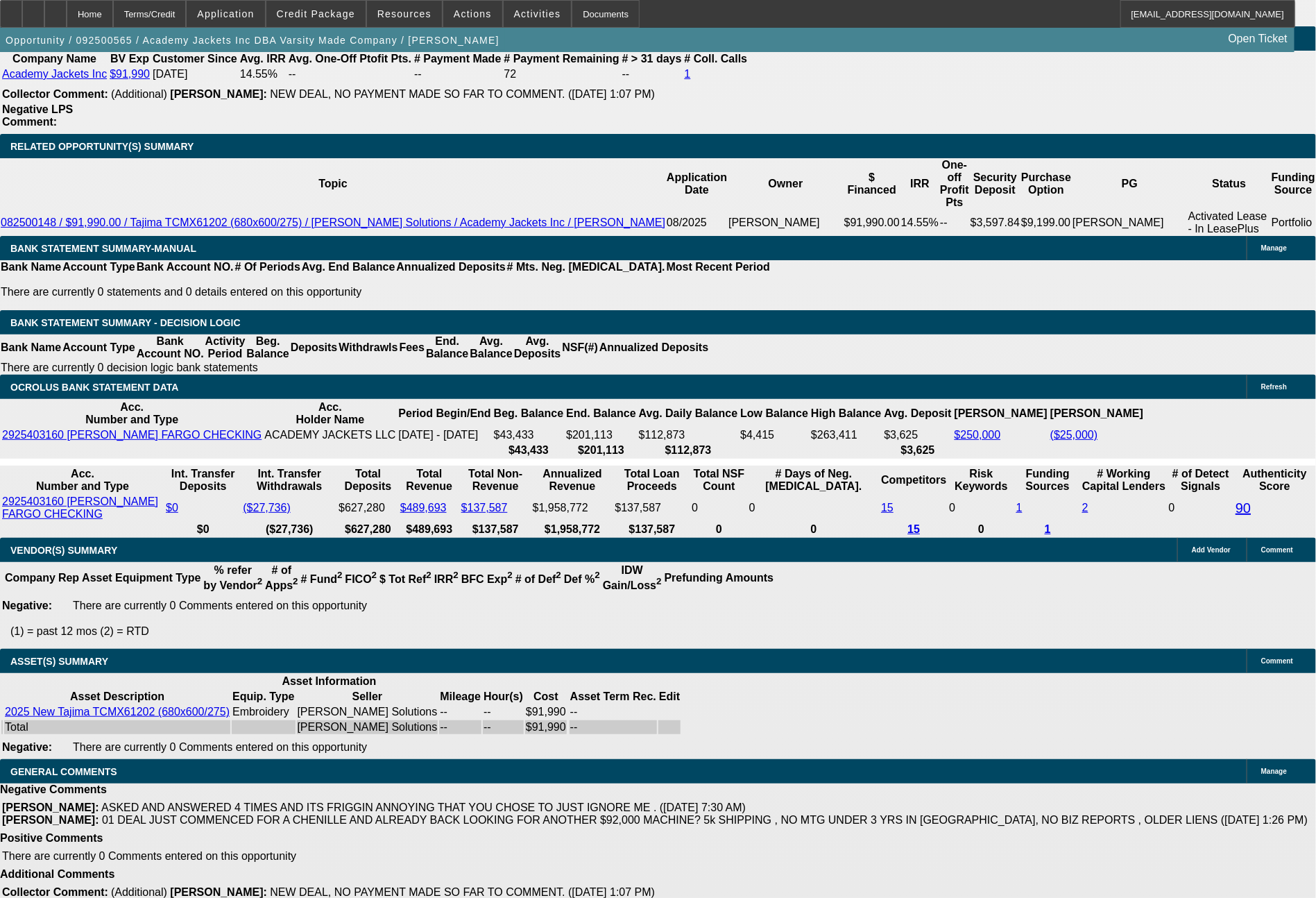
select select "6"
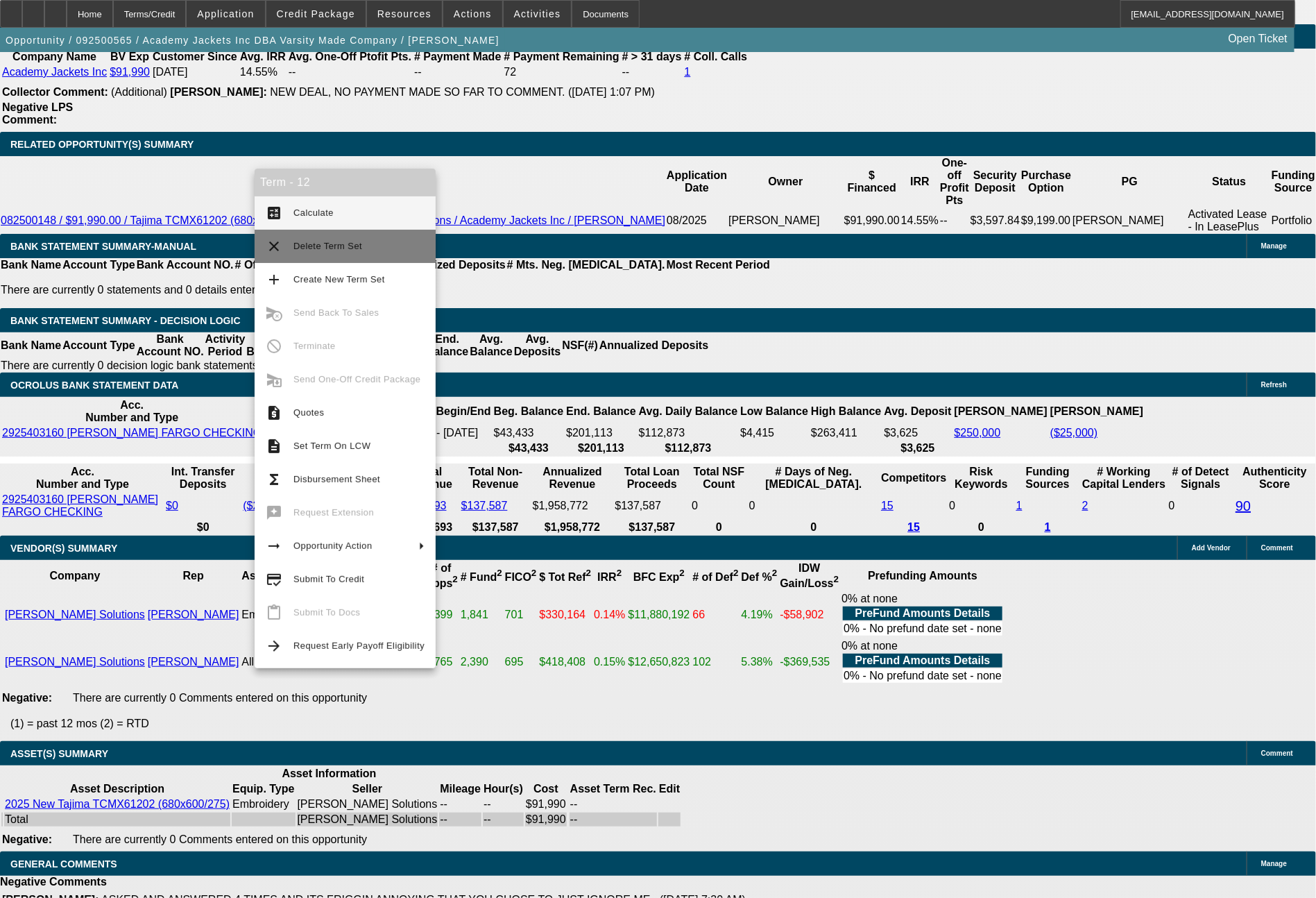
scroll to position [2442, 0]
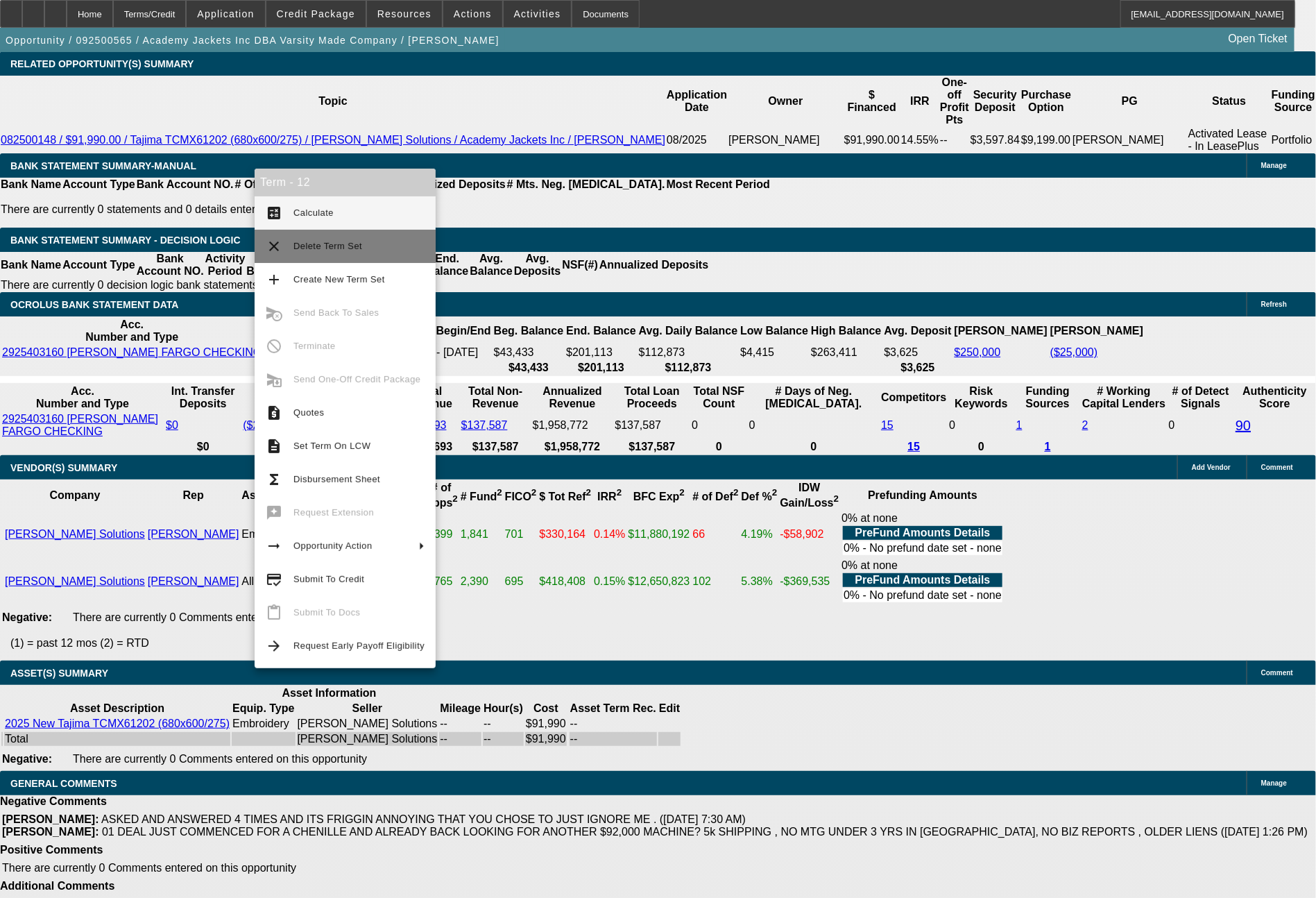
click at [319, 245] on span "Delete Term Set" at bounding box center [327, 246] width 69 height 11
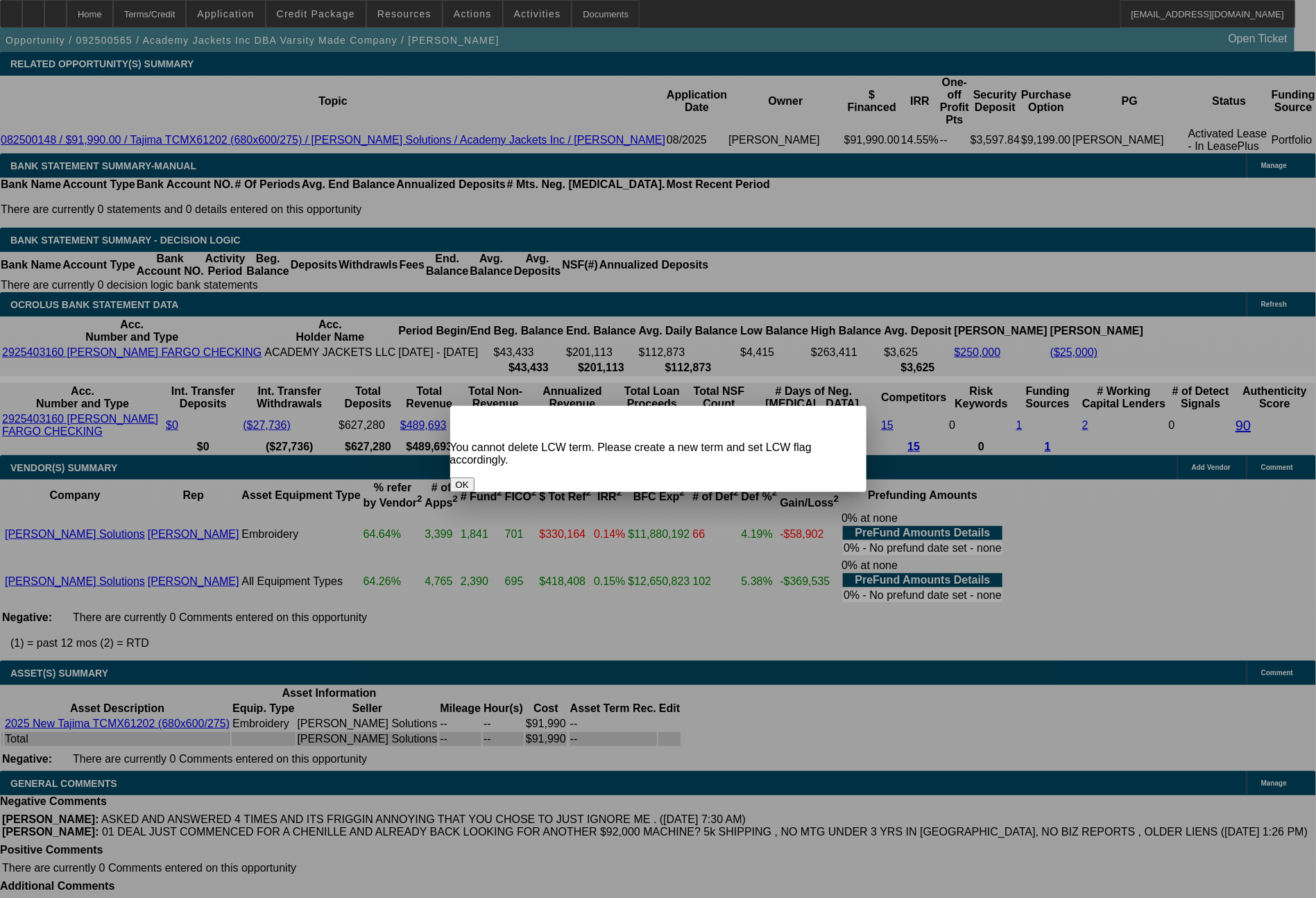
scroll to position [0, 0]
click at [838, 417] on span "Close" at bounding box center [848, 418] width 19 height 8
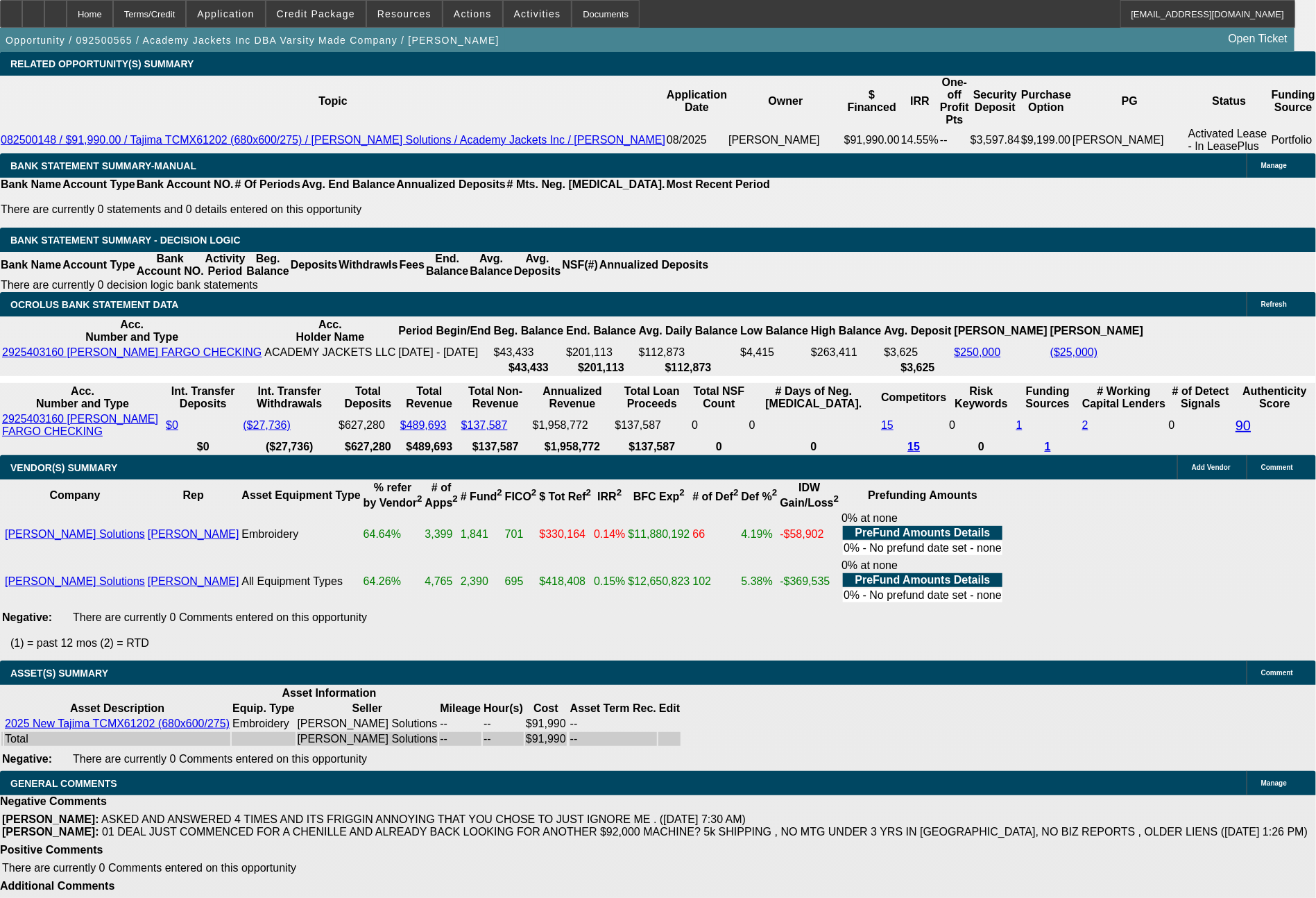
scroll to position [2442, 0]
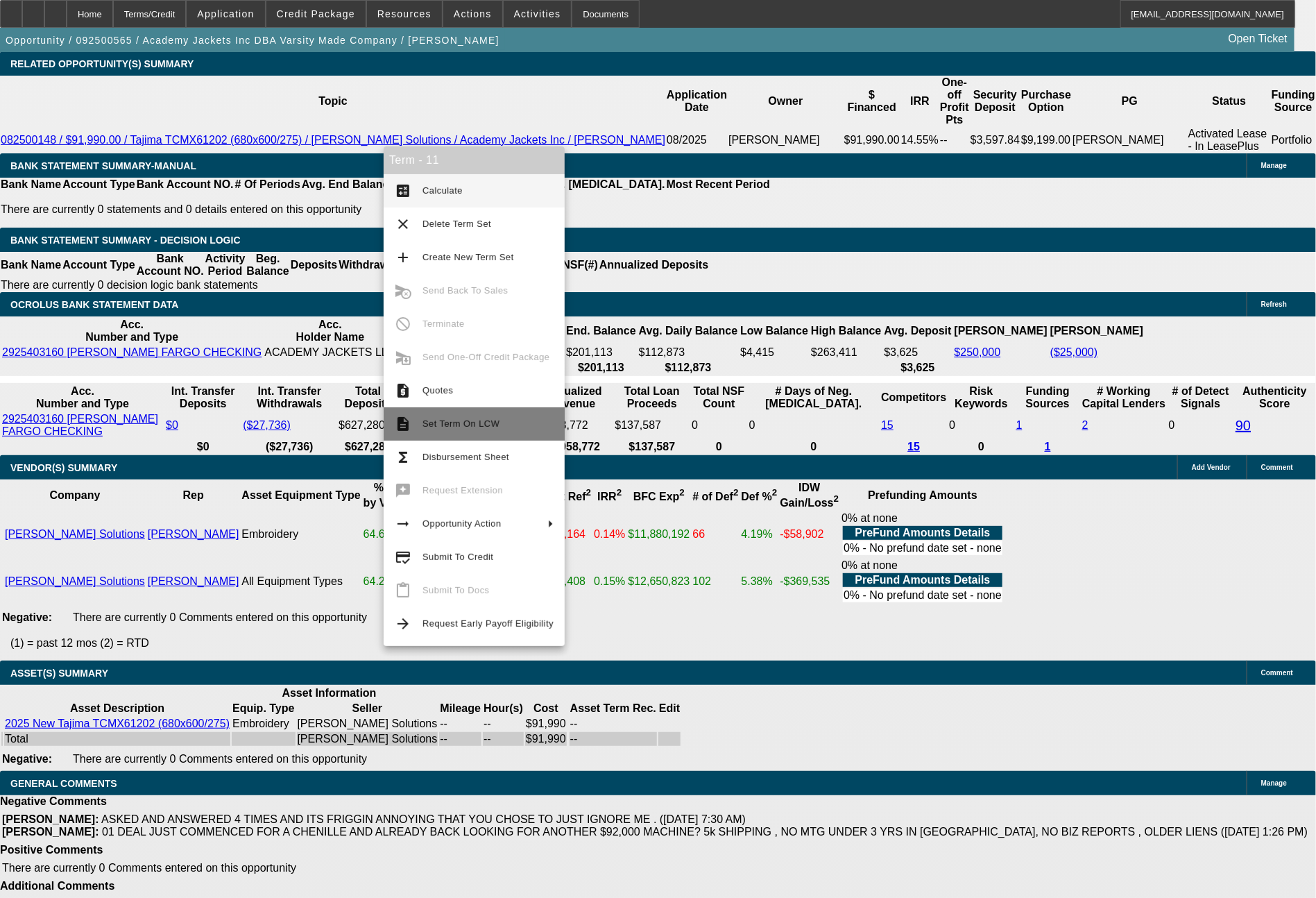
click at [462, 415] on span "Set Term On LCW" at bounding box center [488, 423] width 131 height 16
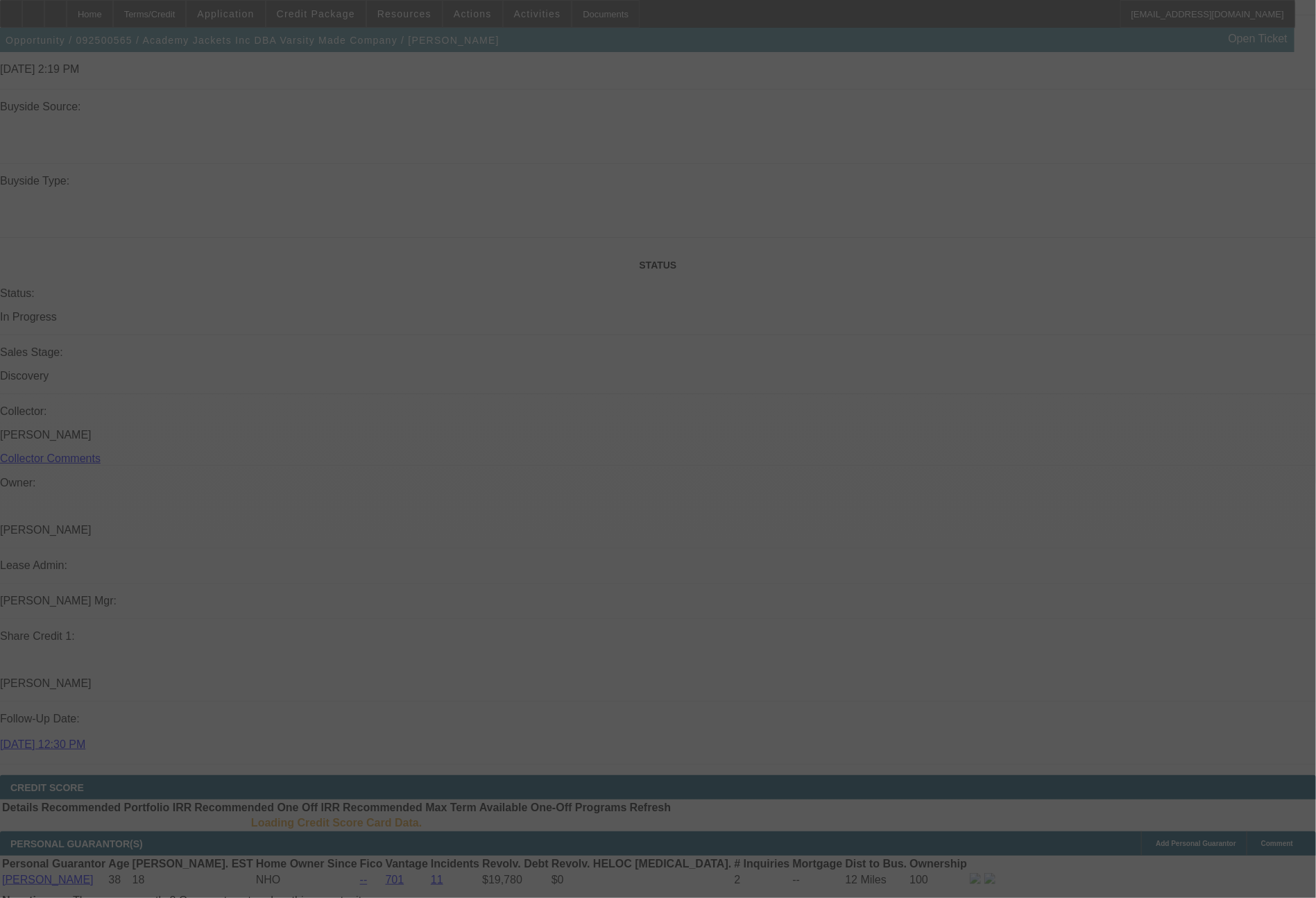
scroll to position [1466, 0]
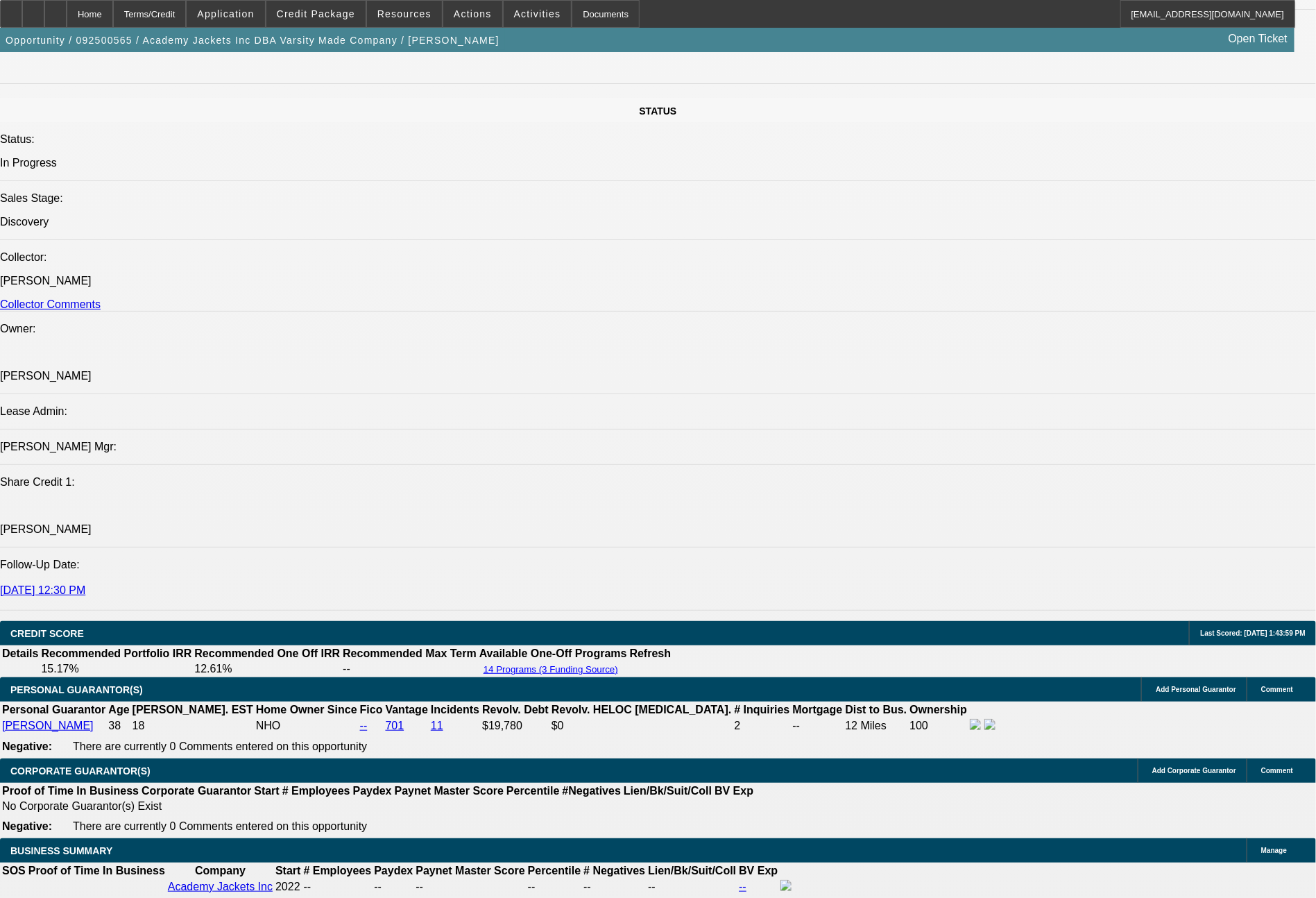
select select "0"
select select "6"
select select "0"
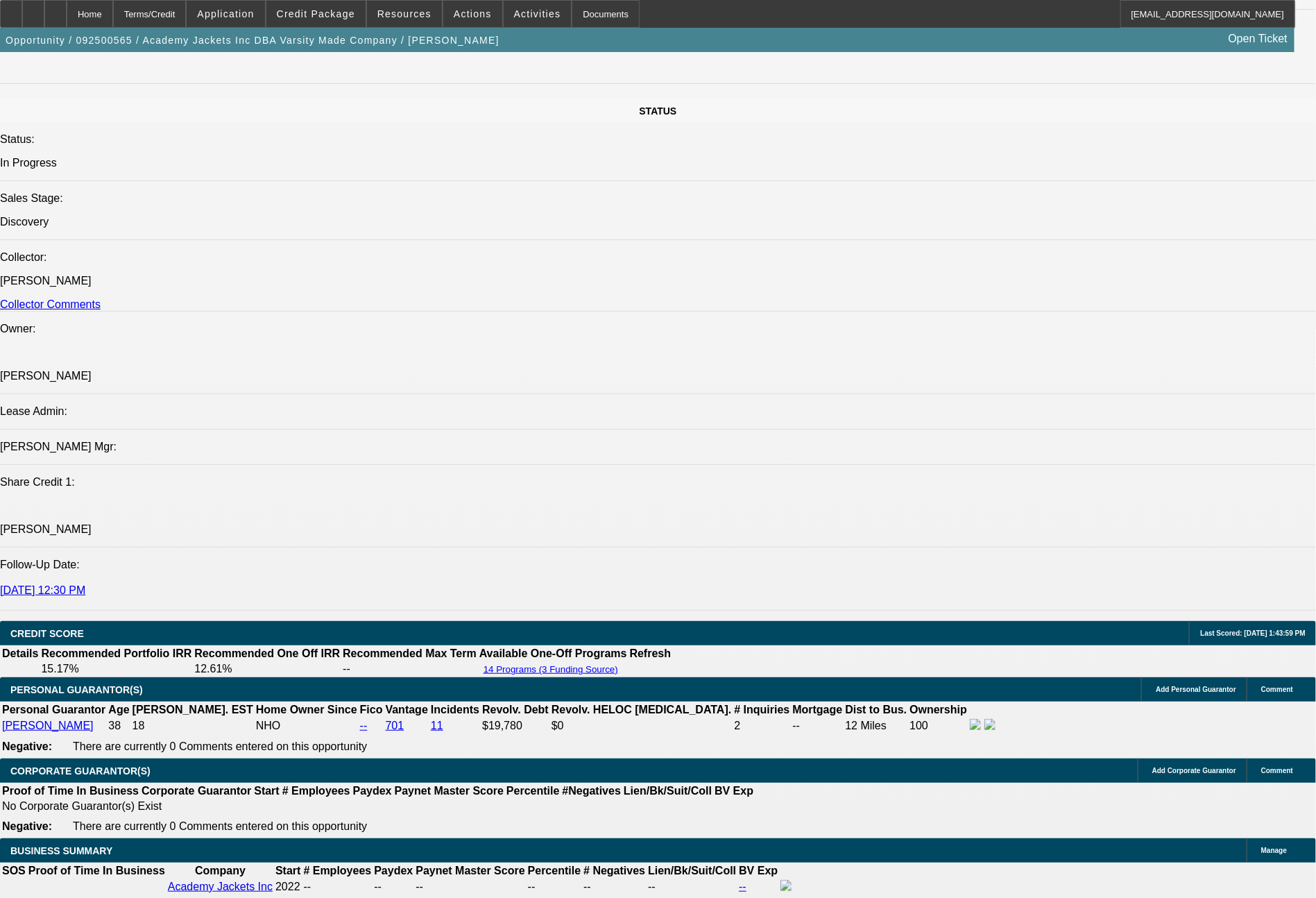
select select "0"
select select "6"
select select "0"
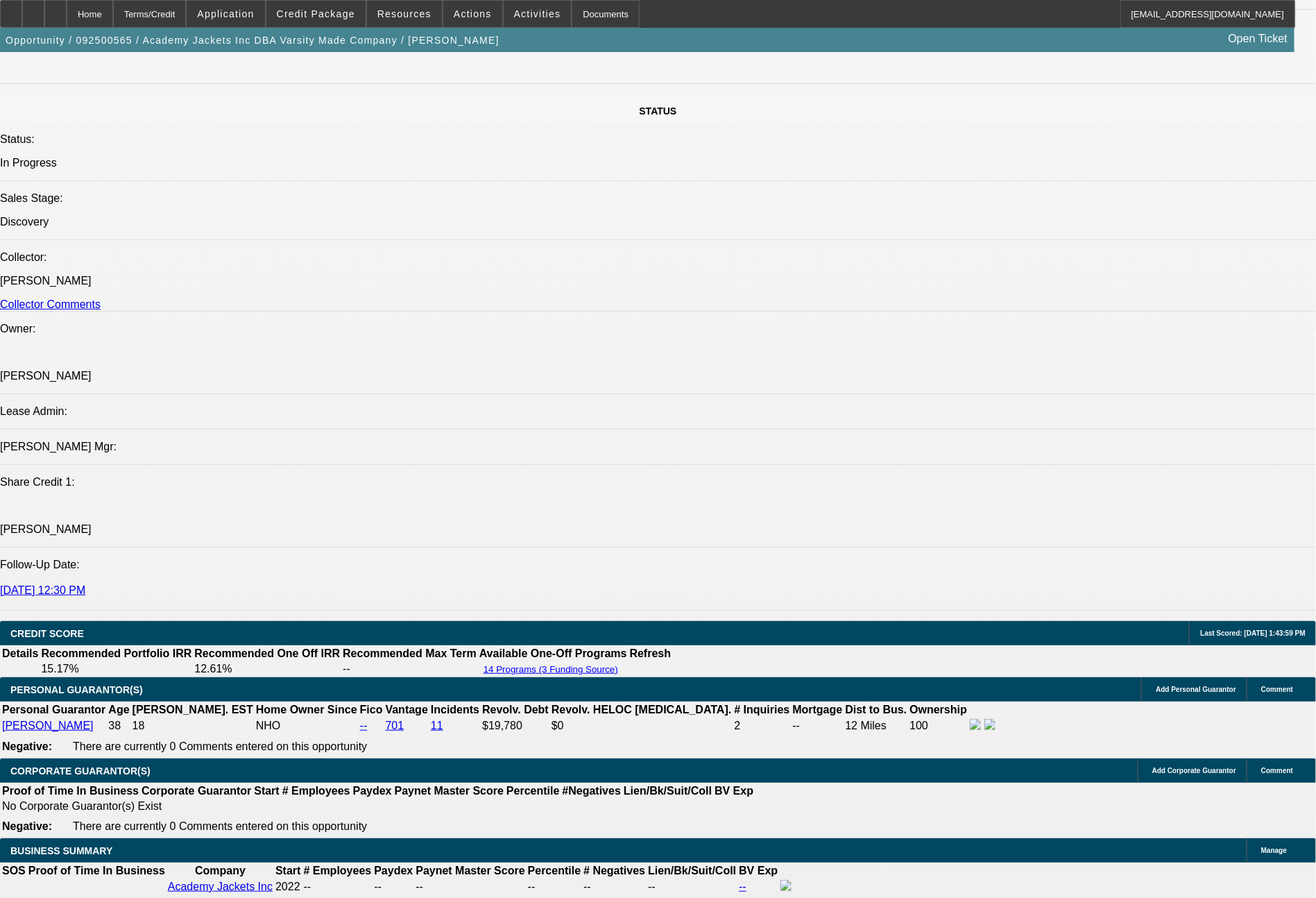
select select "0"
select select "6"
select select "0"
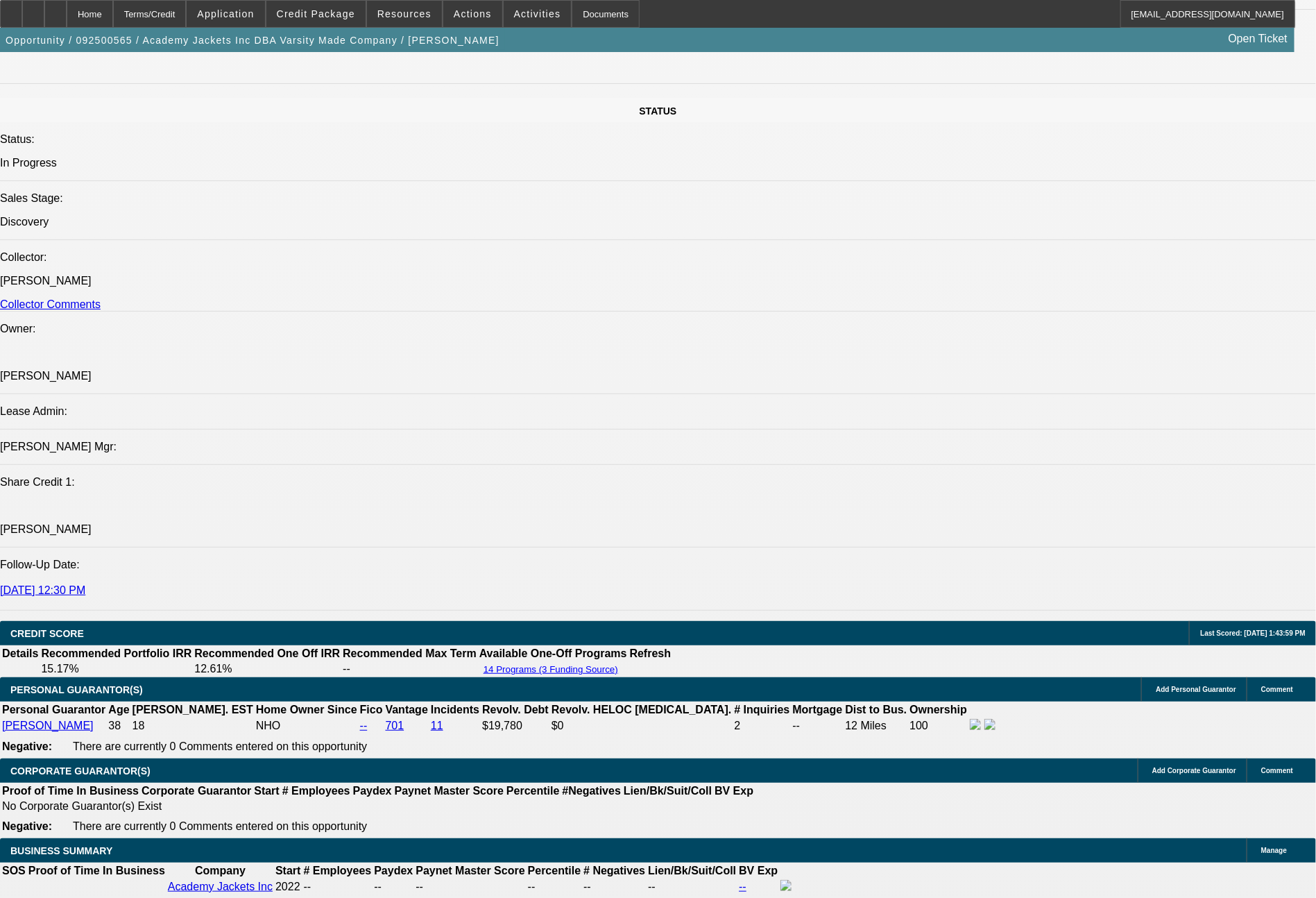
select select "6"
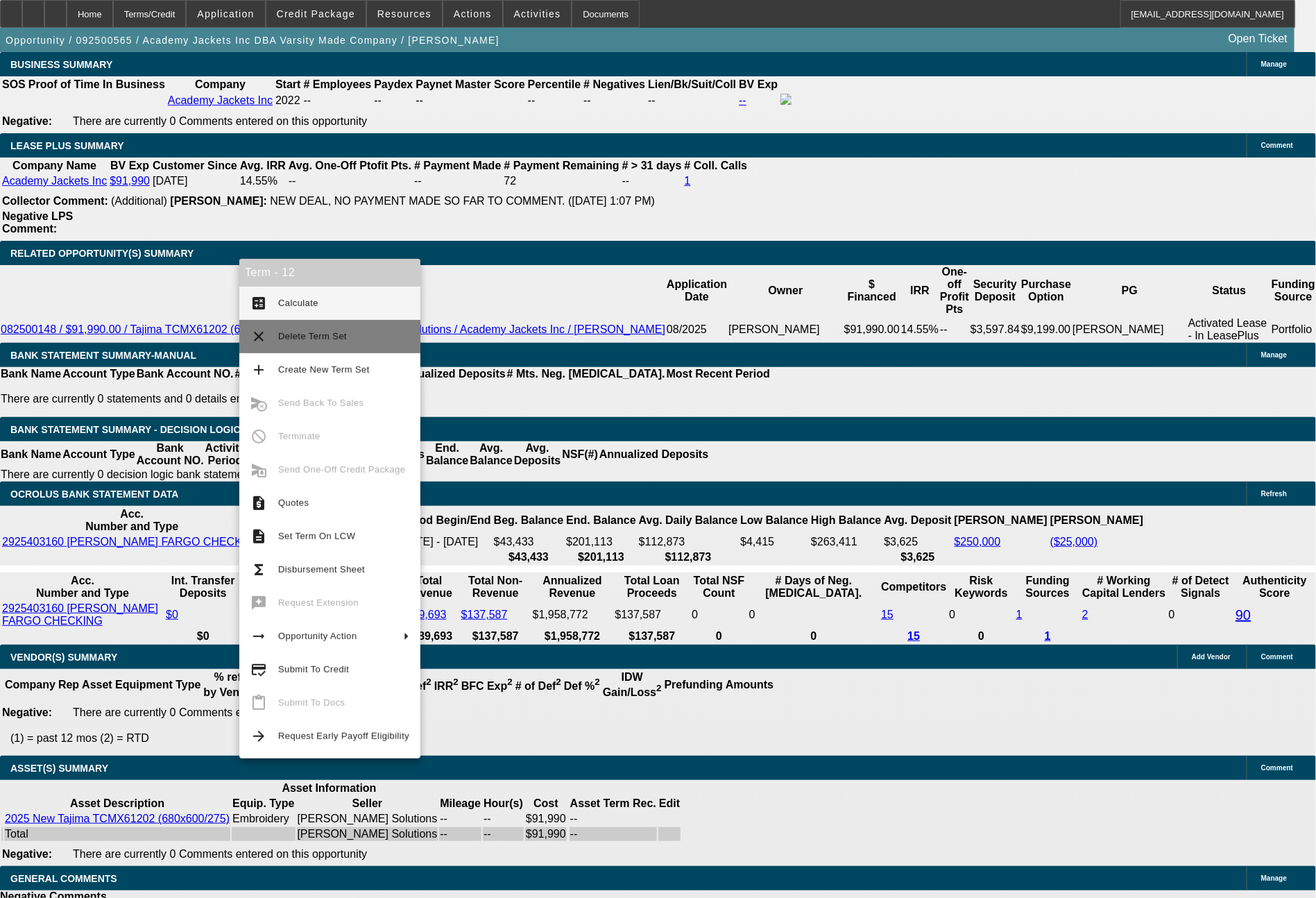
click at [302, 337] on span "Delete Term Set" at bounding box center [312, 336] width 69 height 11
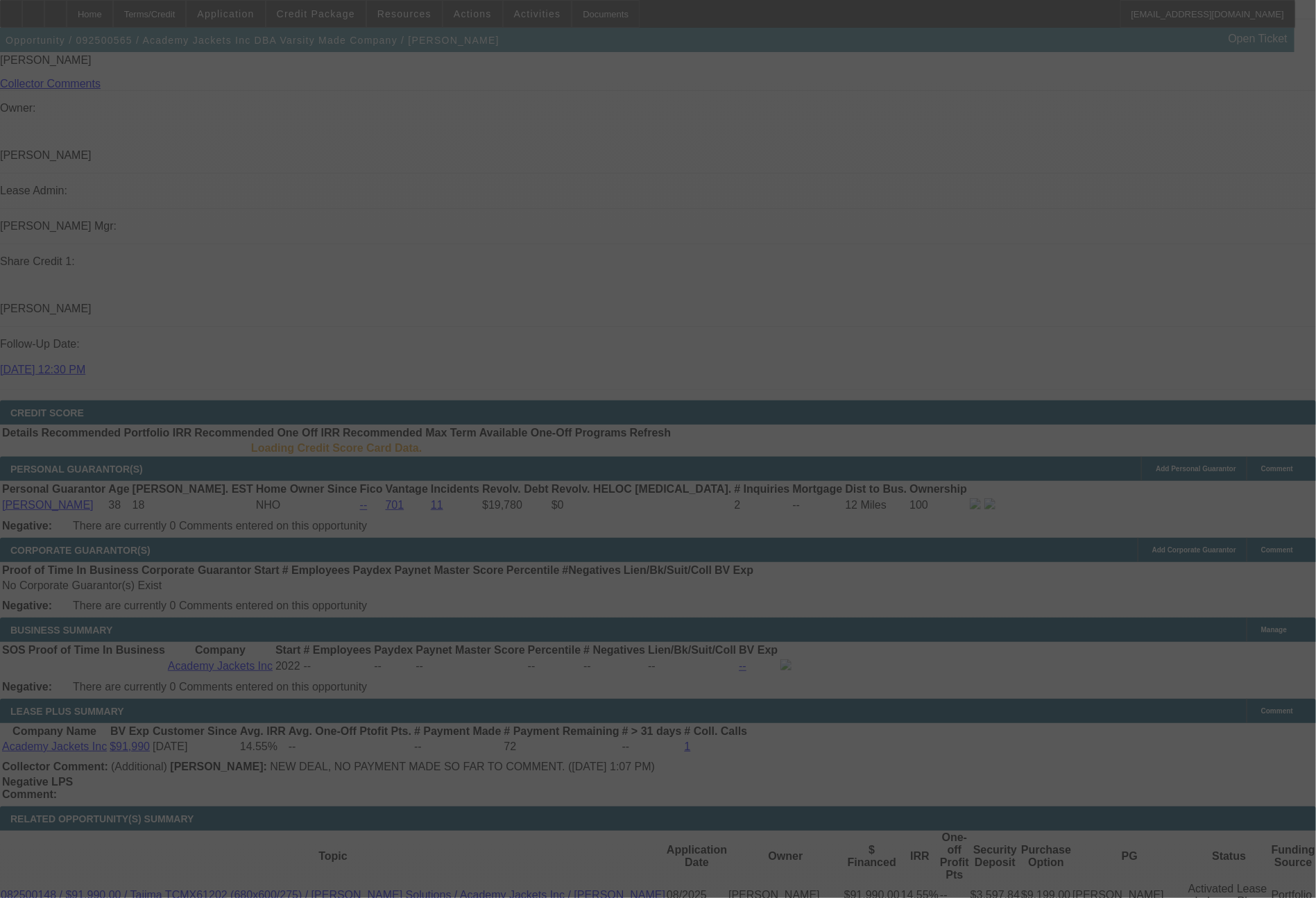
scroll to position [1587, 0]
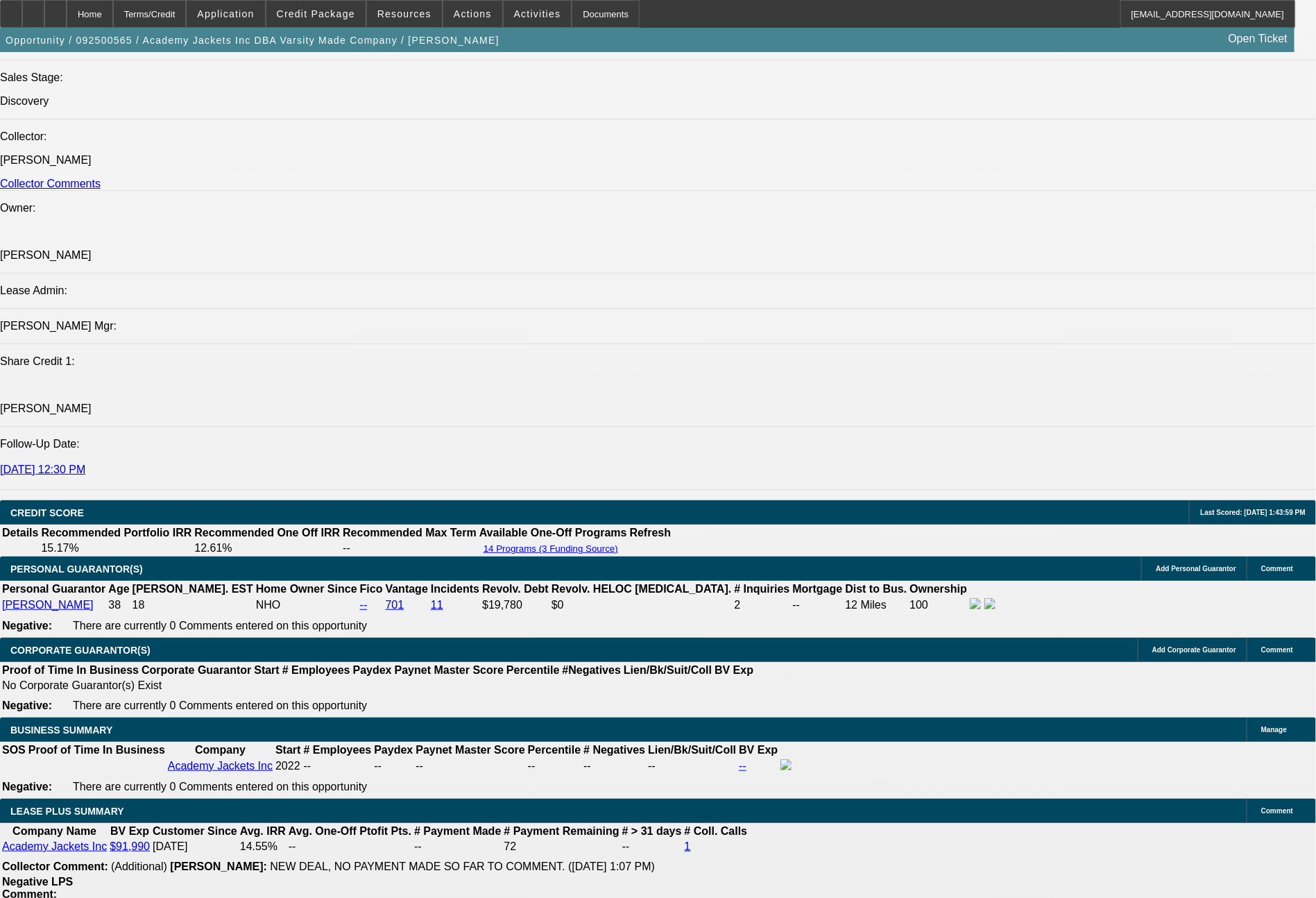
select select "0"
select select "6"
select select "0"
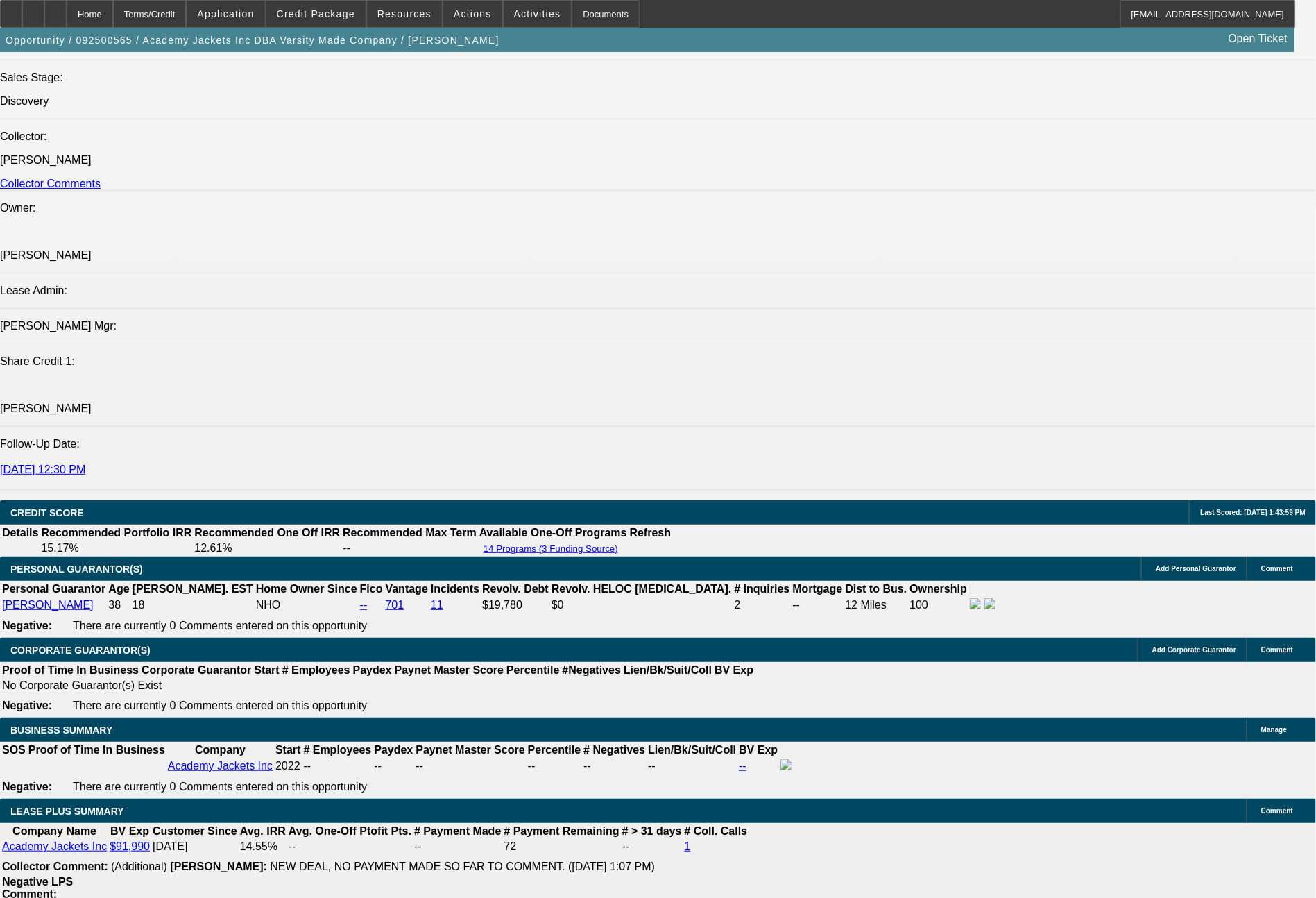
select select "0"
select select "6"
select select "0"
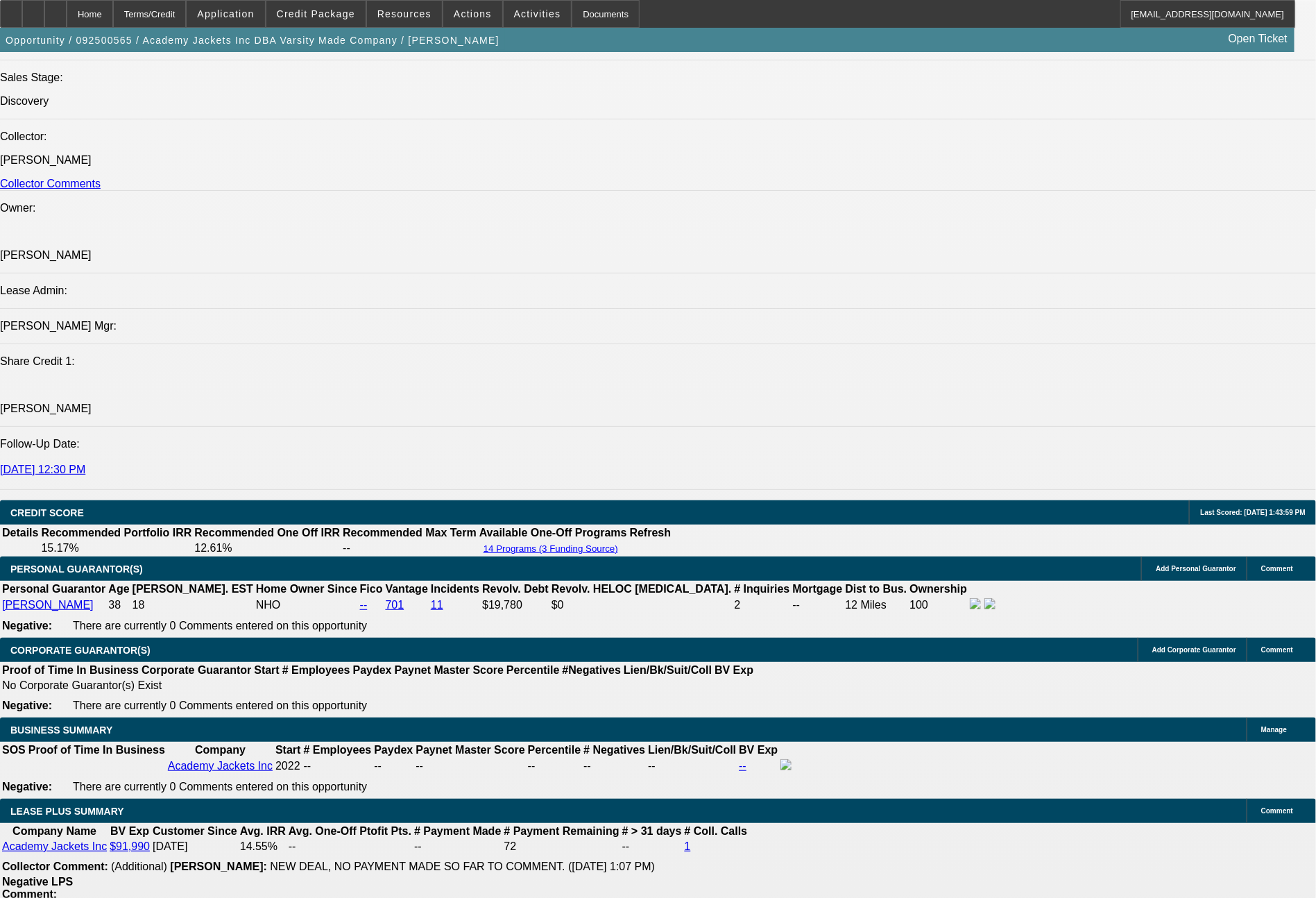
select select "0"
select select "6"
select select "0"
select select "2"
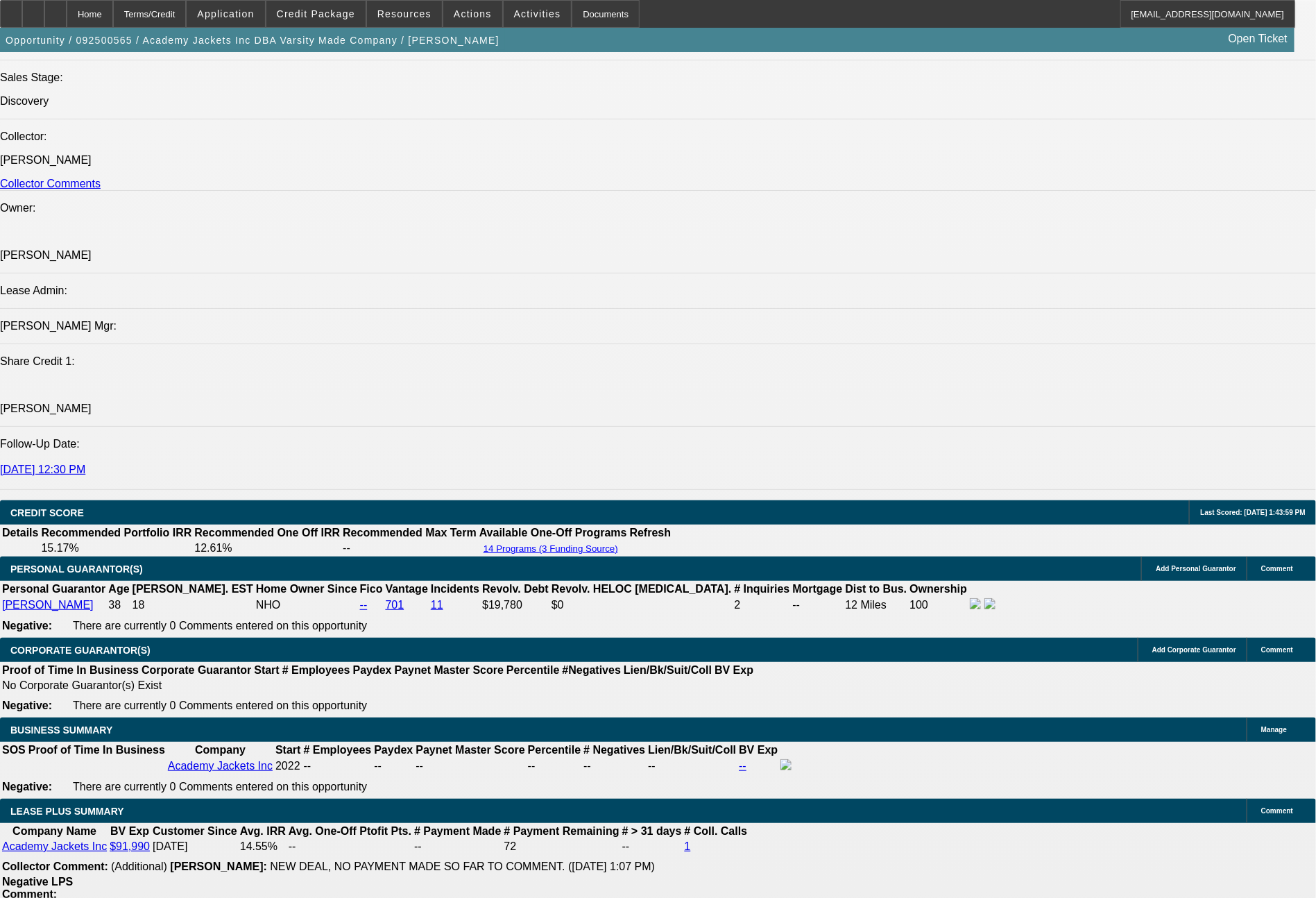
select select "0.1"
select select "4"
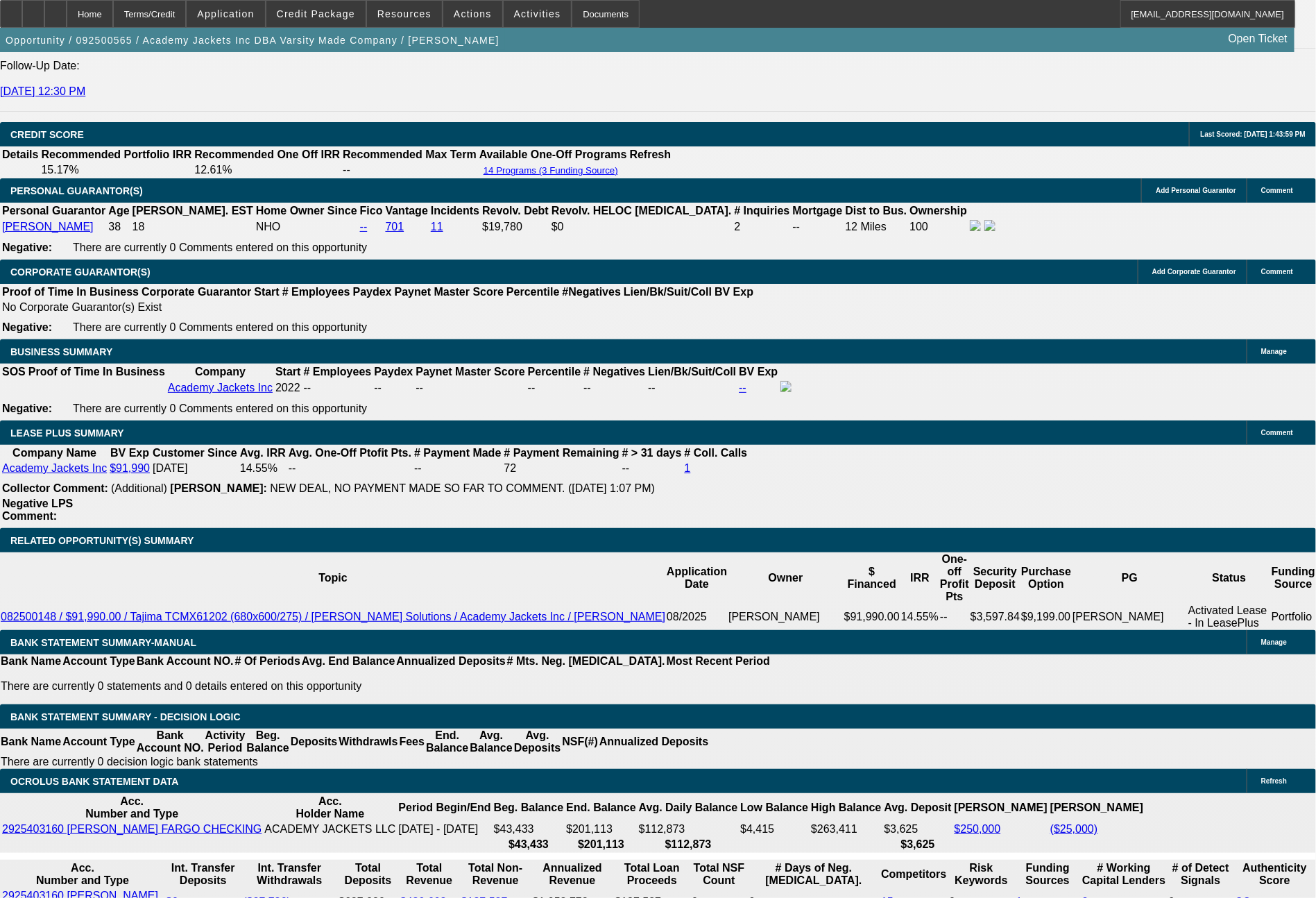
scroll to position [2024, 0]
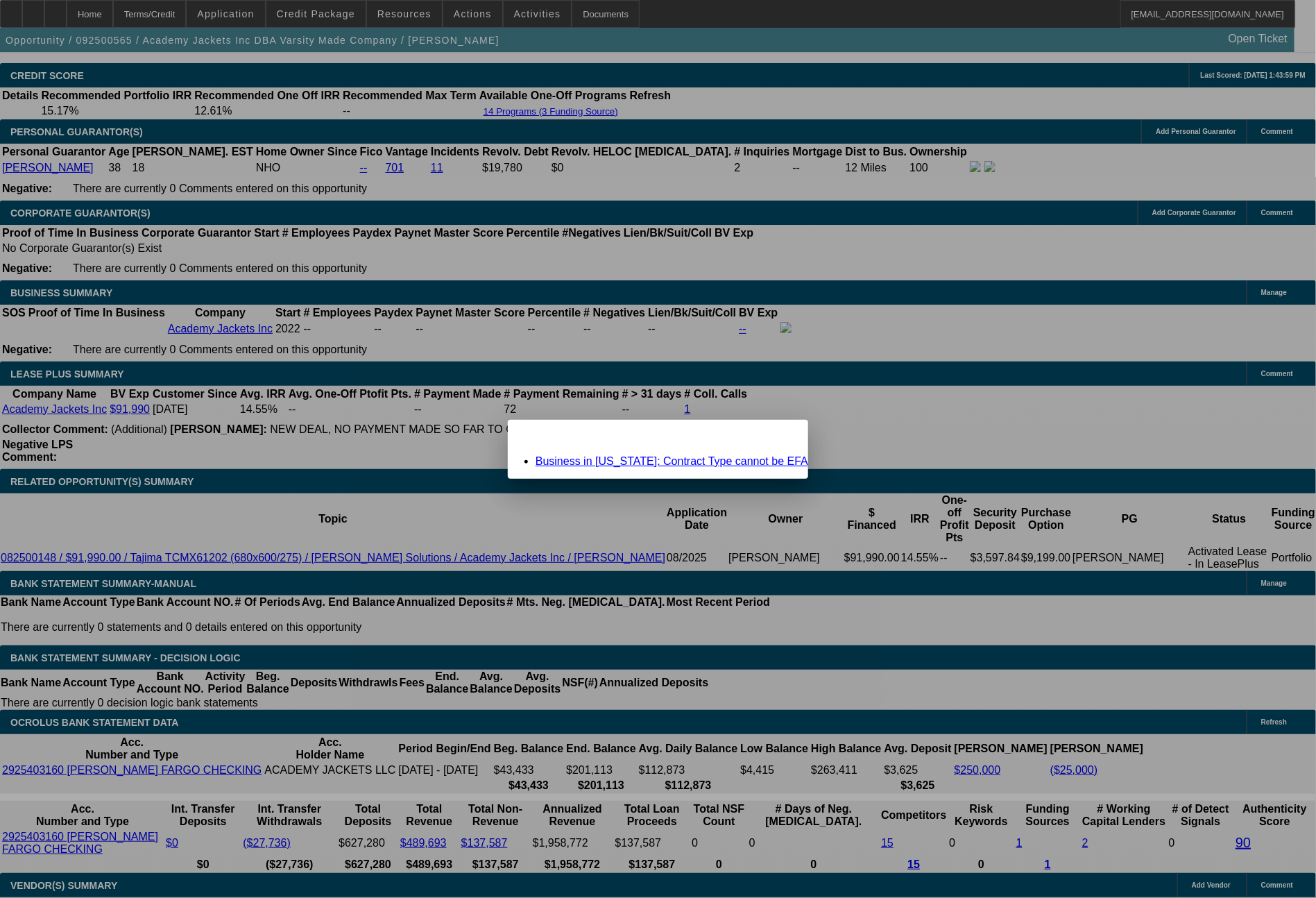
click at [778, 431] on div "Close" at bounding box center [793, 428] width 31 height 16
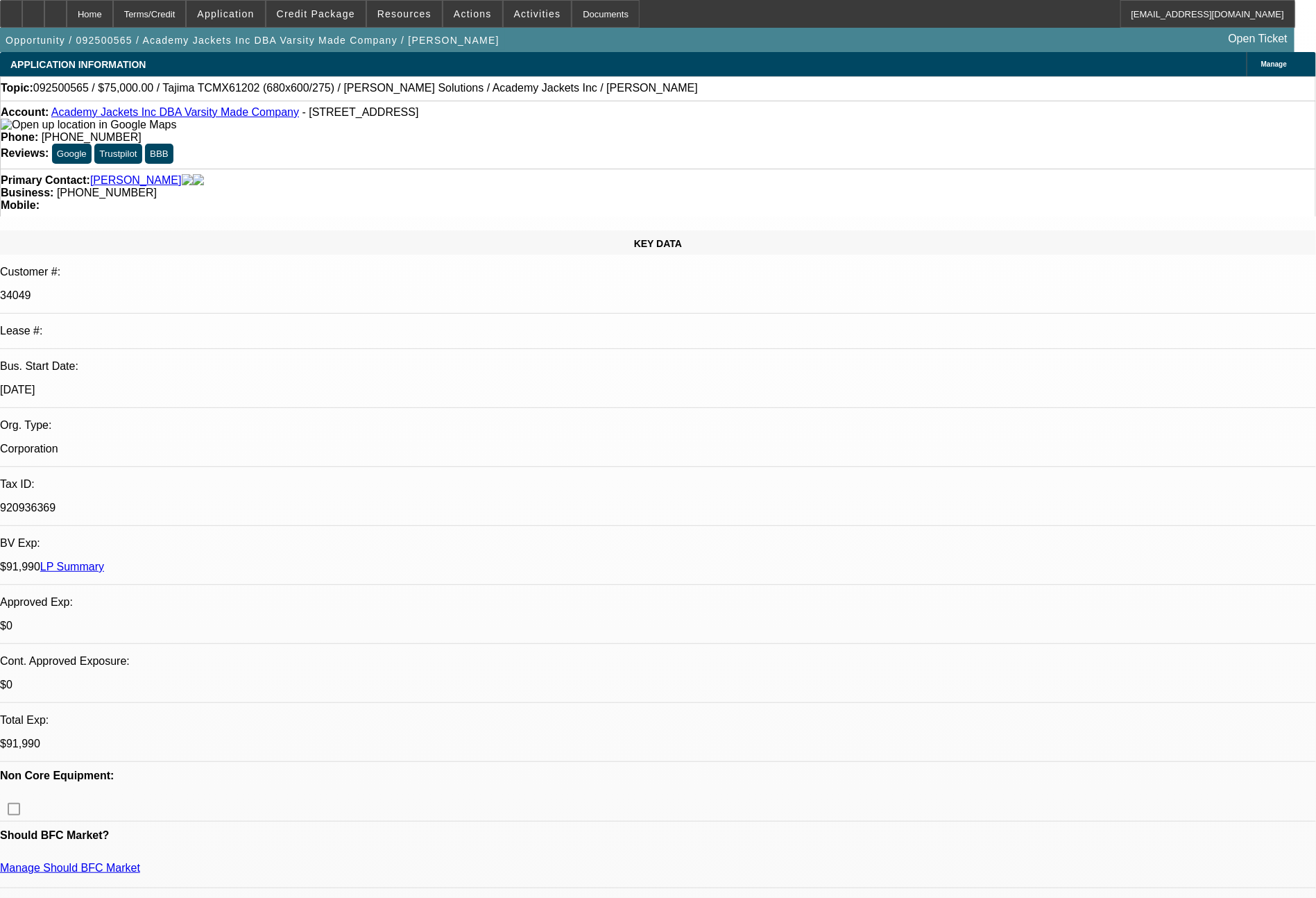
scroll to position [2024, 0]
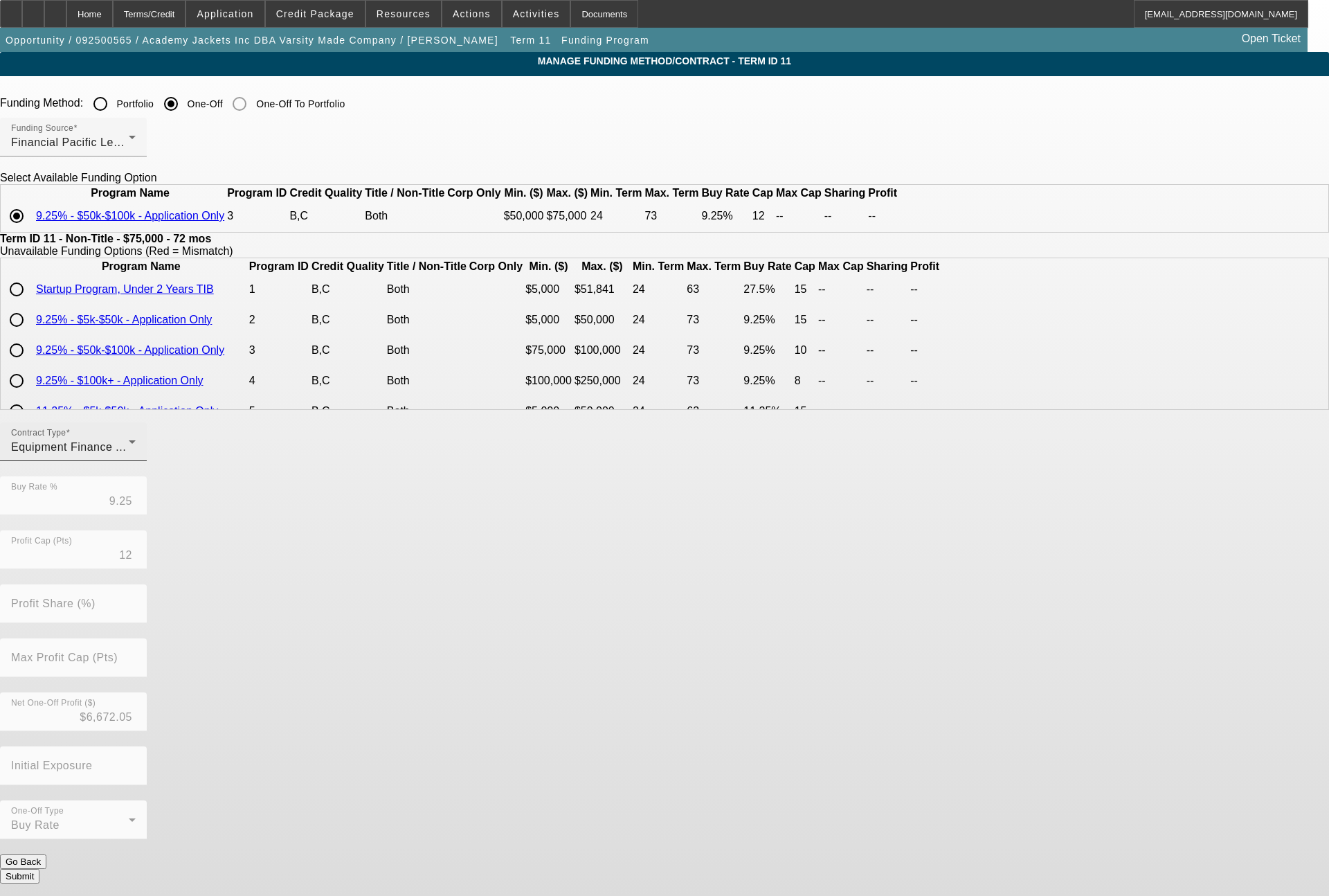
click at [173, 453] on span "Equipment Finance Agreement" at bounding box center [92, 447] width 161 height 11
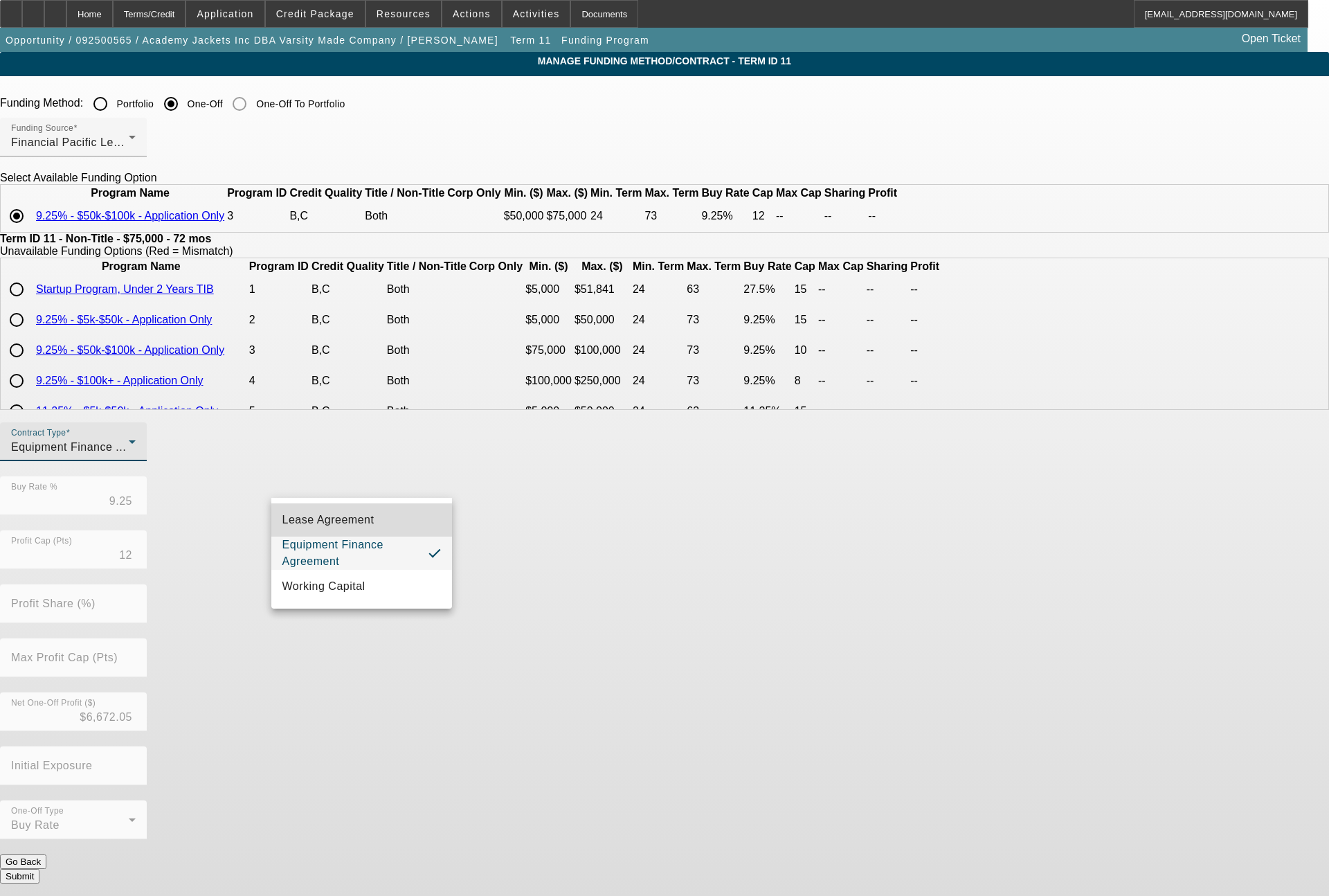
click at [354, 521] on span "Lease Agreement" at bounding box center [328, 519] width 92 height 16
click at [39, 869] on button "Submit" at bounding box center [19, 876] width 39 height 14
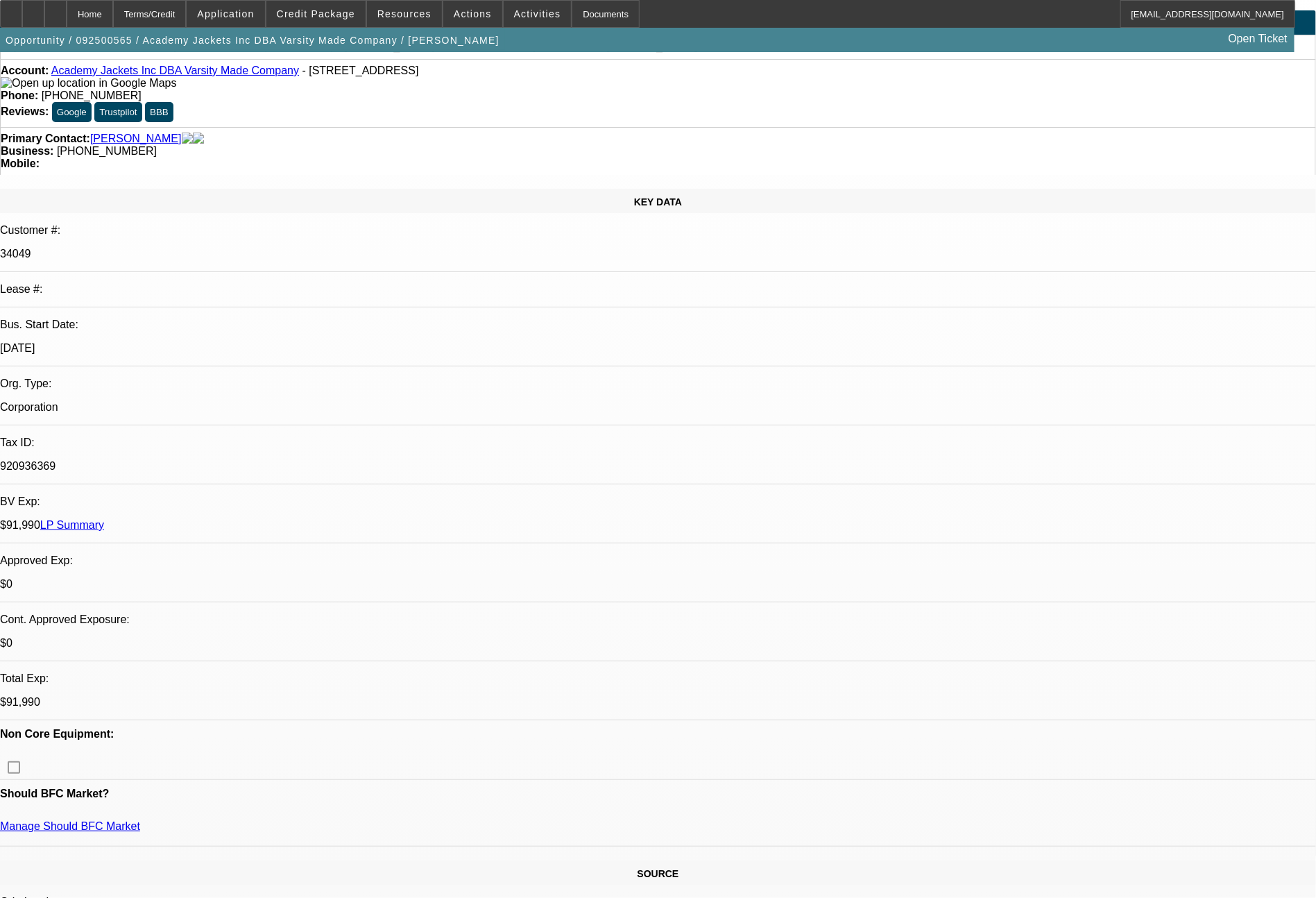
select select "0"
select select "6"
select select "0"
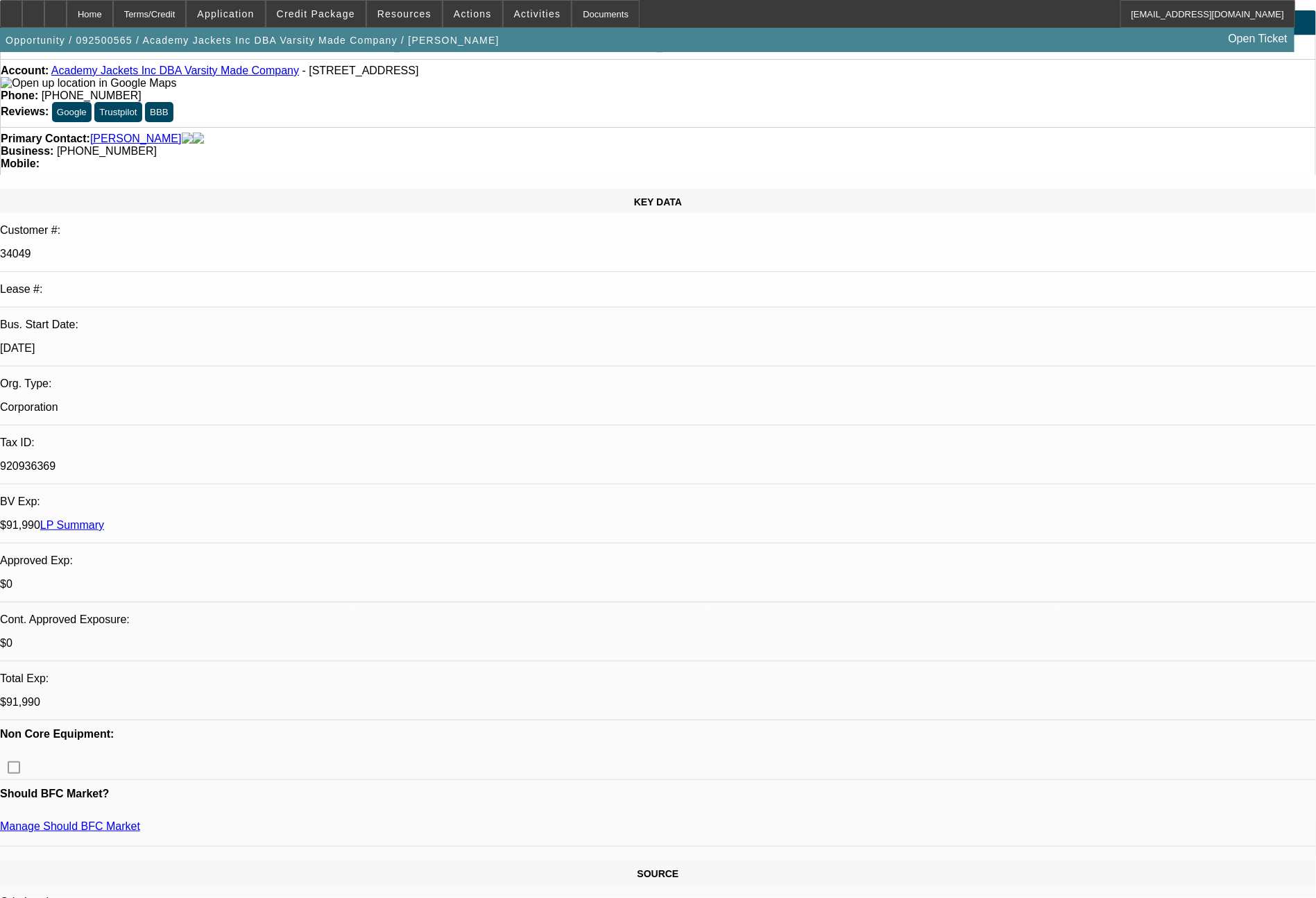
select select "0"
select select "6"
select select "0"
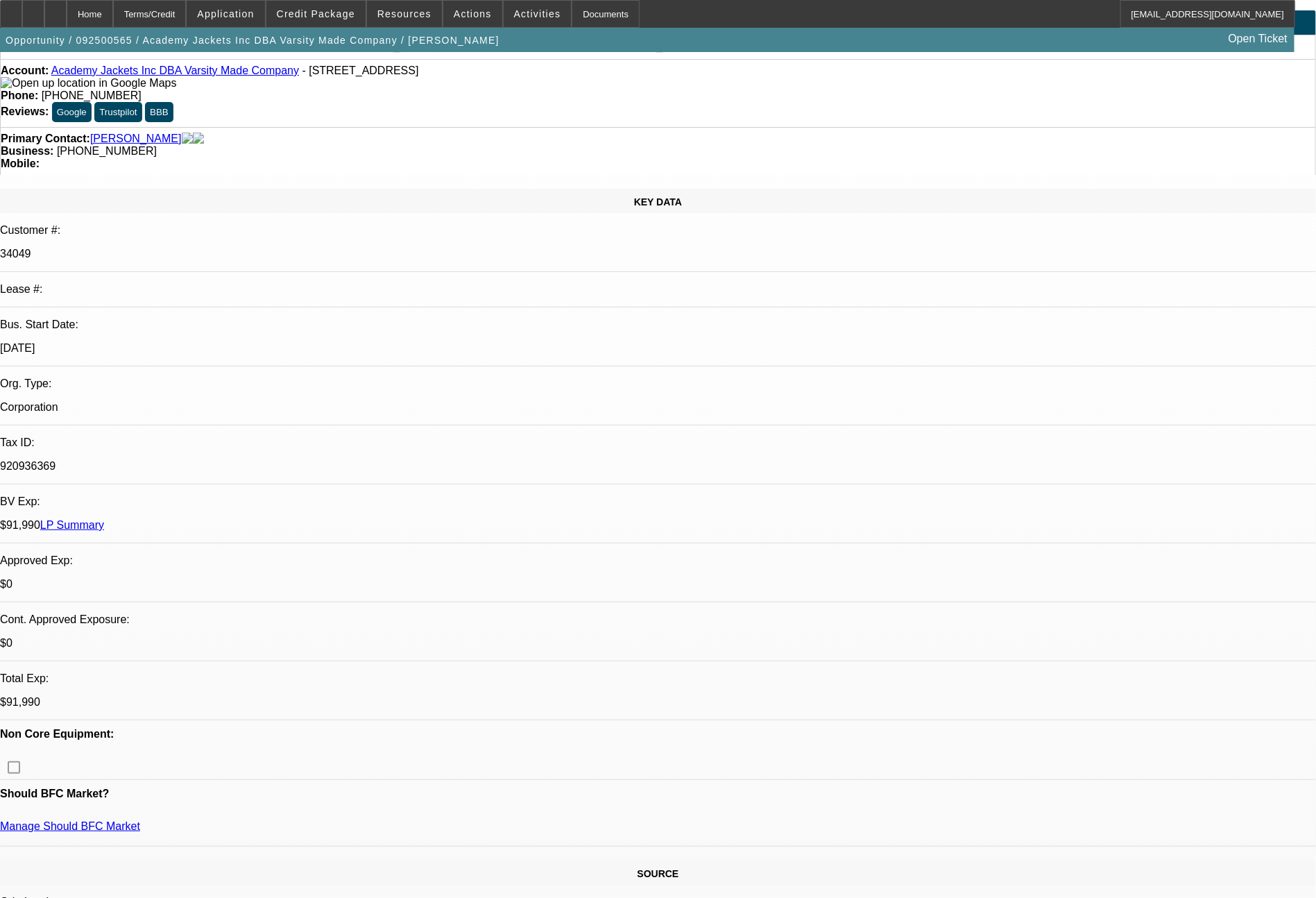
select select "0"
select select "6"
select select "0"
select select "2"
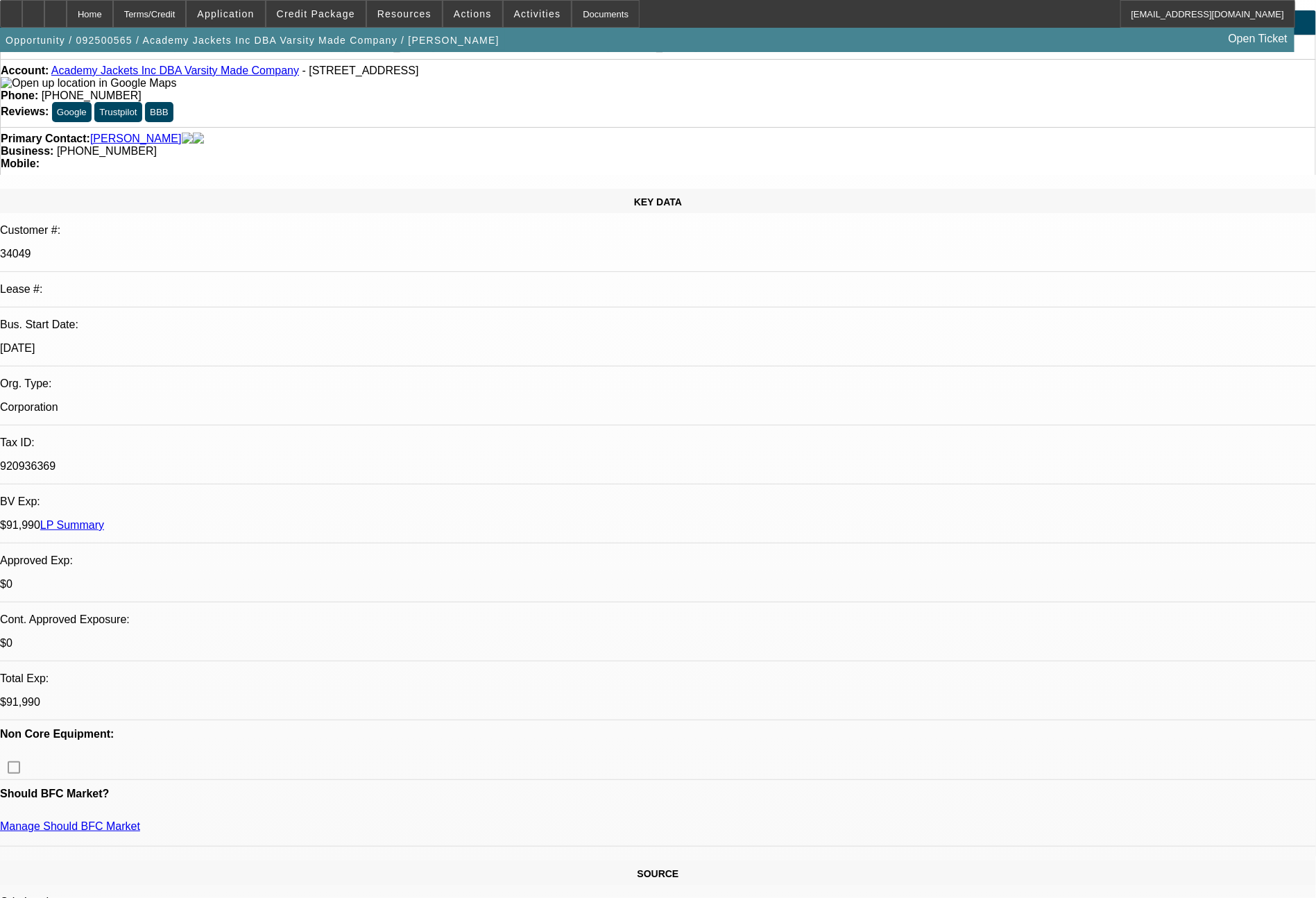
select select "0.1"
select select "4"
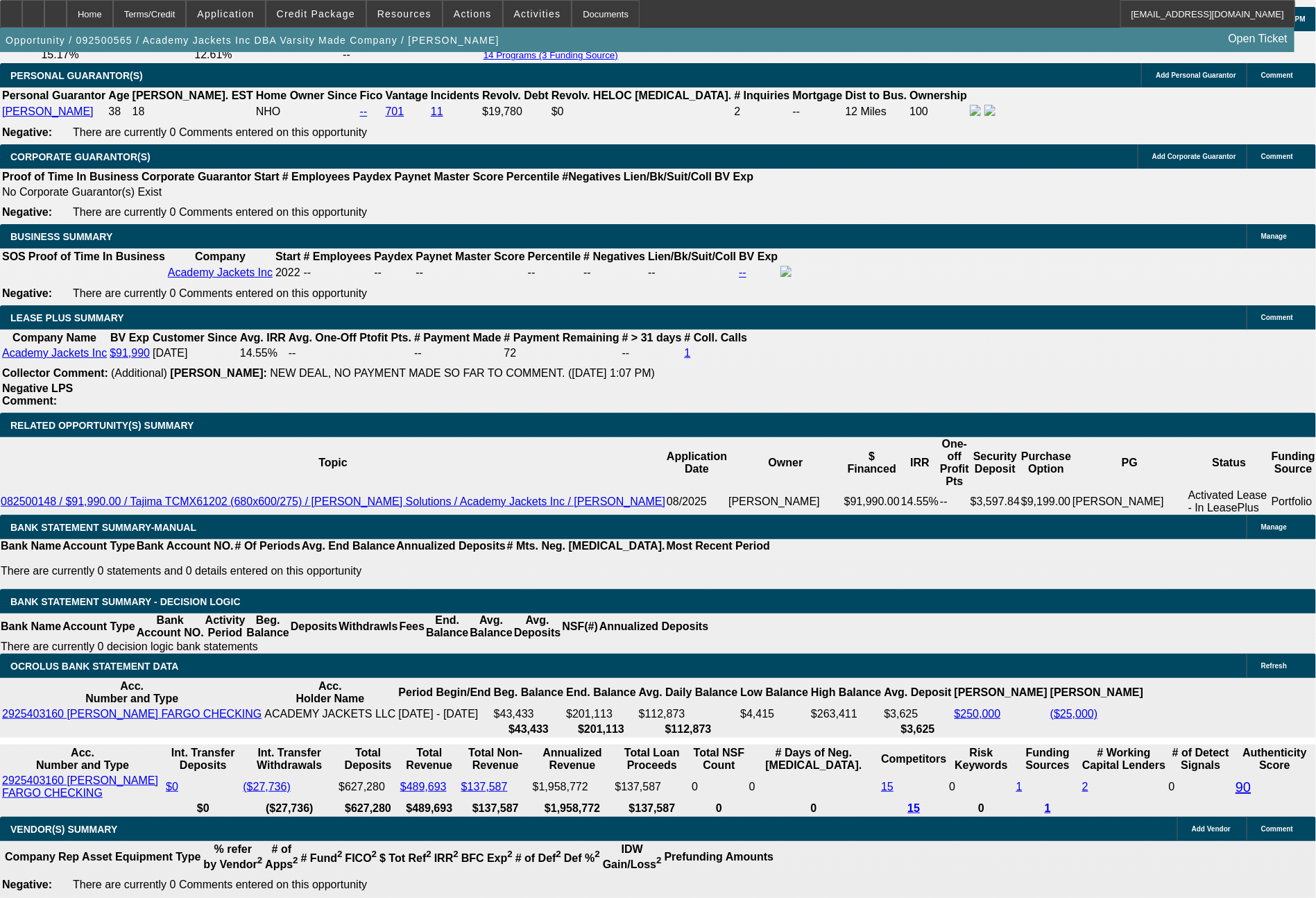
scroll to position [2121, 0]
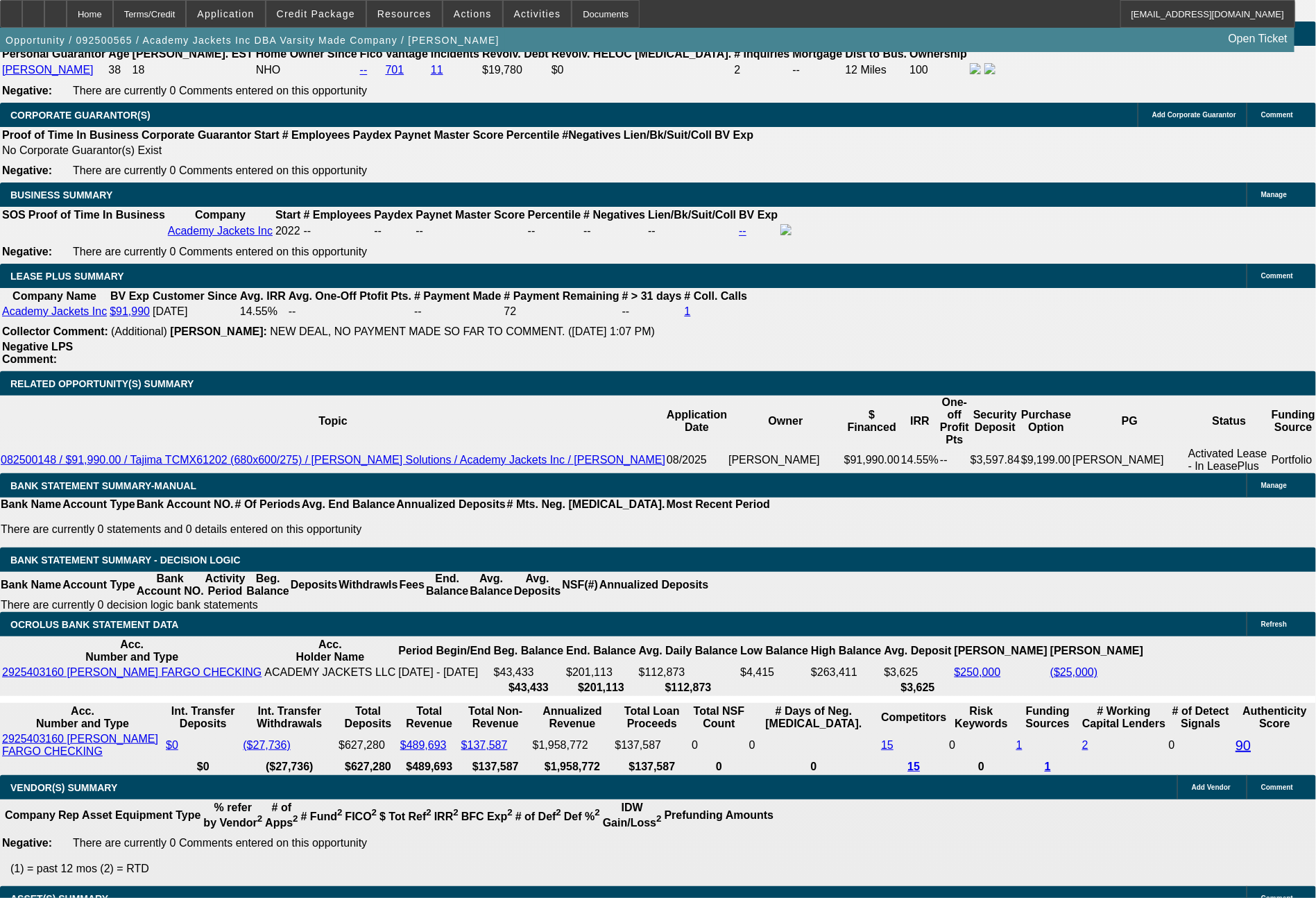
select select "0.1"
type input "$9,199.00"
type input "UNKNOWN"
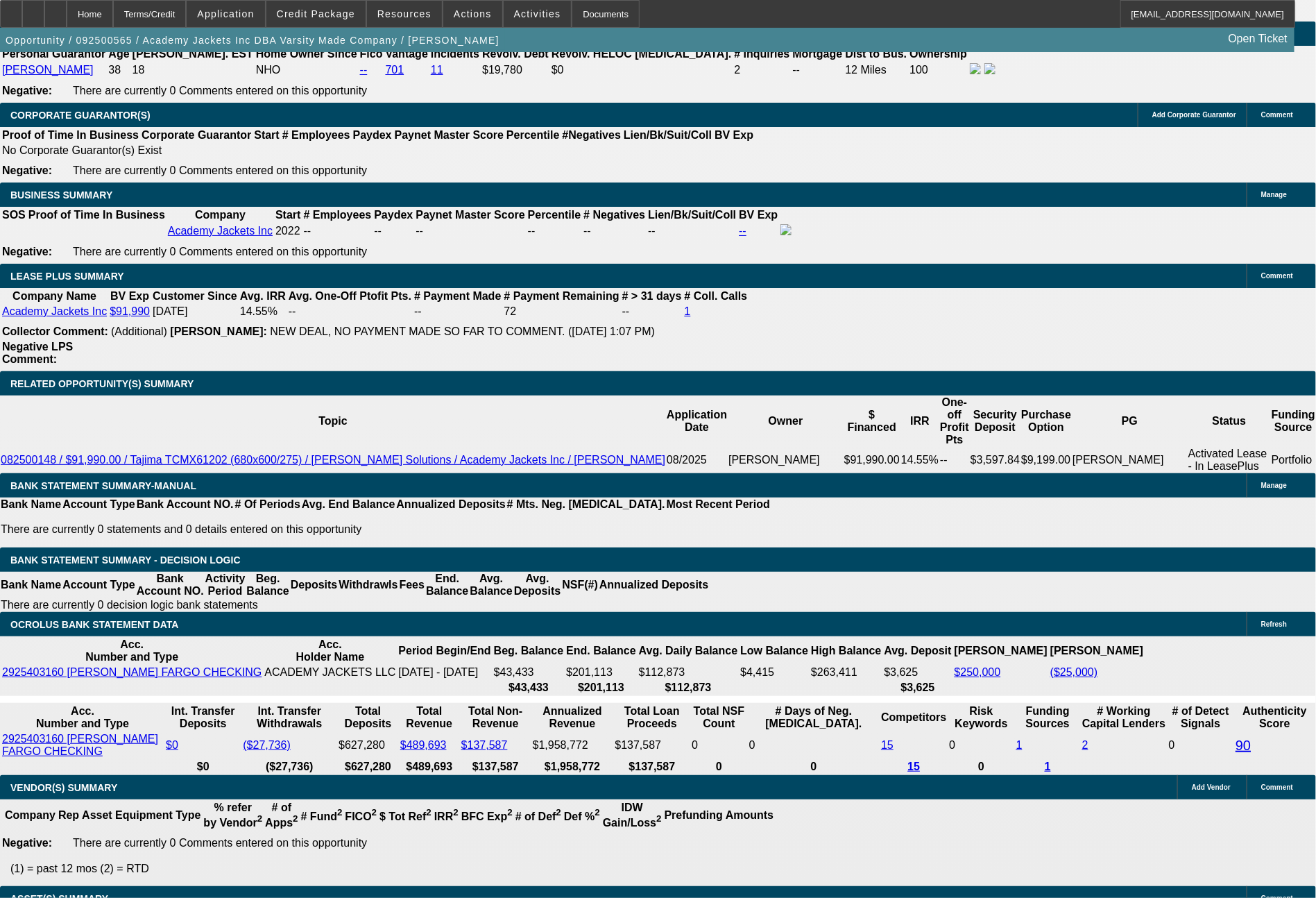
select select "4"
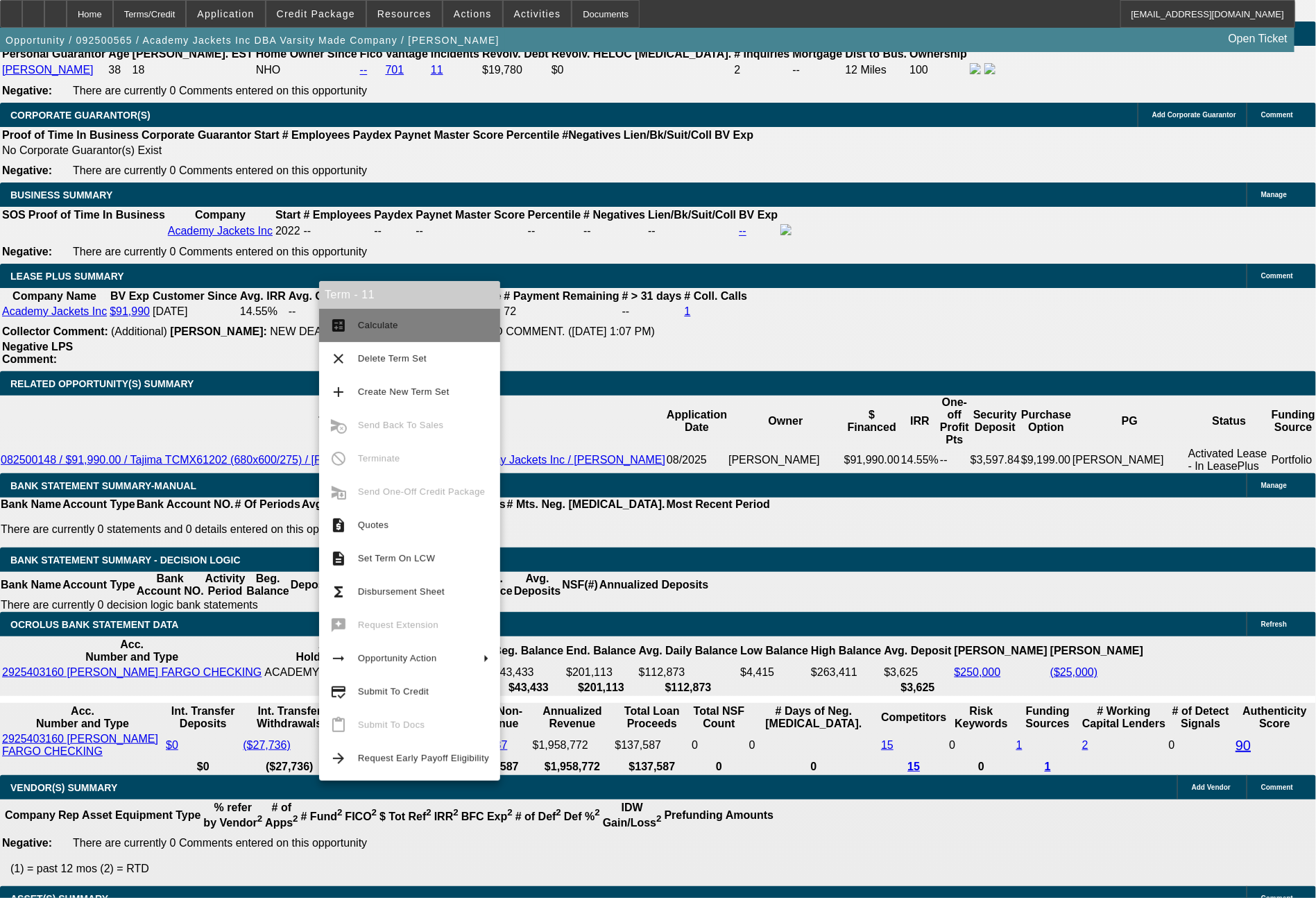
click at [415, 335] on button "calculate Calculate" at bounding box center [409, 325] width 181 height 34
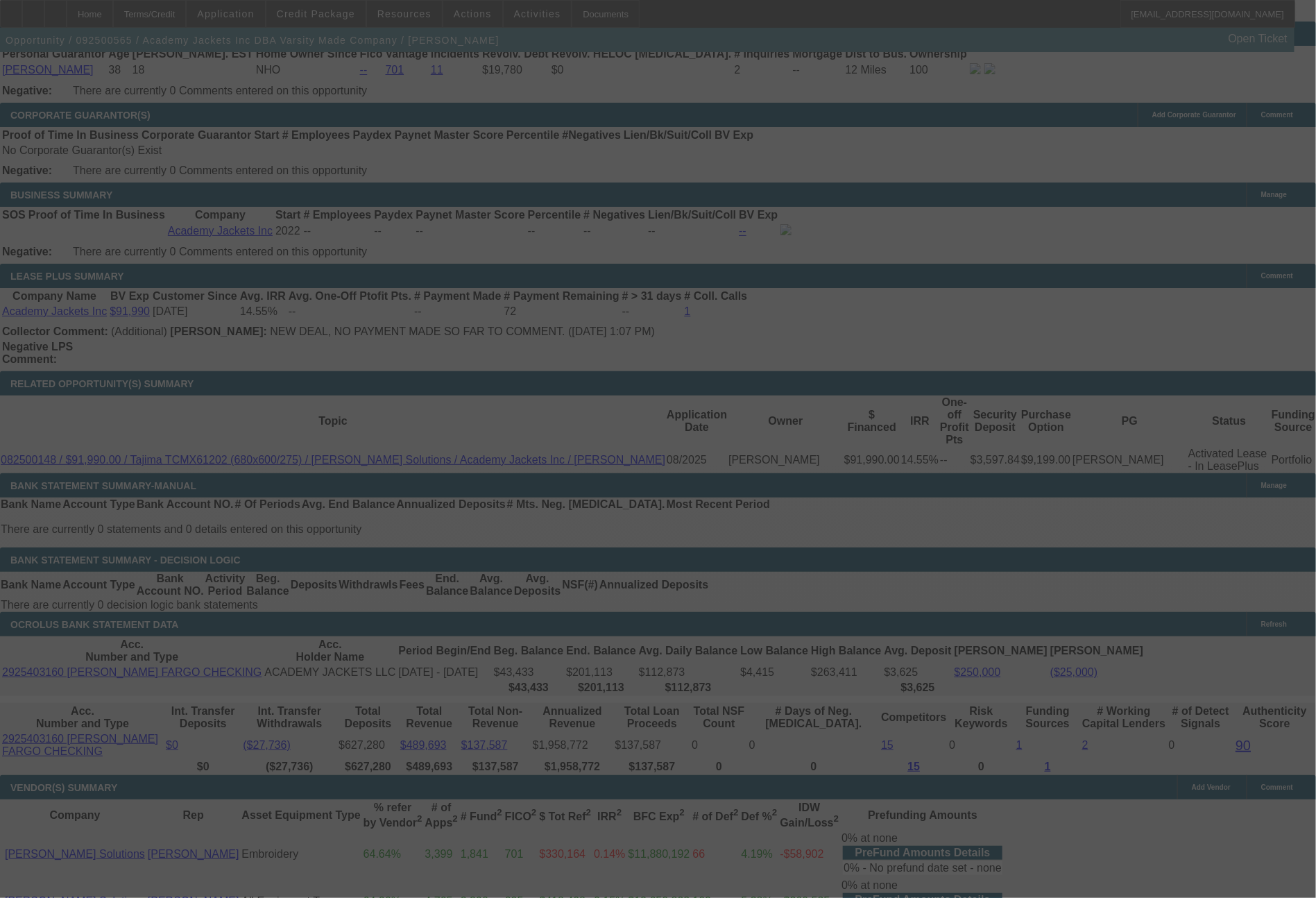
scroll to position [2202, 0]
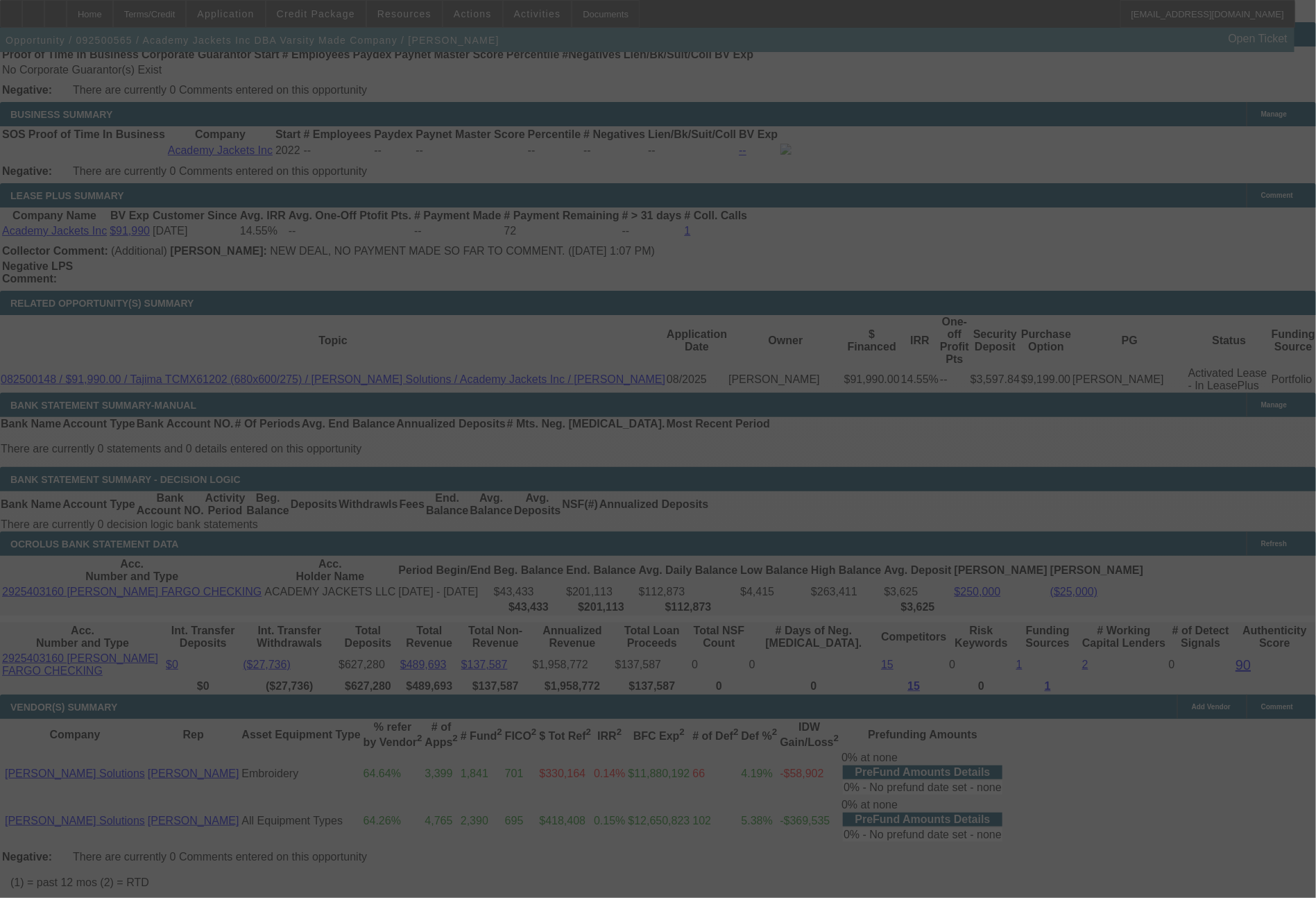
select select "0"
select select "0.1"
select select "4"
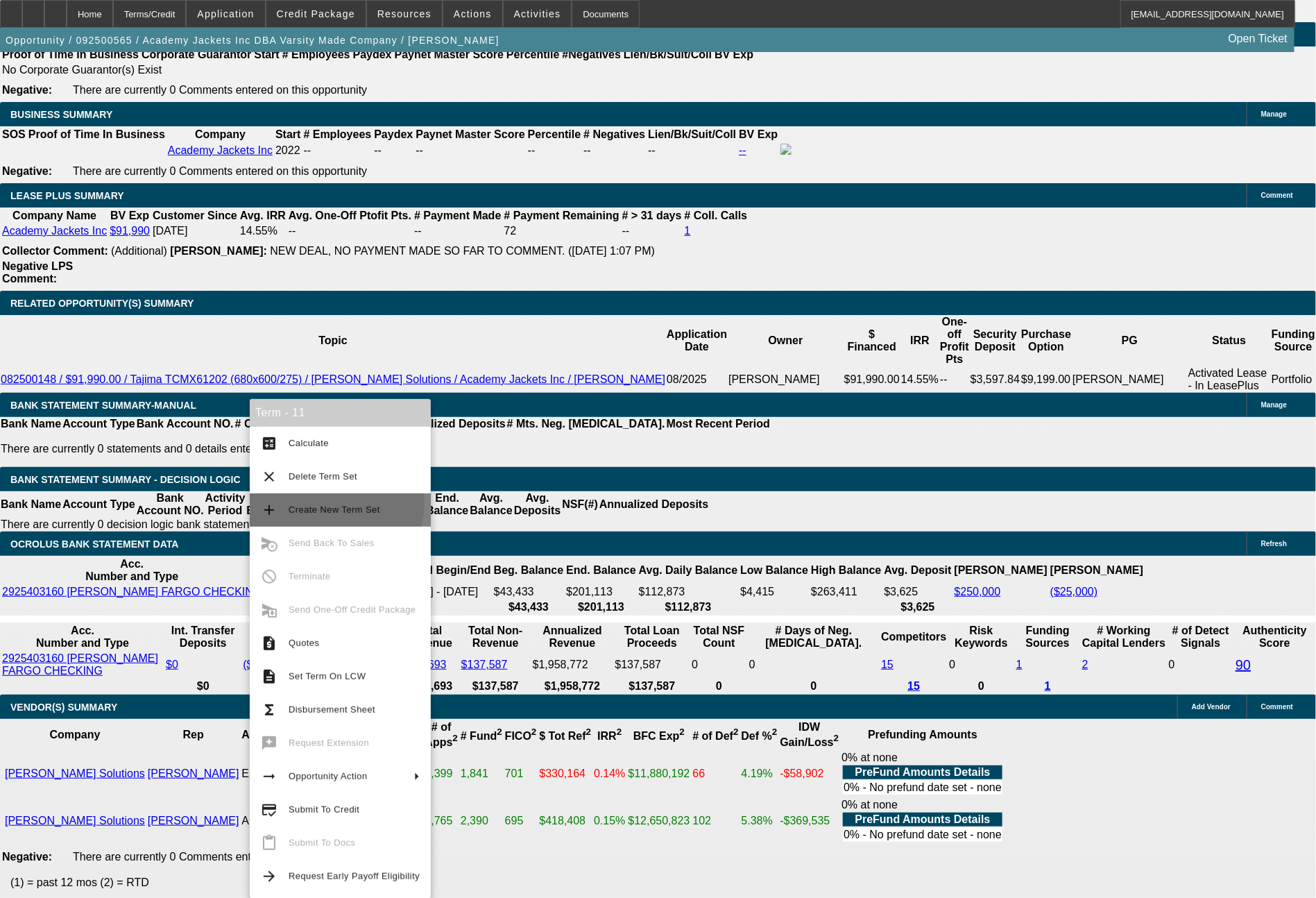
click at [329, 503] on span "Create New Term Set" at bounding box center [354, 510] width 131 height 16
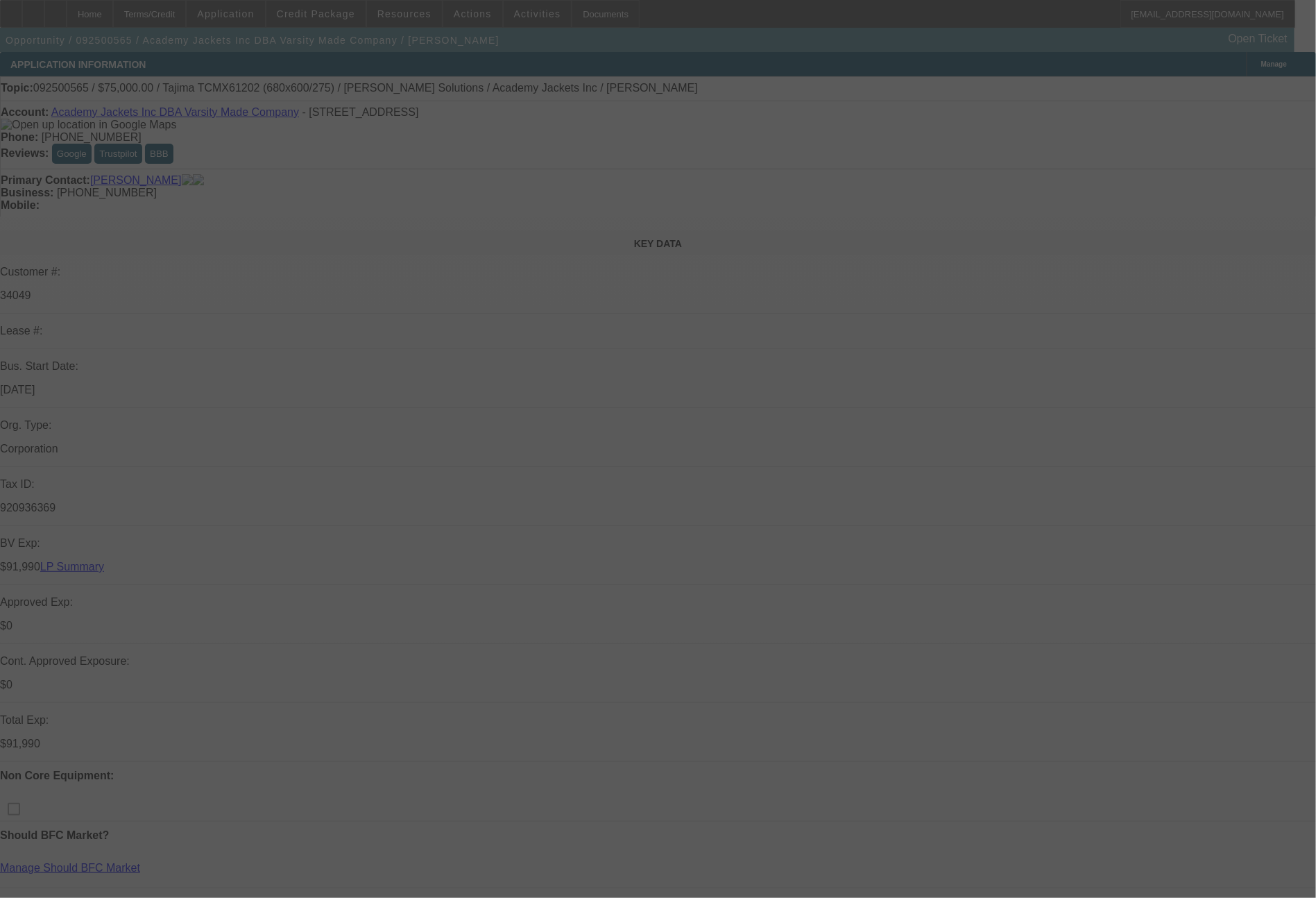
scroll to position [785, 0]
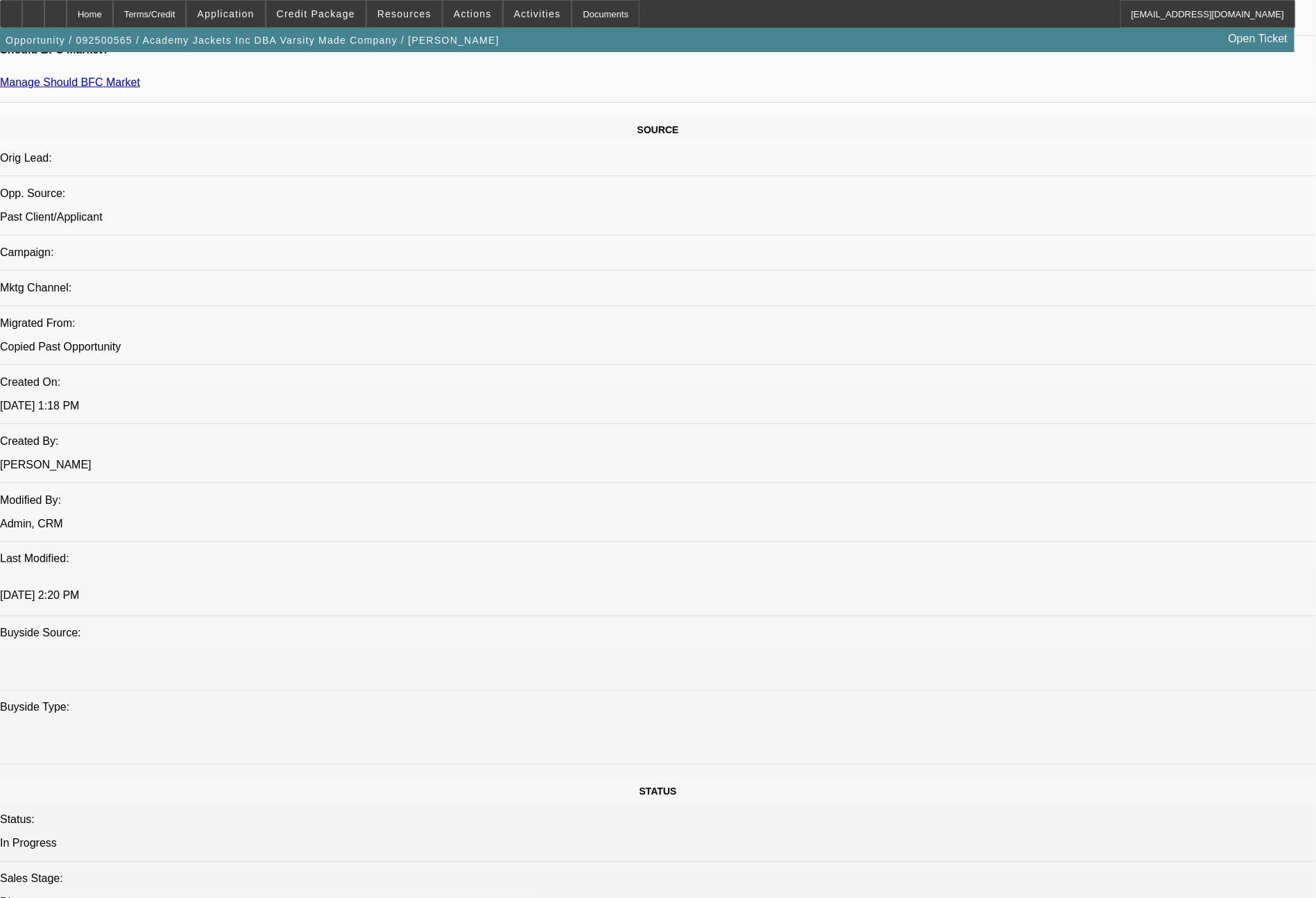
select select "0"
select select "0.1"
select select "4"
select select "0"
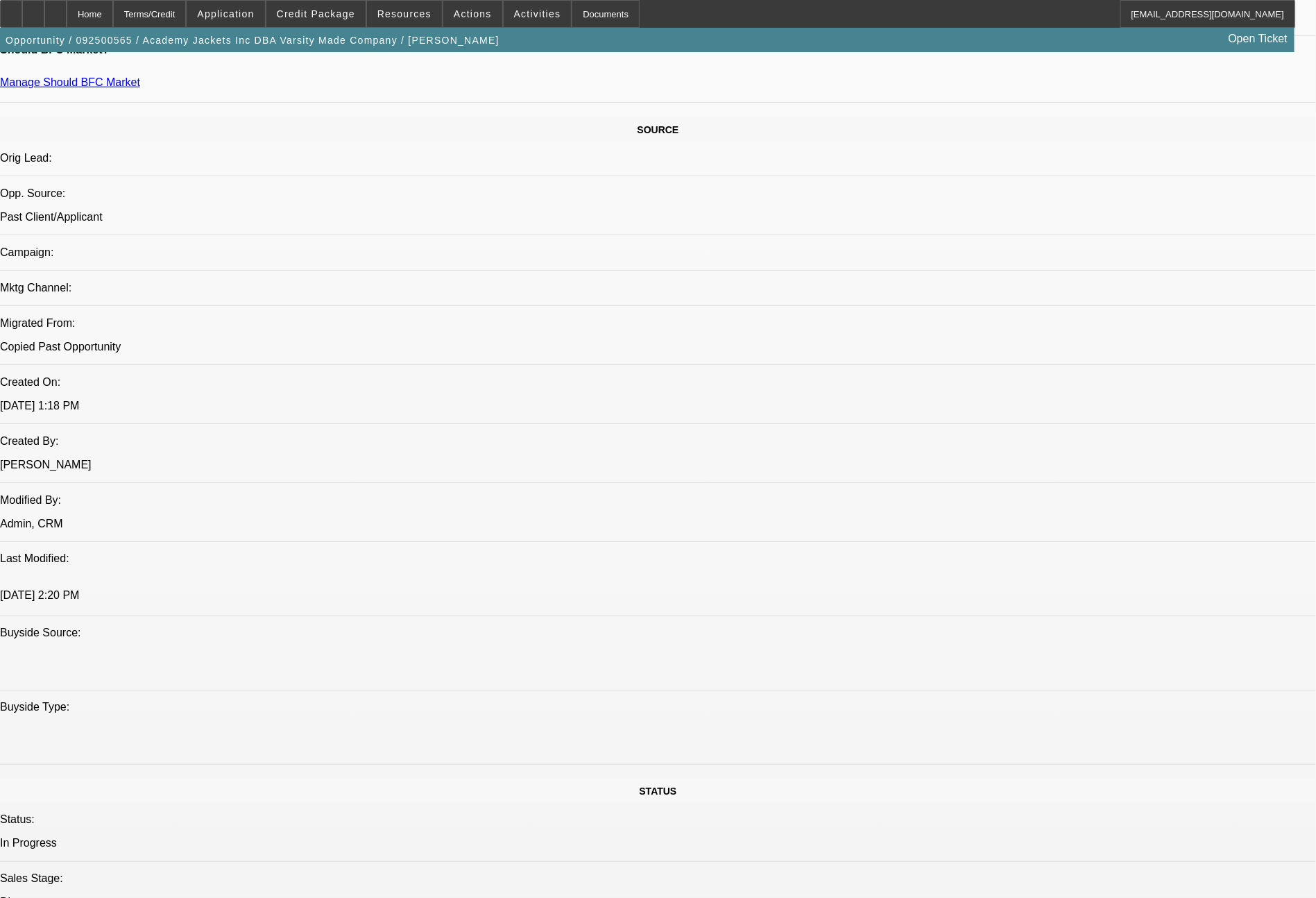
select select "0"
select select "0.1"
select select "4"
select select "0"
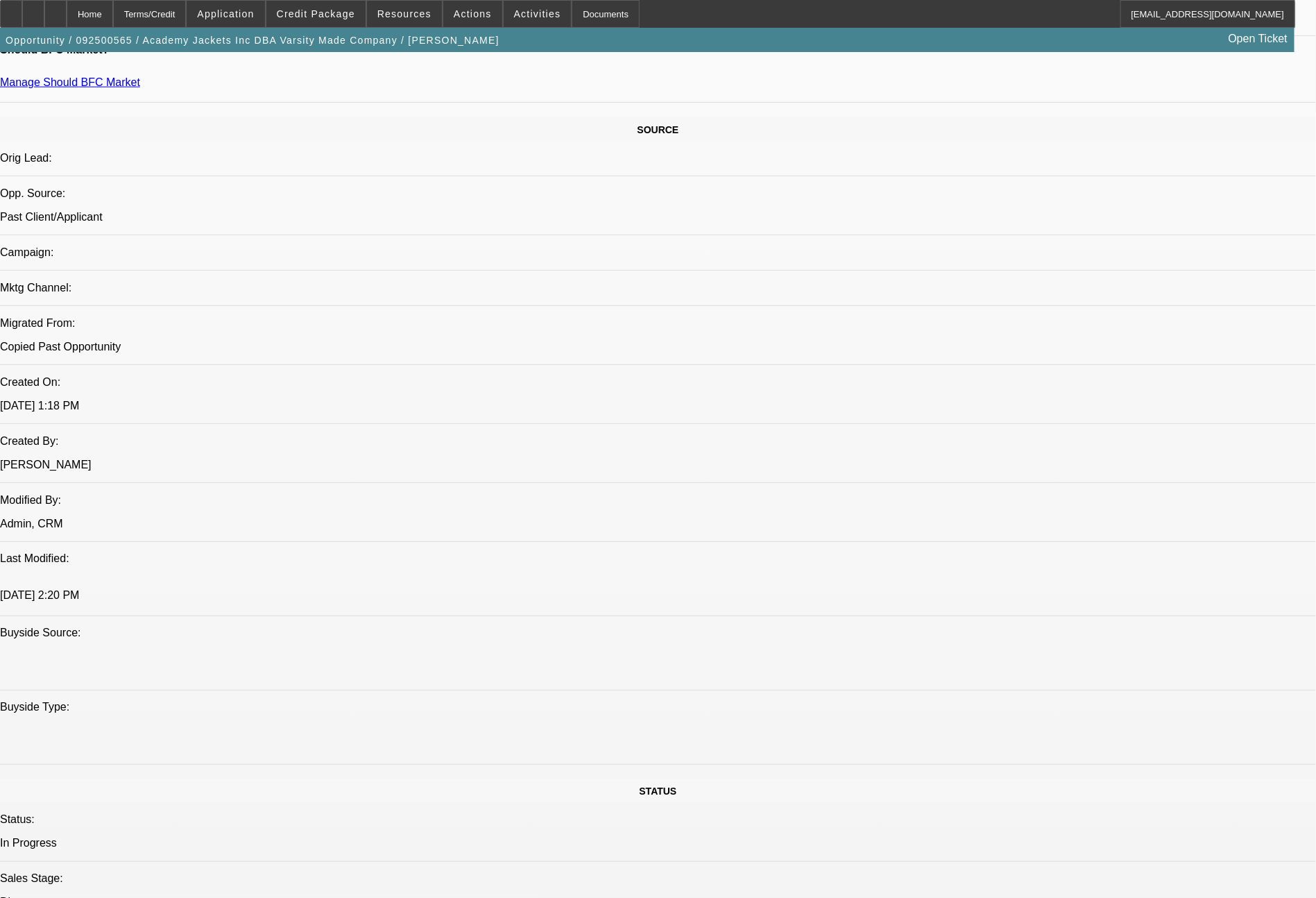
select select "0"
select select "6"
select select "0"
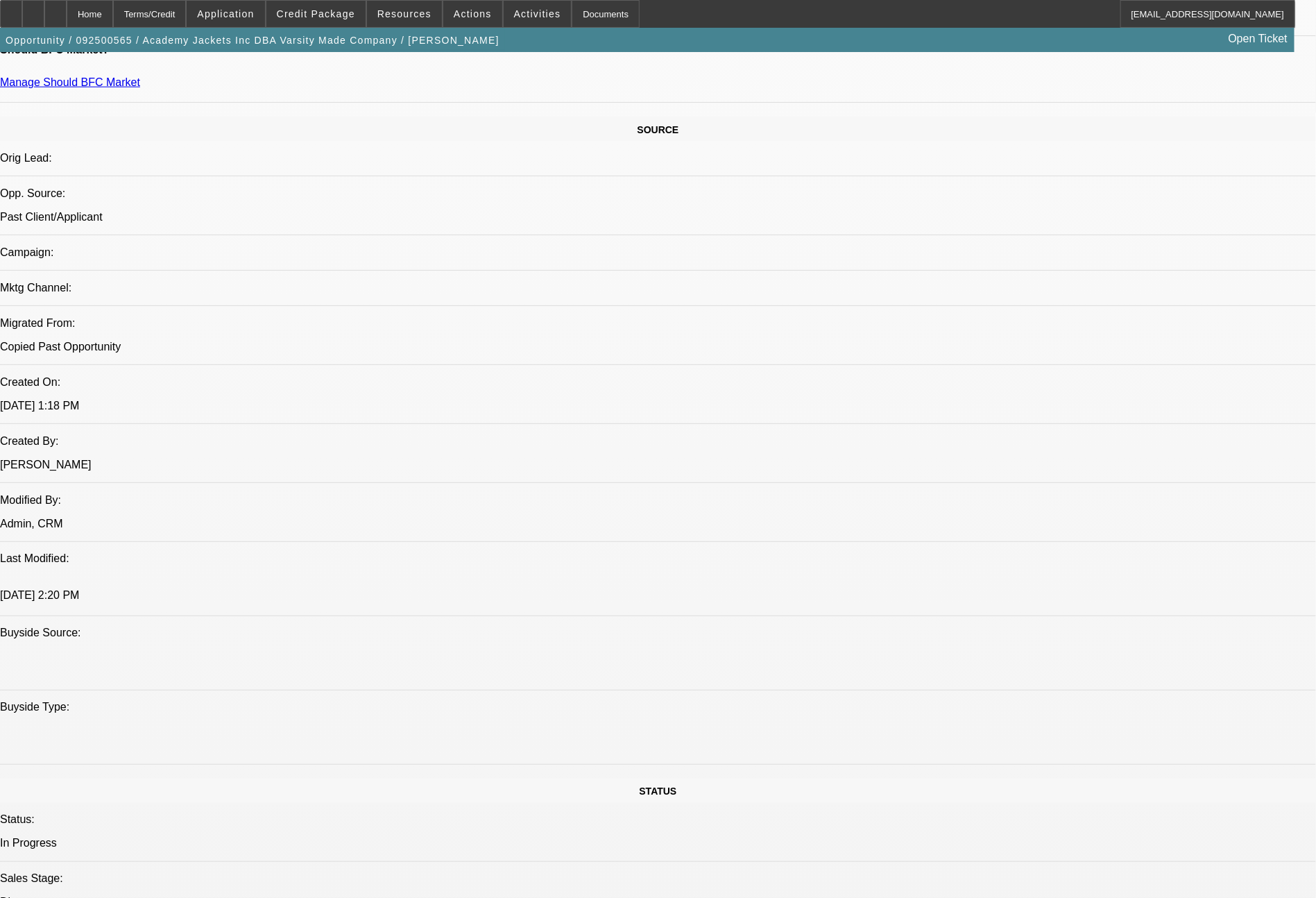
select select "6"
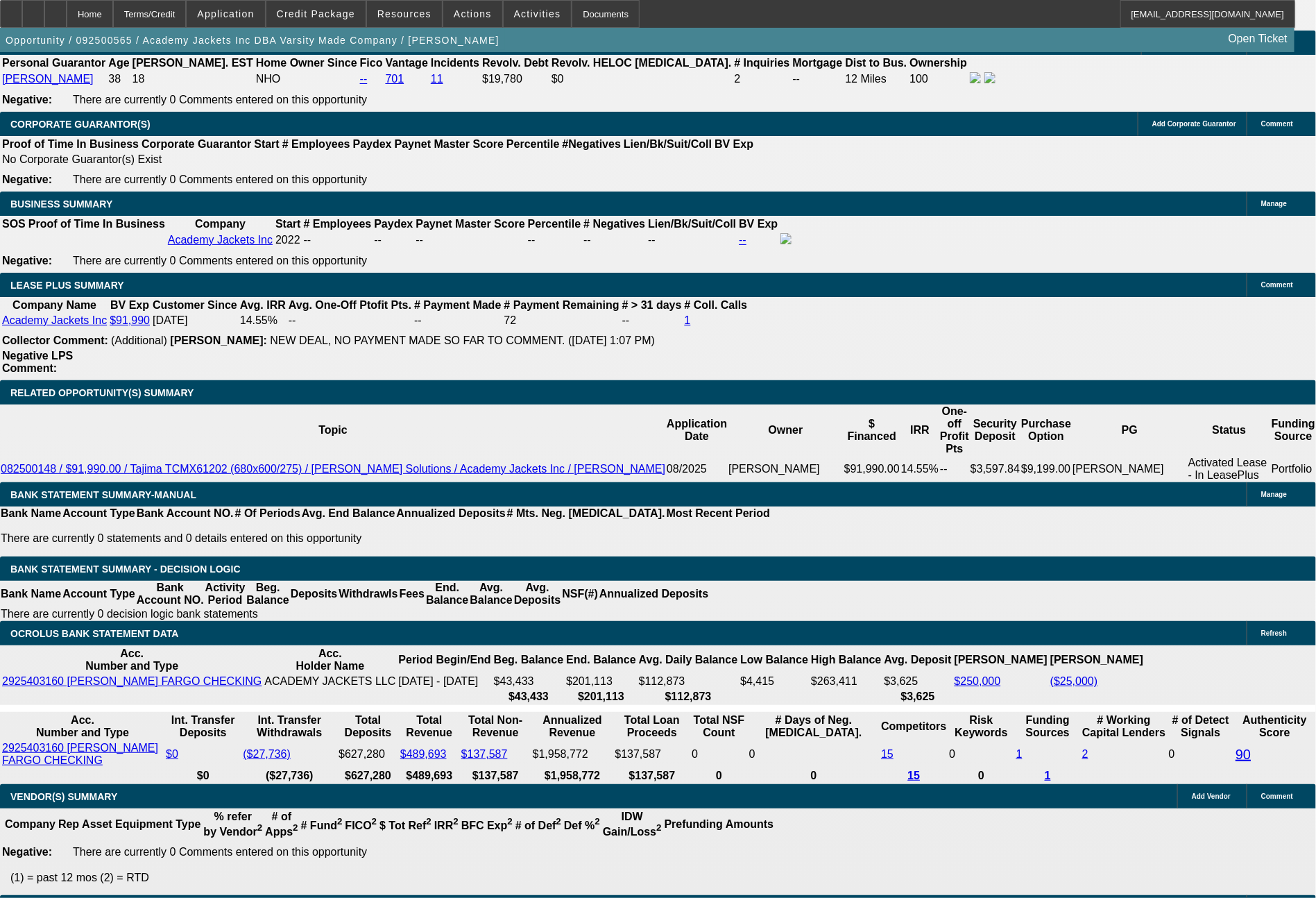
scroll to position [2192, 0]
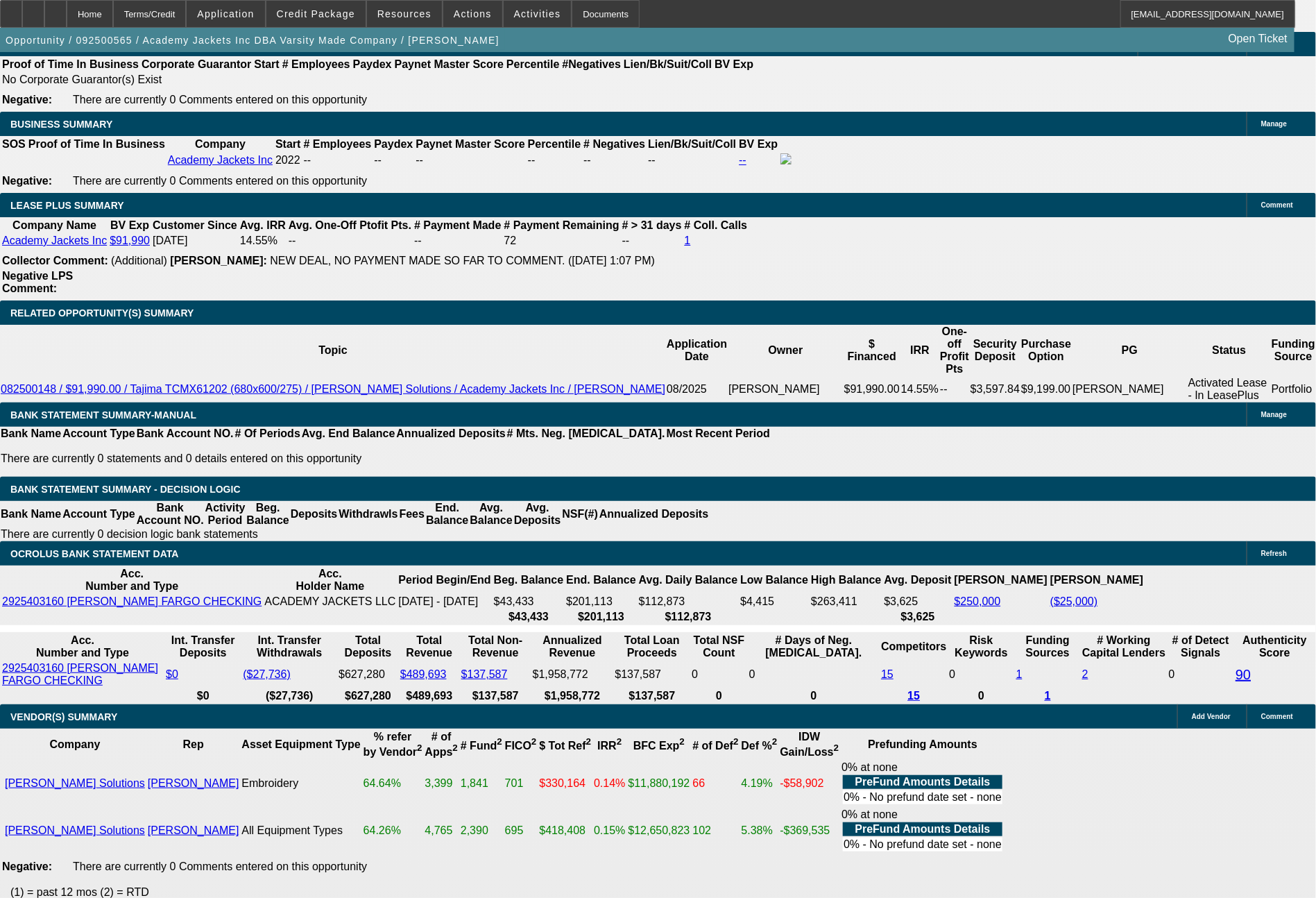
drag, startPoint x: 269, startPoint y: 566, endPoint x: 298, endPoint y: 568, distance: 29.1
type input "6"
type input "UNKNOWN"
type input "$12,941.50"
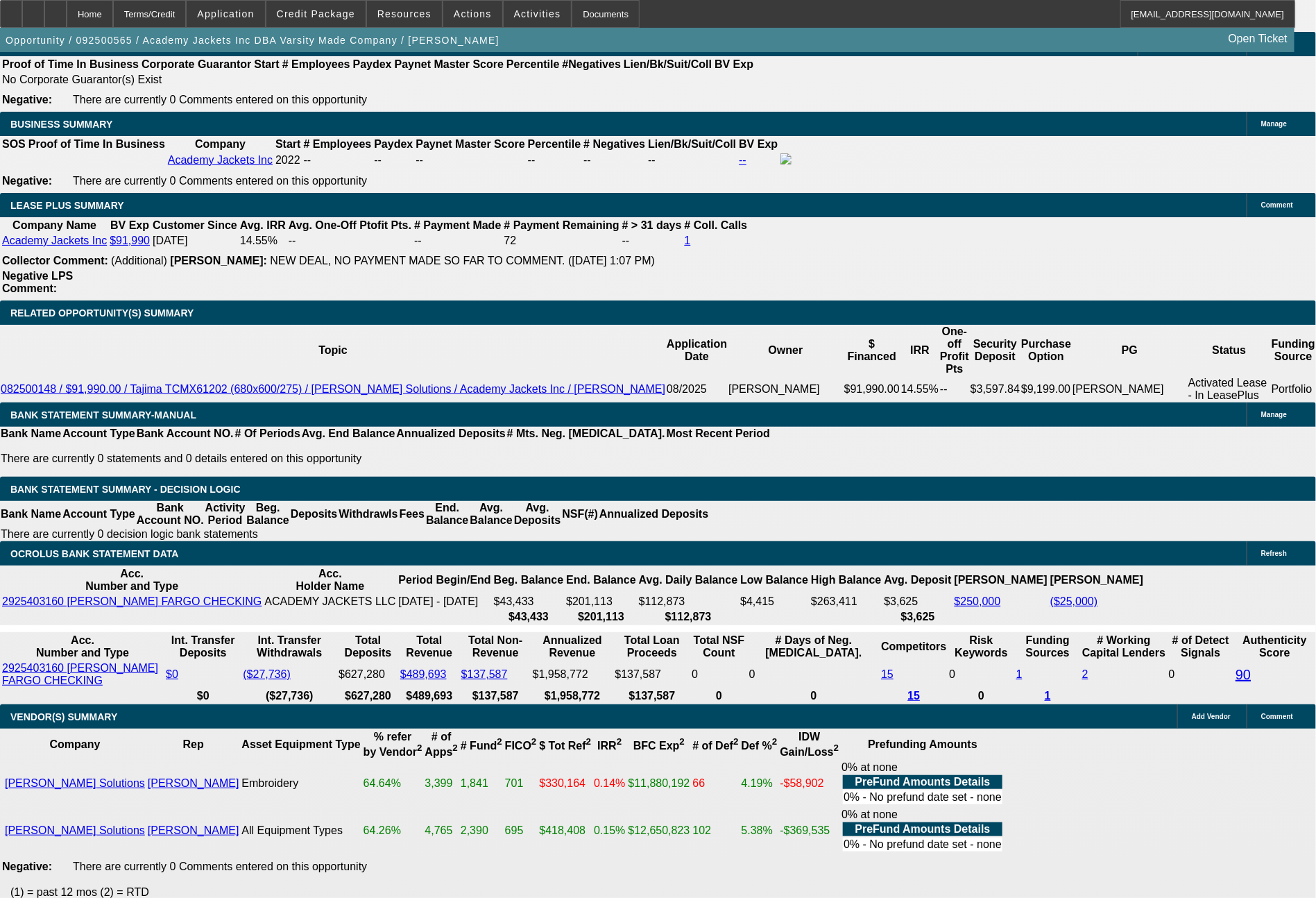
type input "60"
type input "$1,668.71"
type input "60"
type input "$1,668.71"
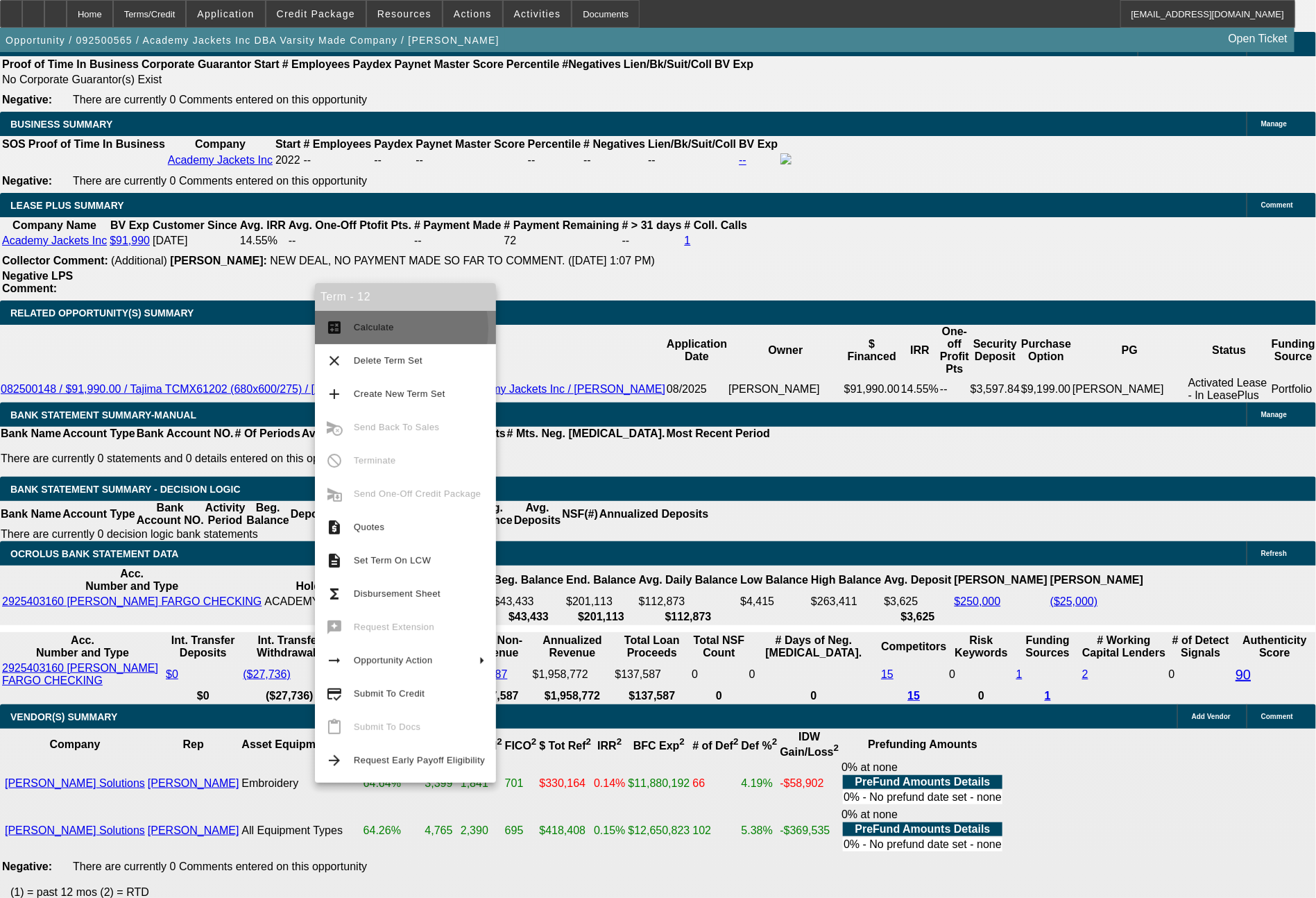
click at [377, 327] on span "Calculate" at bounding box center [374, 327] width 40 height 11
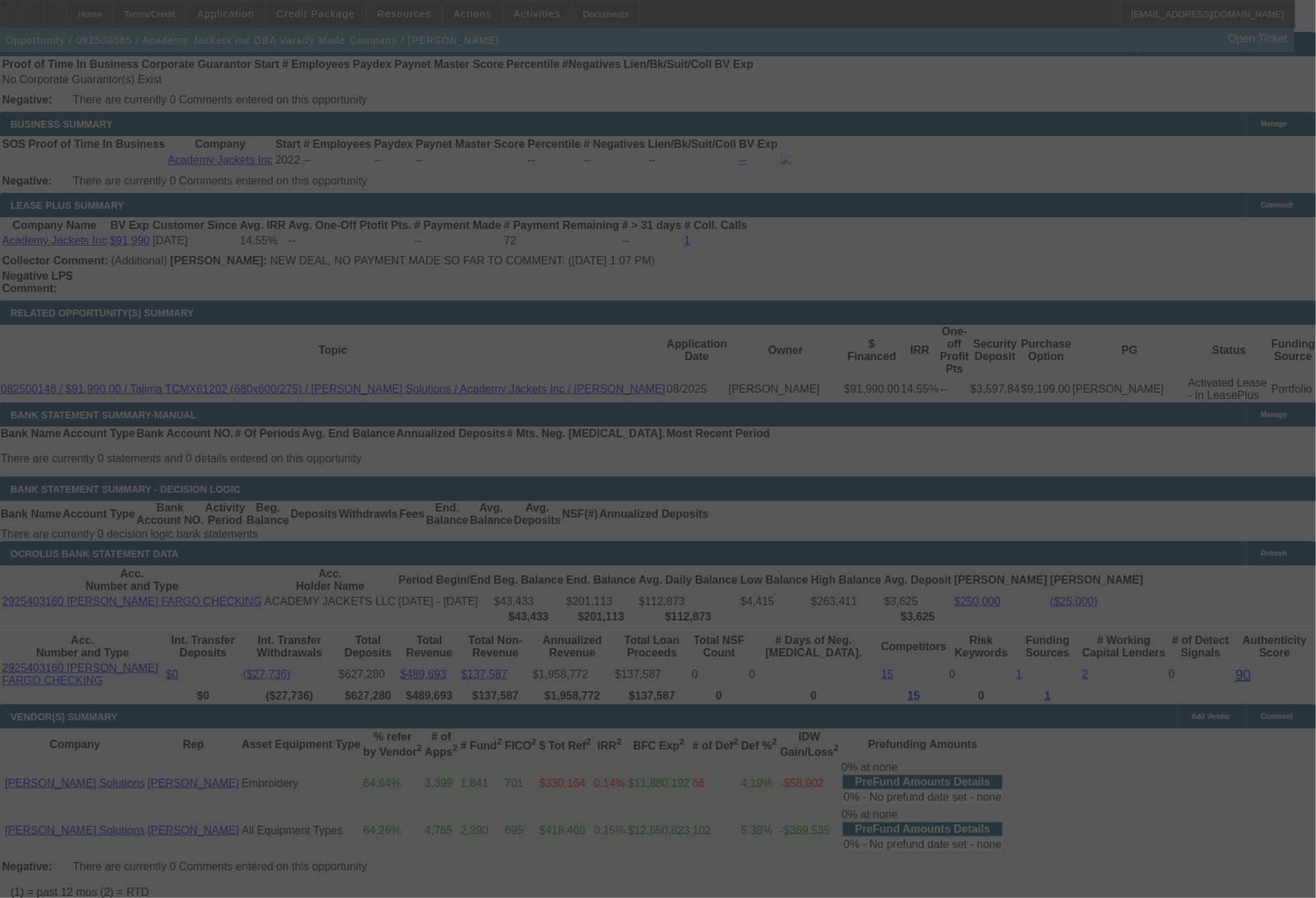
select select "0"
select select "0.1"
select select "4"
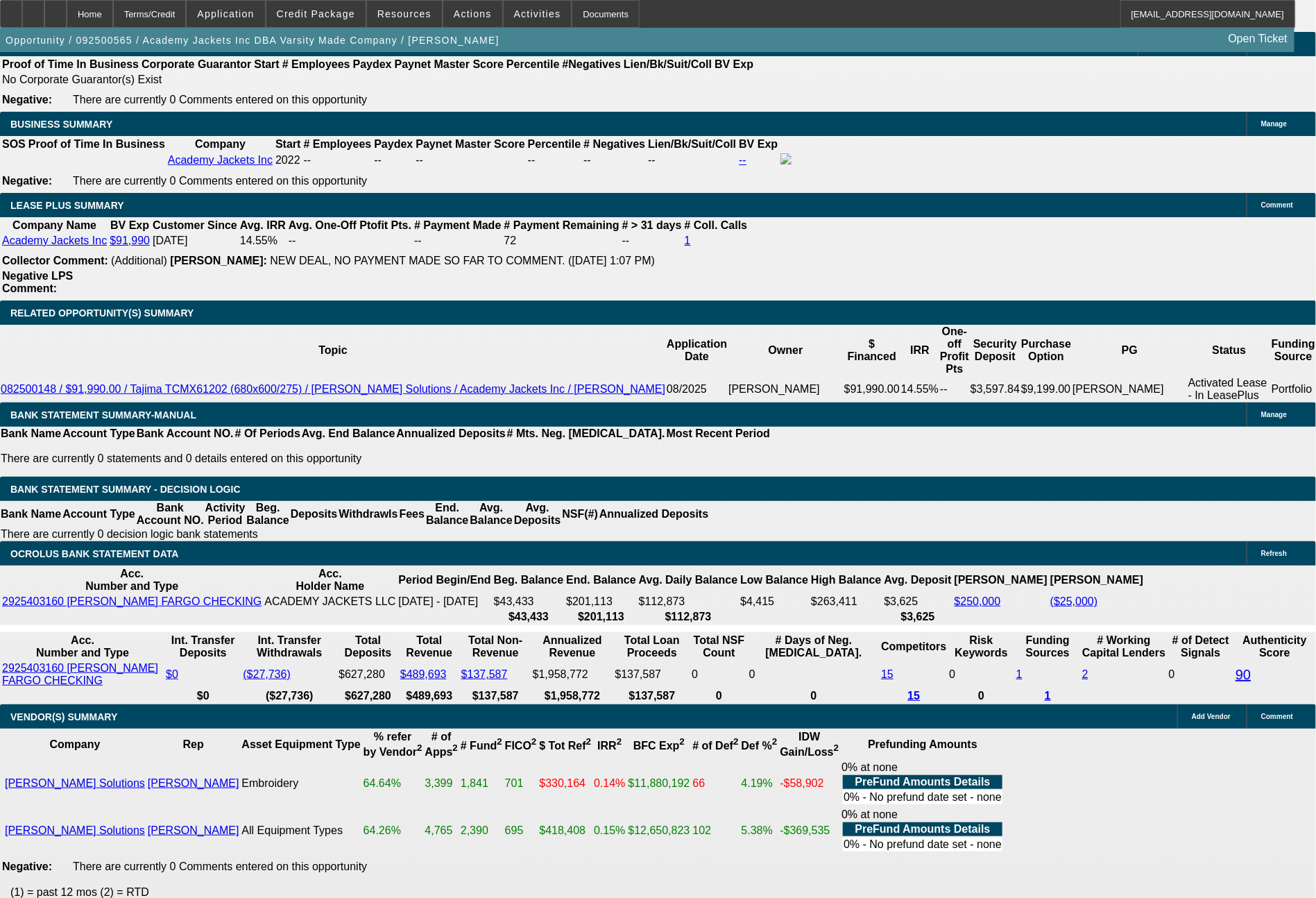
drag, startPoint x: 206, startPoint y: 563, endPoint x: 290, endPoint y: 573, distance: 84.6
type input "163"
type input "UNKNOWN"
type input "1633"
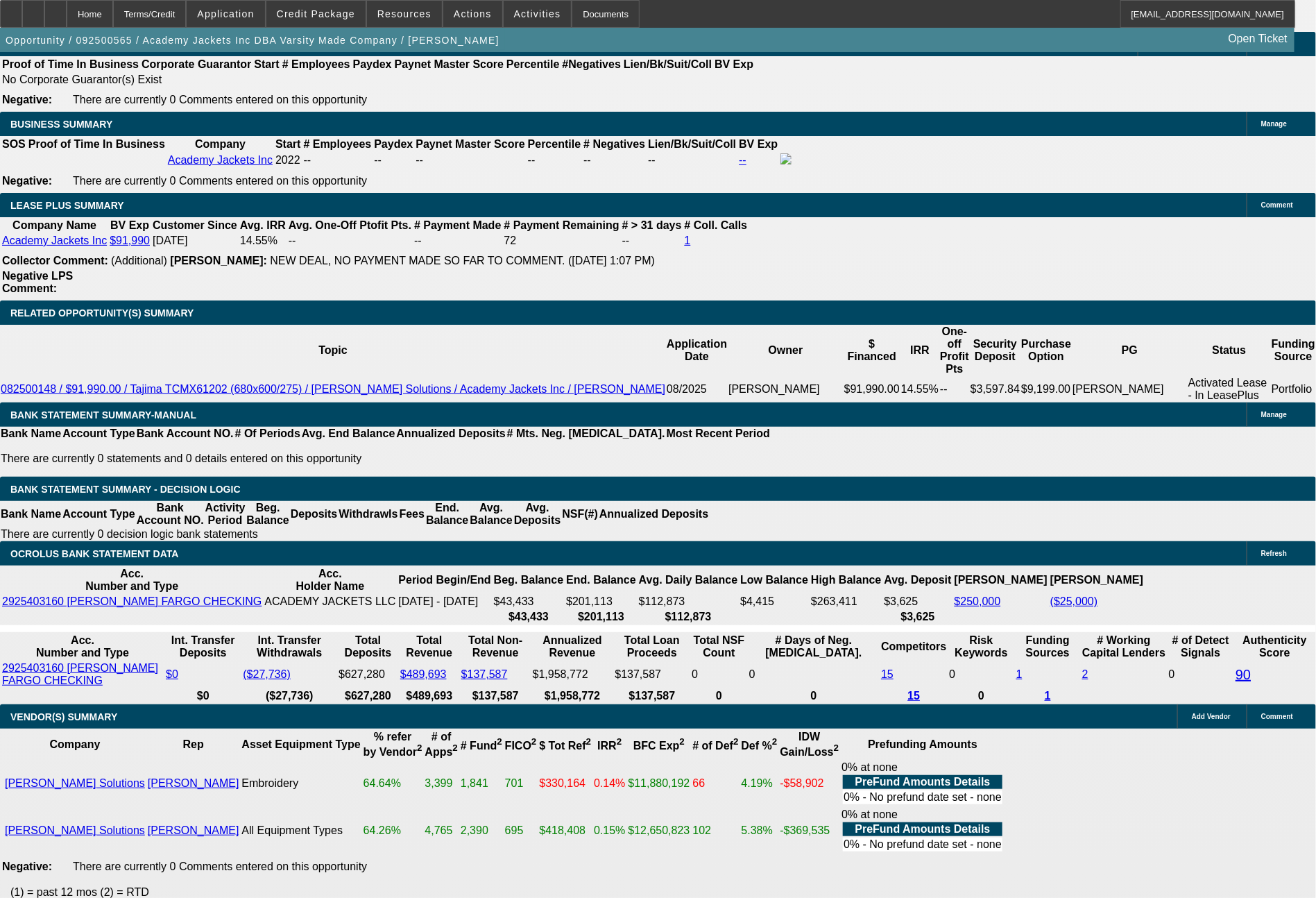
type input "11.1"
type input "$1,633.00"
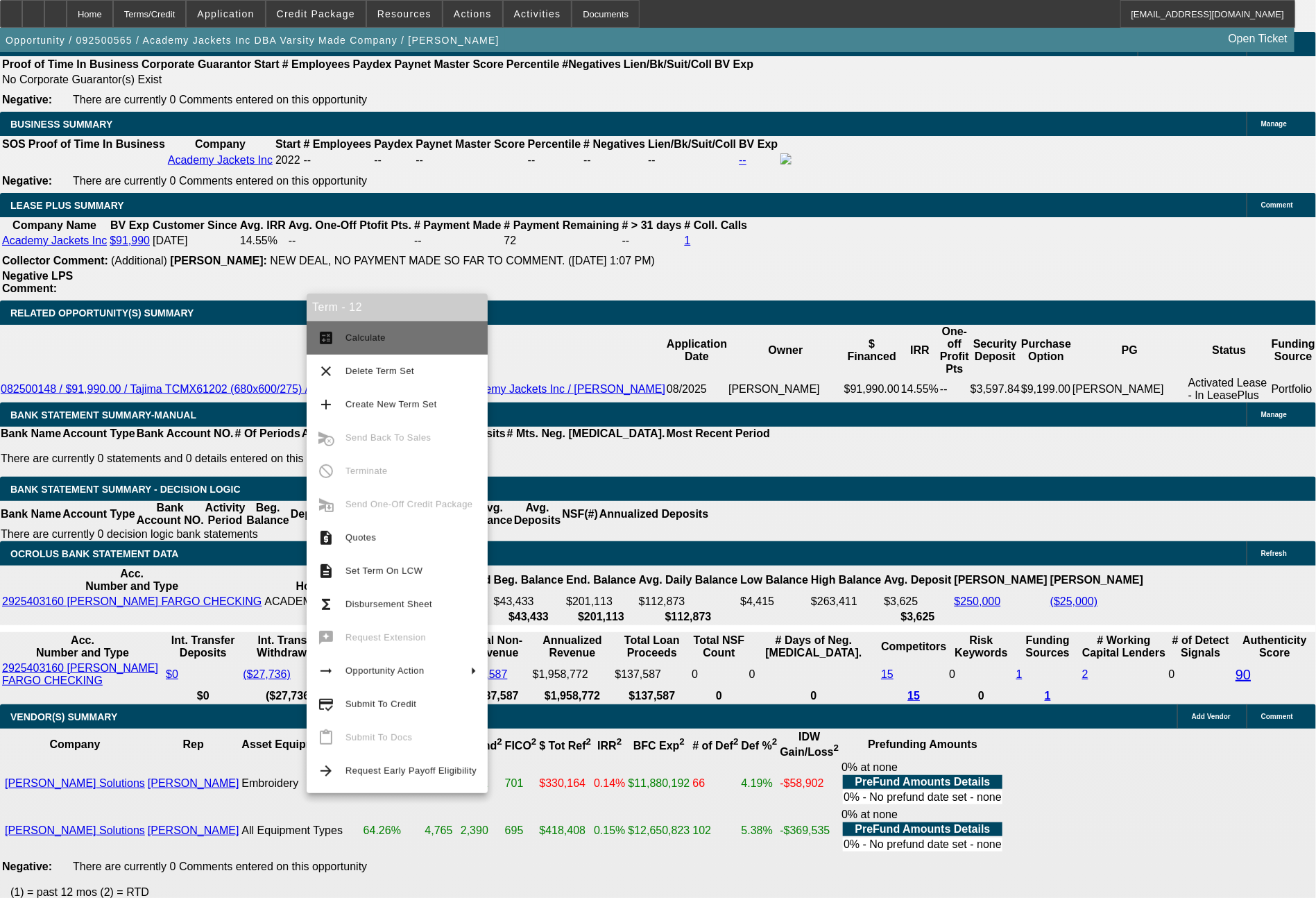
click at [397, 342] on span "Calculate" at bounding box center [410, 337] width 131 height 16
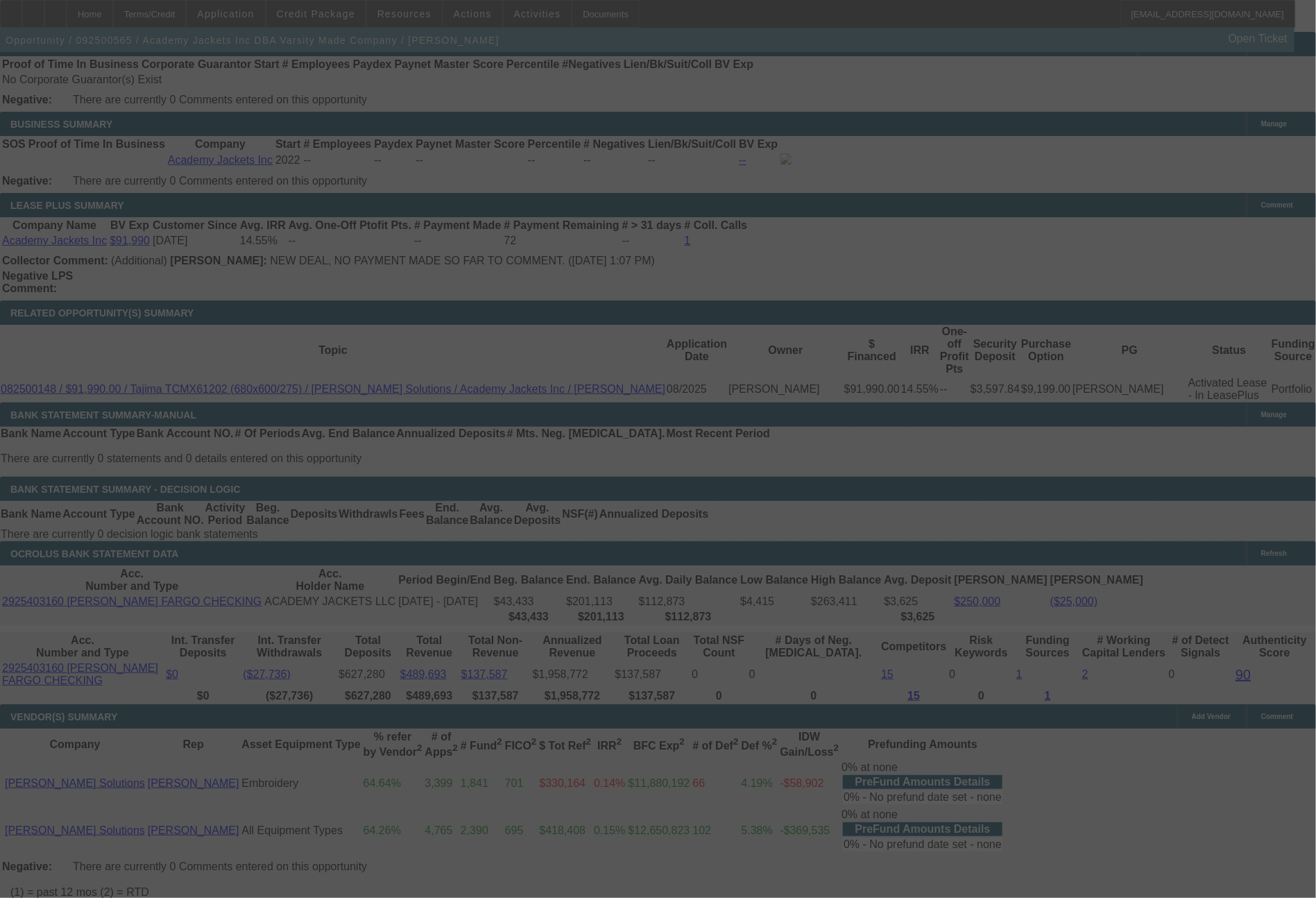
select select "0"
select select "0.1"
select select "4"
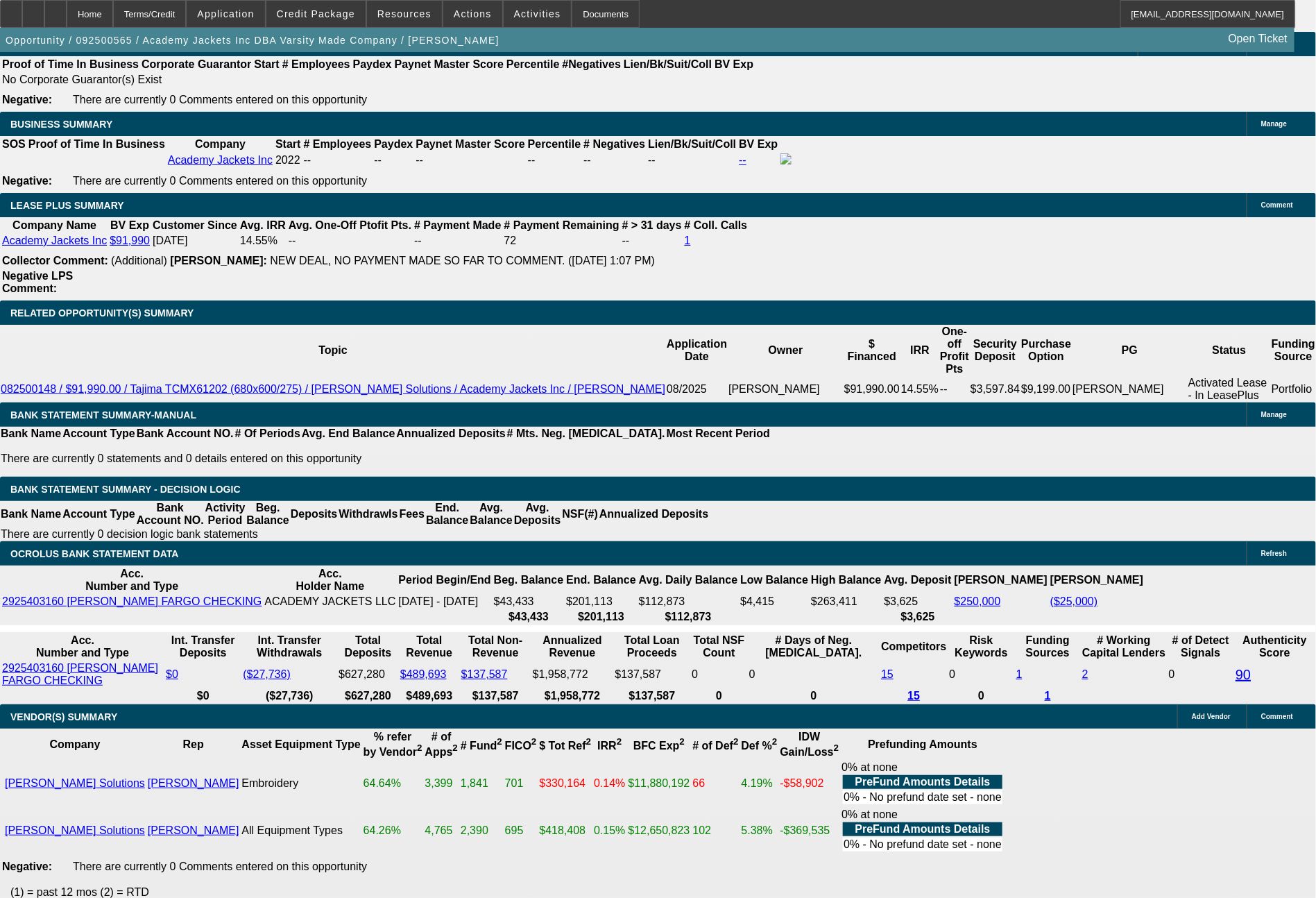
drag, startPoint x: 1242, startPoint y: 626, endPoint x: 1087, endPoint y: 550, distance: 172.6
drag, startPoint x: 1243, startPoint y: 523, endPoint x: 1006, endPoint y: 479, distance: 241.0
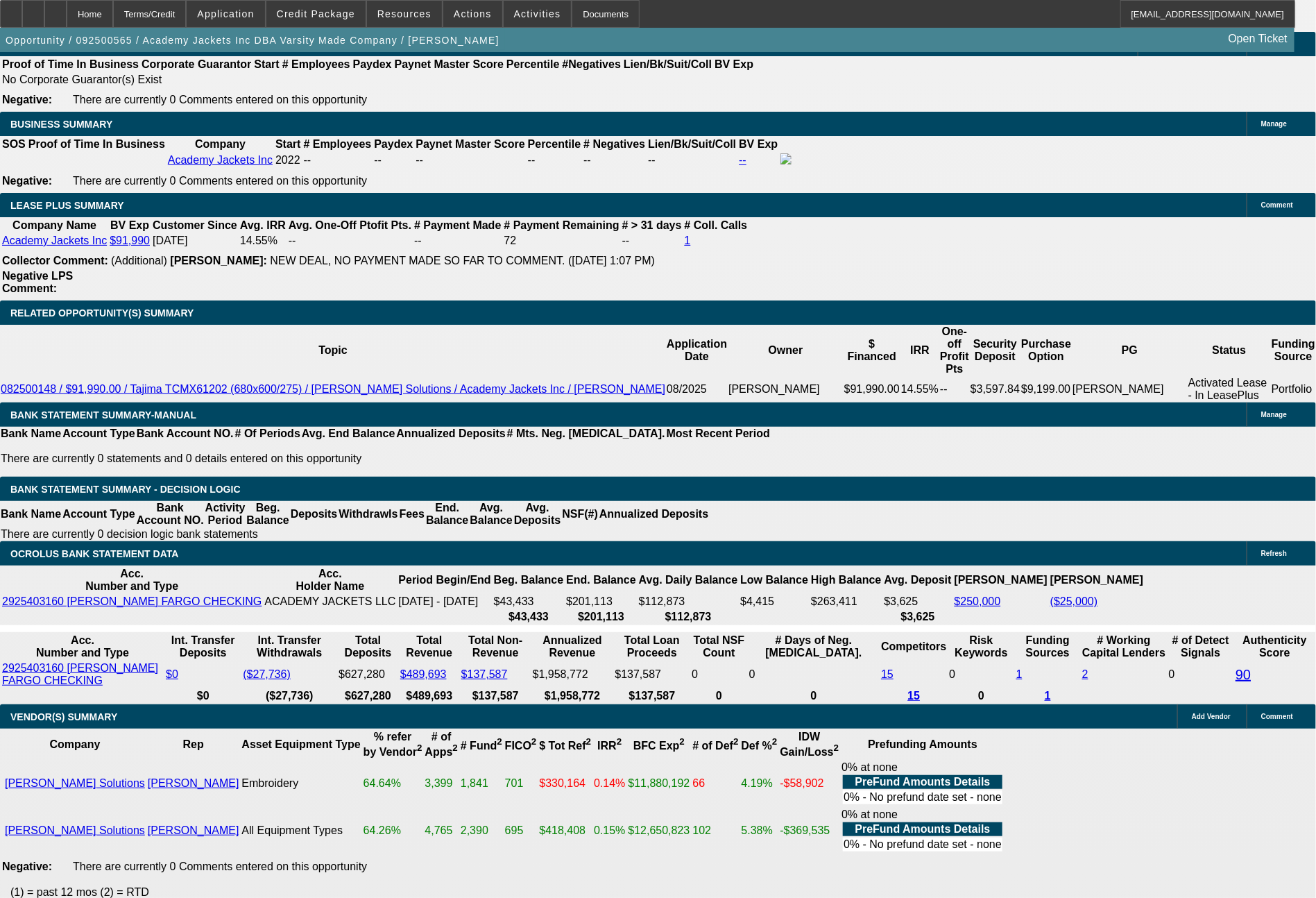
copy tr "Please send to Hanmi for one off review. Note, they are currently 2 years and 1…"
click at [466, 11] on span "Actions" at bounding box center [473, 14] width 38 height 11
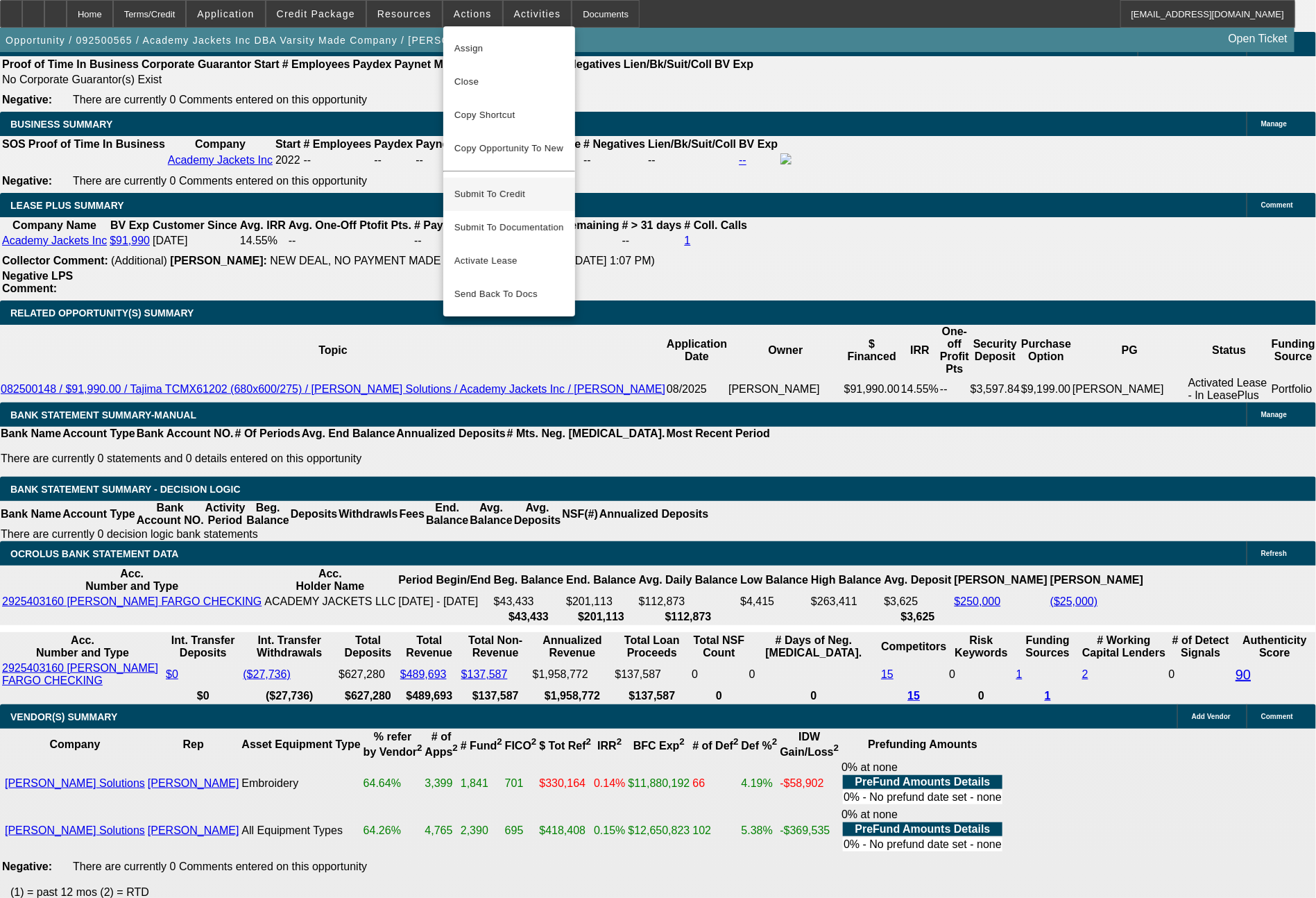
click at [494, 186] on span "Submit To Credit" at bounding box center [509, 194] width 109 height 16
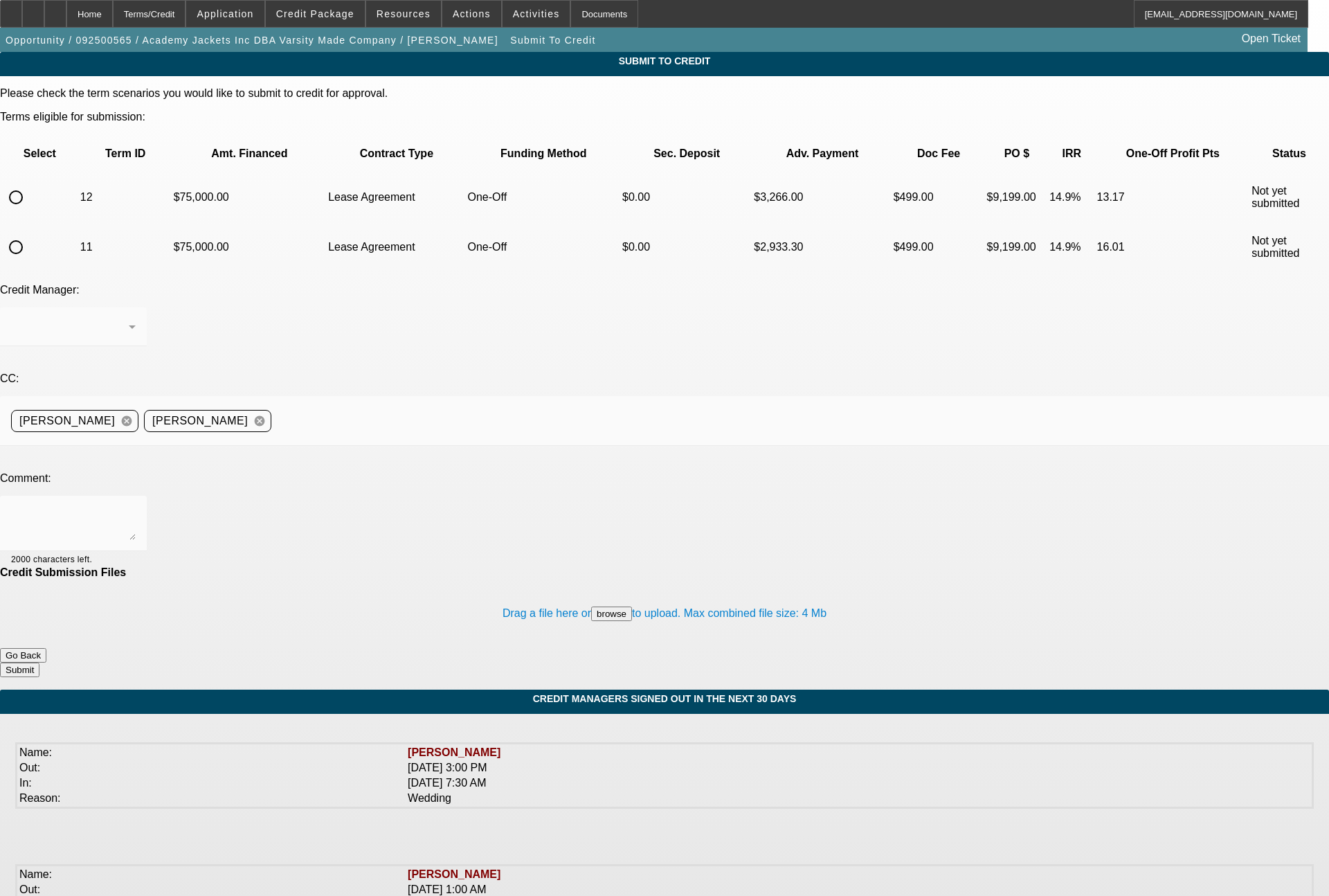
click at [30, 233] on input "radio" at bounding box center [16, 247] width 28 height 28
radio input "true"
click at [136, 506] on textarea at bounding box center [73, 523] width 125 height 34
paste textarea "Please send to Hanmi for one off review. Note, they are currently 2 years and 1…"
click at [136, 506] on textarea "Please send to Hanmi for one off review. Note, they are currently 2 years and 1…" at bounding box center [73, 523] width 125 height 34
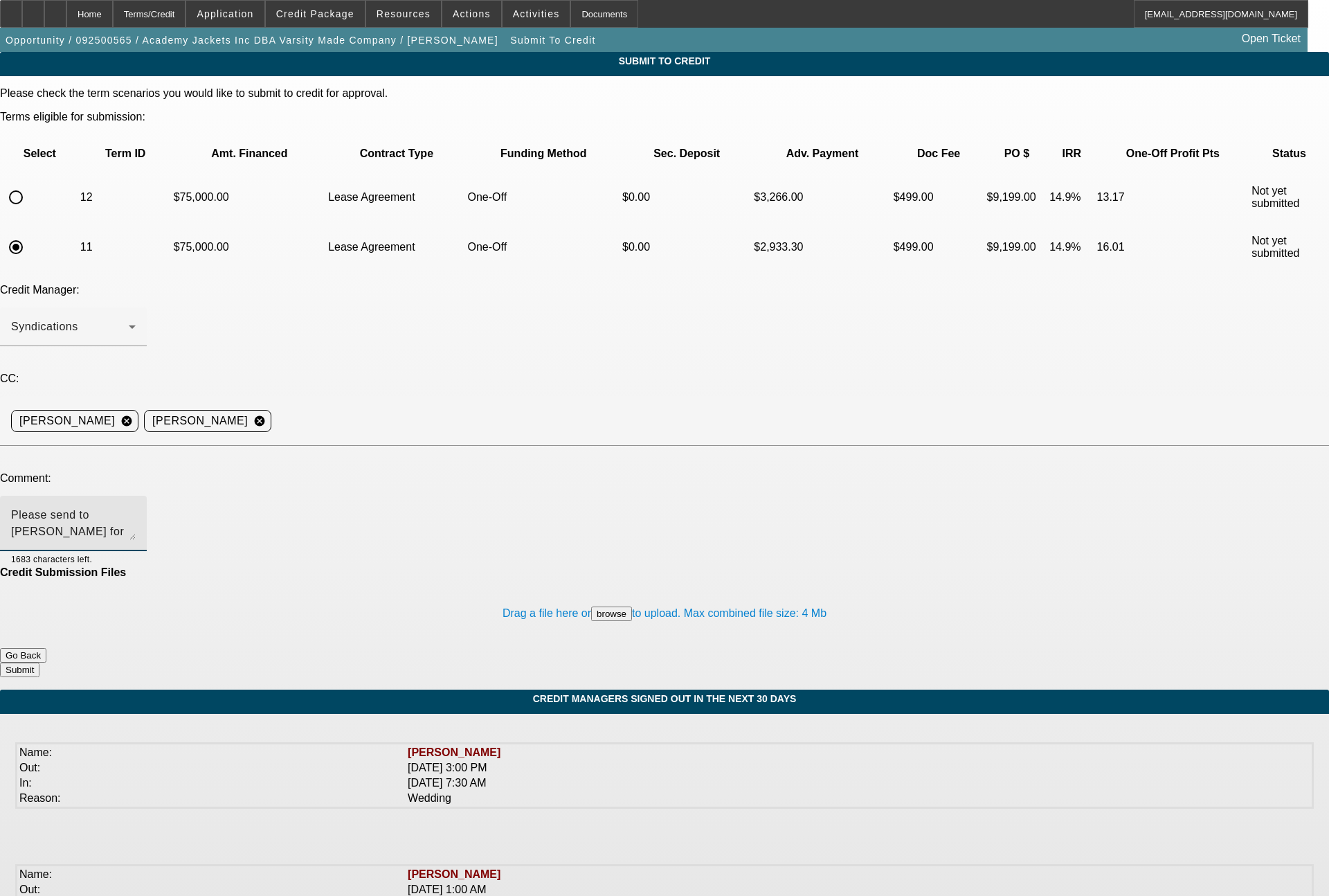
click at [136, 506] on textarea "Please send to Hanmi for one off review. Note, they are currently 2 years and 1…" at bounding box center [73, 523] width 125 height 34
click at [136, 506] on textarea "Please send to Finpac for one off review. Note, they are currently 2 years and …" at bounding box center [73, 523] width 125 height 34
click at [136, 506] on textarea "Please send to Finpac for one off review as a 72 month & 60 month lease. Note, …" at bounding box center [73, 523] width 125 height 34
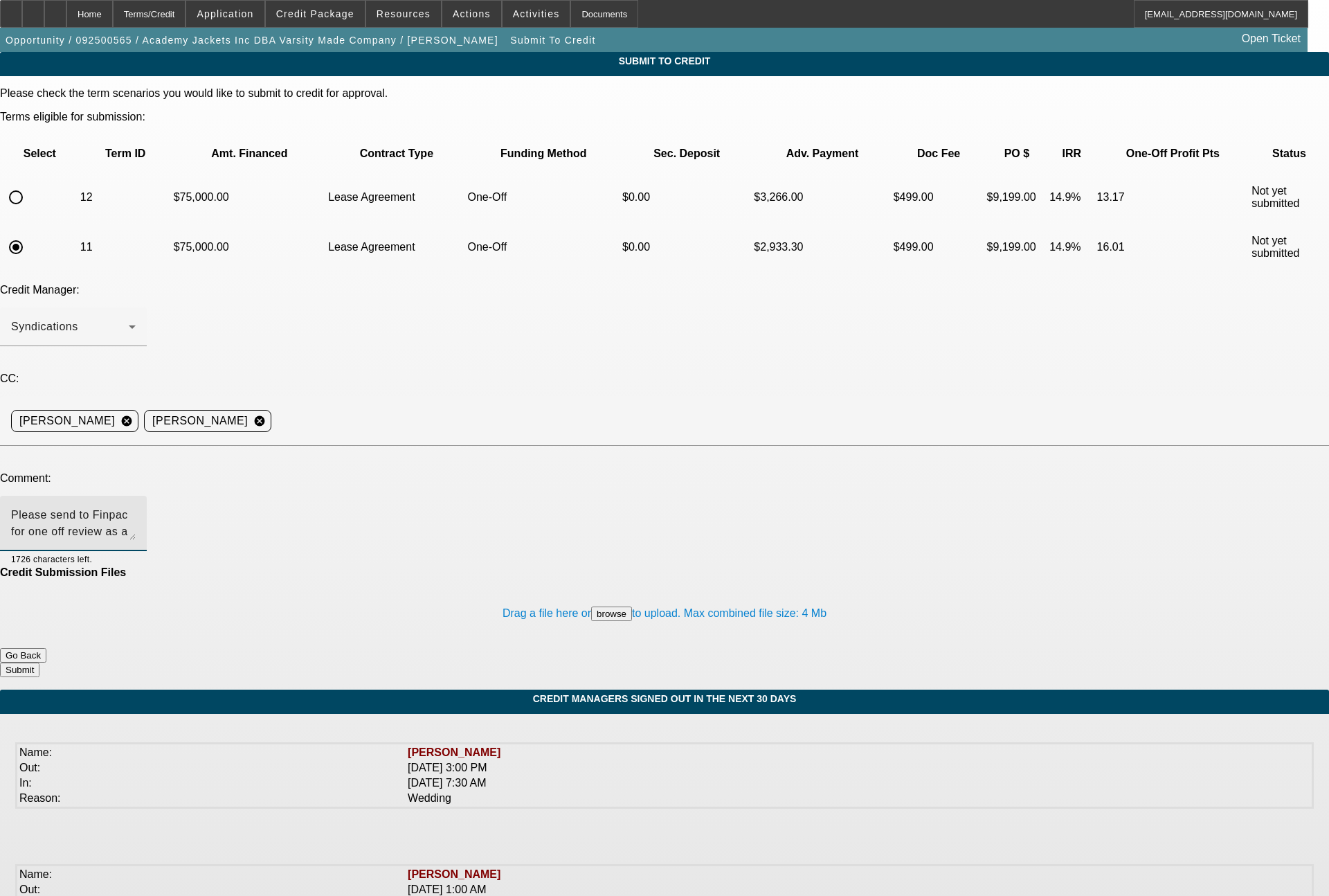
type textarea "Please send to Finpac for one off review as a 72 month & 60 month lease. Note, …"
click at [39, 663] on button "Submit" at bounding box center [19, 670] width 39 height 14
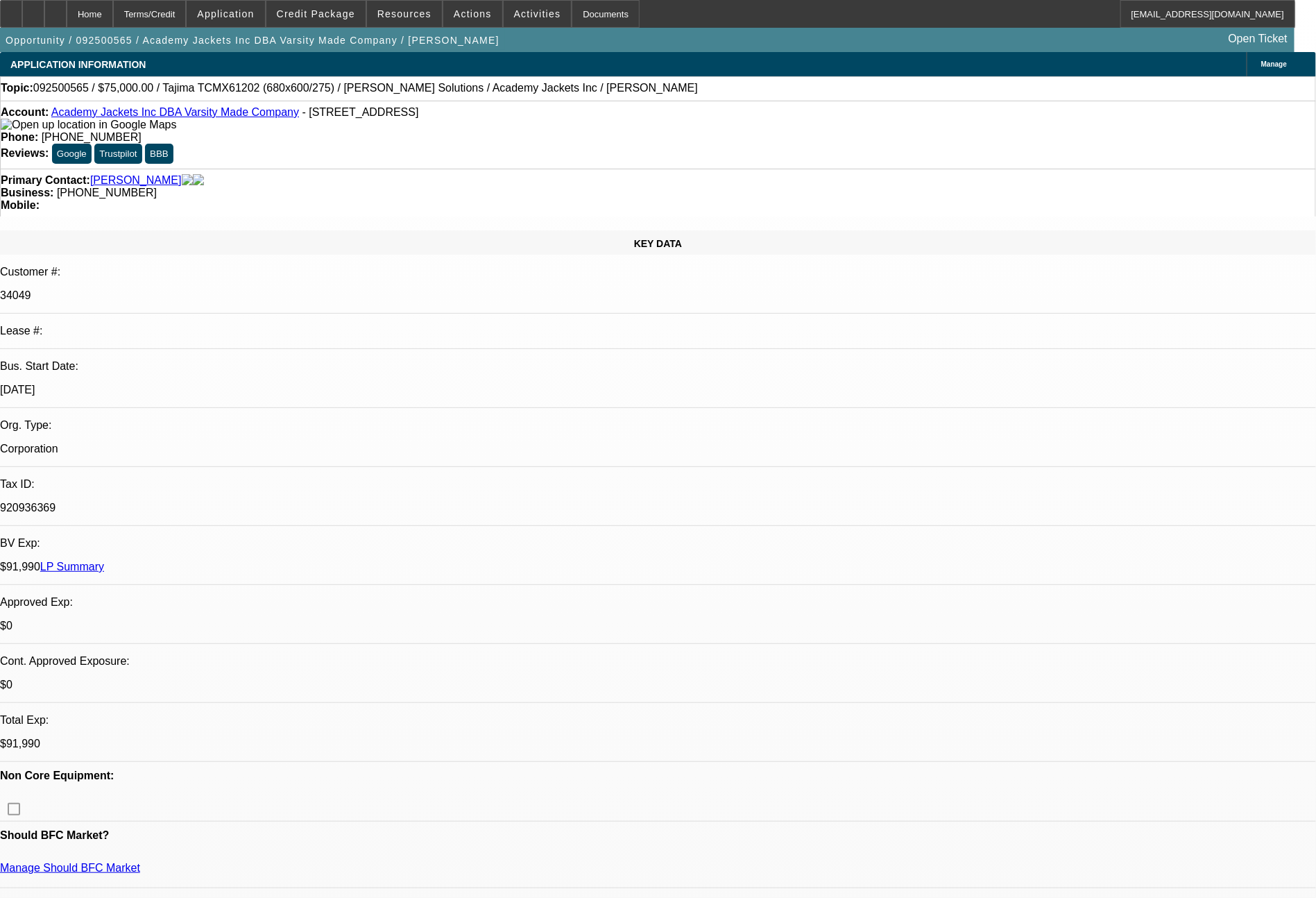
select select "0"
select select "0.1"
select select "4"
select select "0"
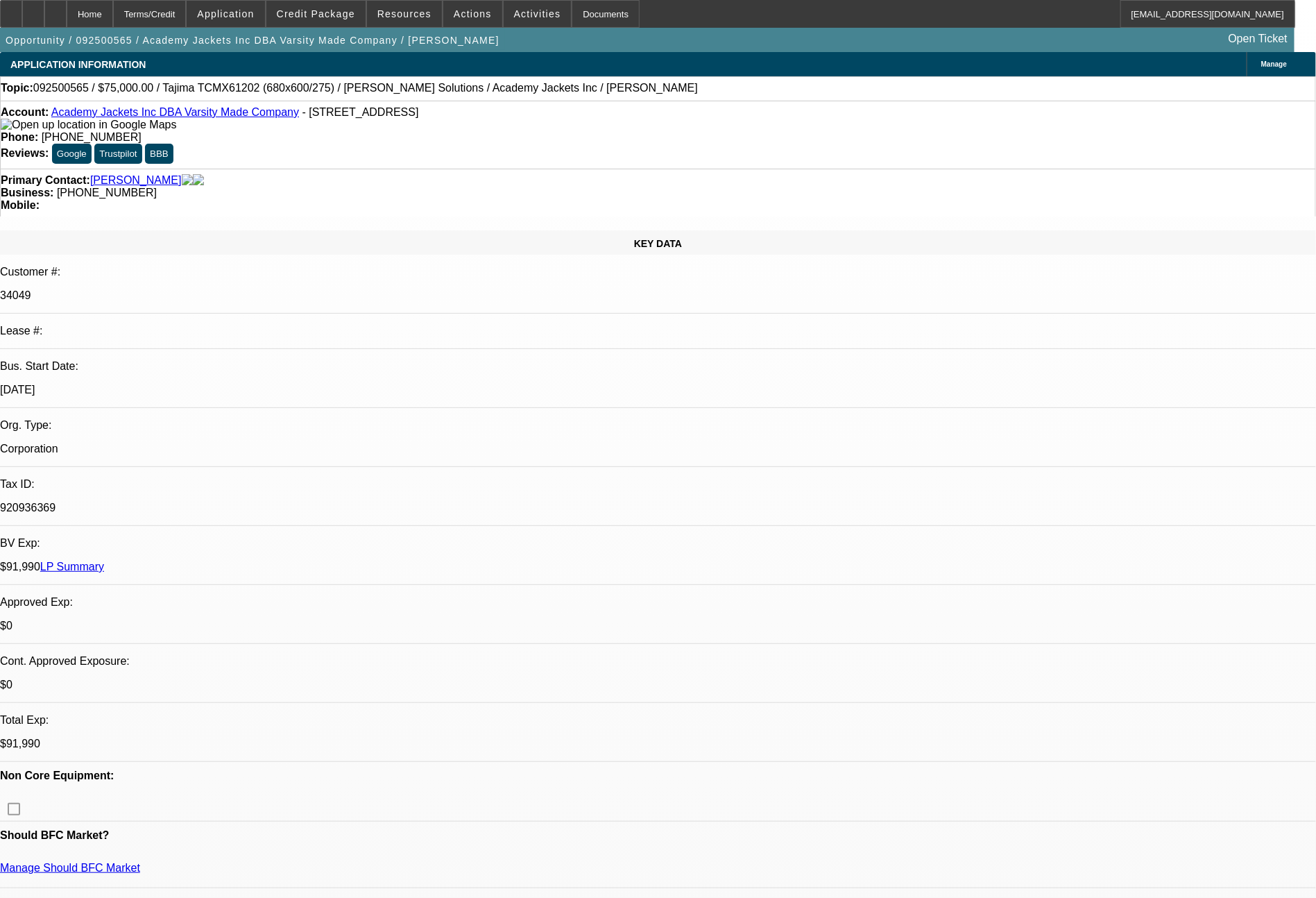
select select "0"
select select "0.1"
select select "4"
select select "0"
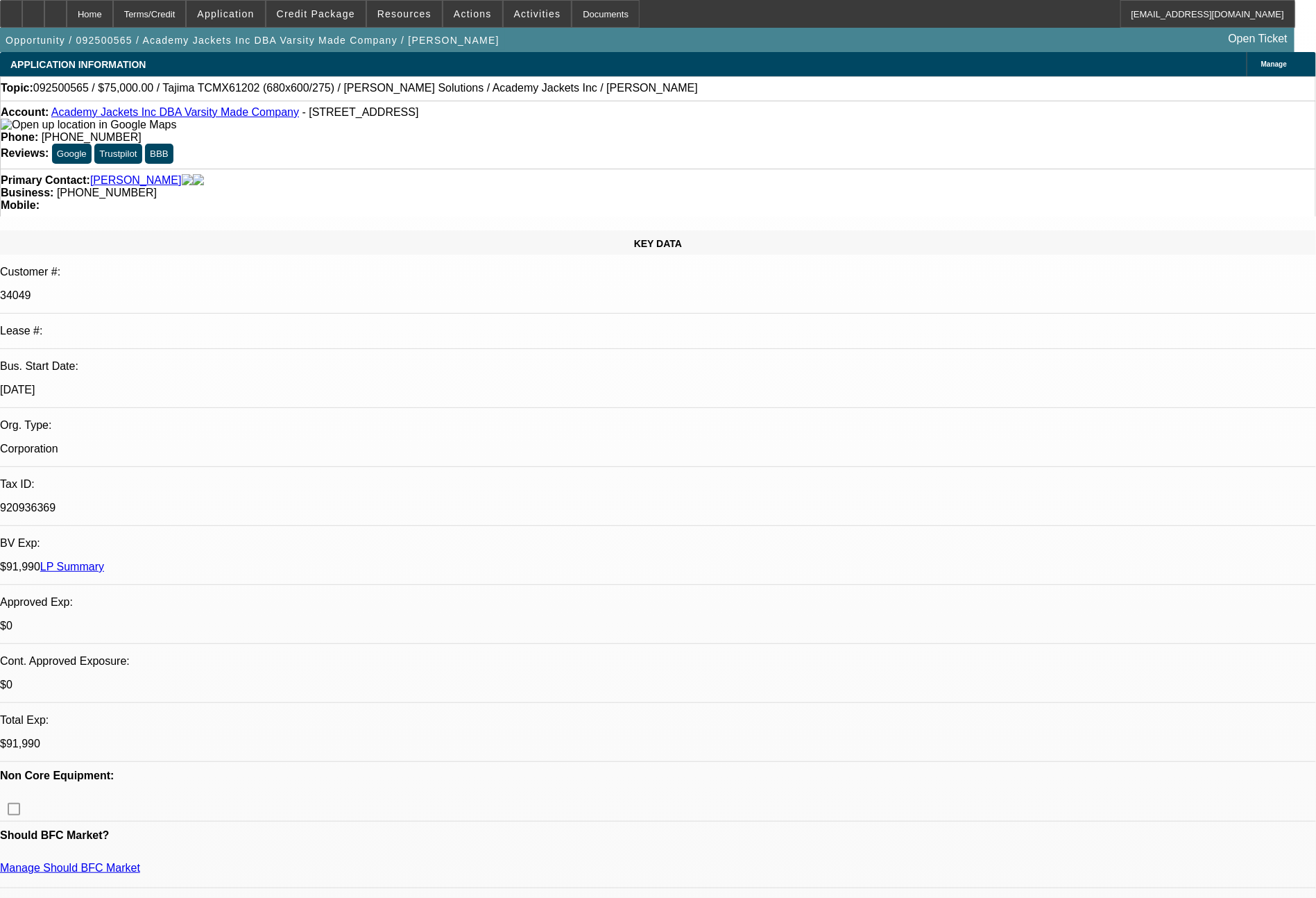
select select "0"
select select "6"
select select "0"
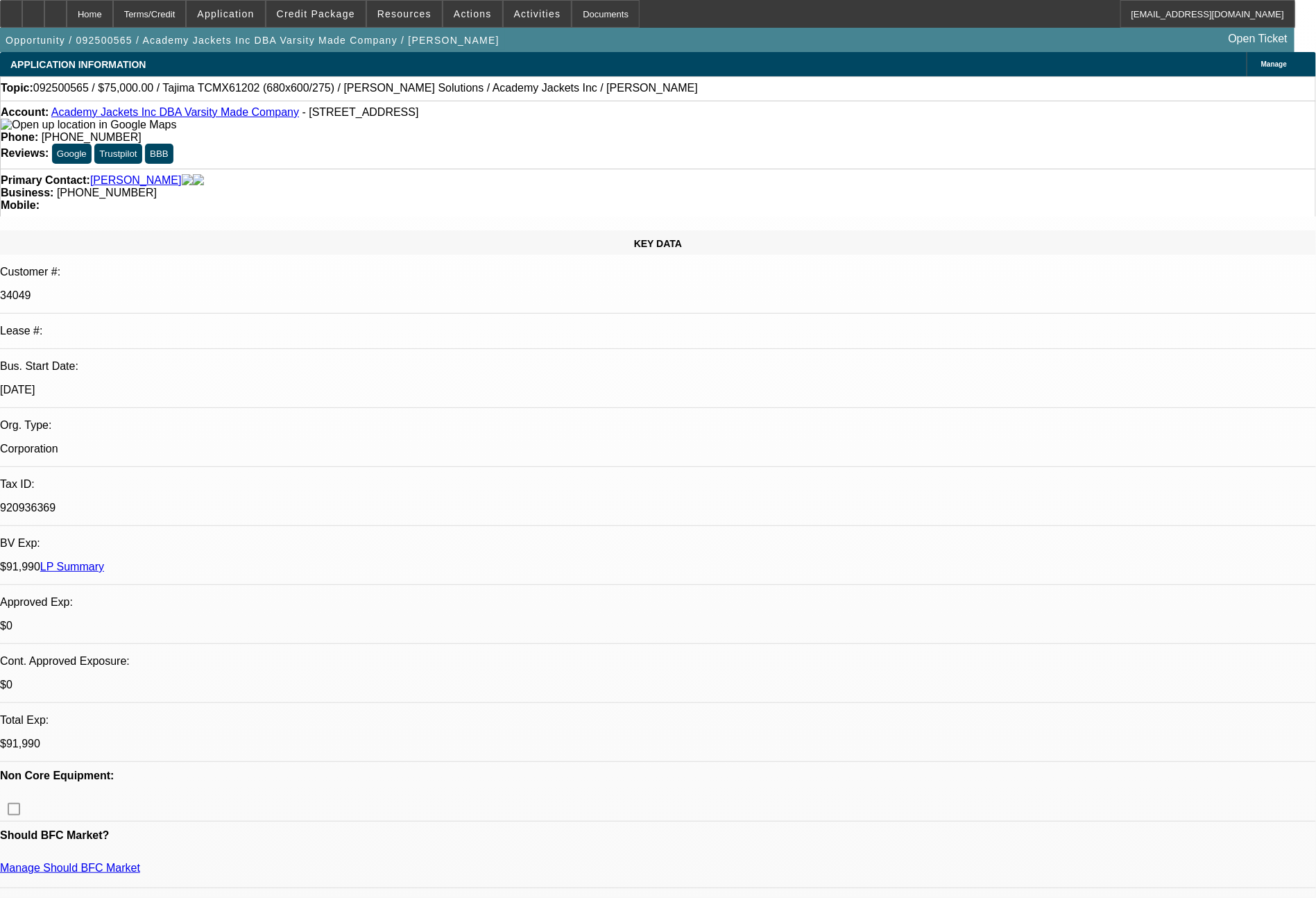
select select "6"
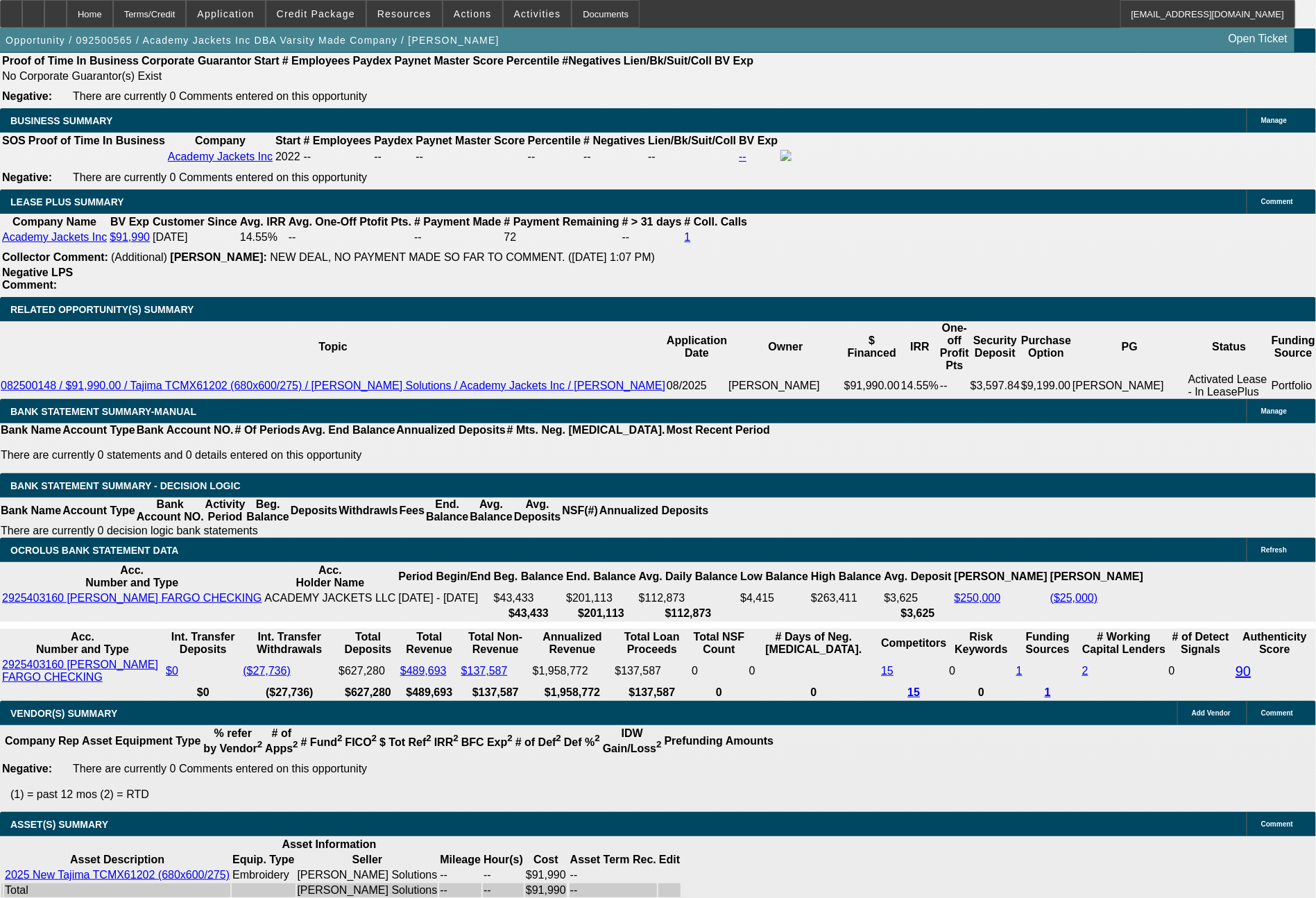
scroll to position [2200, 0]
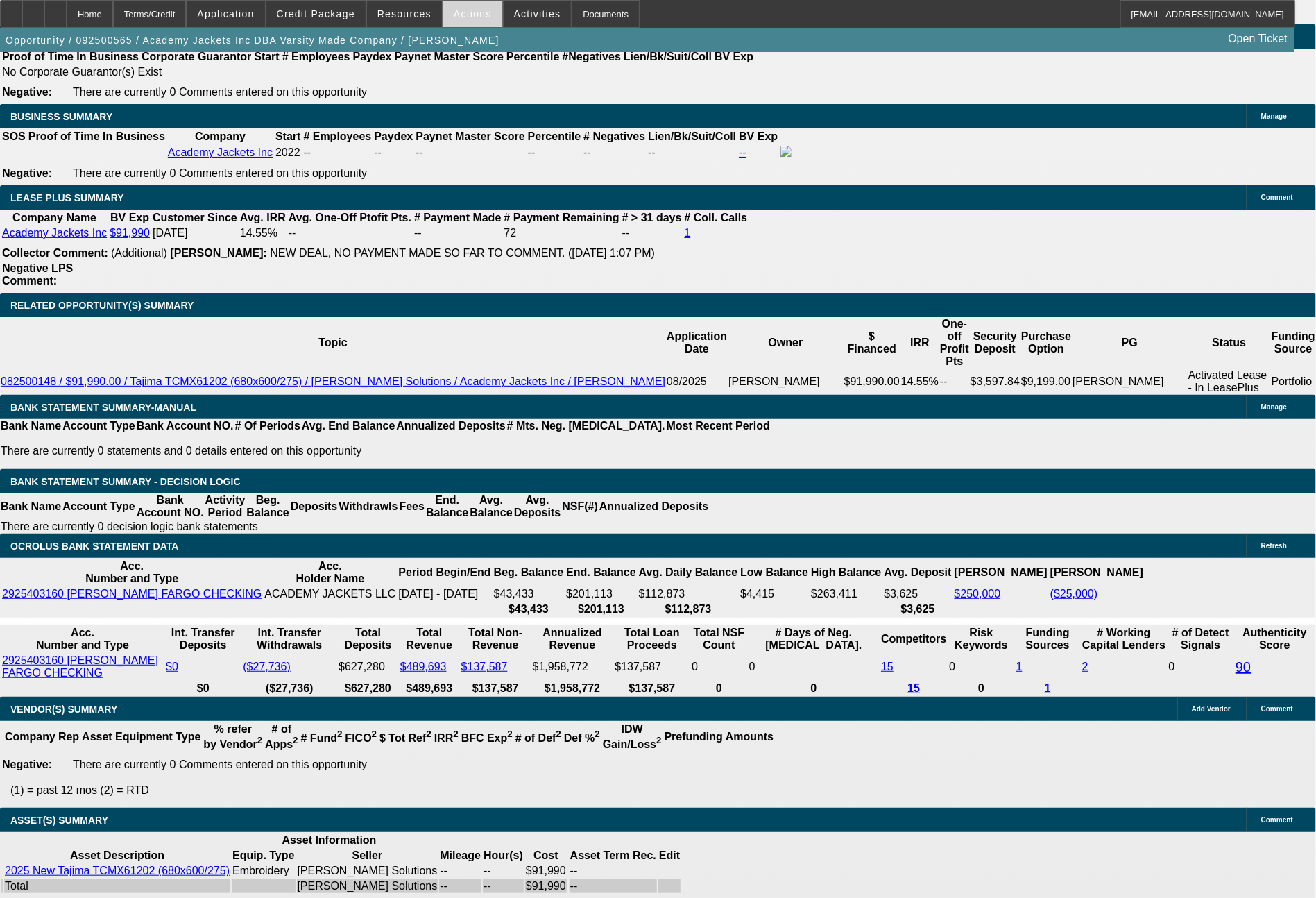
click at [475, 9] on span "Actions" at bounding box center [473, 14] width 38 height 11
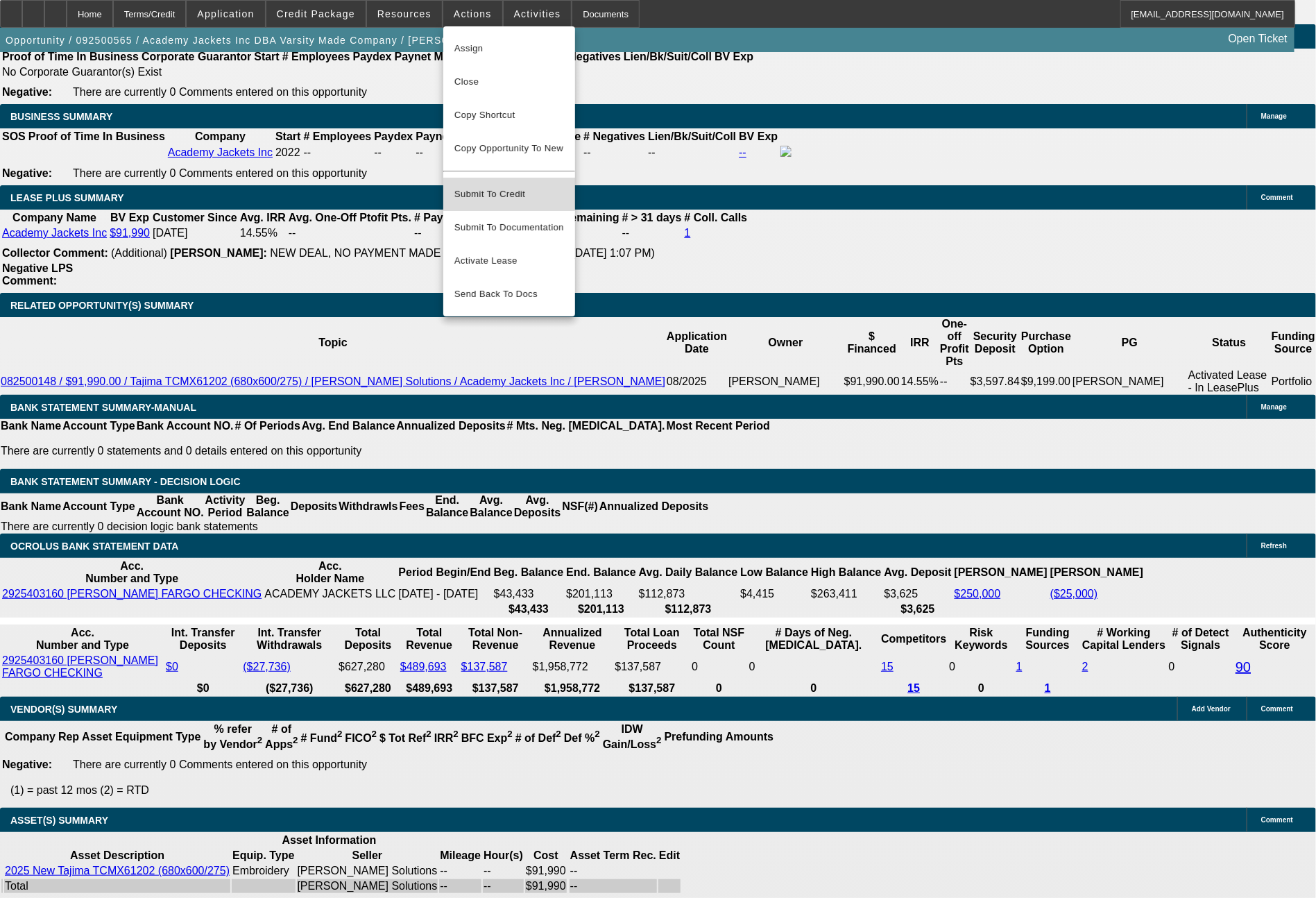
click at [498, 186] on span "Submit To Credit" at bounding box center [509, 194] width 109 height 16
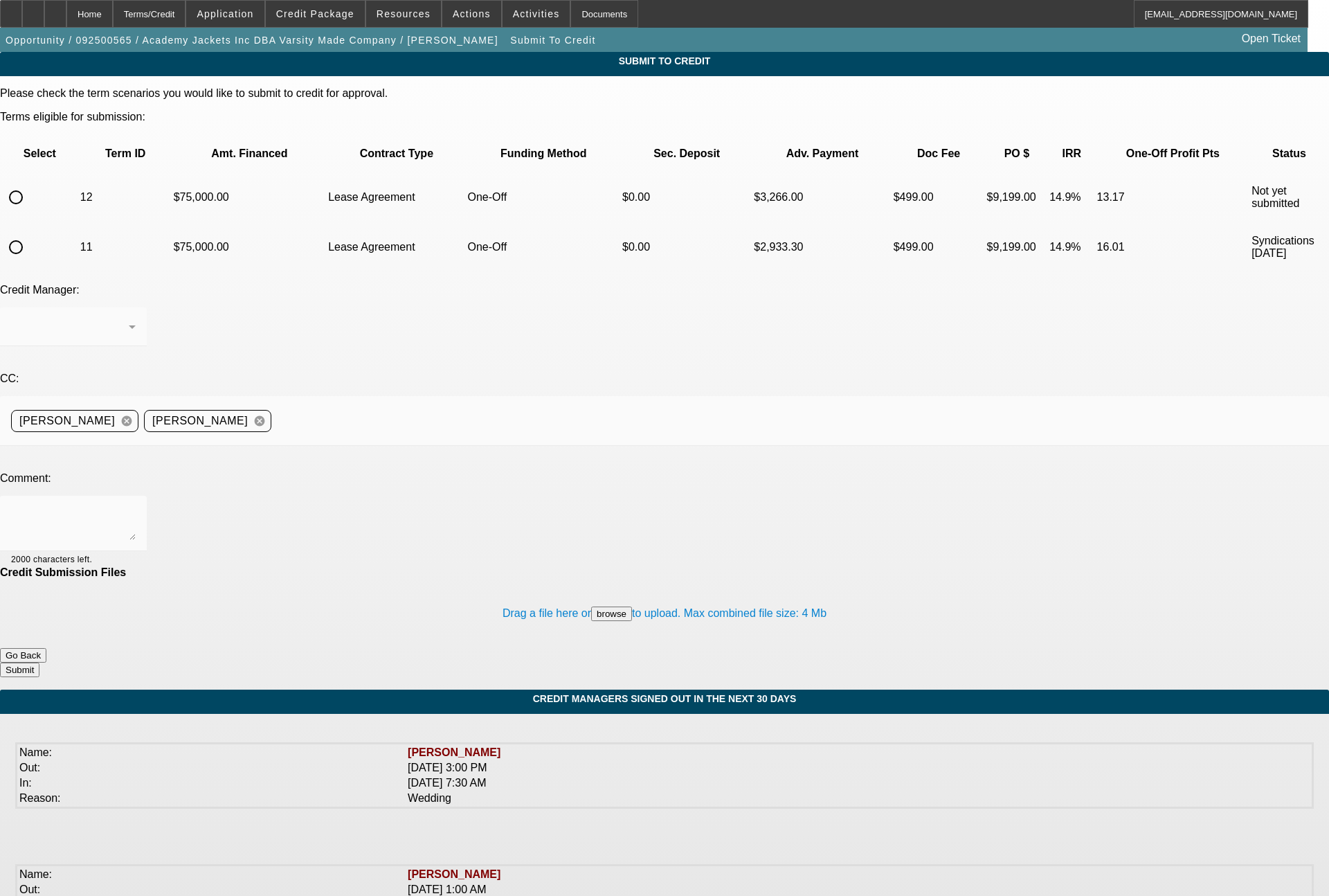
click at [30, 183] on input "radio" at bounding box center [16, 197] width 28 height 28
radio input "true"
click at [136, 506] on textarea at bounding box center [73, 523] width 125 height 34
click at [136, 506] on textarea "60 month term set for Finpac" at bounding box center [73, 523] width 125 height 34
type textarea "60 month lease term set for Finpac"
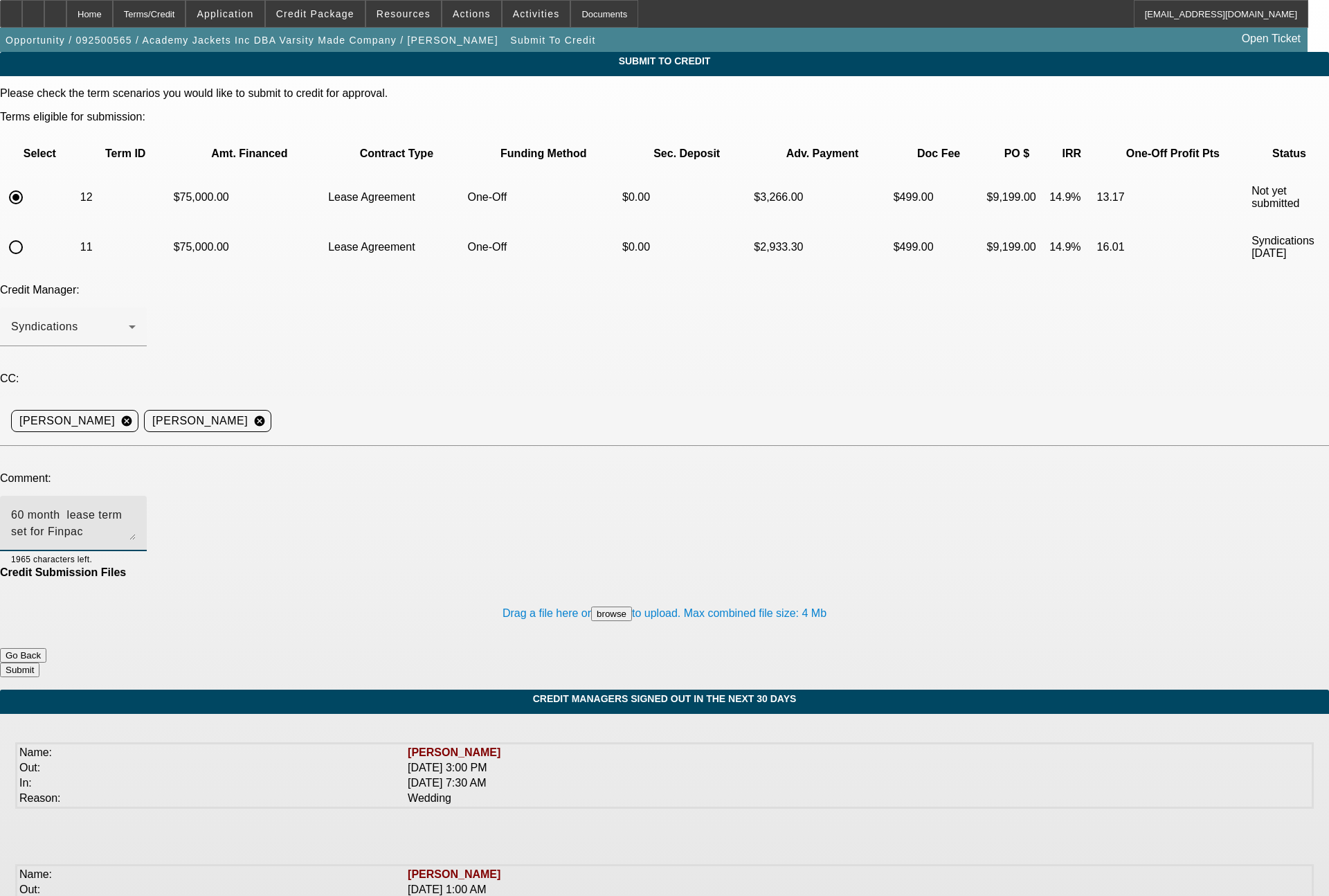
click at [39, 663] on button "Submit" at bounding box center [19, 670] width 39 height 14
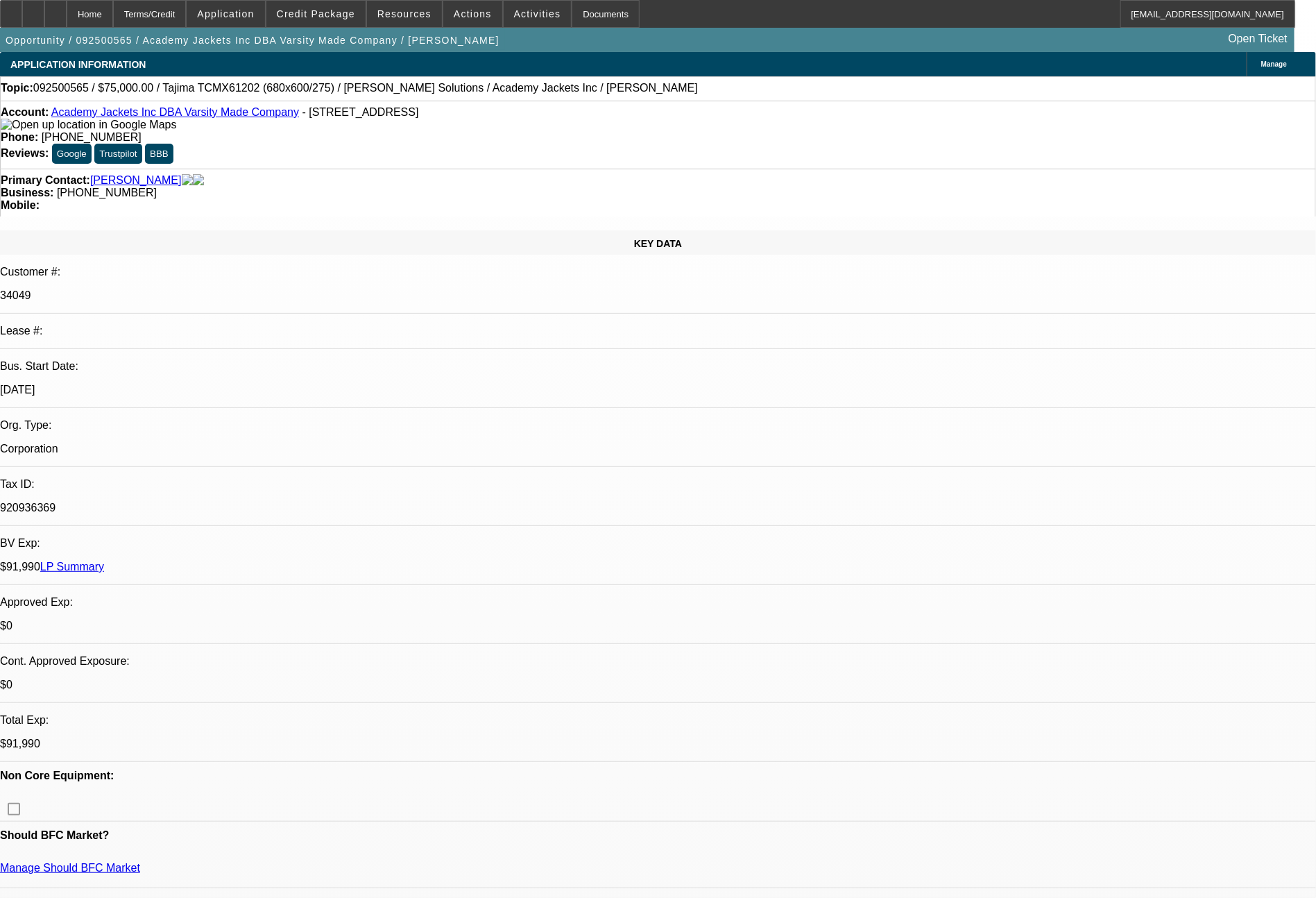
select select "0"
select select "0.1"
select select "4"
select select "0"
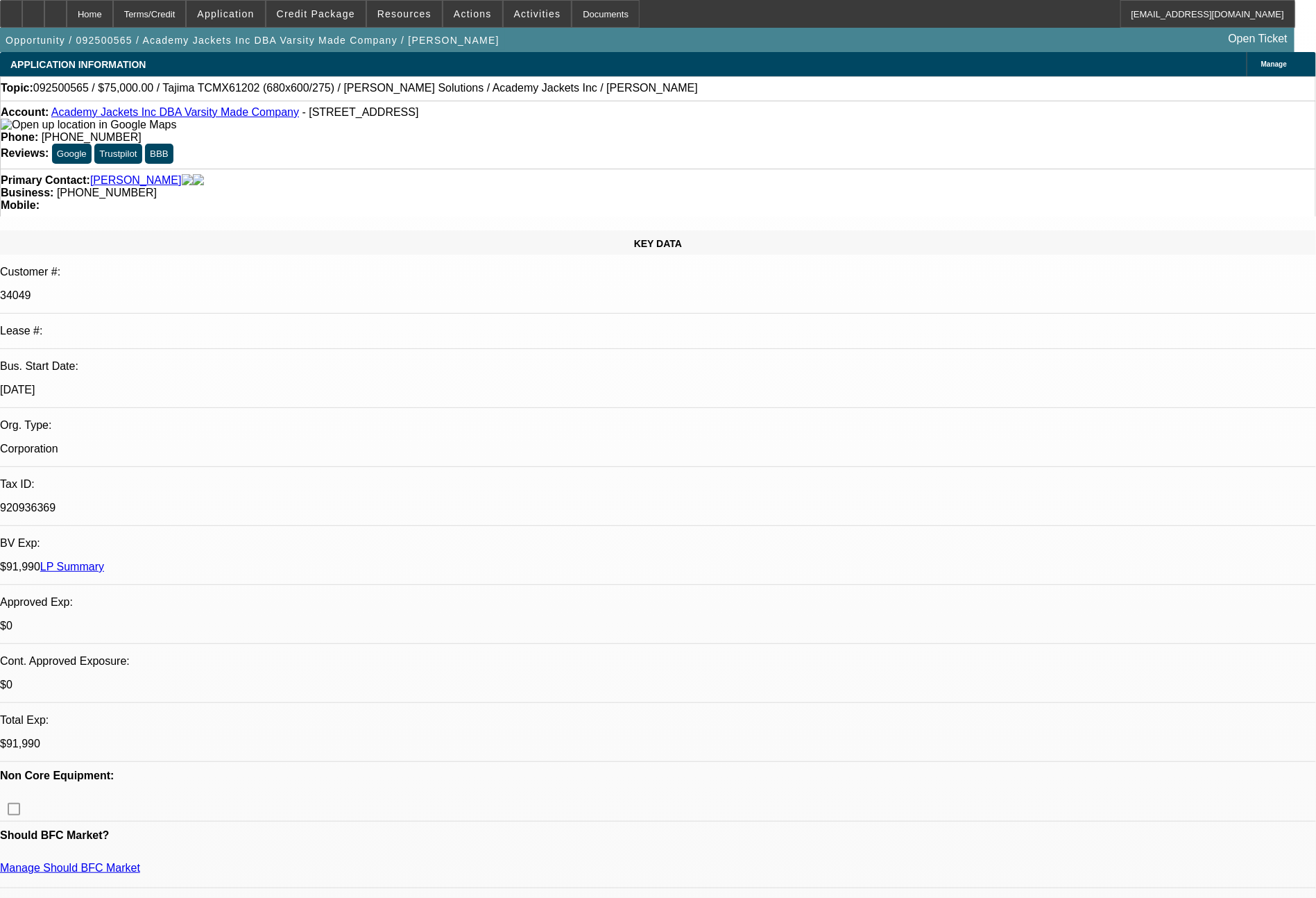
select select "0"
select select "0.1"
select select "4"
select select "0"
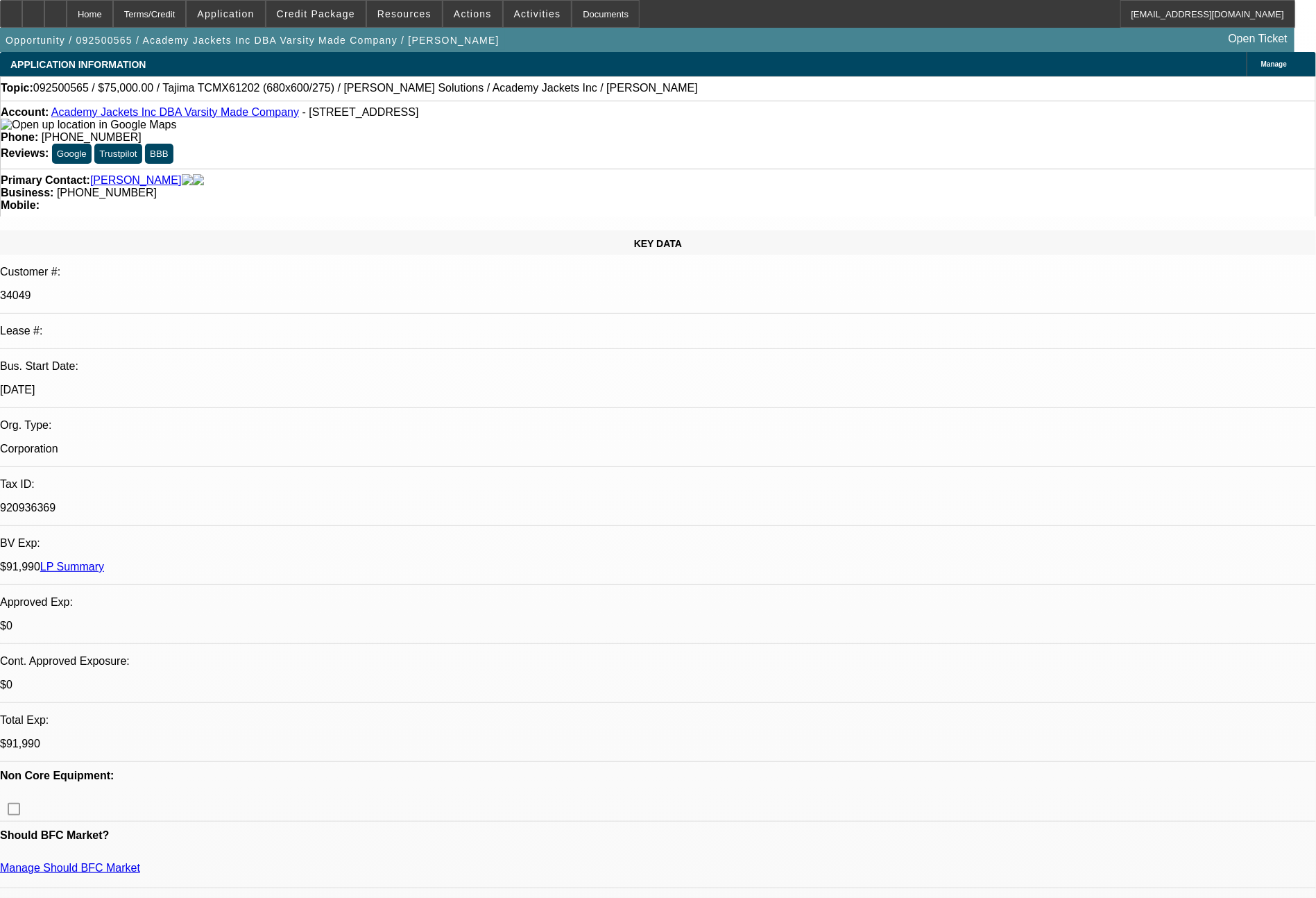
select select "0"
select select "6"
select select "0"
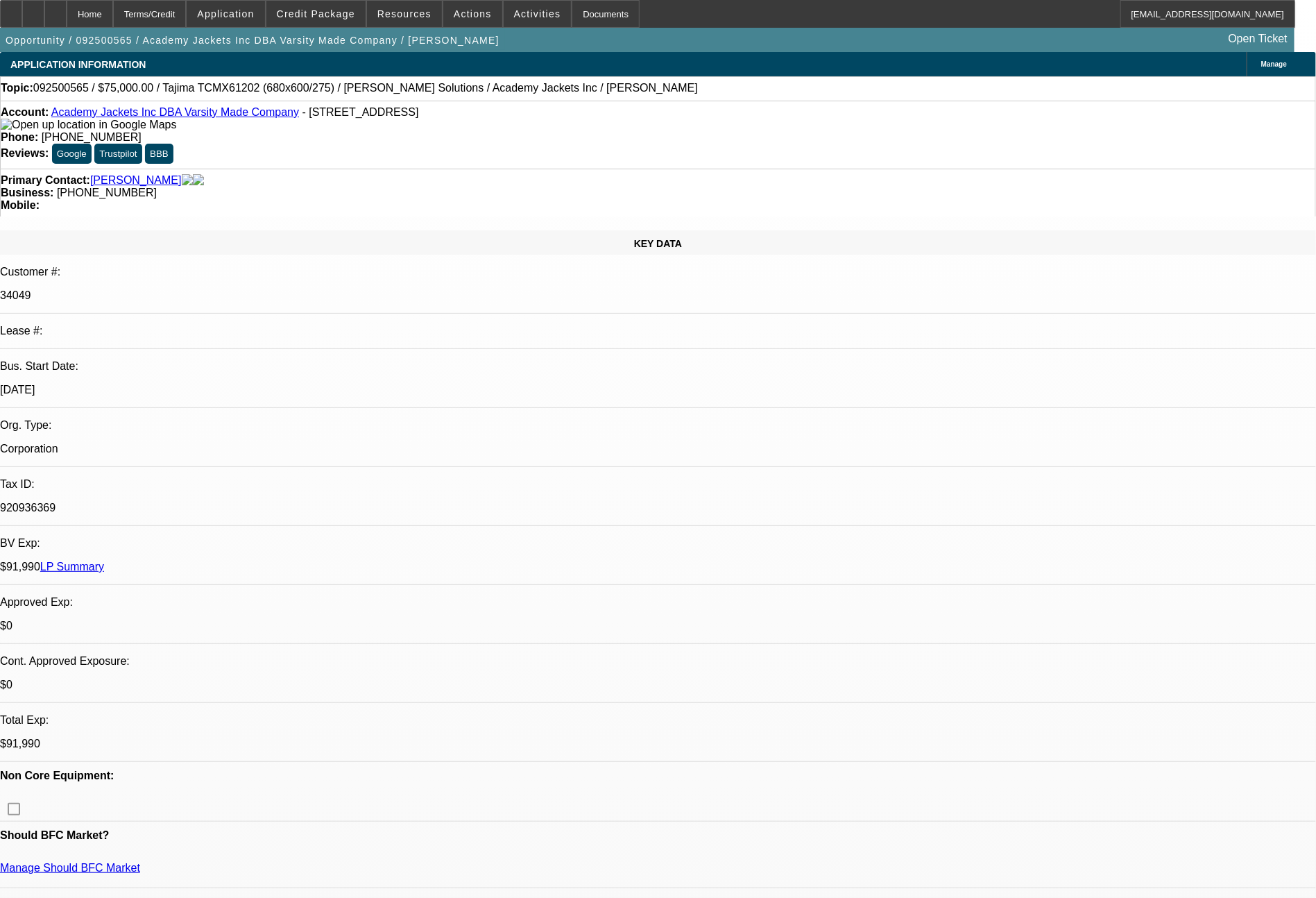
select select "6"
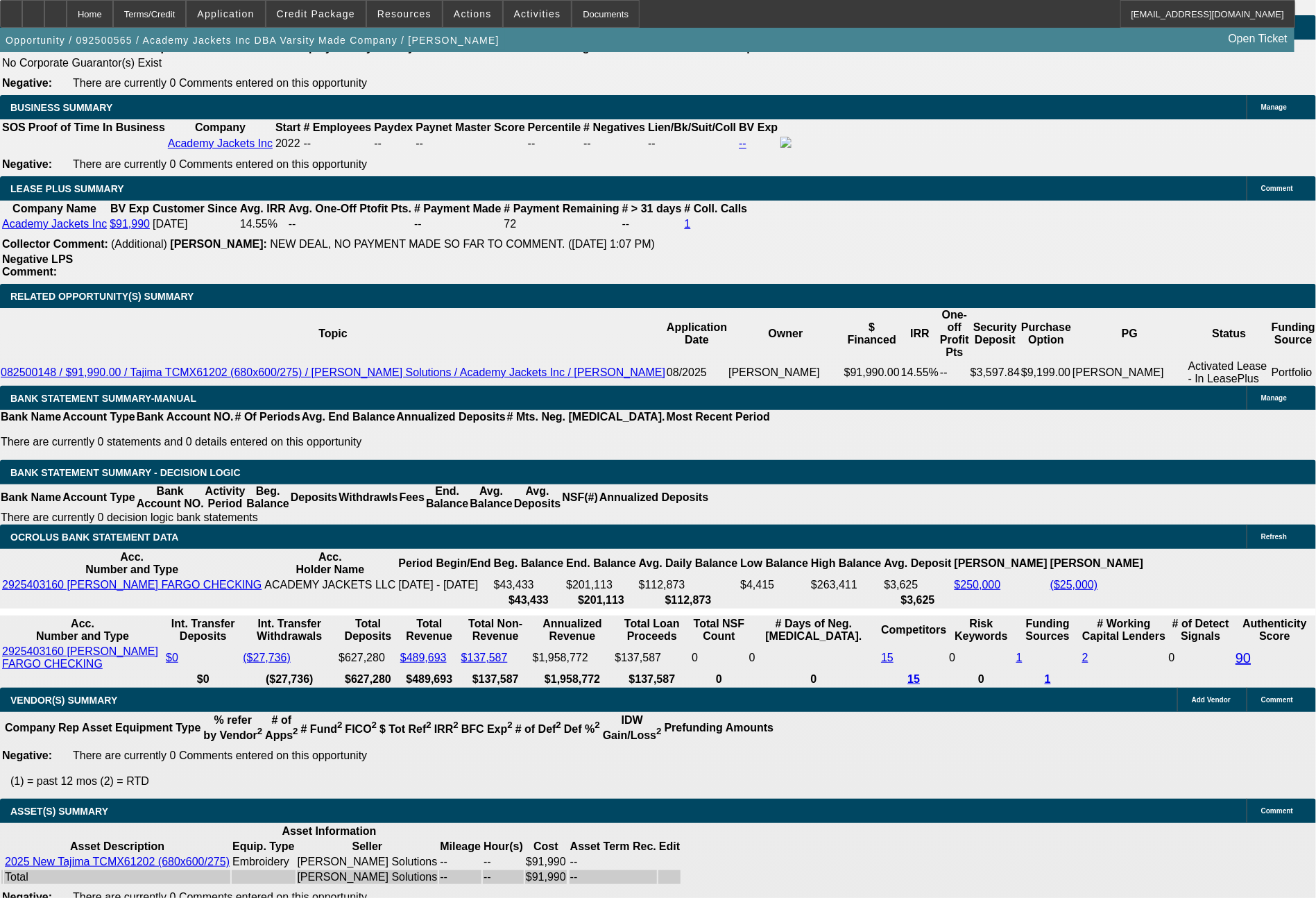
scroll to position [2264, 0]
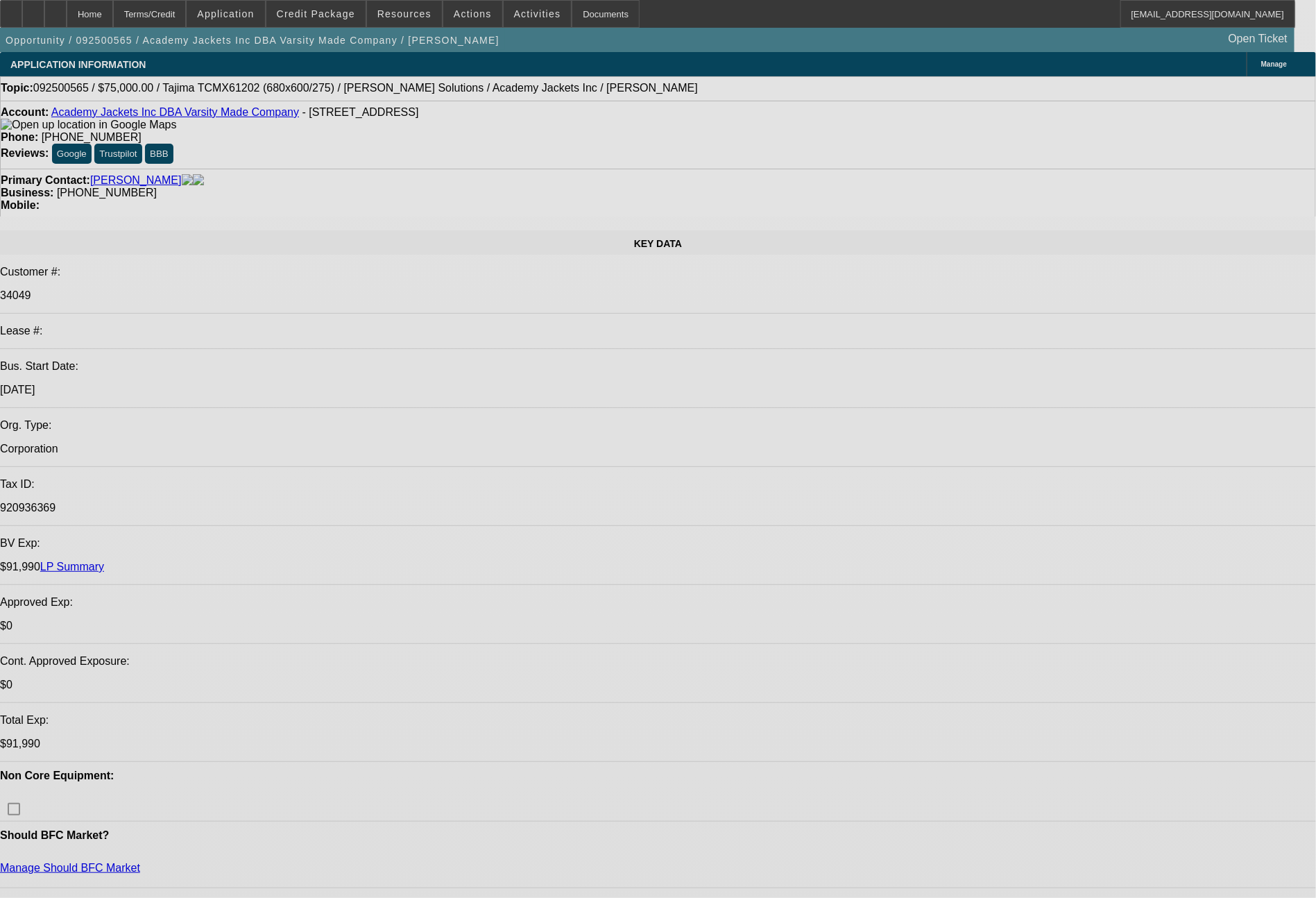
select select "0"
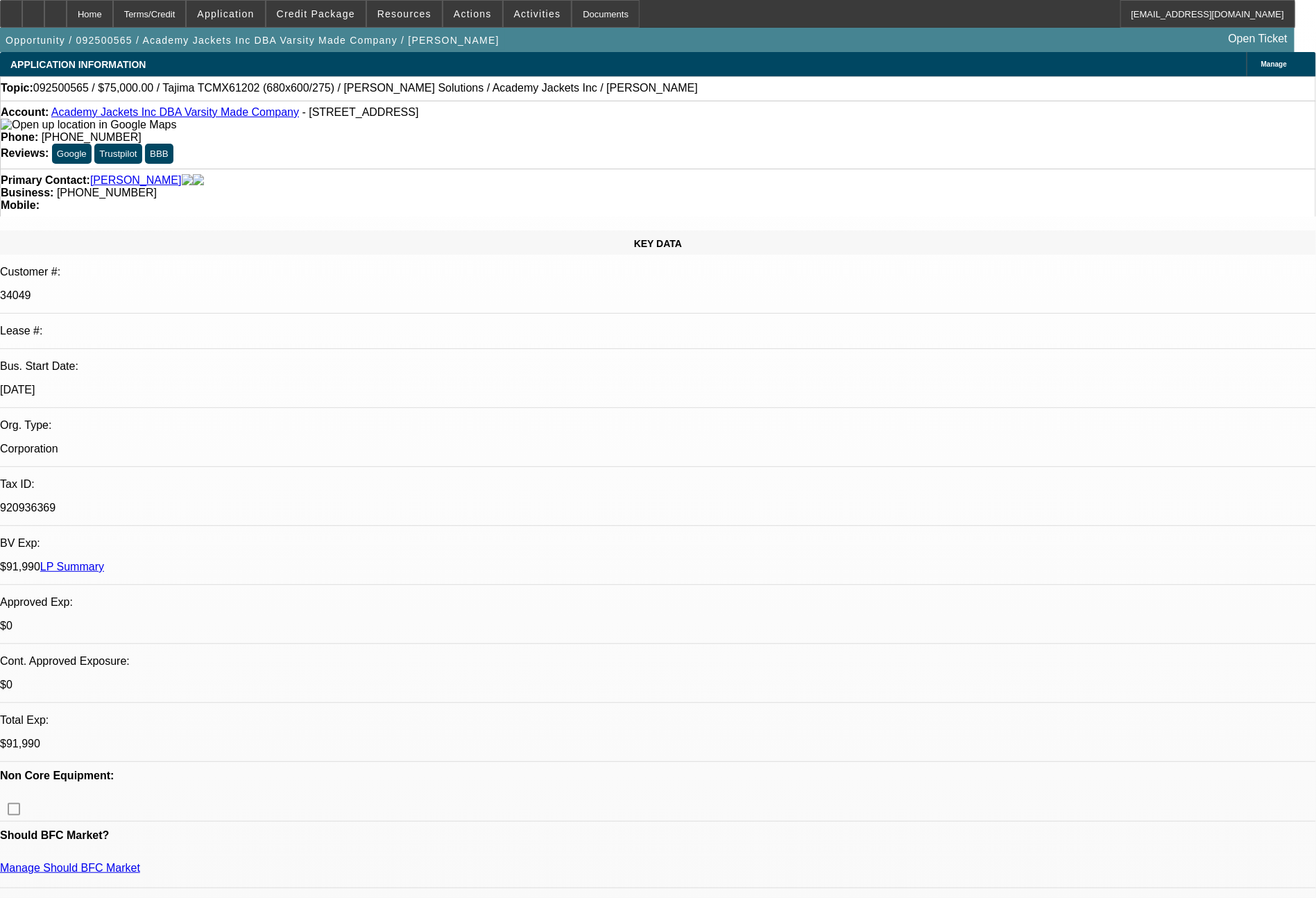
select select "0"
select select "0.1"
select select "4"
select select "0"
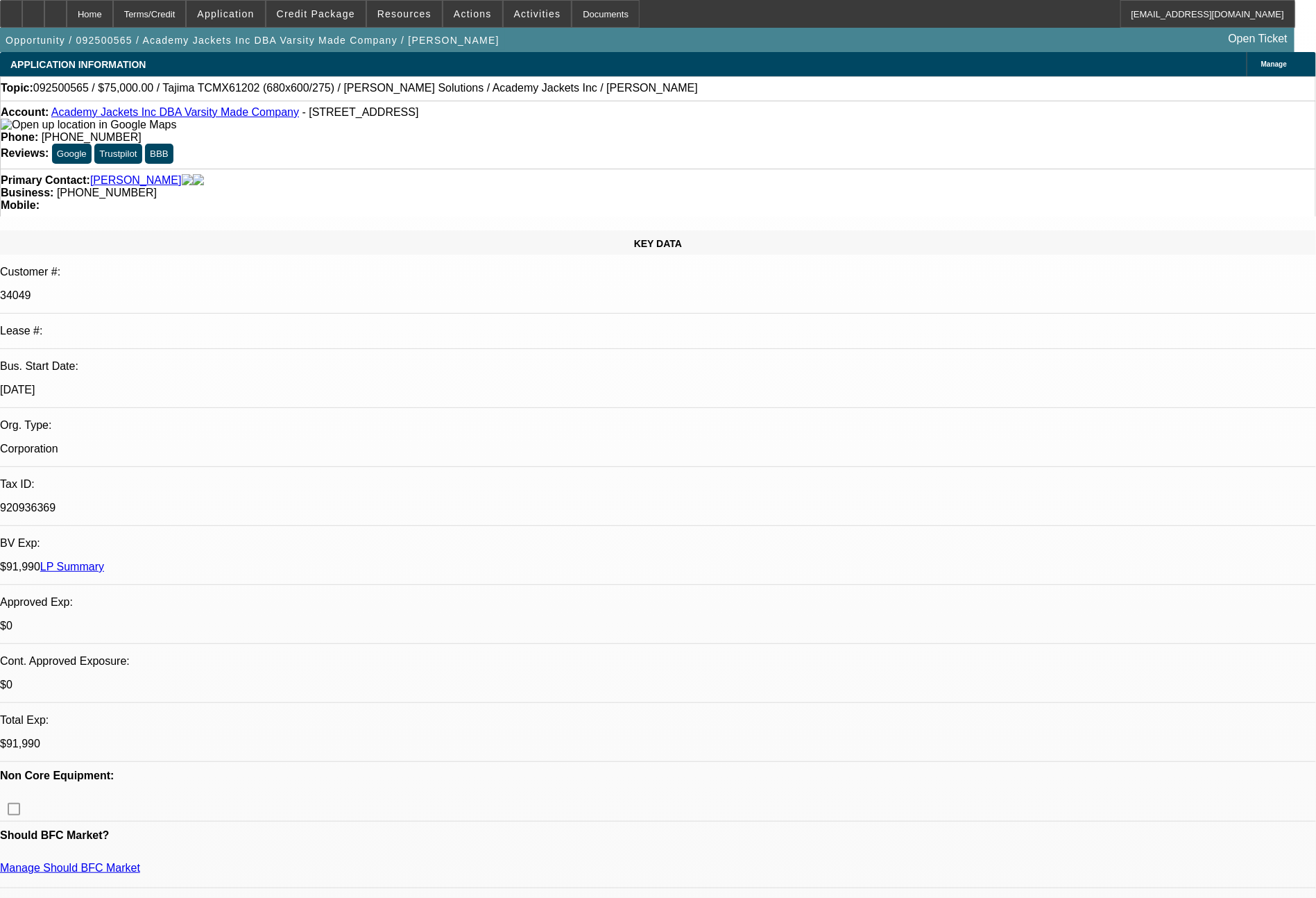
select select "0.1"
select select "4"
select select "0"
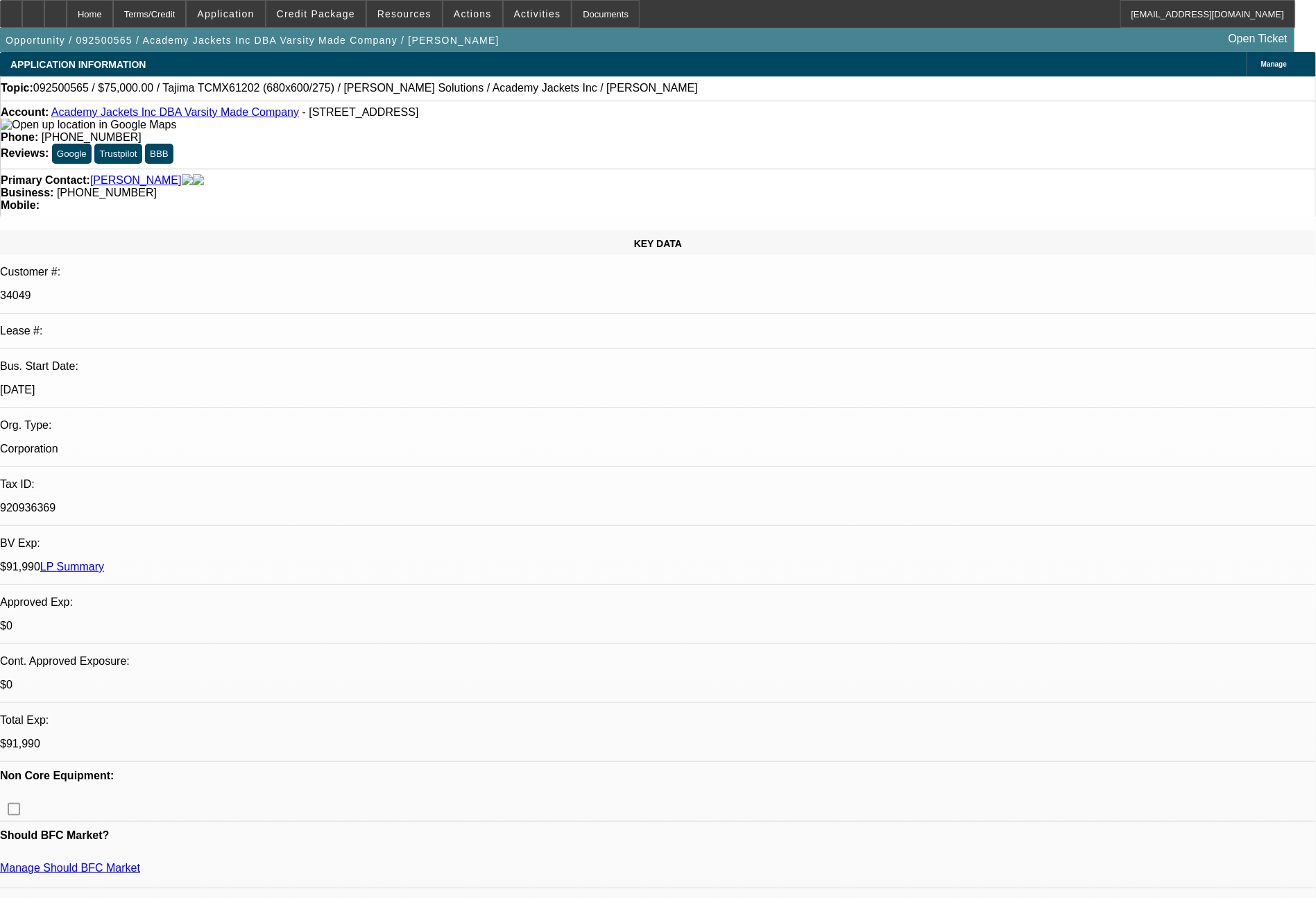
select select "6"
select select "0"
select select "6"
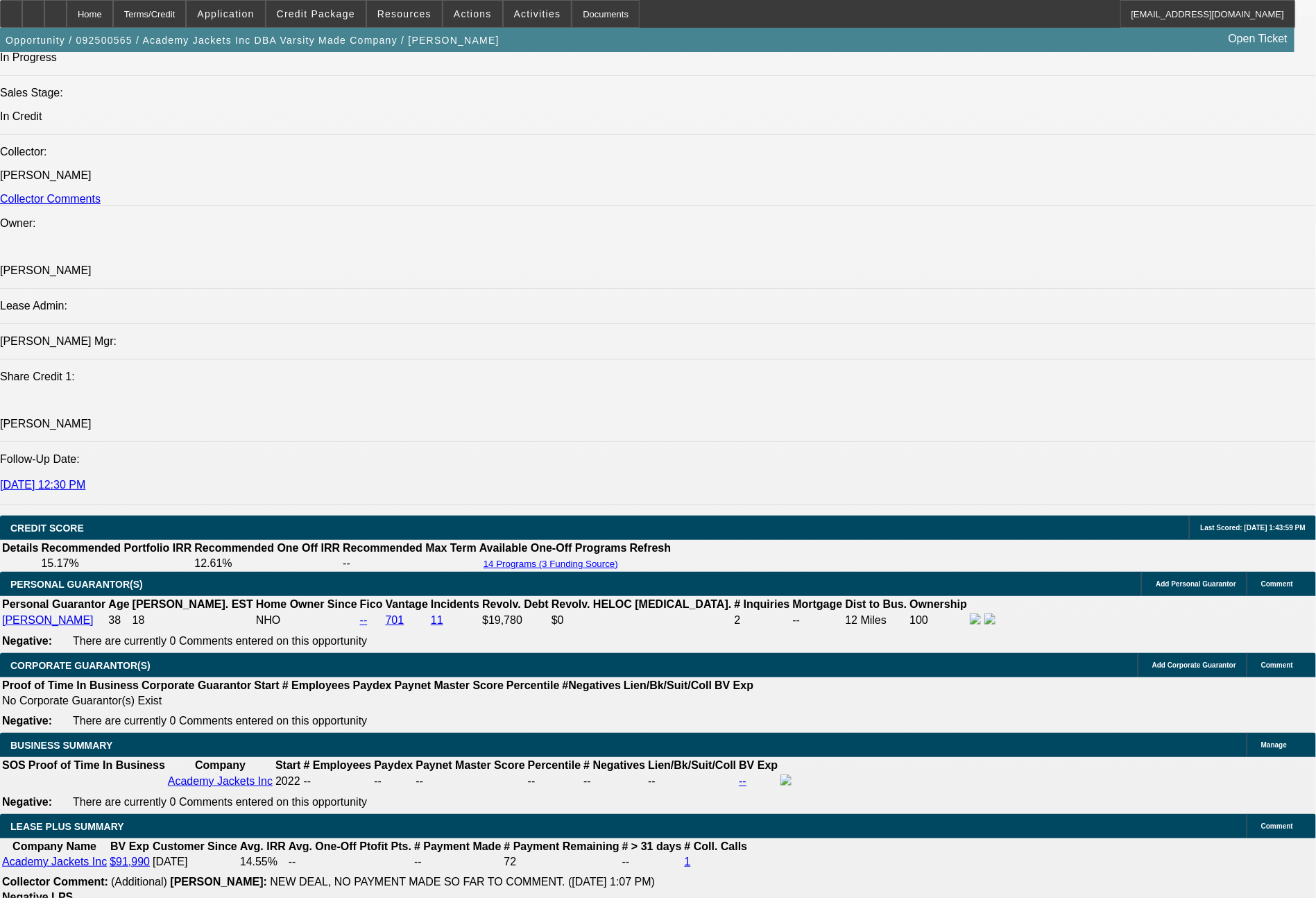
scroll to position [2, 0]
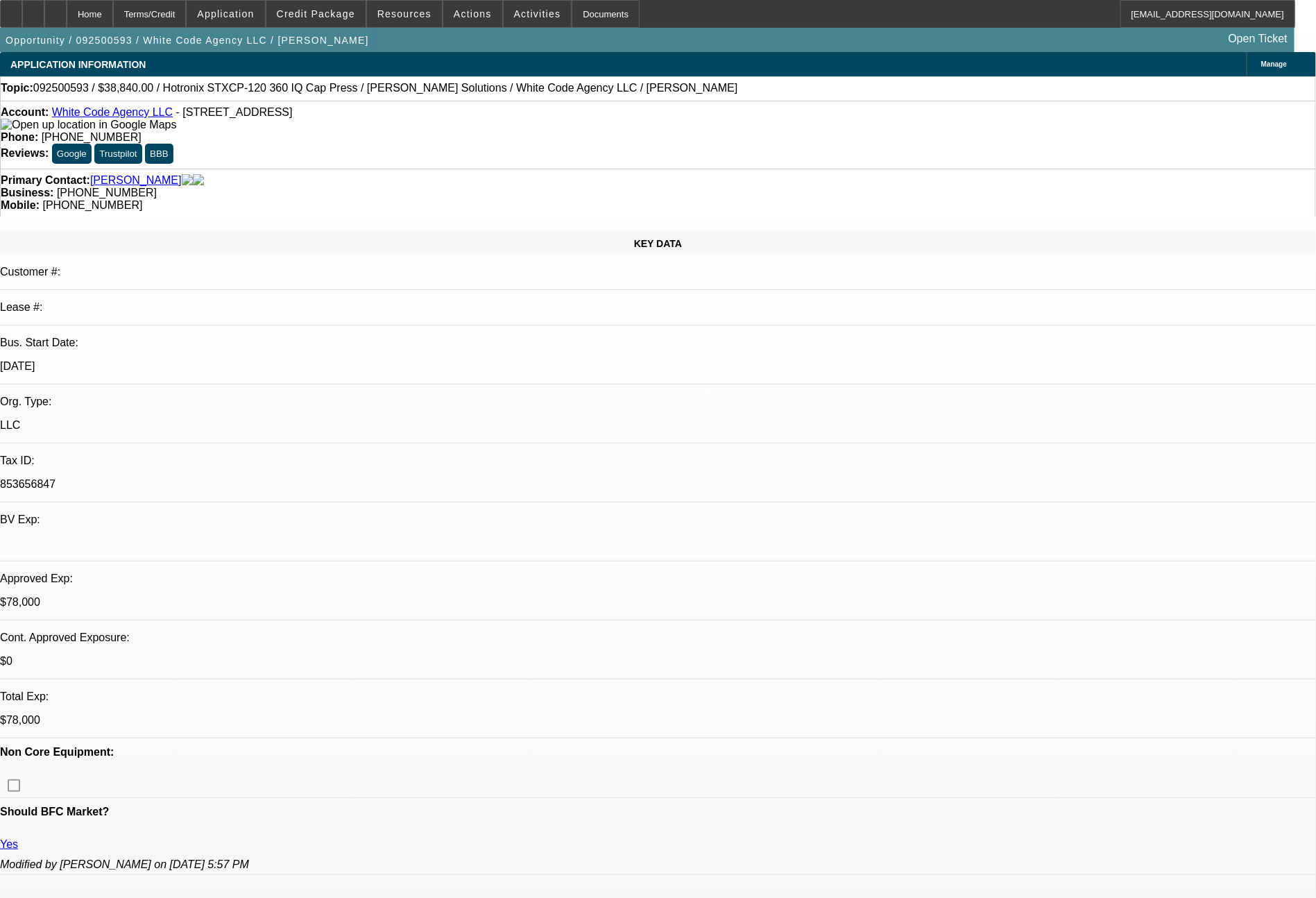
select select "0"
select select "6"
select select "0"
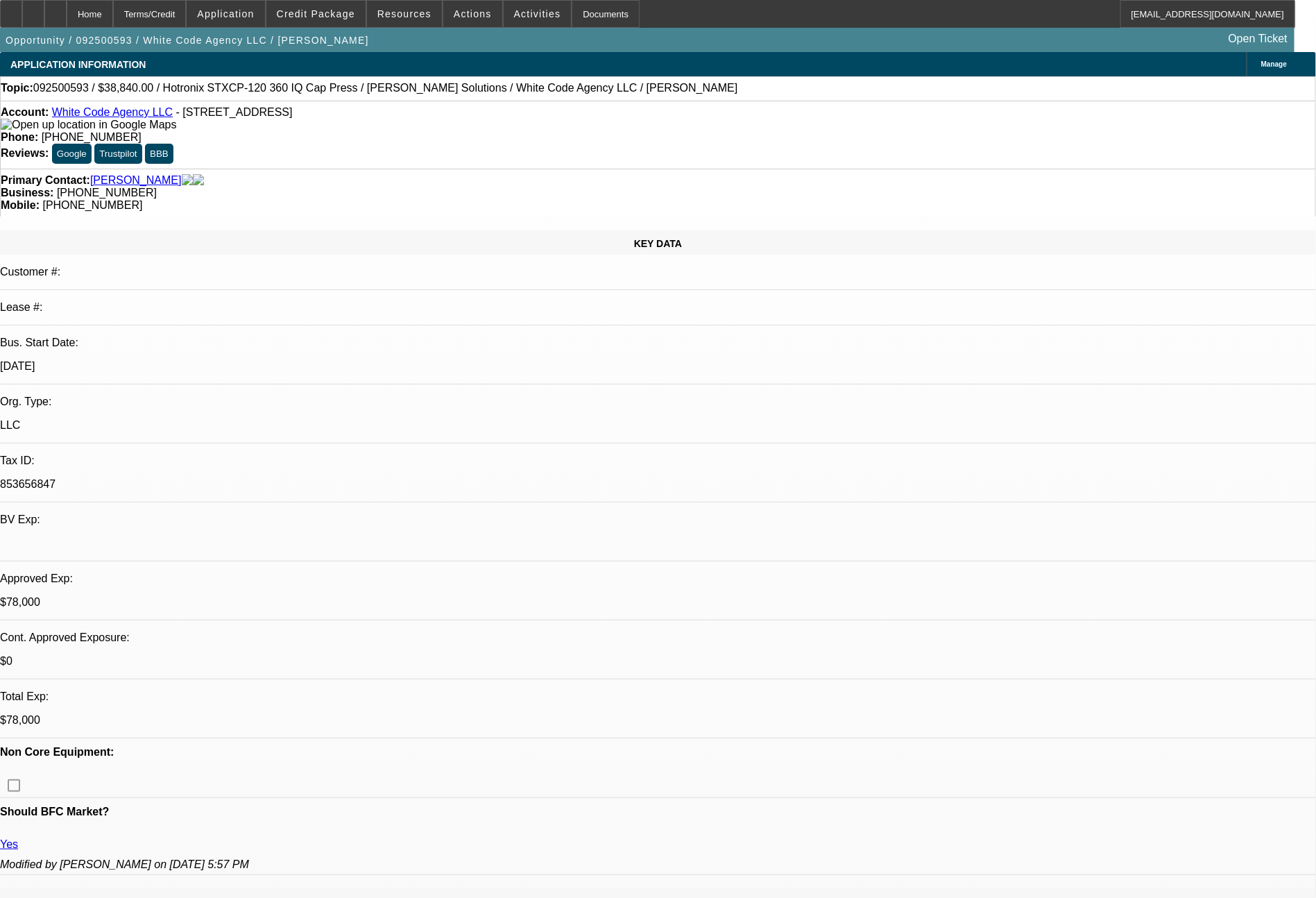
select select "0"
select select "6"
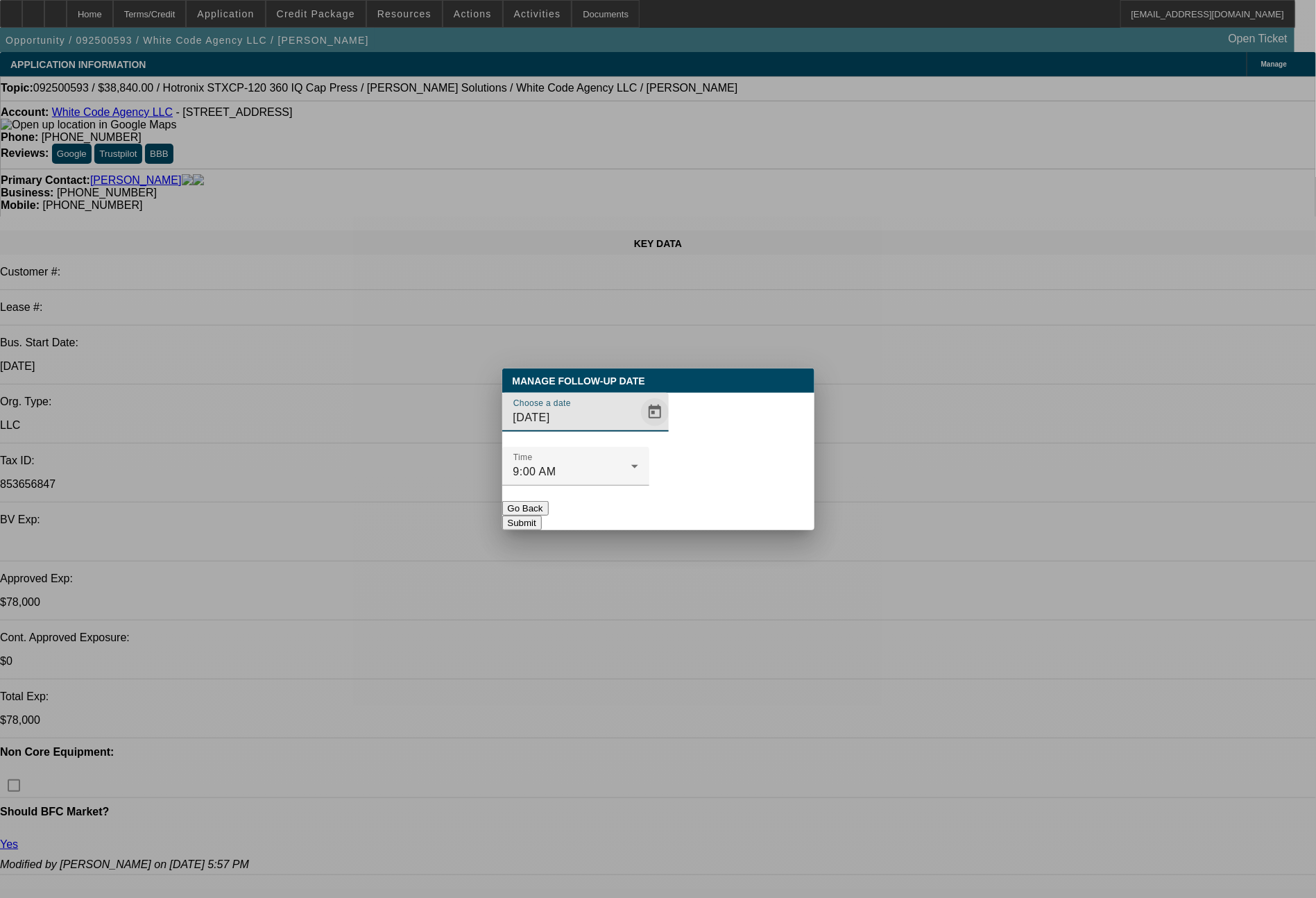
click at [638, 429] on span "Open calendar" at bounding box center [655, 412] width 34 height 34
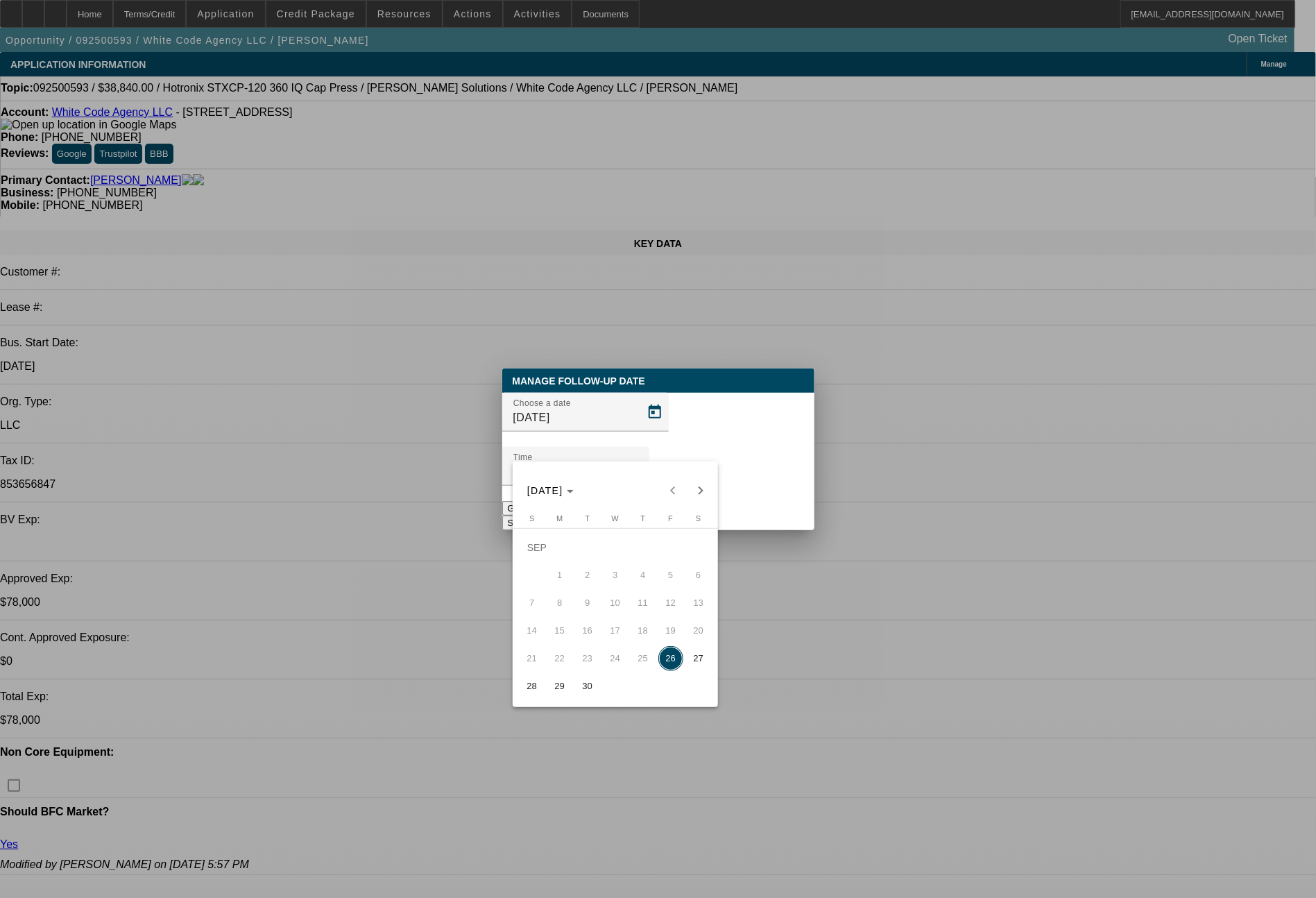
click at [587, 681] on span "30" at bounding box center [587, 686] width 25 height 25
type input "9/30/2025"
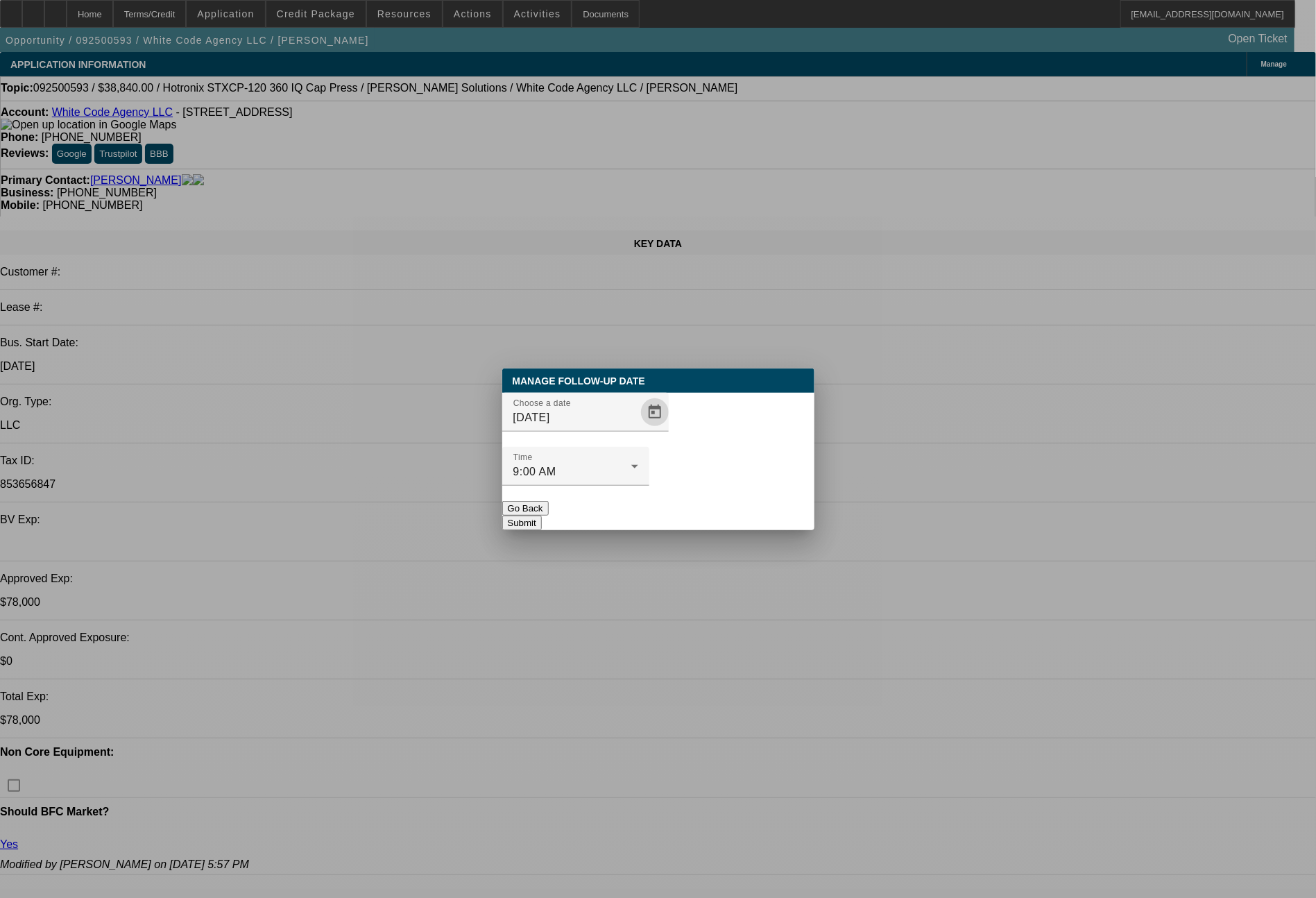
click at [542, 515] on button "Submit" at bounding box center [522, 523] width 39 height 14
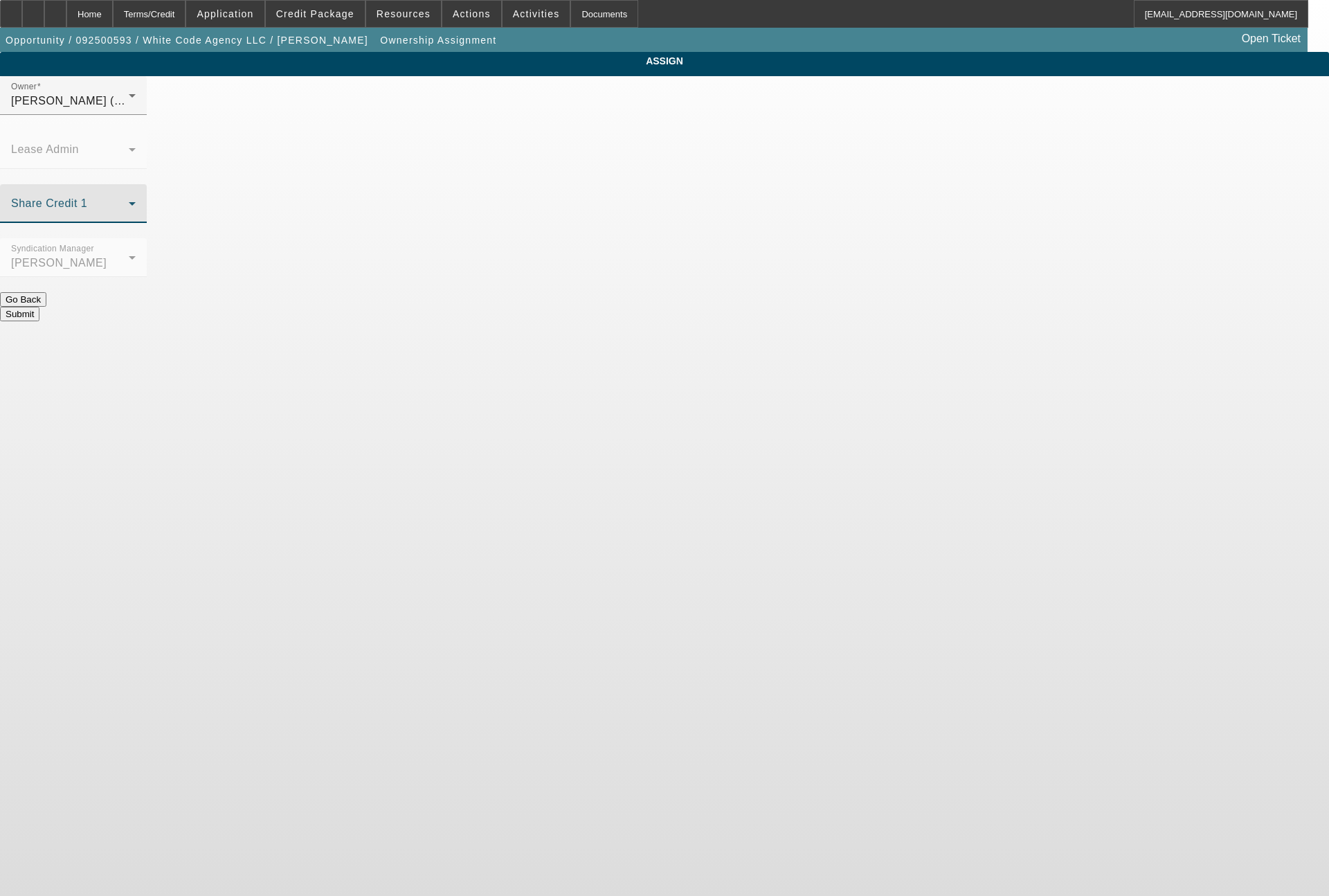
click at [141, 195] on icon at bounding box center [132, 203] width 16 height 16
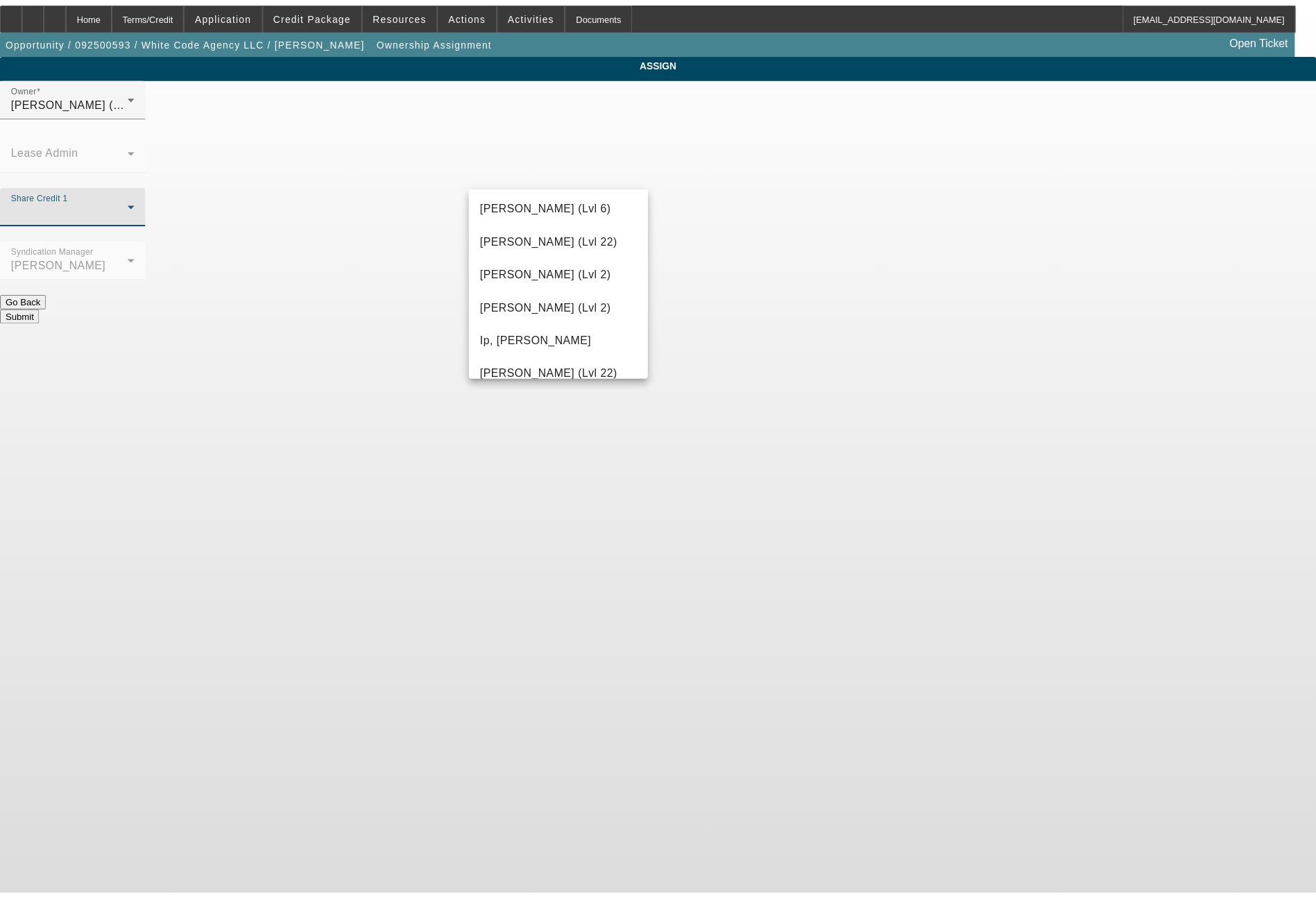
scroll to position [1798, 0]
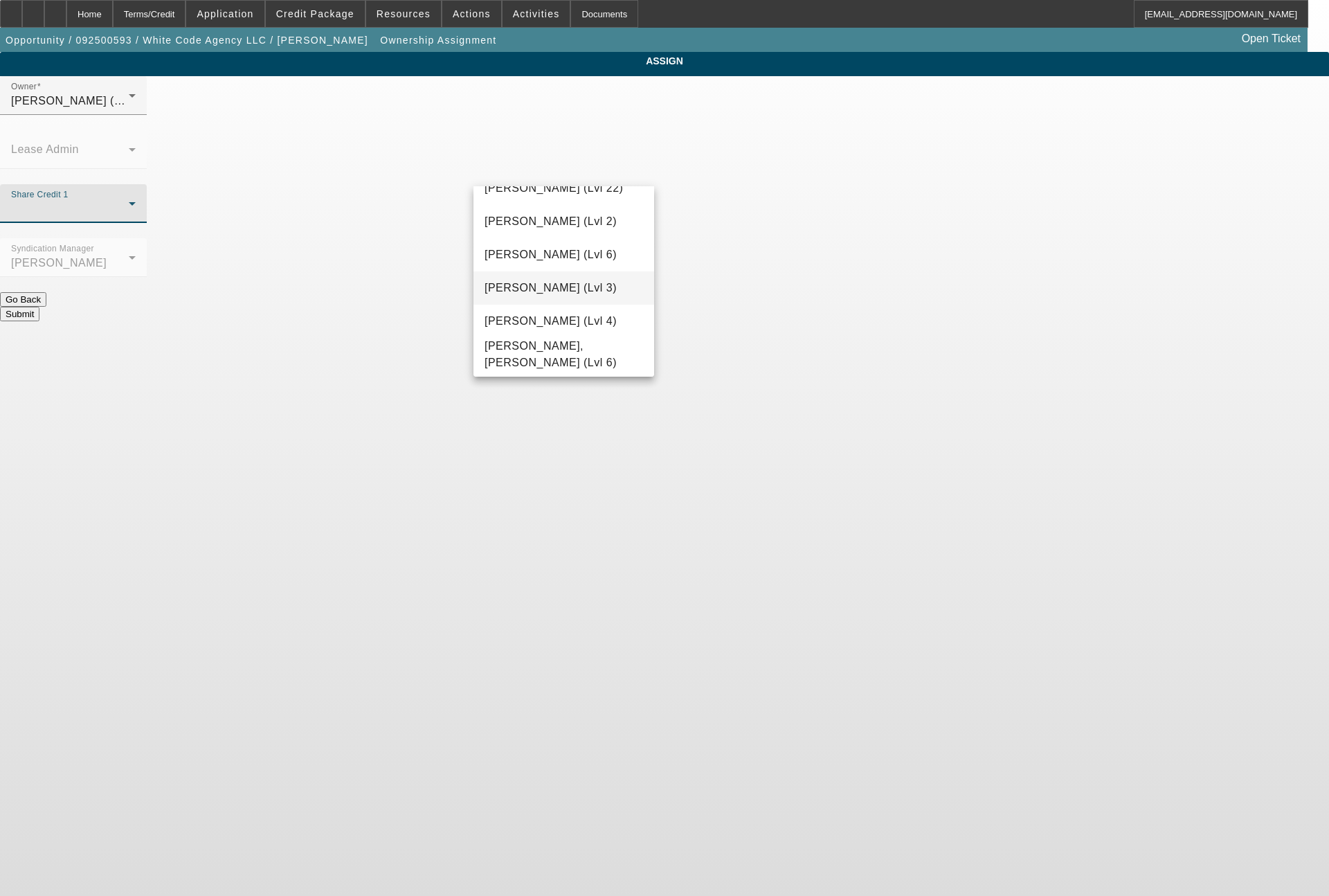
click at [589, 291] on span "Wesolowski, Tyler (Lvl 3)" at bounding box center [550, 287] width 132 height 16
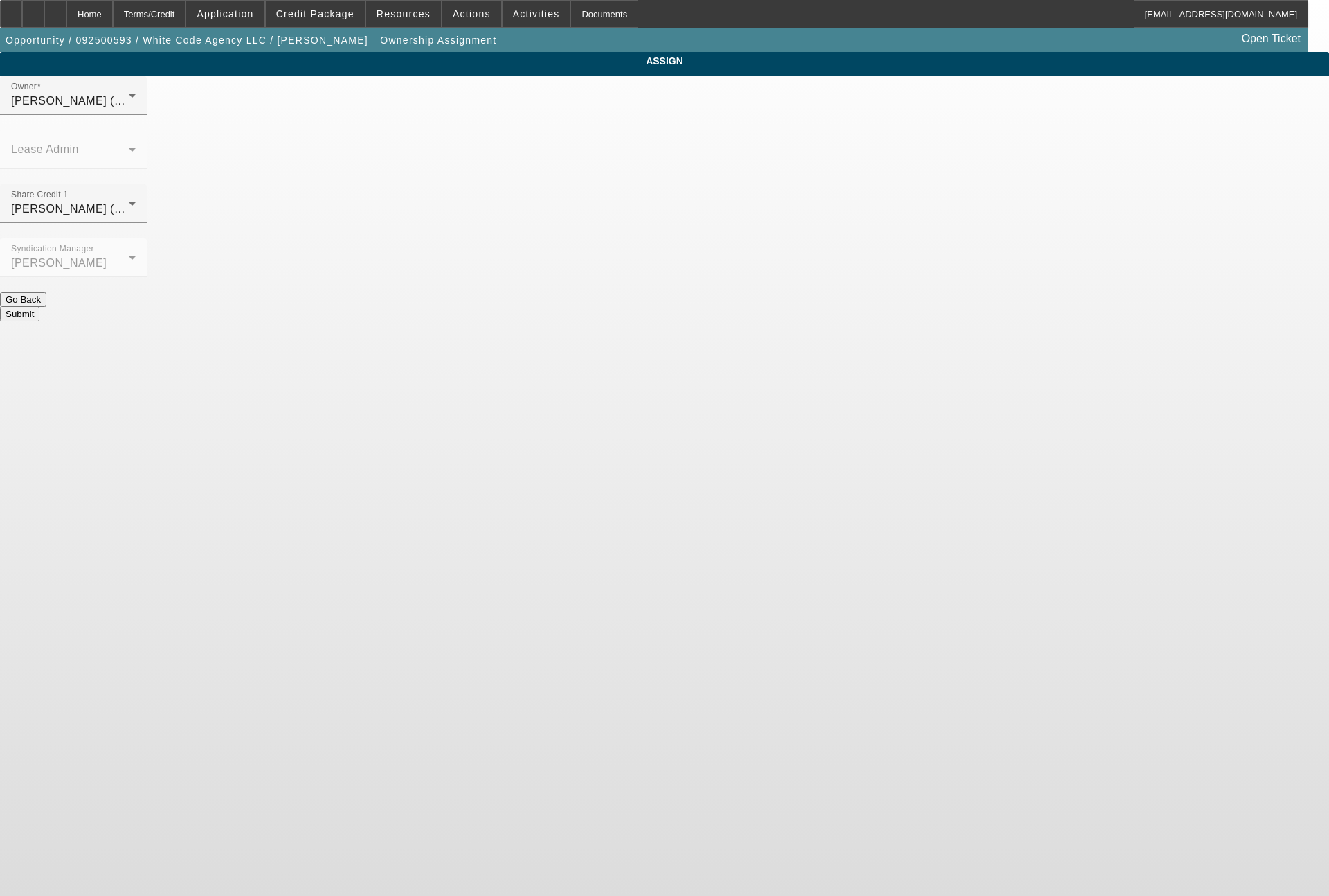
click at [39, 307] on button "Submit" at bounding box center [19, 314] width 39 height 14
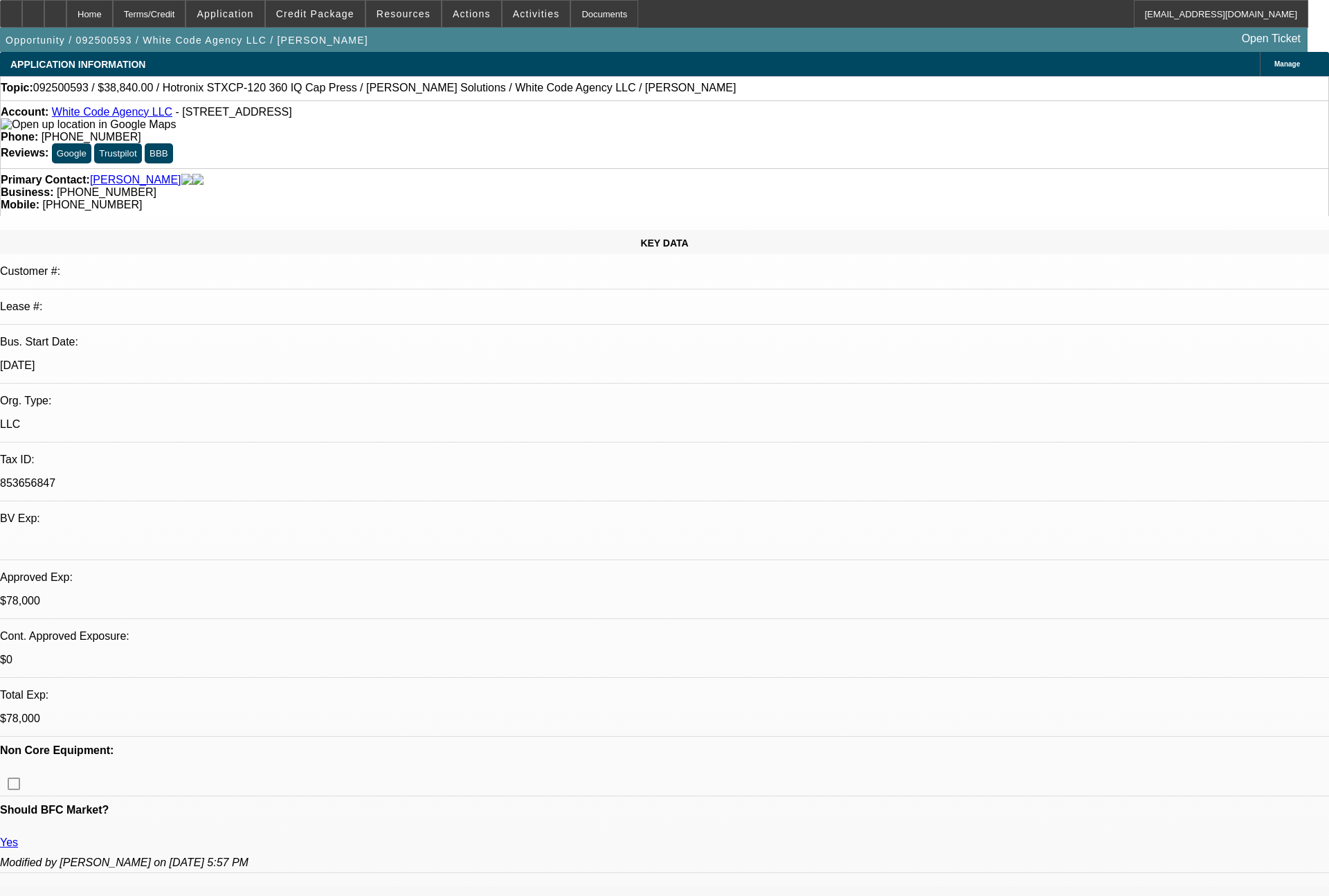
select select "0"
select select "6"
select select "0"
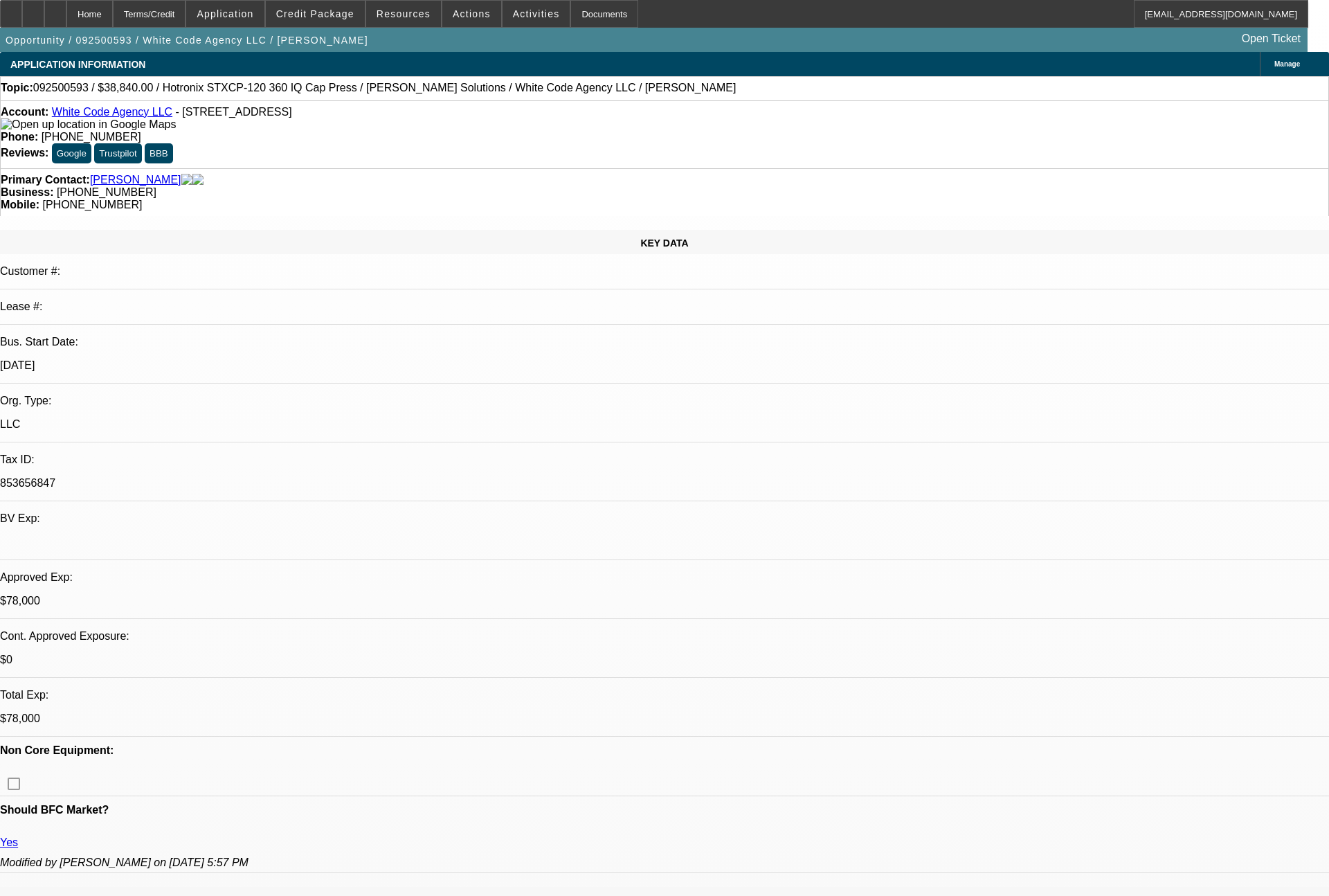
select select "0"
select select "6"
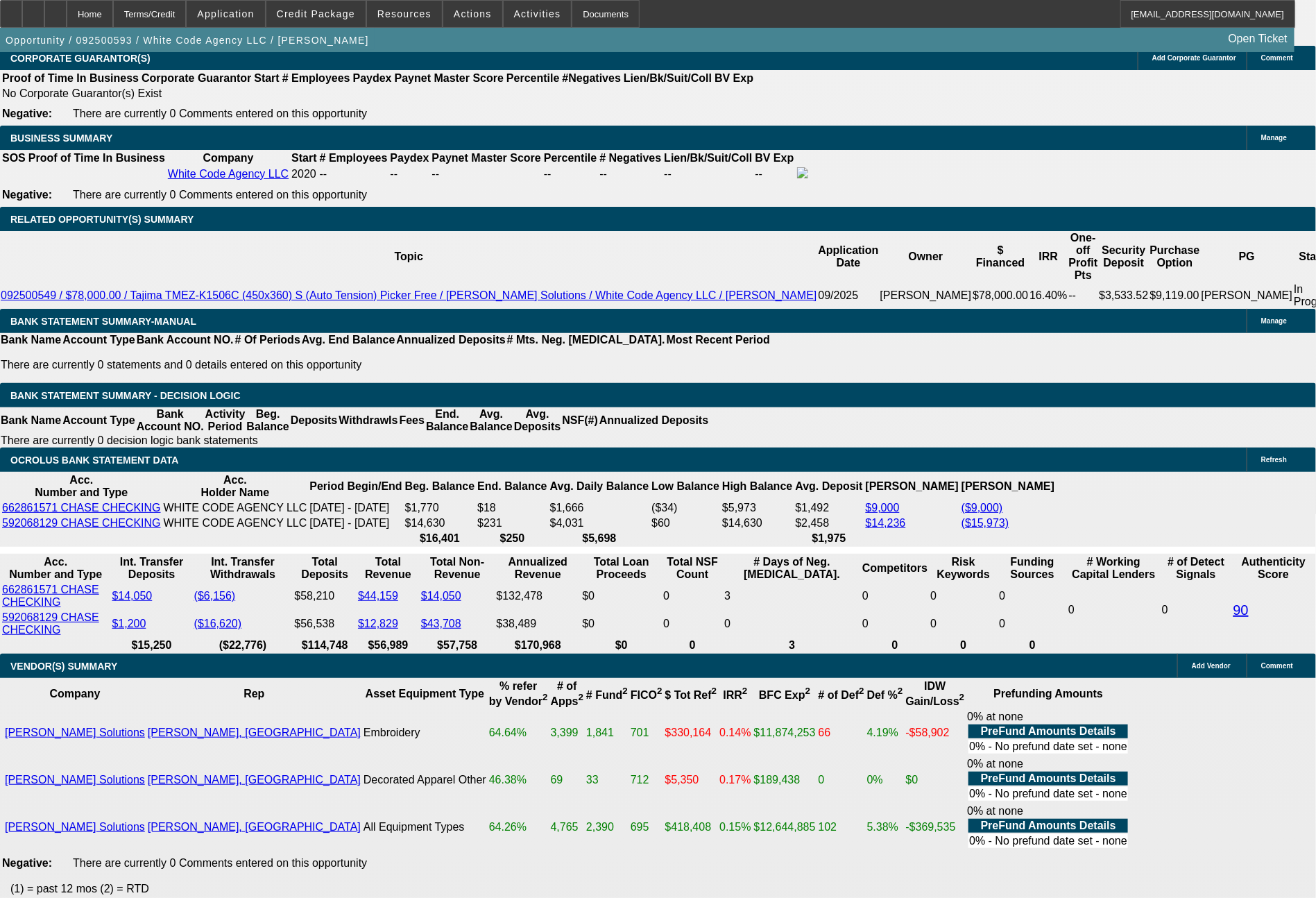
scroll to position [2209, 0]
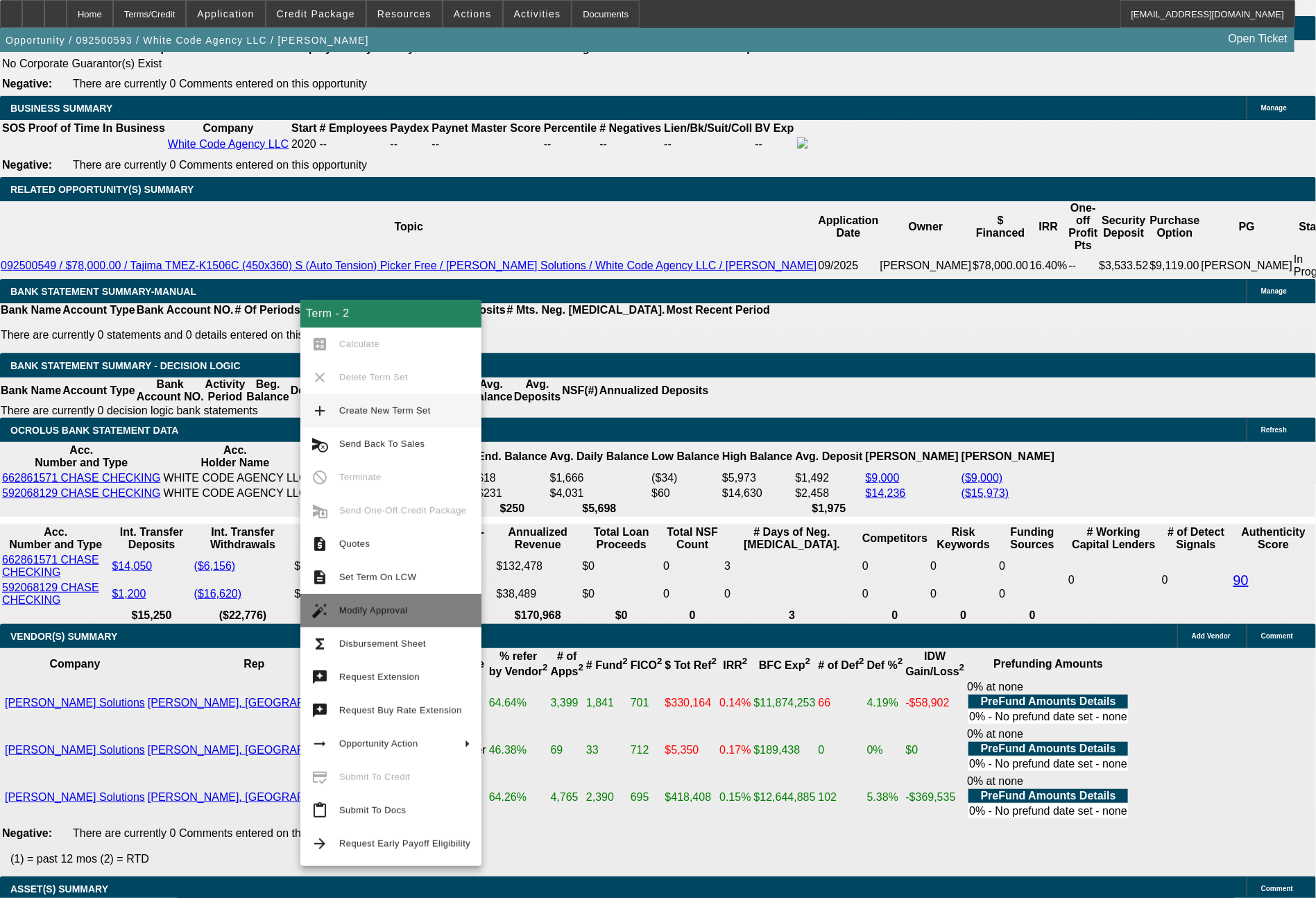
click at [406, 608] on span "Modify Approval" at bounding box center [404, 610] width 131 height 16
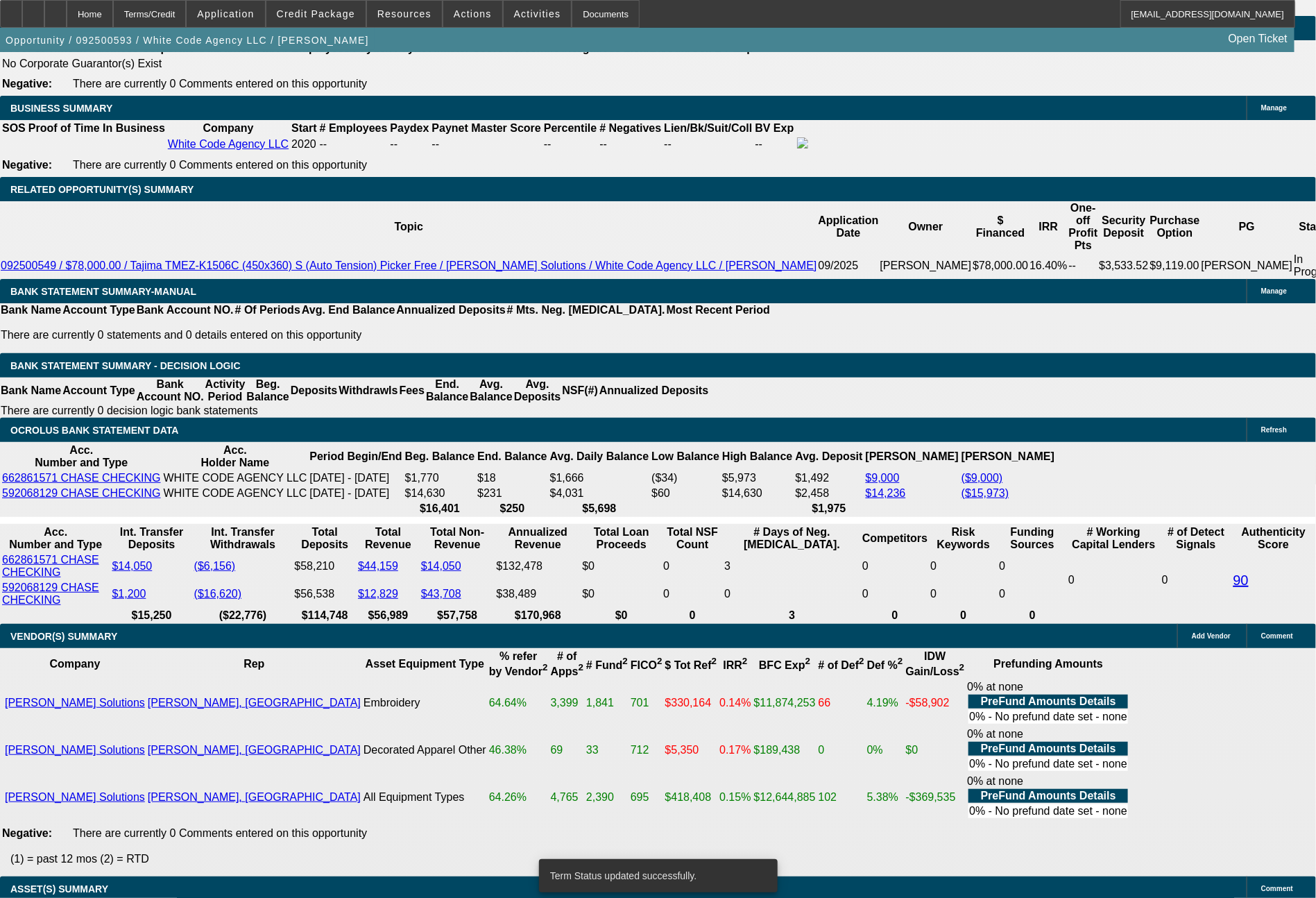
select select "0"
select select "6"
select select "0"
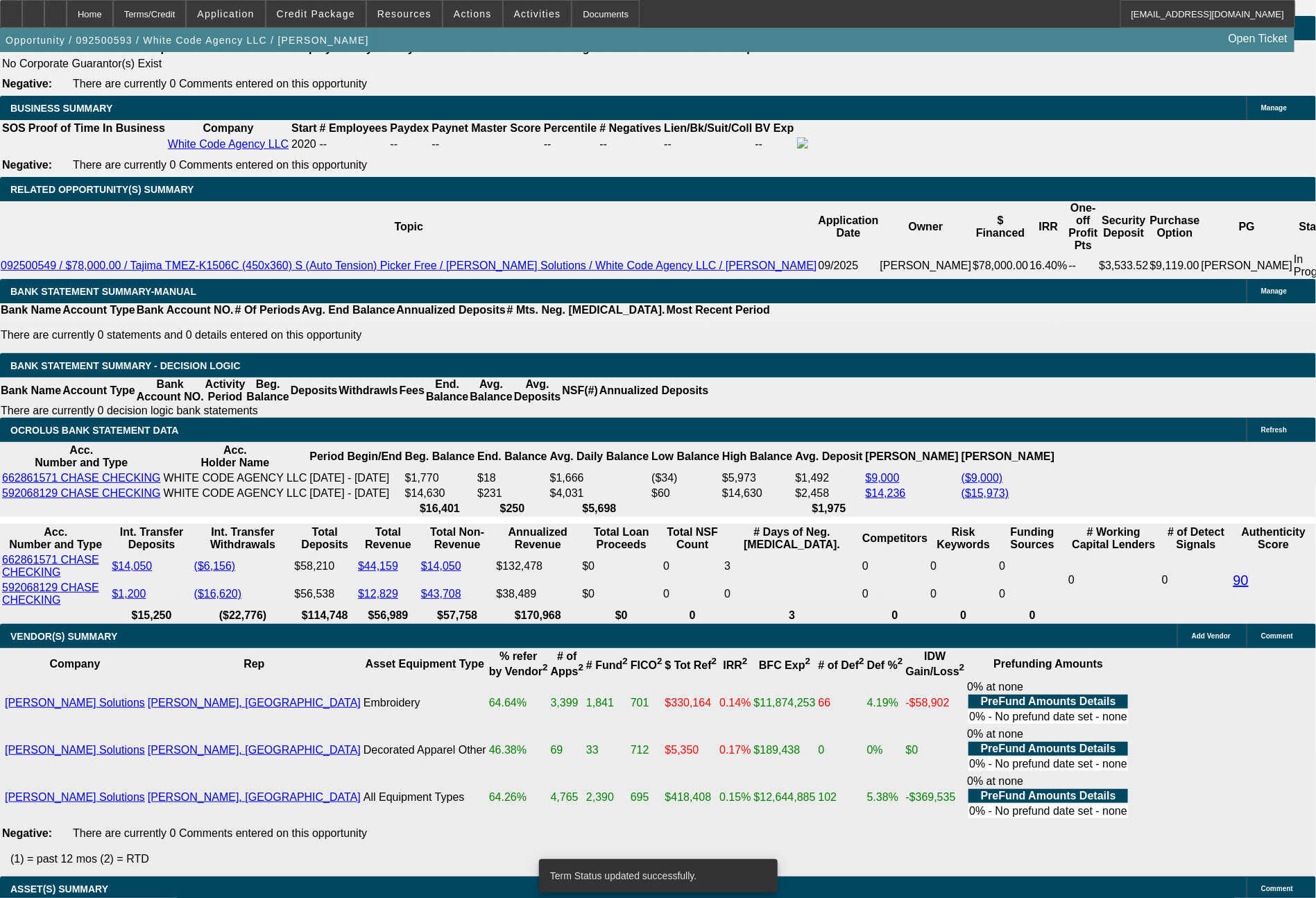
select select "0"
select select "6"
select select "0"
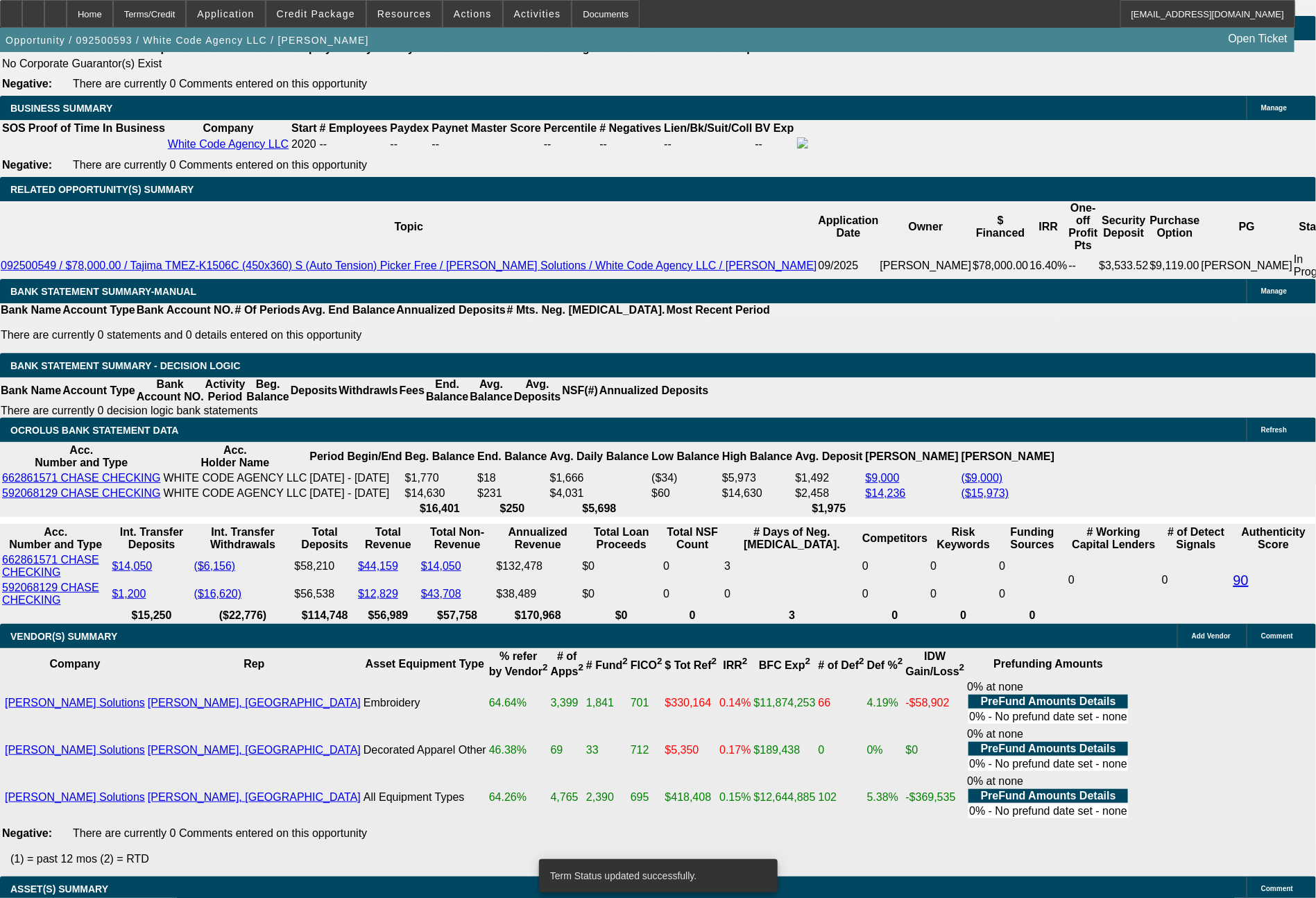
select select "0"
select select "6"
drag, startPoint x: 210, startPoint y: 475, endPoint x: 277, endPoint y: 477, distance: 67.0
type input "99"
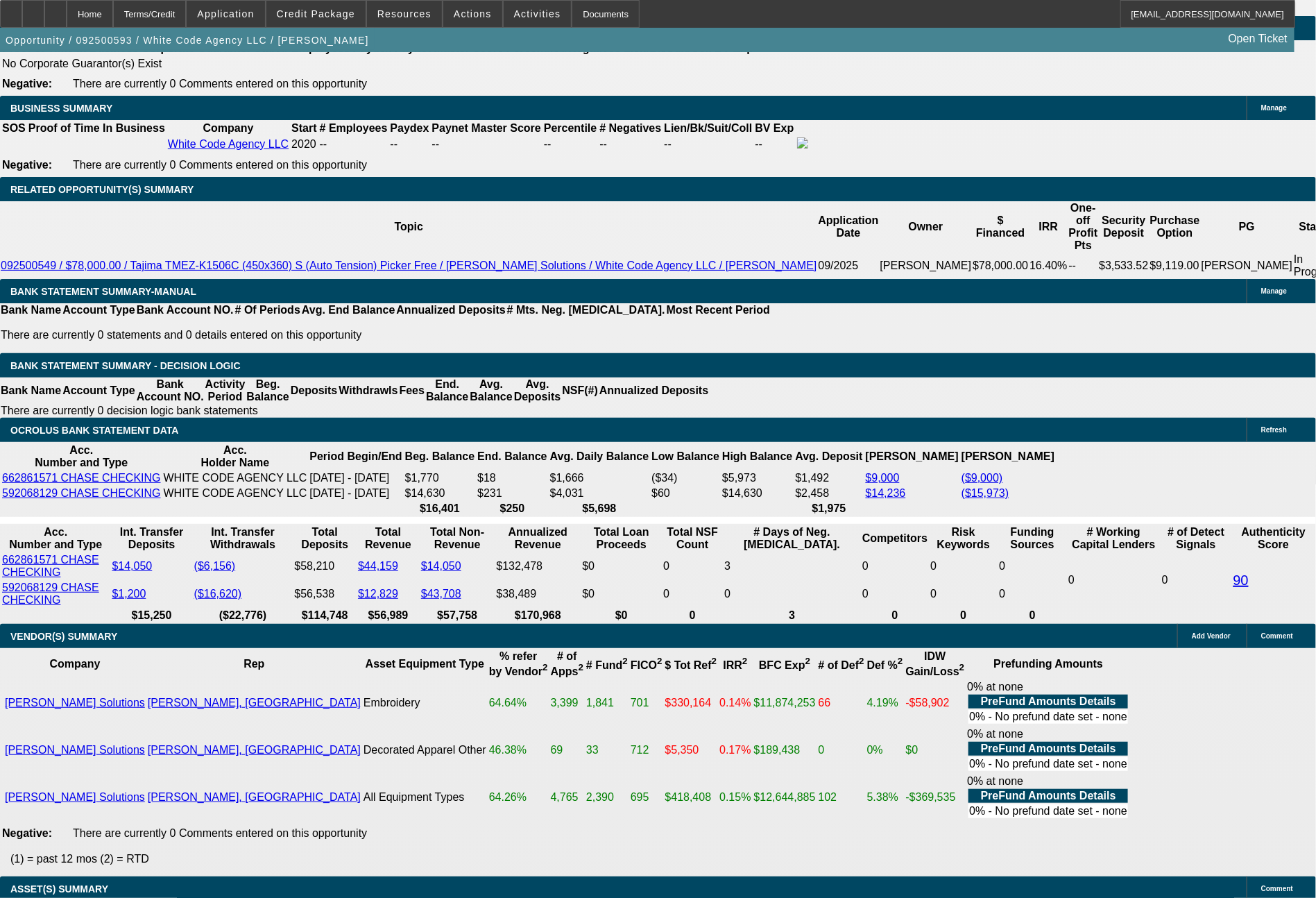
type input "UNKNOWN"
type input "996"
type input "18.5"
type input "$996.41"
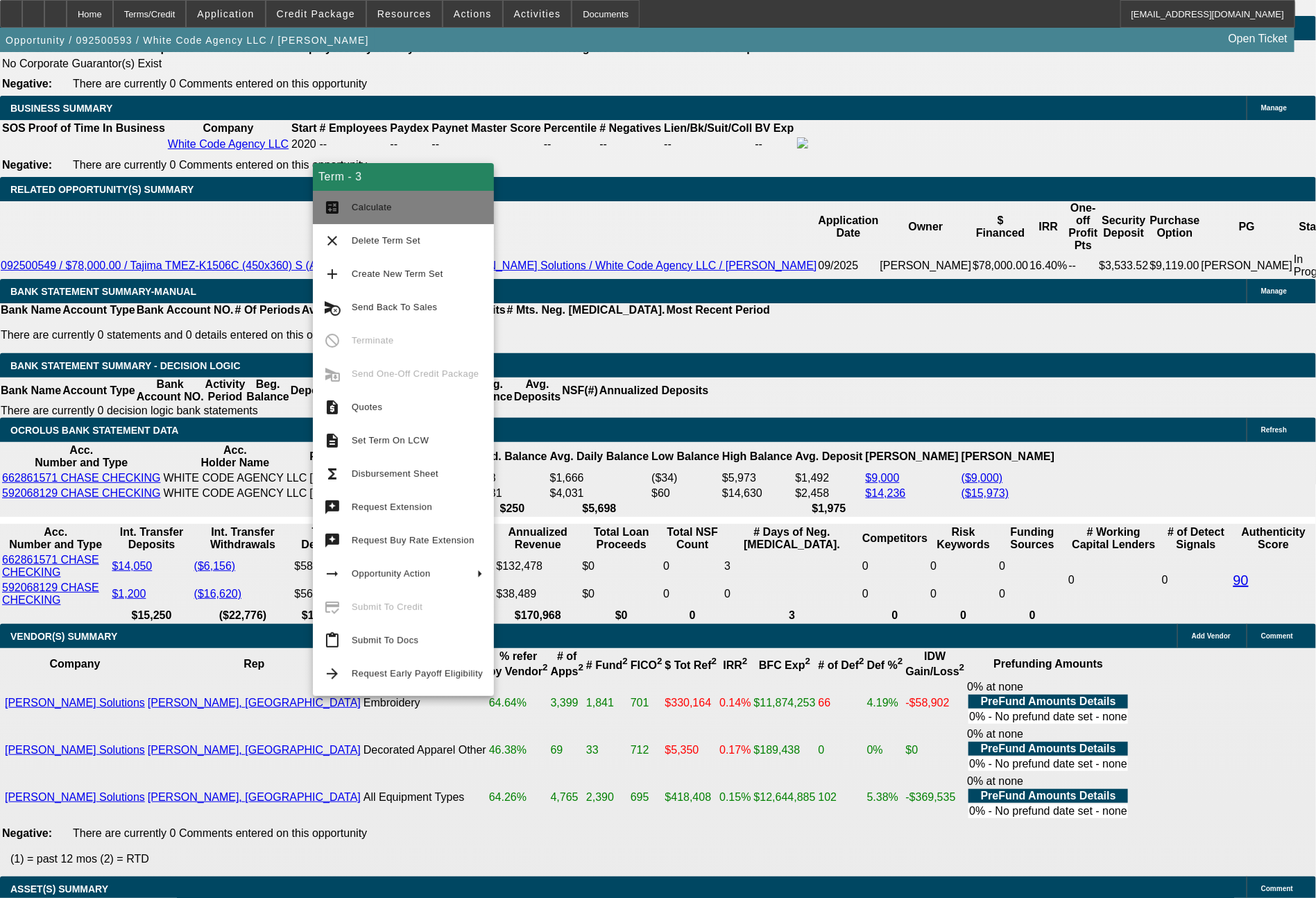
click at [450, 215] on span "Calculate" at bounding box center [417, 207] width 131 height 16
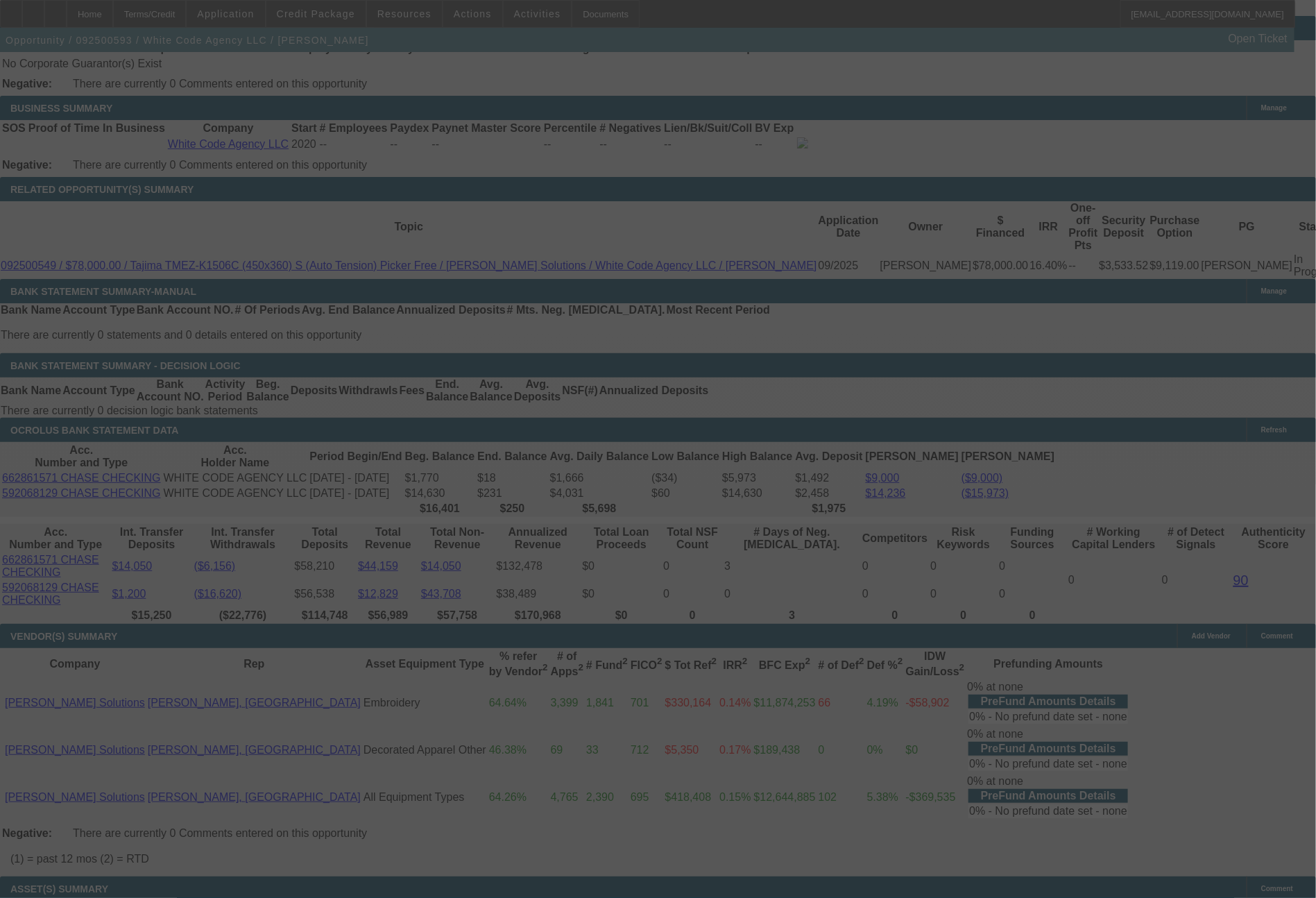
select select "0"
select select "6"
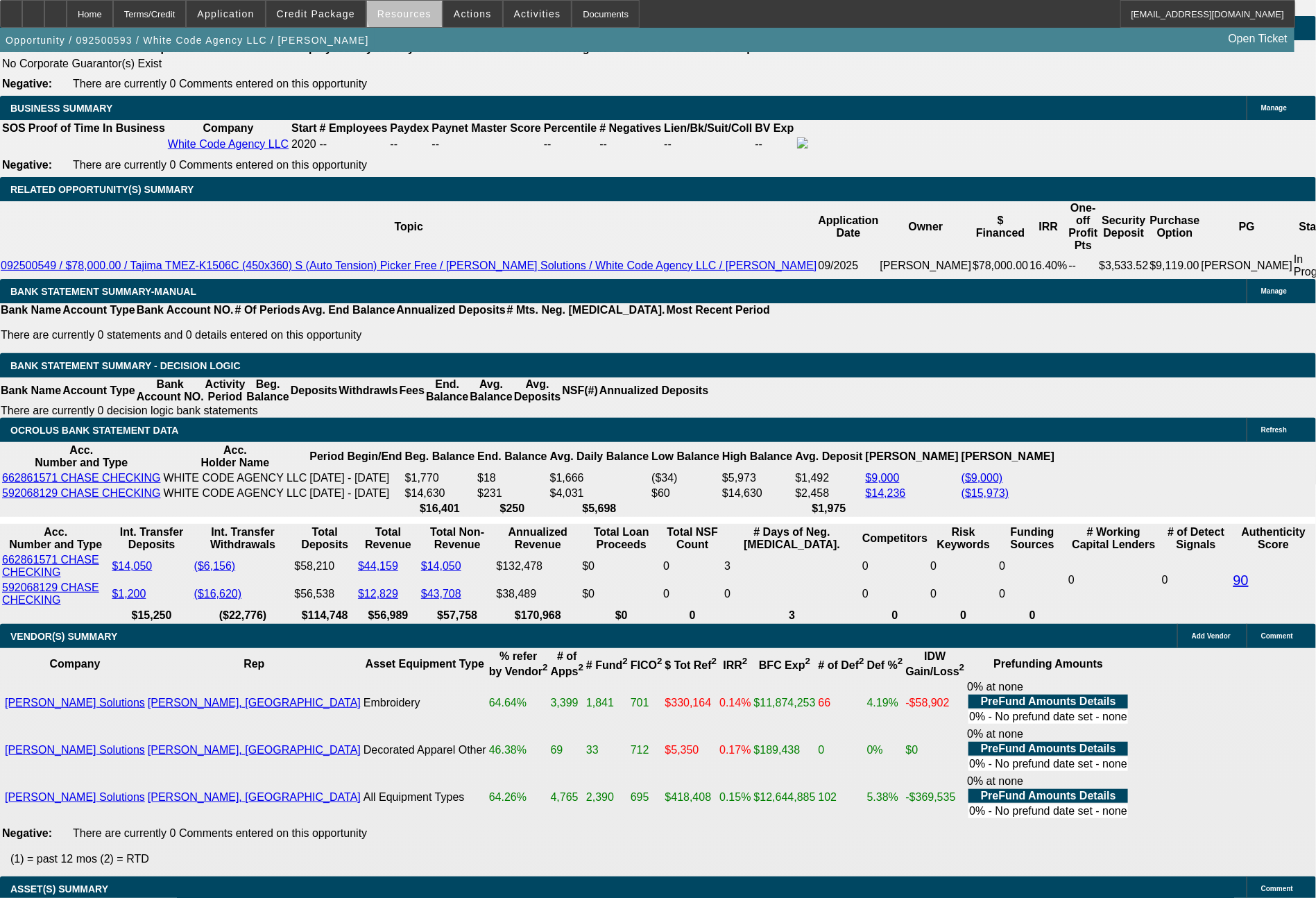
click at [420, 11] on span "Resources" at bounding box center [405, 14] width 54 height 11
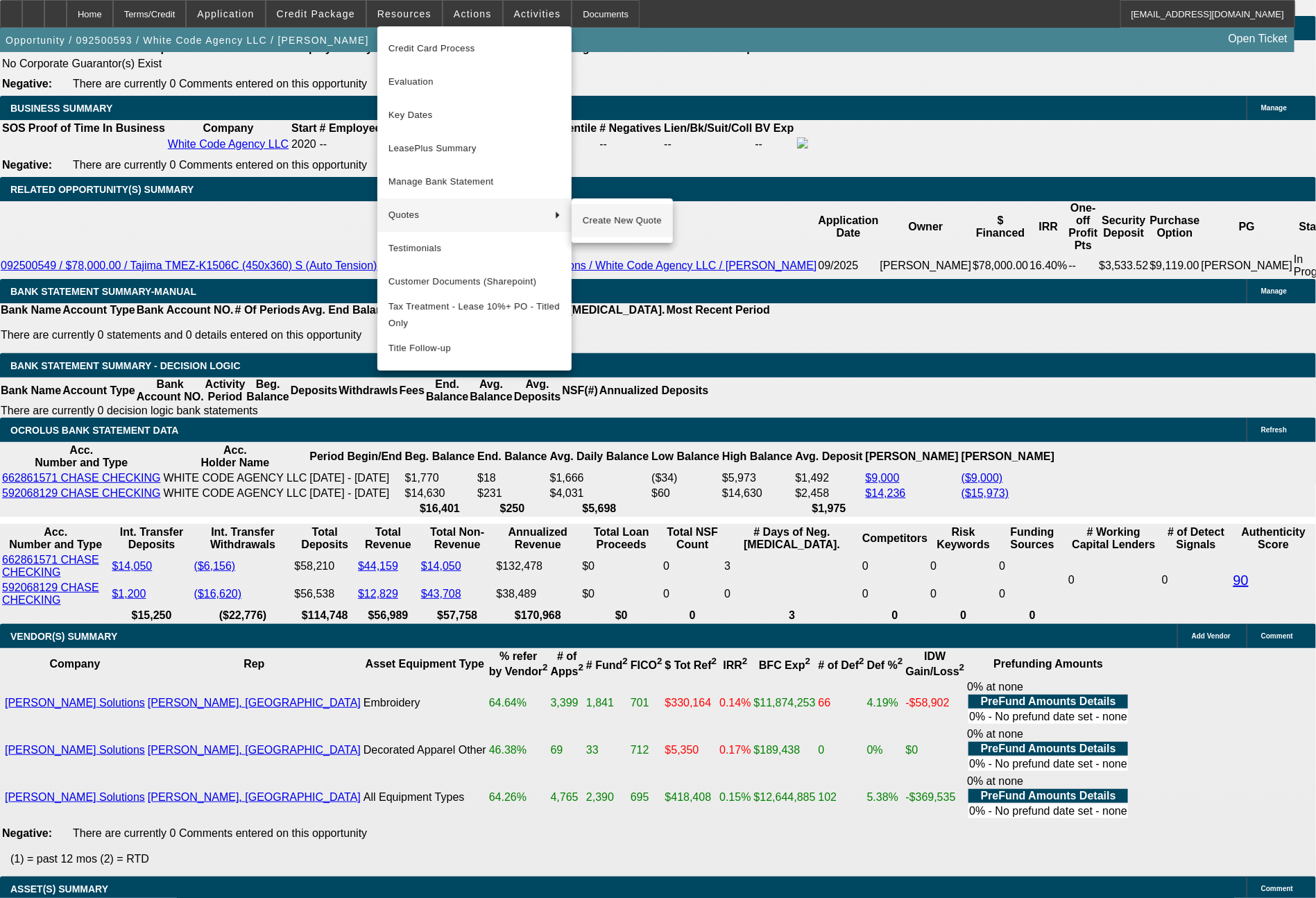
click at [600, 223] on span "Create New Quote" at bounding box center [622, 220] width 79 height 16
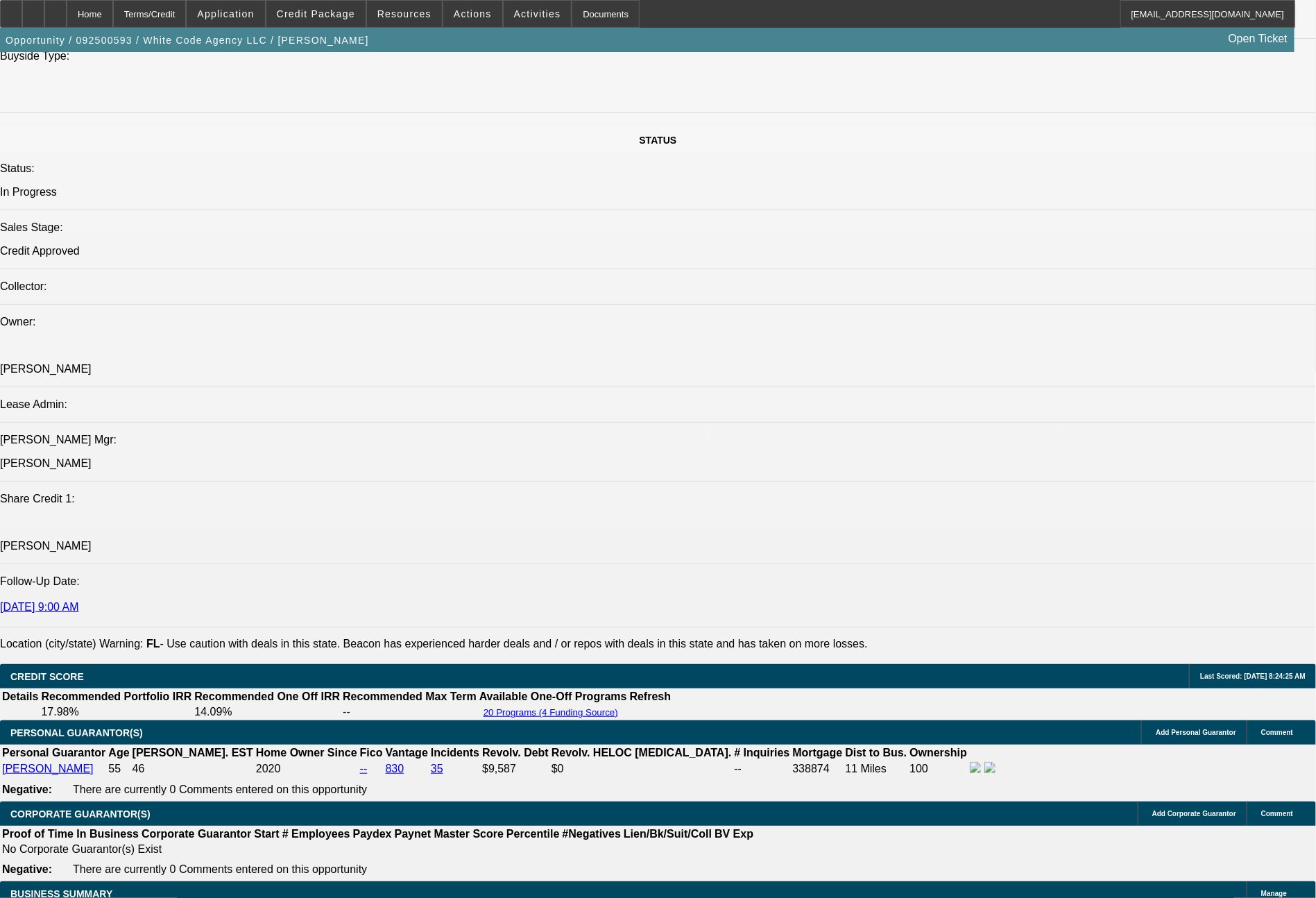
scroll to position [0, 0]
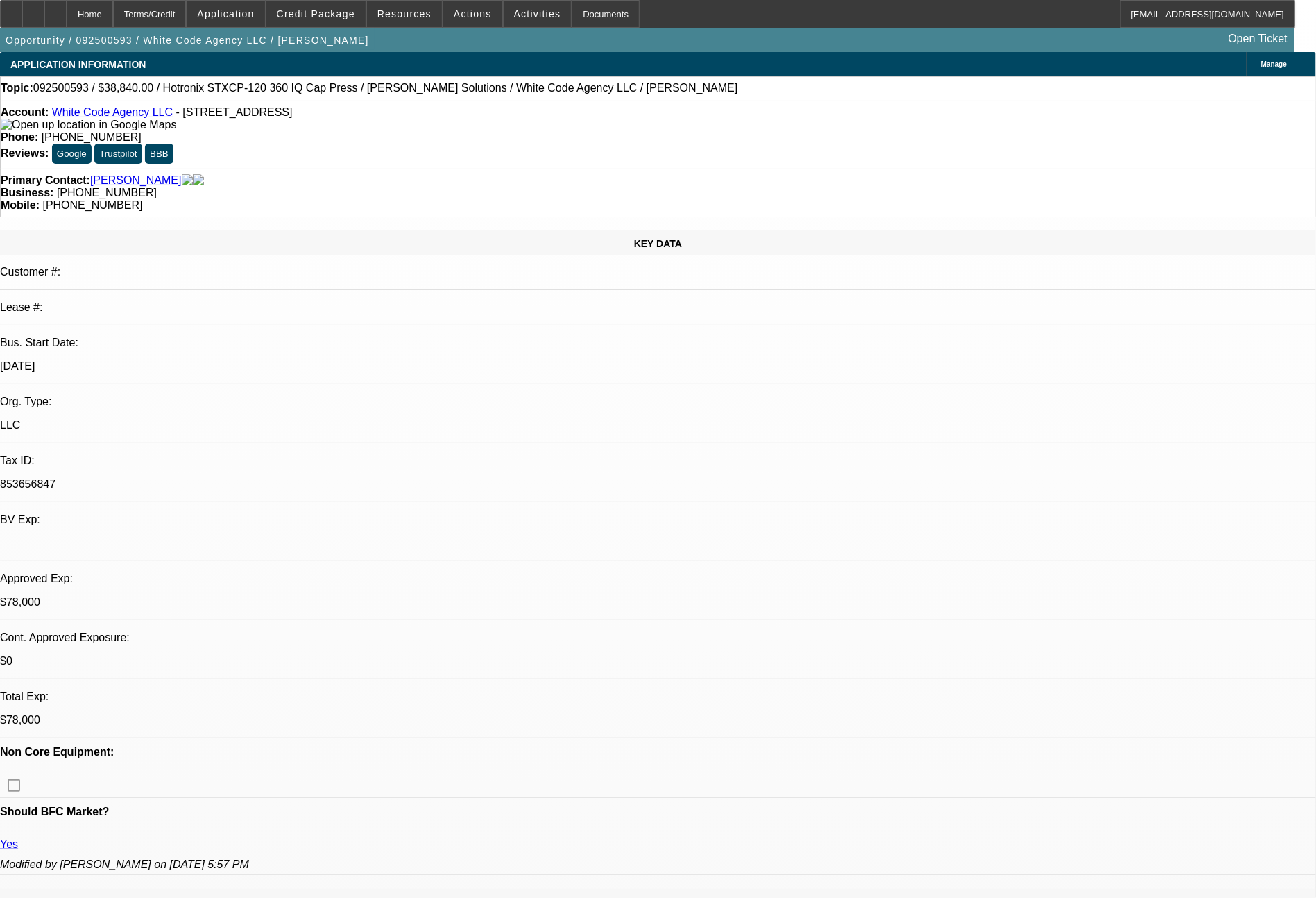
click at [146, 115] on link "White Code Agency LLC" at bounding box center [112, 112] width 121 height 11
select select "0"
select select "6"
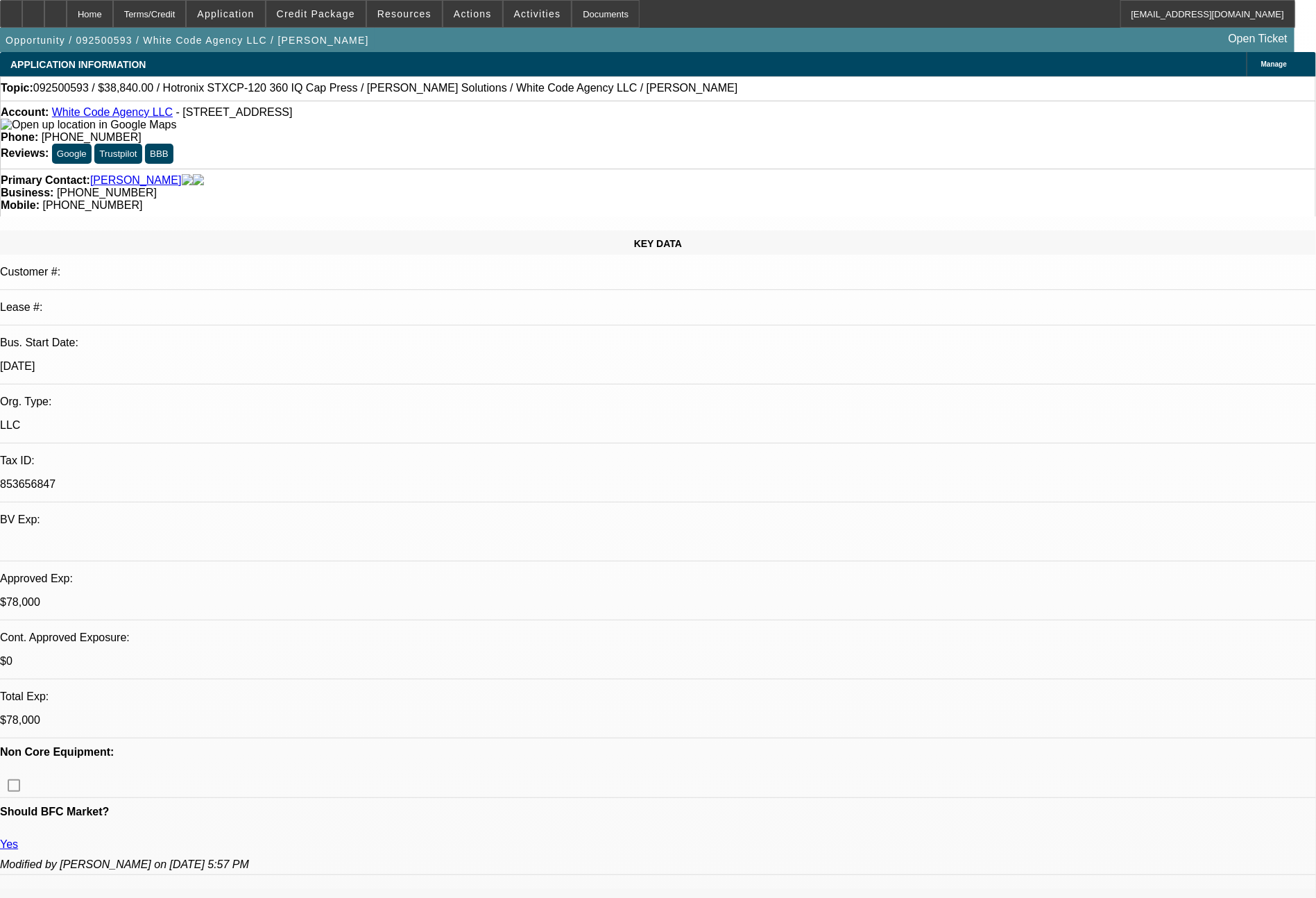
select select "0"
select select "6"
select select "0"
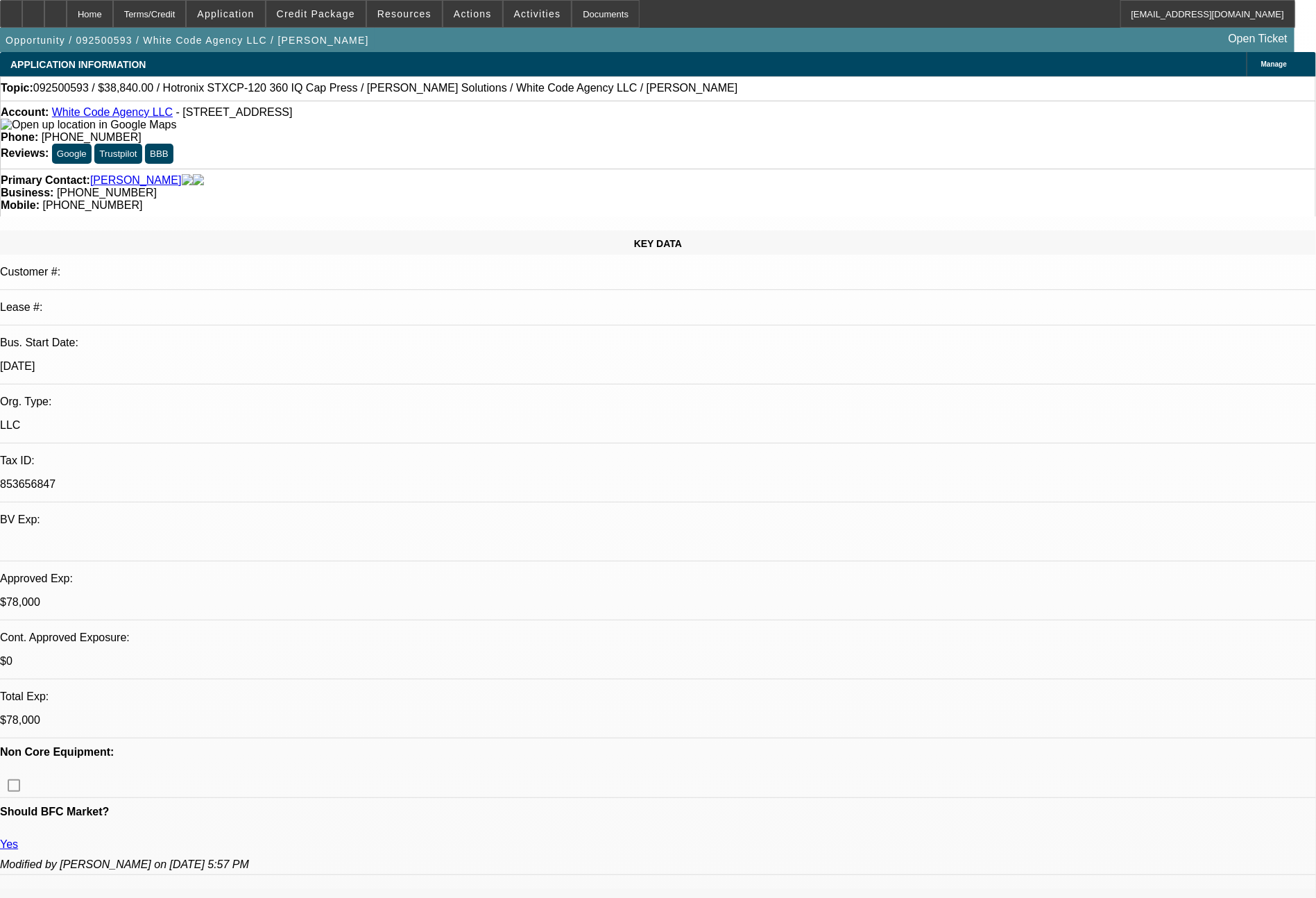
select select "0"
select select "6"
click at [402, 21] on span at bounding box center [404, 14] width 75 height 34
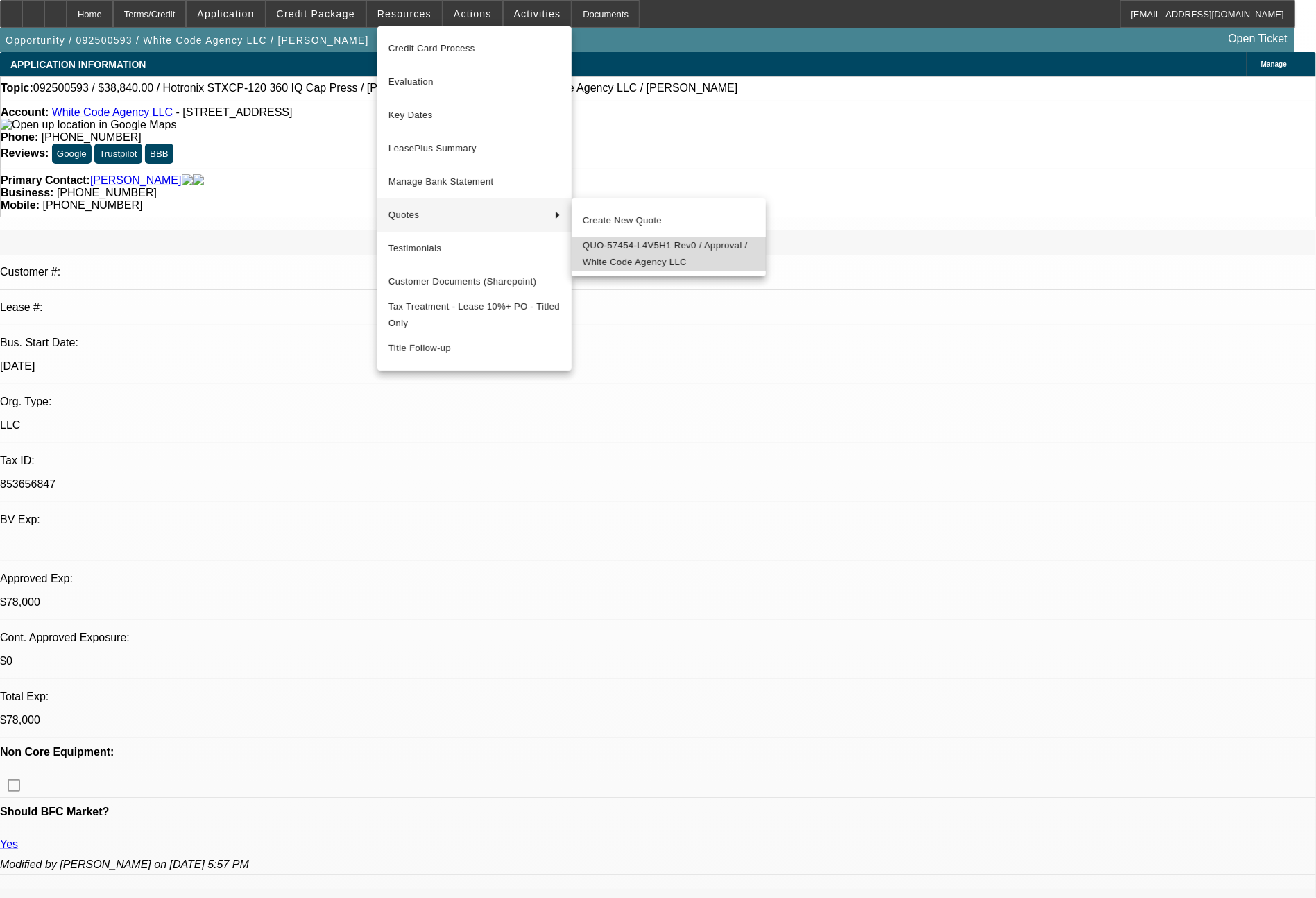
click at [603, 240] on span "QUO-57454-L4V5H1 Rev0 / Approval / White Code Agency LLC" at bounding box center [668, 254] width 172 height 34
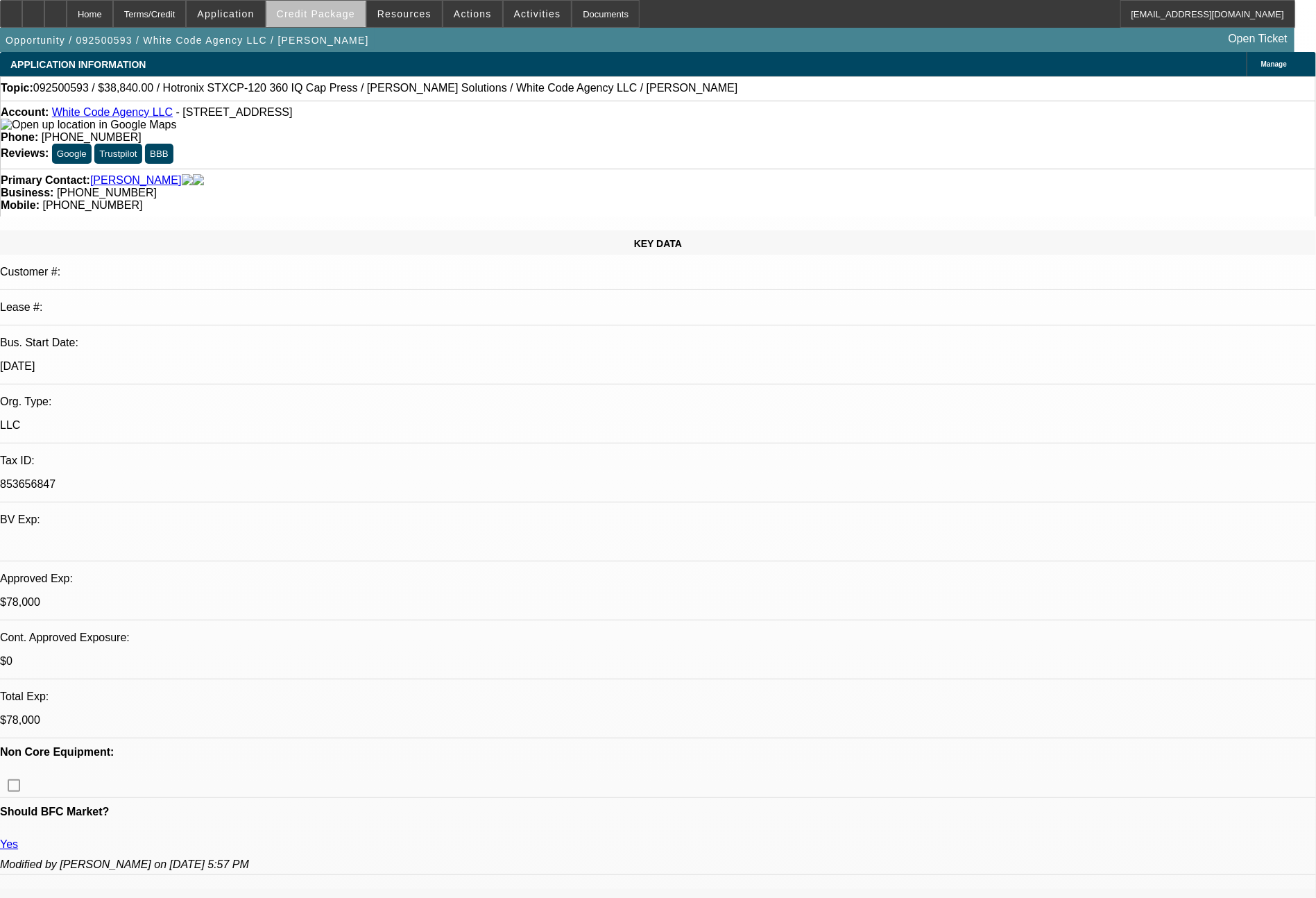
click at [362, 19] on span at bounding box center [316, 14] width 99 height 34
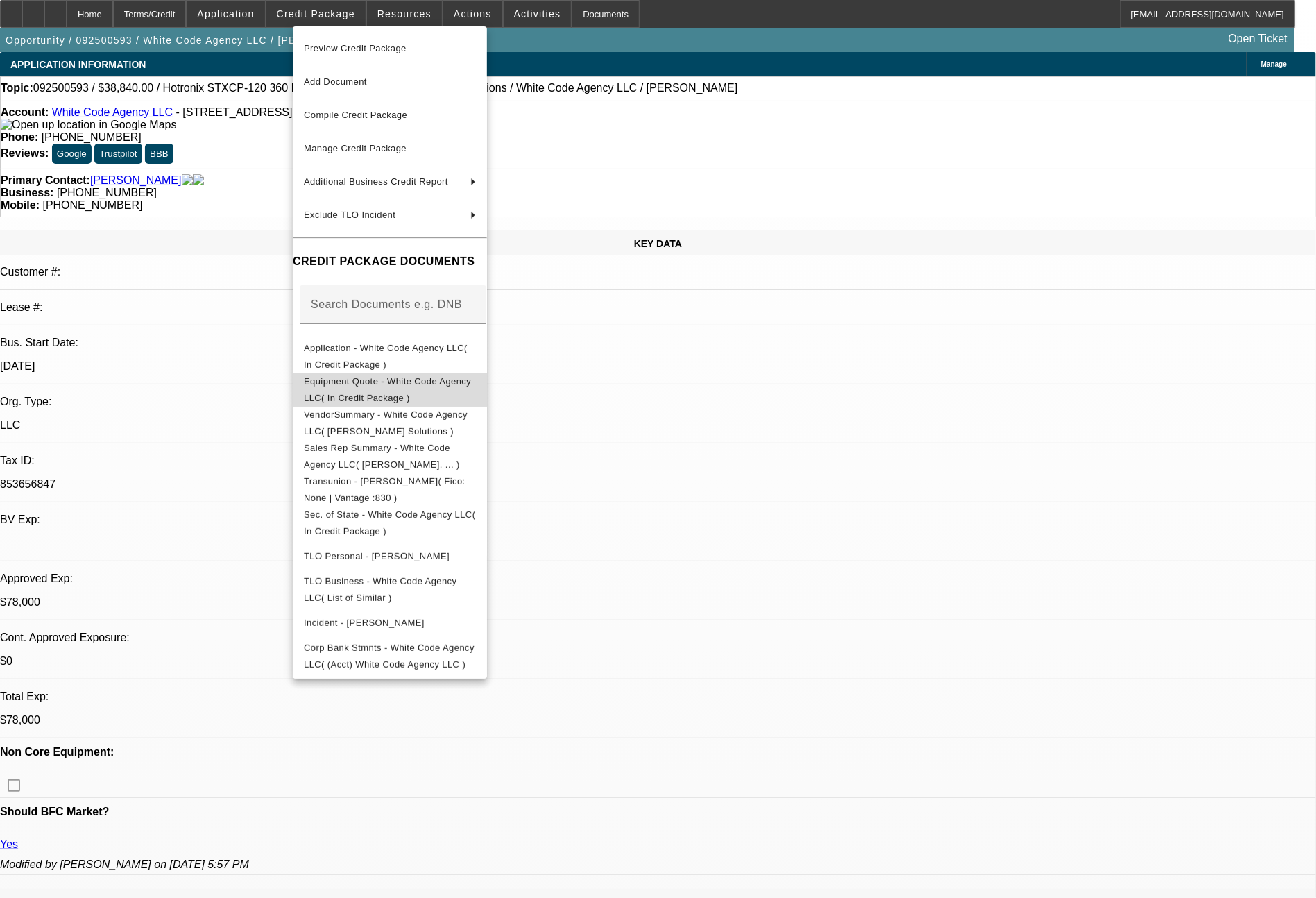
click at [444, 387] on span "Equipment Quote - White Code Agency LLC( In Credit Package )" at bounding box center [387, 390] width 167 height 27
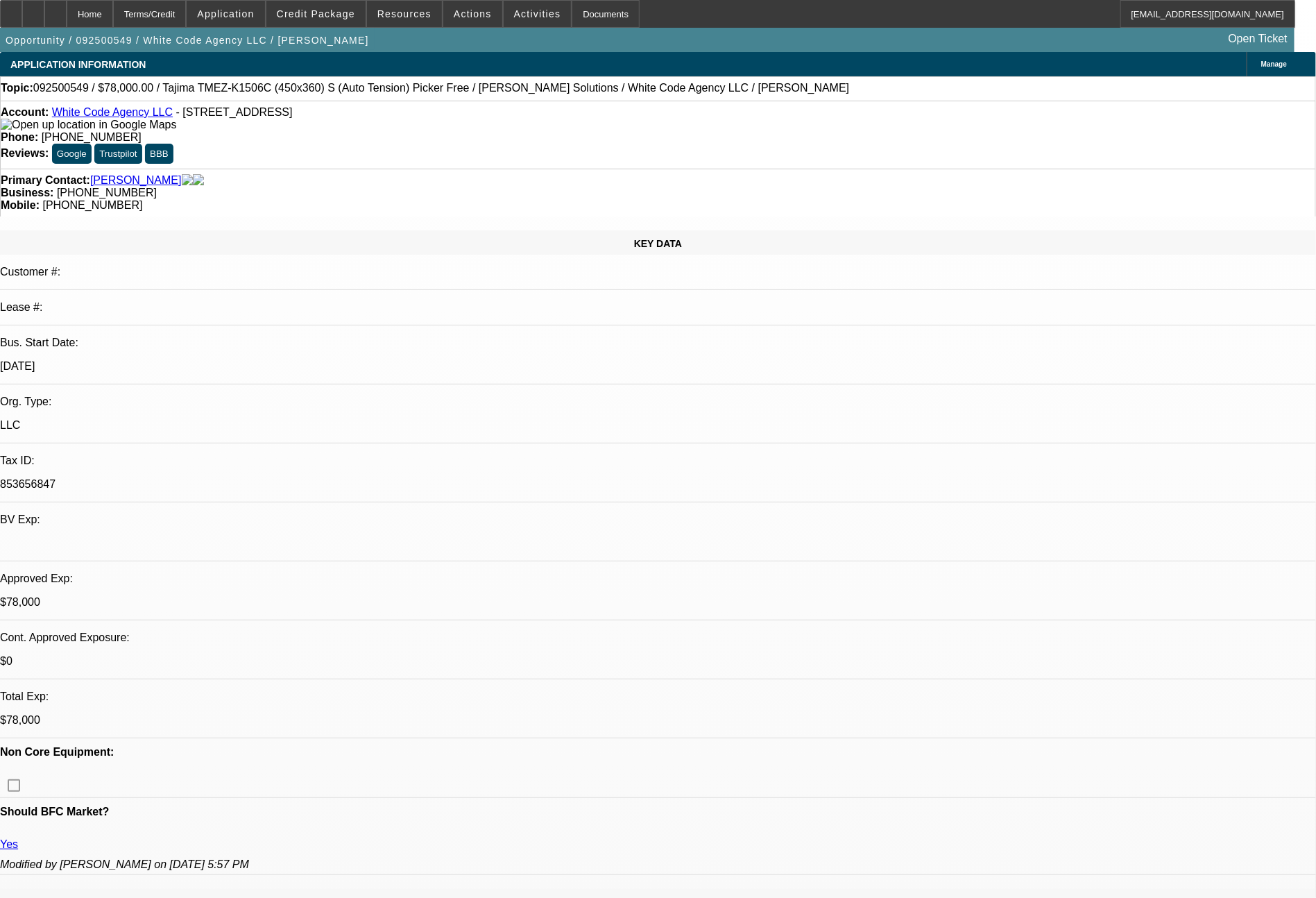
select select "0"
select select "2"
select select "0.1"
select select "4"
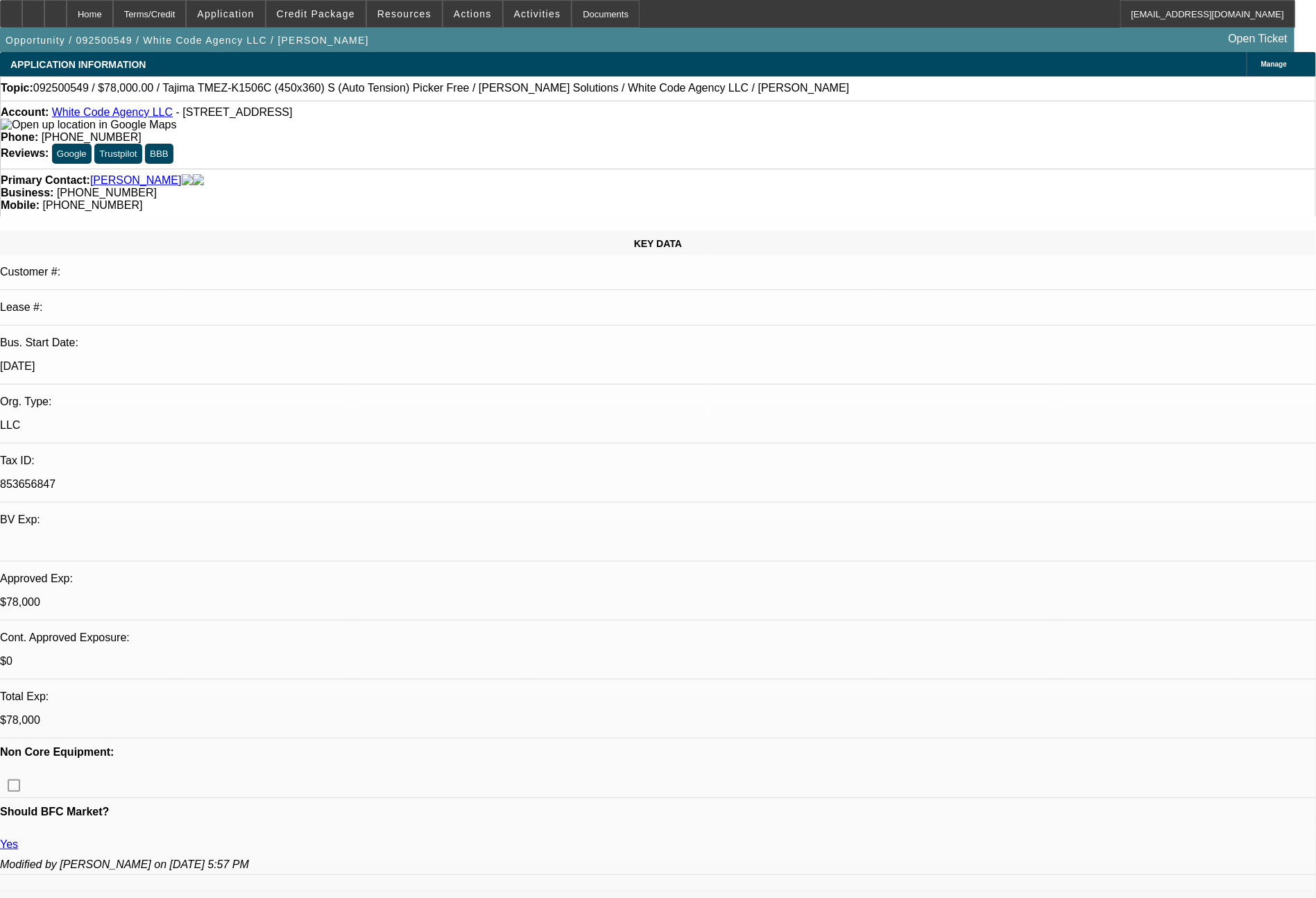
select select "0"
select select "2"
select select "0"
select select "6"
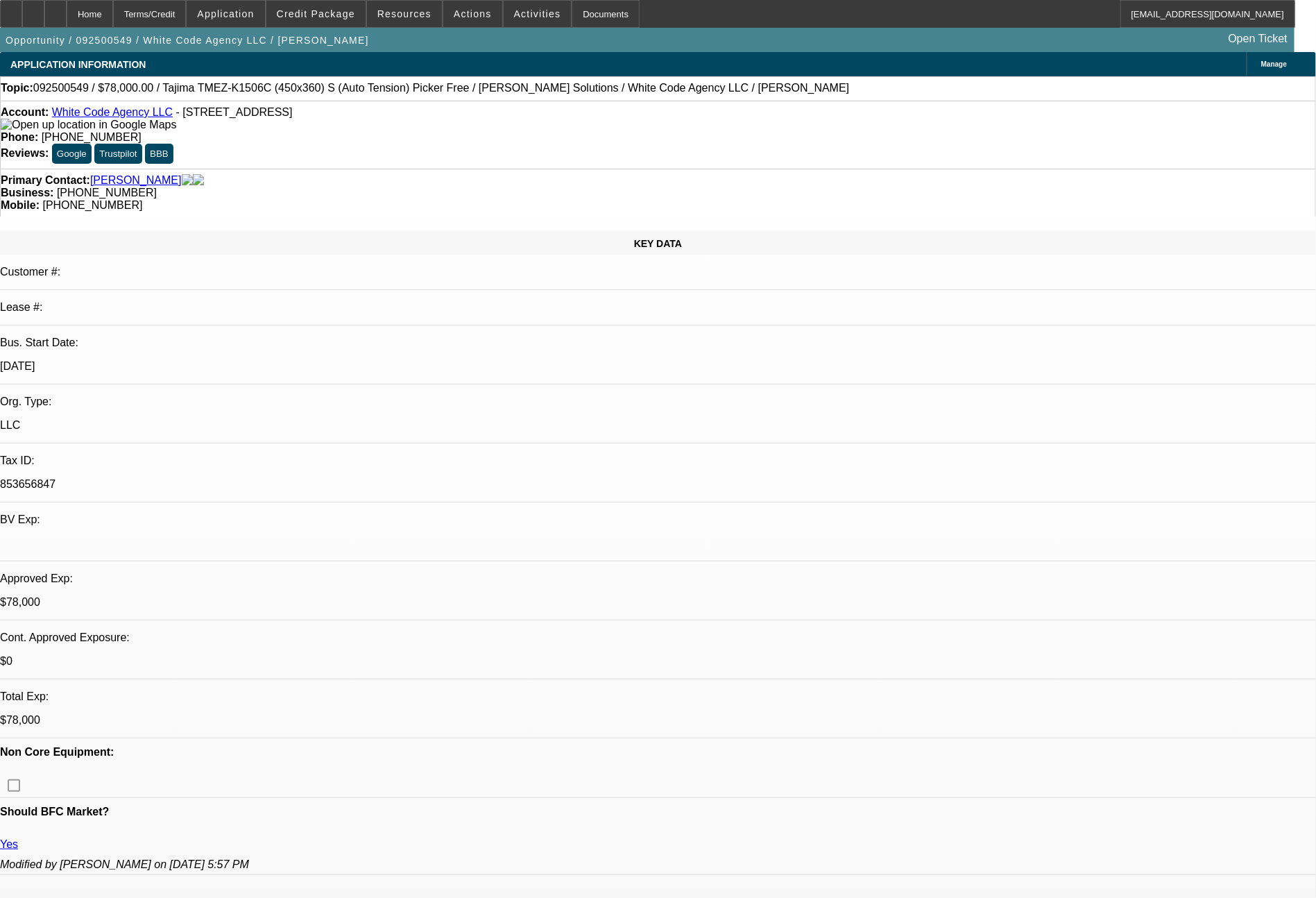
select select "0"
select select "2"
select select "0.1"
select select "4"
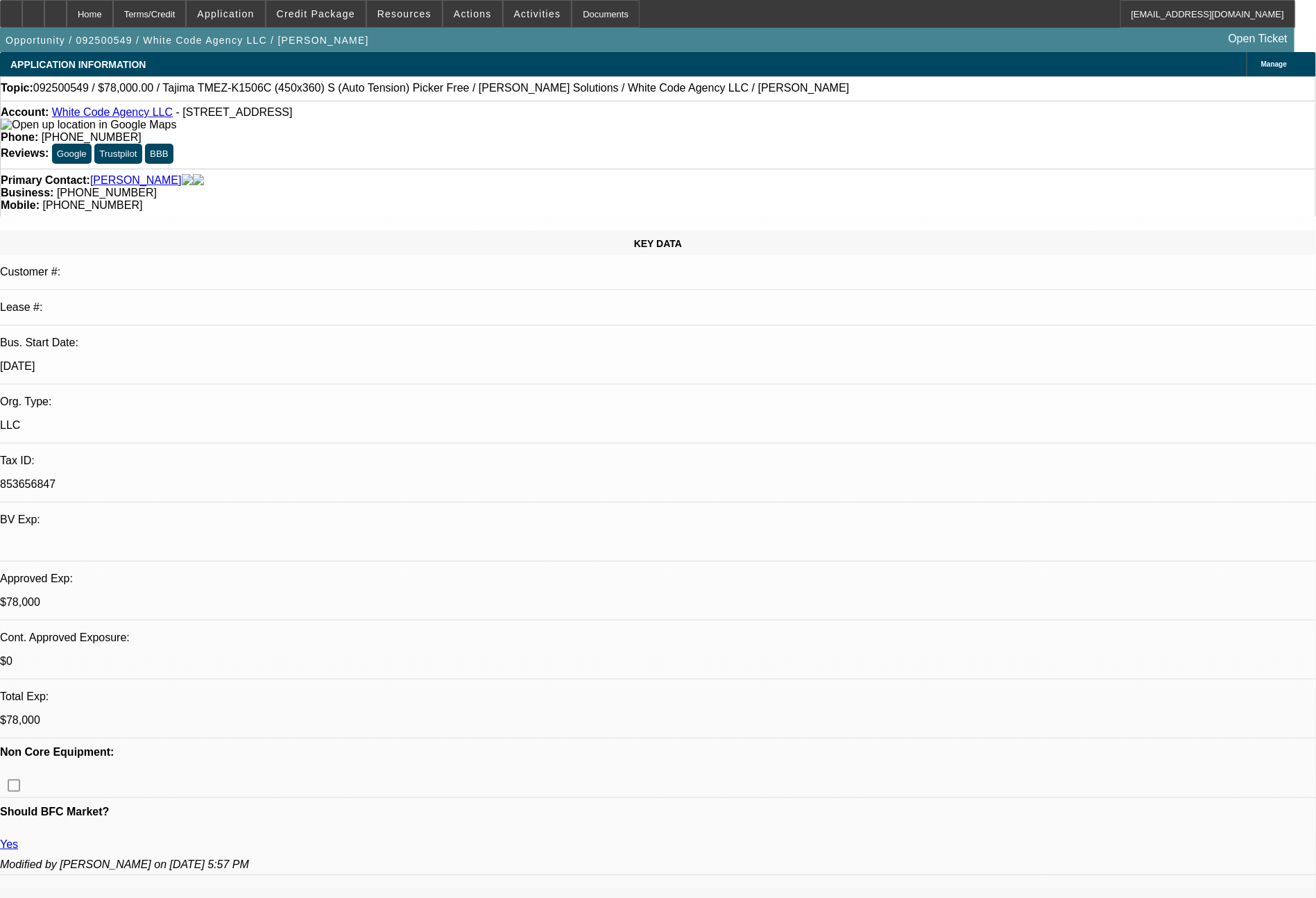
select select "0"
select select "2"
select select "0"
select select "6"
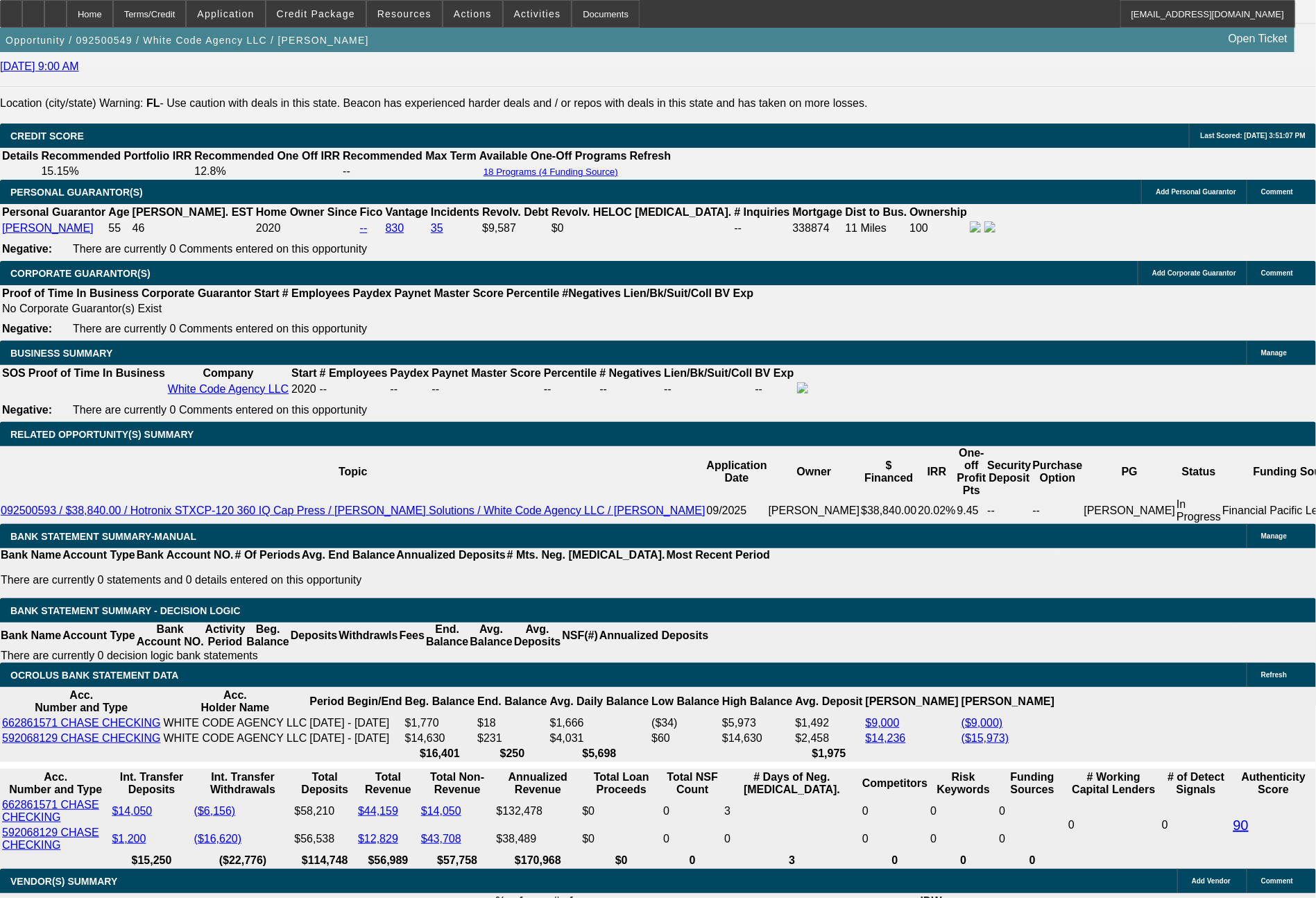
scroll to position [2029, 0]
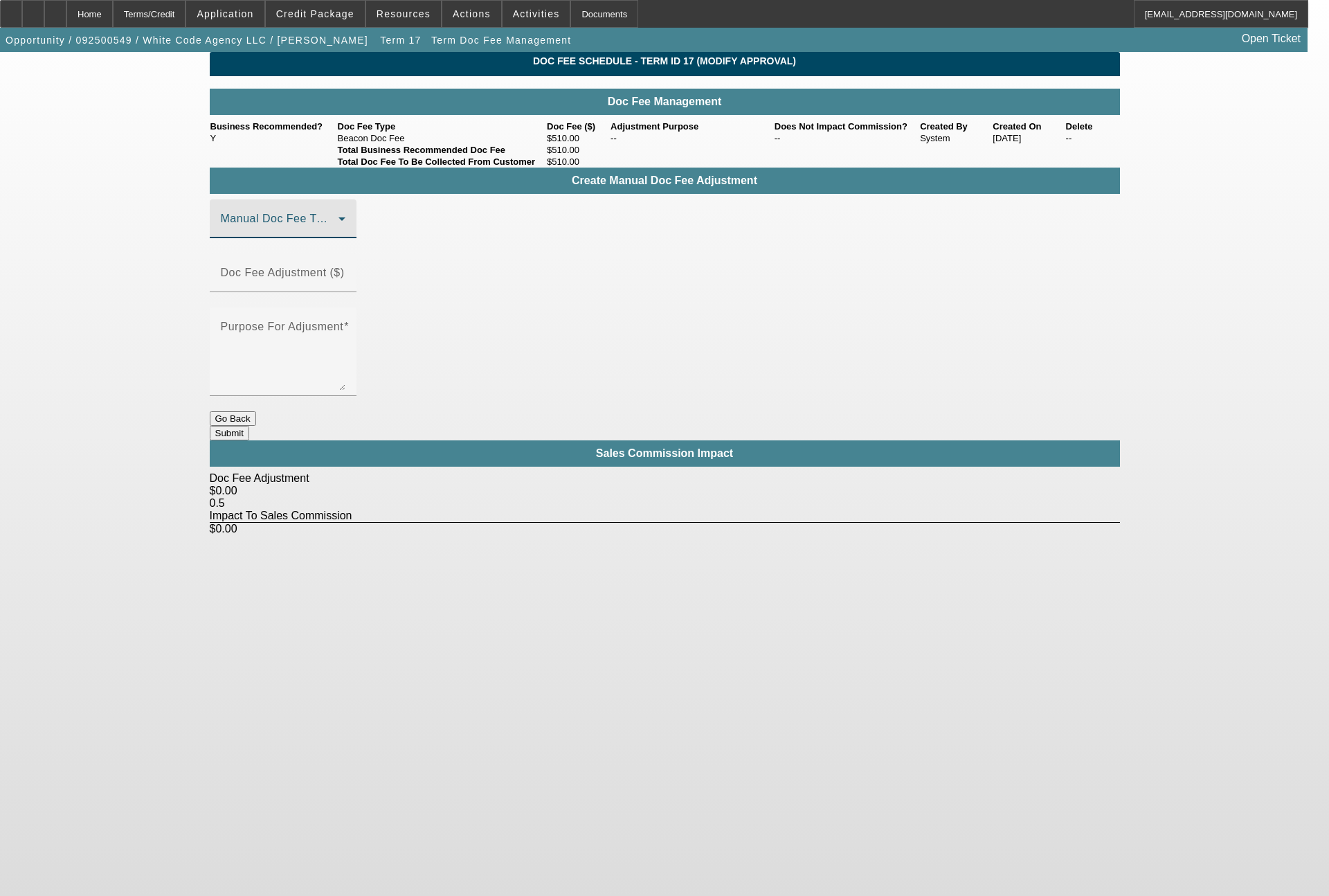
click at [287, 233] on span at bounding box center [280, 224] width 118 height 16
click at [291, 312] on span "Beacon Doc Fee" at bounding box center [265, 310] width 87 height 16
click at [345, 276] on input "Doc Fee Adjustment ($)" at bounding box center [283, 278] width 125 height 16
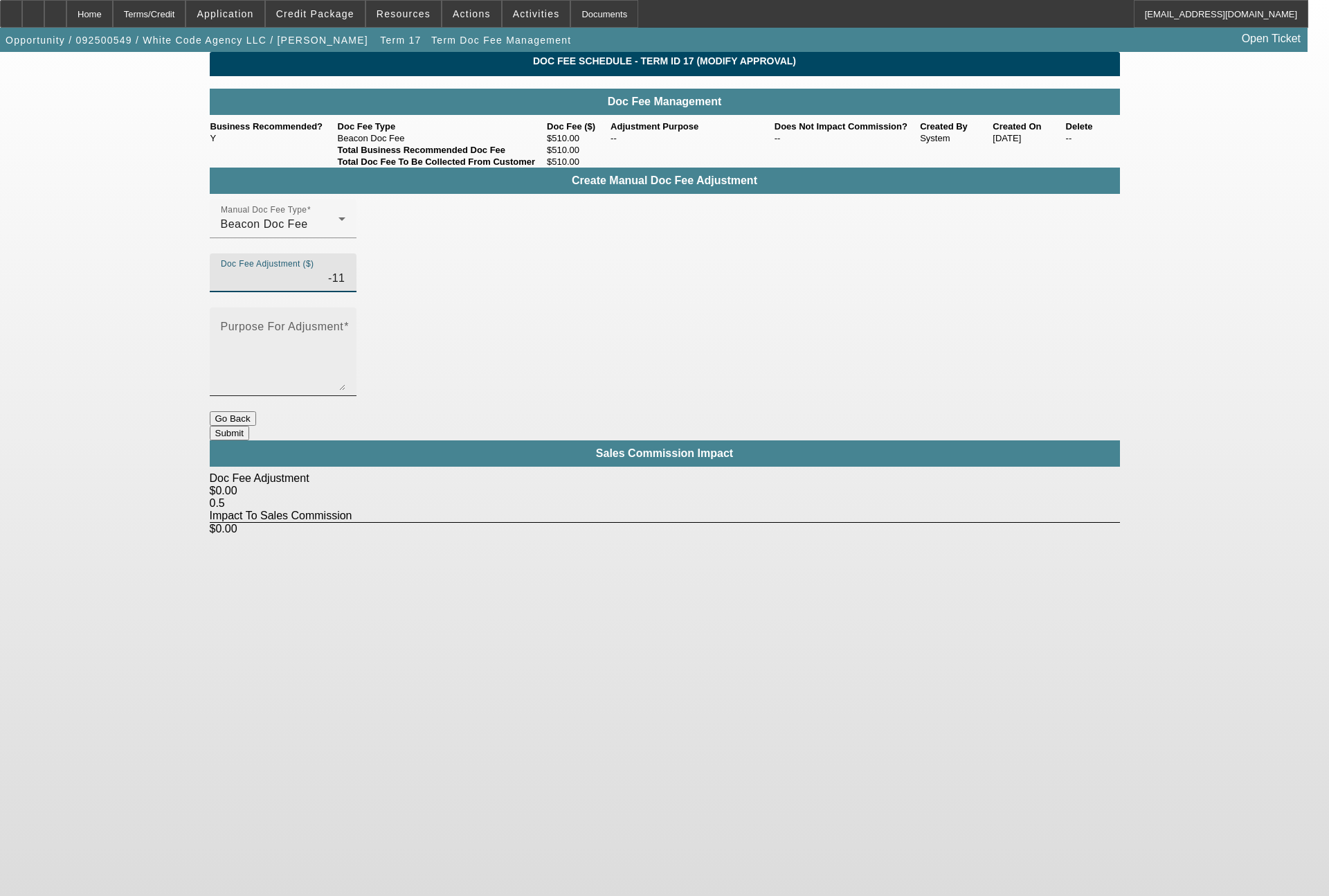
type input "($11.00)"
click at [345, 324] on textarea "Purpose For Adjusment" at bounding box center [283, 357] width 125 height 66
type textarea "to match doc fee on other deal"
click at [249, 426] on button "Submit" at bounding box center [229, 433] width 39 height 14
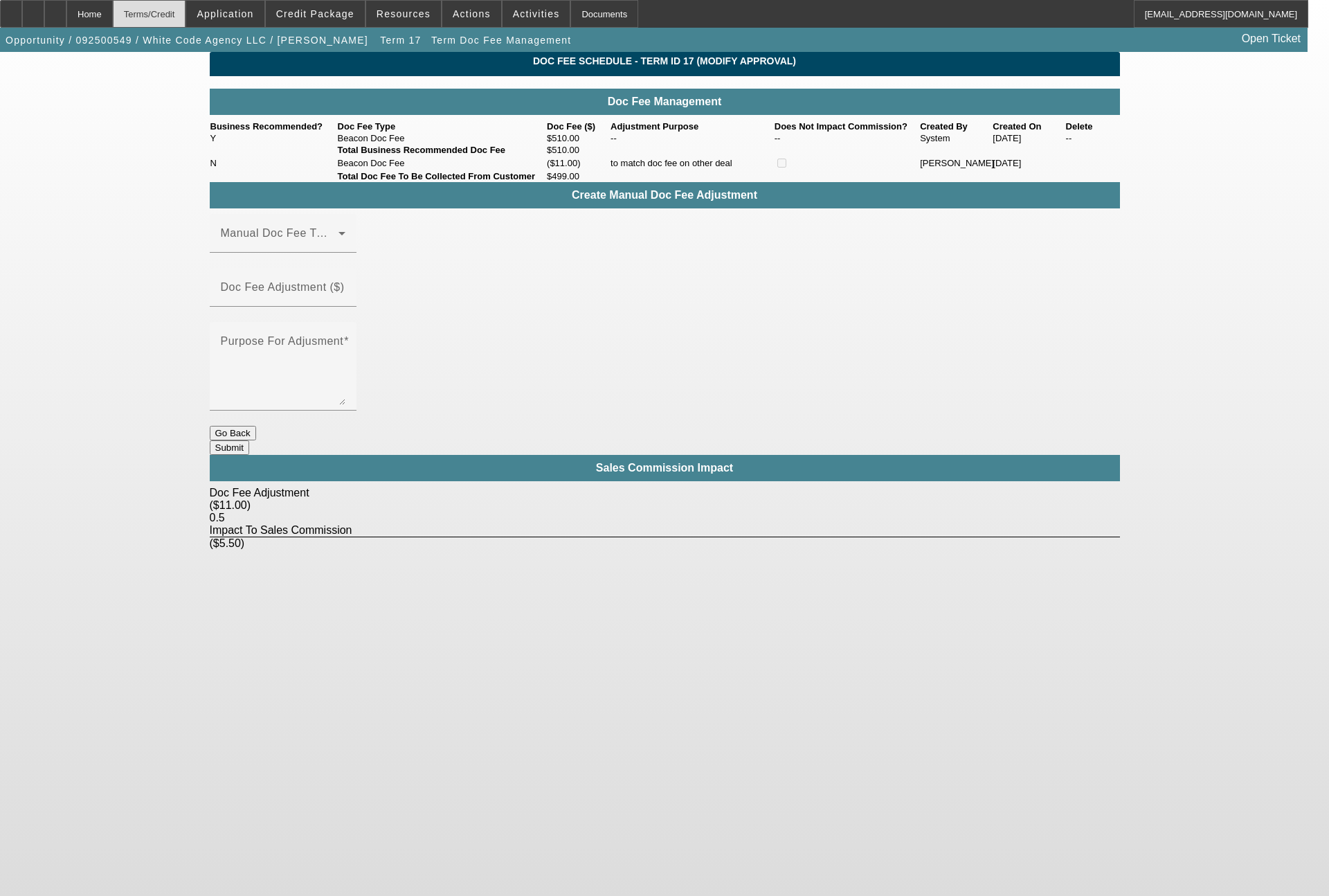
click at [175, 11] on div "Terms/Credit" at bounding box center [149, 14] width 73 height 28
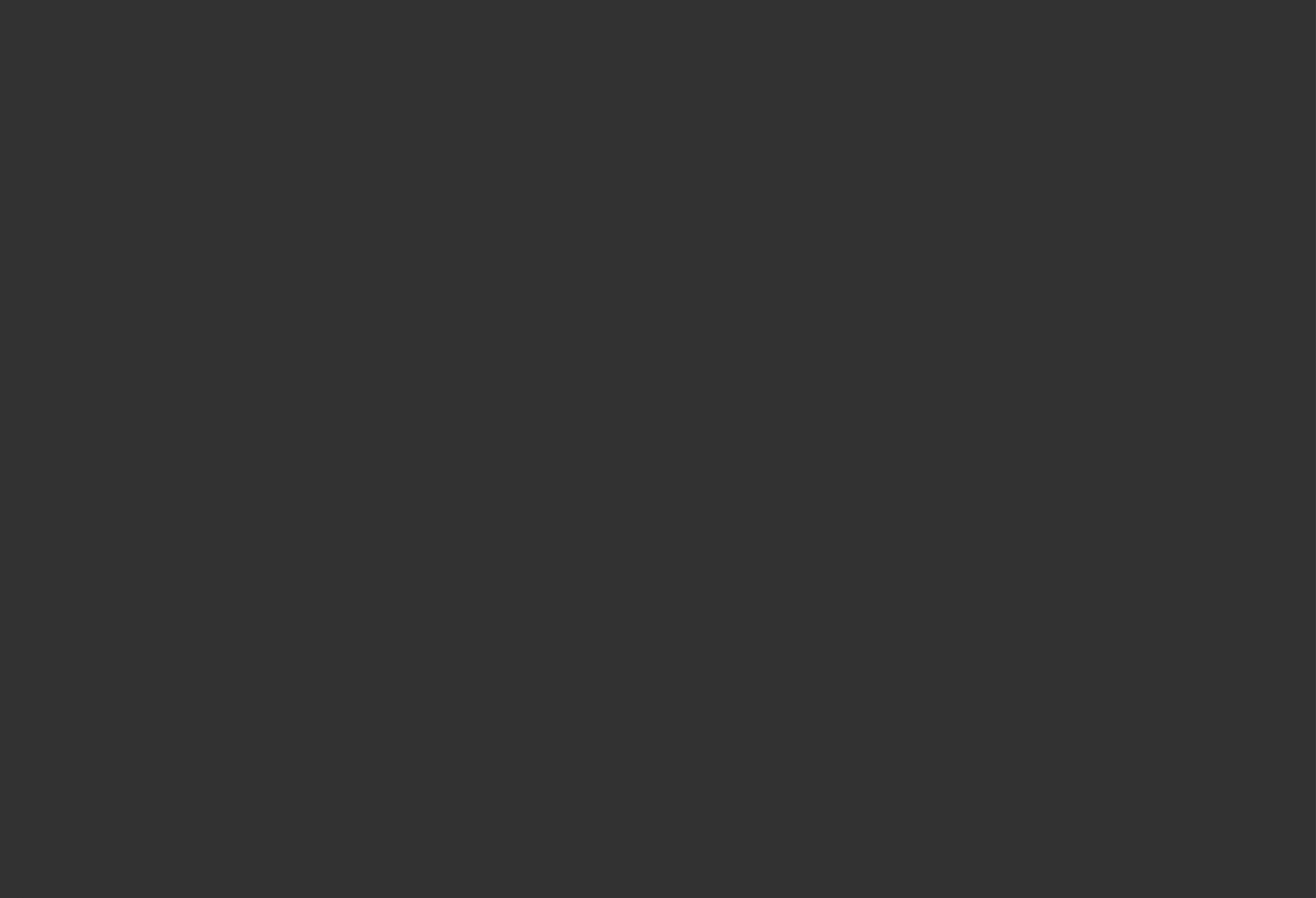
scroll to position [1426, 0]
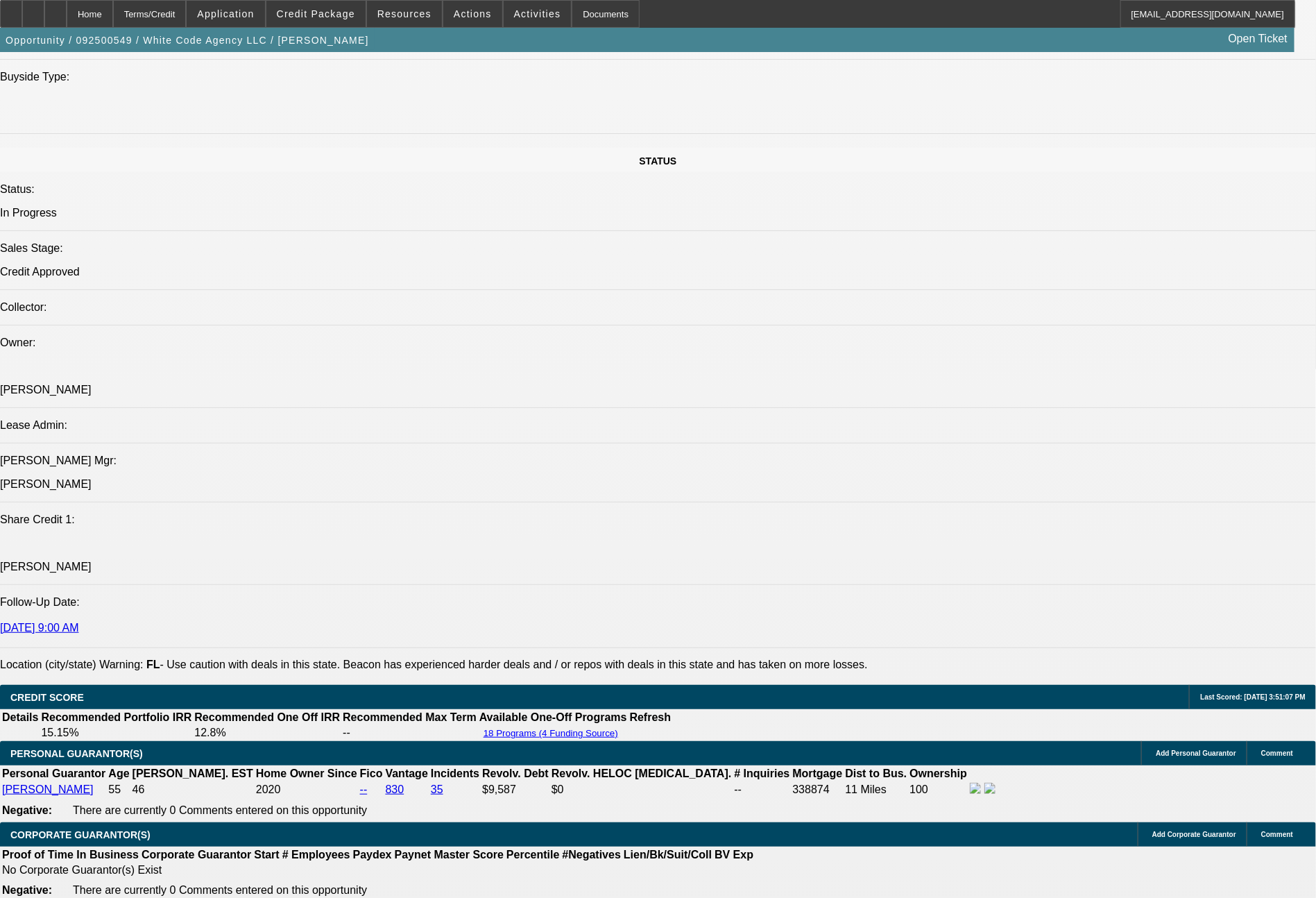
select select "0"
select select "2"
select select "0.1"
select select "4"
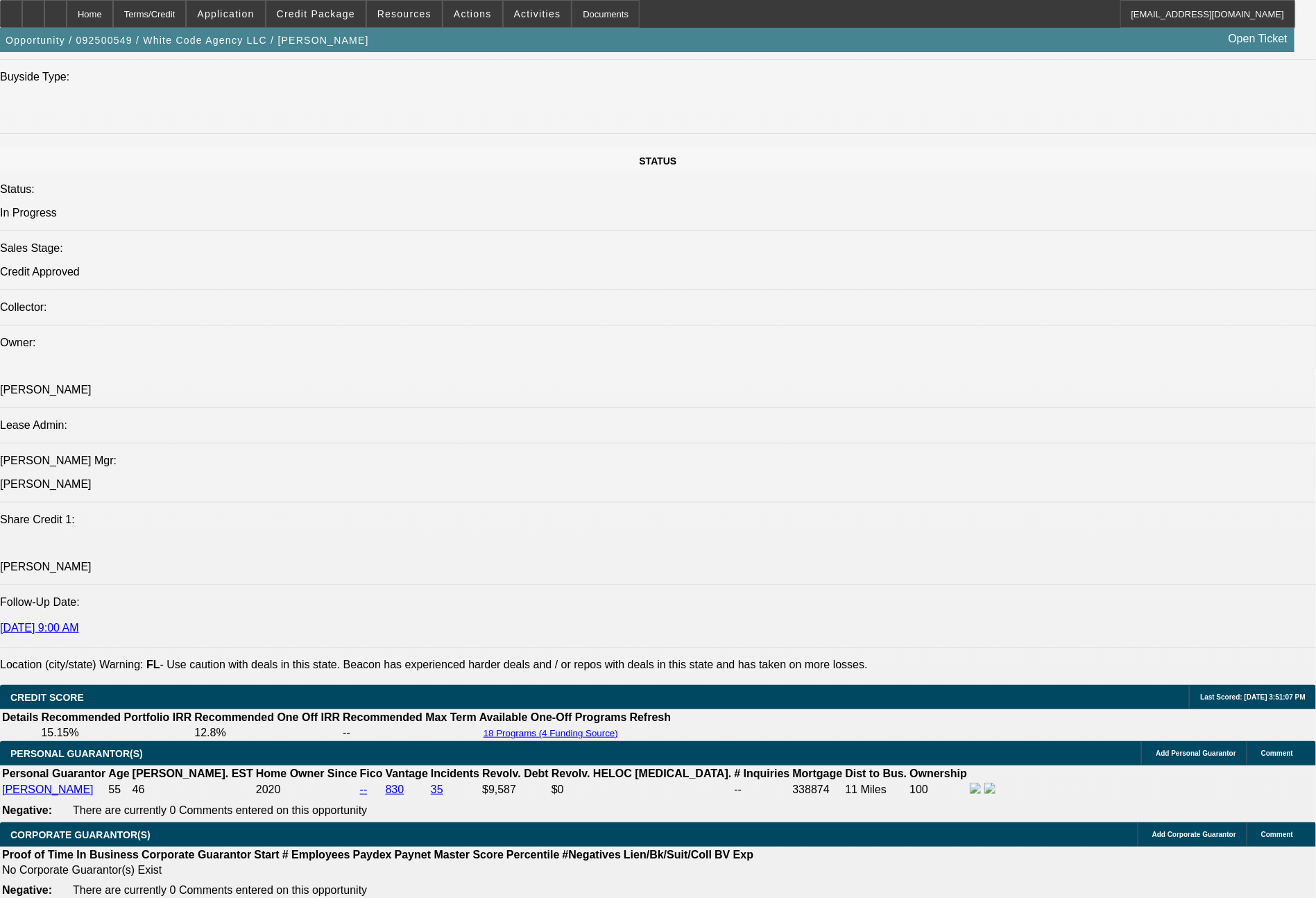
select select "0"
select select "2"
select select "0"
select select "6"
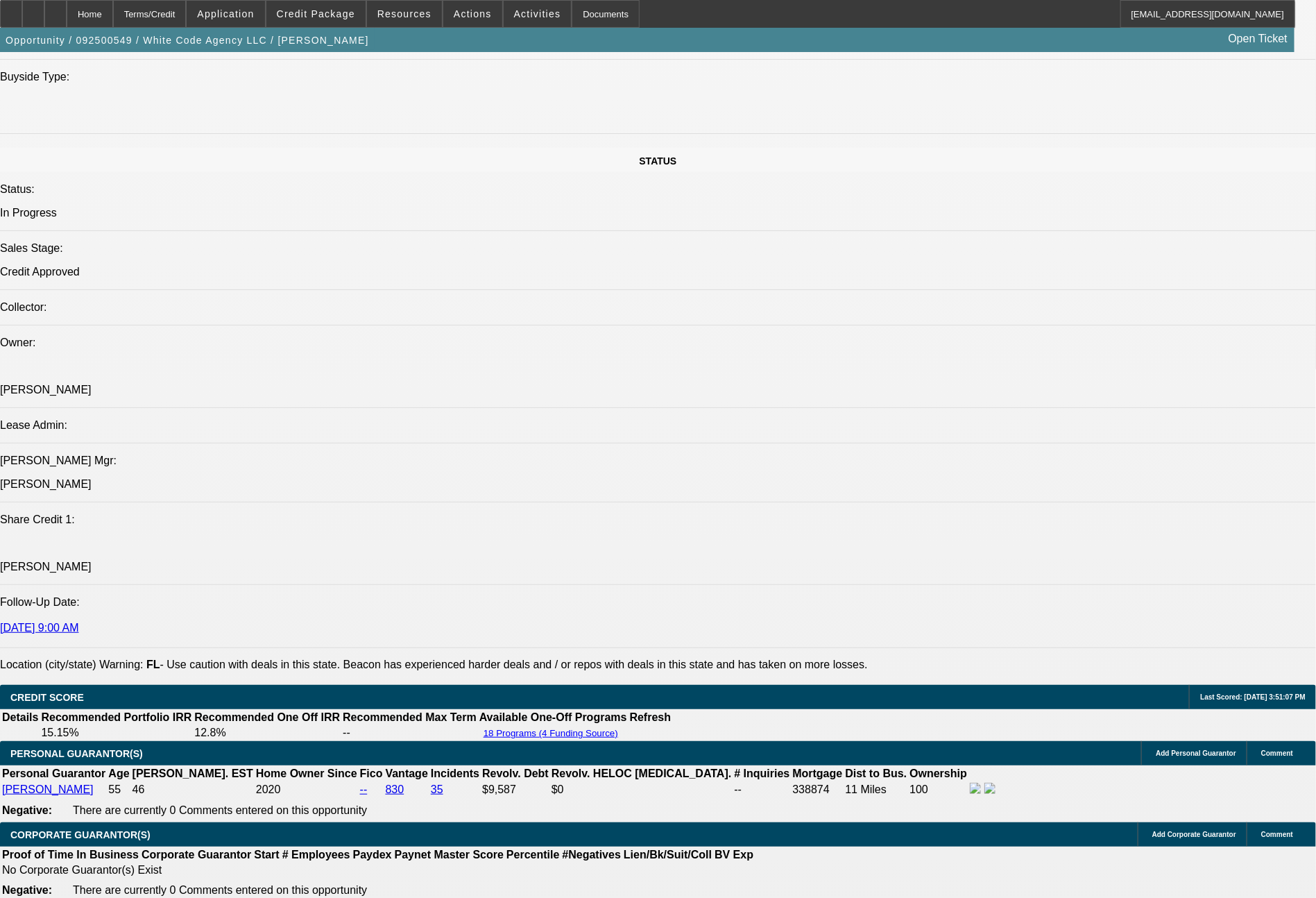
select select "0"
select select "2"
select select "0.1"
select select "4"
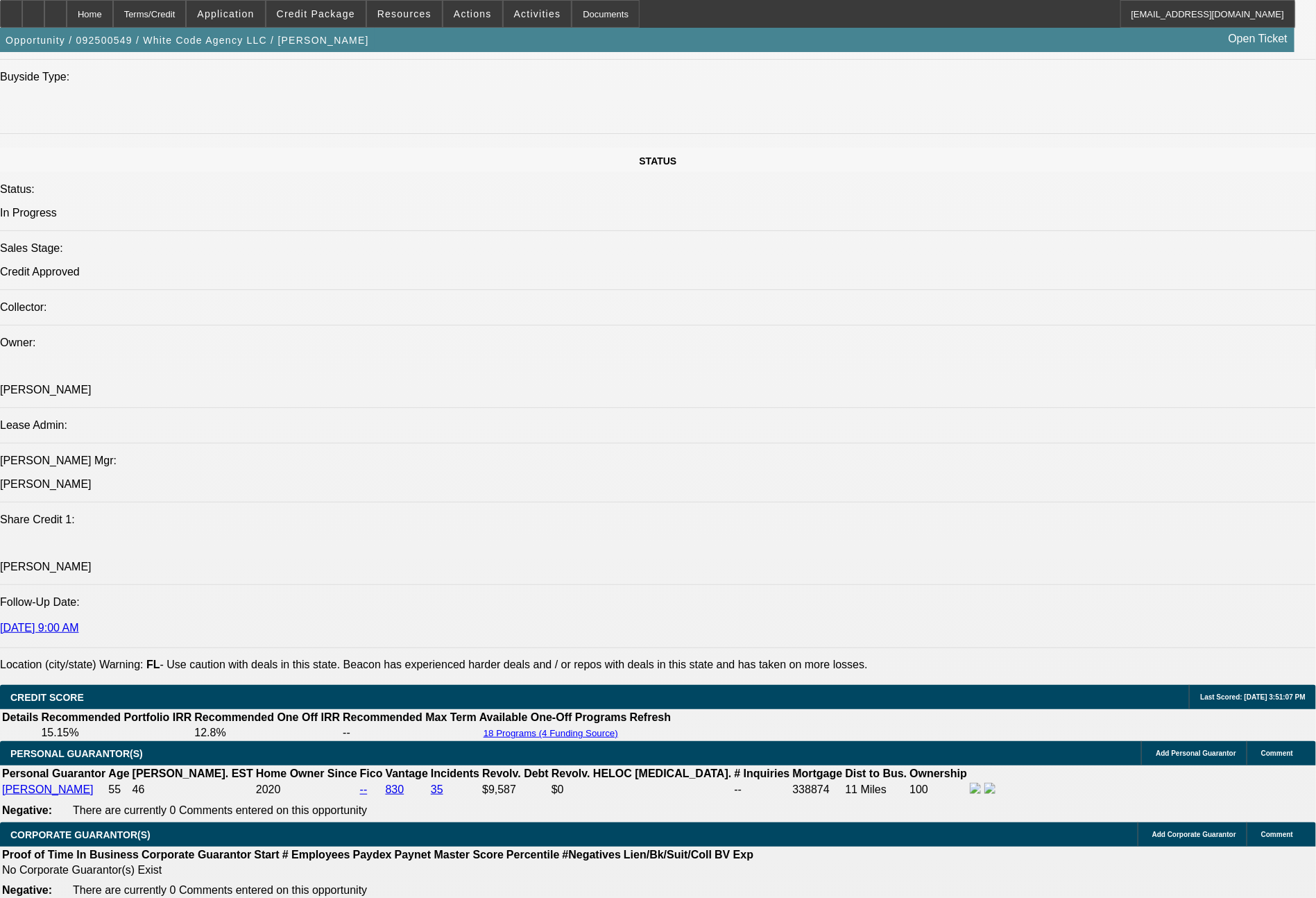
select select "0"
select select "2"
select select "0"
select select "6"
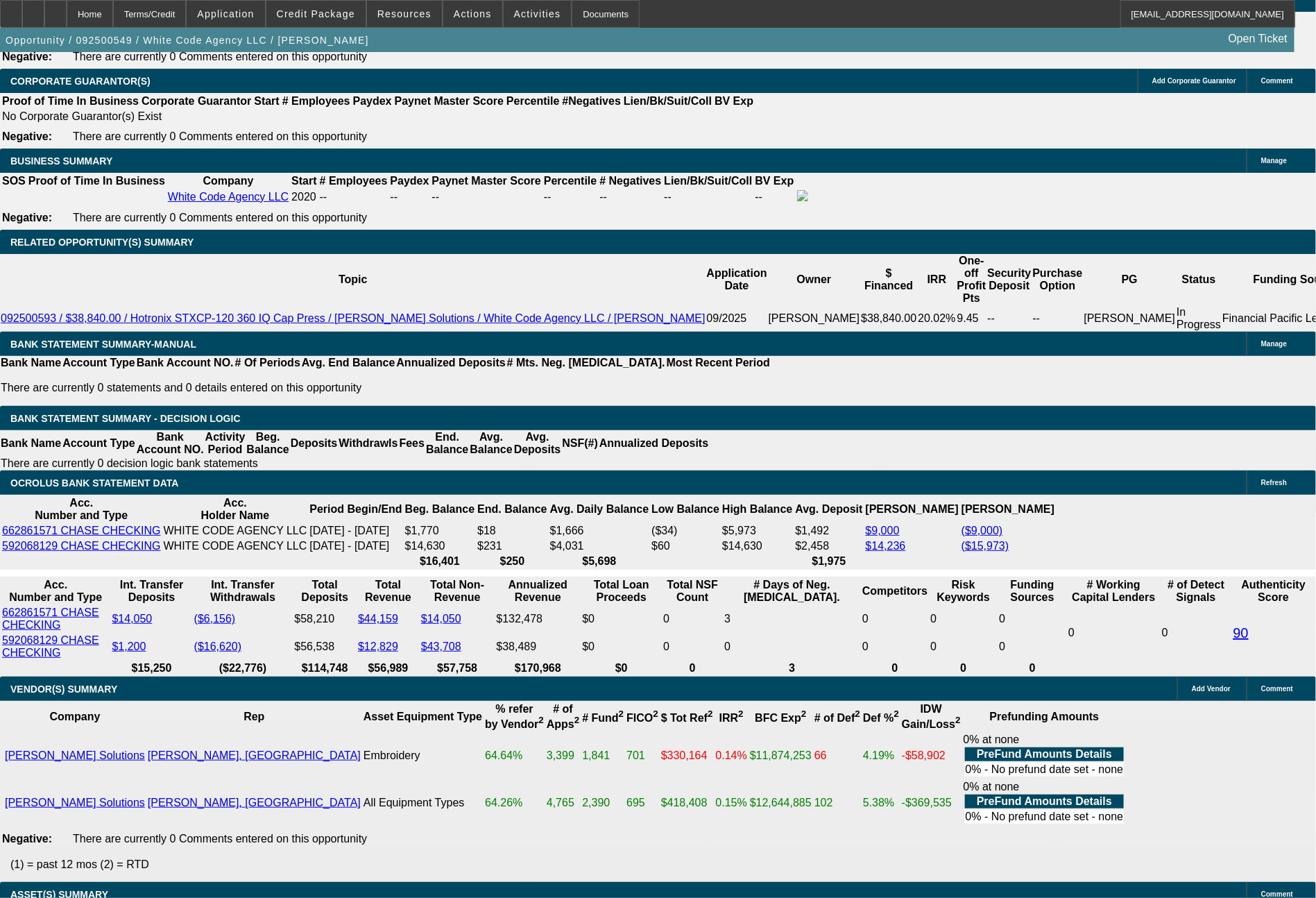
scroll to position [2200, 0]
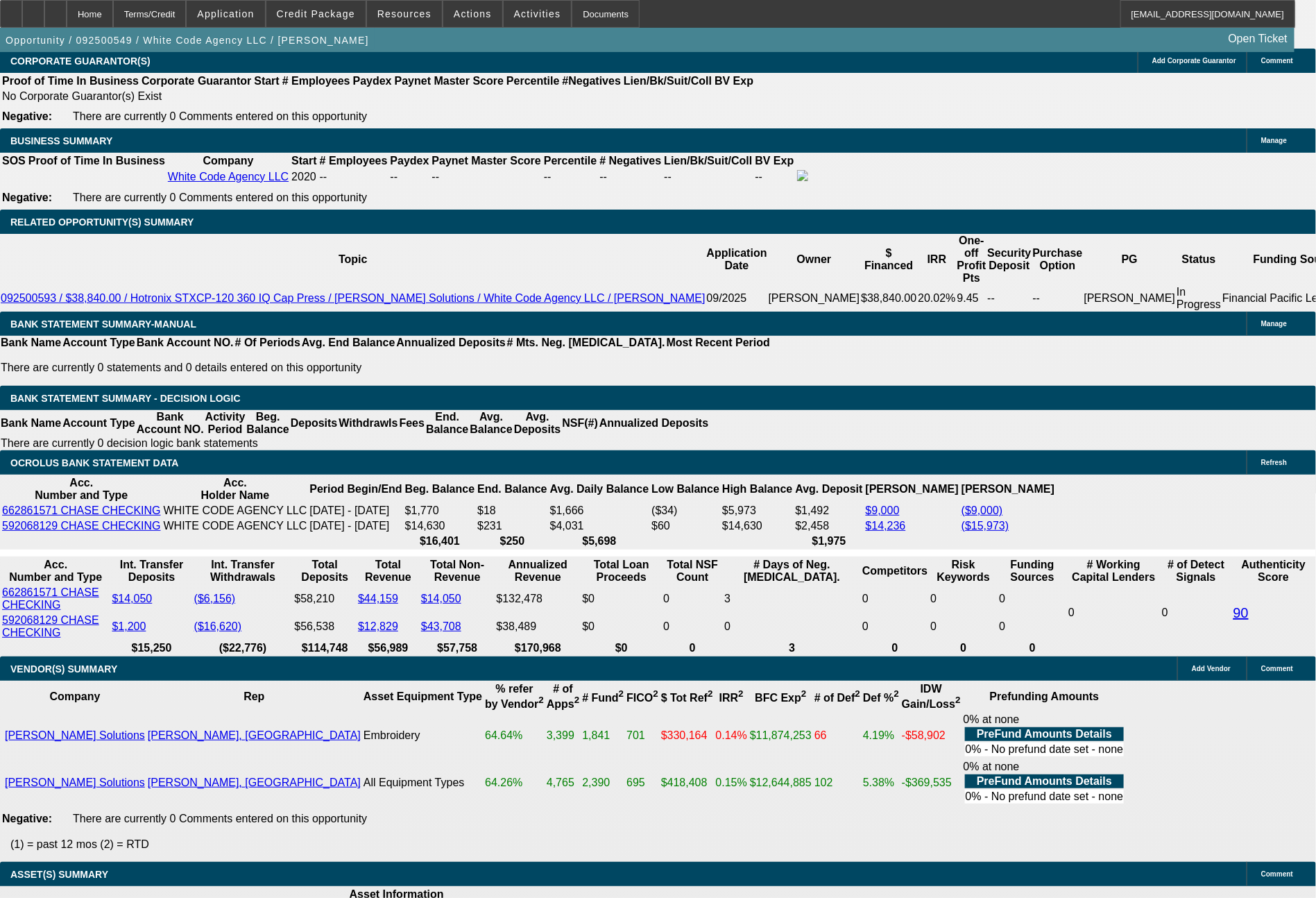
drag, startPoint x: 372, startPoint y: 471, endPoint x: 441, endPoint y: 475, distance: 69.1
type input "1"
type input "$2.00"
type input "UNKNOWN"
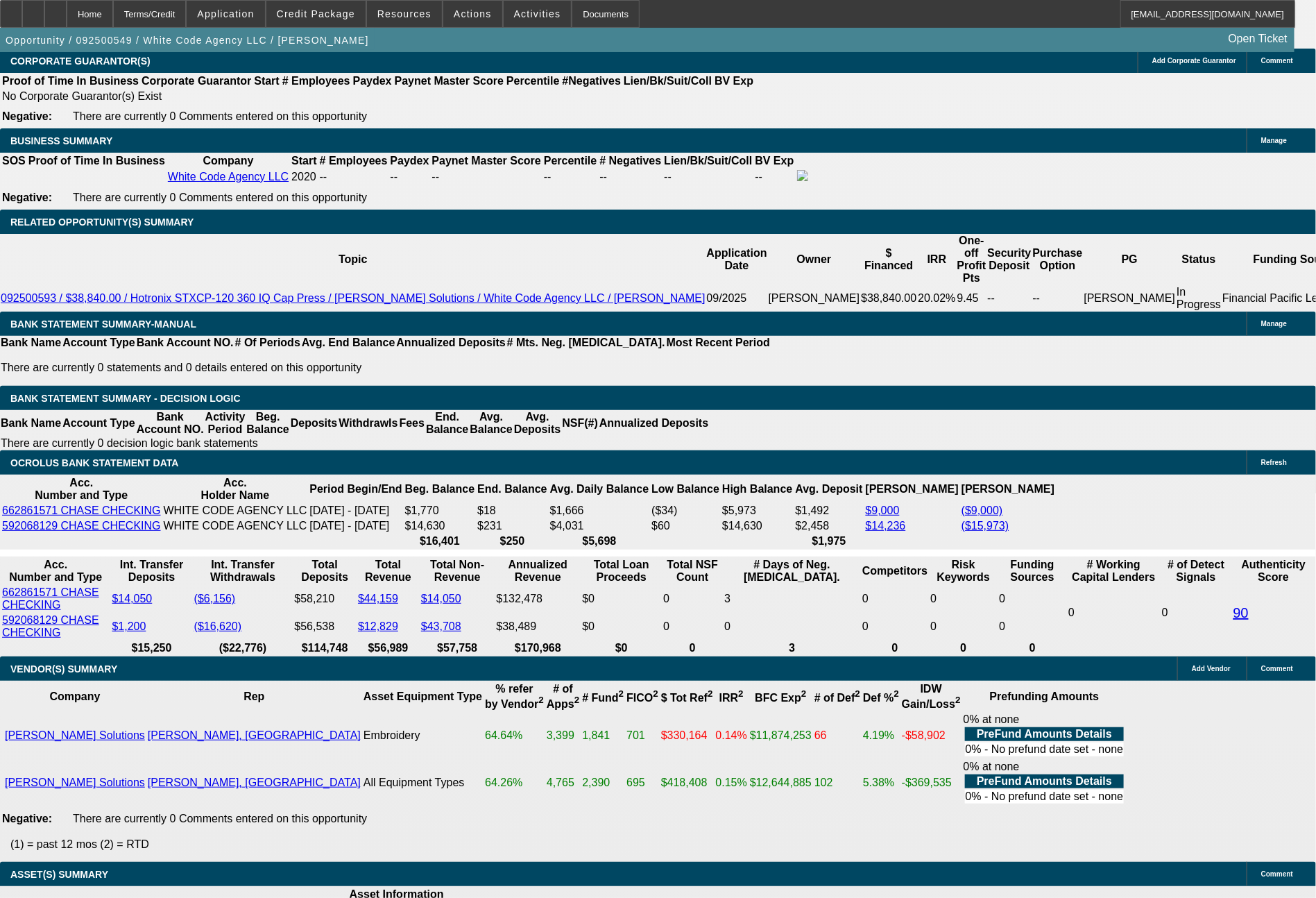
type input "1861"
type input "15.1"
type input "$3,722.00"
type input "186"
type input "$372.00"
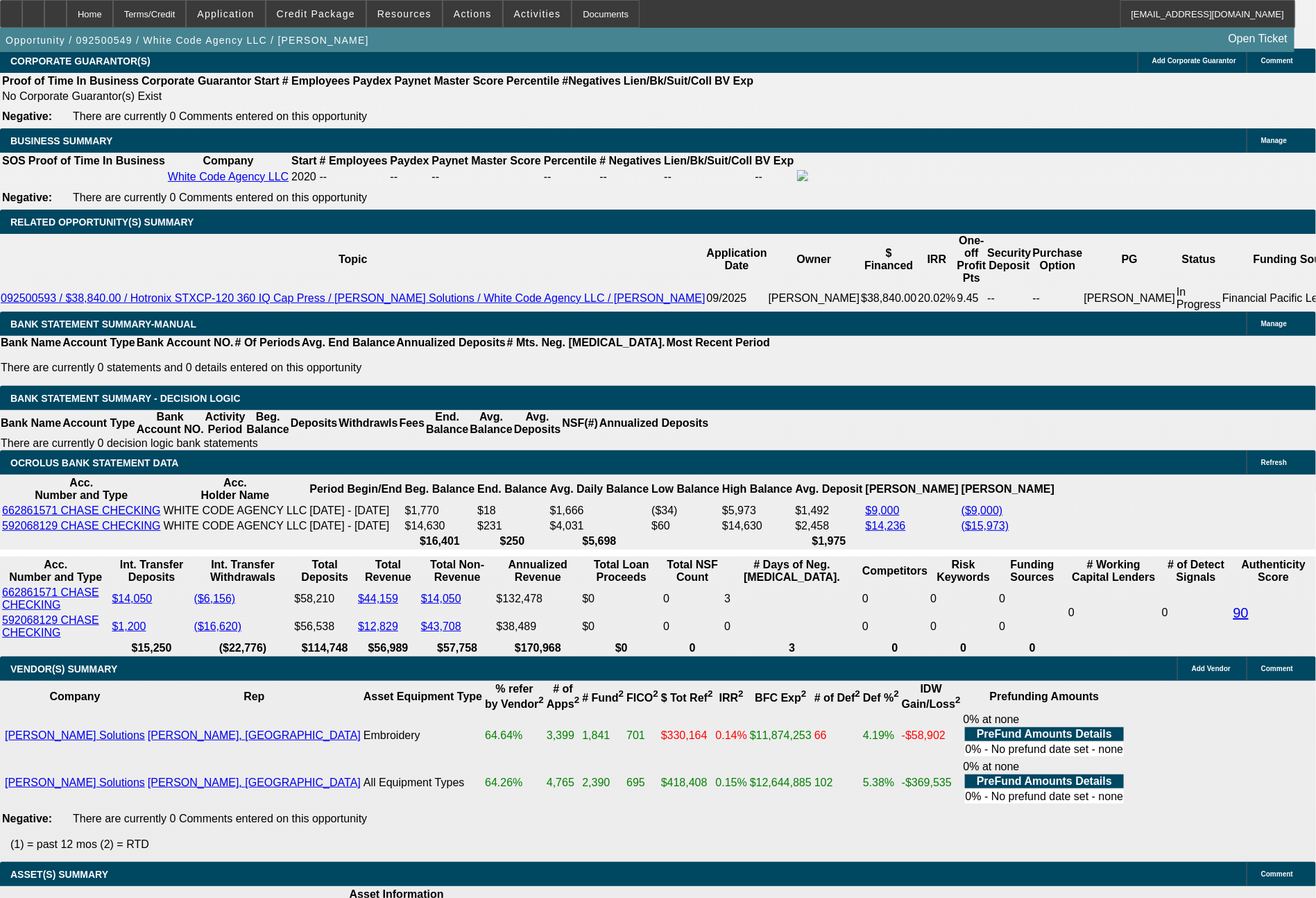
type input "1864"
type input "15.2"
type input "$3,728.00"
type input "1864.6"
type input "$3,729.20"
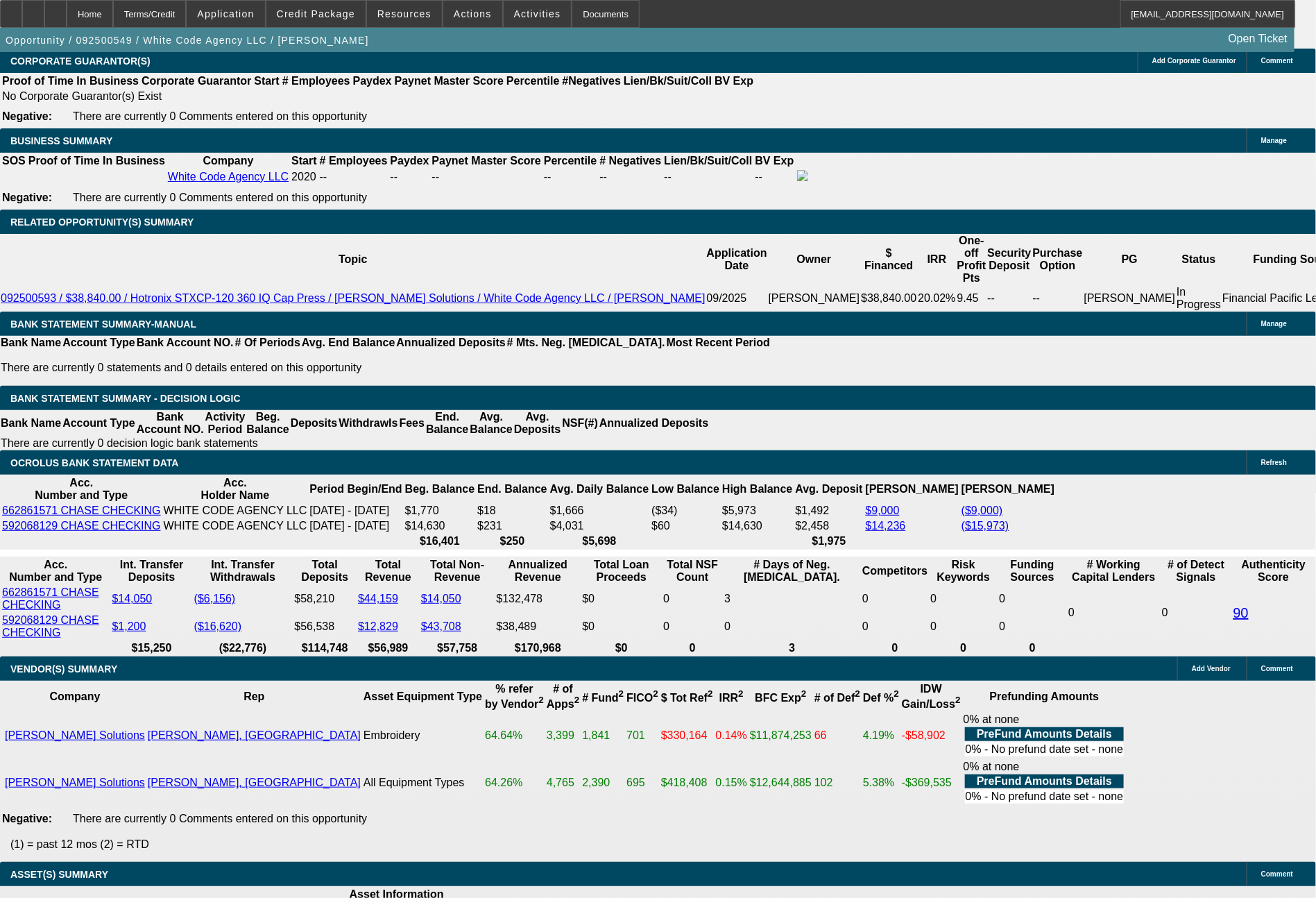
type input "1864.63"
type input "$3,729.26"
type input "1864."
type input "$3,728.00"
type input "1864.33"
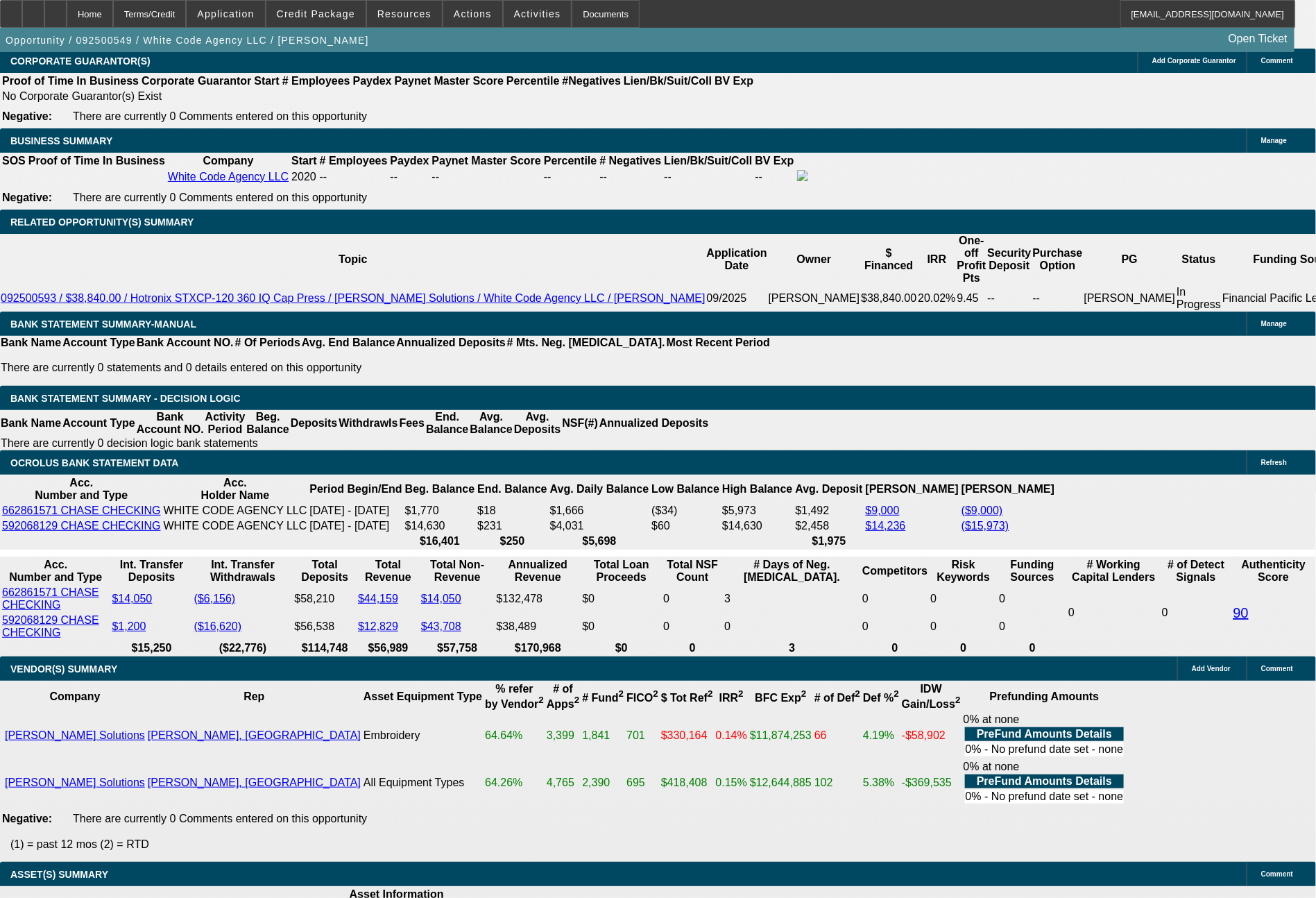
type input "$3,728.66"
type input "$1,864.33"
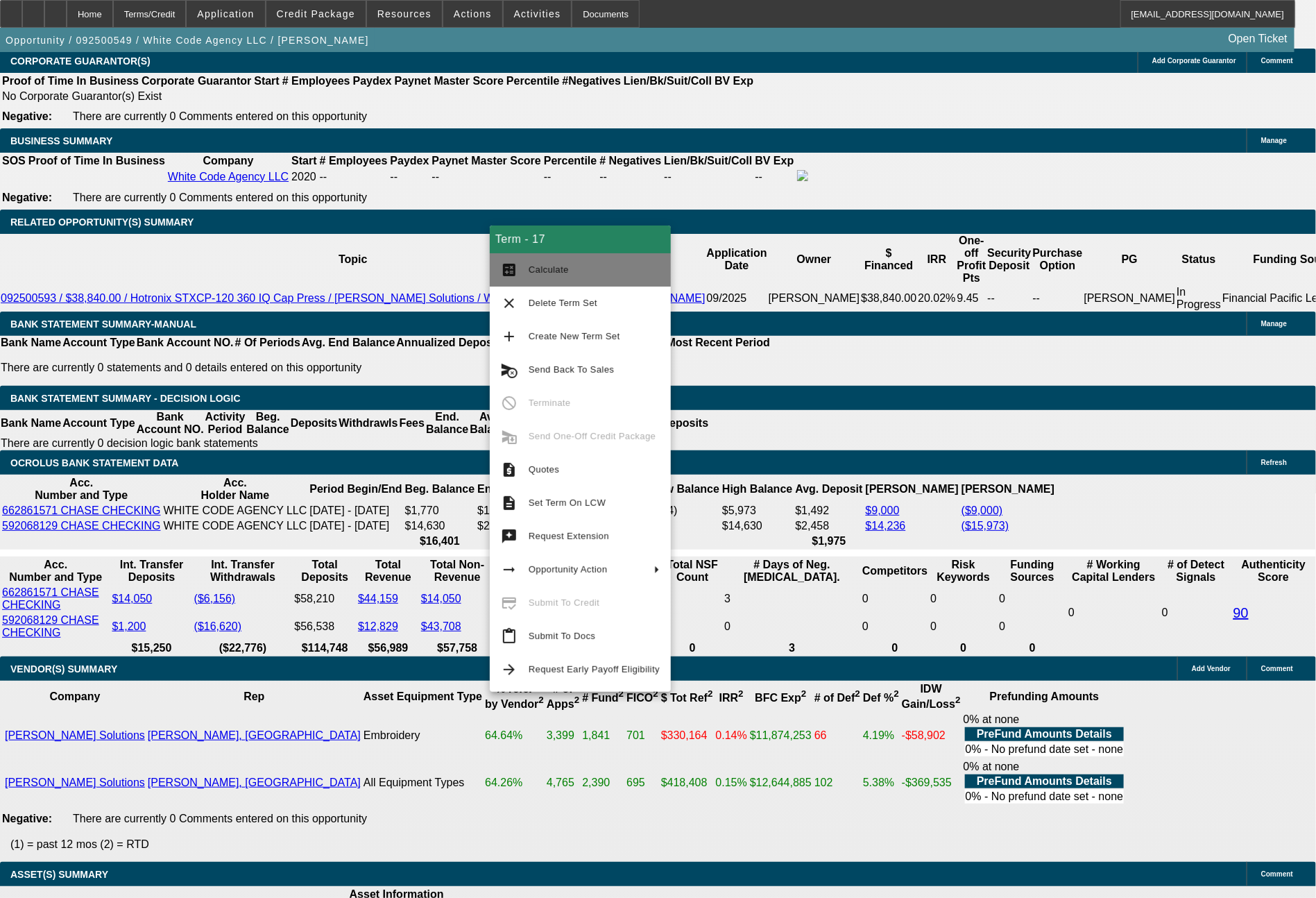
click at [551, 275] on span "Calculate" at bounding box center [548, 270] width 40 height 11
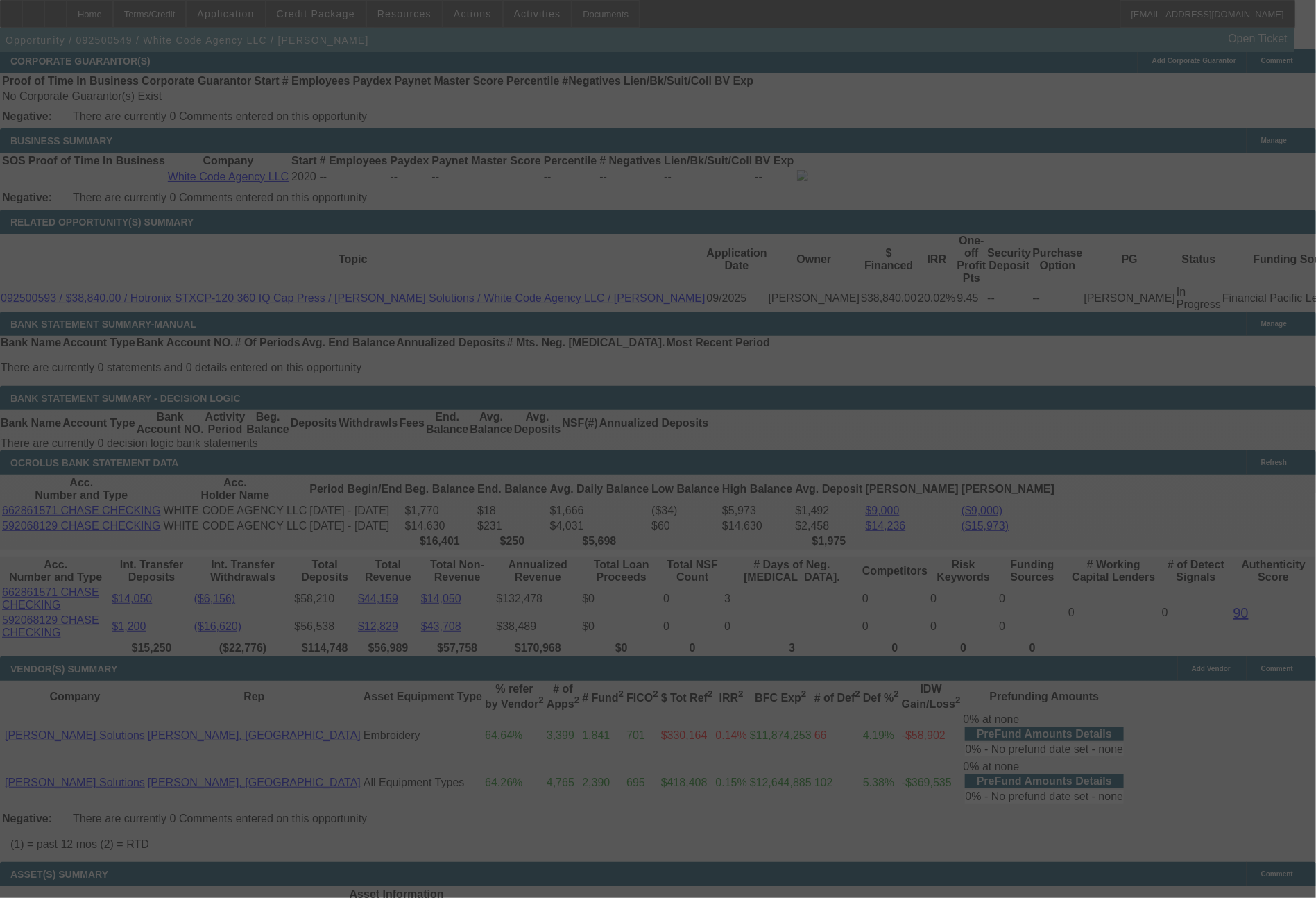
select select "0"
select select "2"
select select "0"
select select "6"
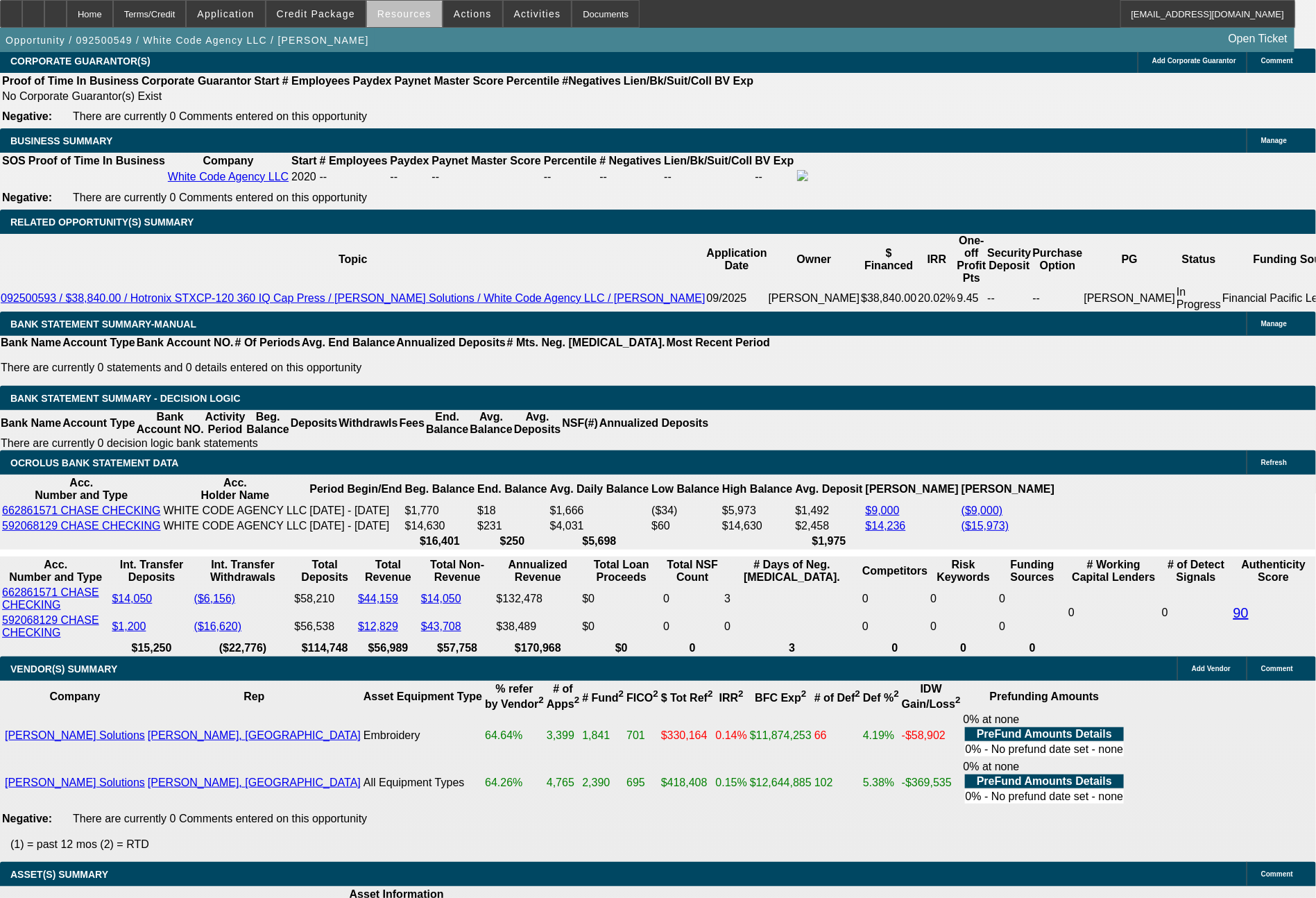
click at [417, 19] on span at bounding box center [404, 14] width 75 height 34
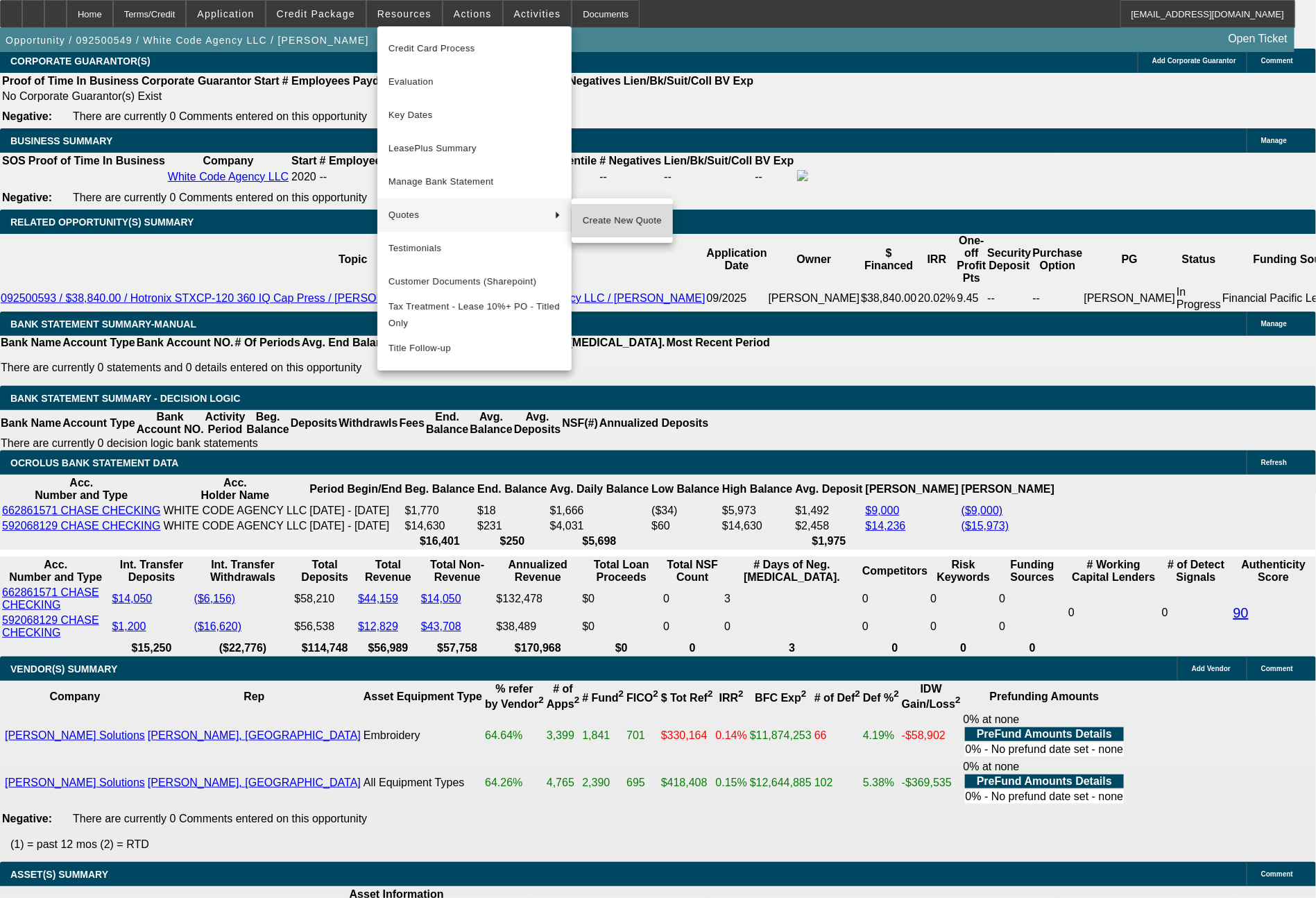
click at [619, 210] on button "Create New Quote" at bounding box center [623, 220] width 102 height 34
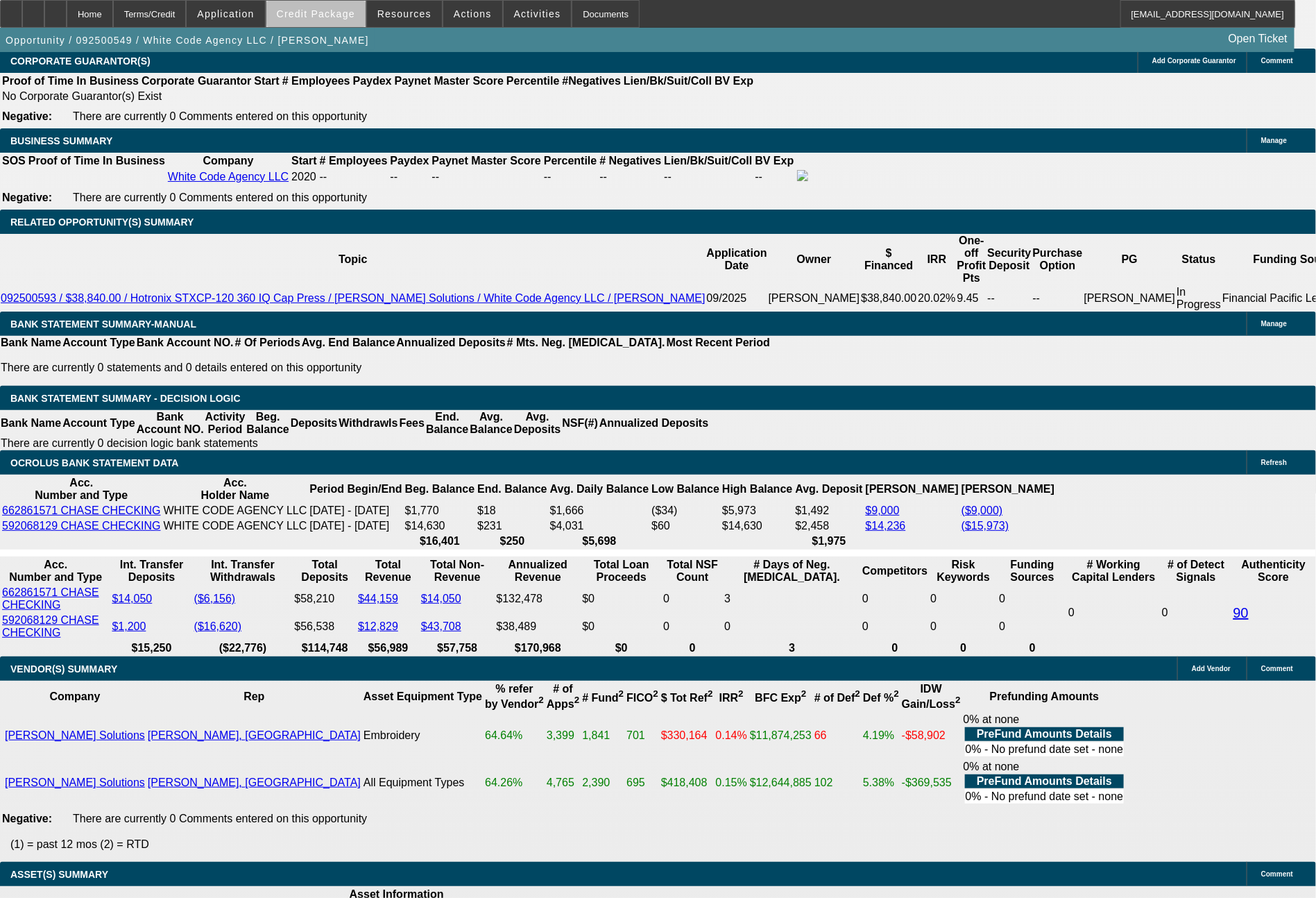
click at [352, 15] on span "Credit Package" at bounding box center [316, 14] width 79 height 11
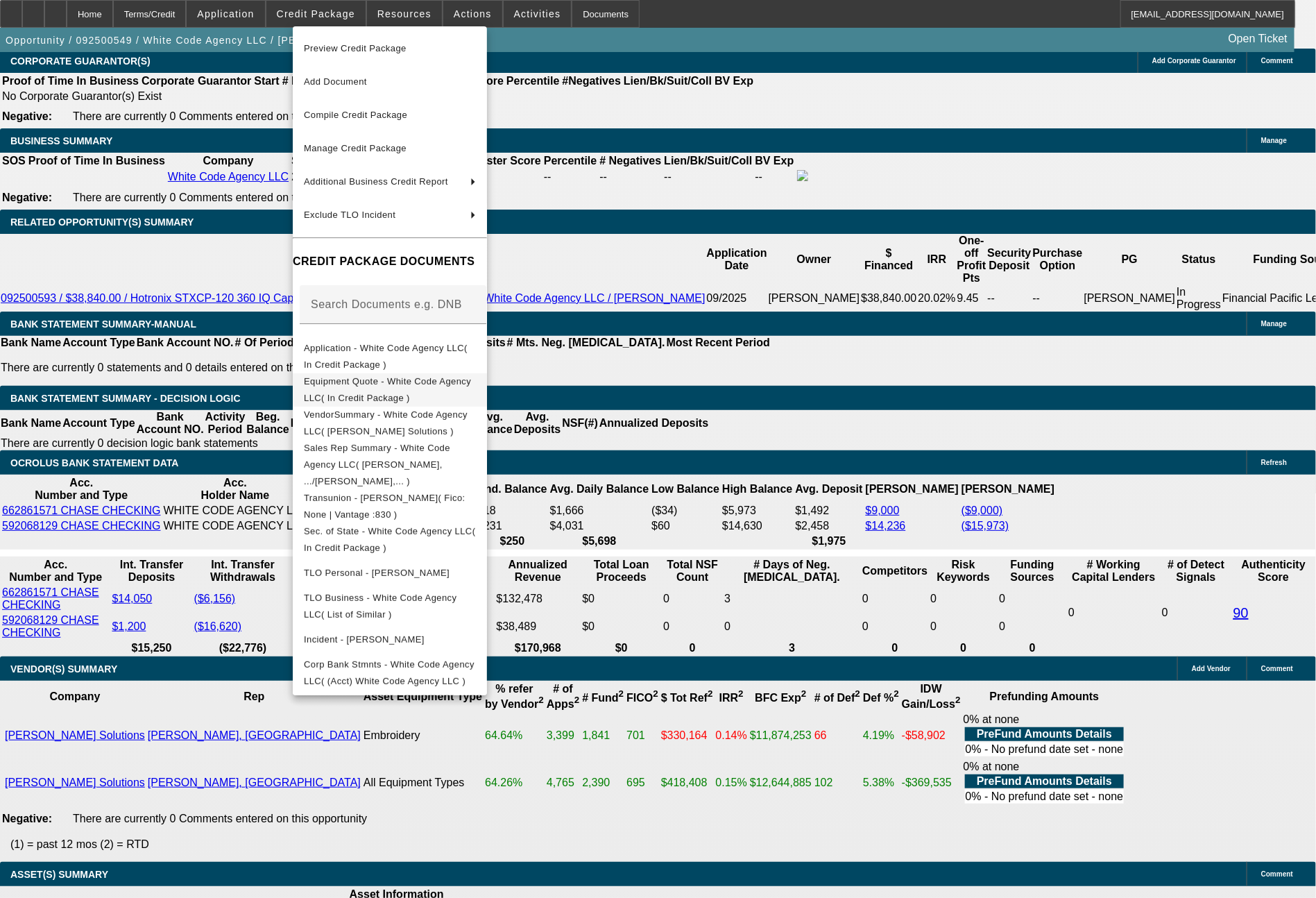
click at [421, 385] on span "Equipment Quote - White Code Agency LLC( In Credit Package )" at bounding box center [387, 390] width 167 height 27
